Goal: Task Accomplishment & Management: Use online tool/utility

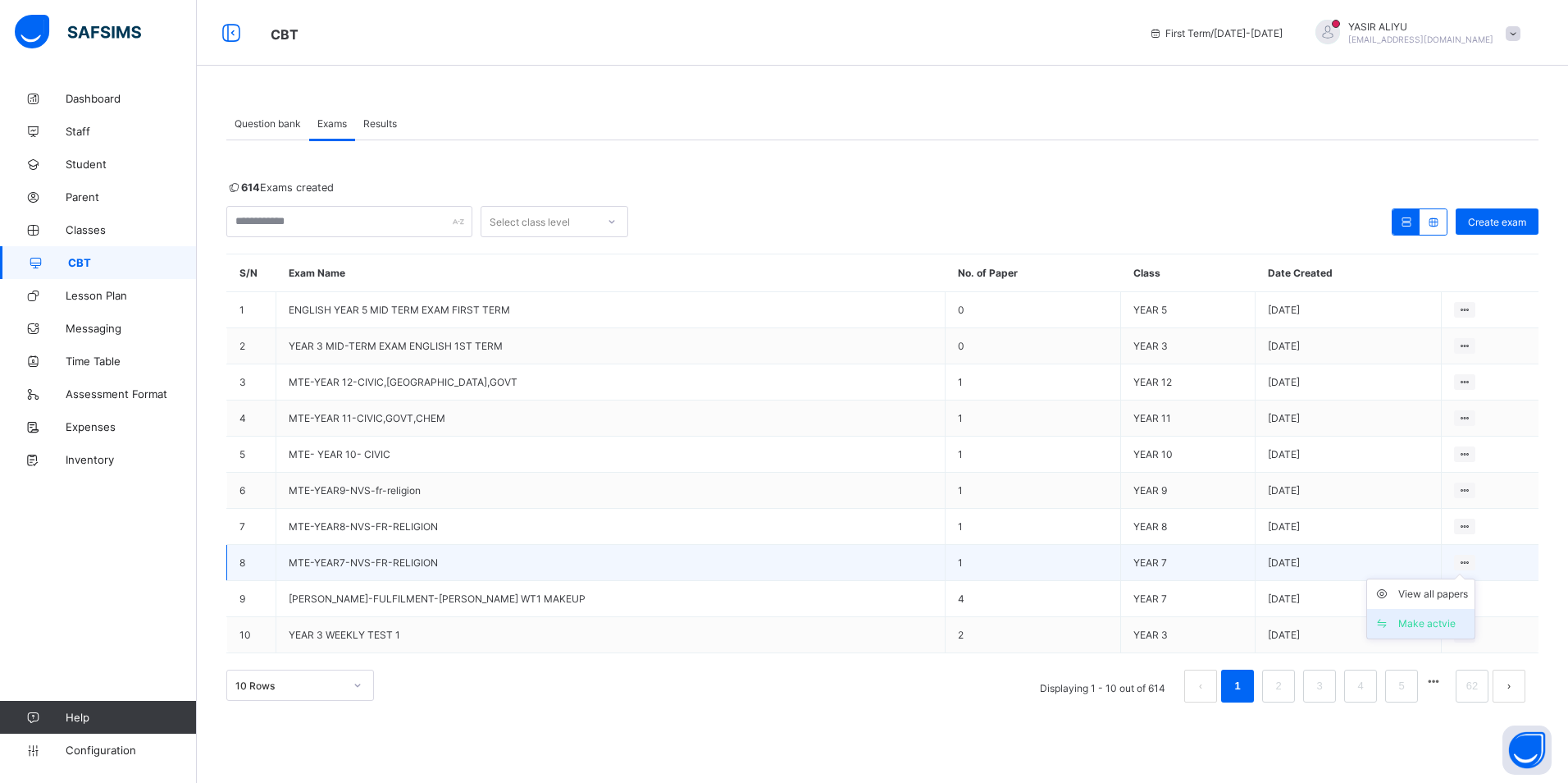
click at [1446, 616] on div "Make actvie" at bounding box center [1432, 623] width 70 height 17
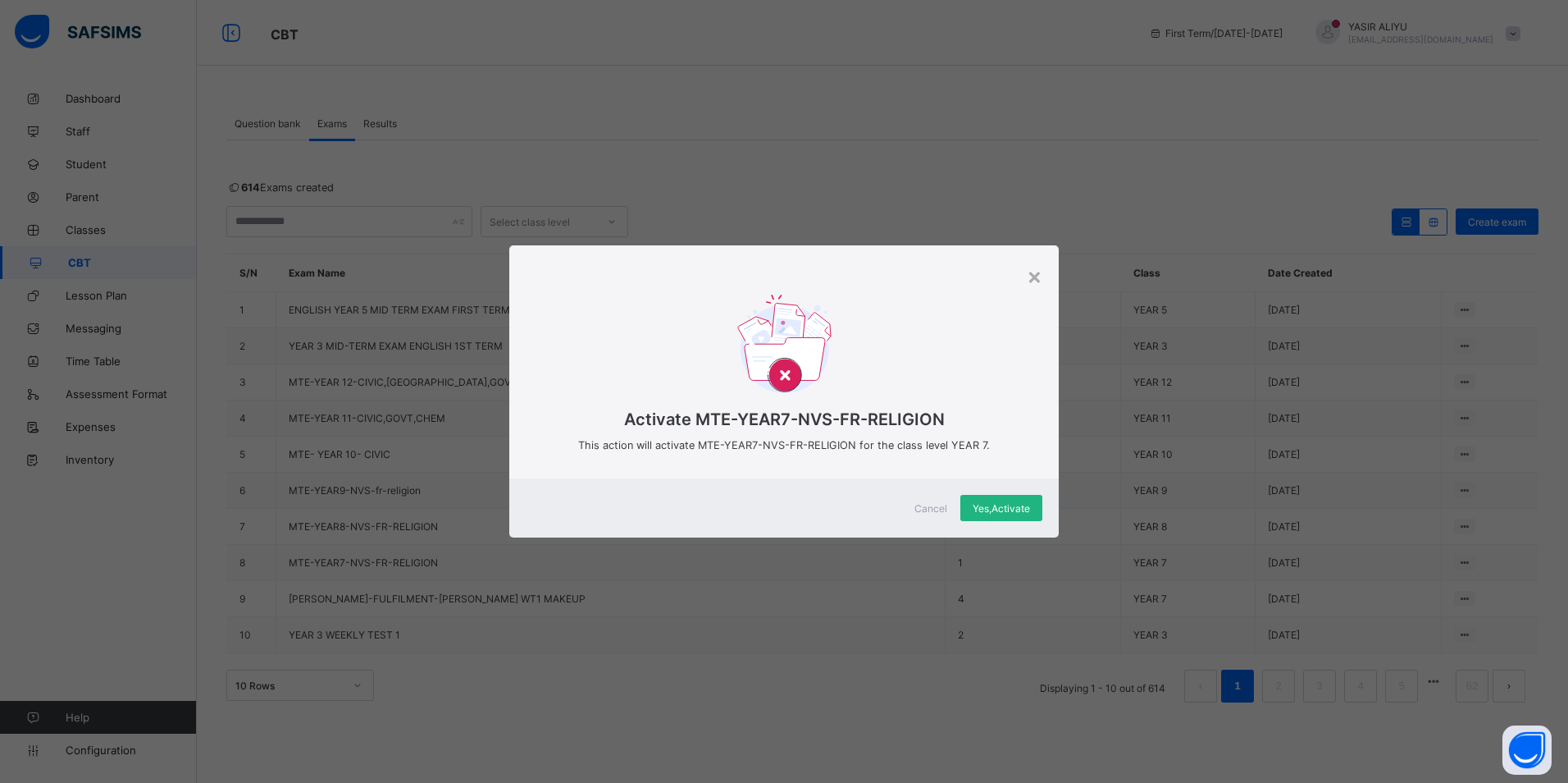
click at [1007, 502] on span "Yes, Activate" at bounding box center [1001, 508] width 57 height 12
click at [1099, 600] on div "× Activate MTE-YEAR7-NVS-FR-RELIGION This action will activate MTE-YEAR7-NVS-FR…" at bounding box center [784, 392] width 1568 height 783
click at [1061, 630] on div "× Activate MTE-YEAR7-NVS-FR-RELIGION This action will activate MTE-YEAR7-NVS-FR…" at bounding box center [784, 392] width 1568 height 783
click at [983, 508] on span "Yes, Activate" at bounding box center [1001, 508] width 57 height 12
click at [1082, 614] on div "× Activate MTE-YEAR7-NVS-FR-RELIGION This action will activate MTE-YEAR7-NVS-FR…" at bounding box center [784, 392] width 1568 height 783
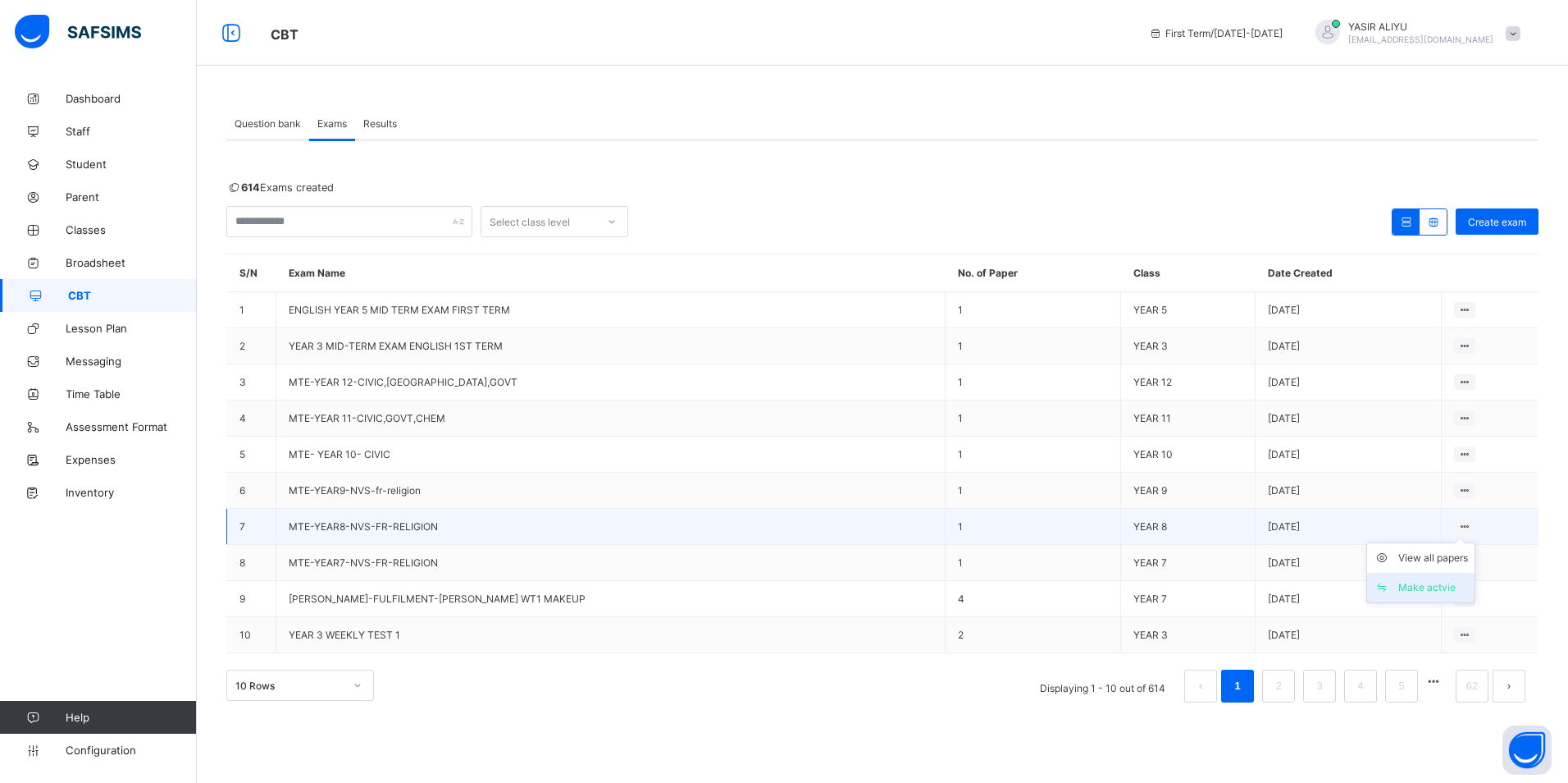
click at [1450, 583] on div "Make actvie" at bounding box center [1432, 587] width 70 height 17
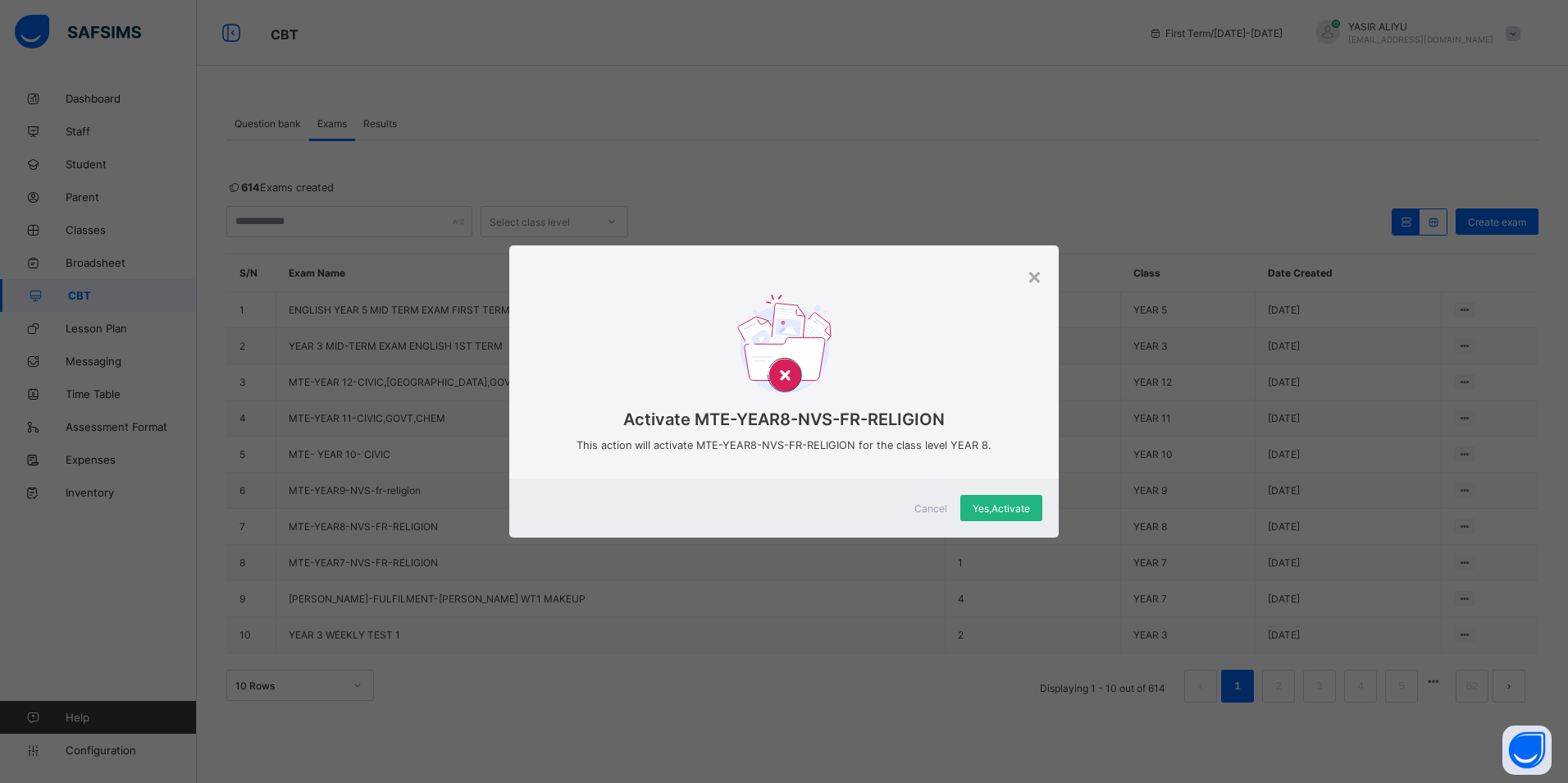
click at [996, 502] on span "Yes, Activate" at bounding box center [1001, 508] width 57 height 12
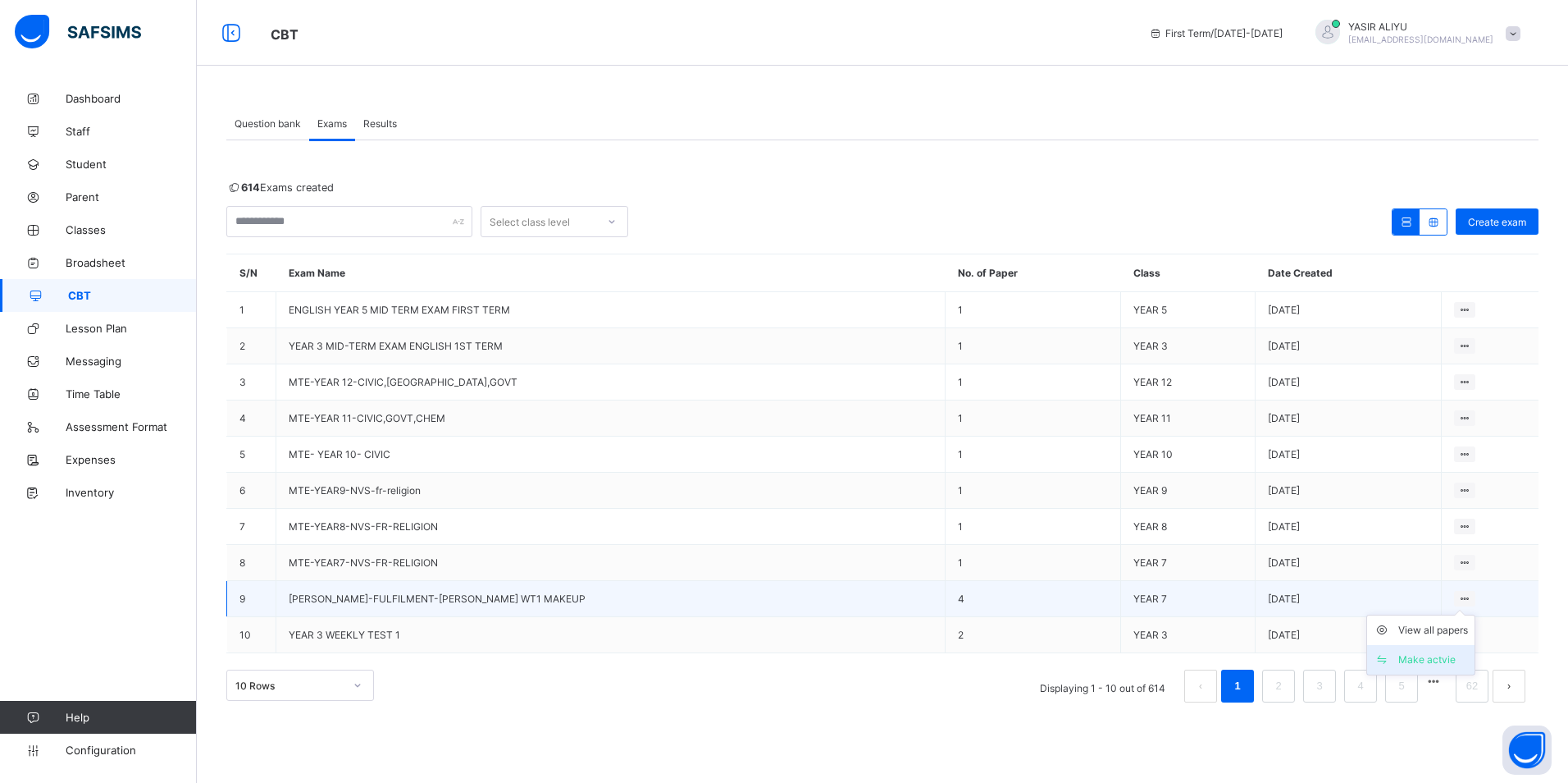
click at [1413, 652] on div "Make actvie" at bounding box center [1432, 660] width 70 height 17
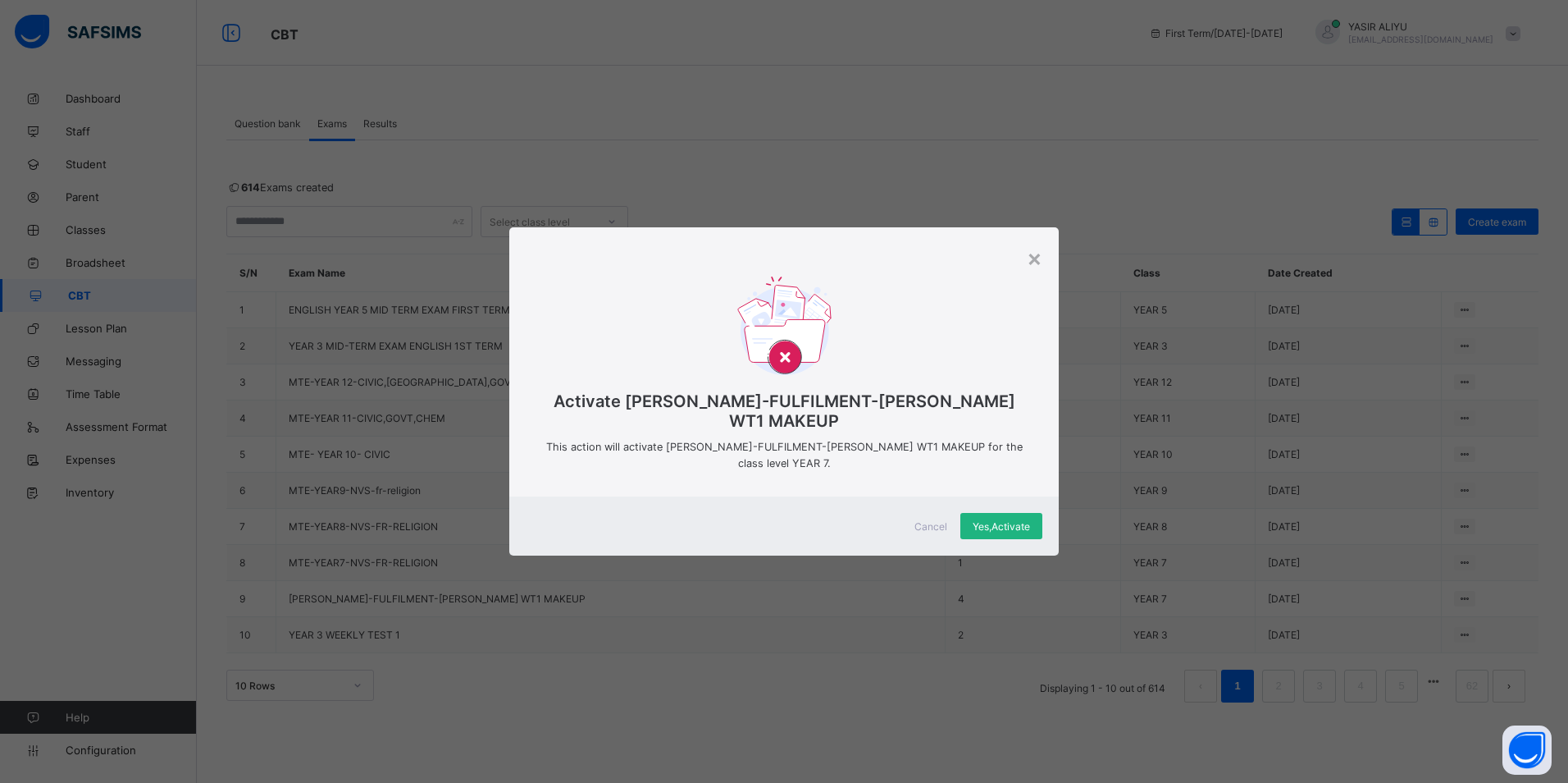
click at [970, 513] on div "Yes, Activate" at bounding box center [1000, 526] width 82 height 27
click at [922, 520] on span "Cancel" at bounding box center [930, 526] width 33 height 12
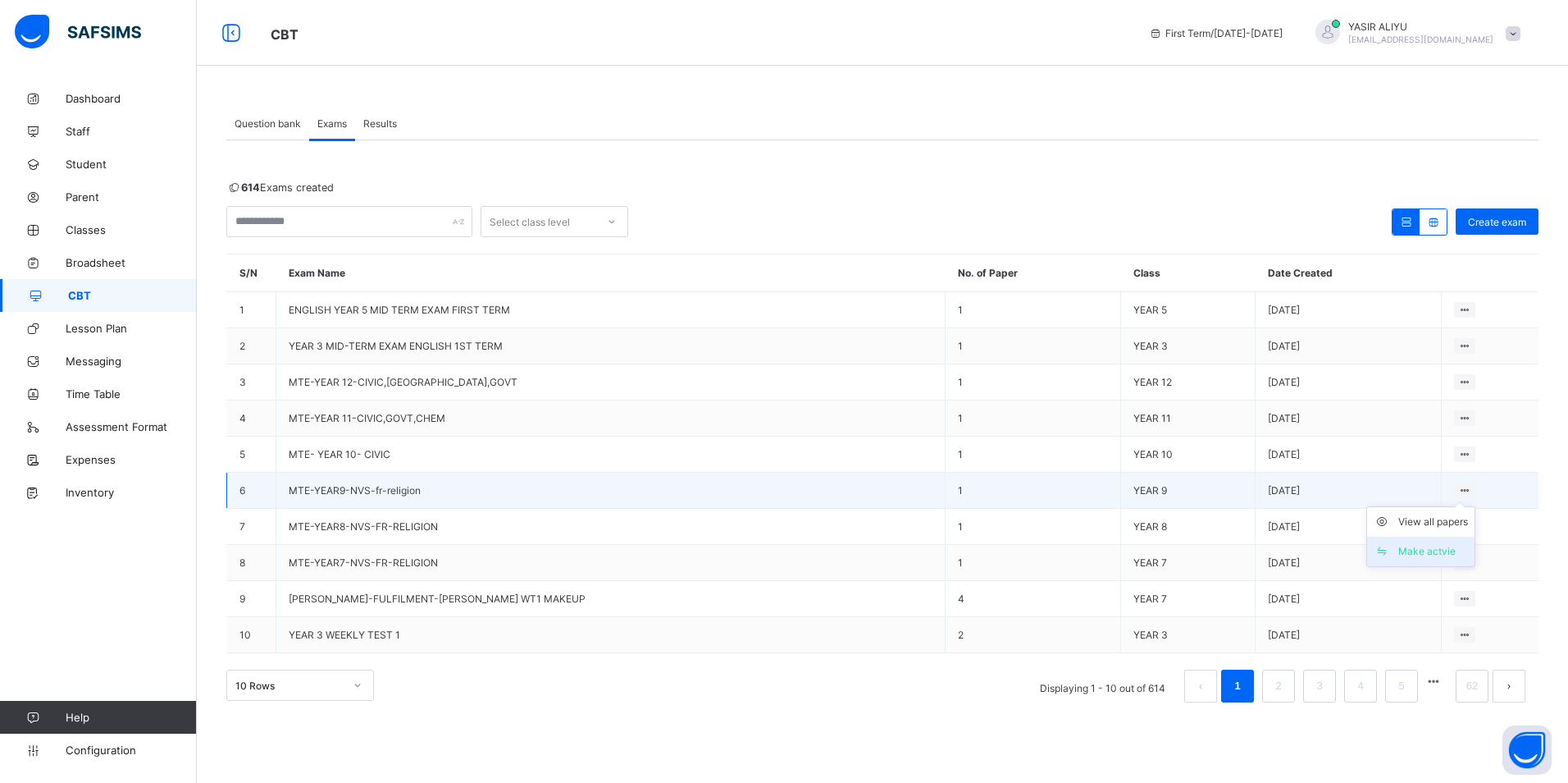
click at [1413, 549] on div "Make actvie" at bounding box center [1432, 551] width 70 height 17
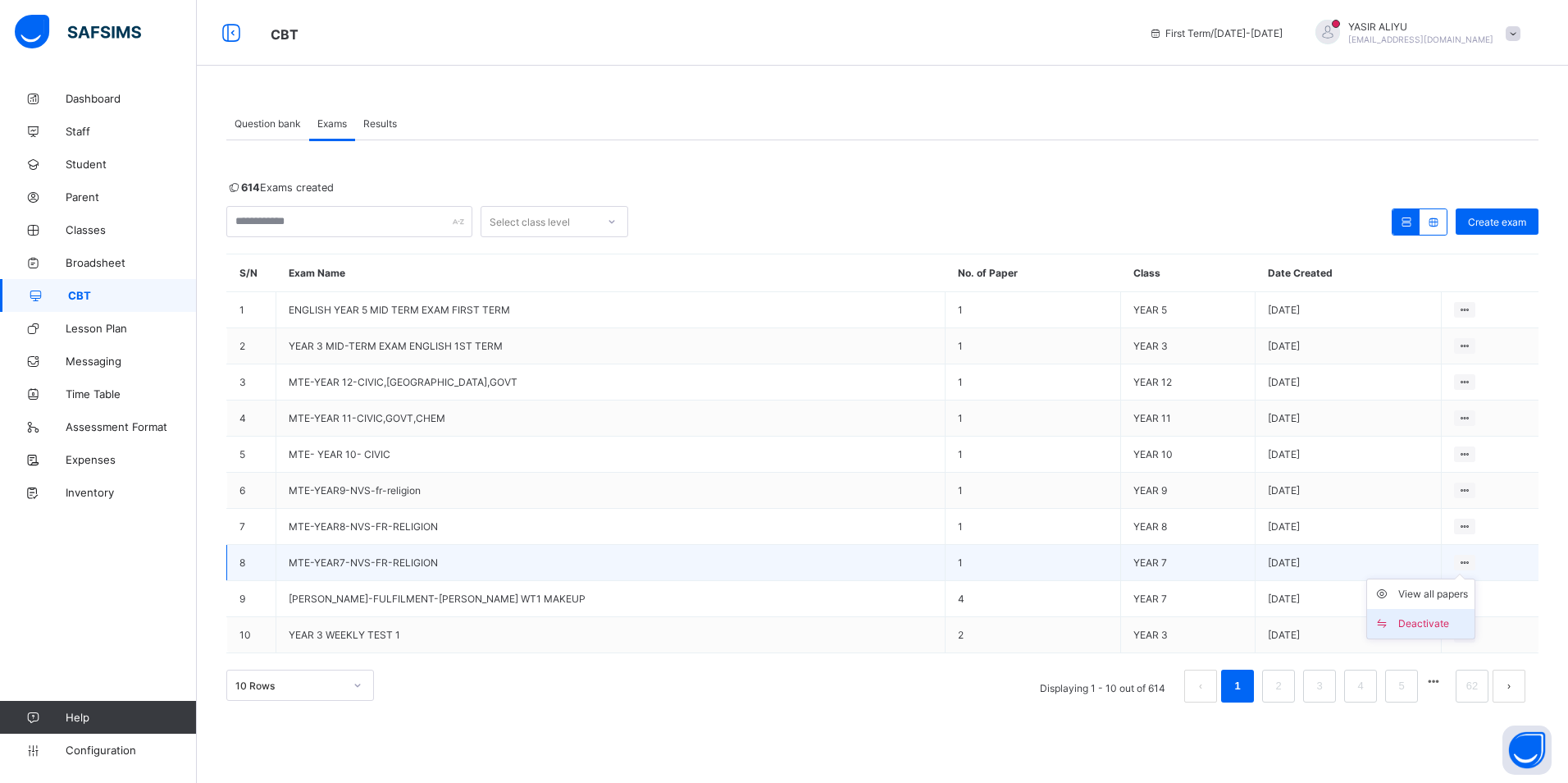
click at [1417, 626] on div "Deactivate" at bounding box center [1432, 623] width 70 height 17
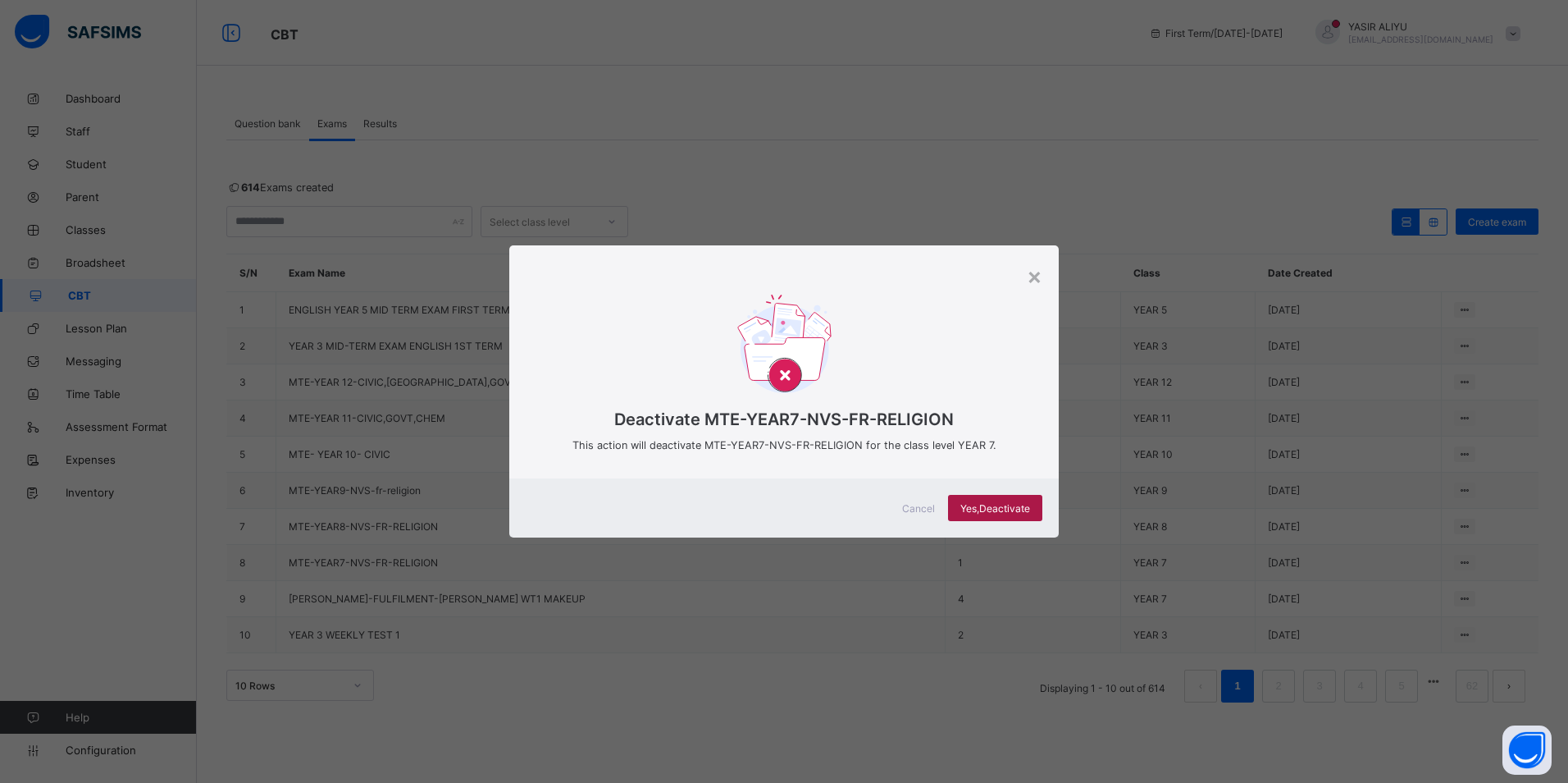
click at [1002, 506] on span "Yes, Deactivate" at bounding box center [994, 508] width 70 height 12
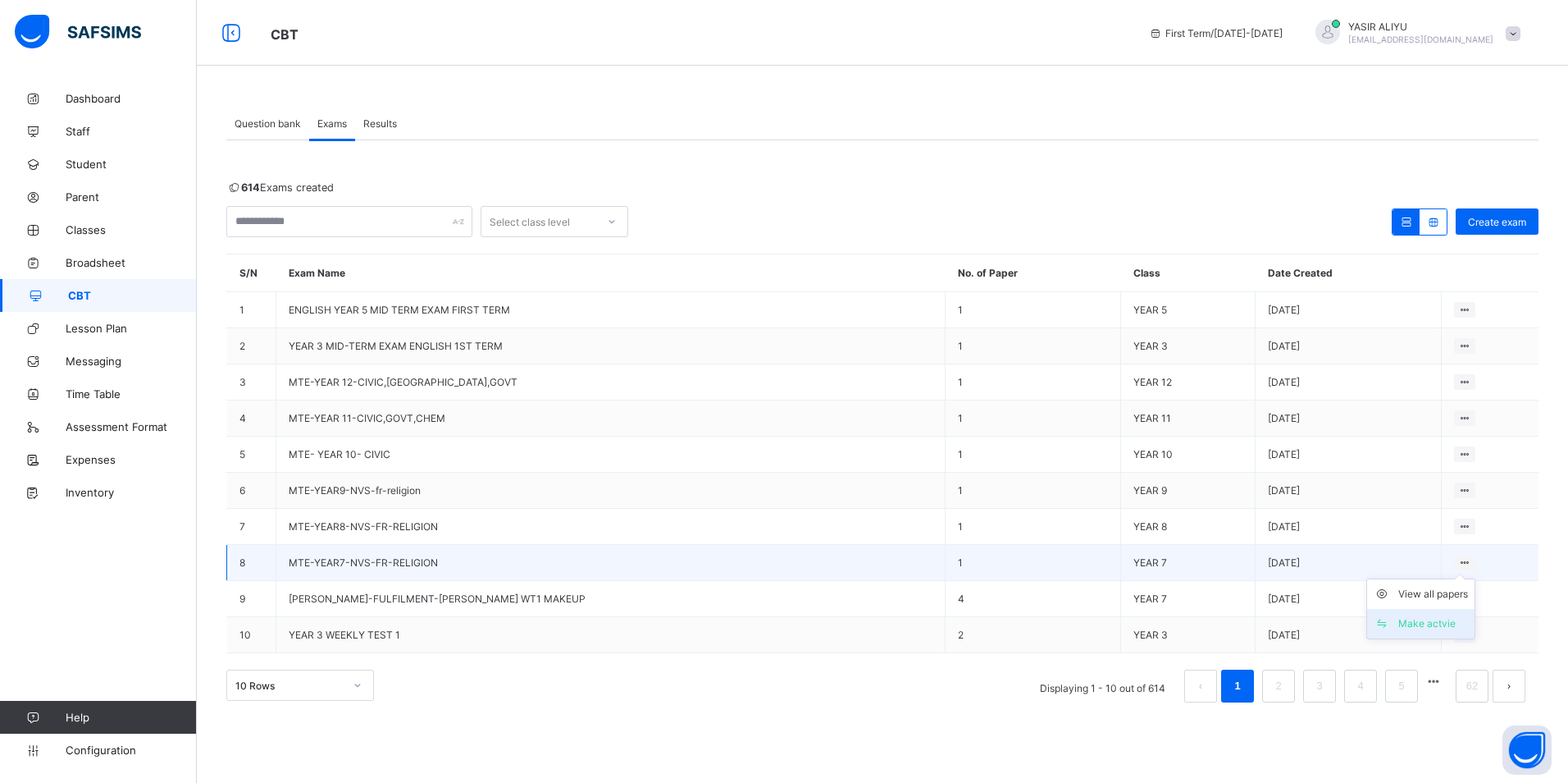
click at [1419, 618] on div "Make actvie" at bounding box center [1432, 623] width 70 height 17
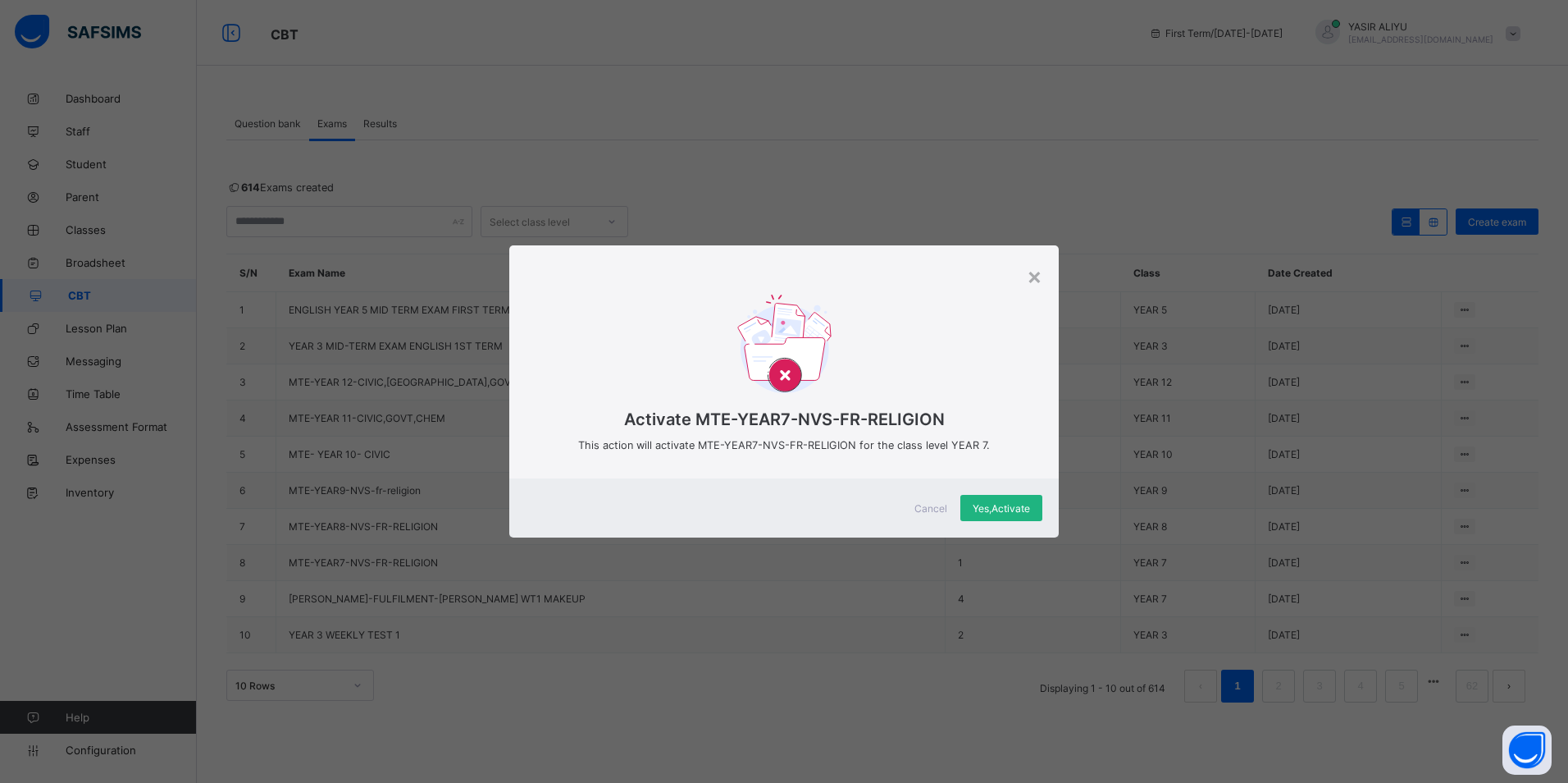
click at [998, 503] on span "Yes, Activate" at bounding box center [1001, 508] width 57 height 12
click at [1124, 384] on div "× Activate MTE-YEAR7-NVS-FR-RELIGION This action will activate MTE-YEAR7-NVS-FR…" at bounding box center [784, 392] width 1568 height 783
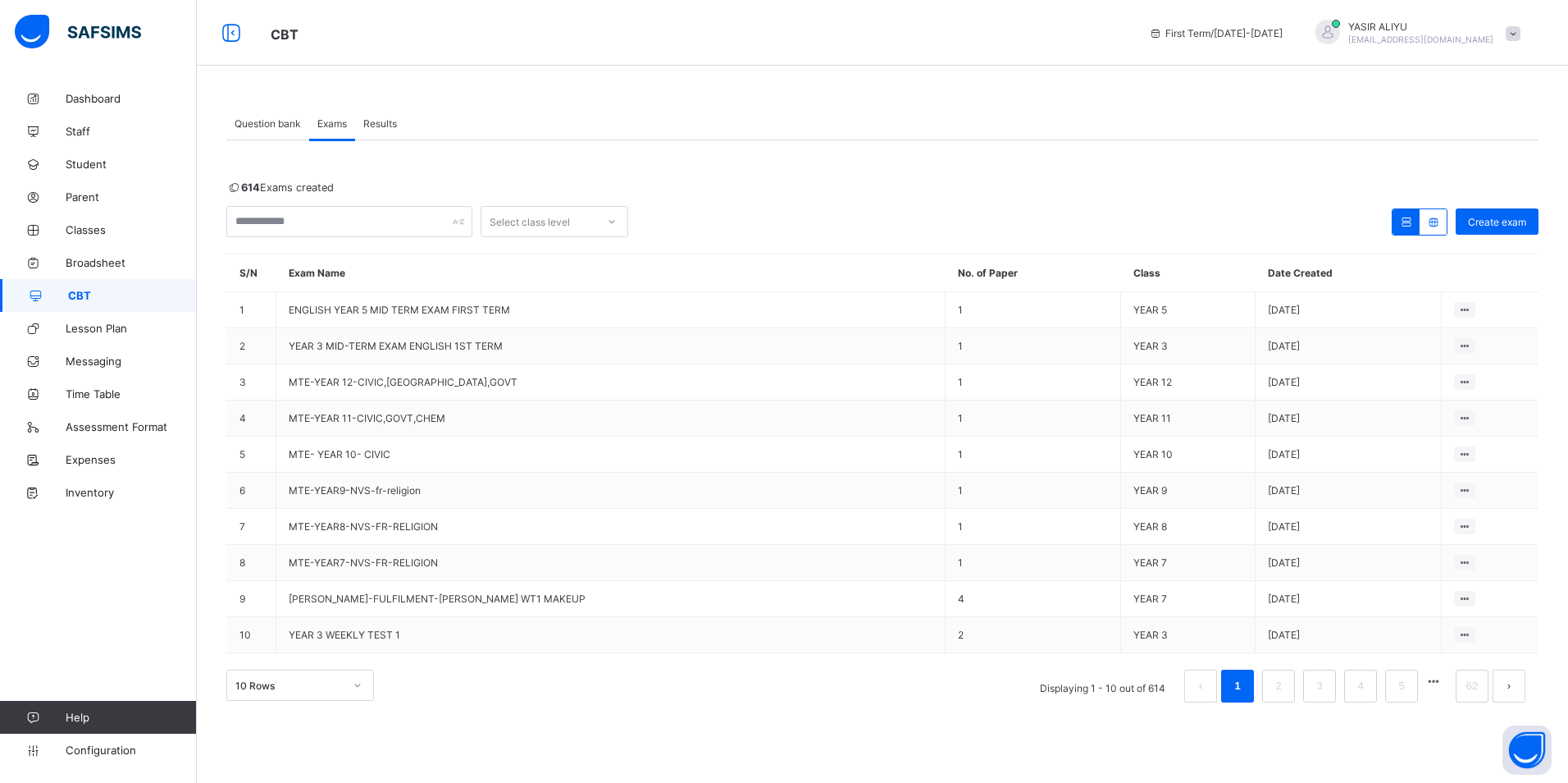
click at [0, 0] on li "Make actvie" at bounding box center [0, 0] width 0 height 0
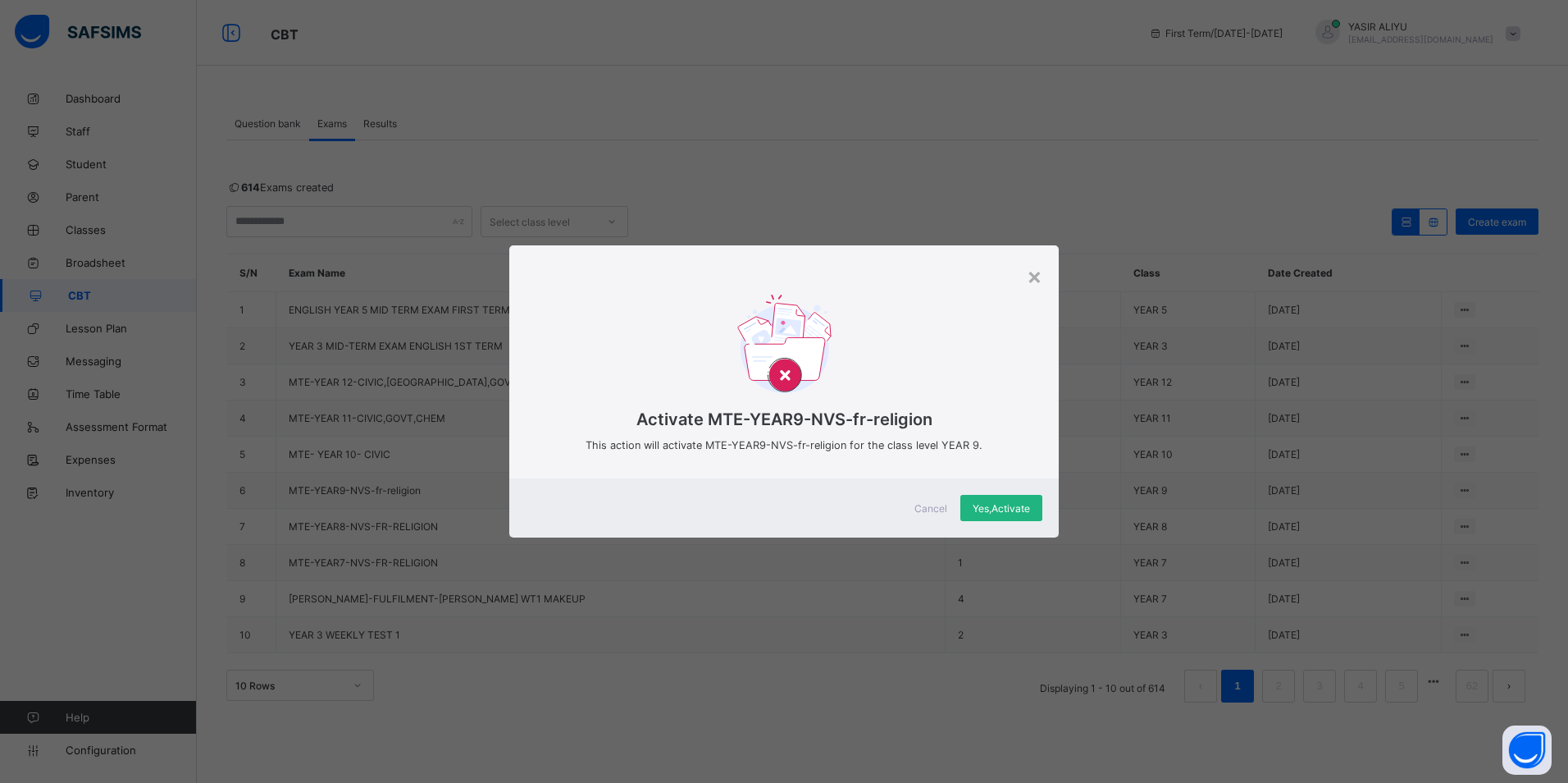
click at [991, 510] on span "Yes, Activate" at bounding box center [1001, 508] width 57 height 12
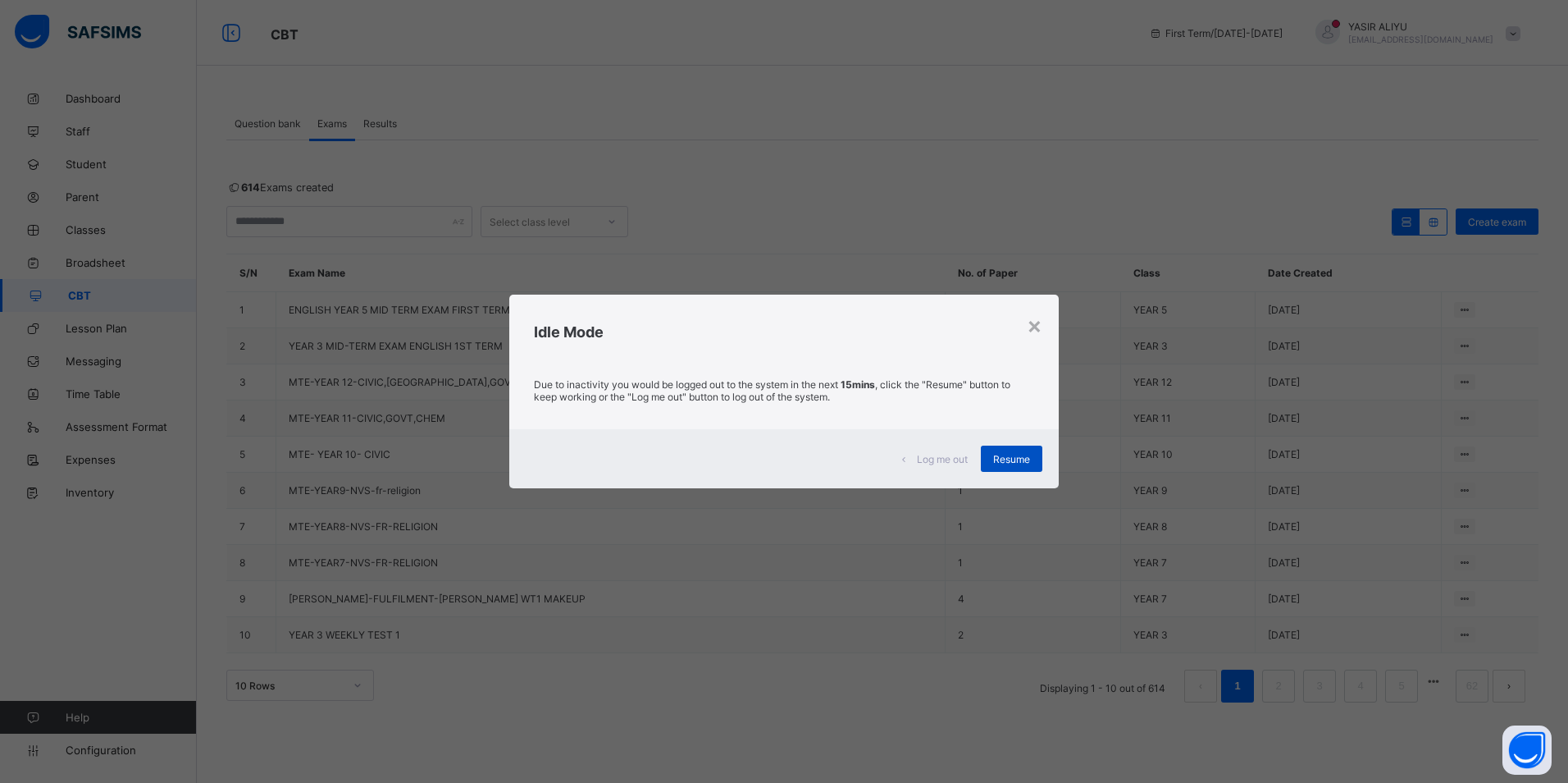
click at [1016, 452] on div "Resume" at bounding box center [1011, 459] width 61 height 27
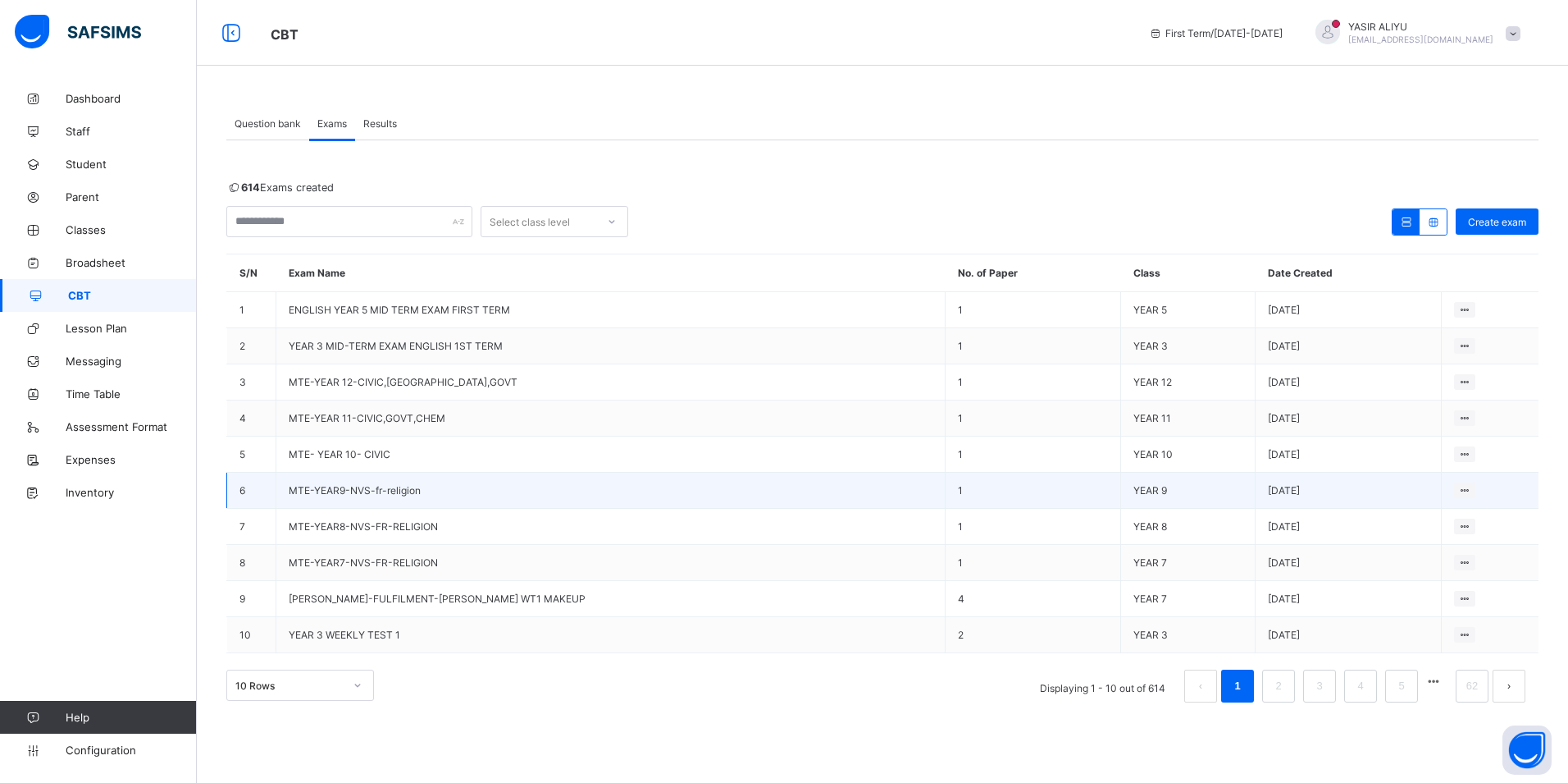
click at [307, 497] on td "MTE-YEAR9-NVS-fr-religion" at bounding box center [610, 490] width 669 height 36
click at [309, 490] on span "MTE-YEAR9-NVS-fr-religion" at bounding box center [355, 490] width 132 height 12
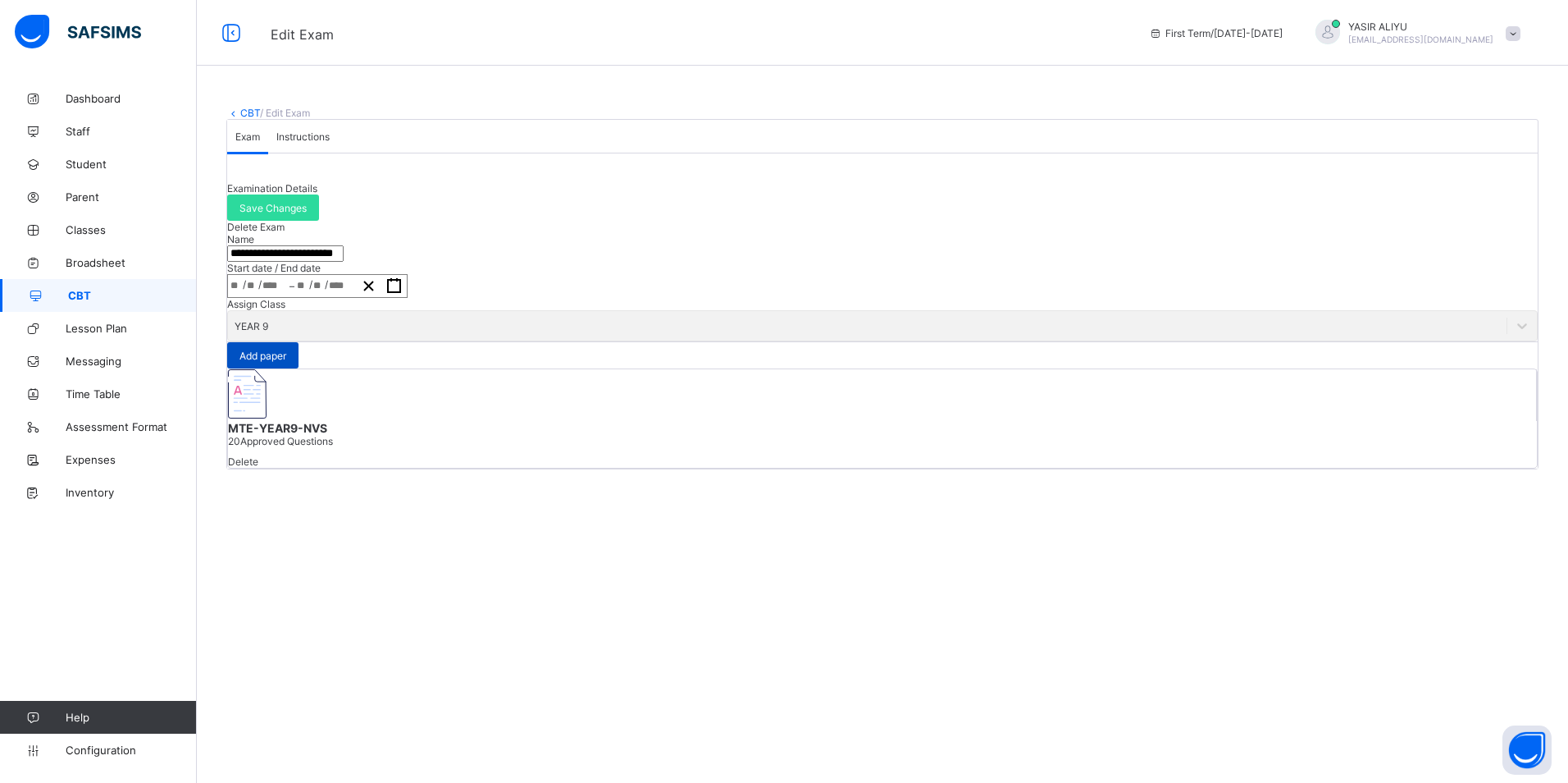
click at [286, 362] on span "Add paper" at bounding box center [262, 355] width 46 height 12
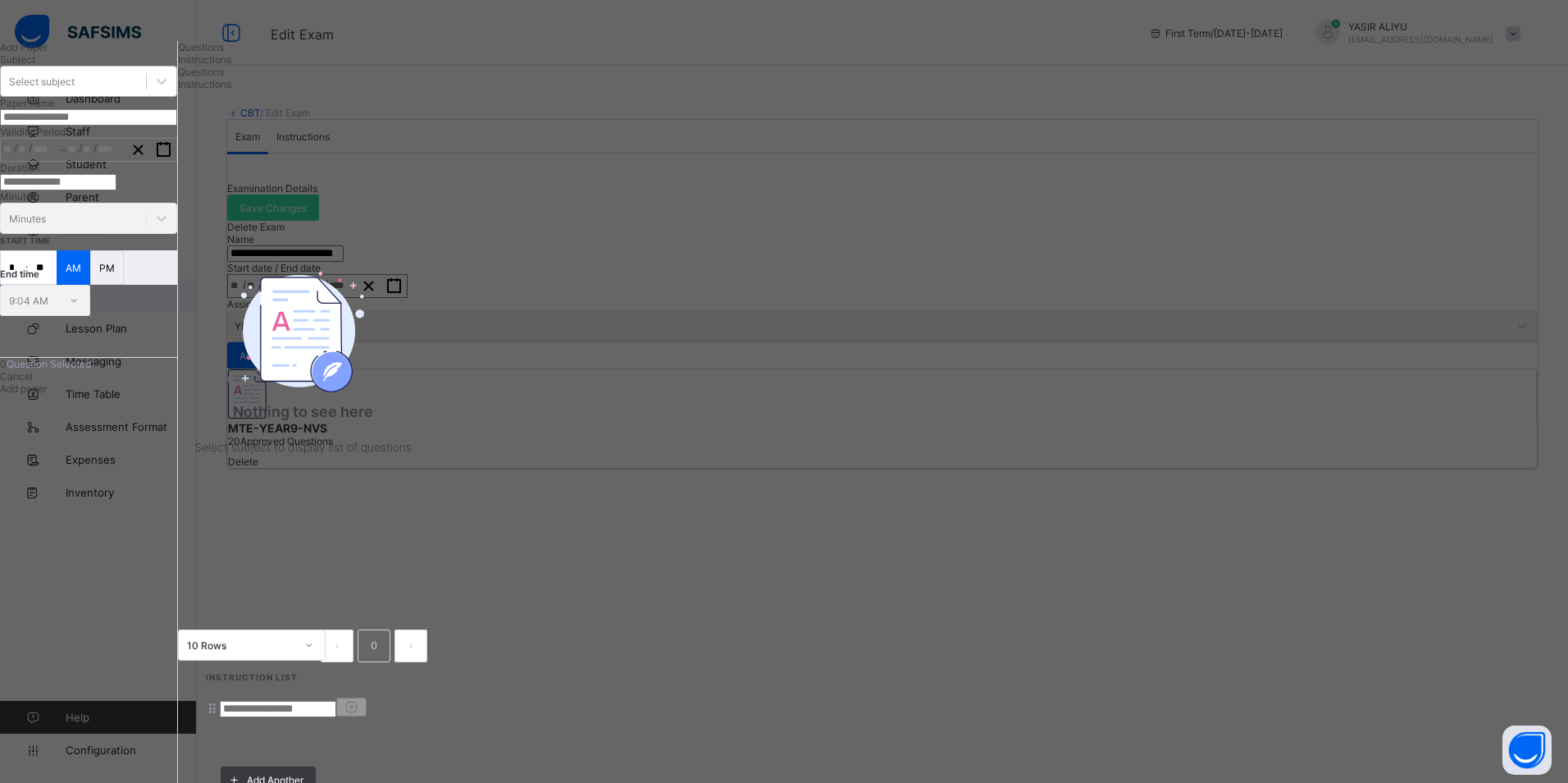
click at [146, 93] on div "Select subject" at bounding box center [73, 81] width 145 height 23
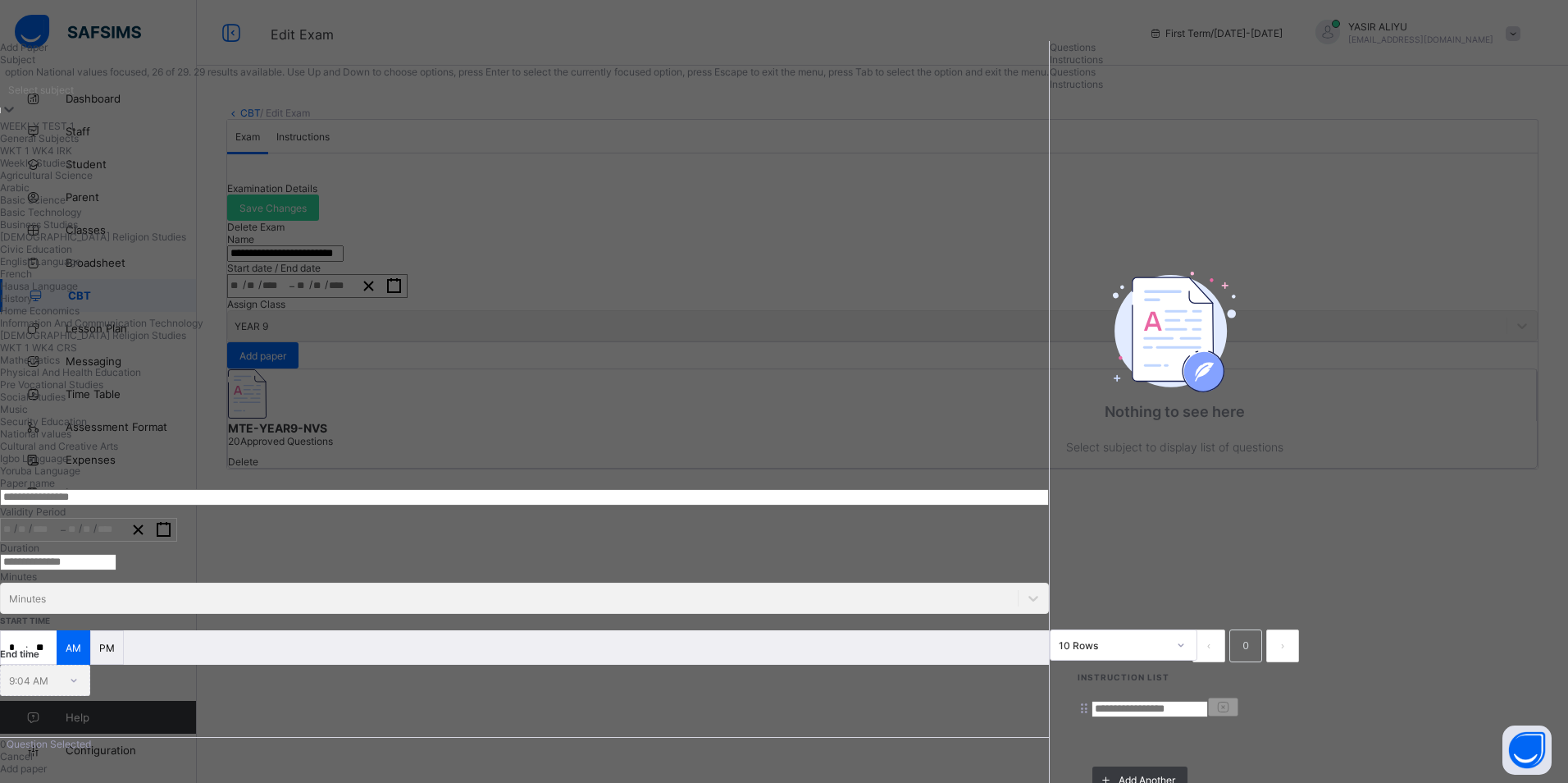
scroll to position [491, 0]
click at [150, 427] on div "National values" at bounding box center [524, 433] width 1049 height 12
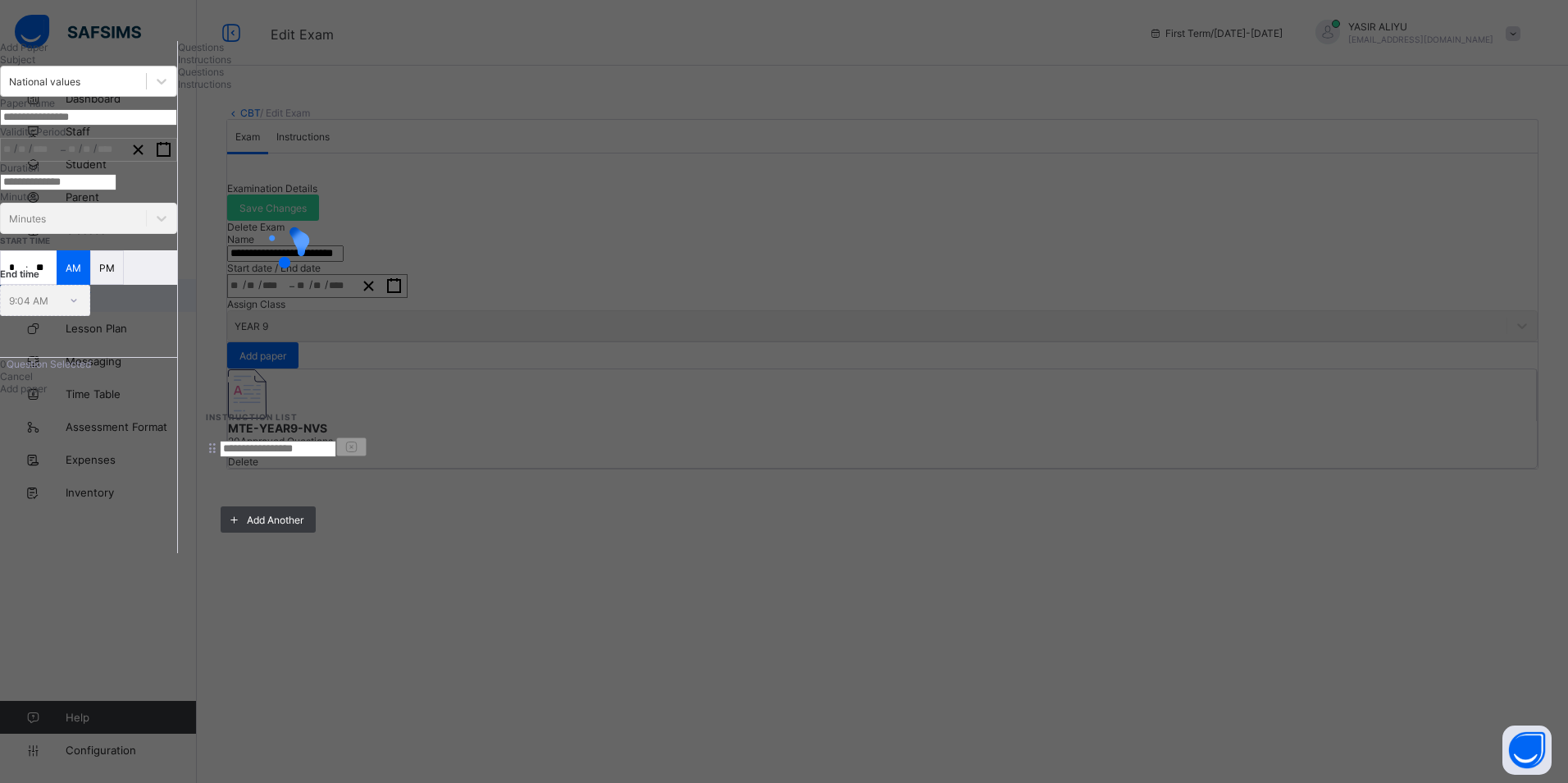
click at [177, 125] on input "text" at bounding box center [89, 117] width 177 height 17
type input "*******"
click at [176, 161] on button "button" at bounding box center [164, 150] width 26 height 22
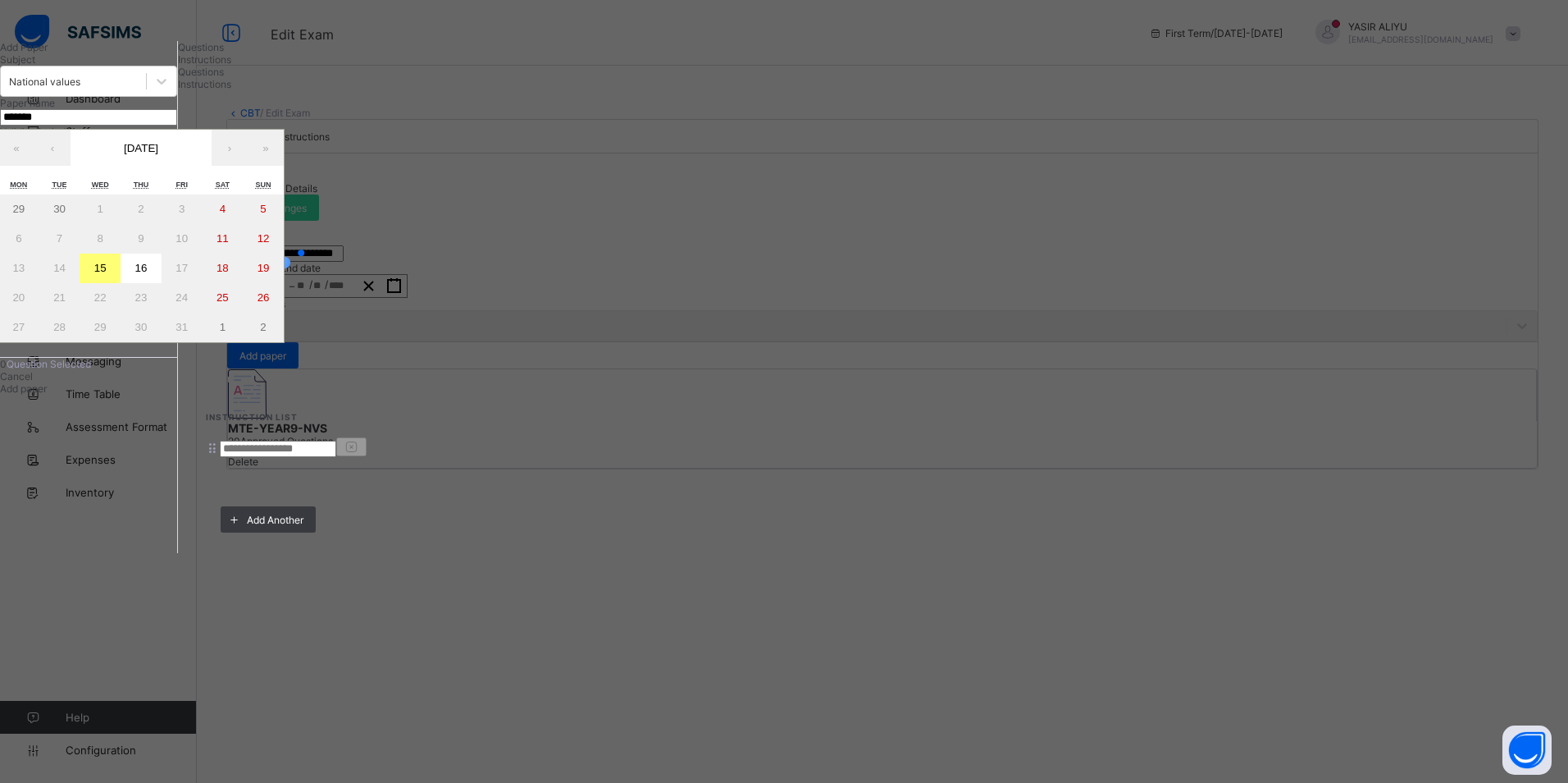
click at [106, 274] on abbr "15" at bounding box center [101, 267] width 12 height 12
type input "**********"
type input "**"
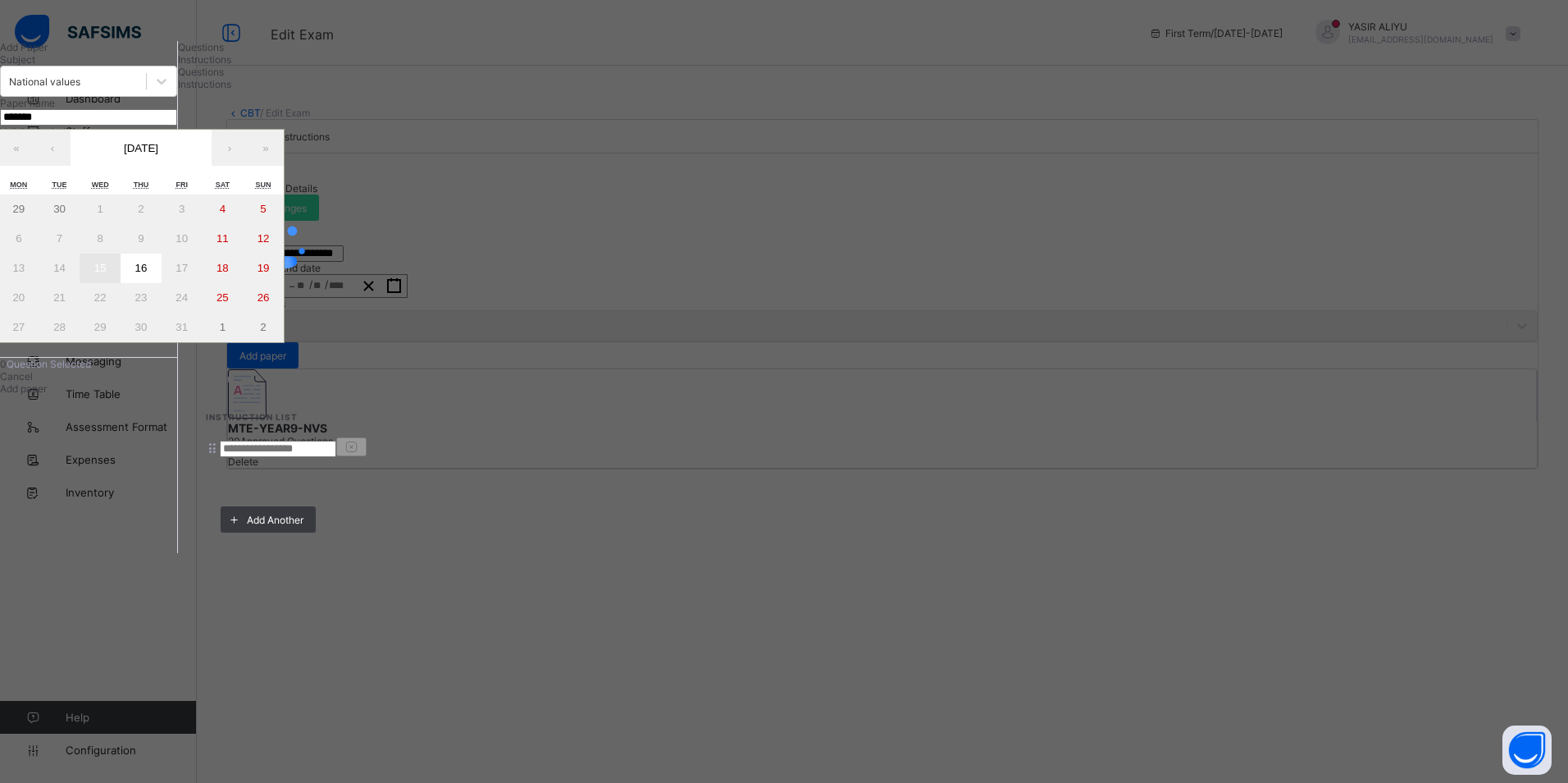
type input "****"
type input "**********"
type input "**"
type input "****"
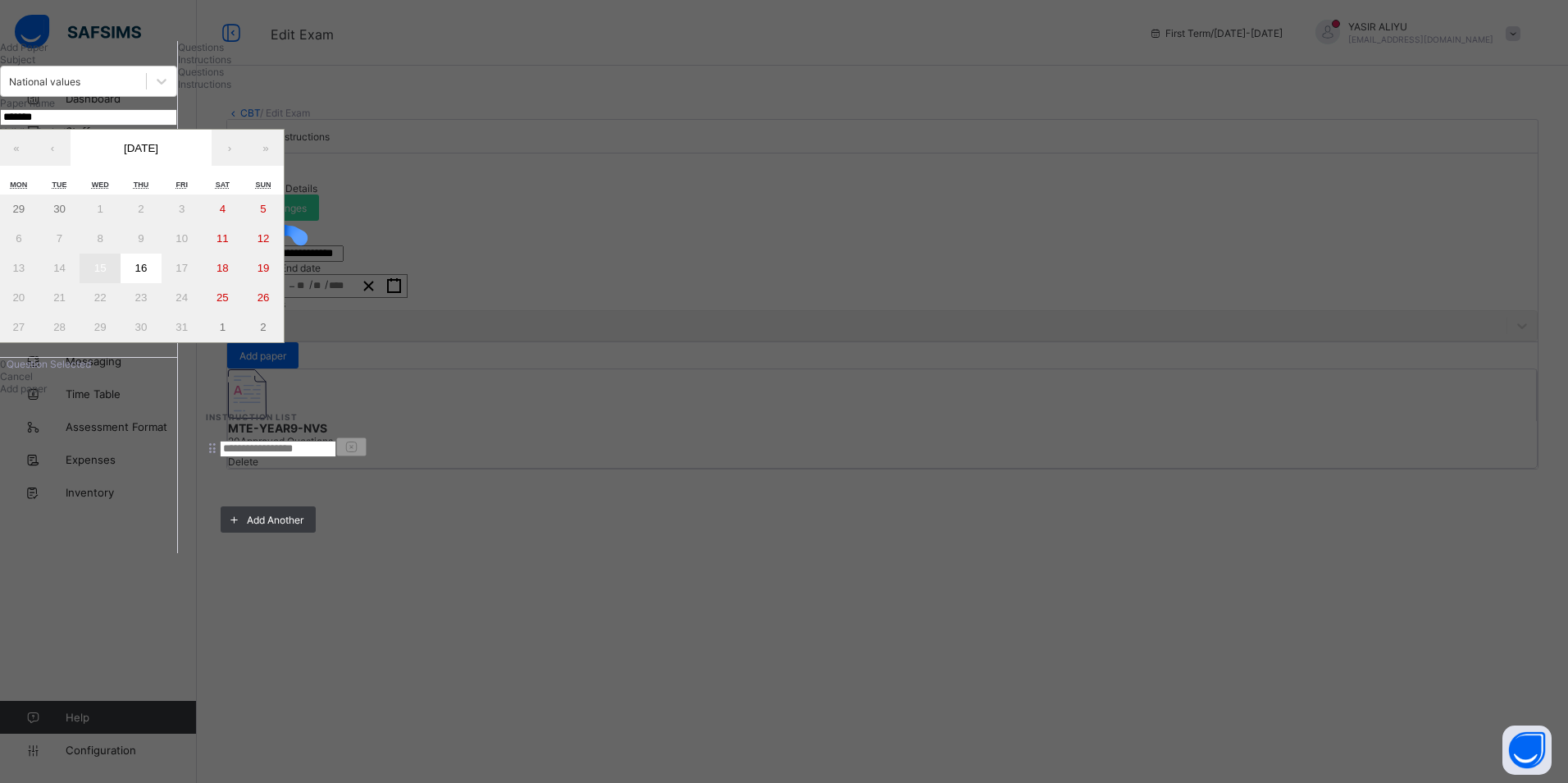
type input "**"
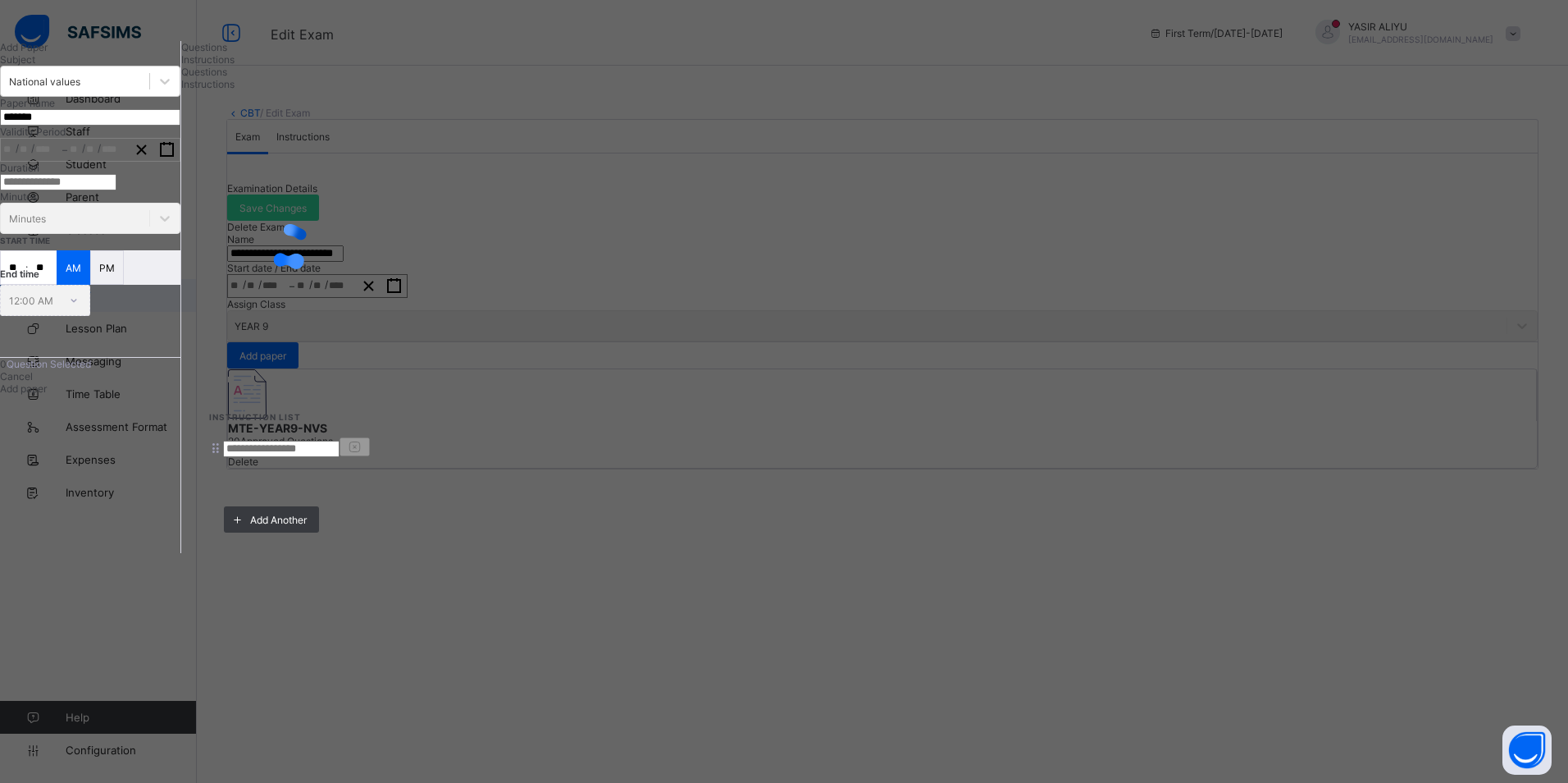
click at [116, 190] on input "number" at bounding box center [58, 181] width 116 height 17
type input "**"
click at [235, 66] on span "Instructions" at bounding box center [208, 59] width 53 height 12
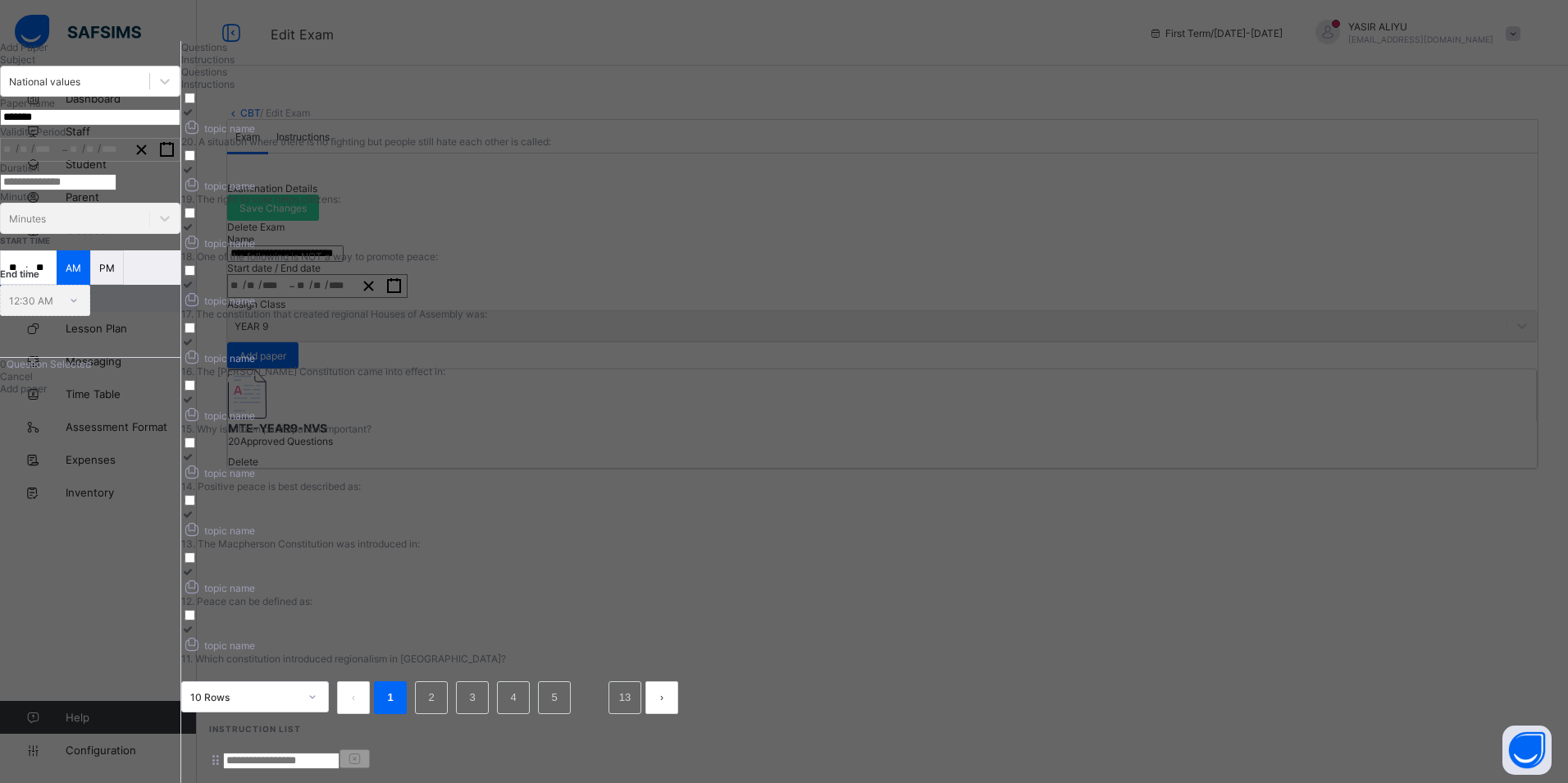
click at [424, 53] on div "Questions" at bounding box center [436, 47] width 510 height 12
click at [195, 118] on icon at bounding box center [188, 111] width 14 height 12
click at [195, 171] on icon at bounding box center [188, 170] width 14 height 12
click at [691, 246] on div "topic name" at bounding box center [436, 241] width 510 height 17
click at [195, 278] on icon at bounding box center [188, 284] width 14 height 12
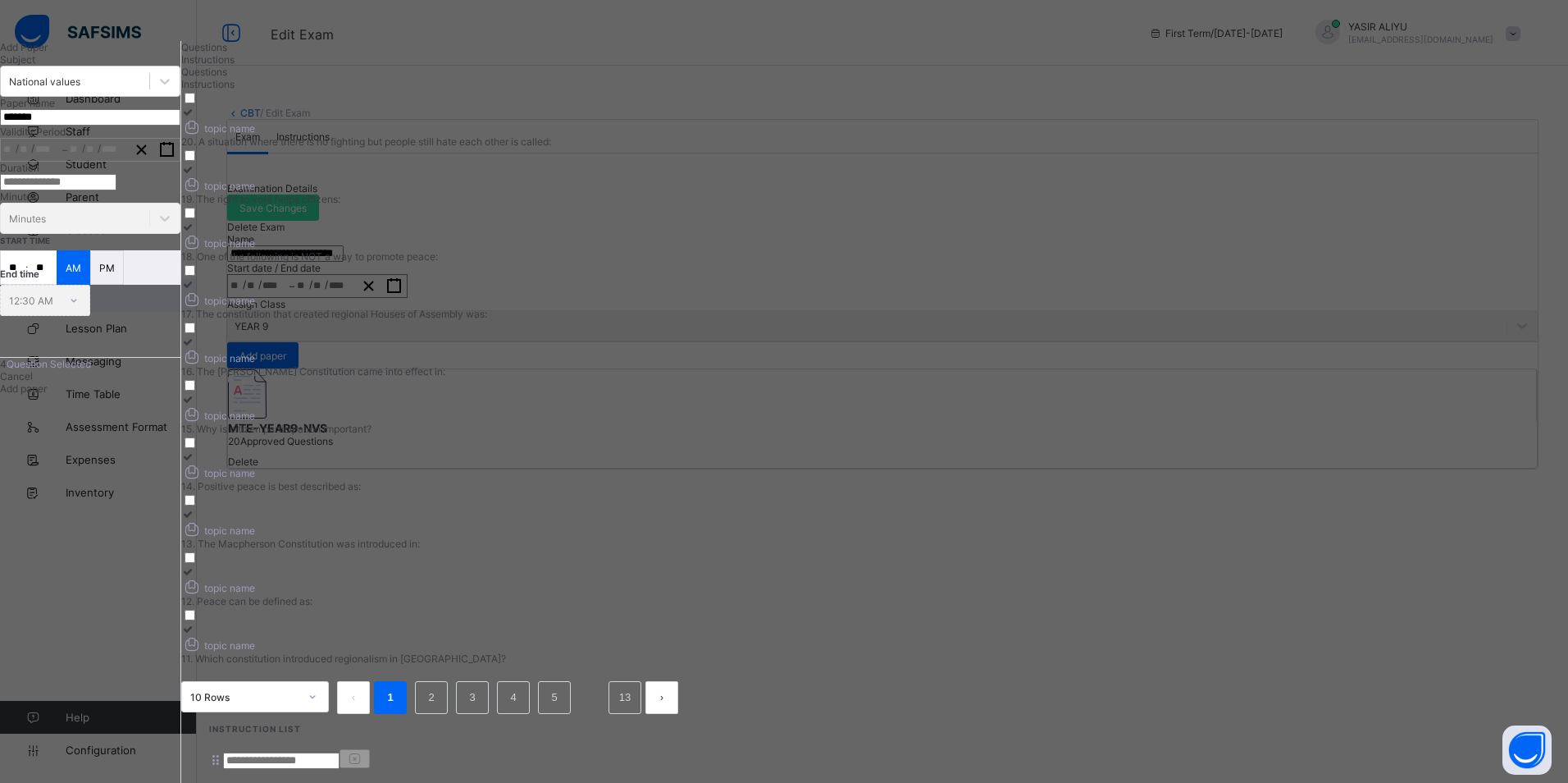
click at [691, 348] on div "topic name" at bounding box center [436, 356] width 510 height 17
drag, startPoint x: 1007, startPoint y: 331, endPoint x: 870, endPoint y: 387, distance: 148.0
click at [195, 392] on icon at bounding box center [188, 398] width 14 height 12
click at [691, 463] on div "topic name" at bounding box center [436, 470] width 510 height 17
drag, startPoint x: 1002, startPoint y: 404, endPoint x: 949, endPoint y: 436, distance: 61.9
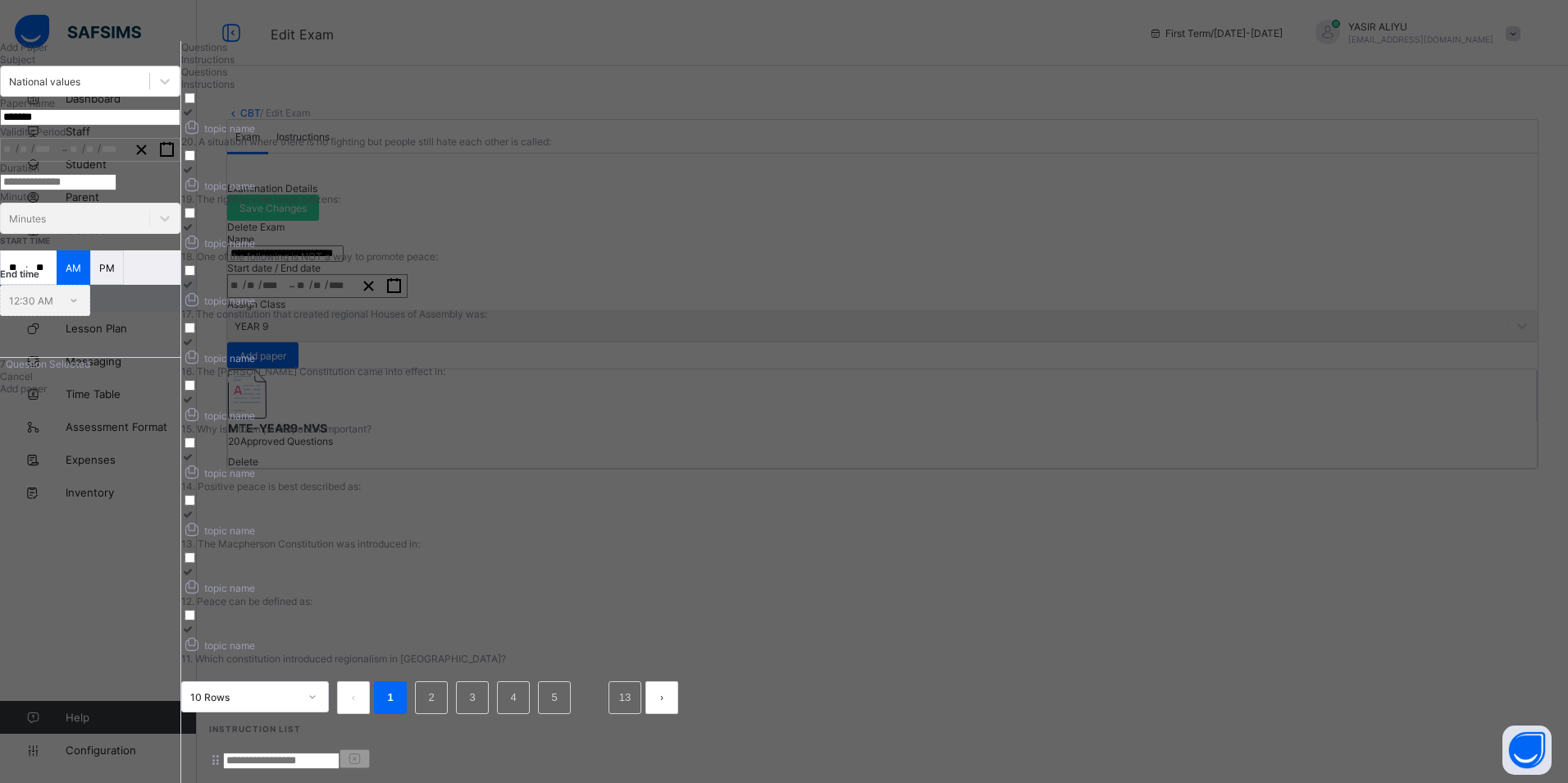
click at [195, 508] on icon at bounding box center [188, 514] width 14 height 12
click at [691, 461] on div "topic name 20. A situation where there is no fighting but people still hate eac…" at bounding box center [436, 378] width 510 height 574
click at [691, 578] on div "topic name" at bounding box center [436, 586] width 510 height 17
click at [195, 622] on icon at bounding box center [188, 628] width 14 height 12
click at [447, 680] on li "2" at bounding box center [431, 696] width 33 height 33
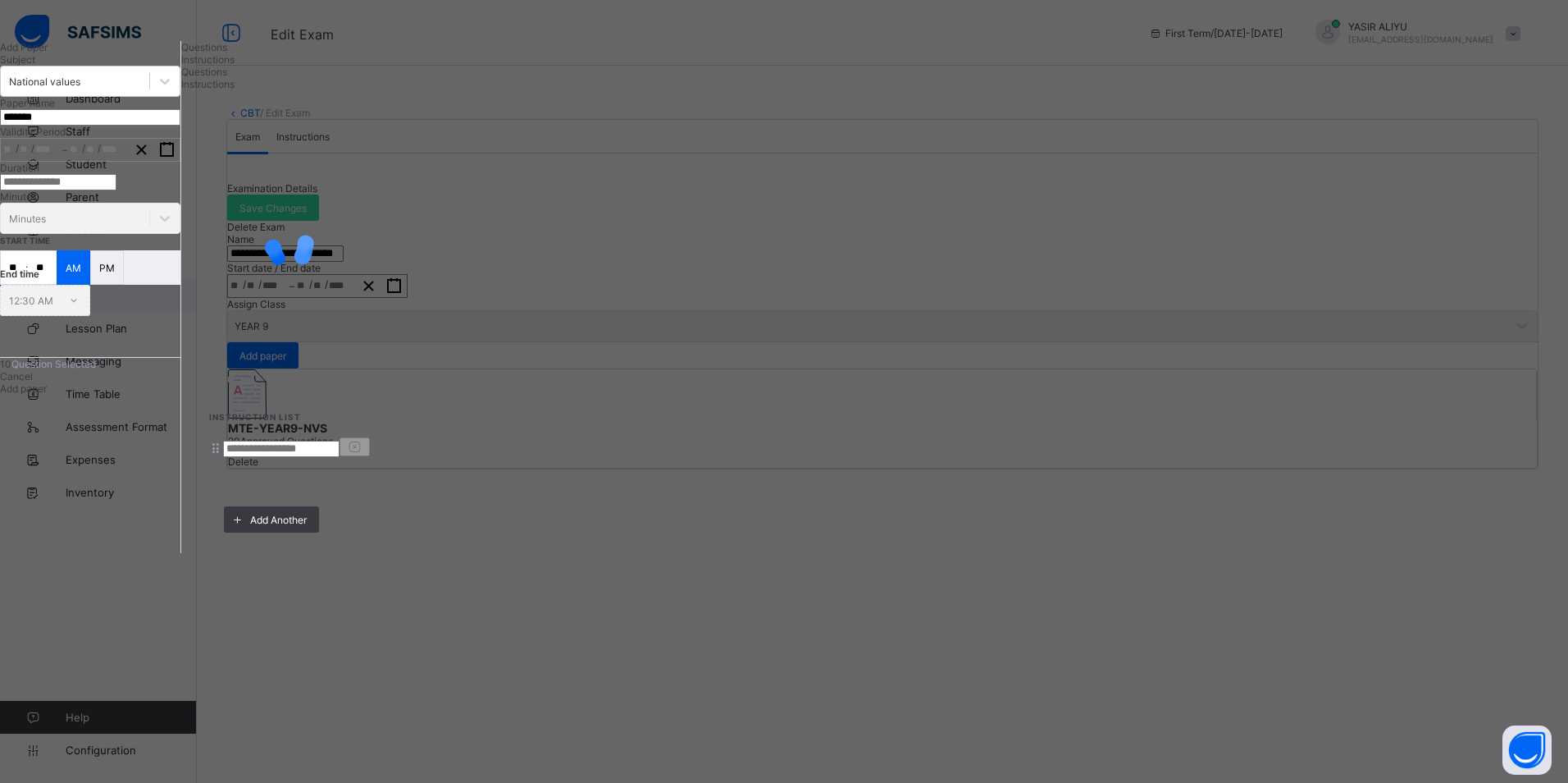
click at [26, 284] on input "**" at bounding box center [13, 267] width 25 height 33
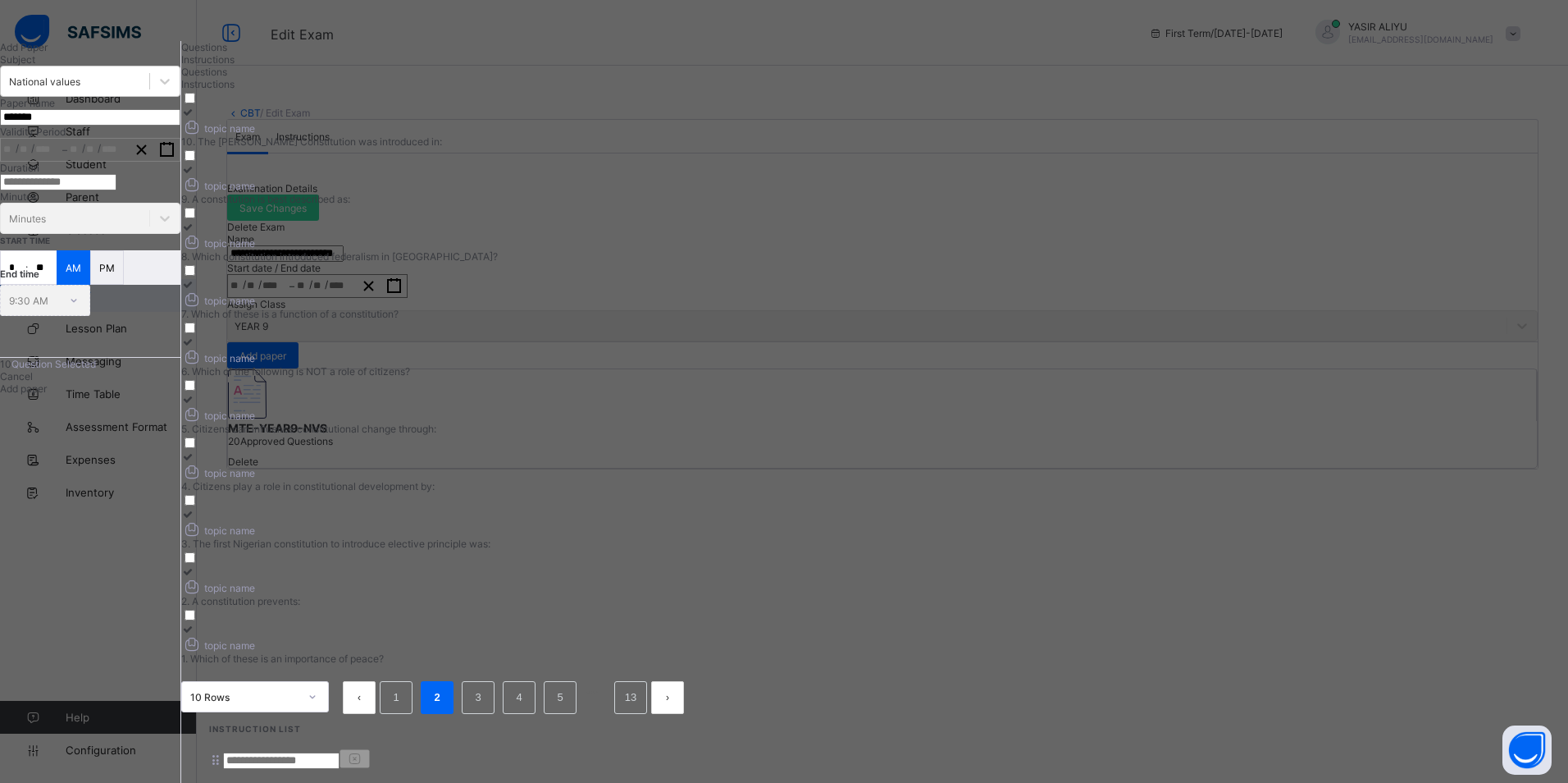
type input "*"
click at [255, 134] on span "topic name" at bounding box center [218, 128] width 74 height 12
click at [697, 176] on div "topic name" at bounding box center [439, 183] width 515 height 17
click at [697, 262] on label "topic name 8. Which constitution introduced federalism in Nigeria?" at bounding box center [439, 242] width 515 height 41
drag, startPoint x: 1031, startPoint y: 242, endPoint x: 938, endPoint y: 305, distance: 112.3
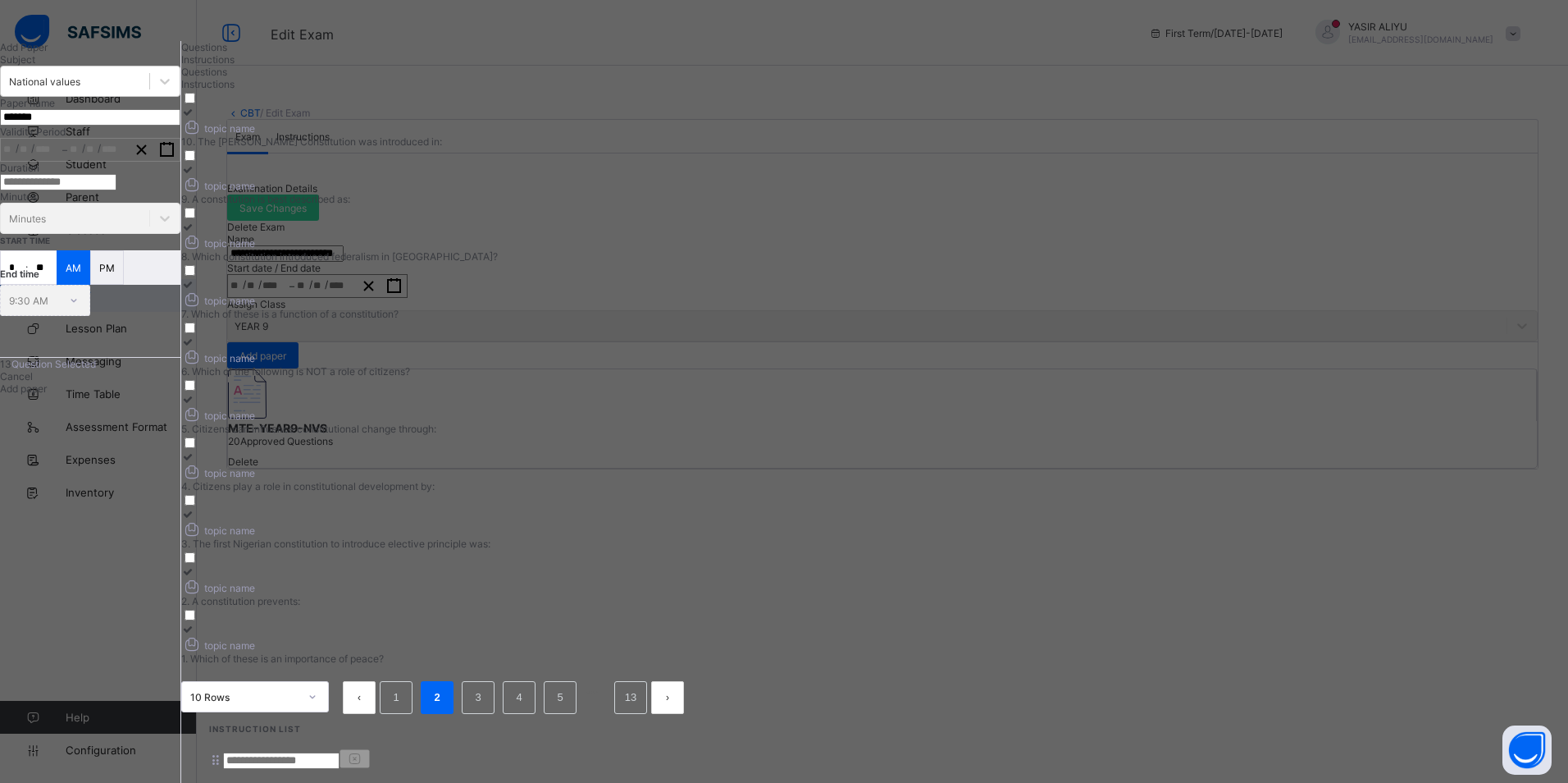
click at [202, 290] on icon at bounding box center [191, 298] width 21 height 17
drag, startPoint x: 853, startPoint y: 344, endPoint x: 979, endPoint y: 324, distance: 127.6
click at [697, 365] on div "6. Which of the following is NOT a role of citizens?" at bounding box center [439, 371] width 515 height 12
drag, startPoint x: 1023, startPoint y: 309, endPoint x: 882, endPoint y: 401, distance: 168.4
click at [697, 392] on label "topic name 5. Citizens can influence constitutional change through:" at bounding box center [439, 413] width 515 height 41
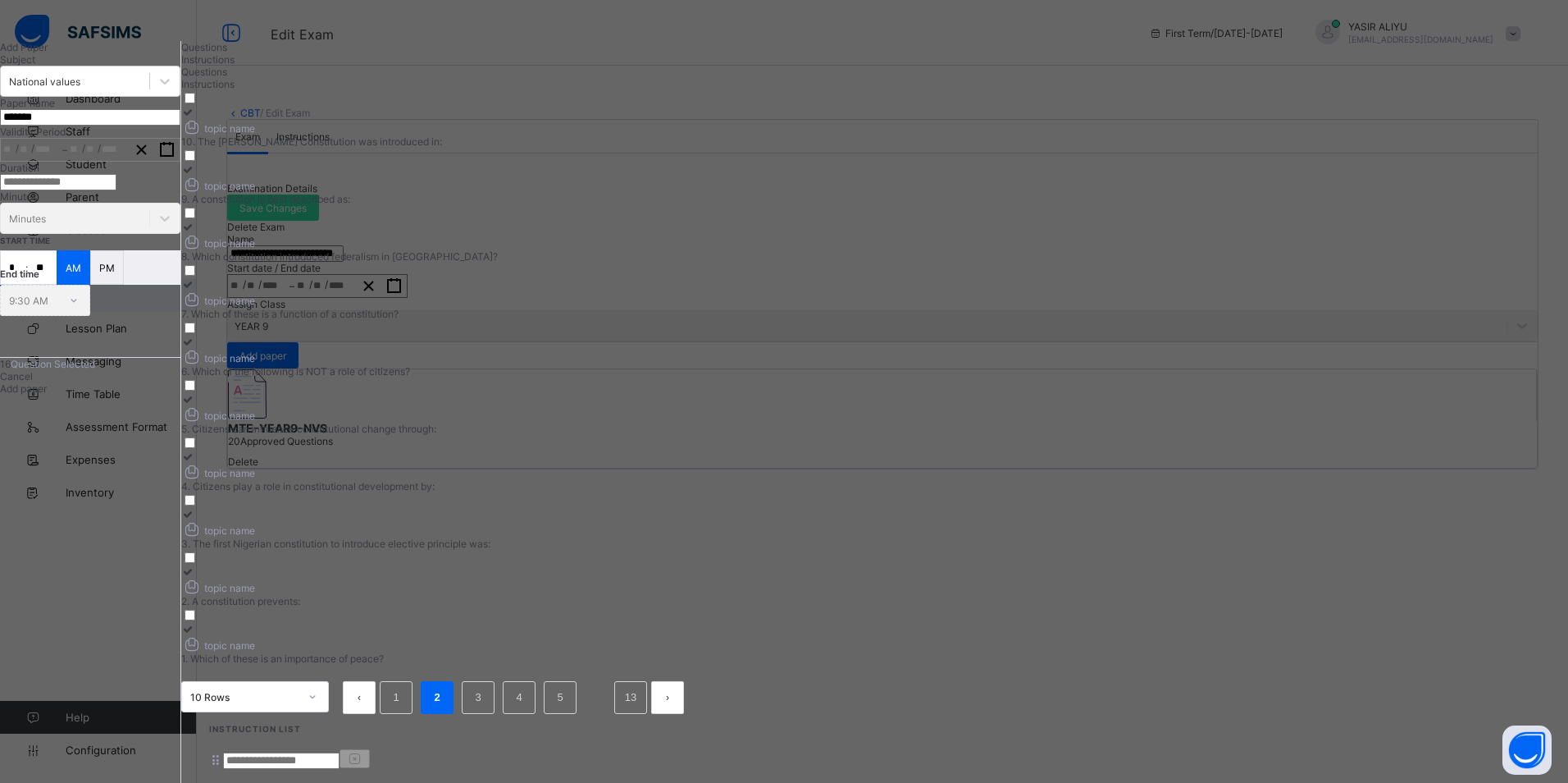
drag, startPoint x: 837, startPoint y: 425, endPoint x: 946, endPoint y: 411, distance: 109.9
click at [697, 480] on div "4. Citizens play a role in constitutional development by:" at bounding box center [439, 486] width 515 height 12
click at [697, 508] on div at bounding box center [439, 514] width 515 height 12
drag, startPoint x: 838, startPoint y: 496, endPoint x: 853, endPoint y: 494, distance: 15.1
click at [697, 578] on div "topic name" at bounding box center [439, 586] width 515 height 17
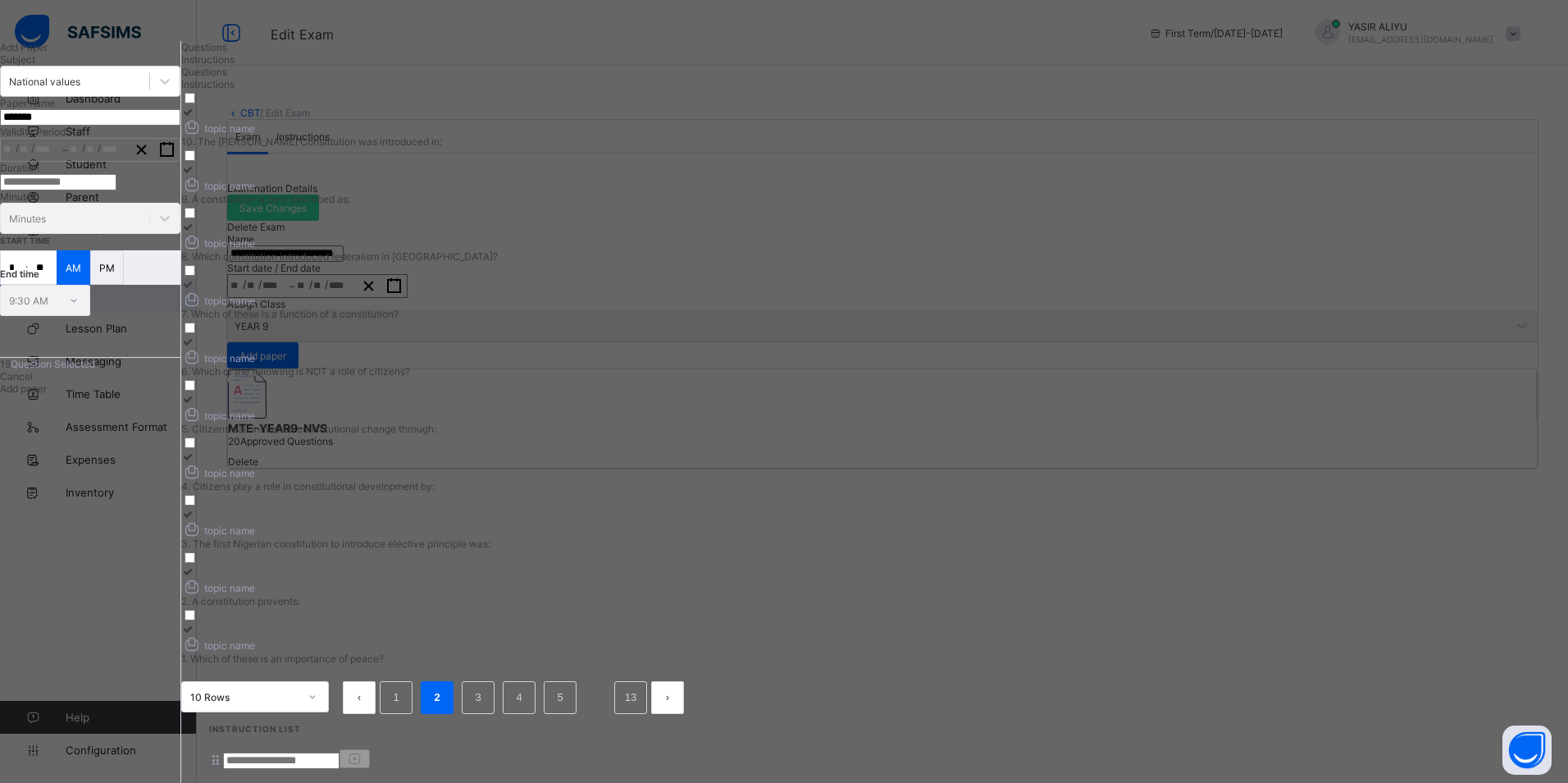
click at [697, 635] on div "topic name" at bounding box center [439, 643] width 515 height 17
click at [235, 66] on span "Instructions" at bounding box center [208, 59] width 53 height 12
click at [339, 752] on input at bounding box center [281, 760] width 116 height 17
type input "*****"
click at [227, 53] on span "Questions" at bounding box center [204, 47] width 46 height 12
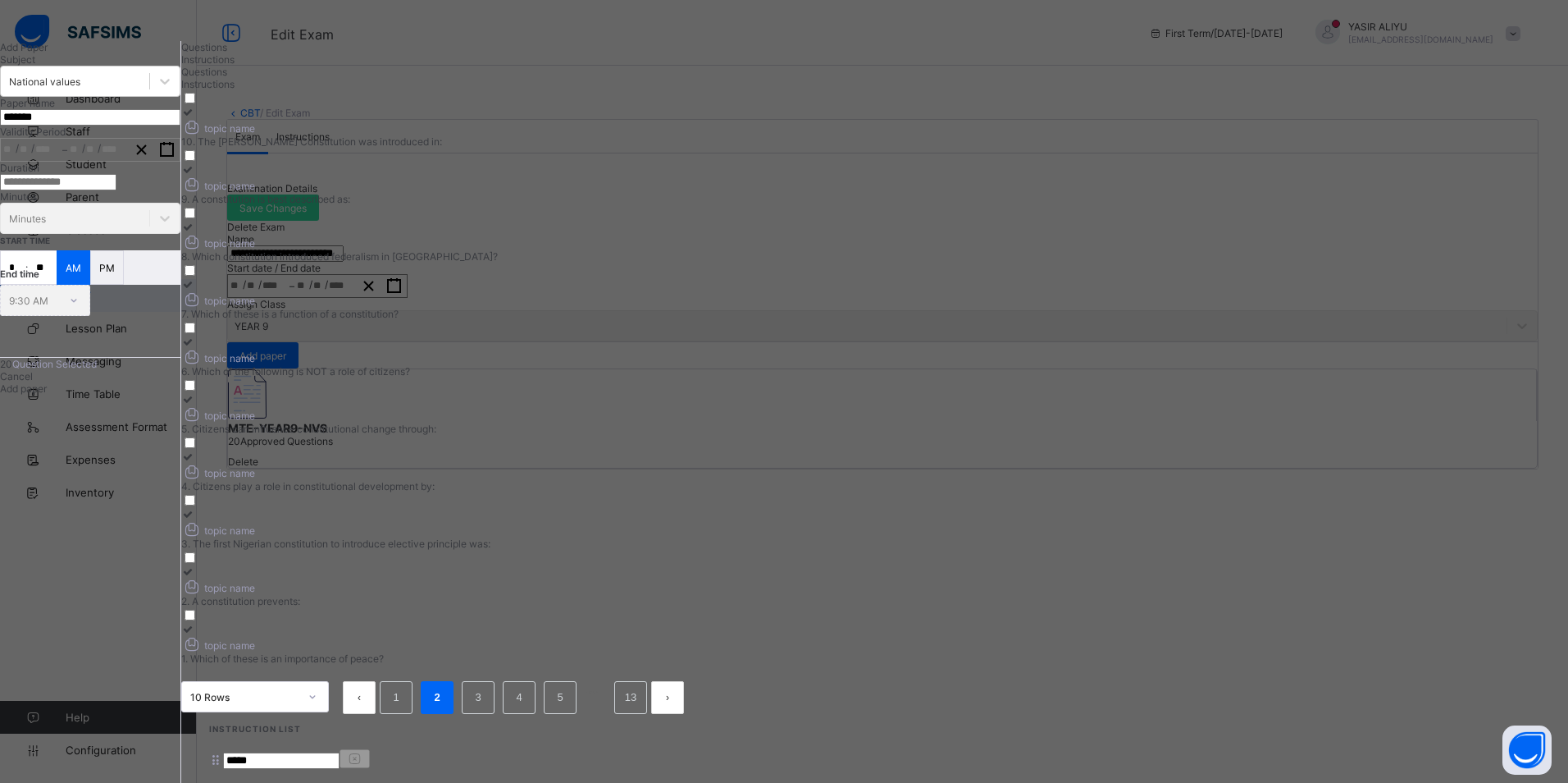
click at [180, 394] on div "Add paper" at bounding box center [90, 389] width 180 height 12
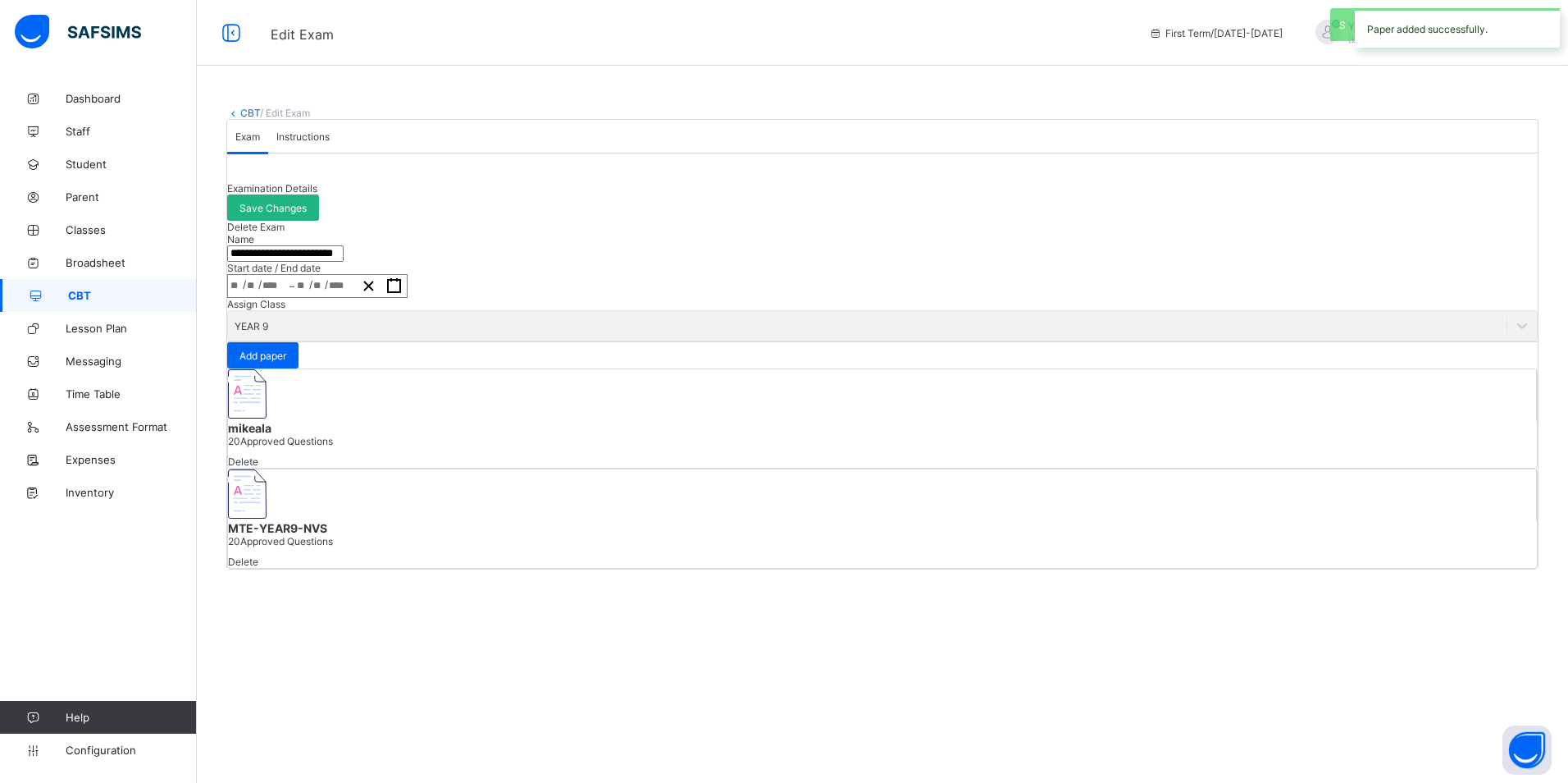
click at [307, 214] on span "Save Changes" at bounding box center [273, 208] width 67 height 12
click at [239, 110] on icon at bounding box center [234, 112] width 14 height 12
click at [251, 116] on link "CBT" at bounding box center [250, 112] width 20 height 12
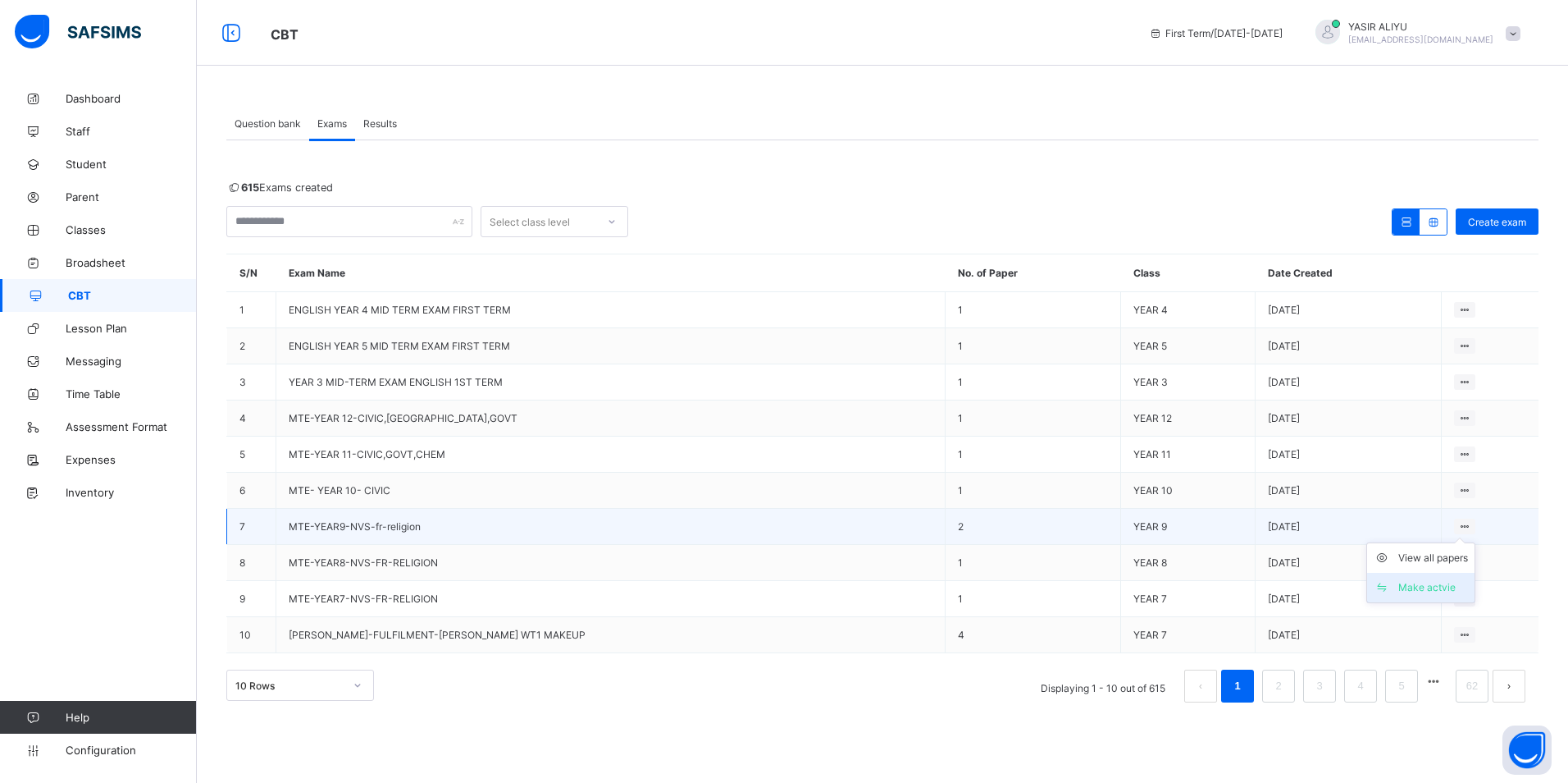
click at [1420, 587] on div "Make actvie" at bounding box center [1432, 587] width 70 height 17
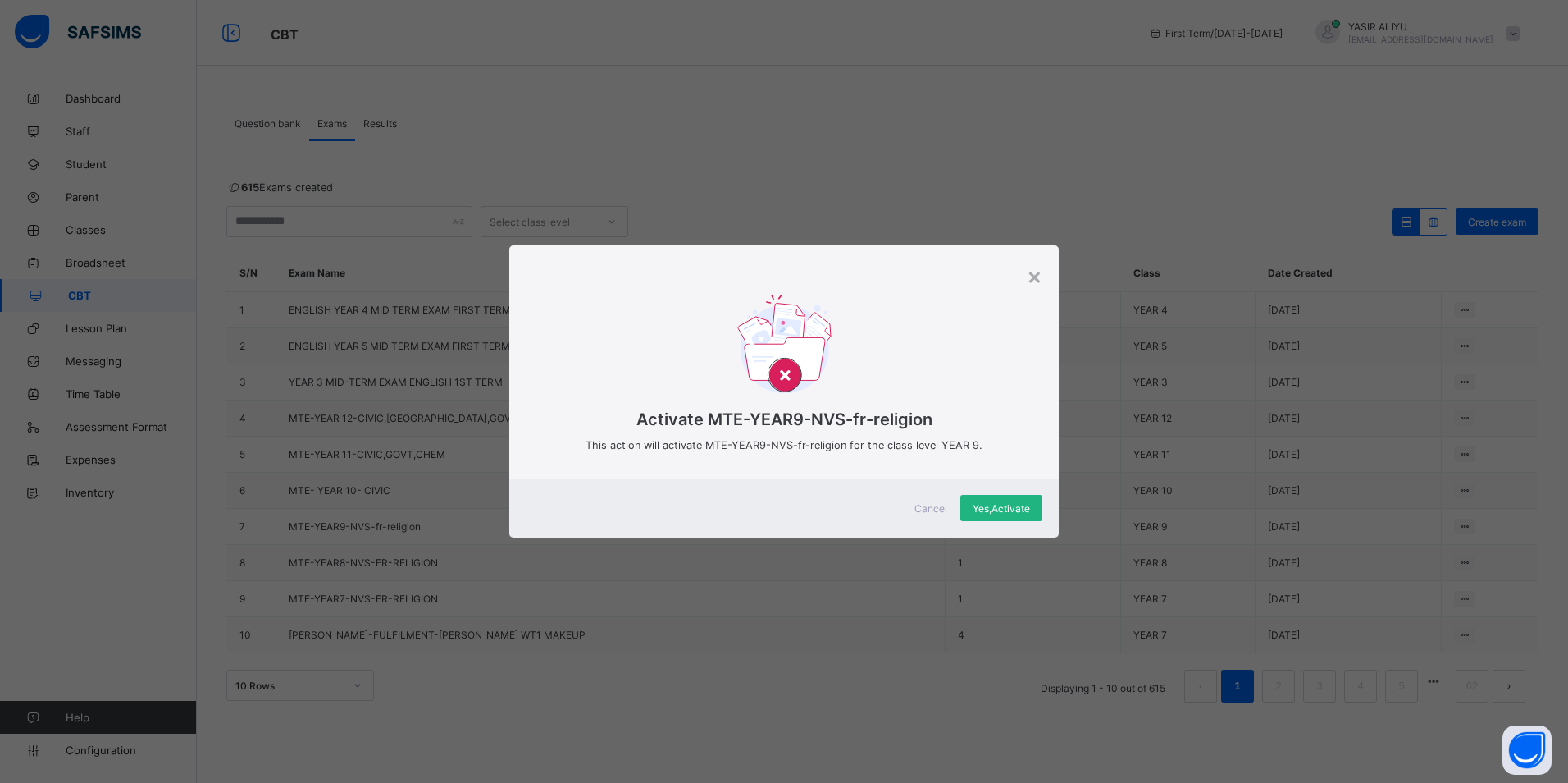
click at [974, 511] on span "Yes, Activate" at bounding box center [1001, 508] width 57 height 12
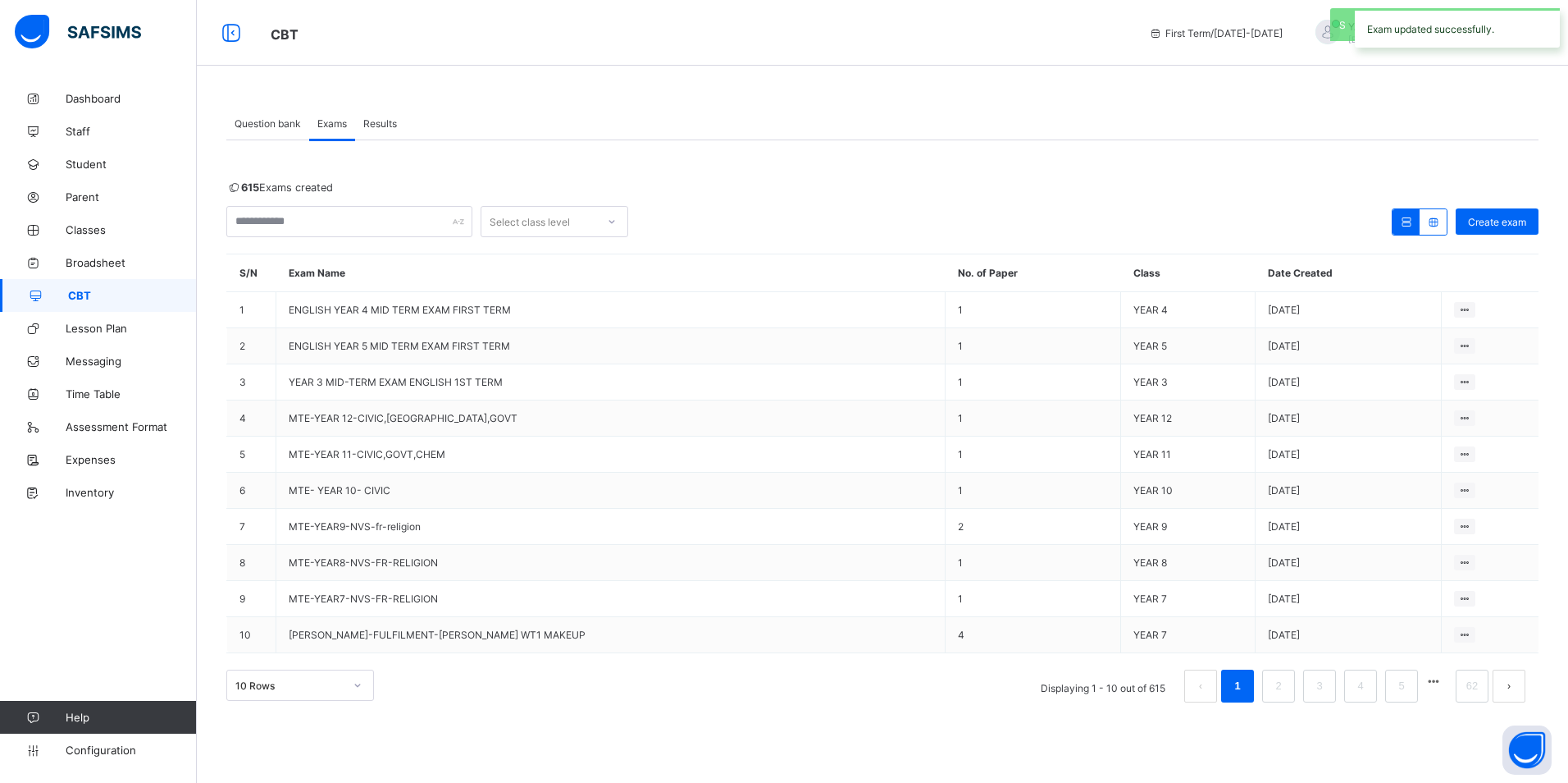
click at [381, 124] on span "Results" at bounding box center [380, 123] width 34 height 12
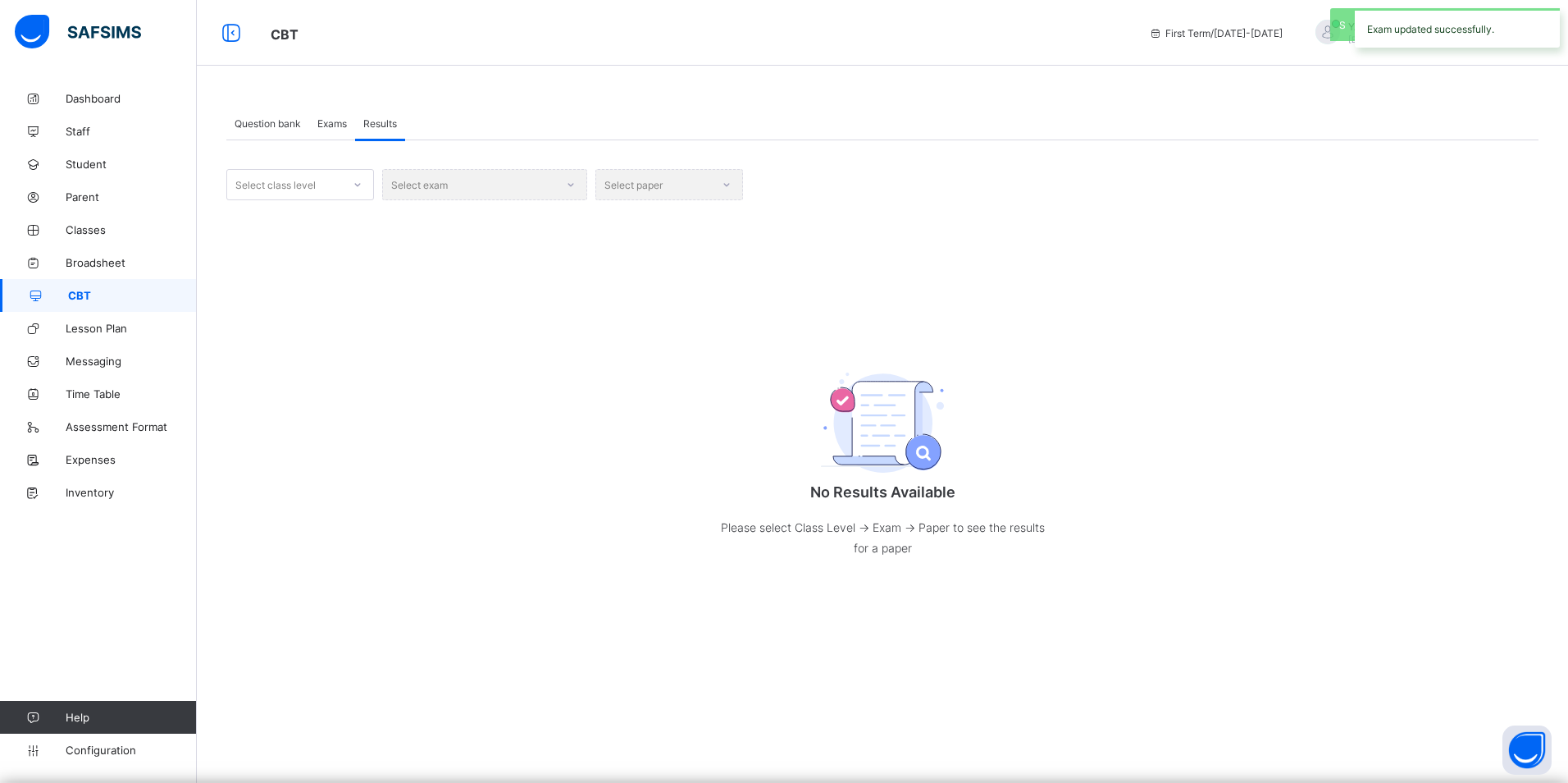
click at [339, 183] on div "Select class level" at bounding box center [284, 184] width 114 height 23
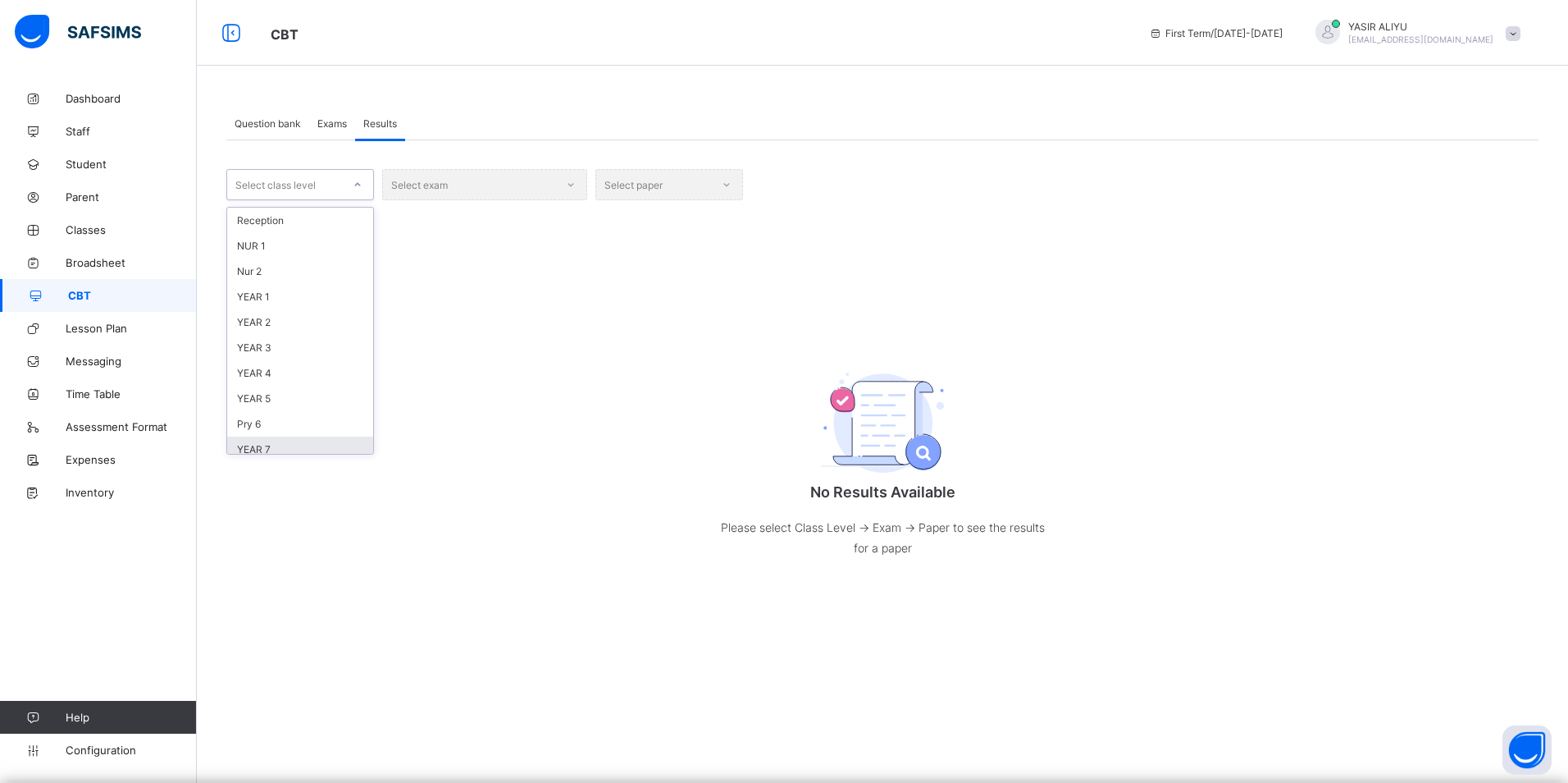
click at [285, 446] on div "YEAR 7" at bounding box center [300, 450] width 146 height 26
click at [480, 178] on div "Select exam" at bounding box center [485, 184] width 205 height 32
click at [550, 179] on div "Select exam" at bounding box center [485, 184] width 205 height 32
click at [569, 179] on div "Select exam" at bounding box center [485, 184] width 205 height 32
click at [485, 187] on div "Select exam" at bounding box center [485, 184] width 205 height 32
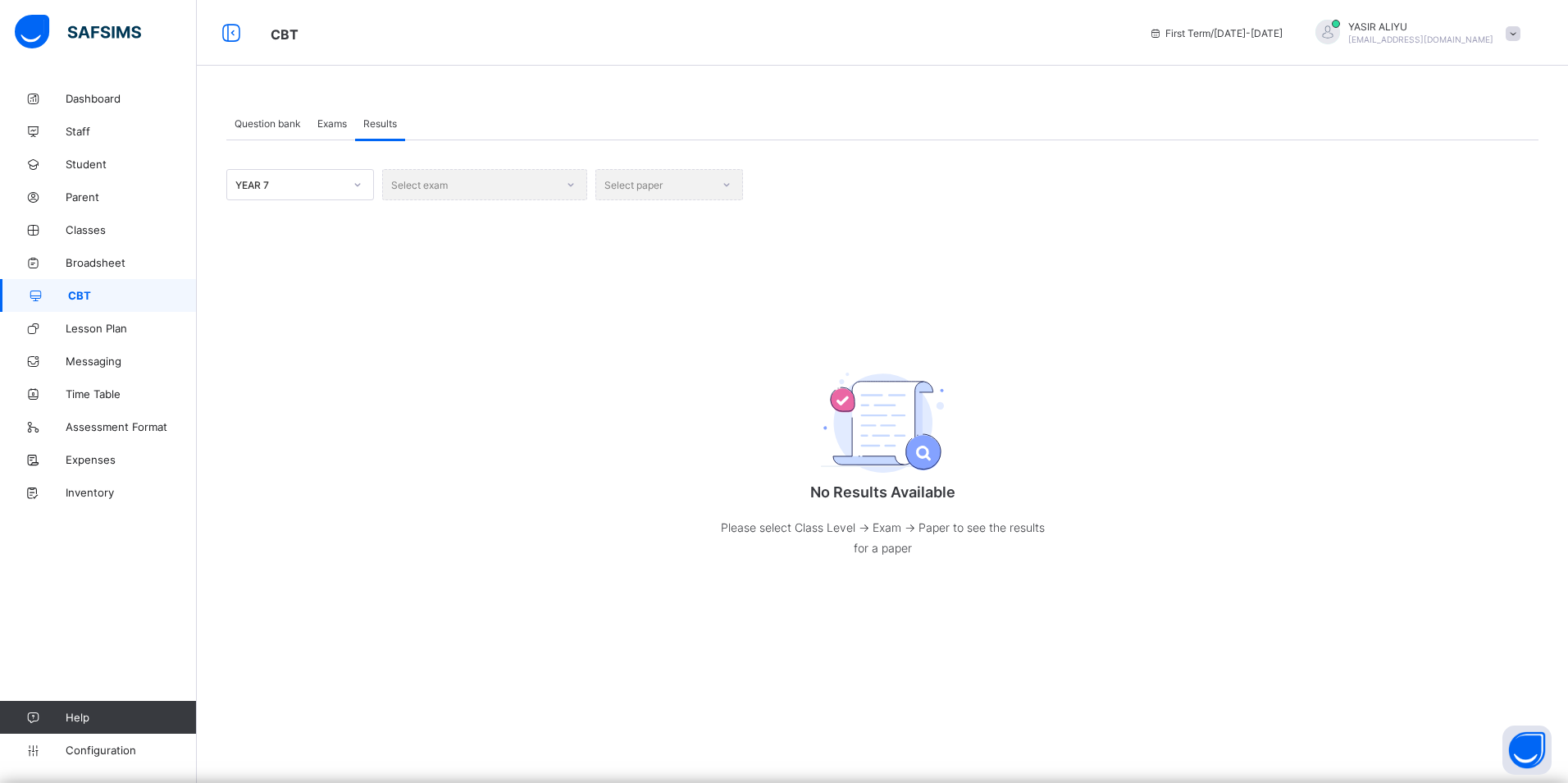
click at [566, 185] on div "Select exam" at bounding box center [485, 184] width 205 height 32
click at [575, 182] on div "Select exam" at bounding box center [485, 184] width 205 height 32
click at [432, 184] on div "Select exam" at bounding box center [485, 184] width 205 height 32
click at [574, 184] on div "Select exam" at bounding box center [485, 184] width 205 height 32
click at [579, 183] on div "Select exam" at bounding box center [485, 184] width 205 height 32
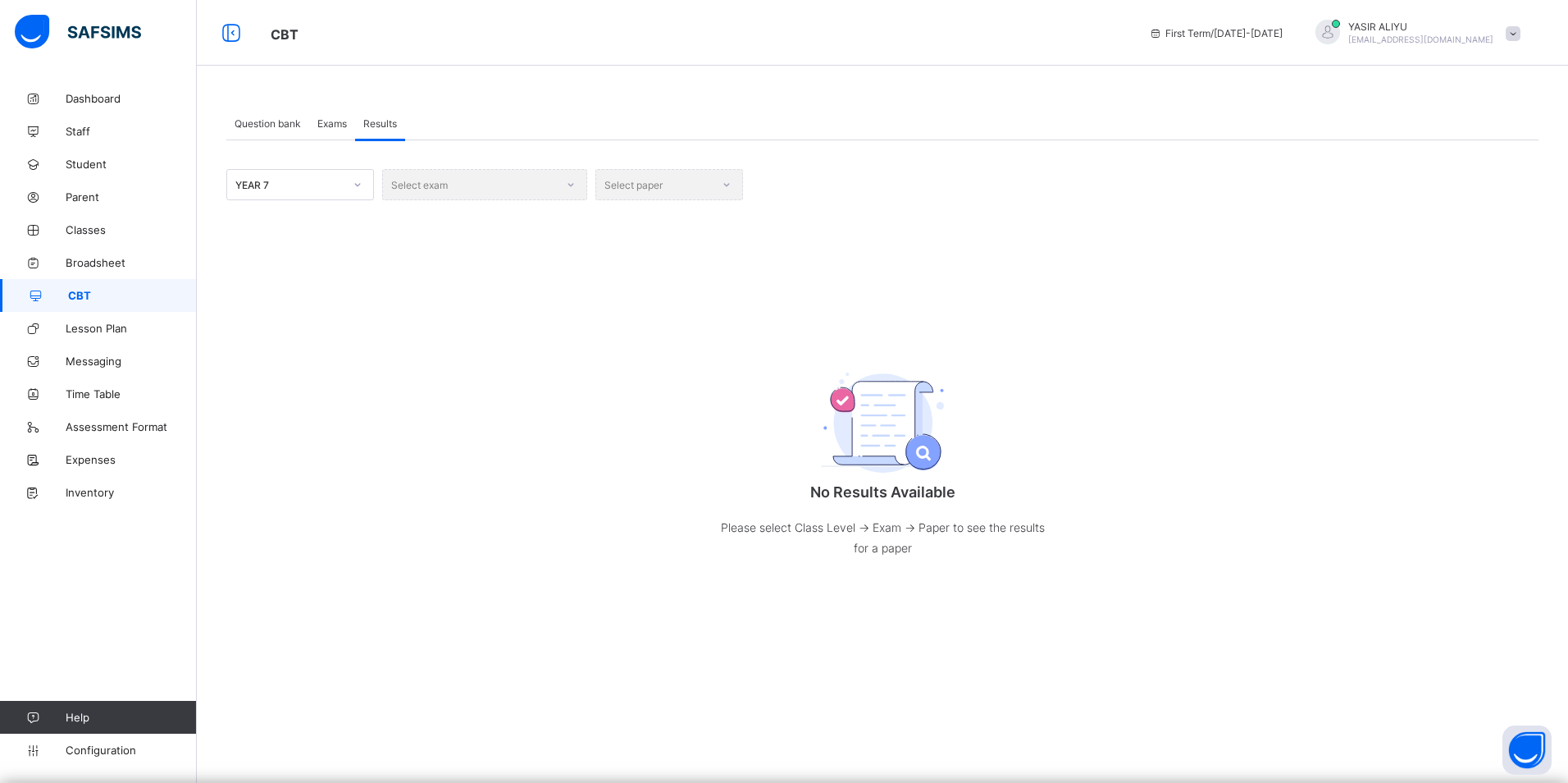
click at [571, 183] on div "Select exam" at bounding box center [485, 184] width 205 height 32
click at [399, 186] on div "Select exam" at bounding box center [485, 184] width 205 height 32
click at [655, 187] on div "Select paper" at bounding box center [669, 184] width 148 height 32
drag, startPoint x: 401, startPoint y: 179, endPoint x: 549, endPoint y: 191, distance: 148.5
click at [403, 179] on div "Select exam" at bounding box center [485, 184] width 205 height 32
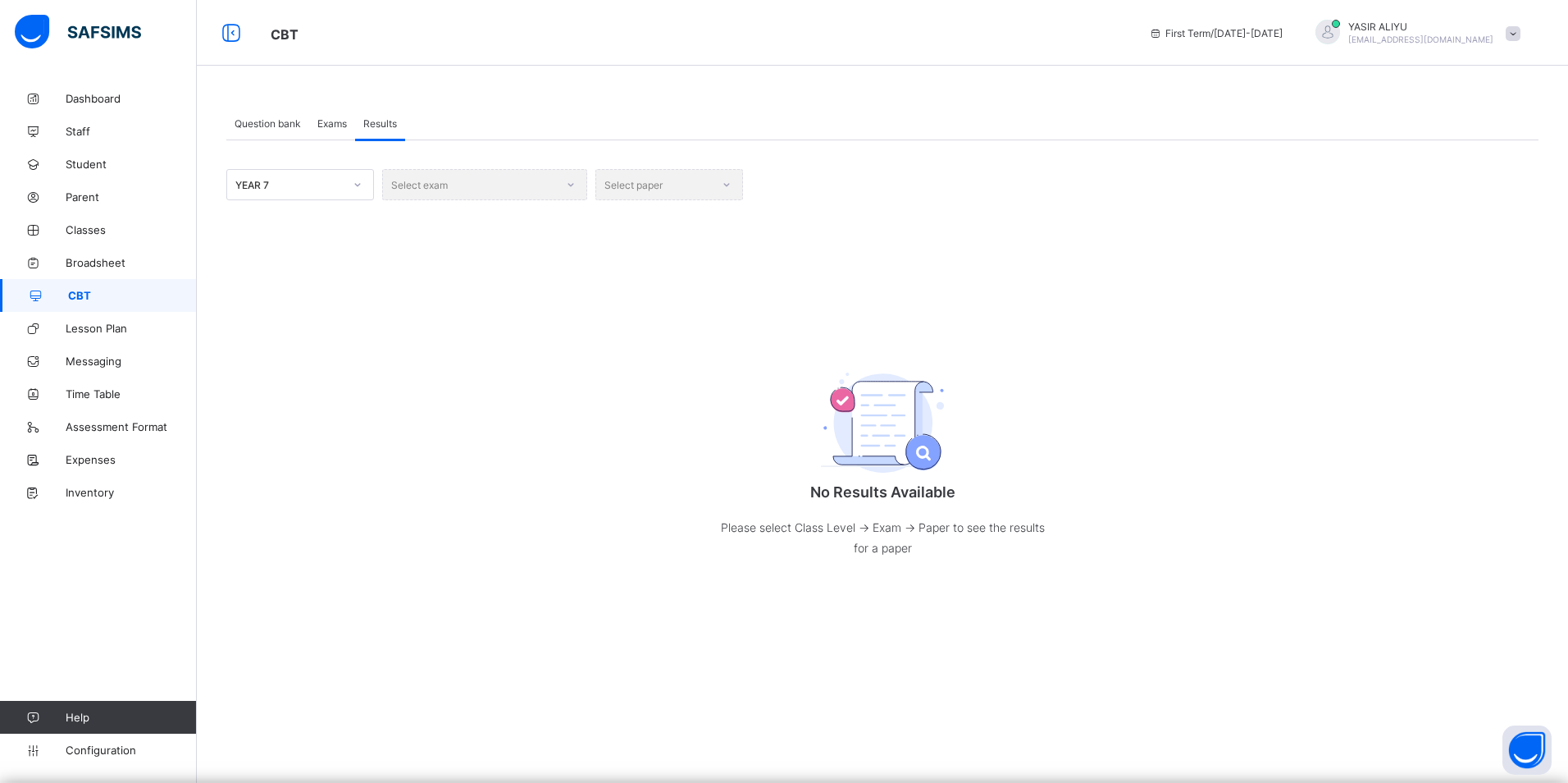
click at [574, 183] on div "Select exam" at bounding box center [485, 184] width 205 height 32
click at [501, 187] on div "Select exam" at bounding box center [485, 184] width 205 height 32
click at [576, 183] on div "Select exam" at bounding box center [485, 184] width 205 height 32
click at [671, 182] on div "Select paper" at bounding box center [669, 184] width 148 height 32
drag, startPoint x: 722, startPoint y: 185, endPoint x: 607, endPoint y: 196, distance: 115.5
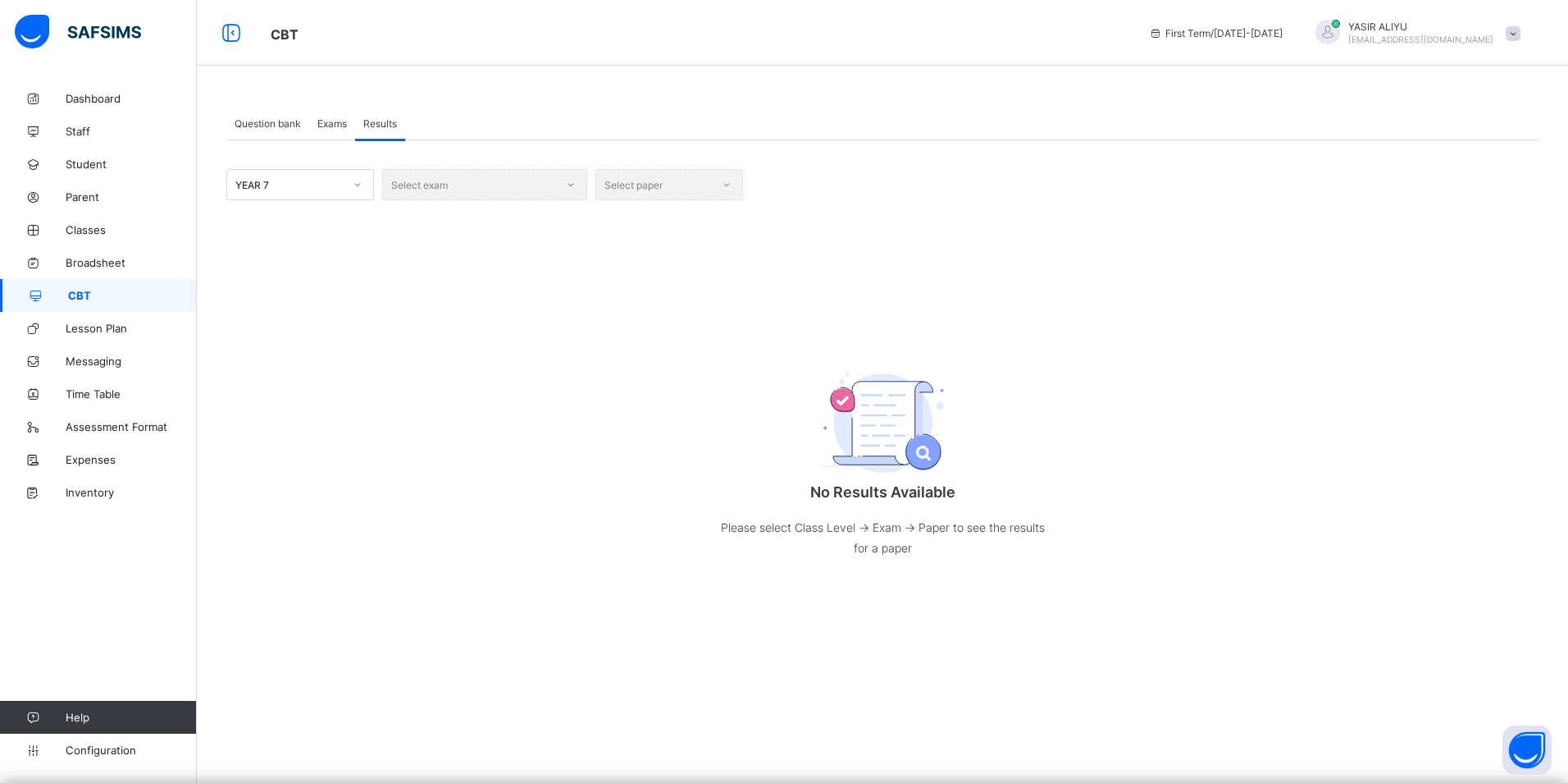
click at [701, 193] on div "Select paper" at bounding box center [669, 184] width 148 height 32
click at [577, 192] on div "Select exam" at bounding box center [485, 184] width 205 height 32
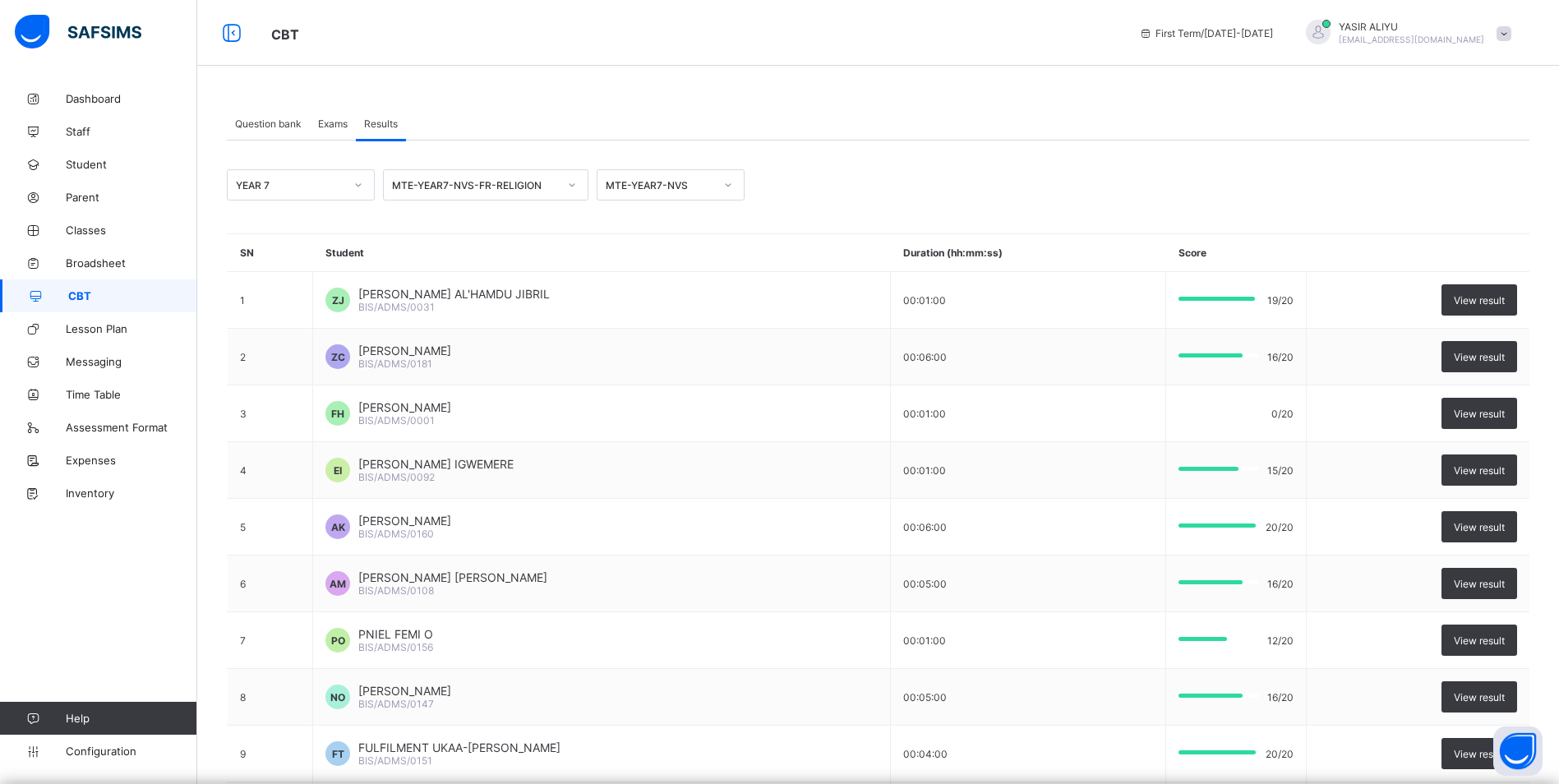
click at [328, 118] on span "Exams" at bounding box center [333, 123] width 30 height 12
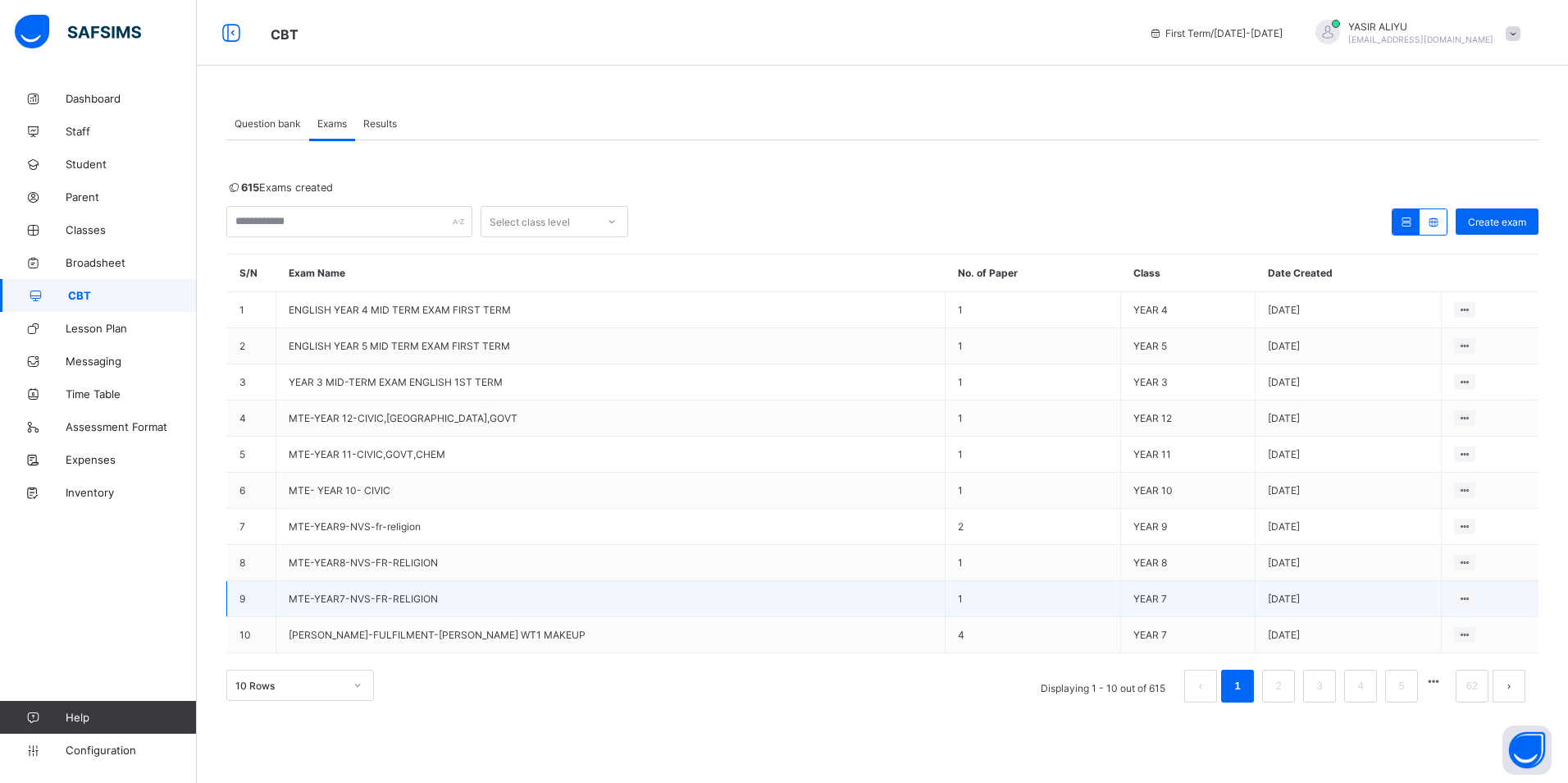
click at [329, 600] on span "MTE-YEAR7-NVS-FR-RELIGION" at bounding box center [363, 599] width 149 height 12
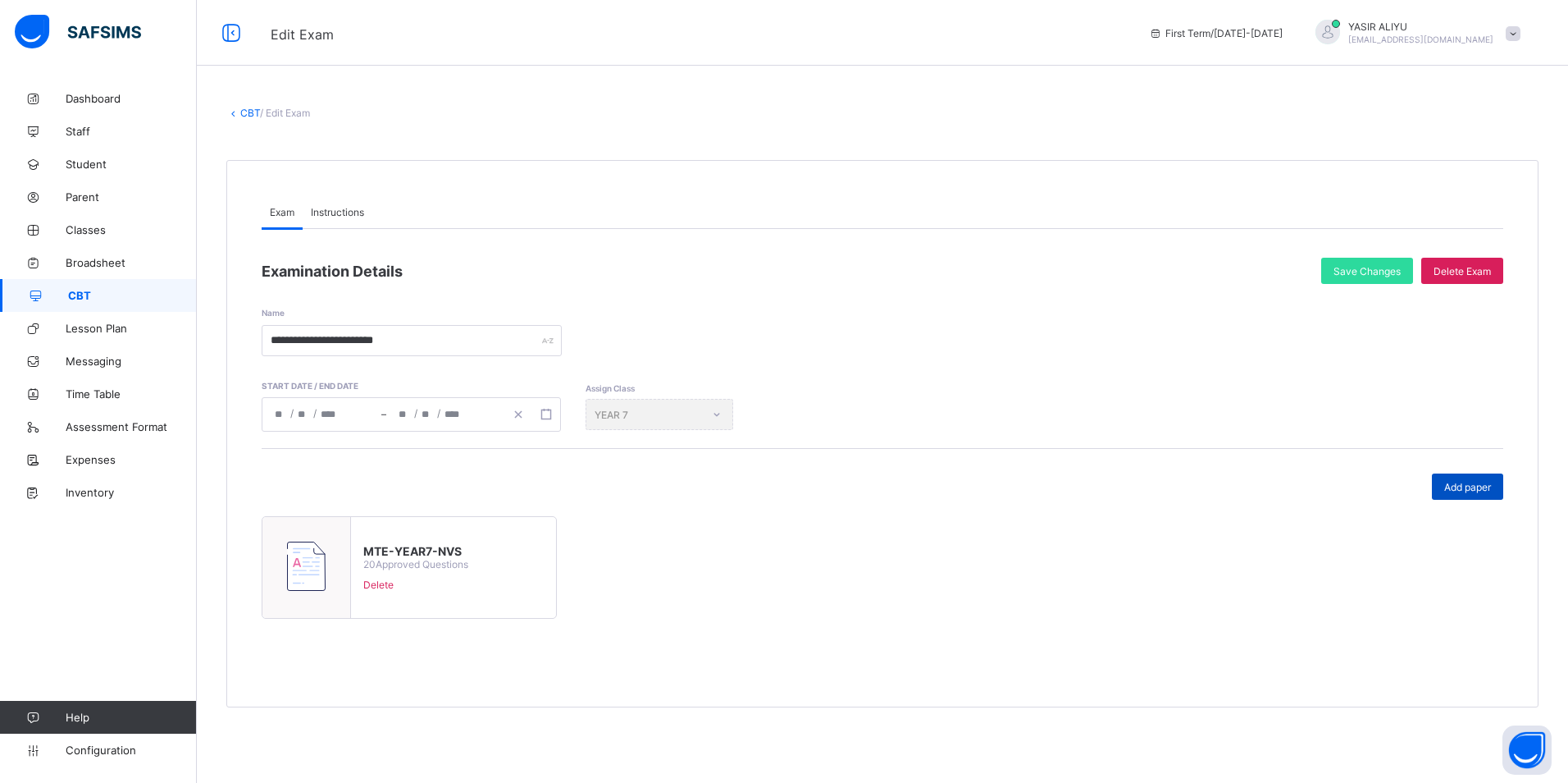
click at [1468, 484] on span "Add paper" at bounding box center [1466, 487] width 46 height 12
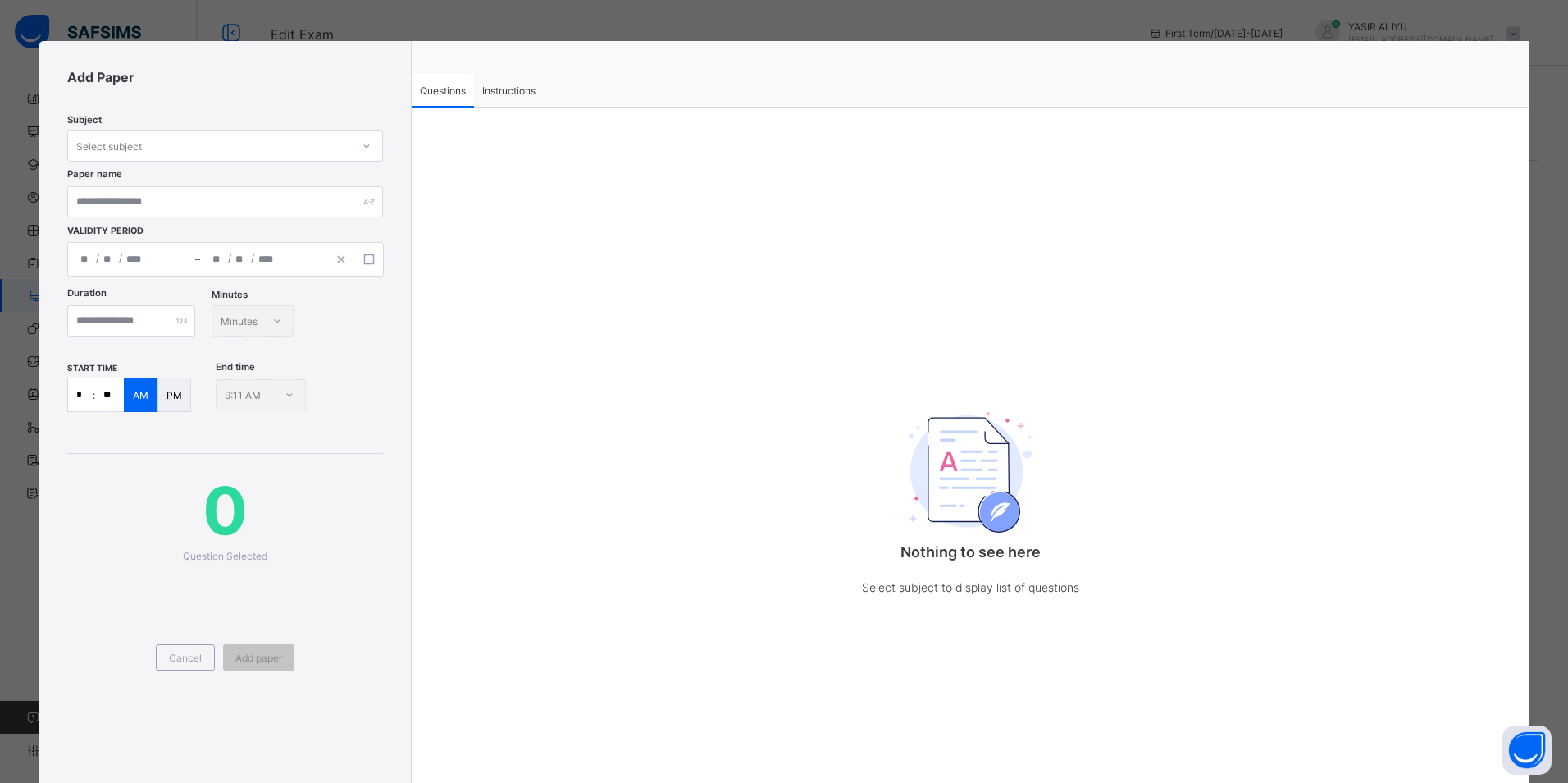
click at [500, 92] on span "Instructions" at bounding box center [509, 91] width 53 height 12
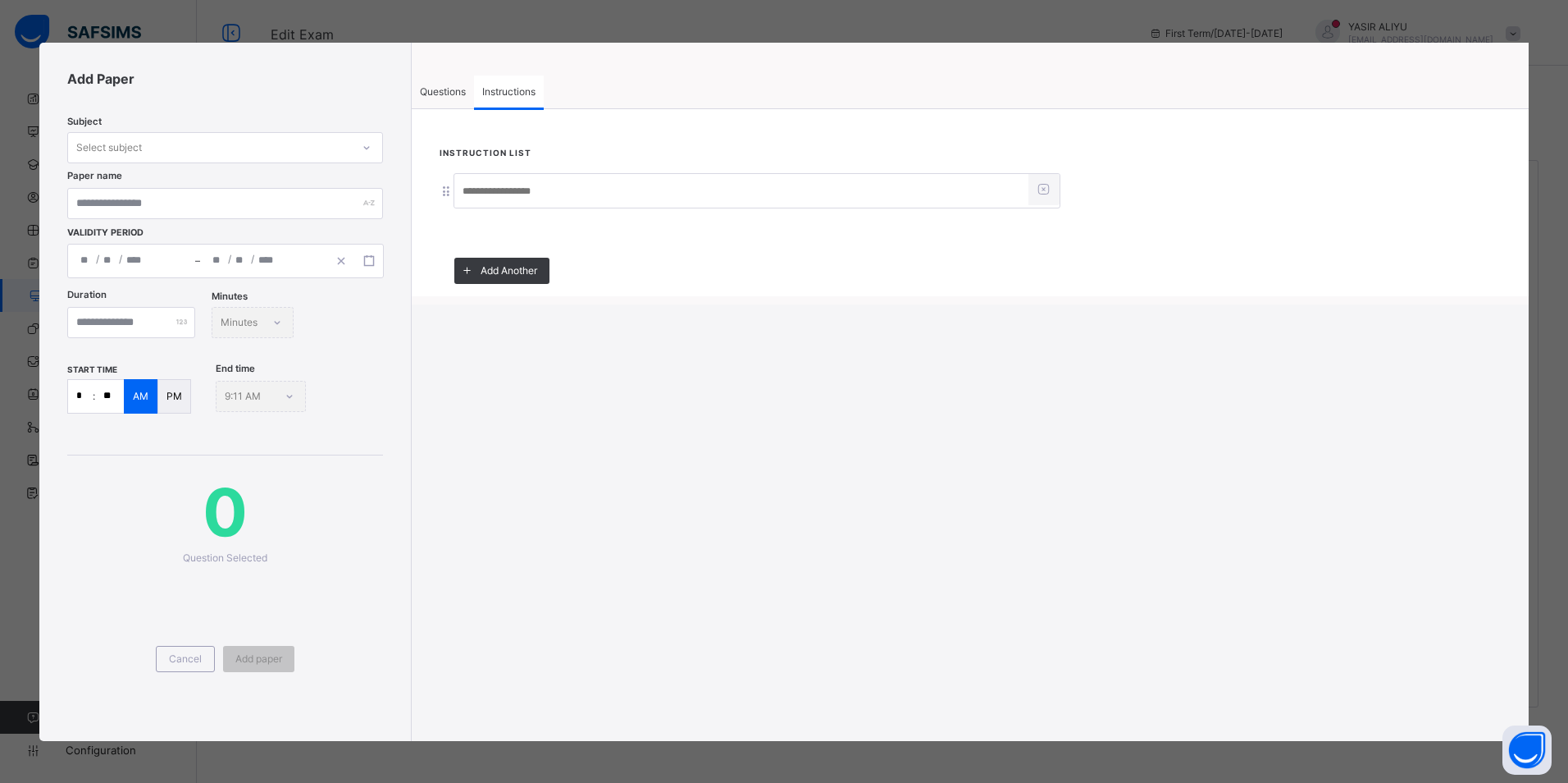
click at [476, 193] on input at bounding box center [741, 192] width 574 height 32
type input "******"
click at [447, 91] on span "Questions" at bounding box center [443, 92] width 46 height 12
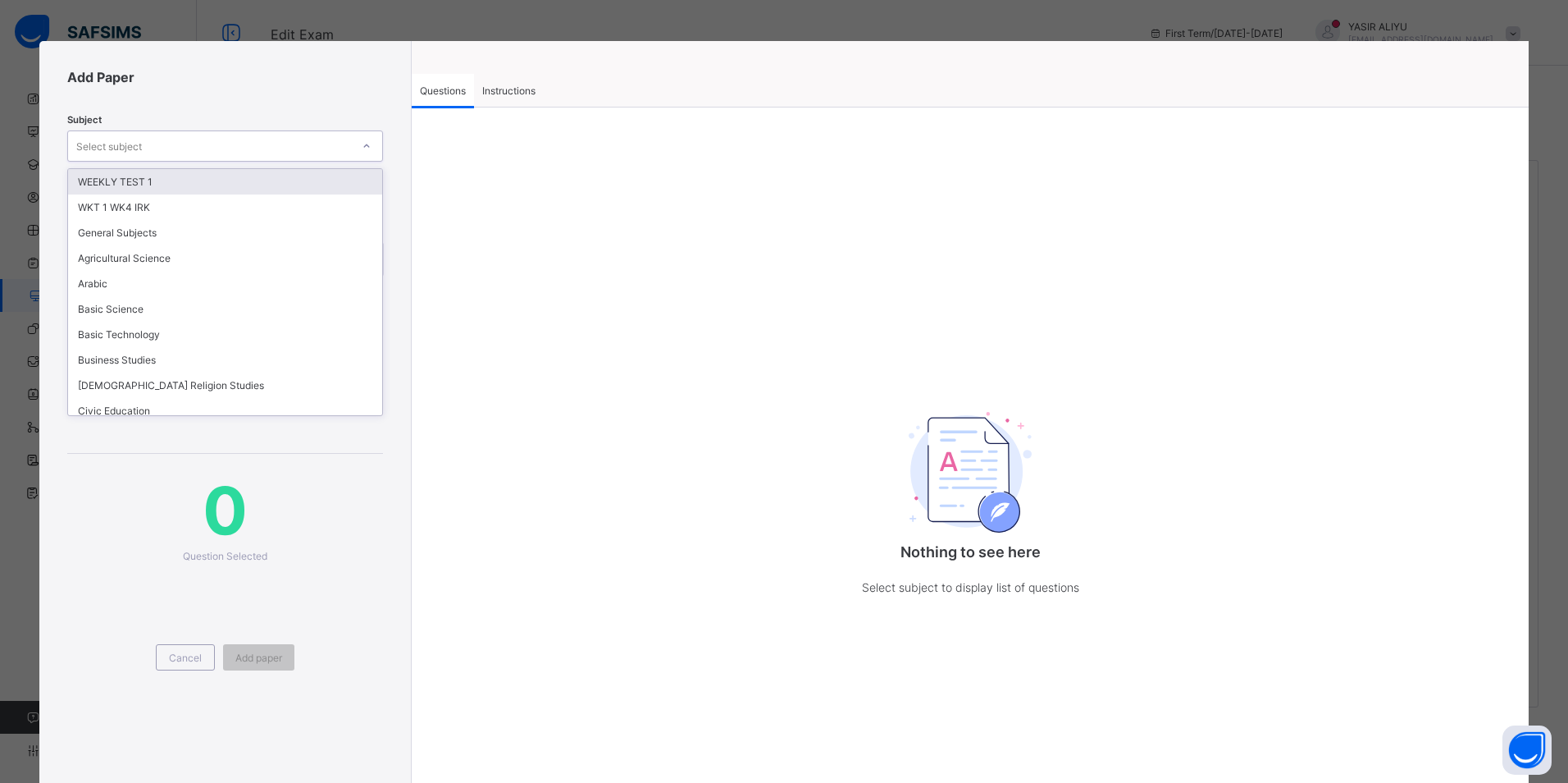
click at [314, 145] on div "Select subject" at bounding box center [209, 145] width 283 height 23
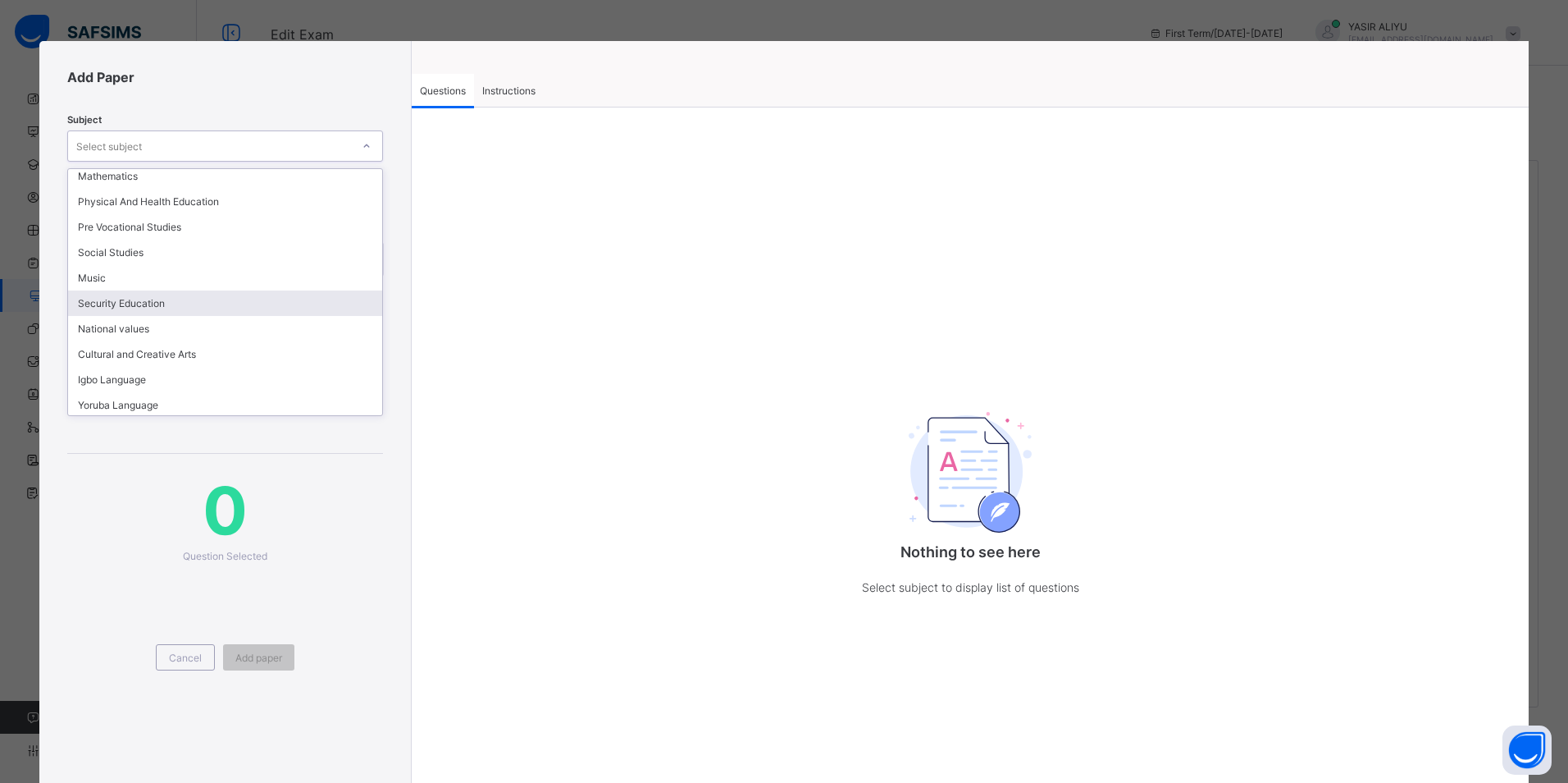
scroll to position [466, 0]
click at [134, 329] on div "National values" at bounding box center [225, 326] width 314 height 26
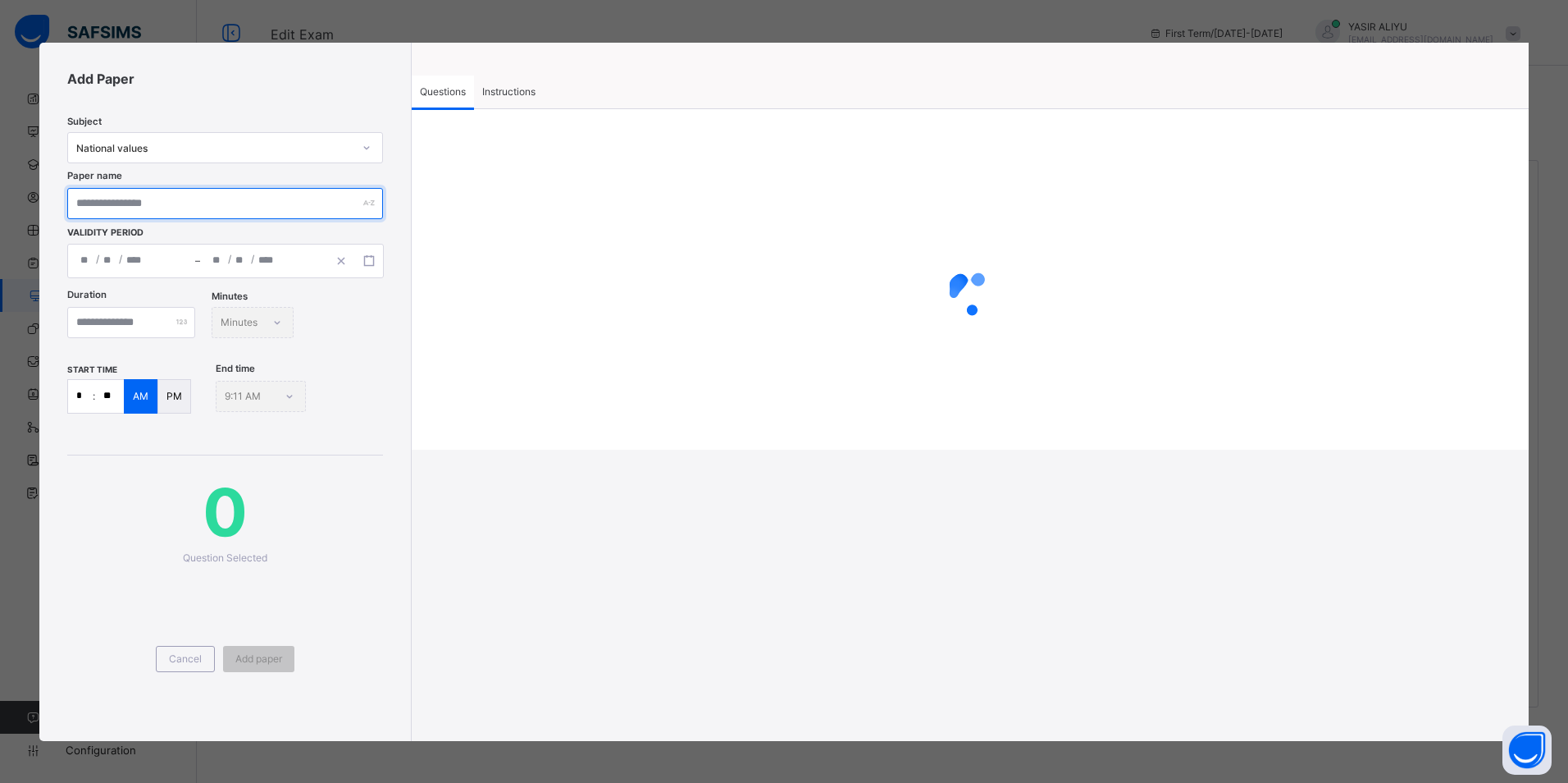
click at [102, 203] on input "text" at bounding box center [225, 204] width 315 height 32
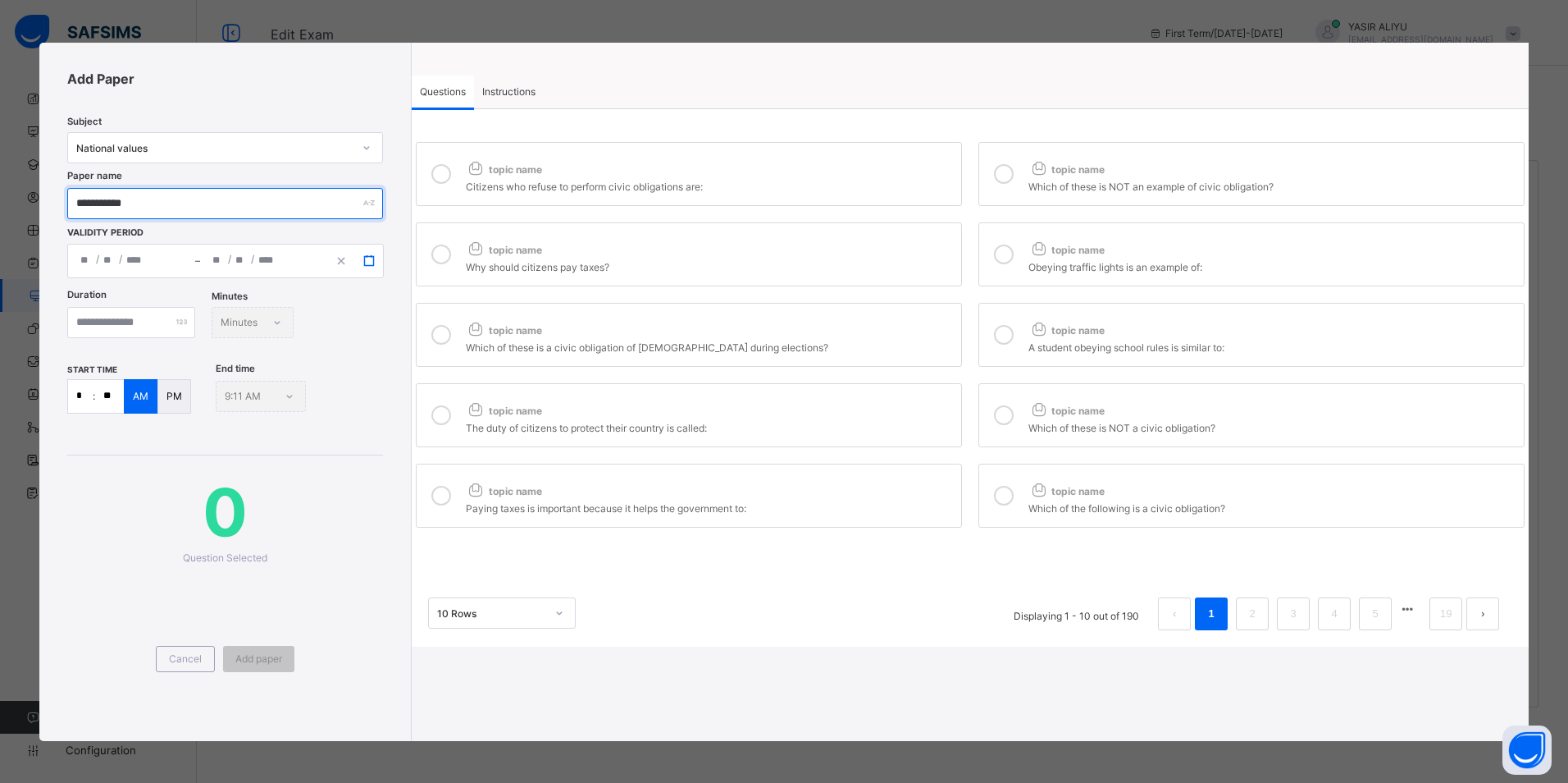
type input "**********"
click at [376, 255] on button "button" at bounding box center [369, 260] width 28 height 18
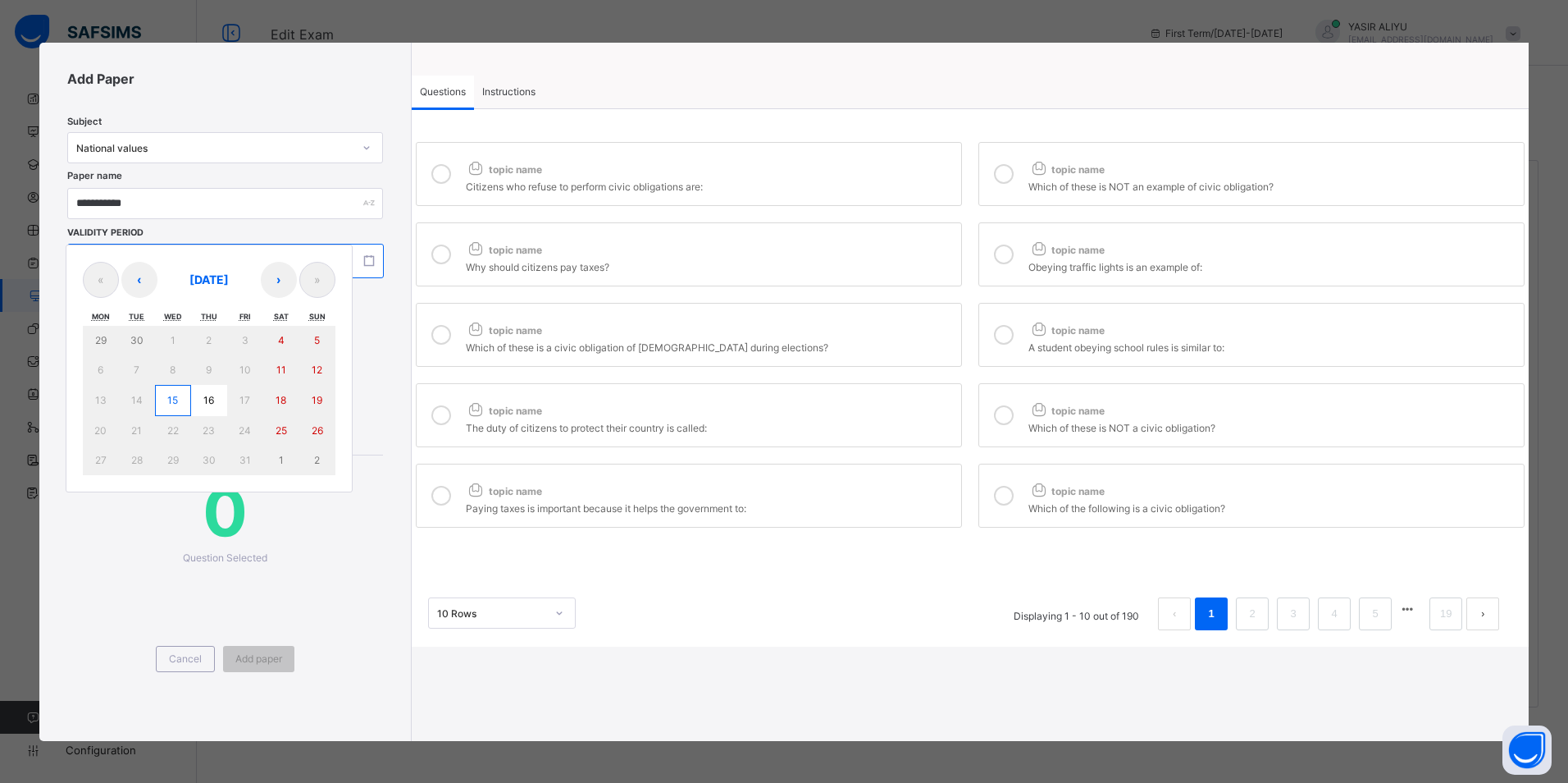
click at [169, 397] on abbr "15" at bounding box center [172, 399] width 11 height 12
type input "**********"
type input "**"
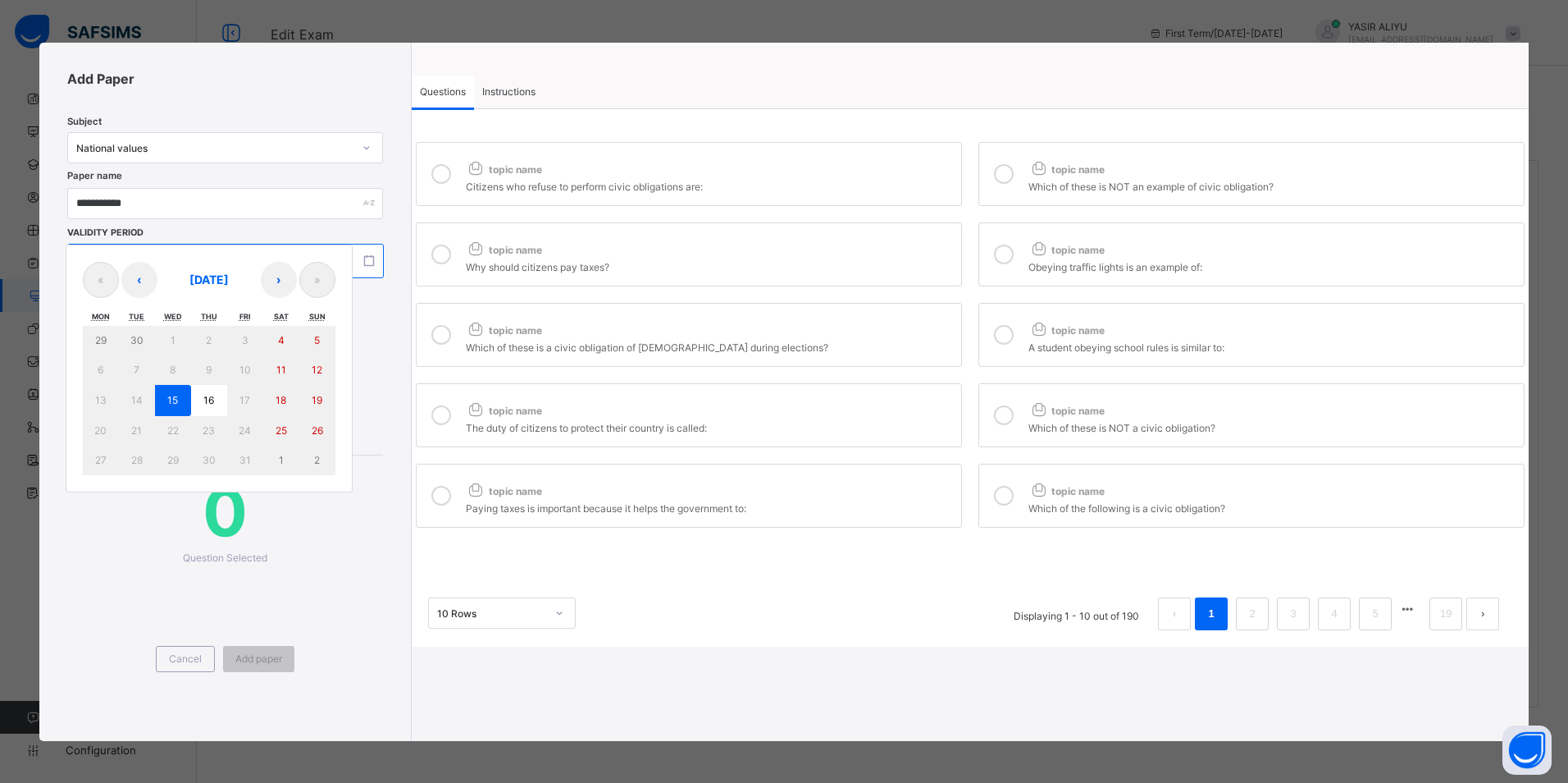
type input "****"
type input "**********"
type input "**"
type input "****"
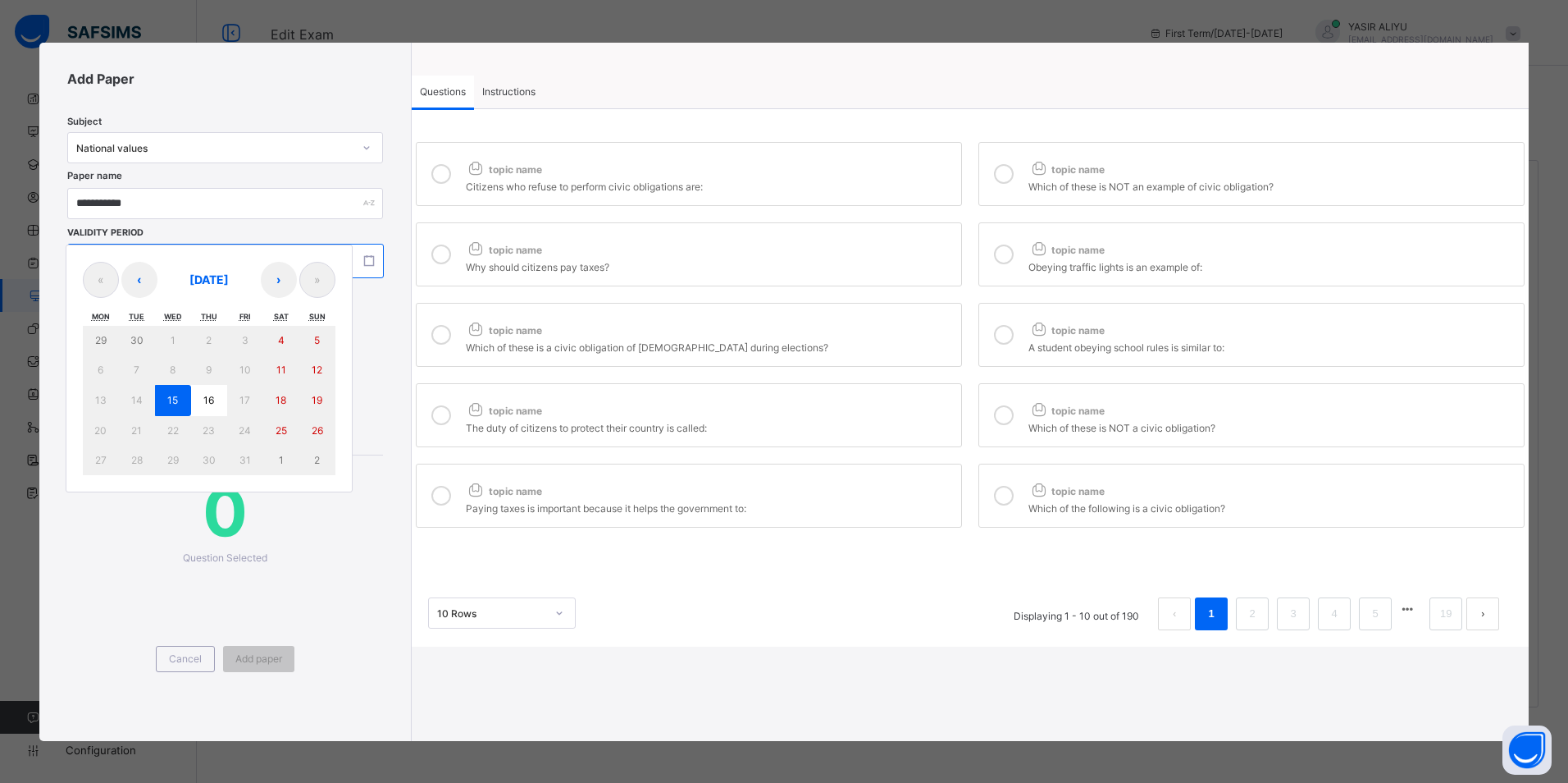
type input "**"
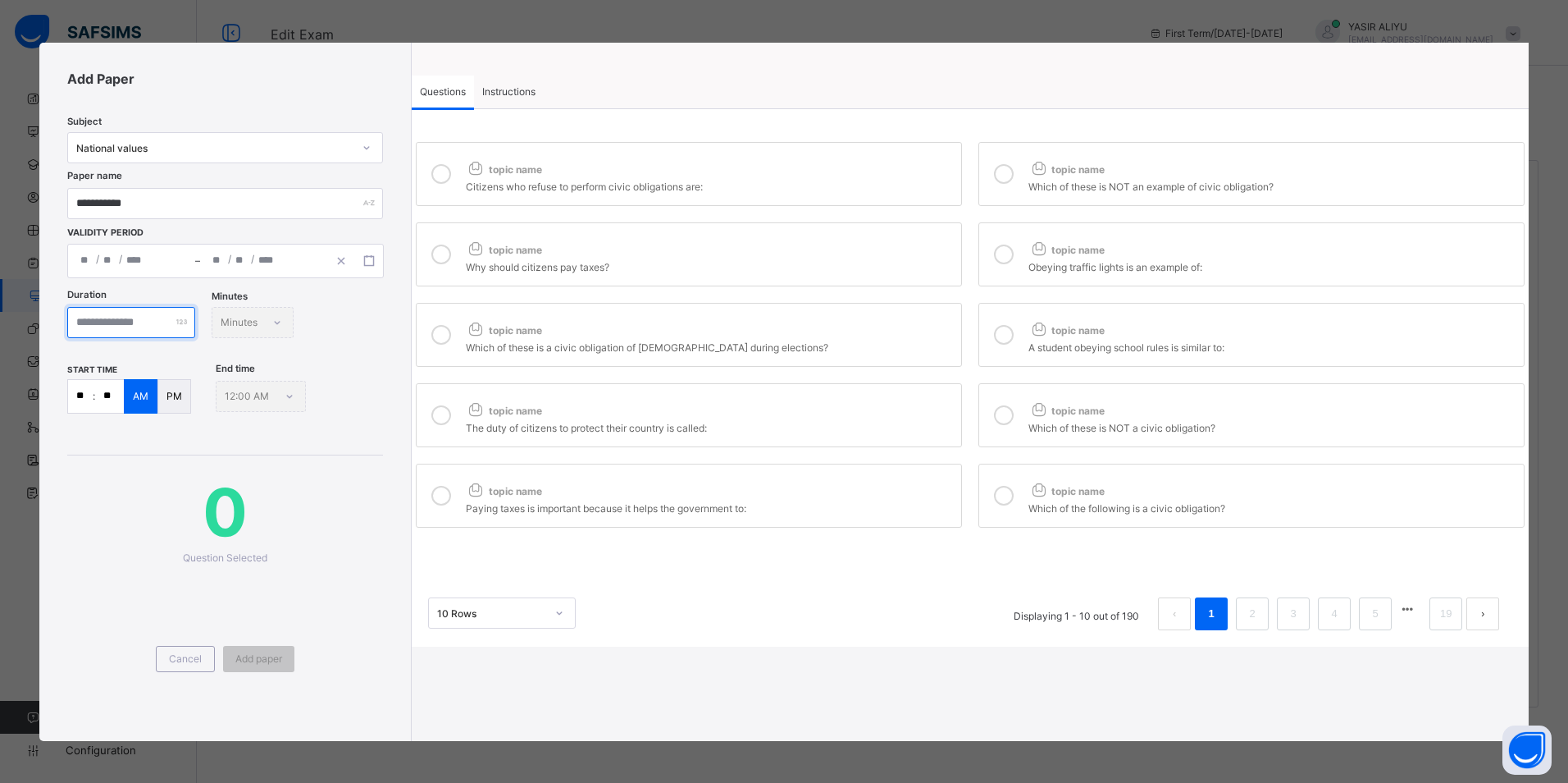
click at [140, 319] on input "number" at bounding box center [131, 322] width 128 height 32
type input "**"
click at [80, 394] on input "**" at bounding box center [80, 395] width 25 height 33
type input "*"
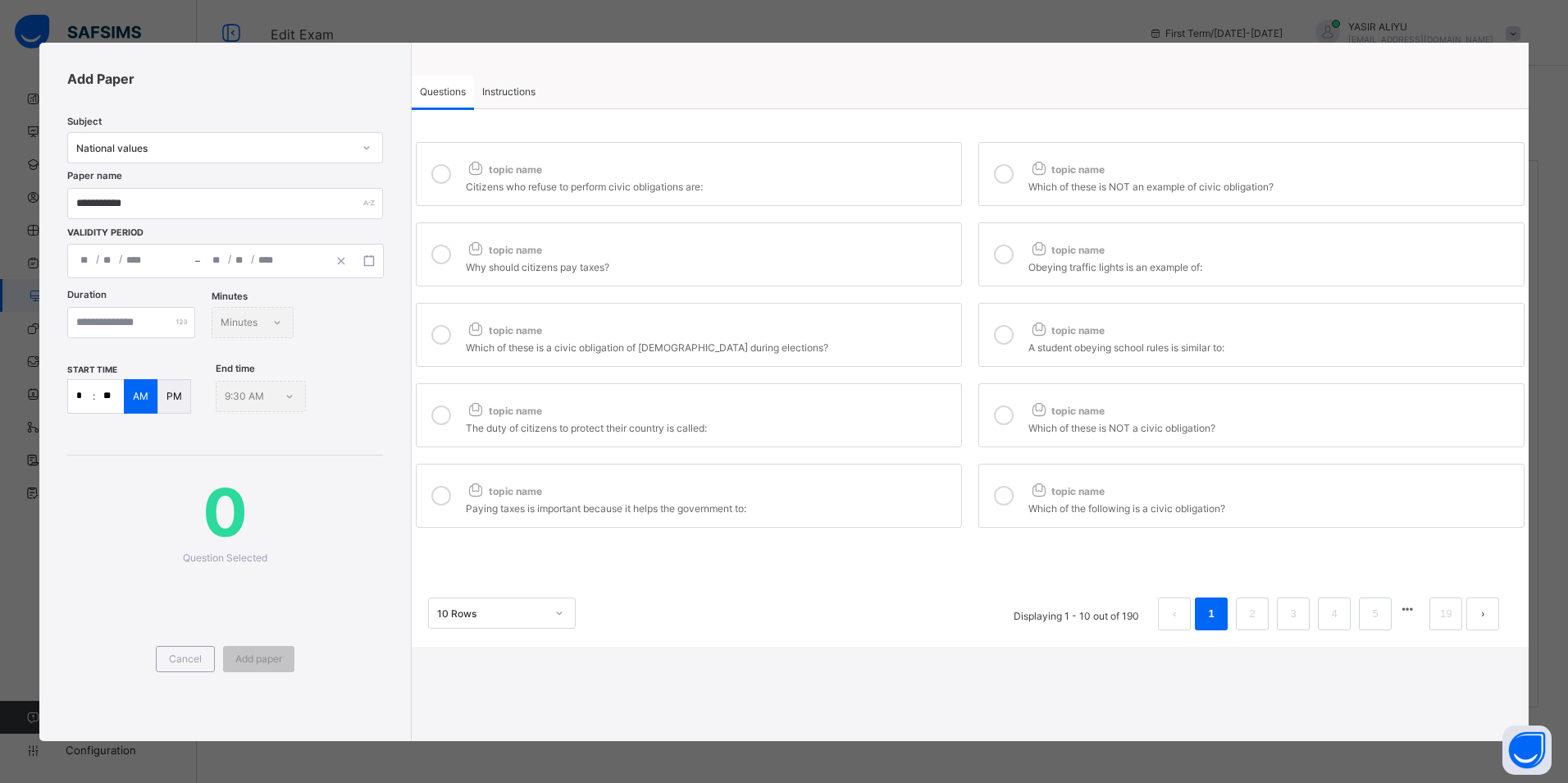
click at [104, 394] on input "**" at bounding box center [109, 395] width 29 height 33
type input "**"
click at [433, 164] on div at bounding box center [441, 174] width 33 height 37
click at [1007, 175] on icon at bounding box center [1003, 174] width 20 height 20
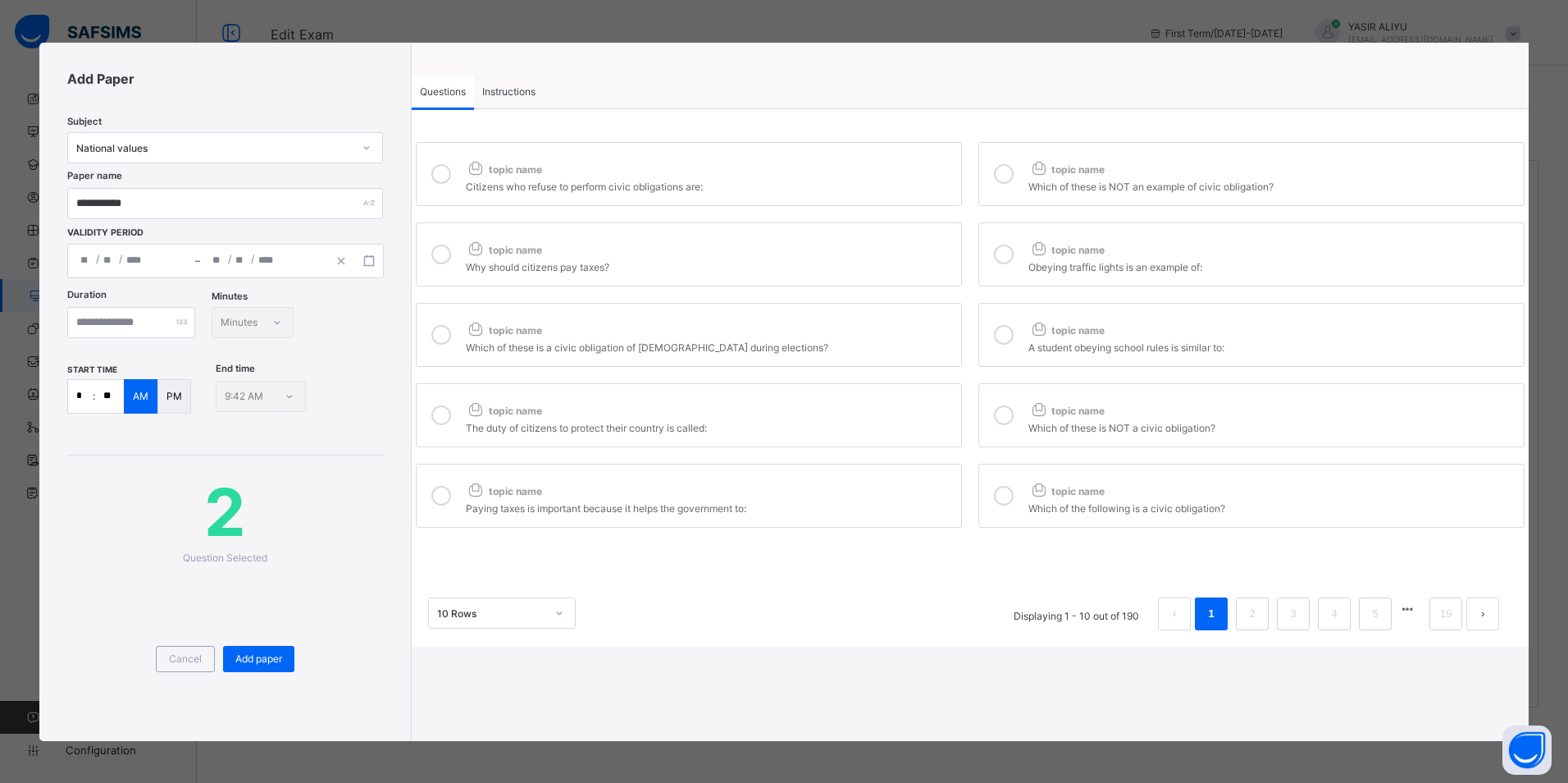
click at [858, 249] on div "topic name" at bounding box center [710, 247] width 487 height 22
click at [1014, 249] on div at bounding box center [1003, 254] width 33 height 37
click at [920, 324] on div "topic name" at bounding box center [710, 326] width 487 height 22
click at [988, 334] on div at bounding box center [1003, 334] width 33 height 37
click at [941, 402] on div "topic name" at bounding box center [710, 407] width 487 height 22
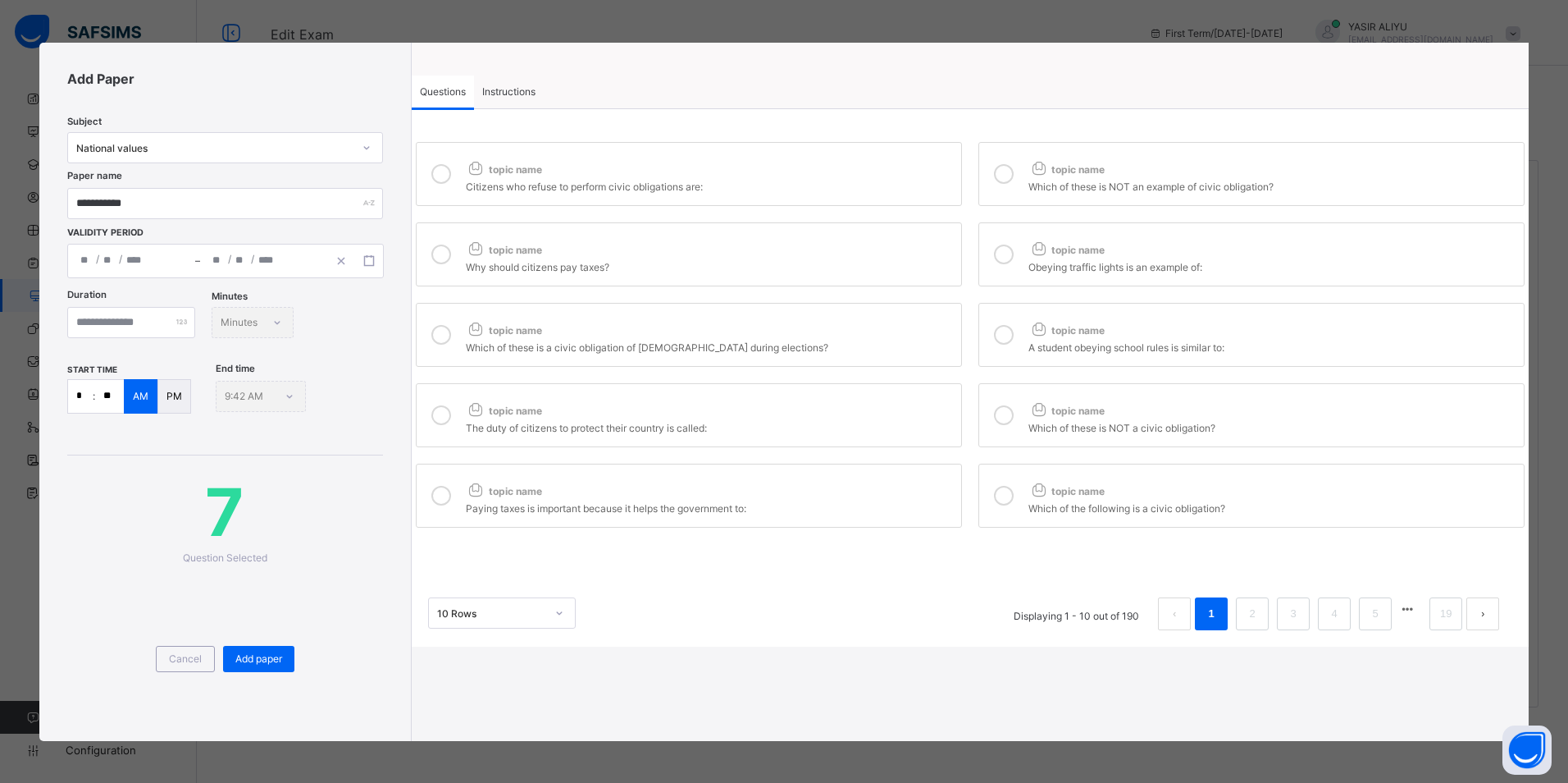
click at [1024, 407] on label "topic name Which of these is NOT a civic obligation?" at bounding box center [1251, 415] width 546 height 64
click at [920, 495] on div "topic name" at bounding box center [710, 487] width 487 height 22
click at [1020, 500] on div at bounding box center [1003, 495] width 33 height 37
click at [1256, 612] on link "2" at bounding box center [1253, 613] width 16 height 22
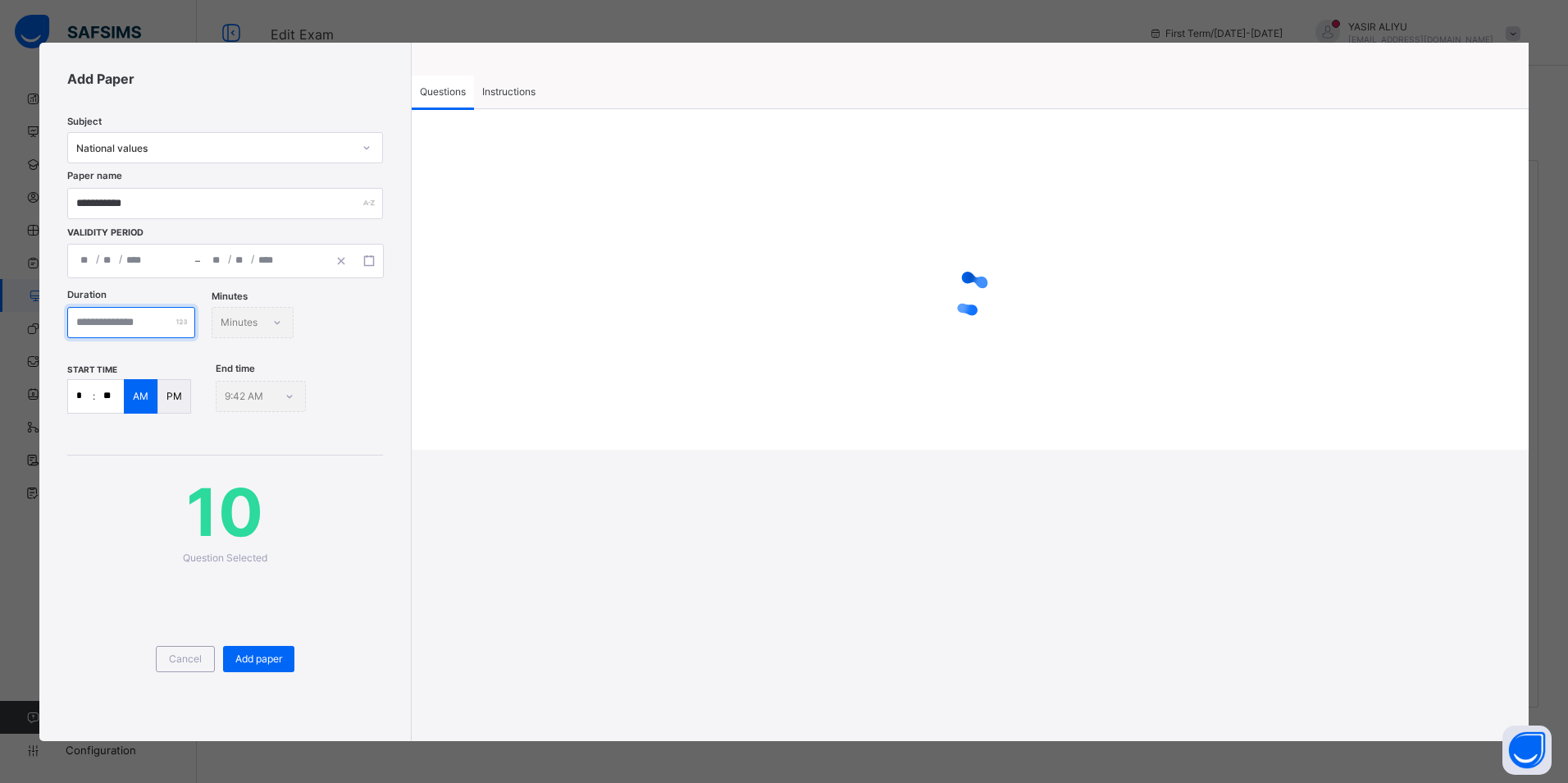
click at [79, 328] on input "**" at bounding box center [131, 322] width 128 height 32
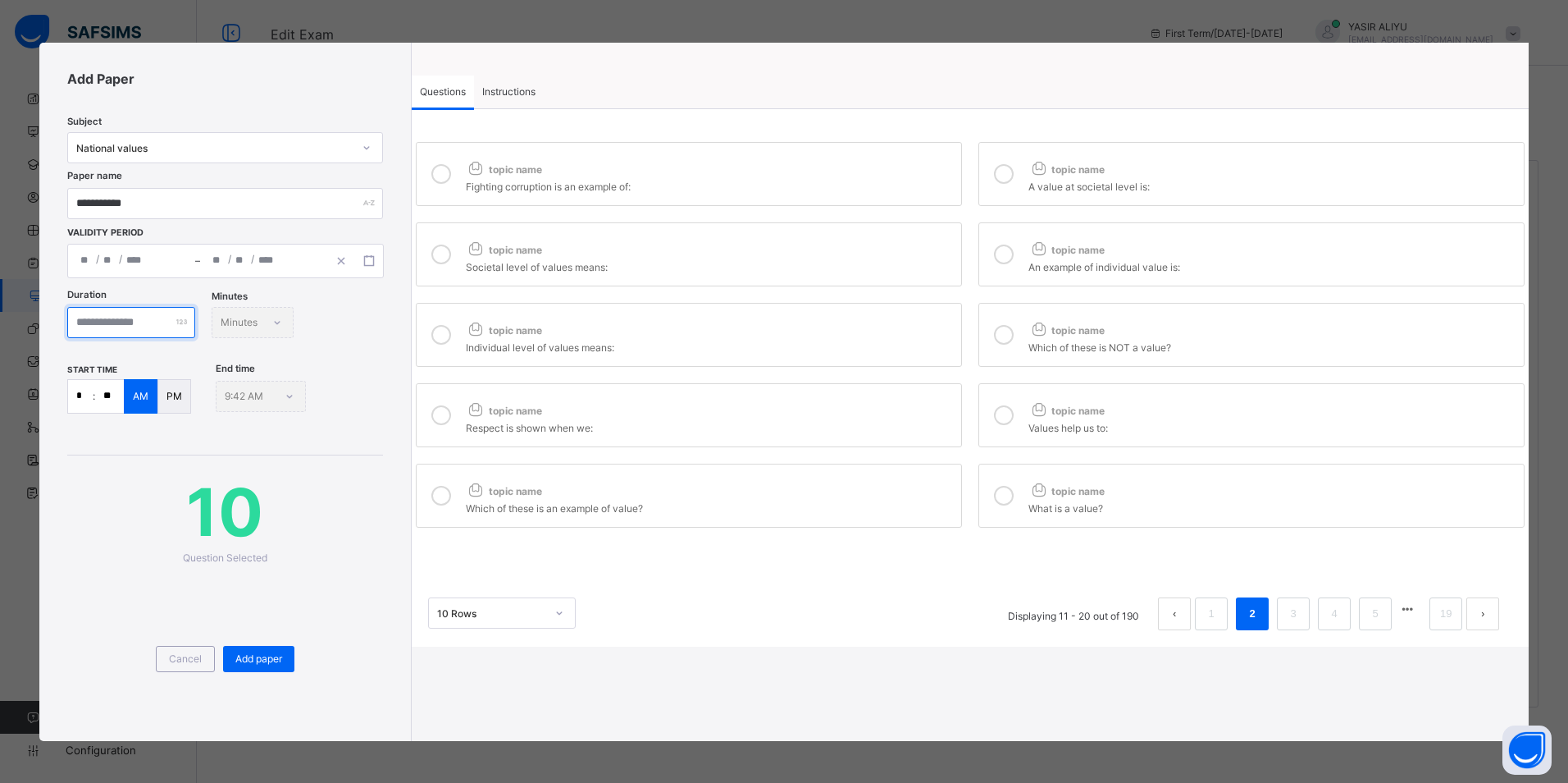
type input "**"
click at [446, 194] on label "topic name Fighting corruption is an example of:" at bounding box center [689, 174] width 546 height 64
click at [1012, 169] on div at bounding box center [1003, 174] width 33 height 37
click at [910, 243] on div "topic name" at bounding box center [710, 247] width 487 height 22
click at [1070, 253] on span "topic name" at bounding box center [1065, 249] width 76 height 12
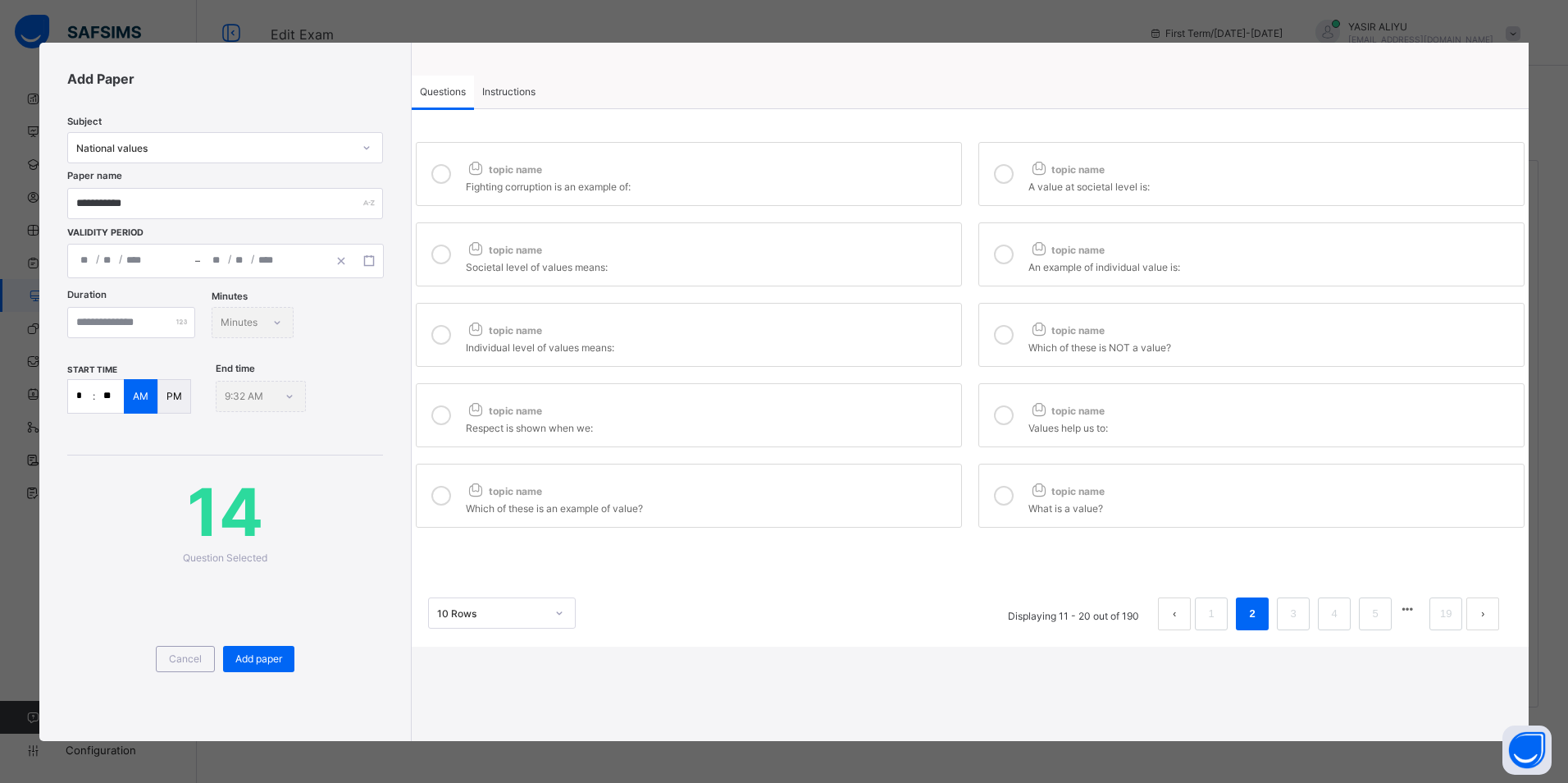
drag, startPoint x: 910, startPoint y: 315, endPoint x: 926, endPoint y: 325, distance: 18.9
click at [910, 315] on label "topic name Individual level of values means:" at bounding box center [689, 334] width 546 height 64
click at [1025, 336] on label "topic name Which of these is NOT a value?" at bounding box center [1251, 334] width 546 height 64
drag, startPoint x: 900, startPoint y: 412, endPoint x: 1019, endPoint y: 447, distance: 124.0
click at [901, 416] on div "topic name" at bounding box center [710, 407] width 487 height 22
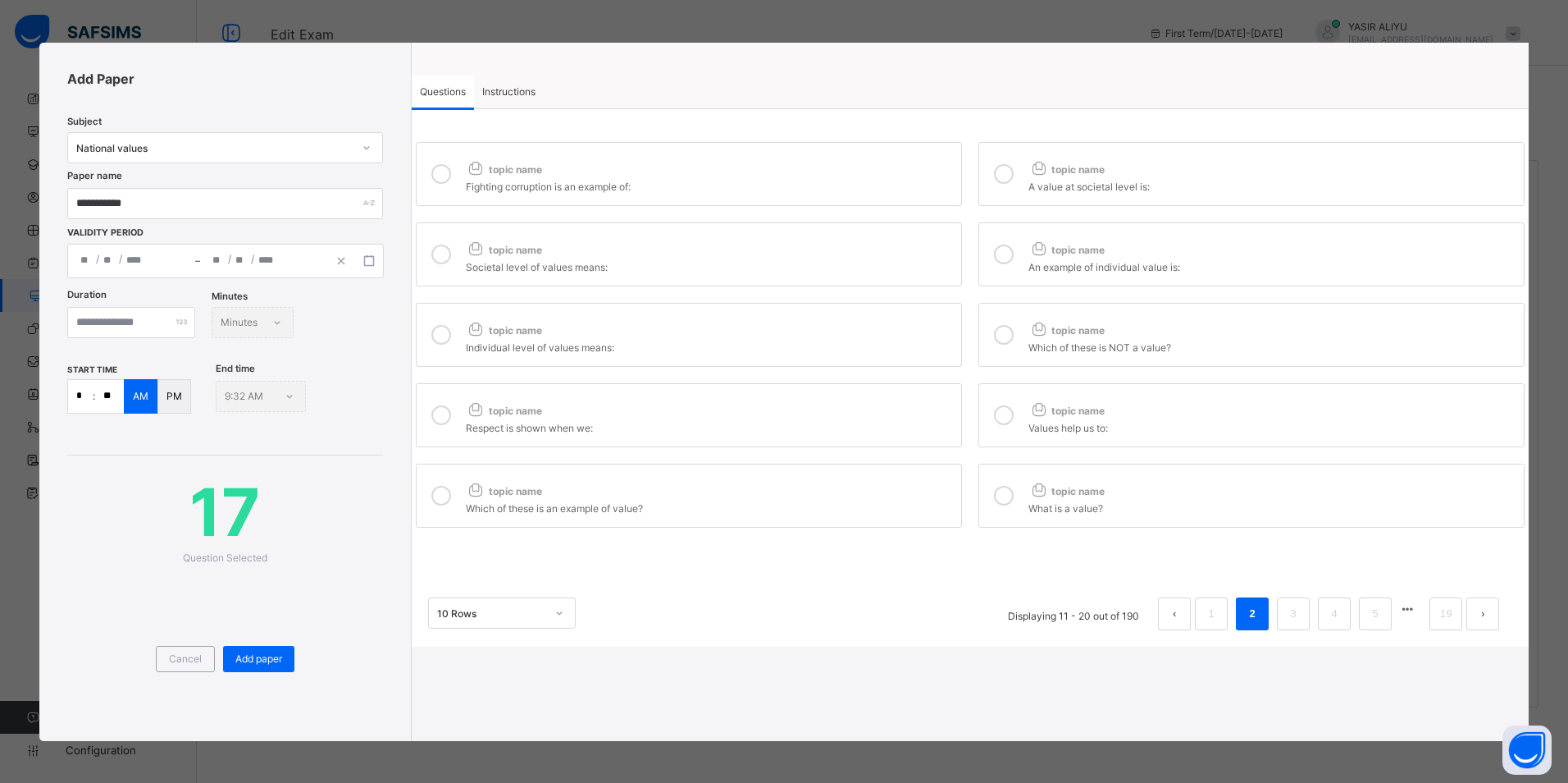
click at [1022, 417] on label "topic name Values help us to:" at bounding box center [1251, 415] width 546 height 64
drag, startPoint x: 920, startPoint y: 468, endPoint x: 1002, endPoint y: 497, distance: 87.0
click at [924, 474] on label "topic name Which of these is an example of value?" at bounding box center [689, 495] width 546 height 64
click at [1013, 500] on div at bounding box center [1003, 495] width 33 height 37
click at [274, 657] on span "Add paper" at bounding box center [258, 658] width 46 height 12
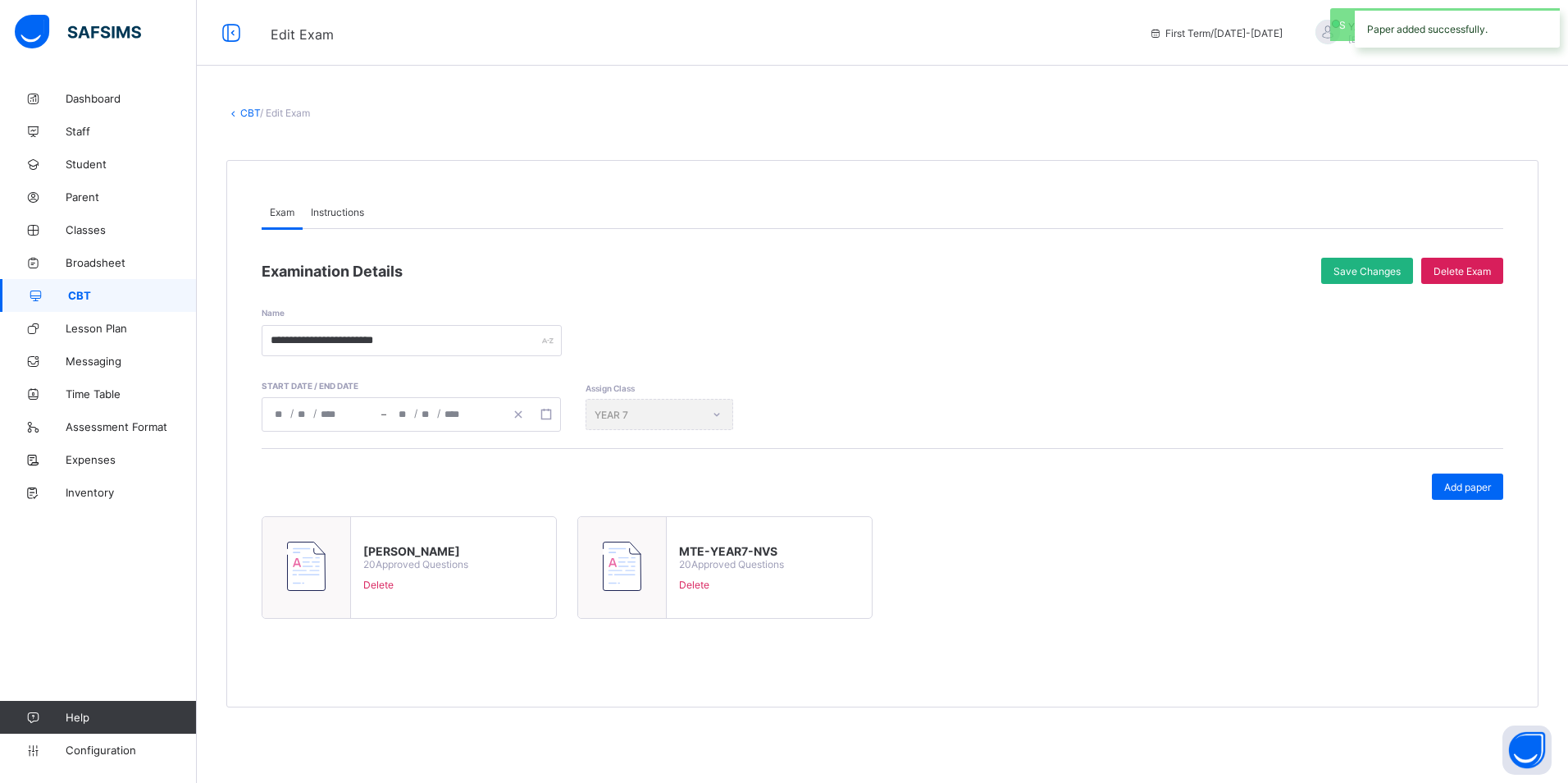
click at [1384, 266] on span "Save Changes" at bounding box center [1367, 271] width 67 height 12
click at [240, 118] on link "CBT" at bounding box center [250, 112] width 20 height 12
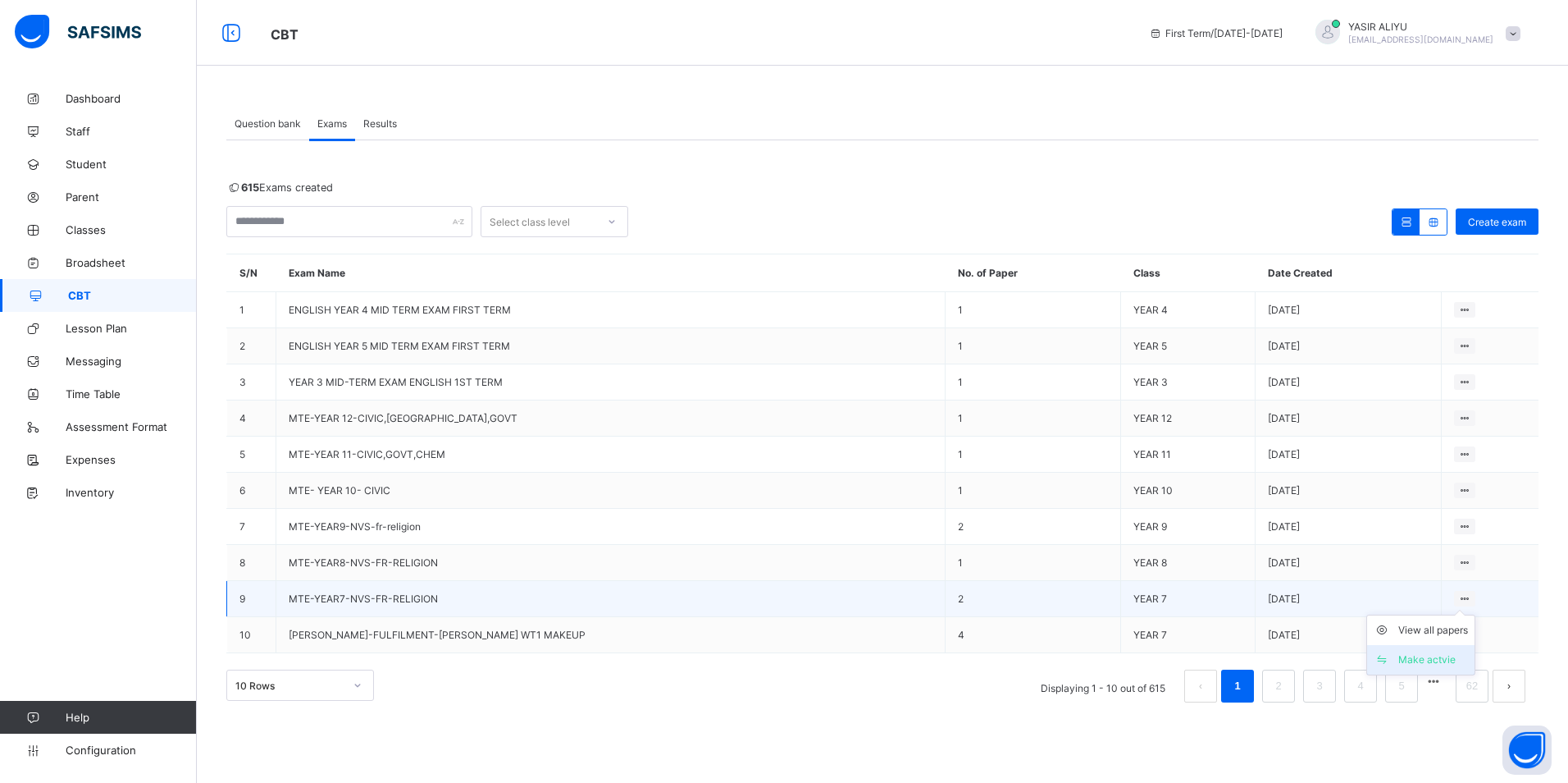
click at [1424, 658] on div "Make actvie" at bounding box center [1432, 660] width 70 height 17
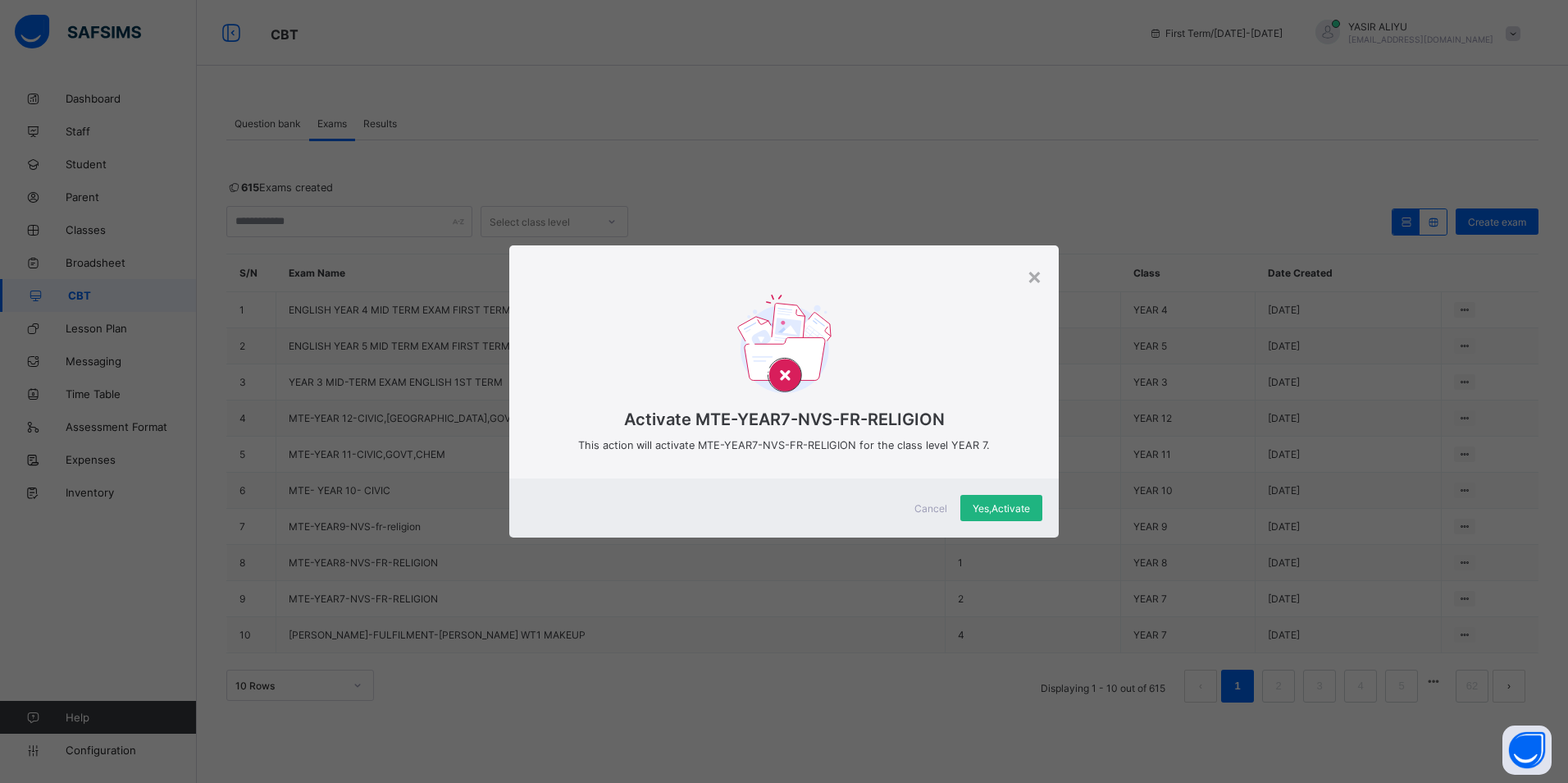
click at [989, 508] on span "Yes, Activate" at bounding box center [1001, 508] width 57 height 12
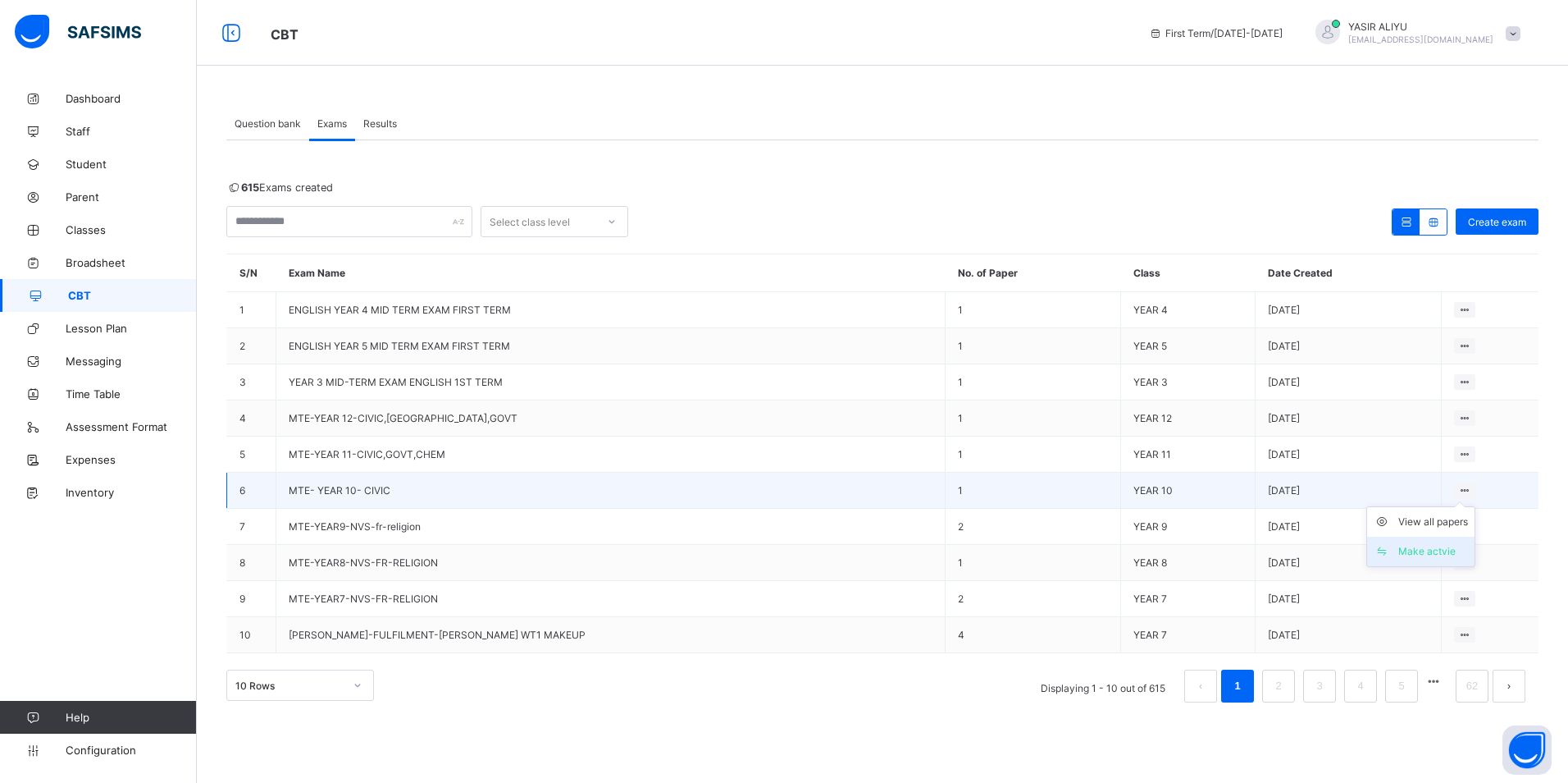
click at [1430, 546] on div "Make actvie" at bounding box center [1432, 551] width 70 height 17
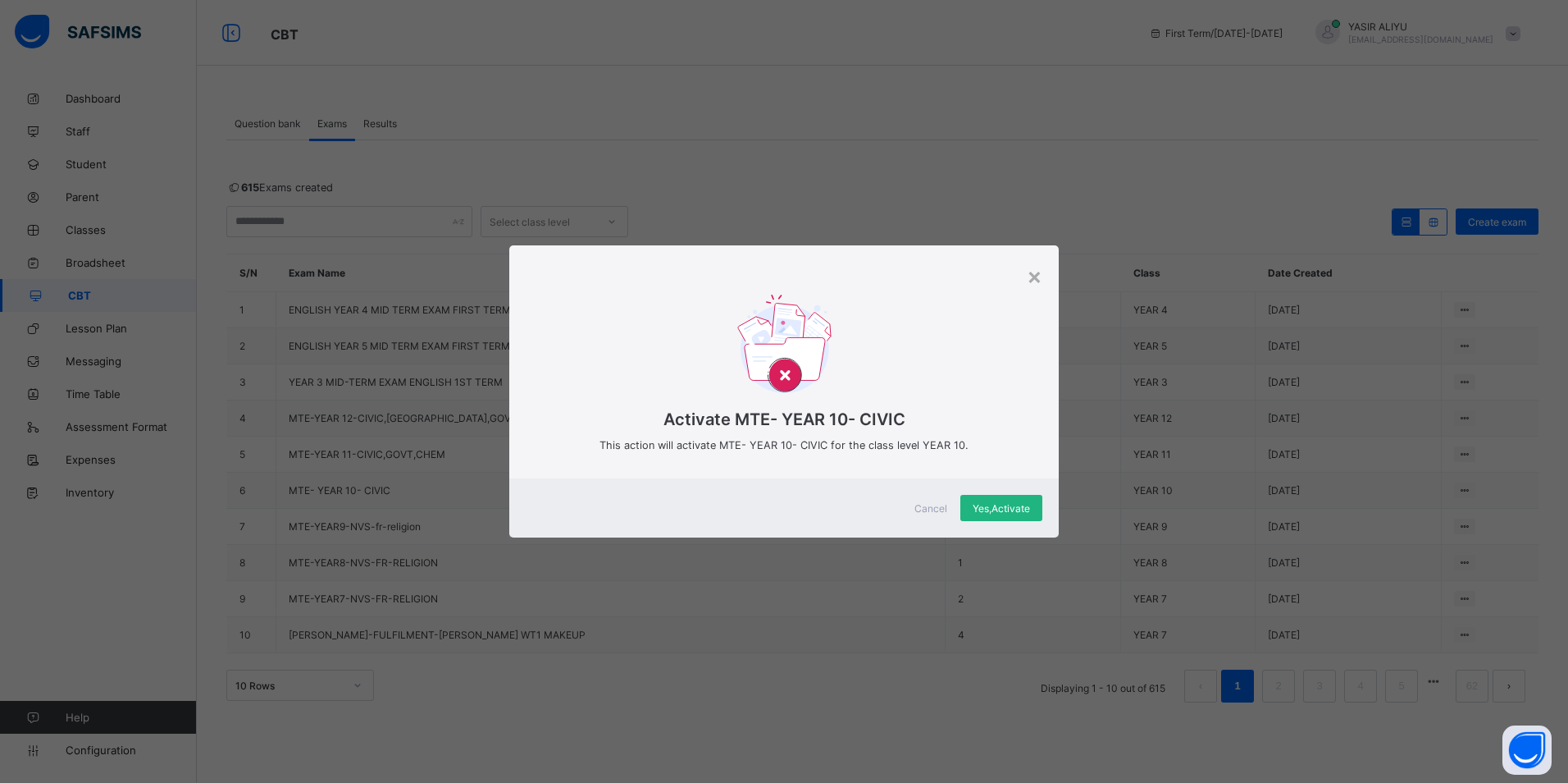
click at [1011, 506] on span "Yes, Activate" at bounding box center [1001, 508] width 57 height 12
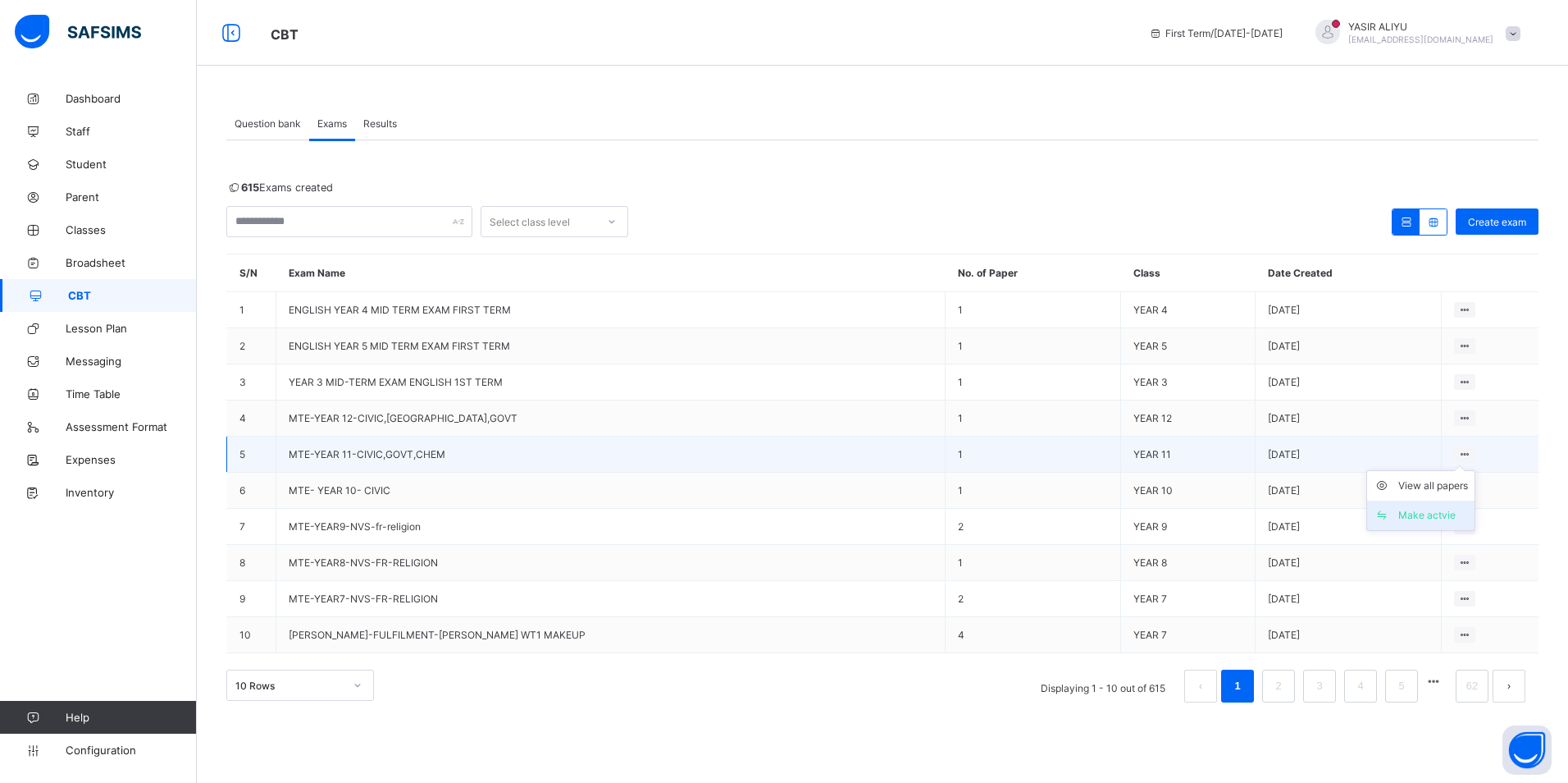
click at [1401, 518] on div "Make actvie" at bounding box center [1432, 515] width 70 height 17
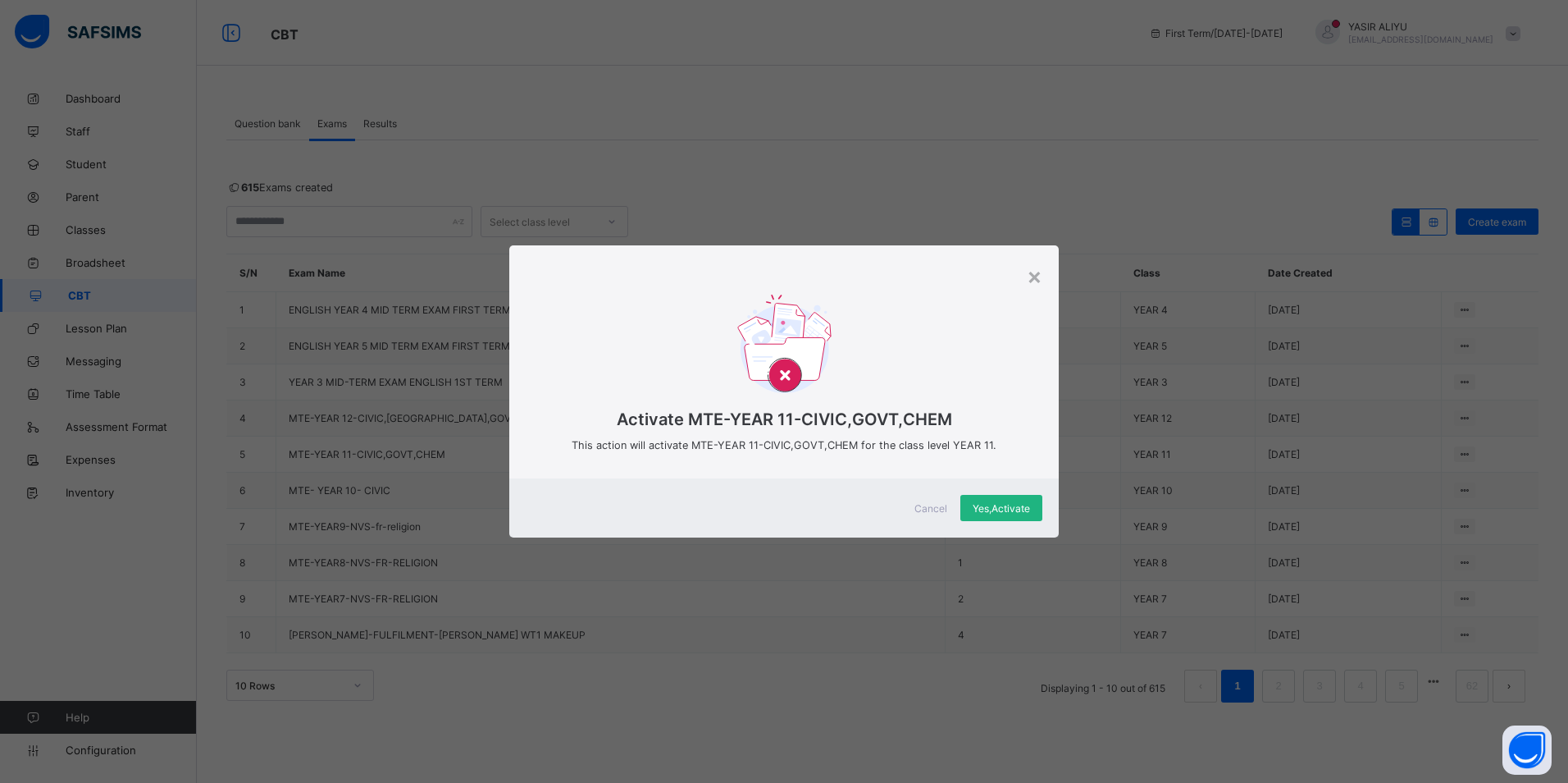
click at [986, 508] on span "Yes, Activate" at bounding box center [1001, 508] width 57 height 12
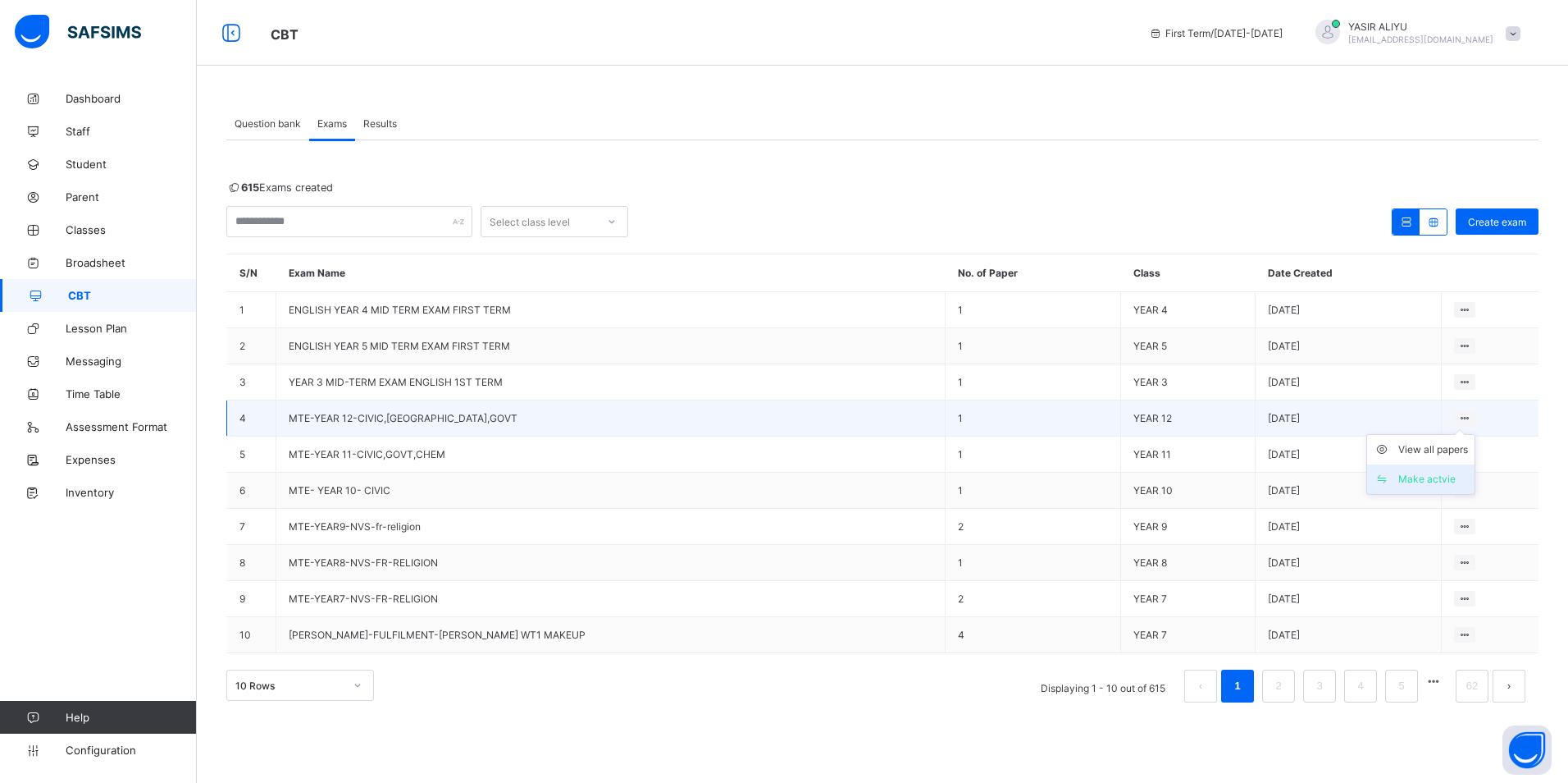
click at [1421, 477] on div "Make actvie" at bounding box center [1432, 479] width 70 height 17
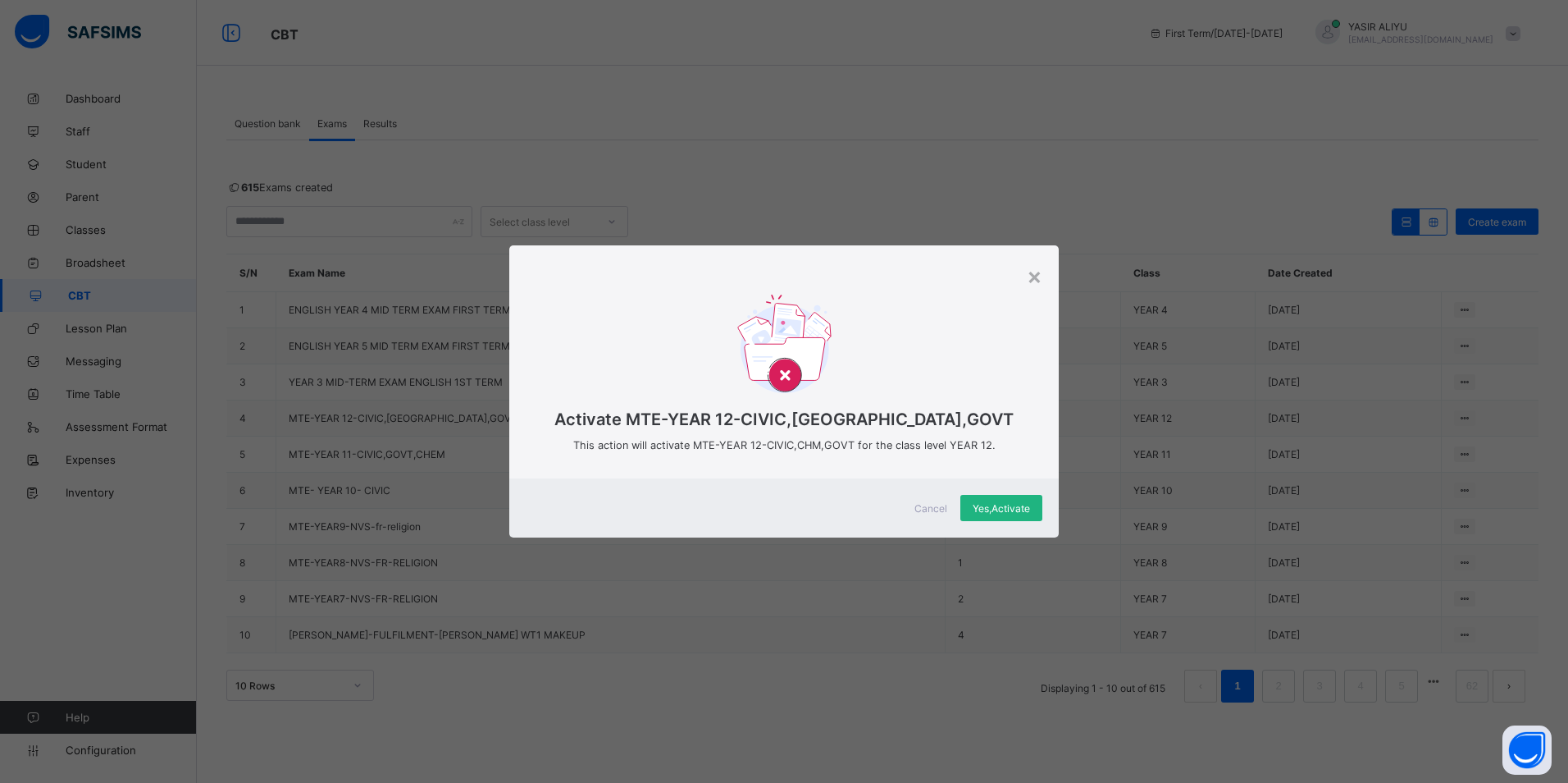
click at [1012, 505] on span "Yes, Activate" at bounding box center [1001, 508] width 57 height 12
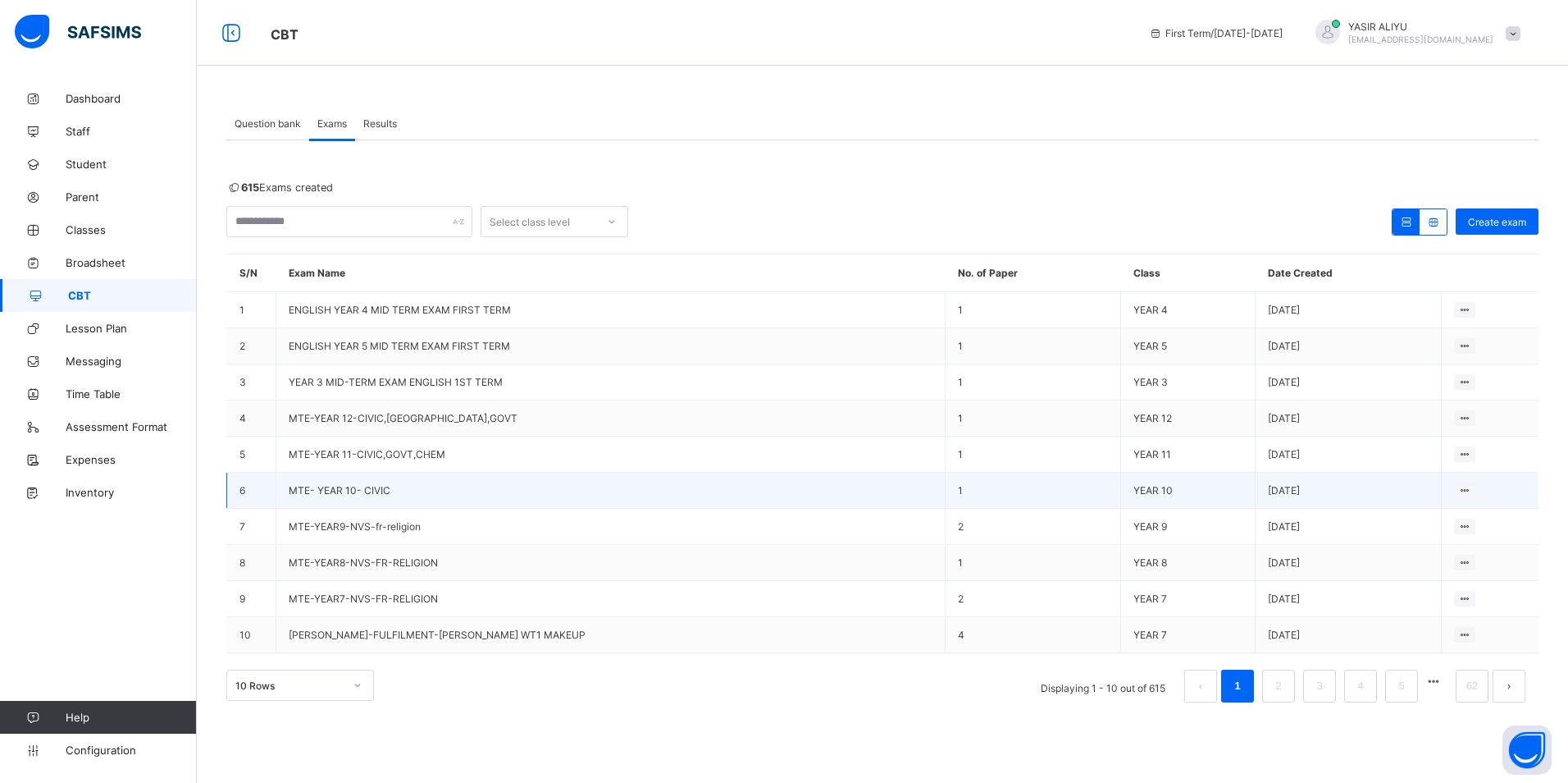
click at [359, 495] on span "MTE- YEAR 10- CIVIC" at bounding box center [339, 490] width 102 height 12
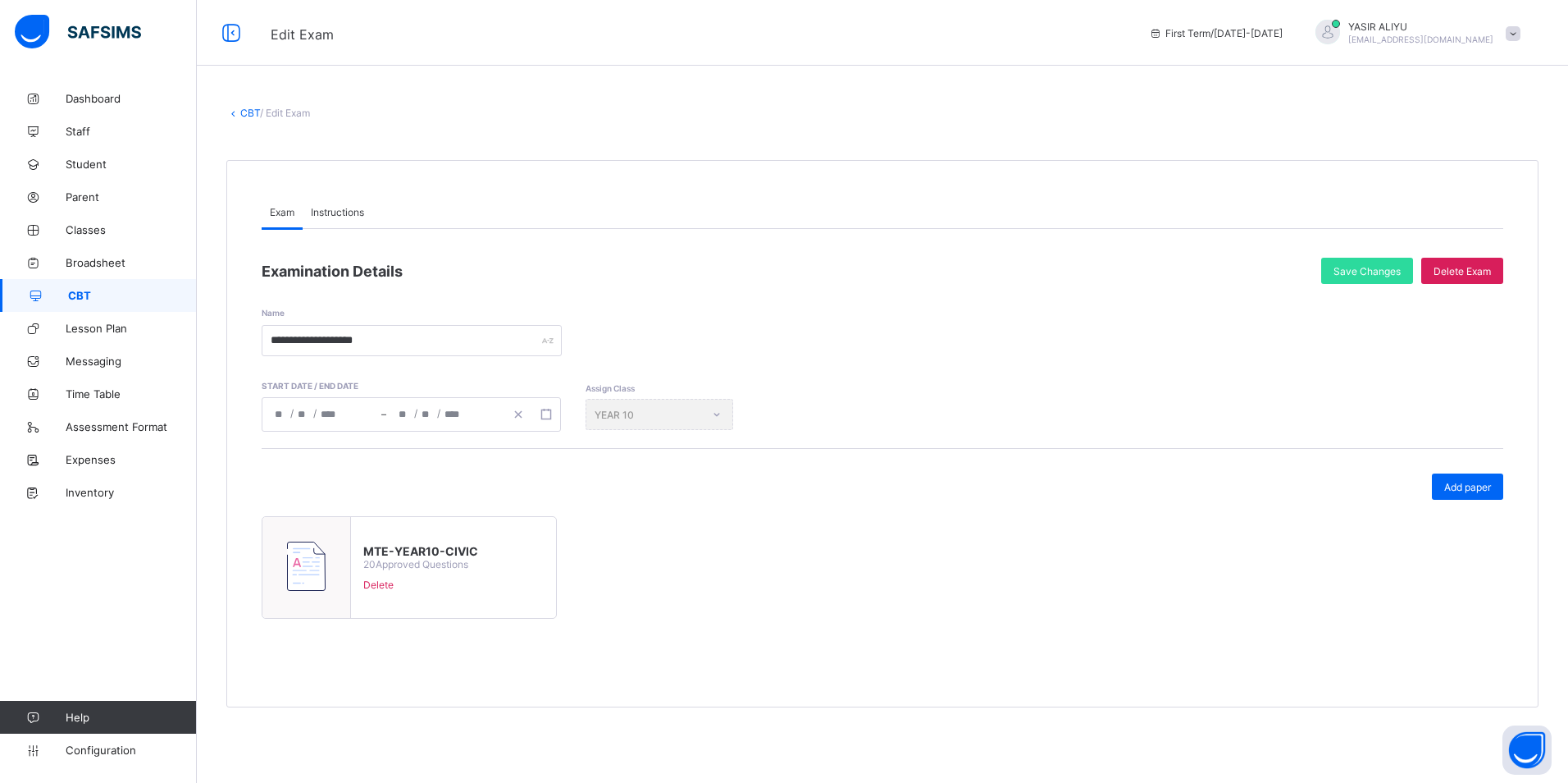
click at [326, 559] on div at bounding box center [307, 567] width 89 height 101
type input "**********"
type input "**"
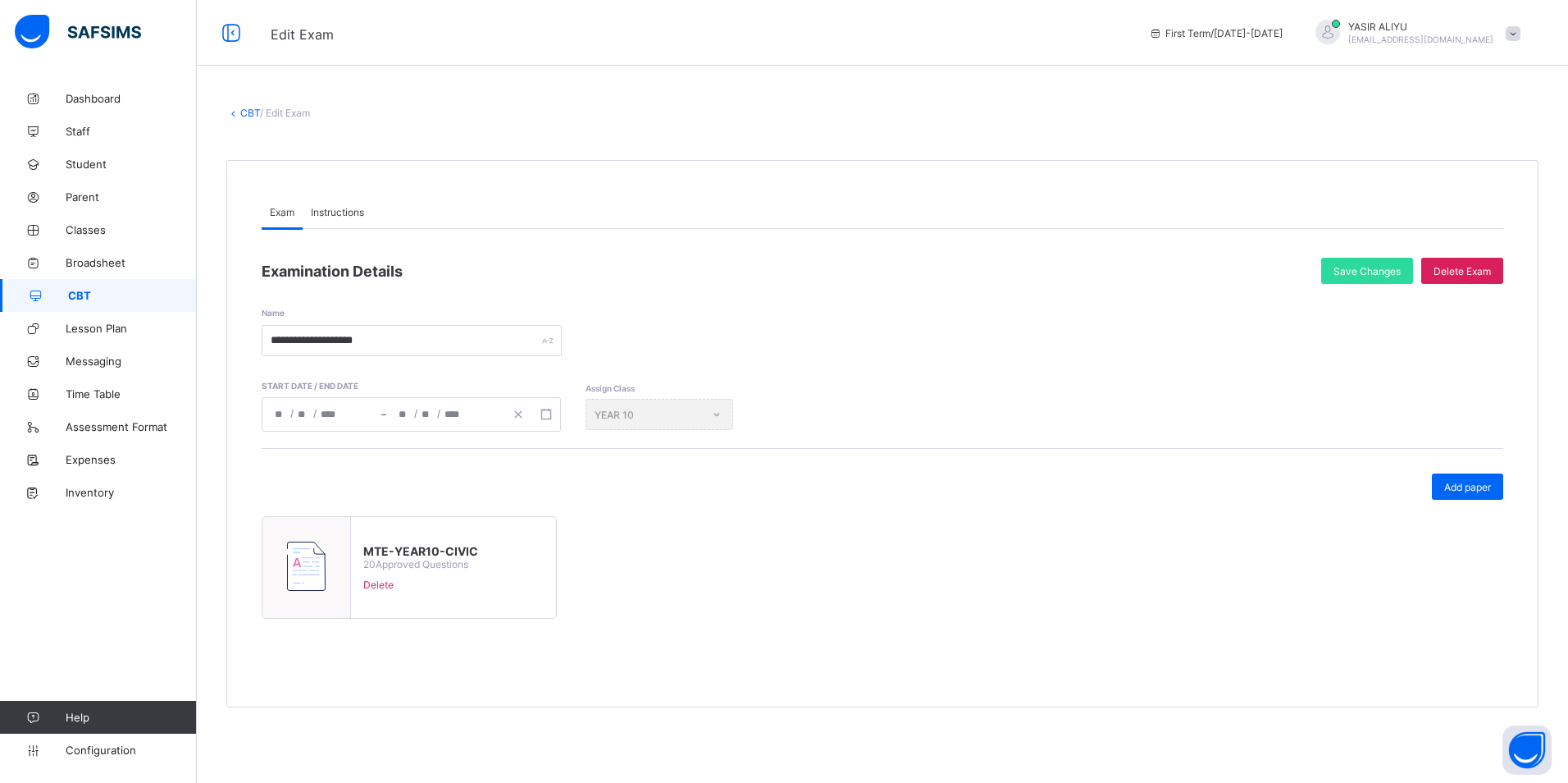
type input "****"
type input "**********"
type input "**"
type input "****"
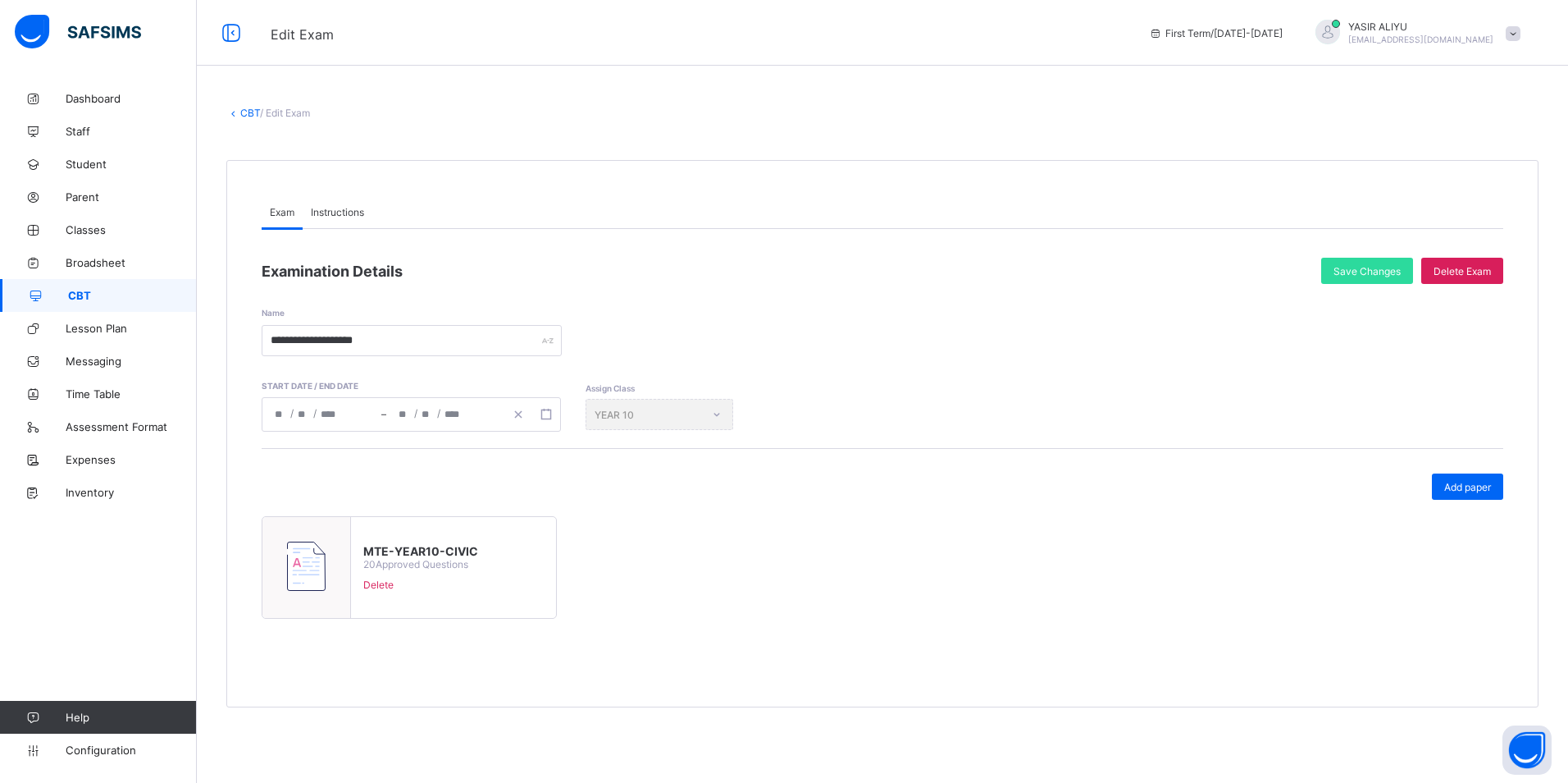
type input "**"
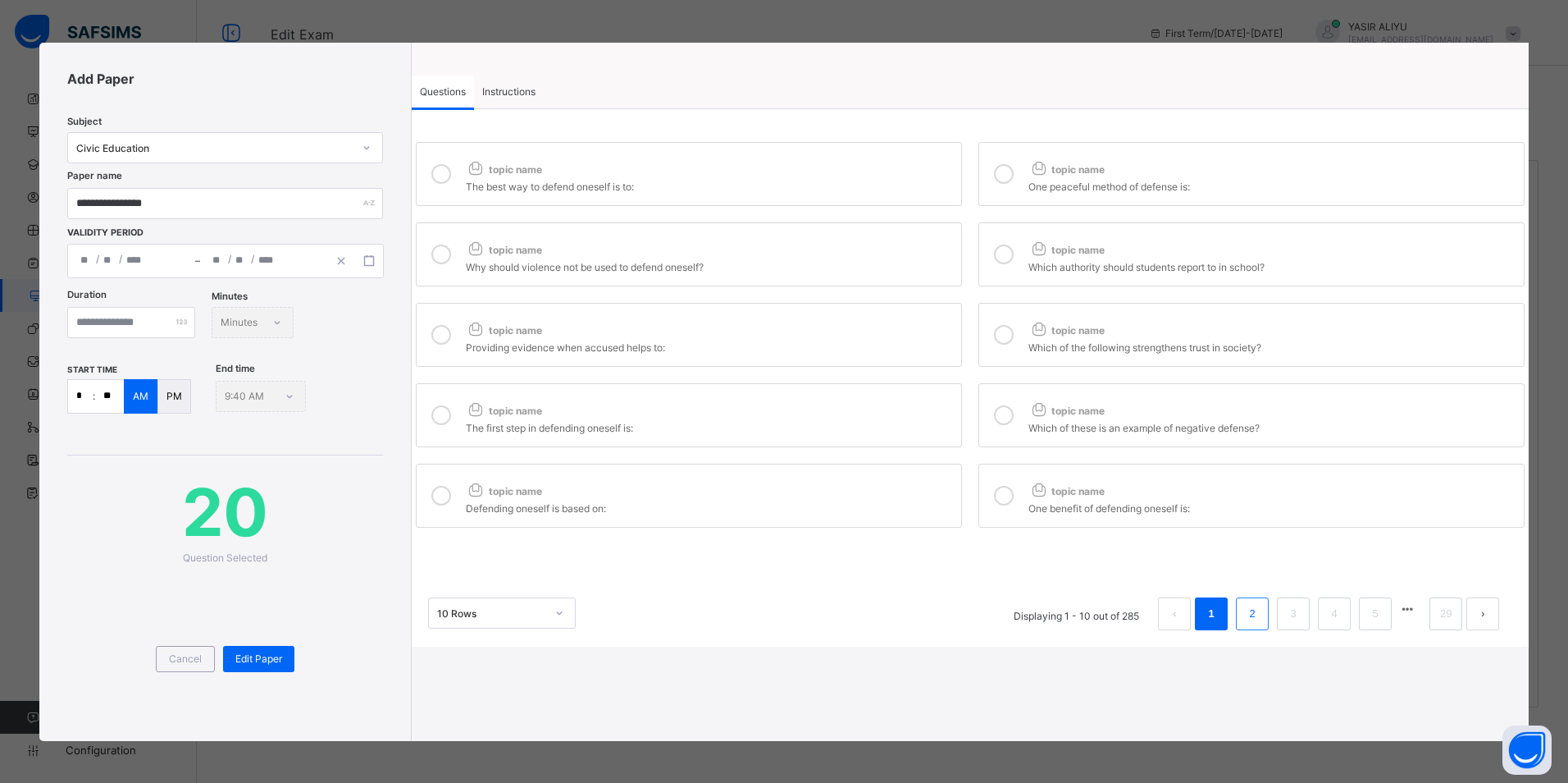
click at [1256, 615] on link "2" at bounding box center [1253, 613] width 16 height 22
click at [1281, 612] on li "3" at bounding box center [1292, 613] width 33 height 33
click at [525, 172] on span "topic name" at bounding box center [504, 170] width 76 height 12
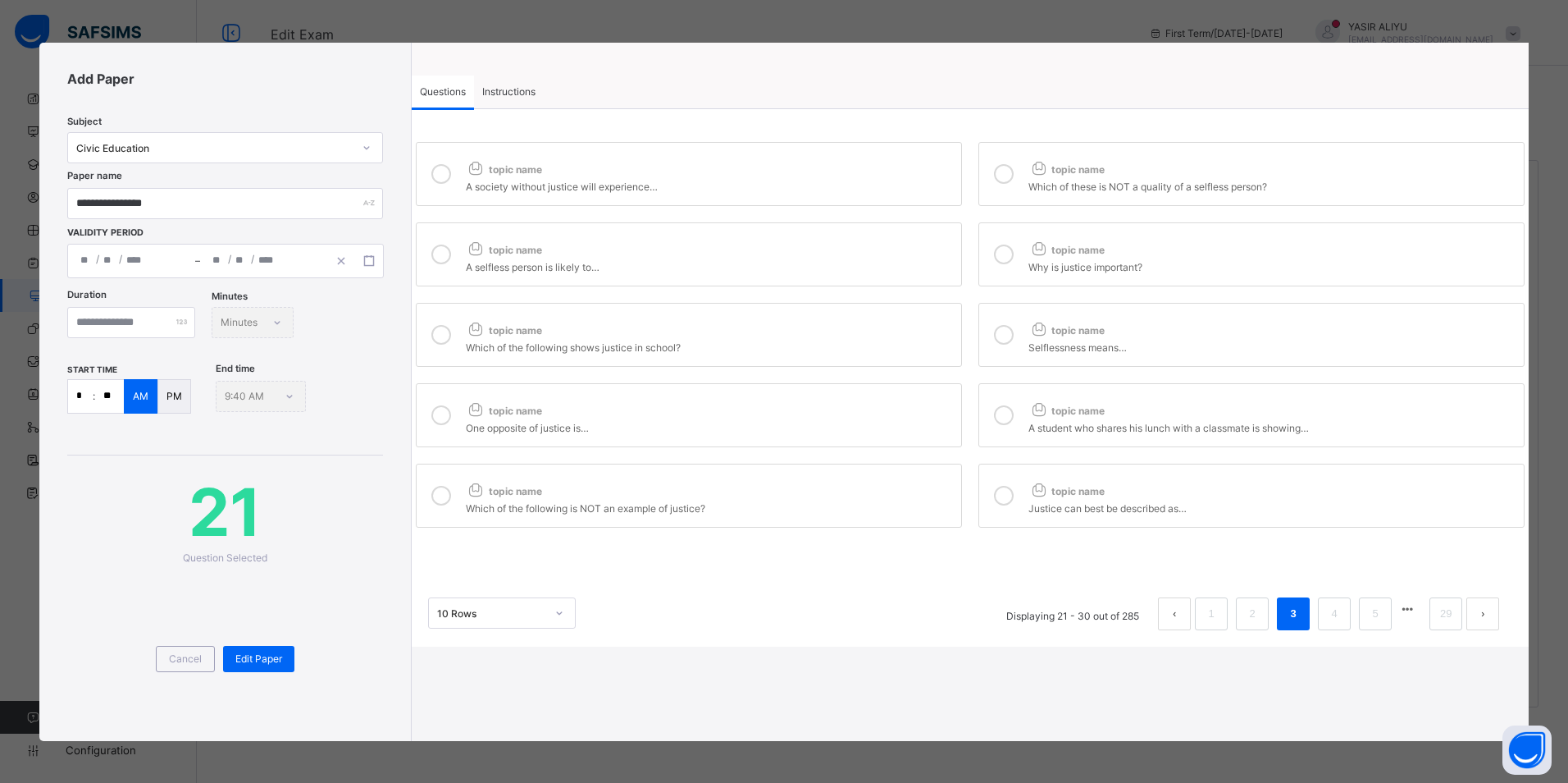
click at [988, 171] on div at bounding box center [1003, 174] width 33 height 37
drag, startPoint x: 924, startPoint y: 242, endPoint x: 962, endPoint y: 254, distance: 39.8
click at [935, 247] on div "topic name" at bounding box center [710, 247] width 487 height 22
click at [1062, 253] on span "topic name" at bounding box center [1065, 249] width 76 height 12
click at [920, 340] on div "Which of the following shows justice in school?" at bounding box center [710, 345] width 487 height 17
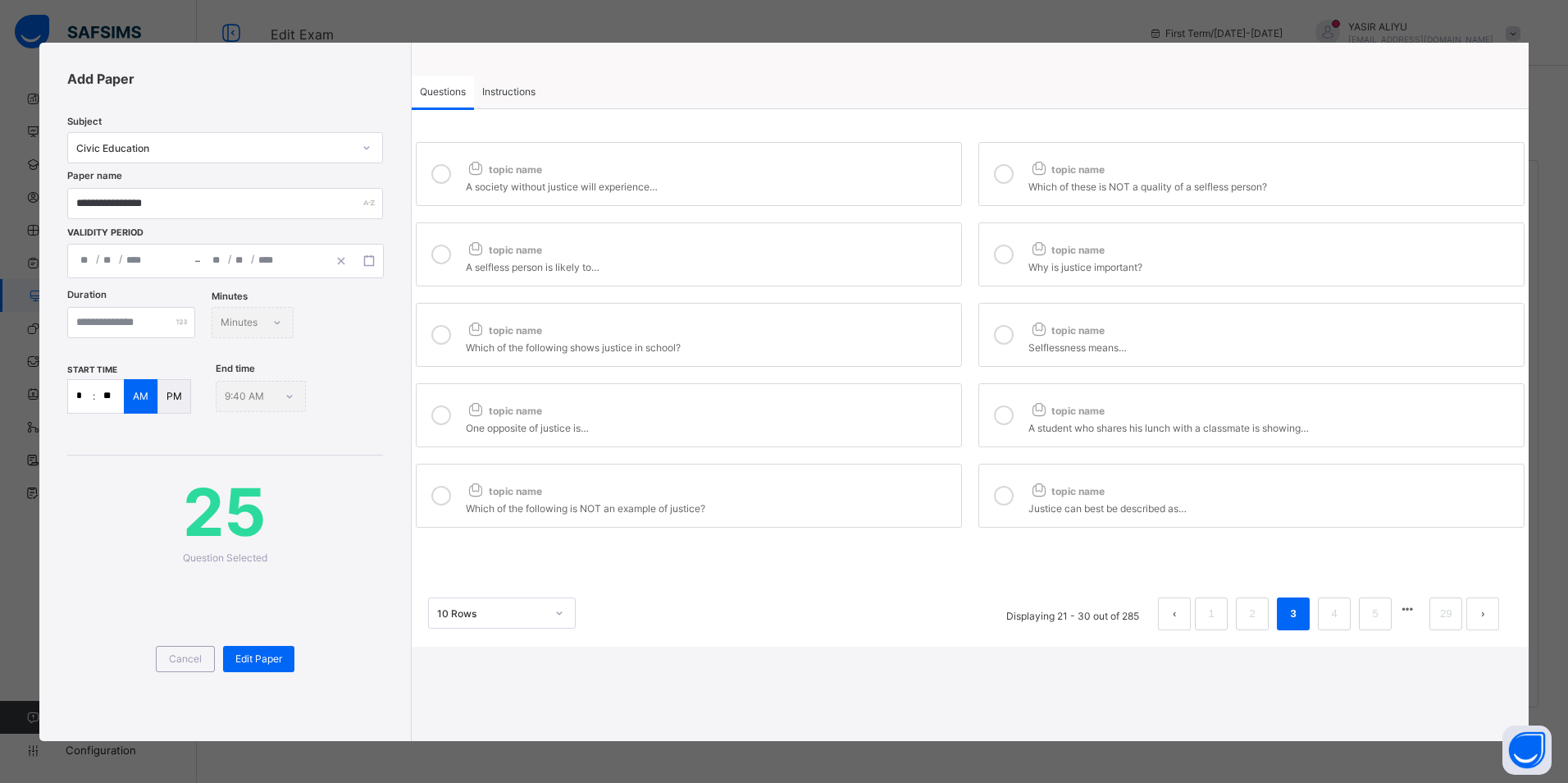
click at [1017, 331] on div at bounding box center [1003, 334] width 33 height 37
click at [906, 405] on div "topic name" at bounding box center [710, 407] width 487 height 22
drag, startPoint x: 1037, startPoint y: 403, endPoint x: 1035, endPoint y: 412, distance: 9.2
click at [1037, 403] on icon at bounding box center [1038, 408] width 21 height 17
click at [923, 493] on div "topic name" at bounding box center [710, 487] width 487 height 22
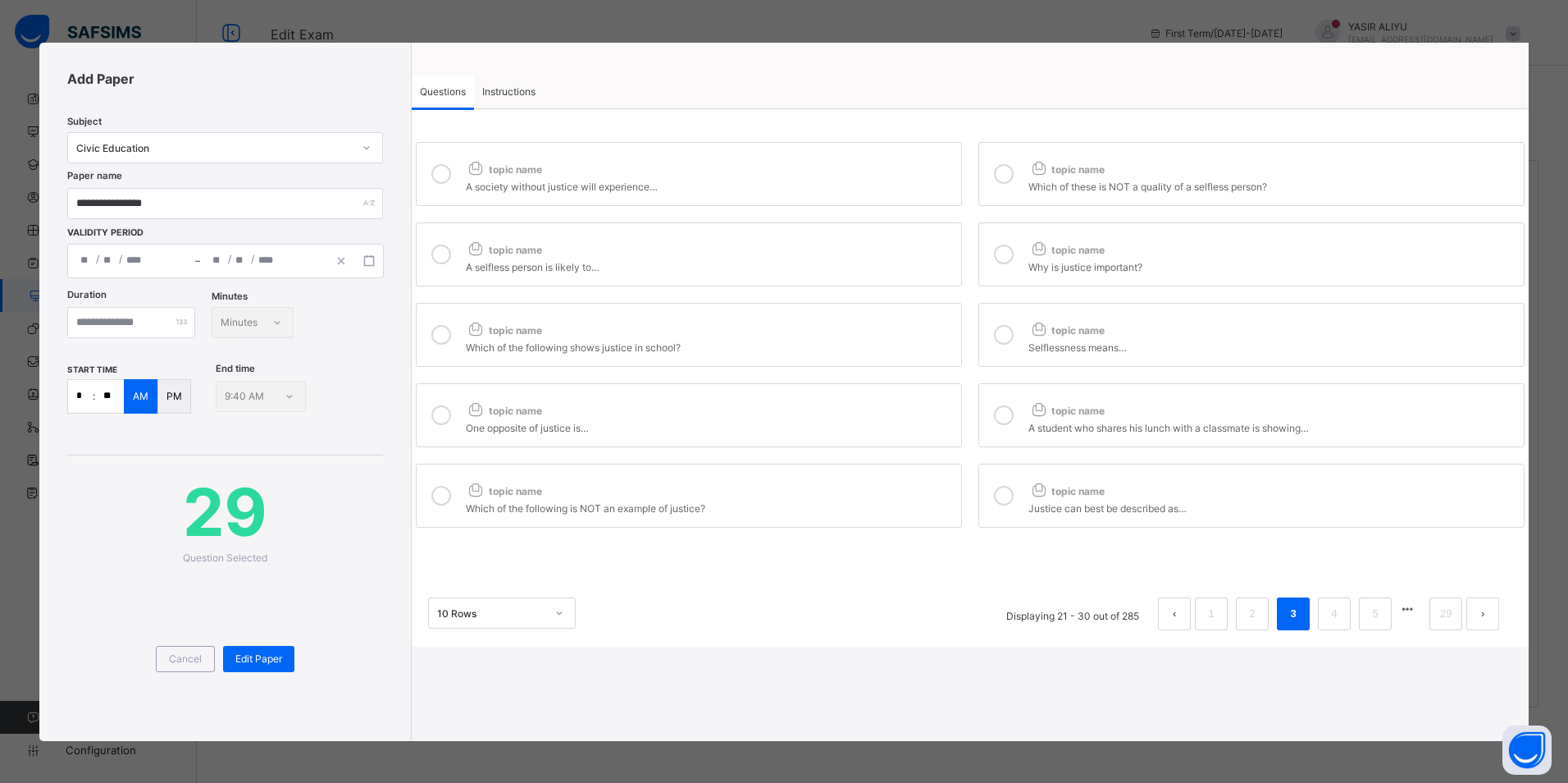
click at [1036, 490] on icon at bounding box center [1038, 489] width 21 height 17
click at [254, 652] on span "Edit Paper" at bounding box center [258, 658] width 46 height 12
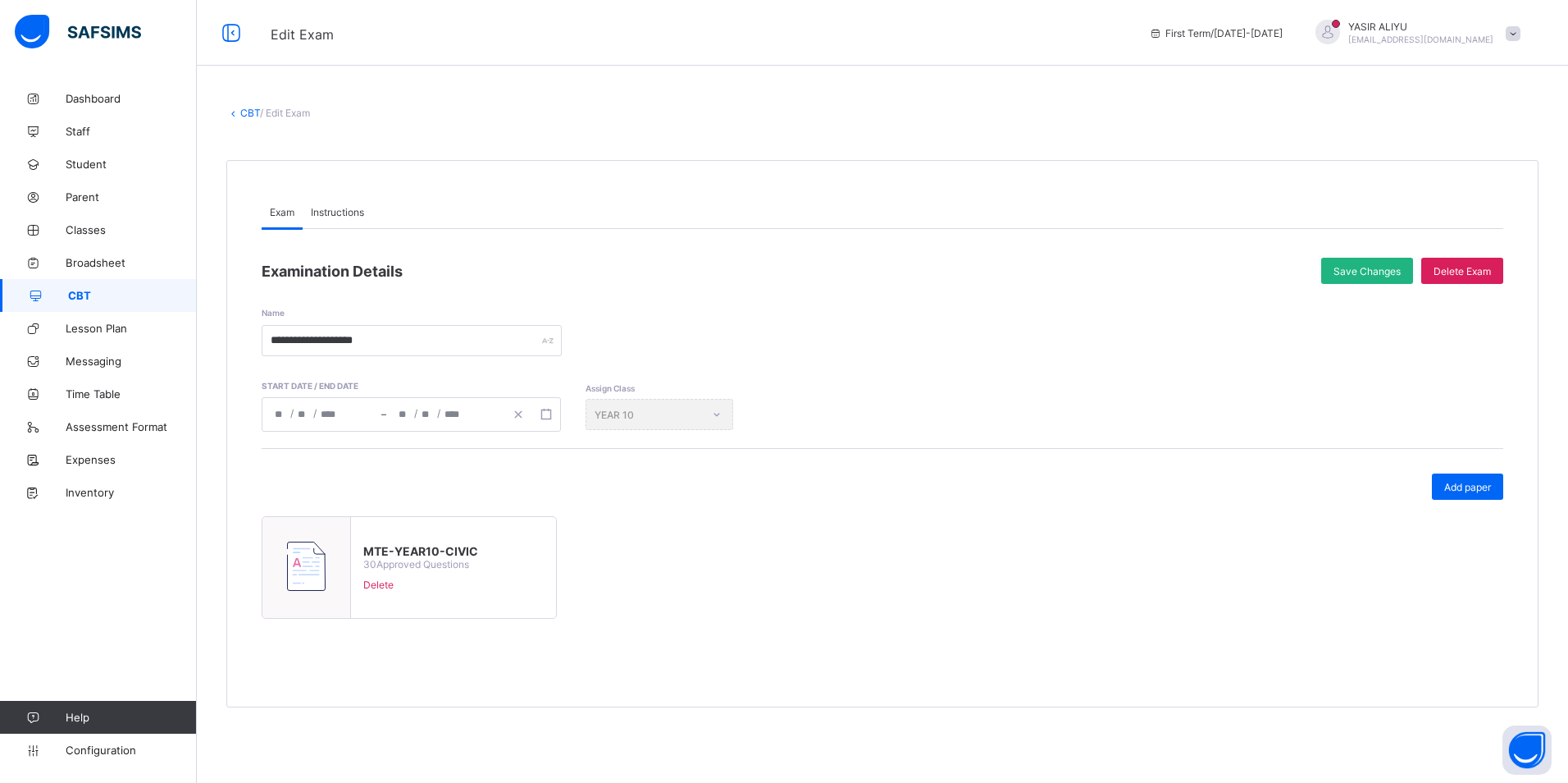
click at [1338, 269] on span "Save Changes" at bounding box center [1367, 271] width 67 height 12
click at [252, 114] on link "CBT" at bounding box center [250, 112] width 20 height 12
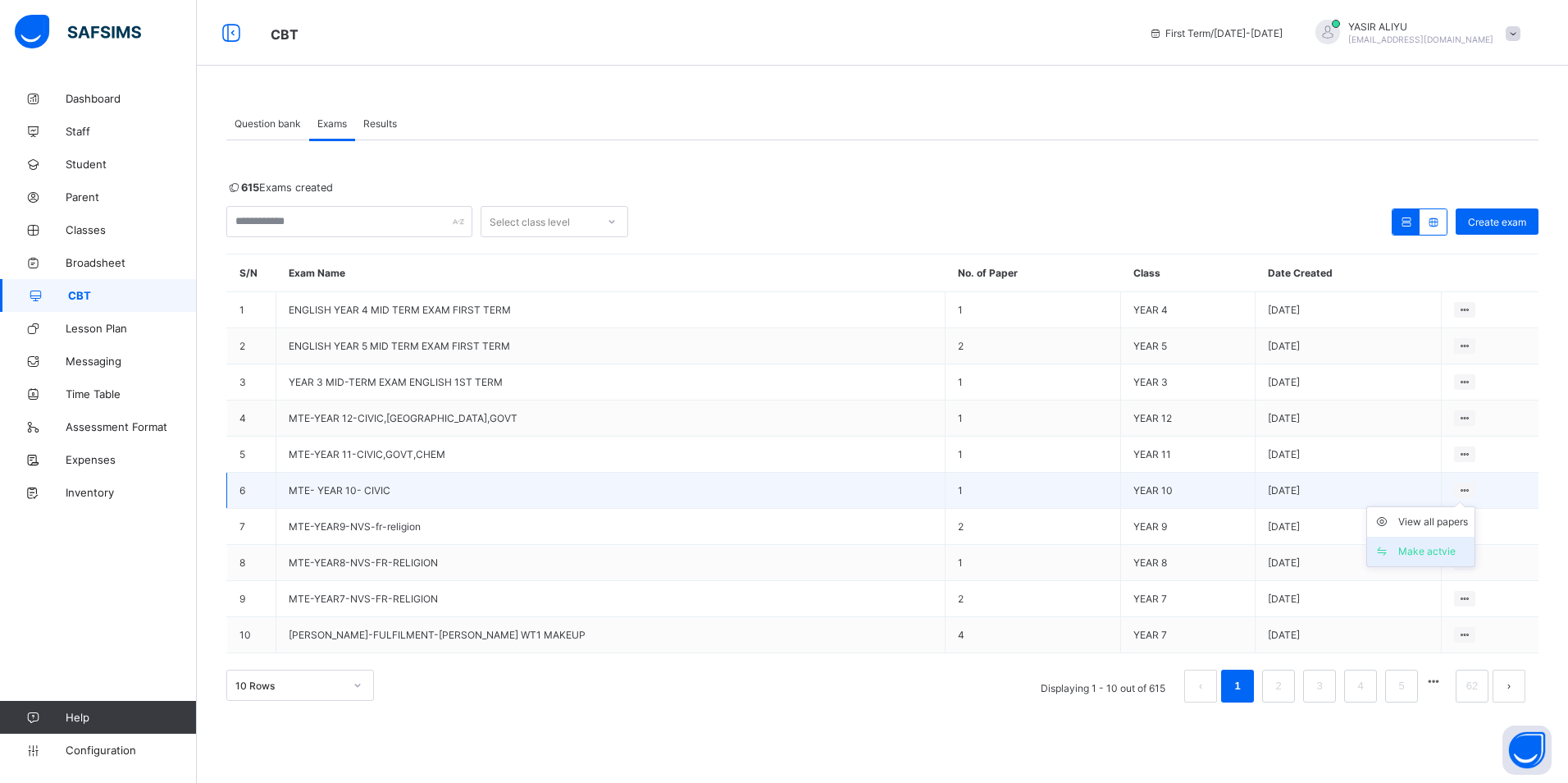
click at [1421, 552] on div "Make actvie" at bounding box center [1432, 551] width 70 height 17
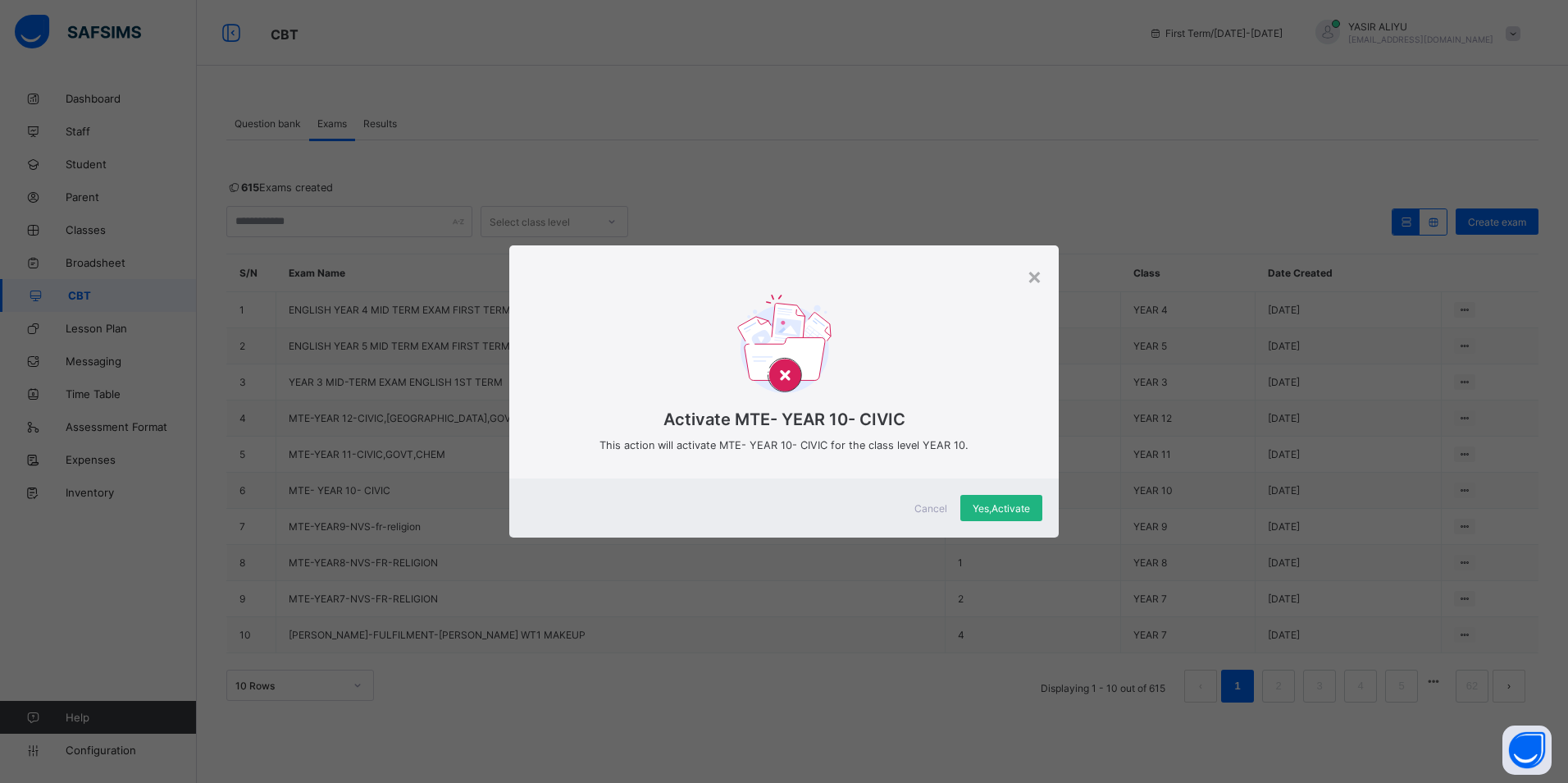
click at [991, 506] on span "Yes, Activate" at bounding box center [1001, 508] width 57 height 12
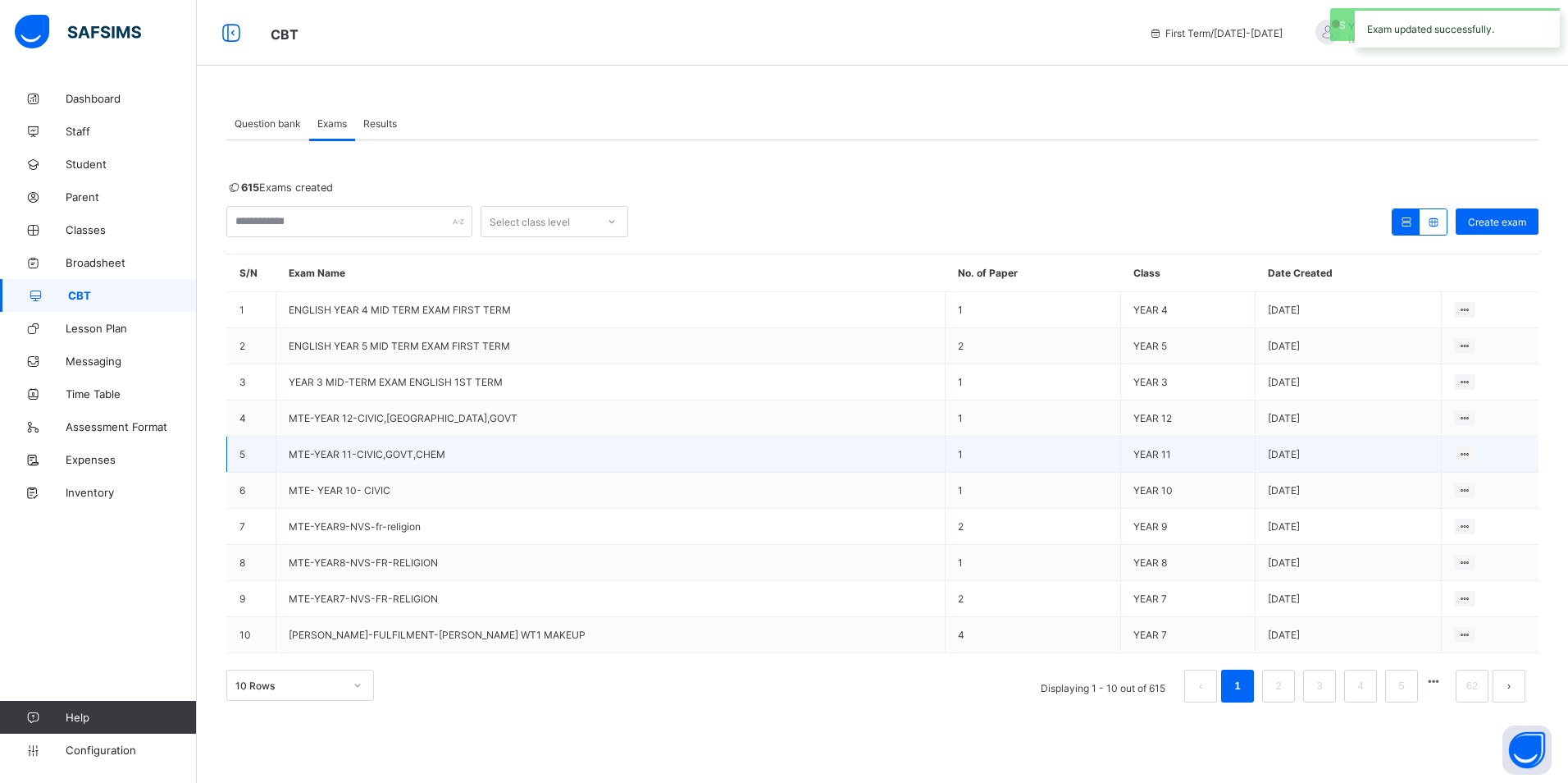
click at [314, 453] on span "MTE-YEAR 11-CIVIC,GOVT,CHEM" at bounding box center [367, 454] width 157 height 12
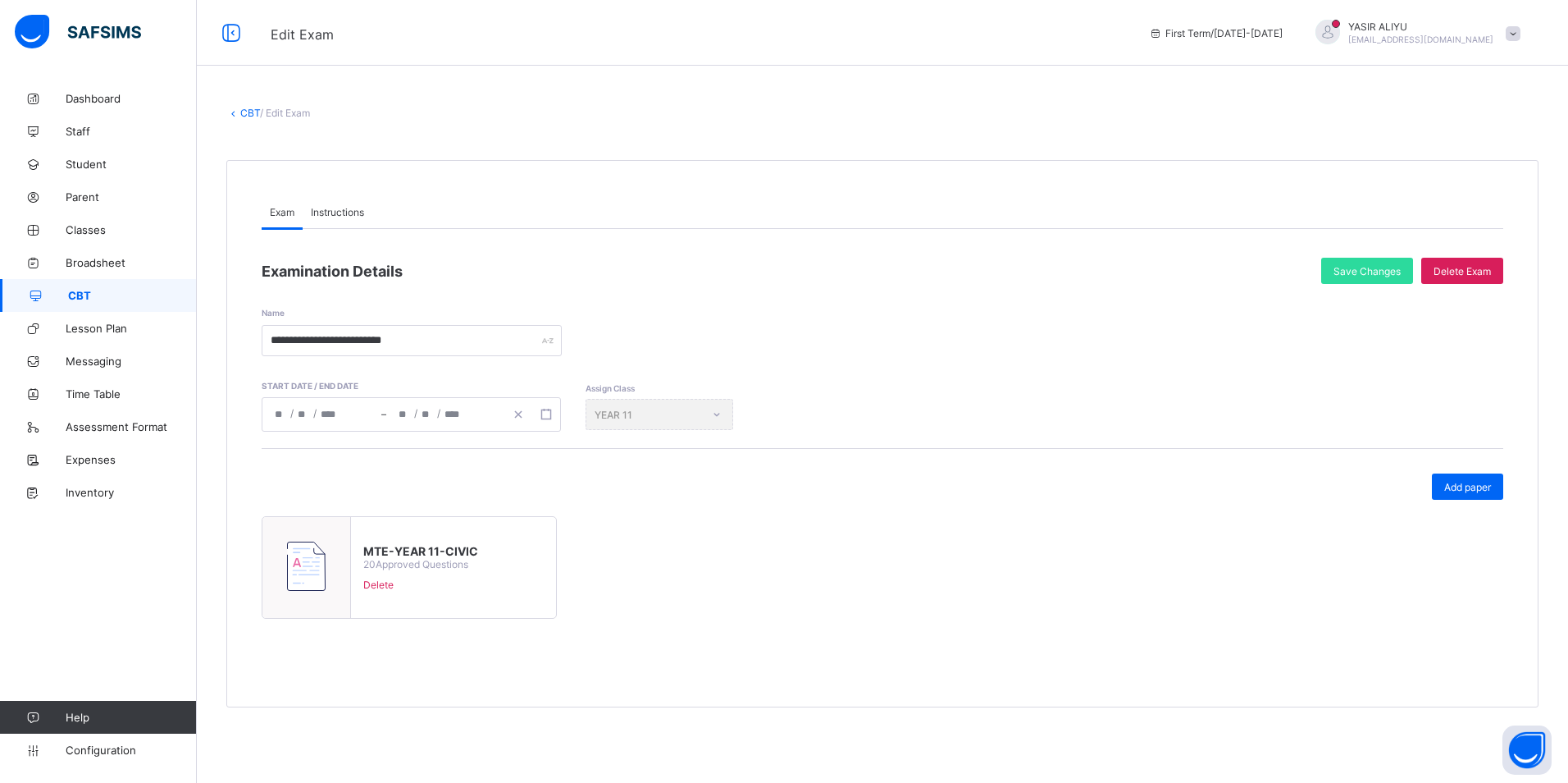
click at [293, 567] on img at bounding box center [306, 566] width 38 height 49
type input "**********"
type input "**"
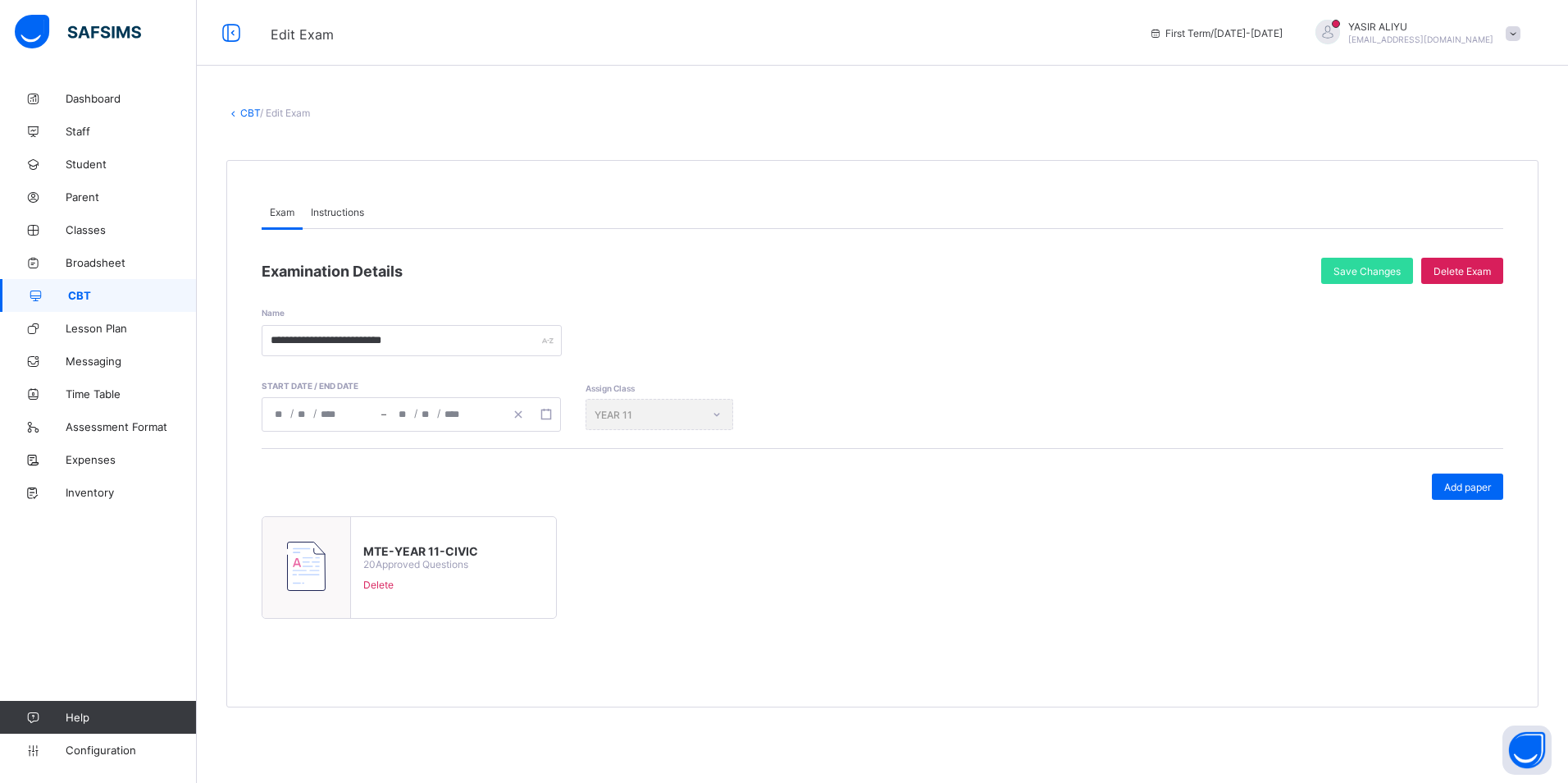
type input "****"
type input "**********"
type input "**"
type input "****"
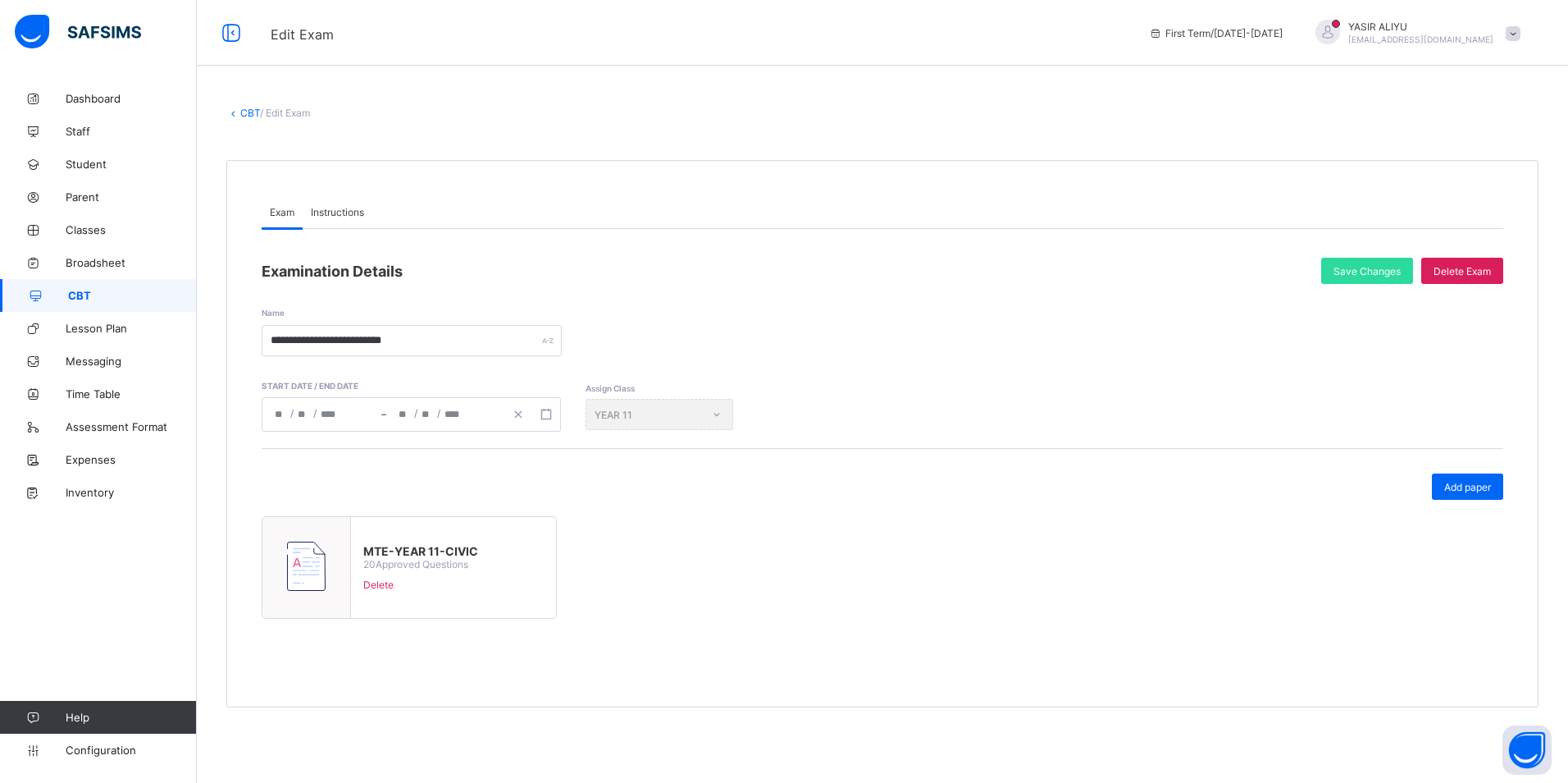
type input "**"
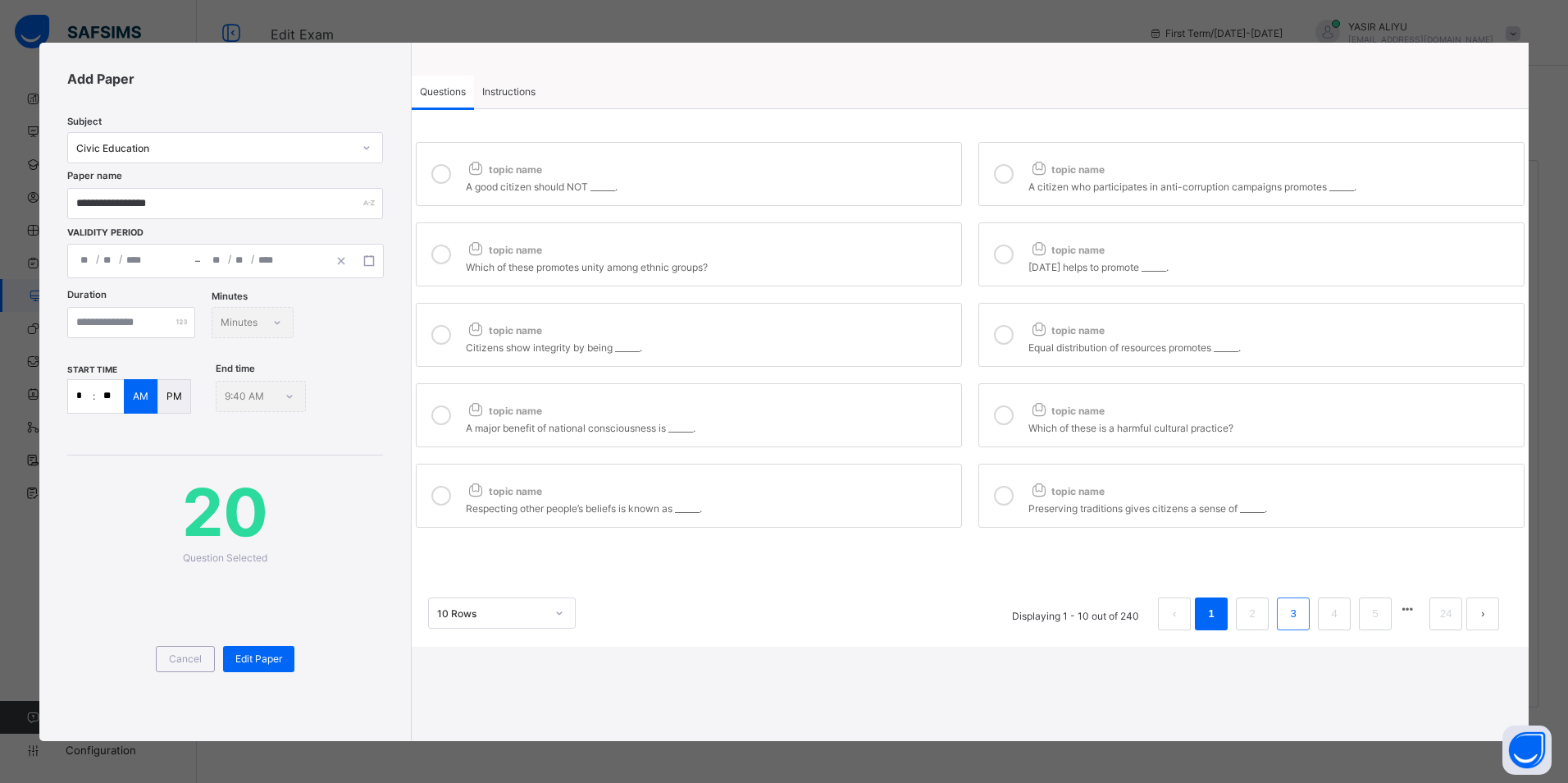
click at [1287, 609] on link "3" at bounding box center [1293, 613] width 16 height 22
click at [486, 174] on span "topic name" at bounding box center [504, 170] width 76 height 12
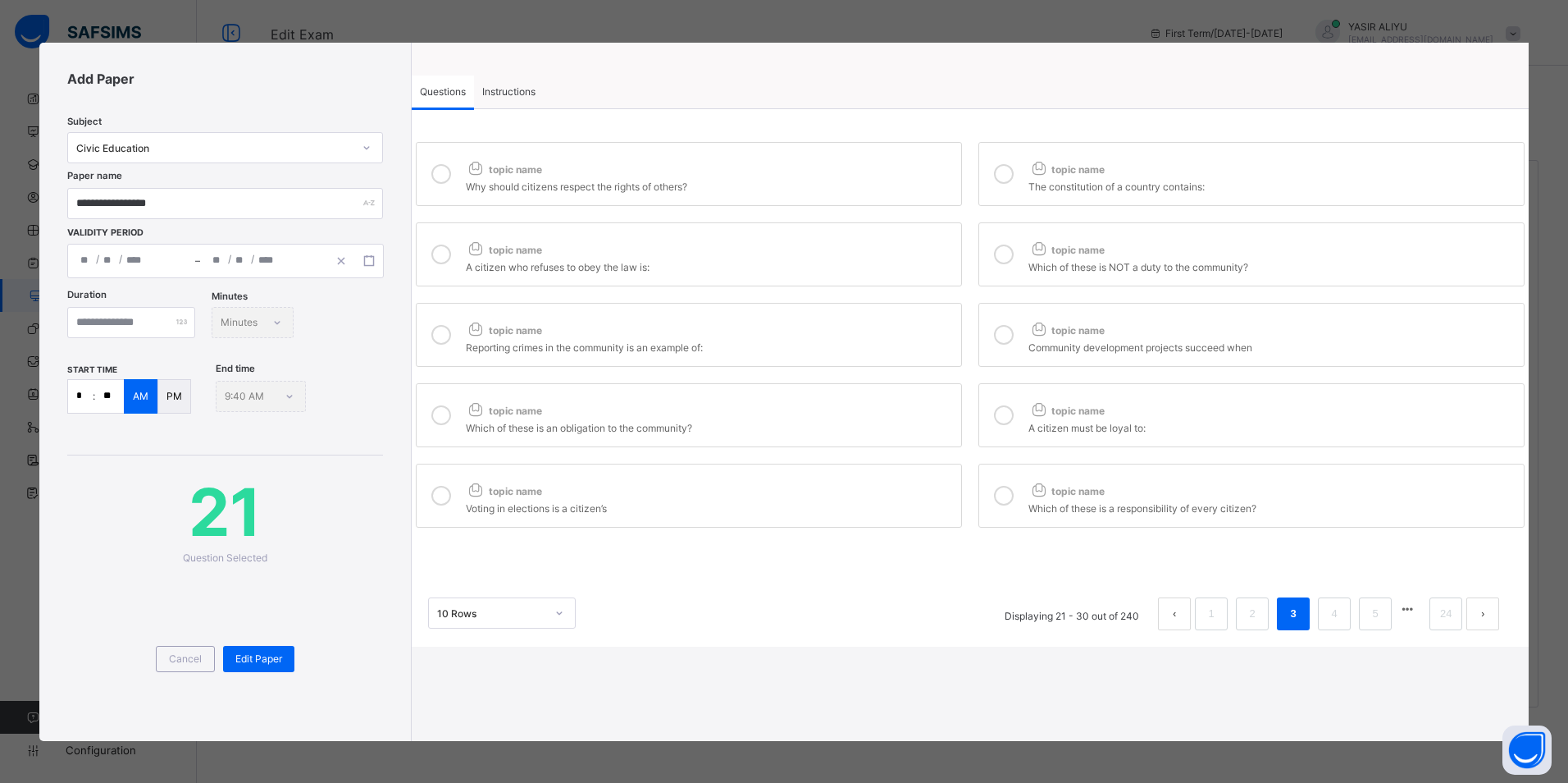
click at [1013, 169] on div at bounding box center [1003, 174] width 33 height 37
click at [837, 272] on div "A citizen who refuses to obey the law is:" at bounding box center [710, 264] width 487 height 17
drag, startPoint x: 1009, startPoint y: 246, endPoint x: 961, endPoint y: 279, distance: 58.2
click at [1010, 246] on div at bounding box center [1003, 254] width 33 height 37
drag, startPoint x: 910, startPoint y: 333, endPoint x: 920, endPoint y: 342, distance: 13.5
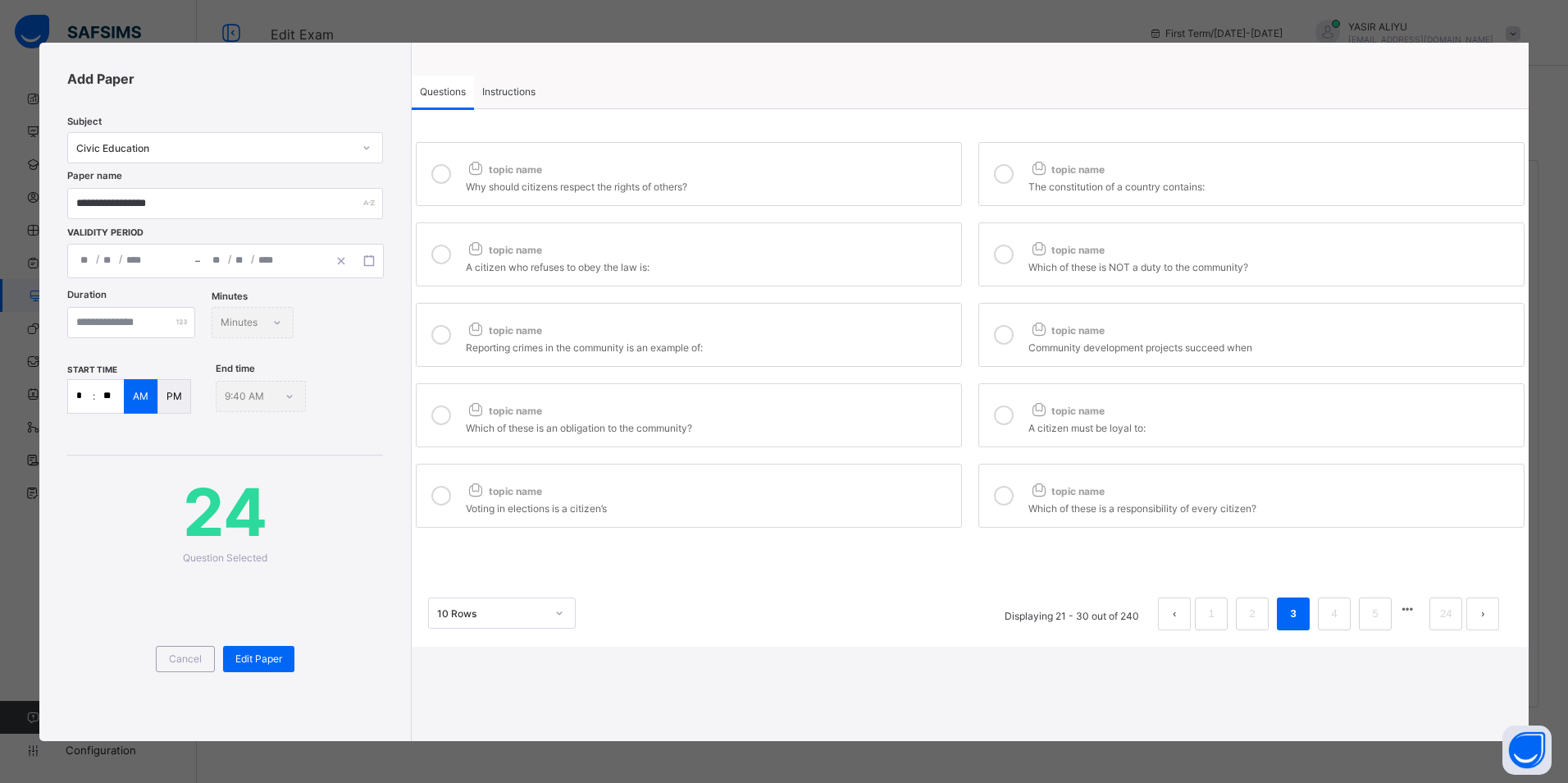
click at [915, 339] on div "topic name Reporting crimes in the community is an example of:" at bounding box center [710, 334] width 487 height 37
drag, startPoint x: 920, startPoint y: 342, endPoint x: 1041, endPoint y: 335, distance: 121.2
click at [1041, 335] on icon at bounding box center [1038, 327] width 21 height 17
click at [905, 349] on div "Reporting crimes in the community is an example of:" at bounding box center [710, 345] width 487 height 17
drag, startPoint x: 902, startPoint y: 406, endPoint x: 1002, endPoint y: 417, distance: 100.6
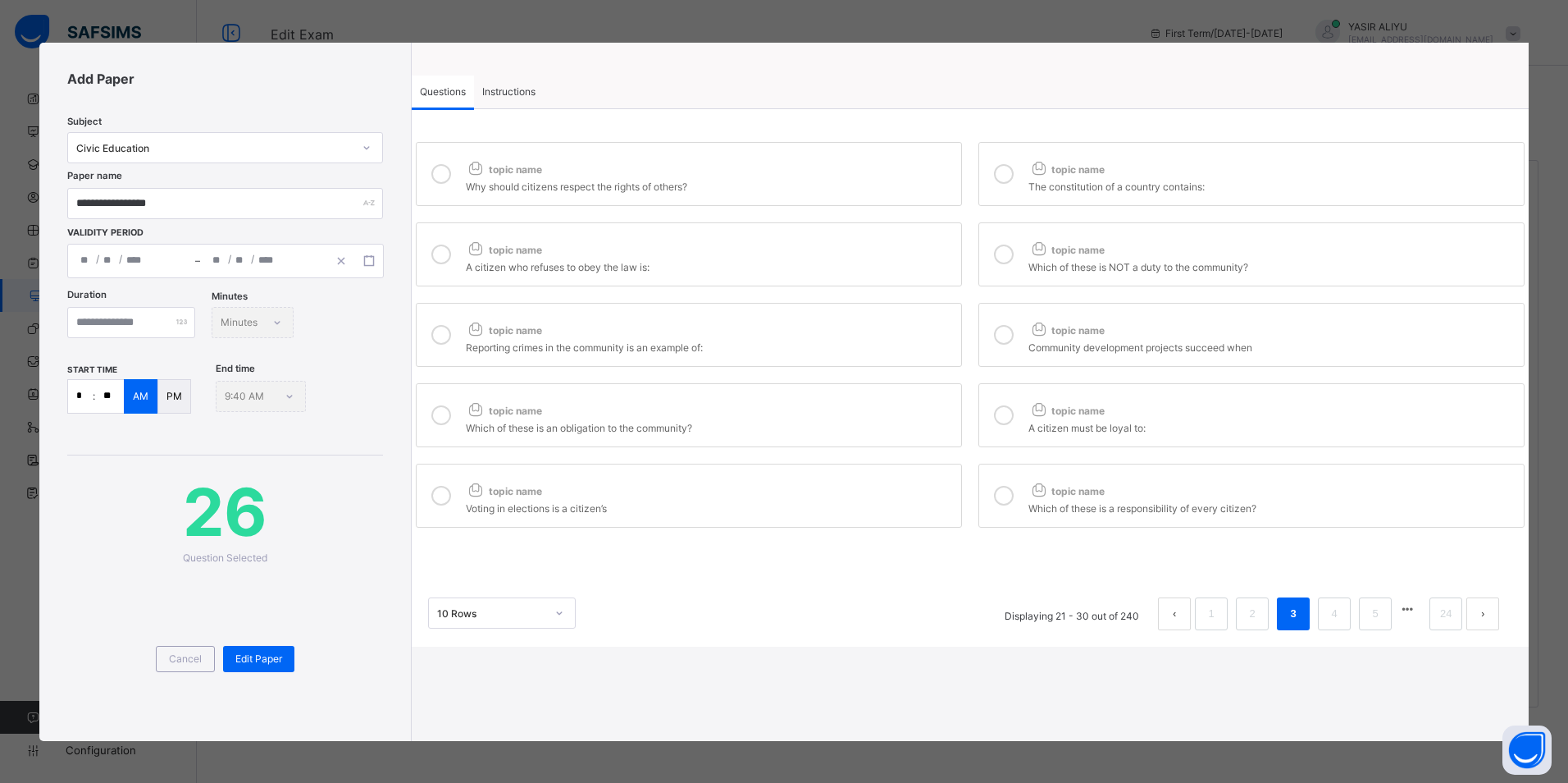
click at [904, 407] on div "topic name" at bounding box center [710, 407] width 487 height 22
drag, startPoint x: 1006, startPoint y: 414, endPoint x: 896, endPoint y: 490, distance: 133.7
click at [1002, 419] on icon at bounding box center [1003, 415] width 20 height 20
click at [879, 501] on div "Voting in elections is a citizen’s" at bounding box center [710, 506] width 487 height 17
click at [998, 488] on icon at bounding box center [1003, 495] width 20 height 20
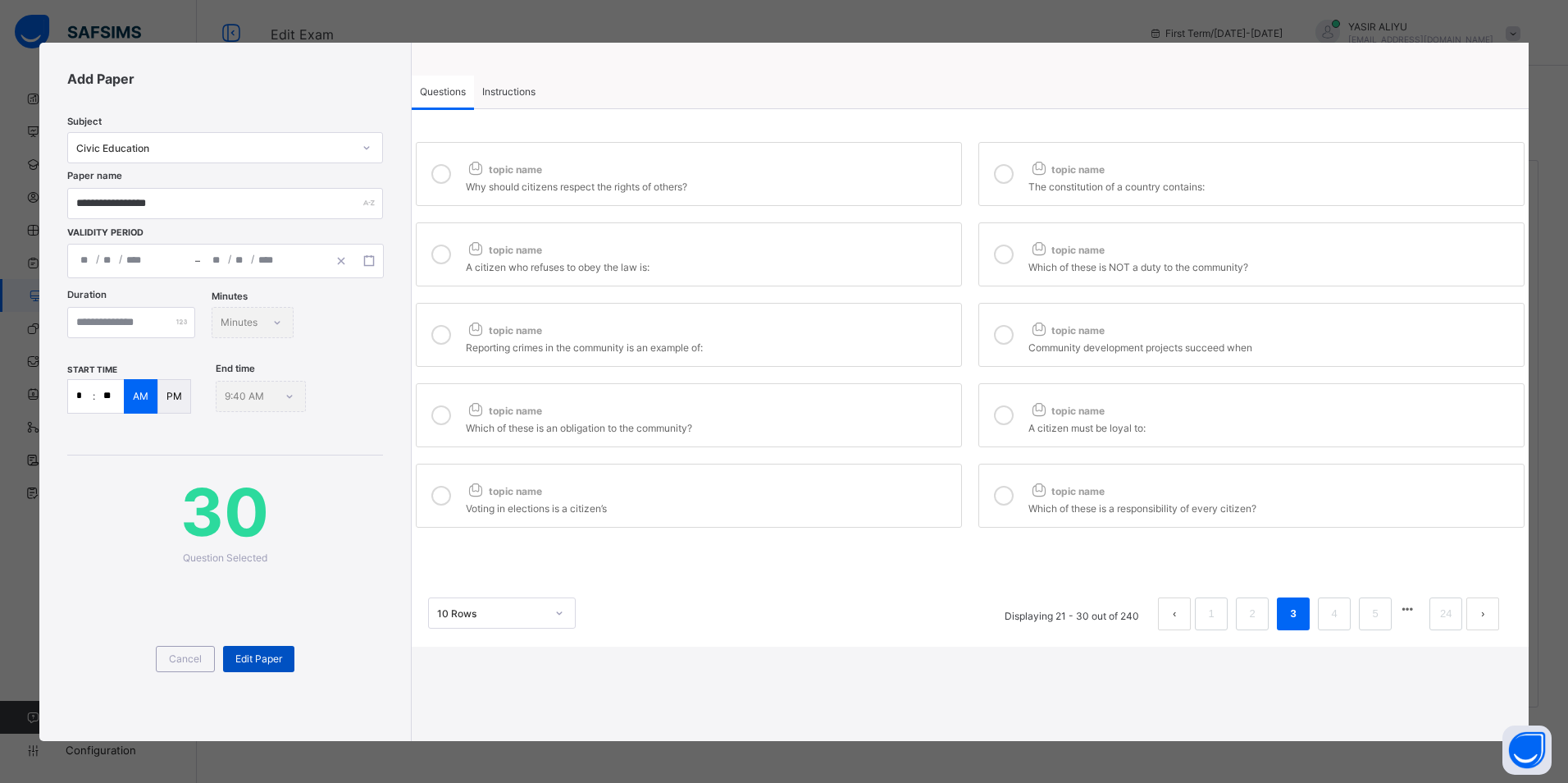
click at [273, 654] on span "Edit Paper" at bounding box center [258, 658] width 46 height 12
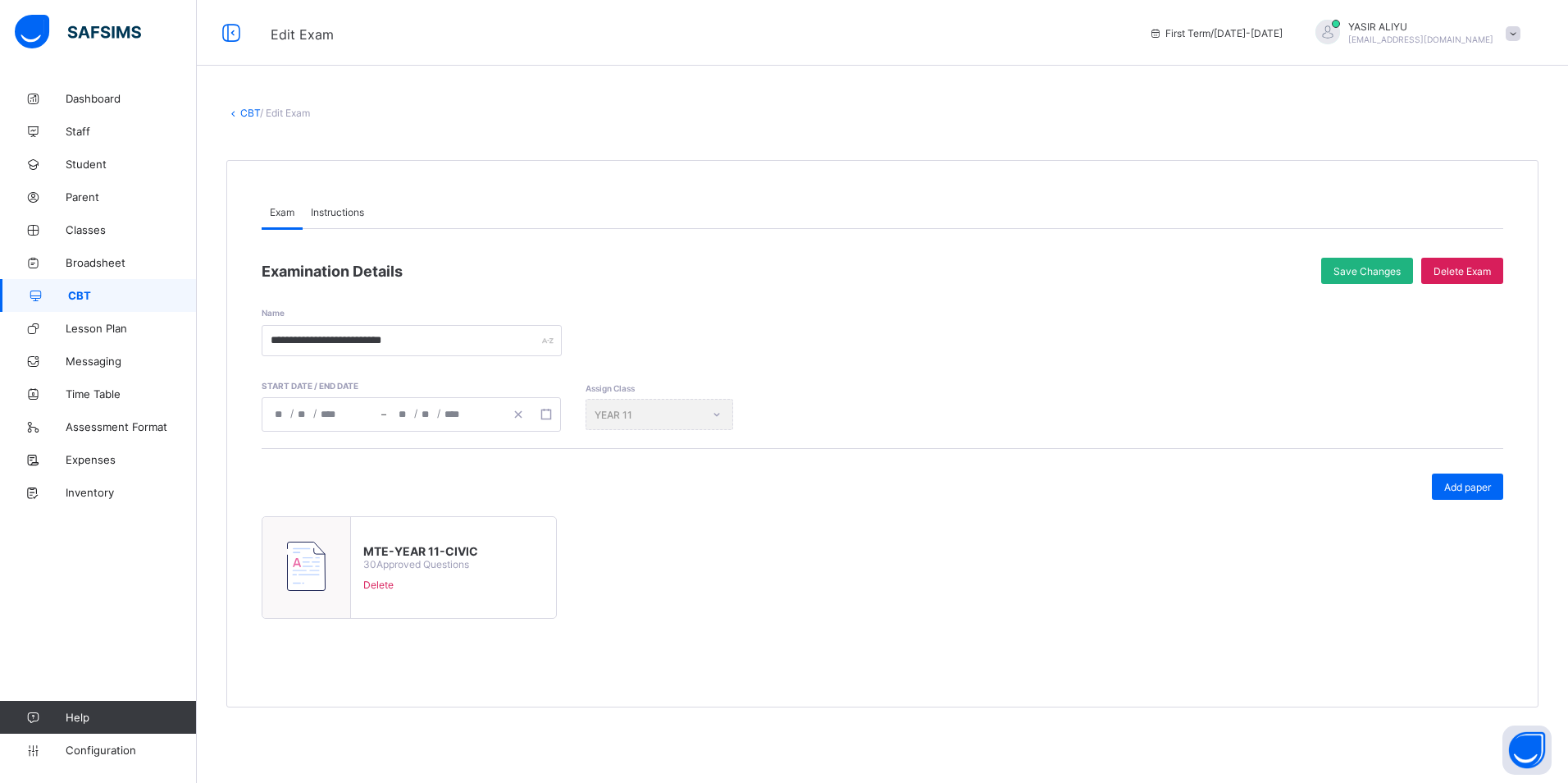
click at [1354, 268] on span "Save Changes" at bounding box center [1367, 271] width 67 height 12
click at [246, 111] on link "CBT" at bounding box center [250, 112] width 20 height 12
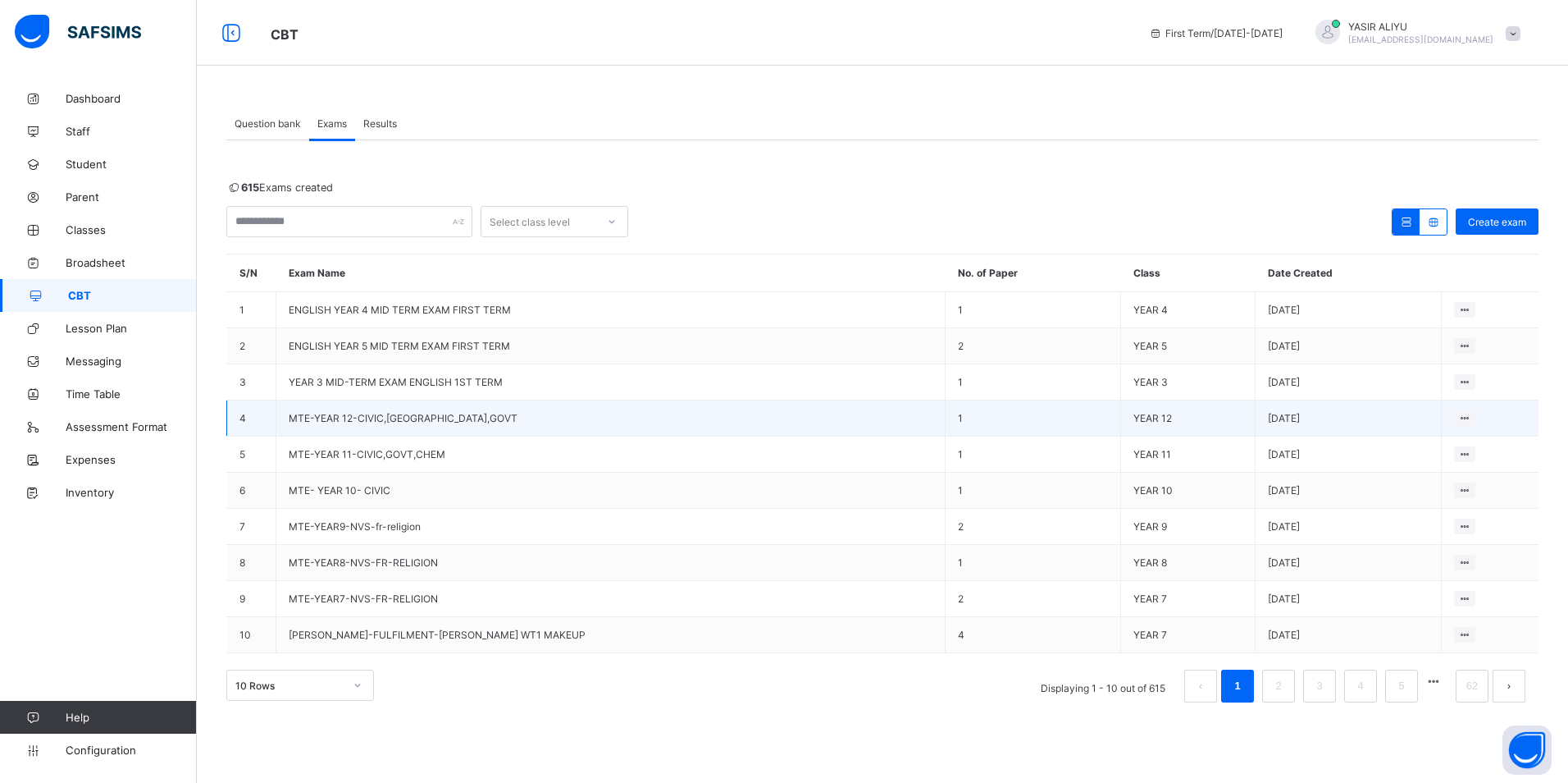
click at [356, 418] on span "MTE-YEAR 12-CIVIC,[GEOGRAPHIC_DATA],GOVT" at bounding box center [403, 418] width 229 height 12
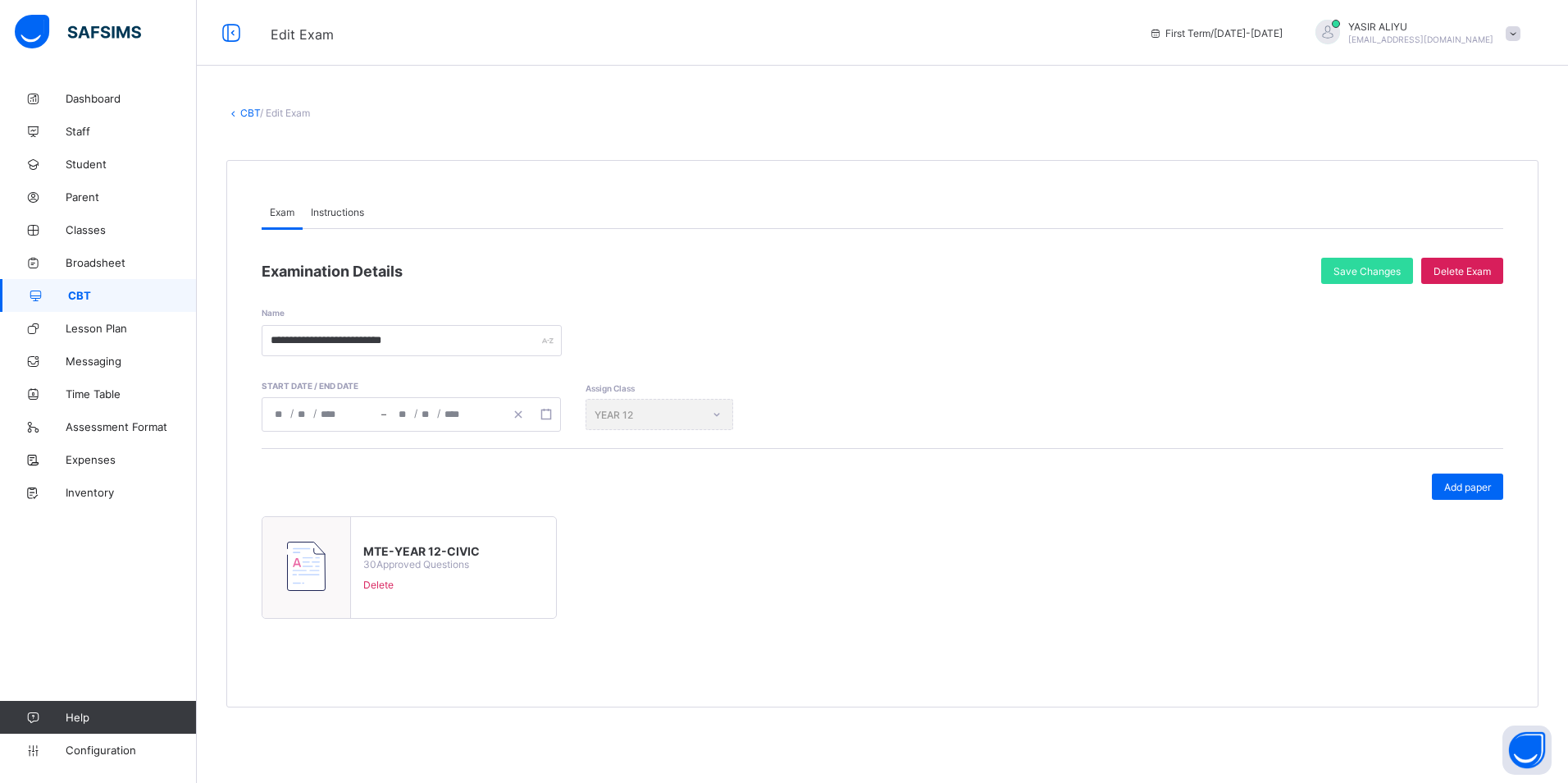
click at [237, 114] on icon at bounding box center [234, 112] width 14 height 12
click at [243, 114] on link "CBT" at bounding box center [250, 112] width 20 height 12
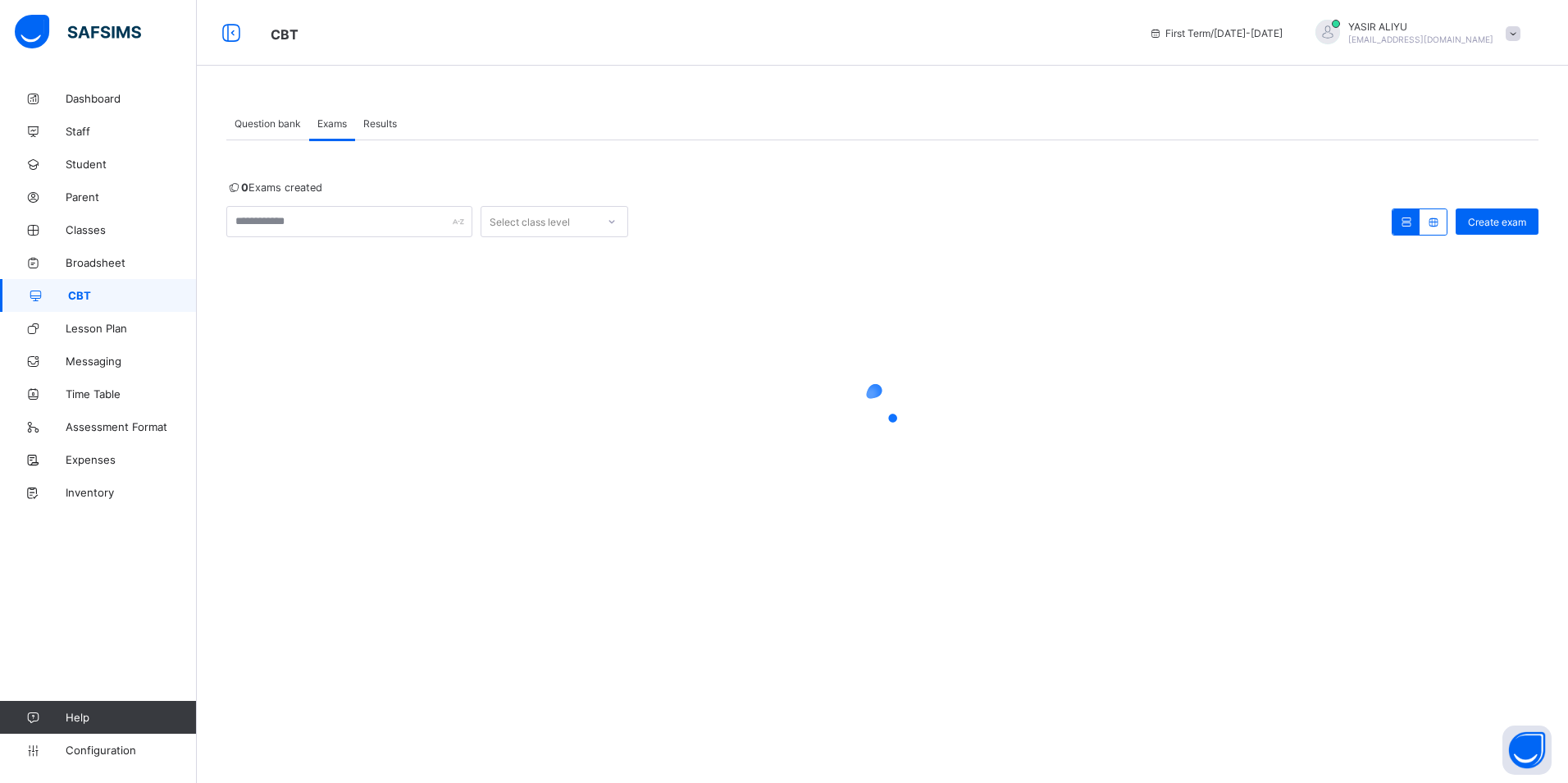
click at [659, 399] on div at bounding box center [882, 405] width 1312 height 66
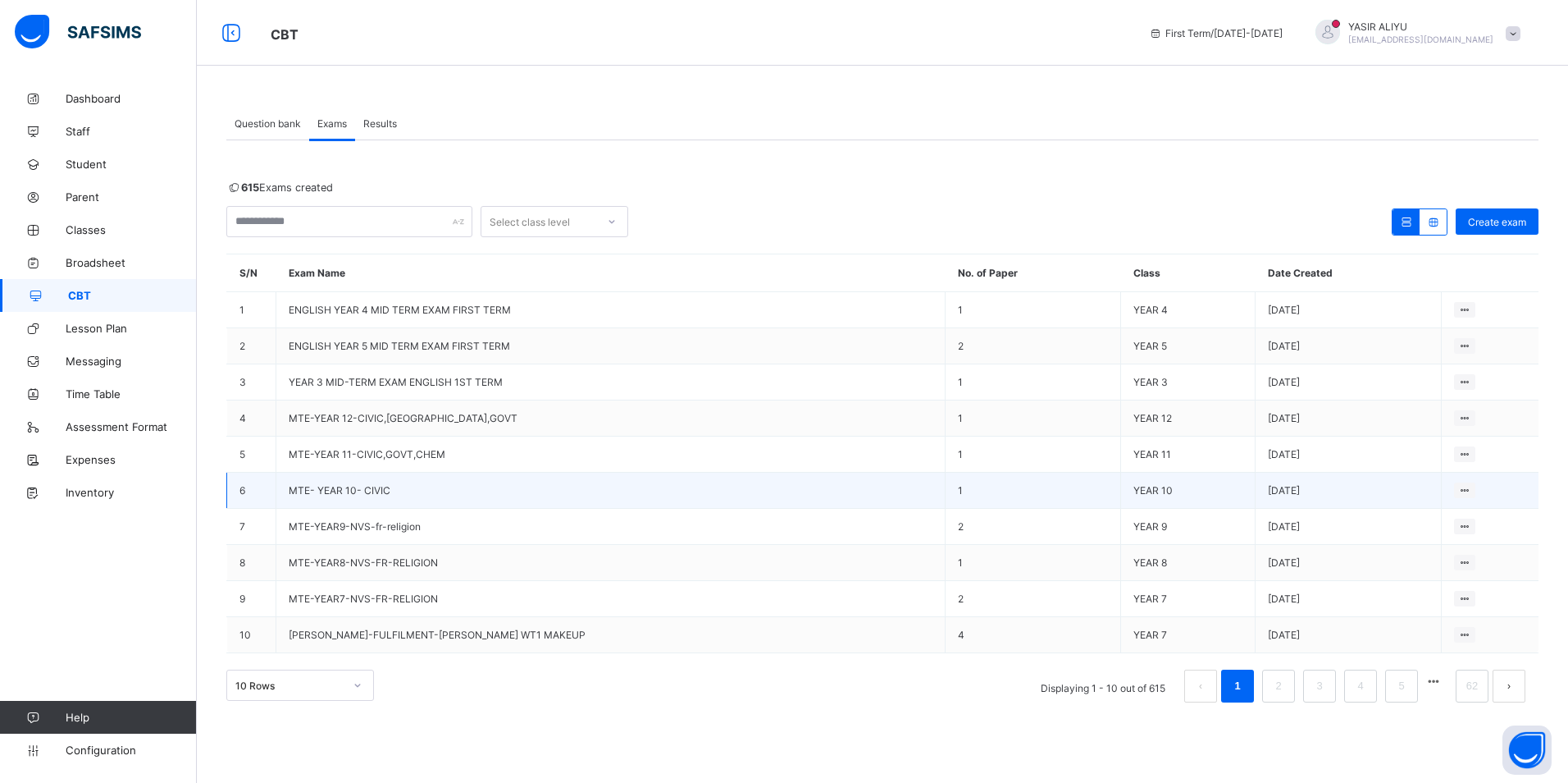
click at [349, 486] on span "MTE- YEAR 10- CIVIC" at bounding box center [339, 490] width 102 height 12
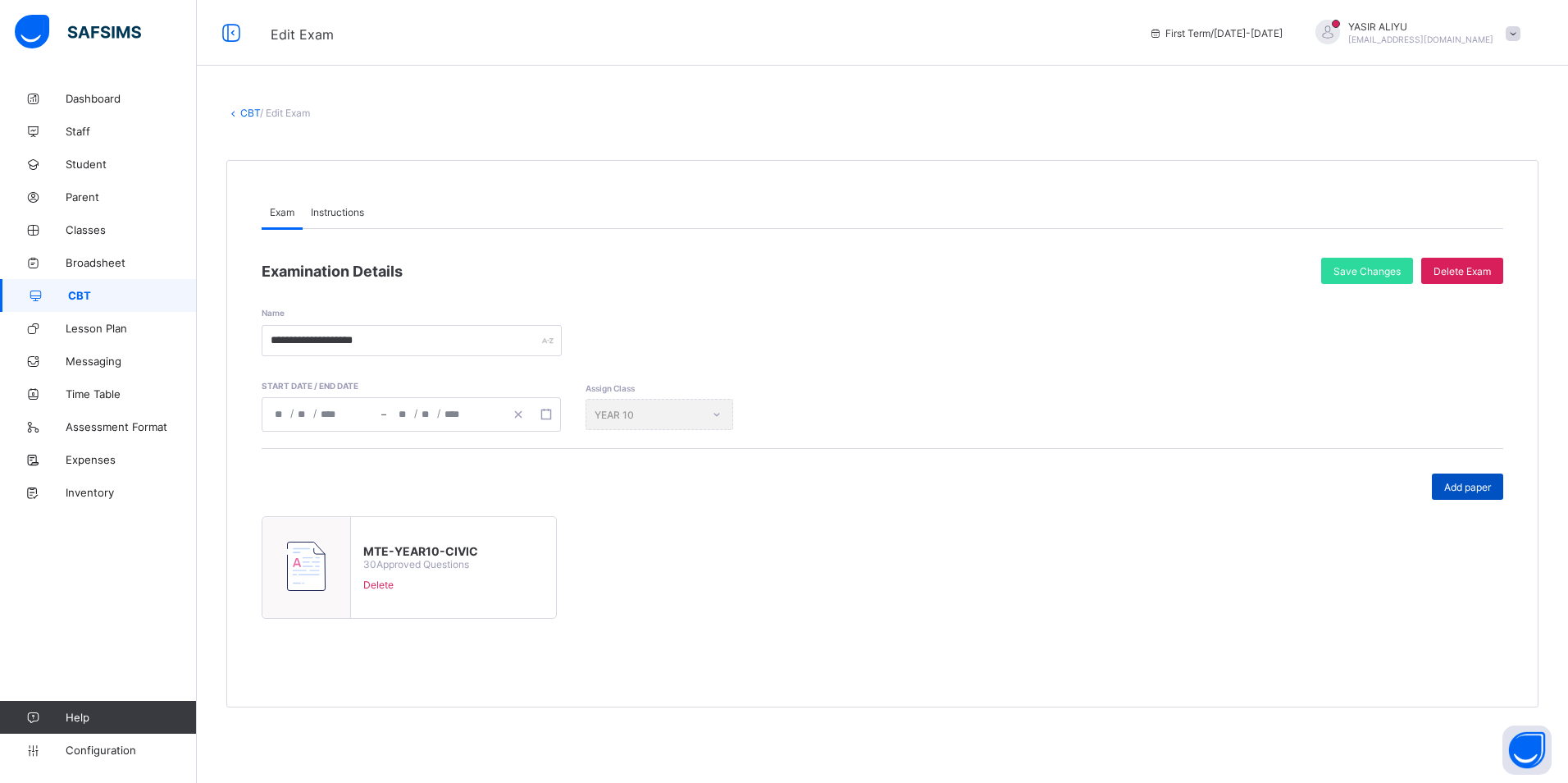
click at [1480, 478] on div "Add paper" at bounding box center [1467, 486] width 71 height 27
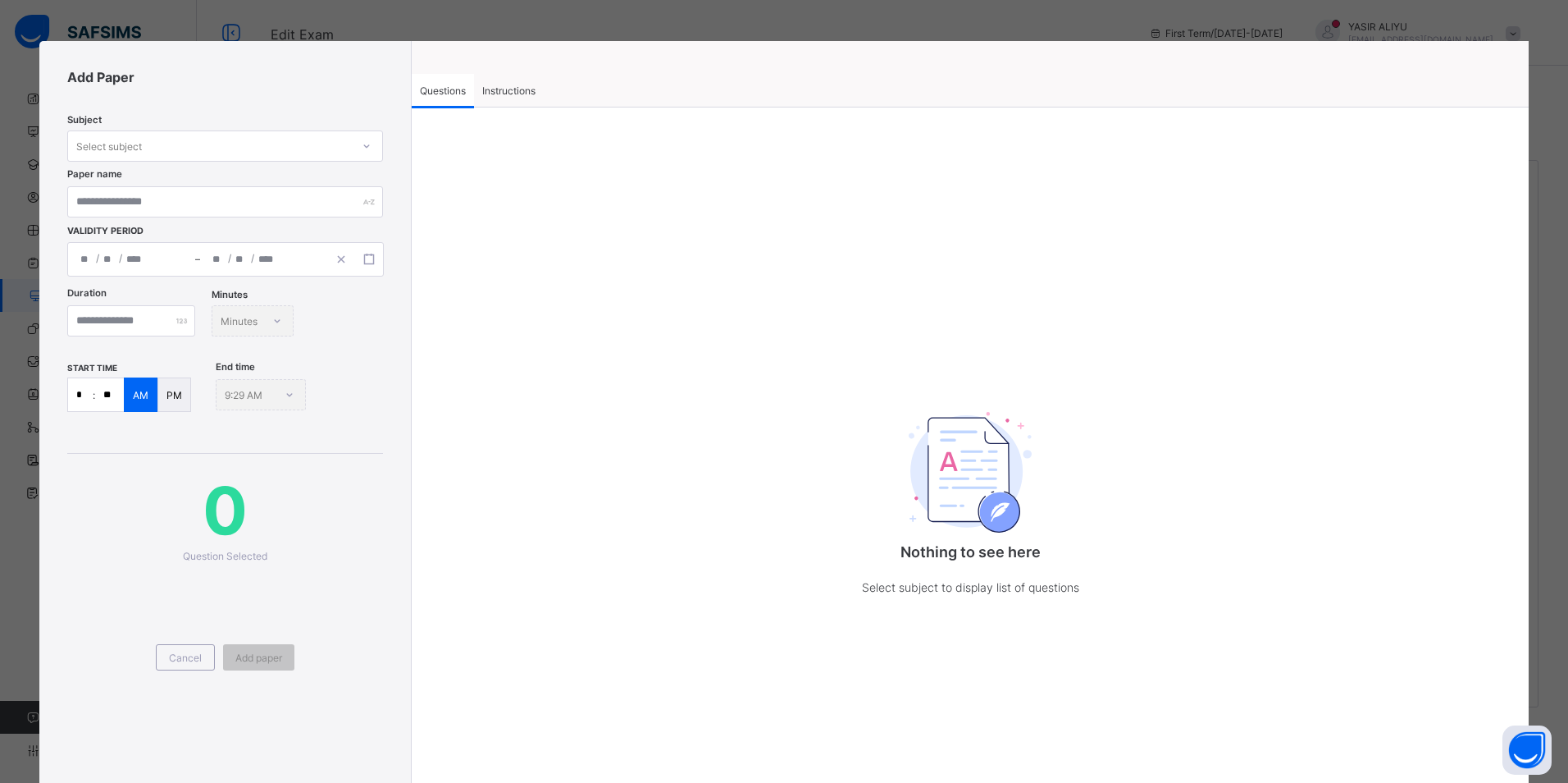
click at [500, 101] on div "Instructions" at bounding box center [509, 90] width 70 height 33
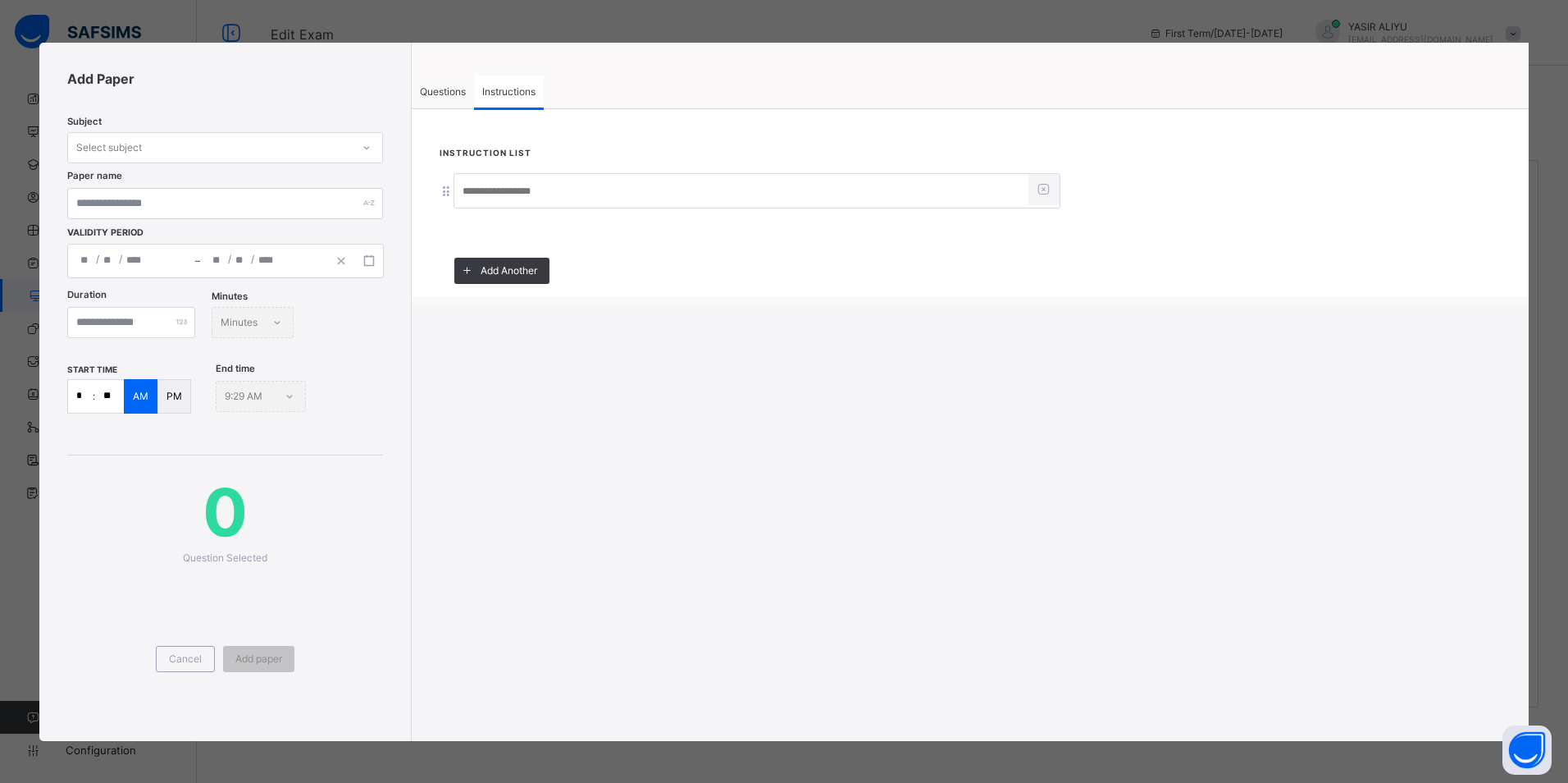
click at [491, 190] on input at bounding box center [741, 192] width 574 height 32
type input "*****"
click at [443, 103] on div "Questions" at bounding box center [443, 92] width 62 height 33
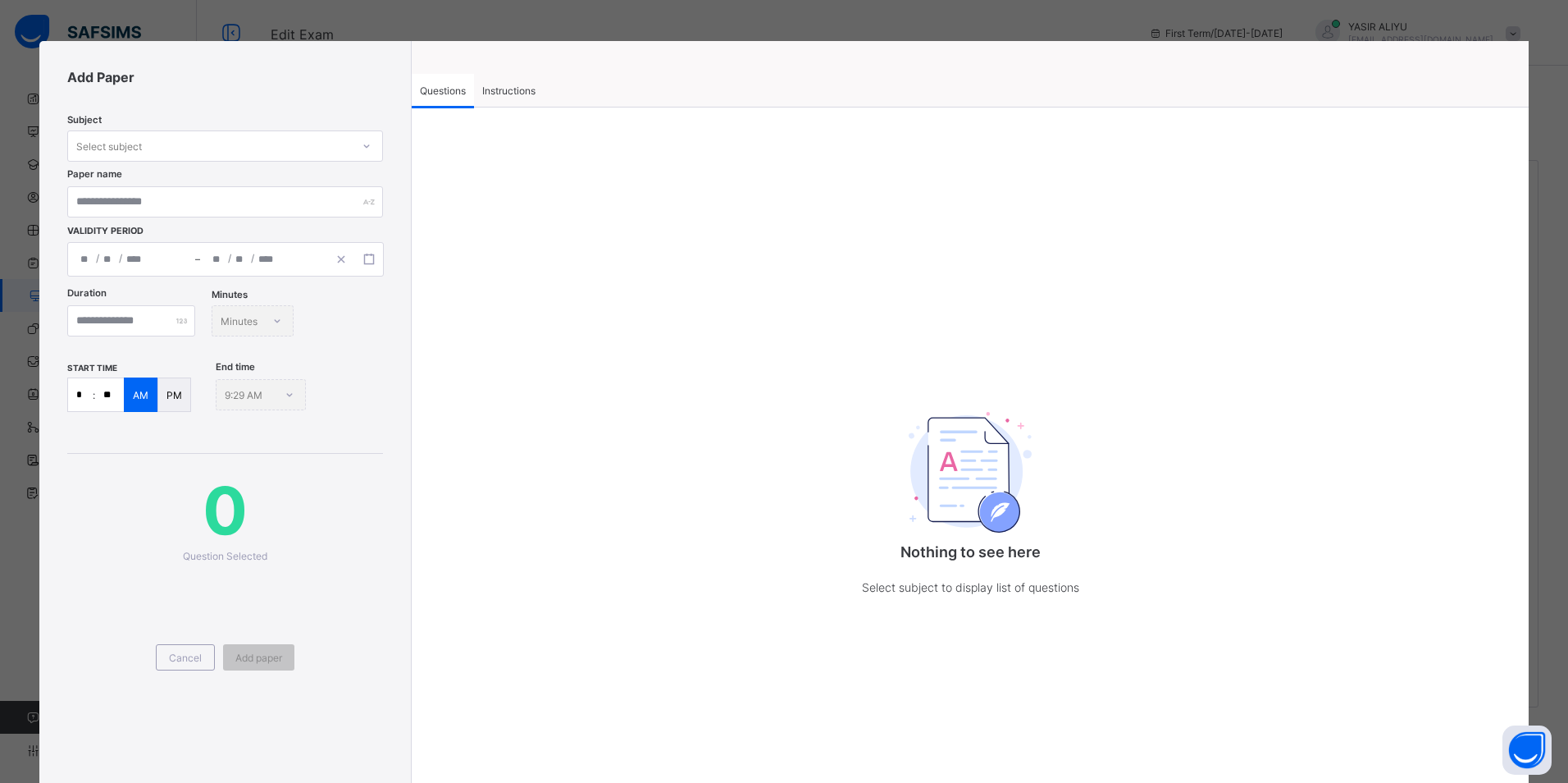
click at [262, 138] on div "Select subject" at bounding box center [209, 145] width 283 height 23
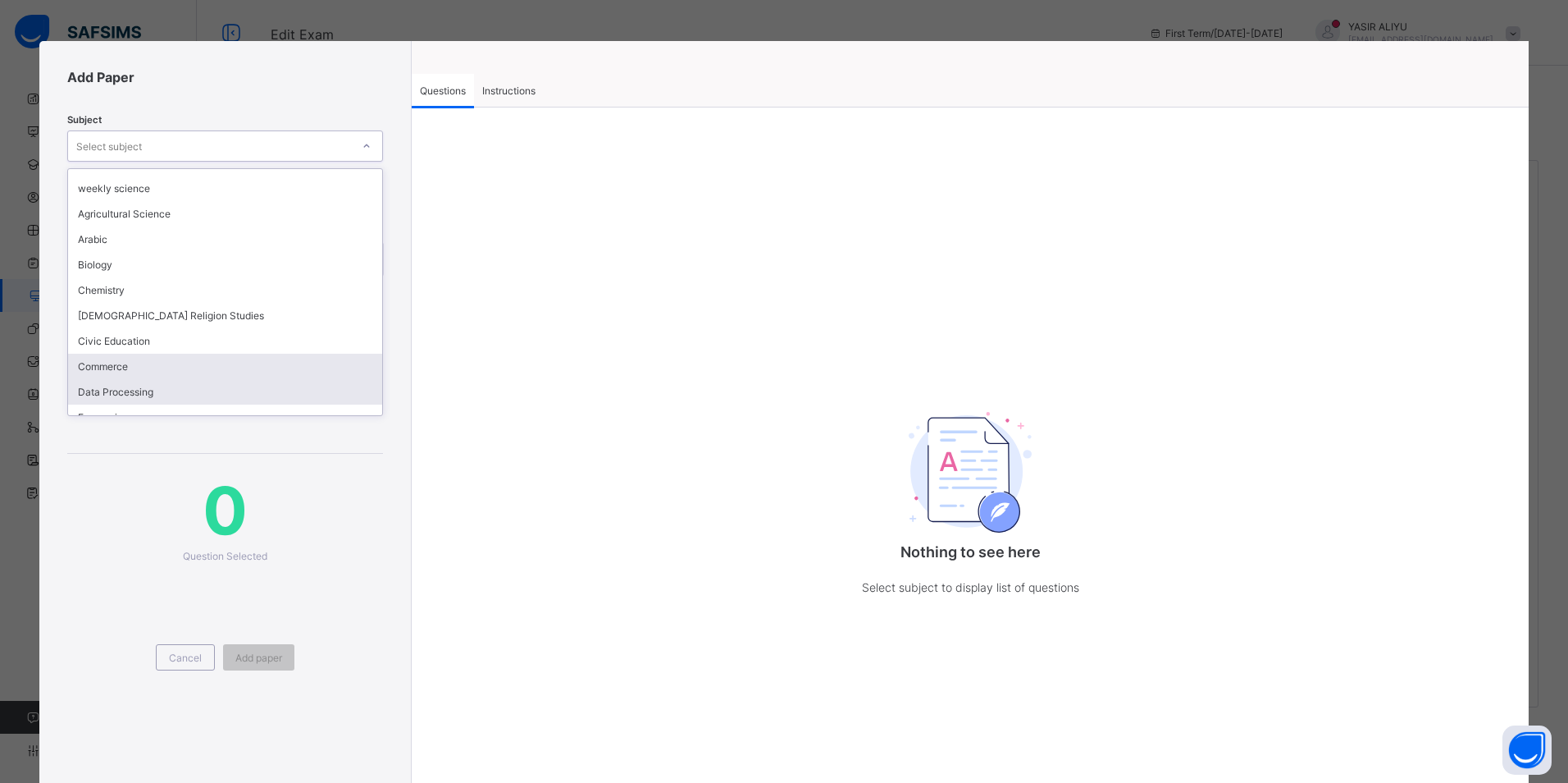
scroll to position [164, 0]
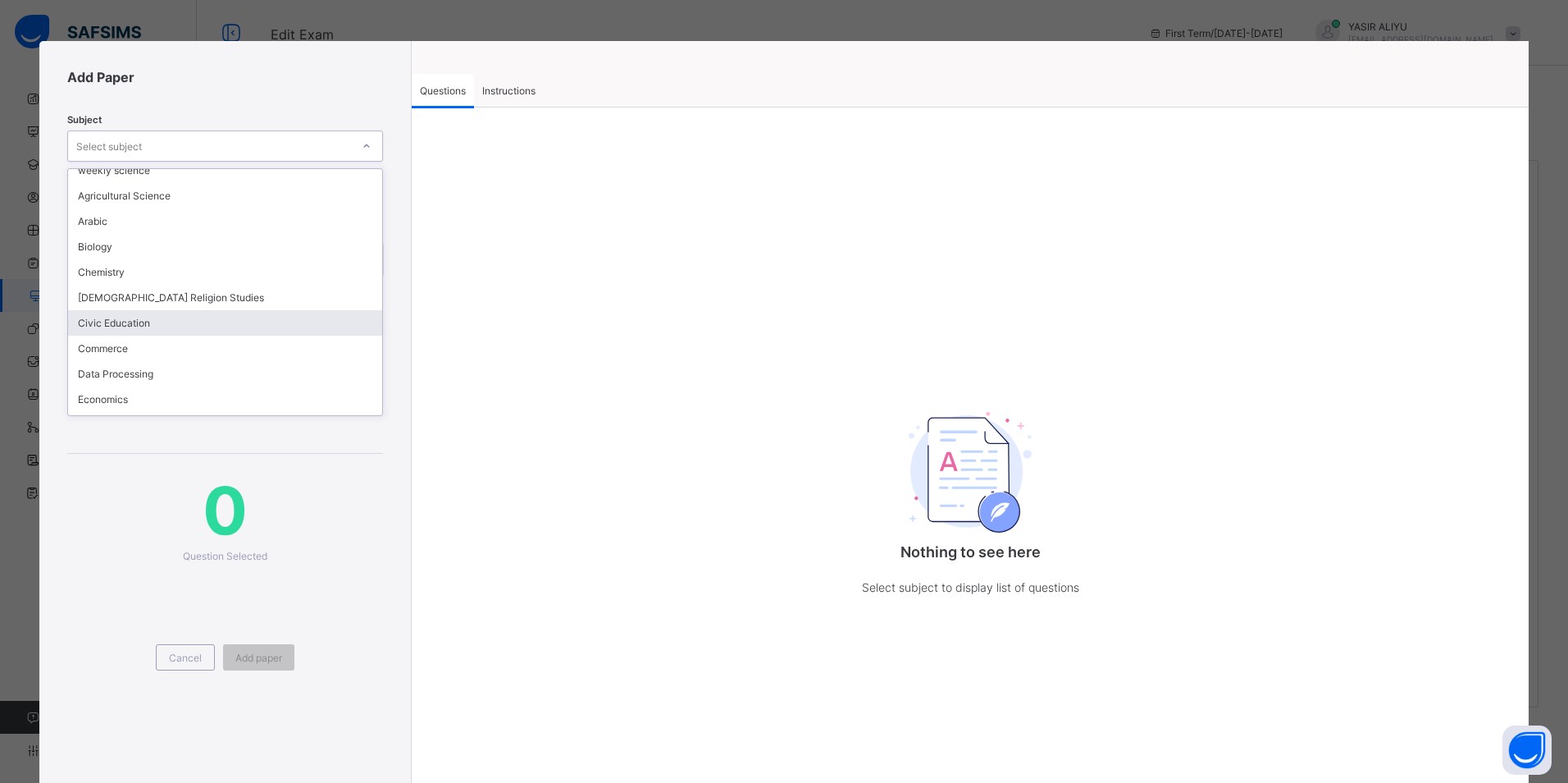
click at [136, 323] on div "Civic Education" at bounding box center [225, 322] width 314 height 26
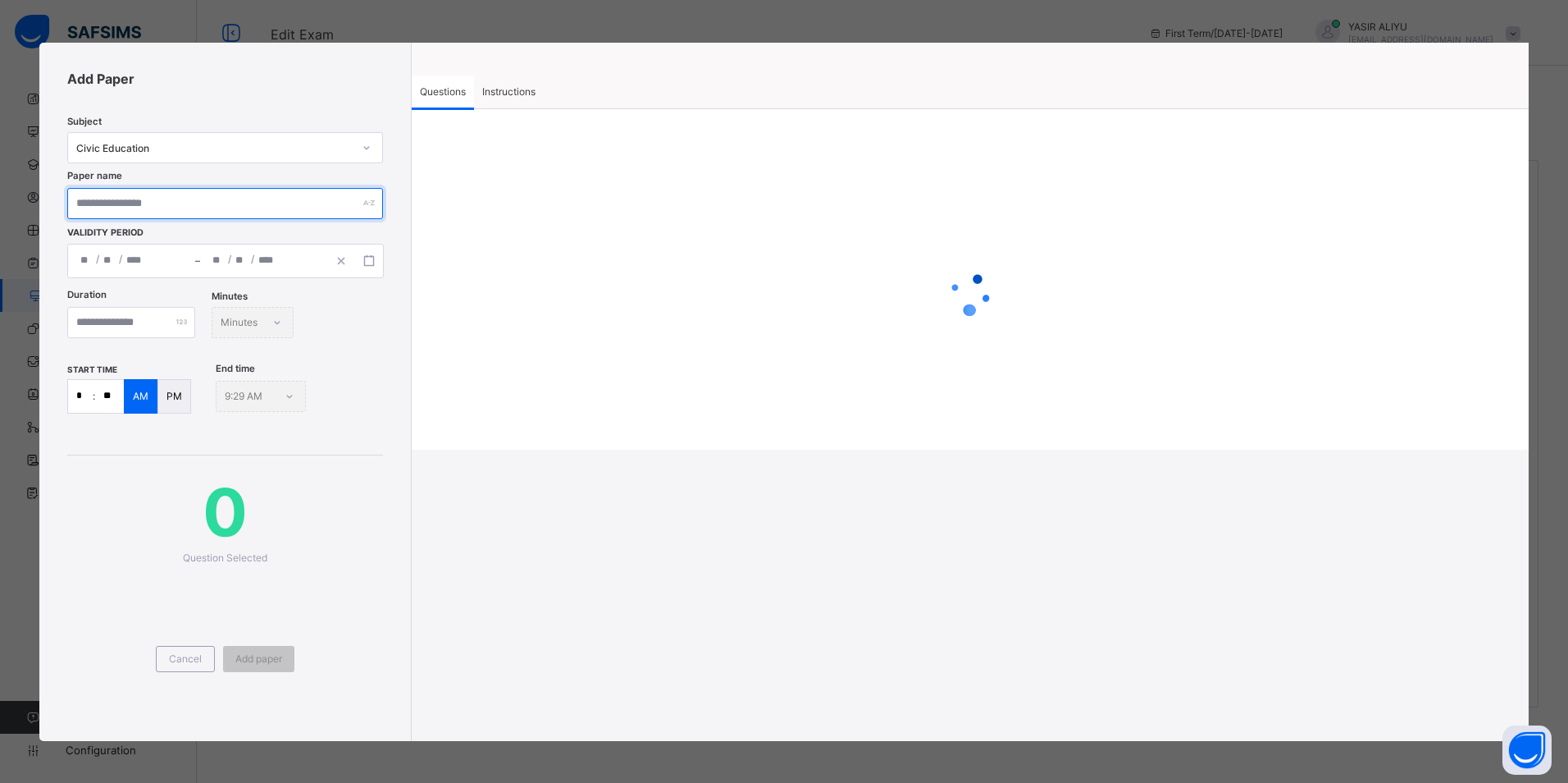
click at [111, 207] on input "text" at bounding box center [225, 204] width 315 height 32
type input "**********"
click at [361, 255] on button "button" at bounding box center [369, 260] width 28 height 18
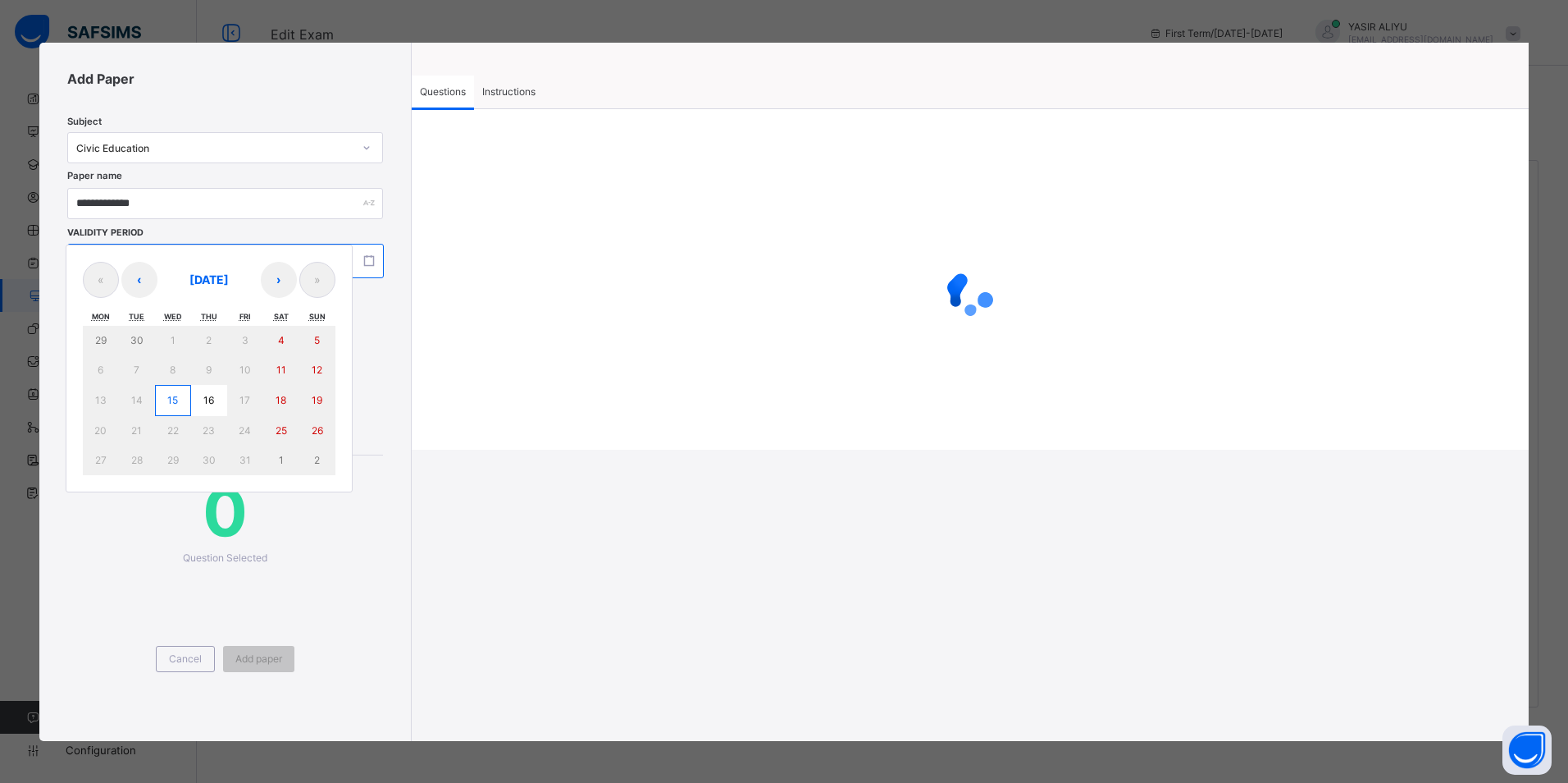
click at [172, 404] on abbr "15" at bounding box center [172, 399] width 11 height 12
type input "**********"
type input "**"
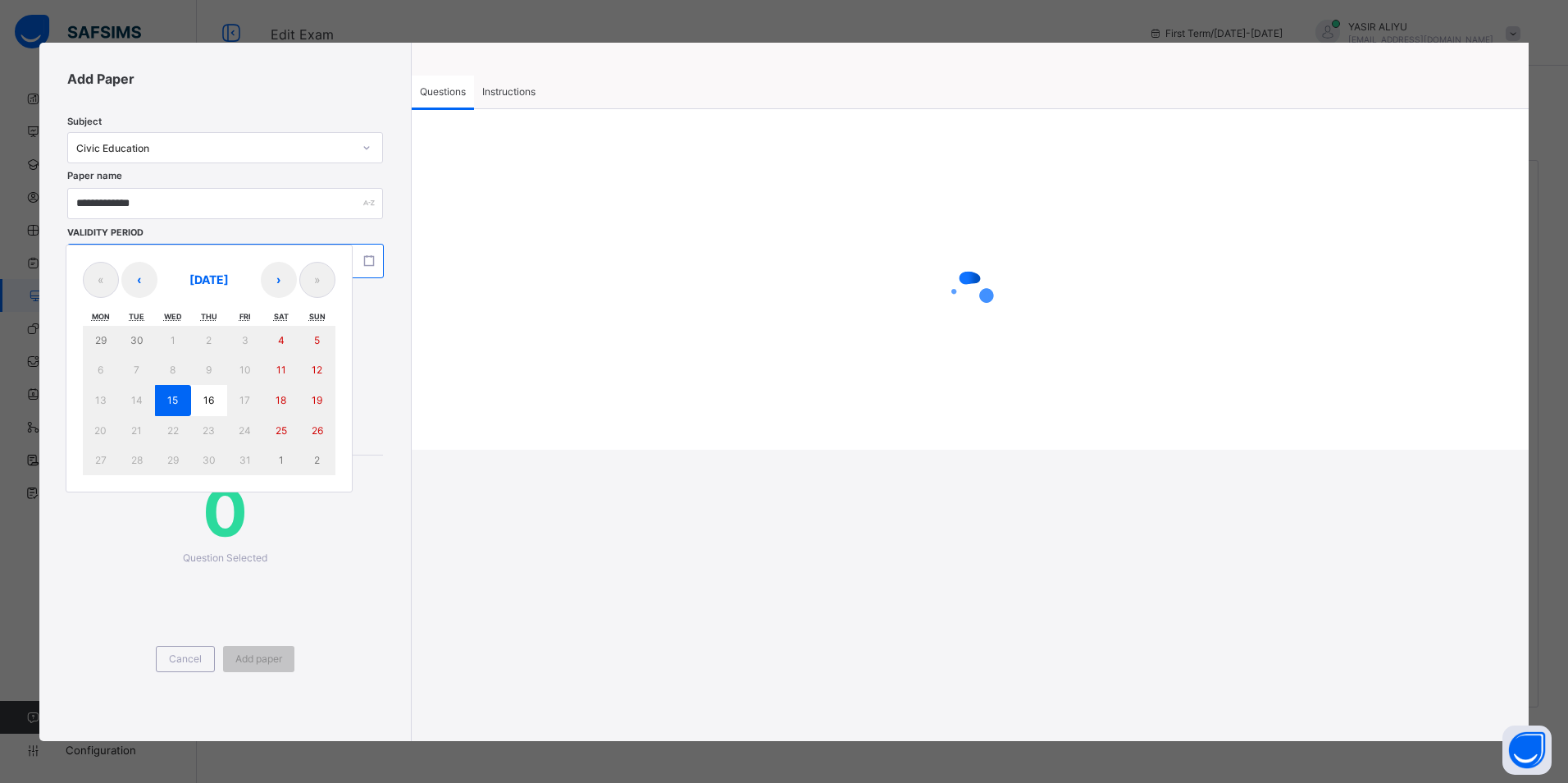
type input "****"
type input "**********"
type input "**"
type input "****"
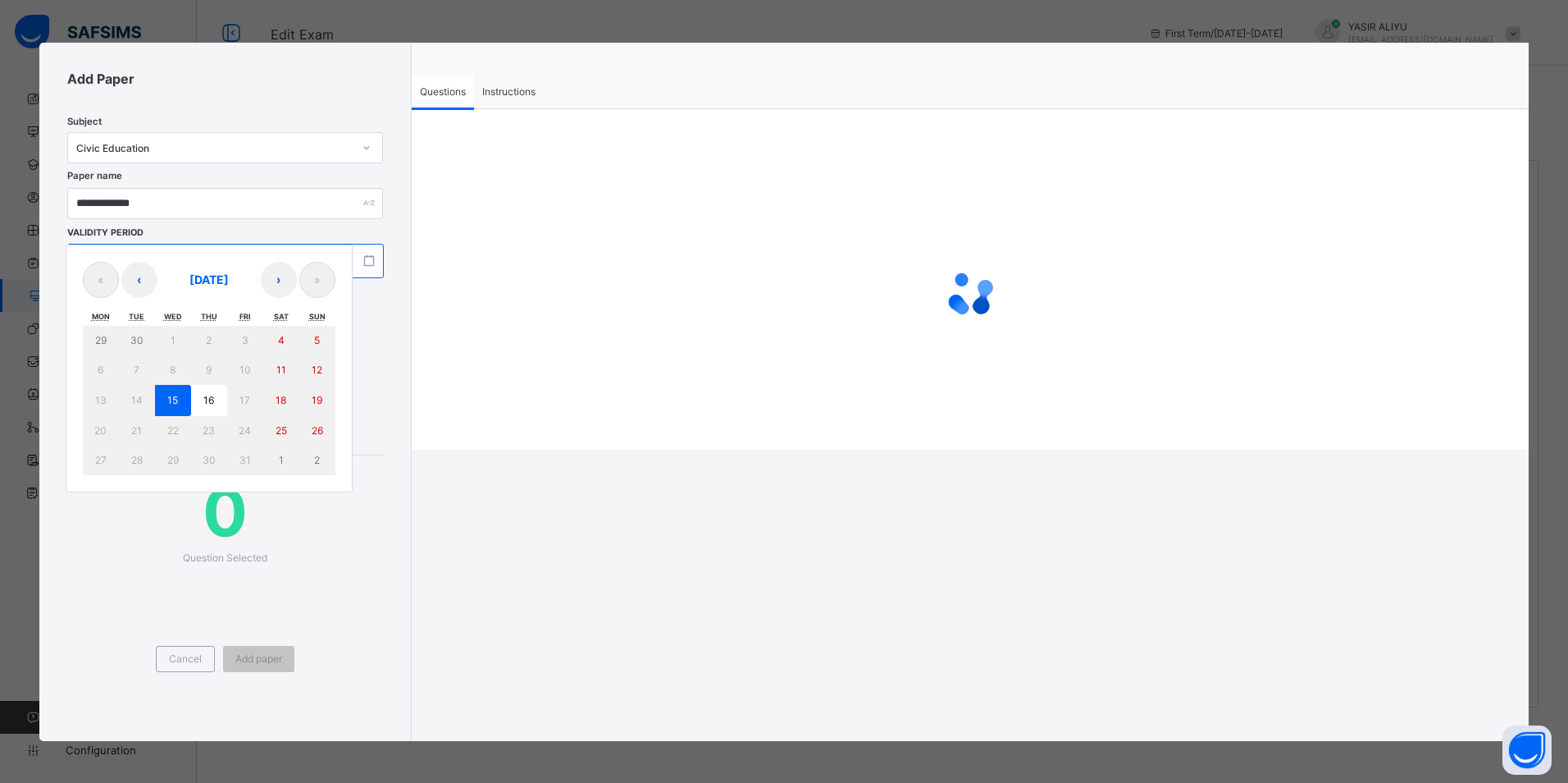
type input "**"
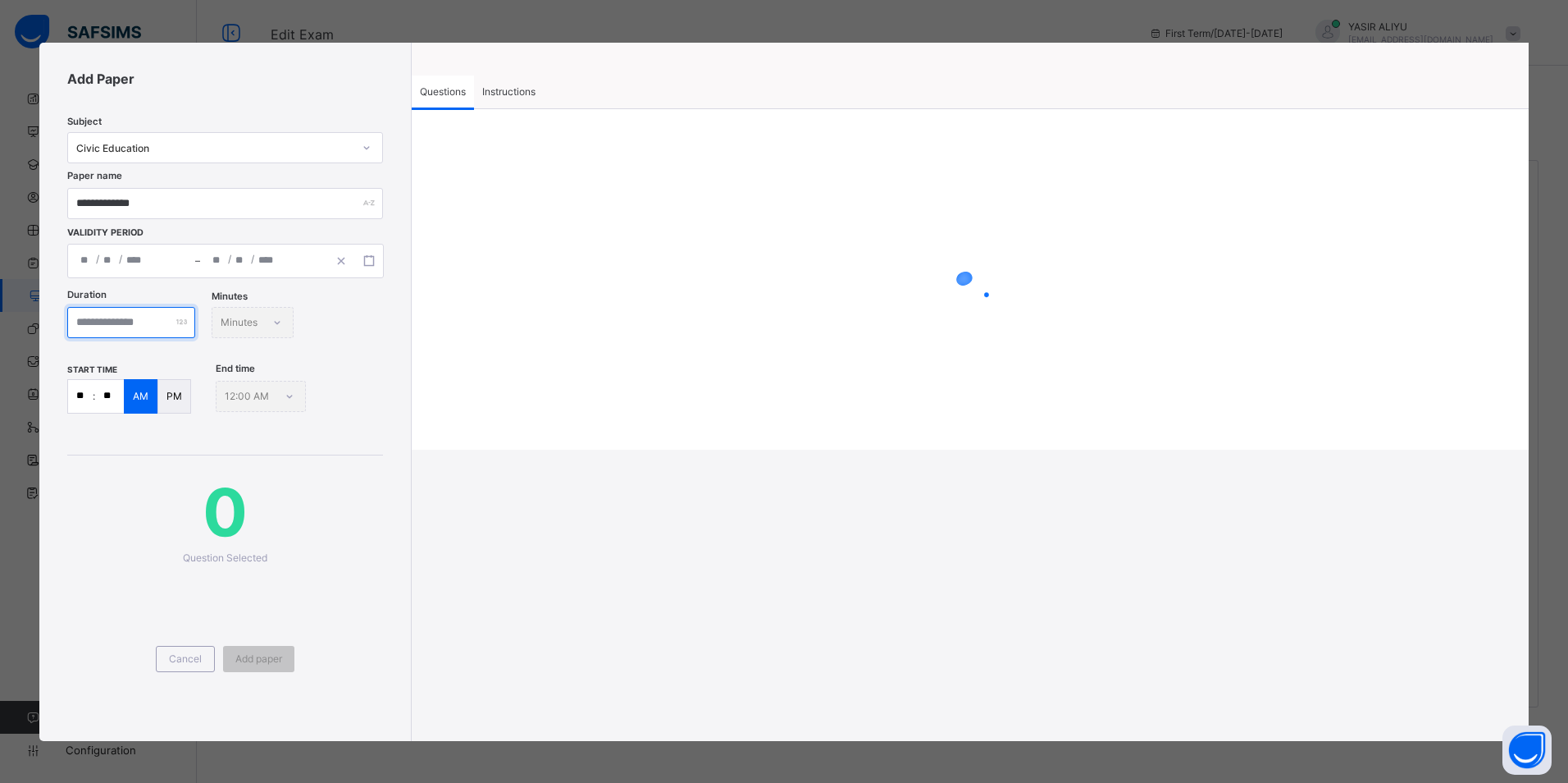
click at [151, 325] on input "number" at bounding box center [131, 322] width 128 height 32
type input "**"
click at [84, 395] on input "**" at bounding box center [80, 395] width 25 height 33
click at [85, 395] on input "**" at bounding box center [80, 395] width 25 height 33
type input "*"
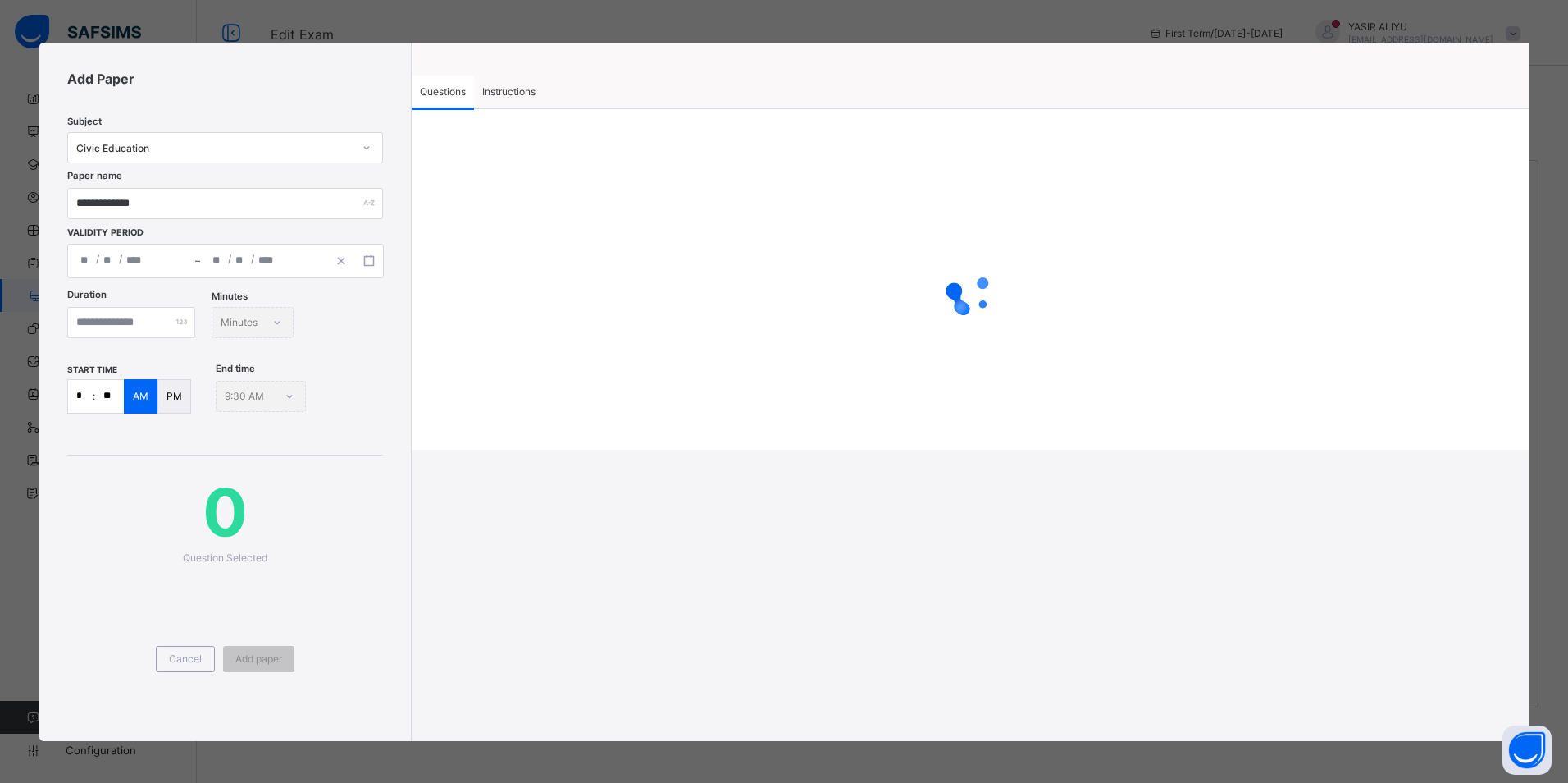
click at [103, 396] on input "**" at bounding box center [109, 395] width 29 height 33
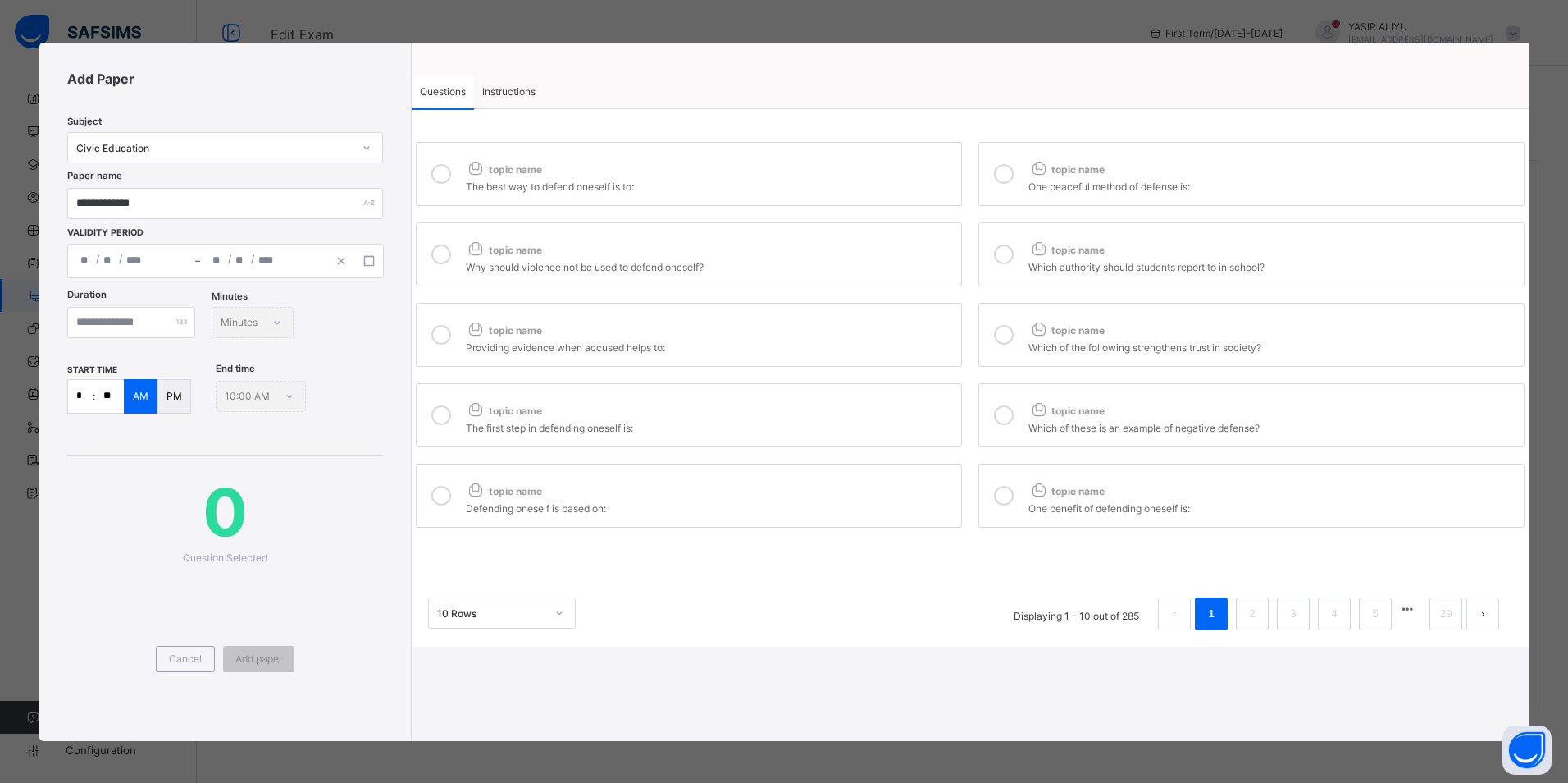
type input "**"
click at [566, 166] on div "topic name" at bounding box center [710, 166] width 487 height 22
click at [1058, 172] on span "topic name" at bounding box center [1065, 170] width 76 height 12
click at [855, 269] on div "Why should violence not be used to defend oneself?" at bounding box center [710, 264] width 487 height 17
click at [1005, 249] on icon at bounding box center [1003, 254] width 20 height 20
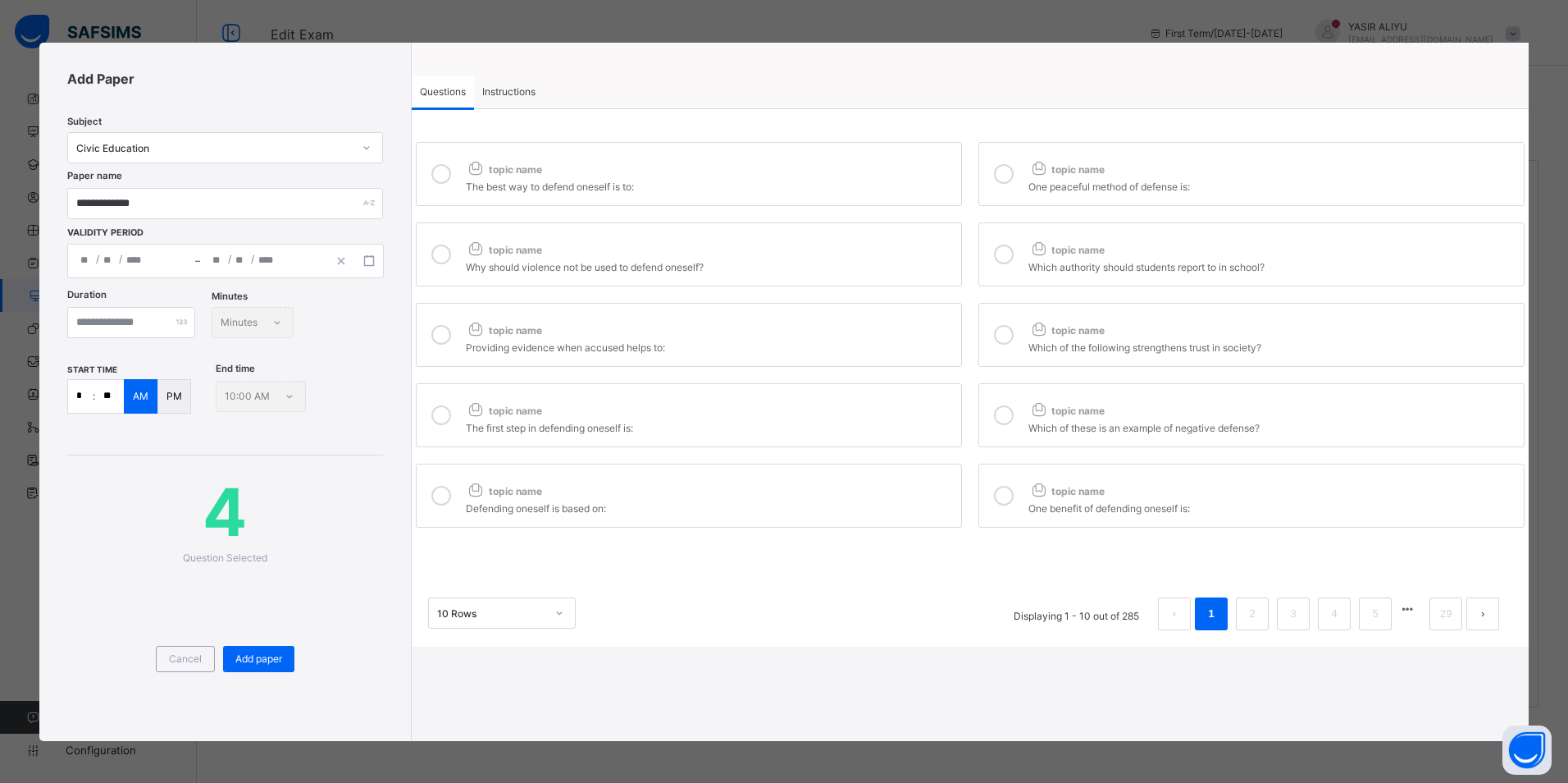
click at [805, 327] on div "topic name" at bounding box center [710, 326] width 487 height 22
click at [1084, 322] on div "topic name" at bounding box center [1271, 326] width 487 height 22
click at [832, 427] on div "The first step in defending oneself is:" at bounding box center [710, 425] width 487 height 17
click at [1042, 417] on div "Which of these is an example of negative defense?" at bounding box center [1271, 425] width 487 height 17
click at [906, 480] on div "topic name" at bounding box center [710, 487] width 487 height 22
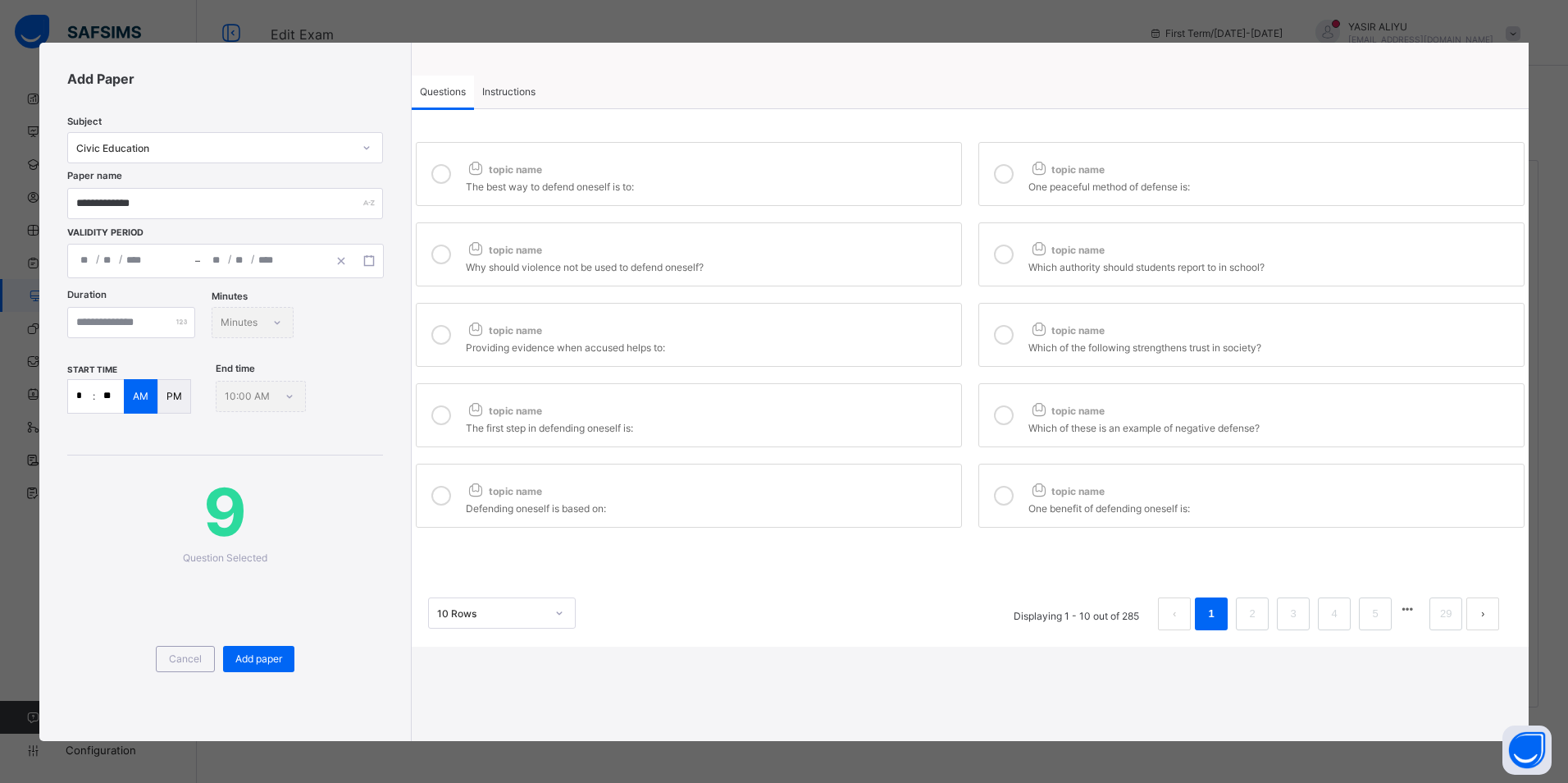
click at [1038, 484] on icon at bounding box center [1038, 489] width 21 height 17
click at [1261, 607] on li "2" at bounding box center [1252, 613] width 33 height 33
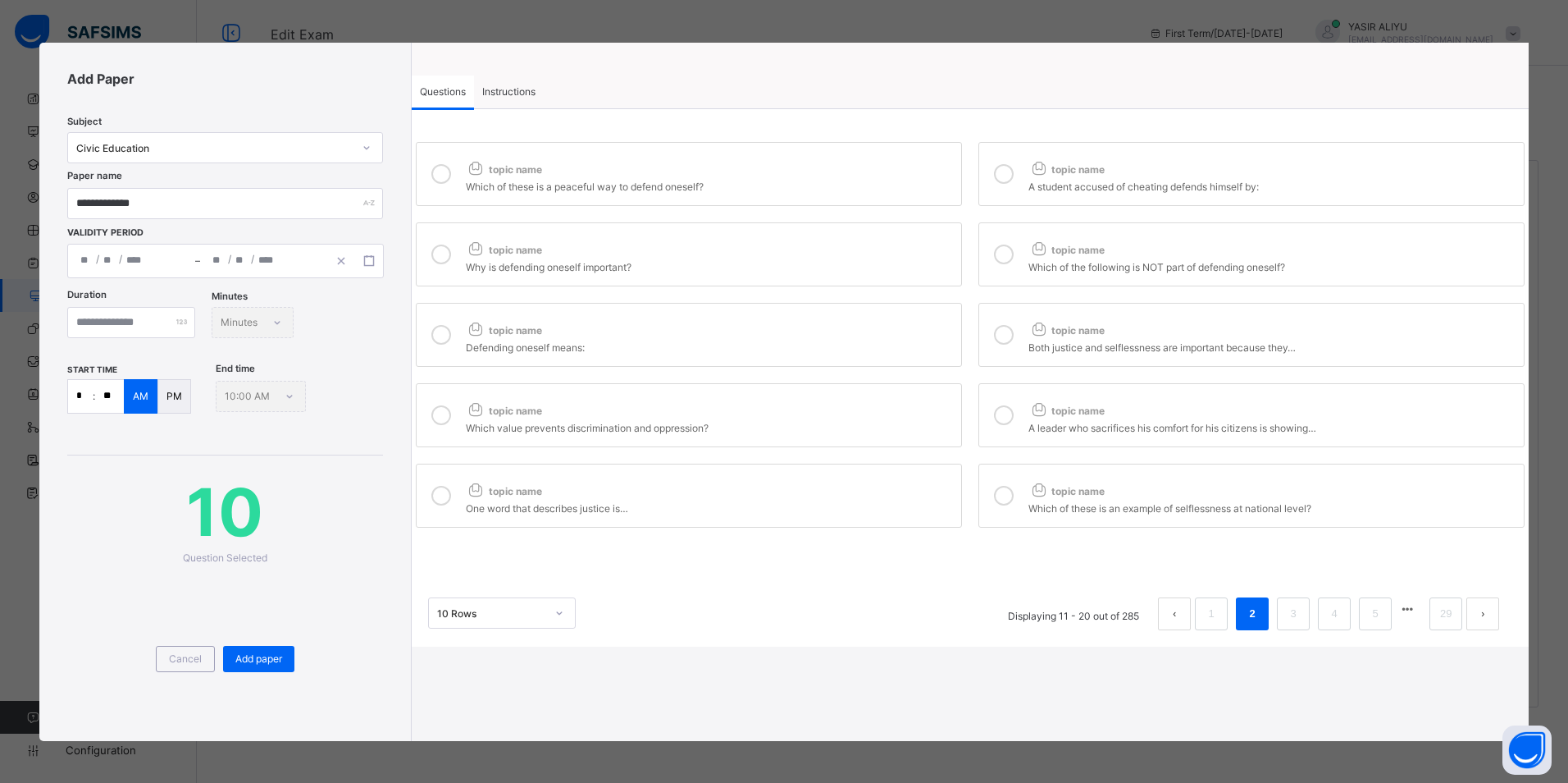
click at [612, 161] on div "topic name" at bounding box center [710, 166] width 487 height 22
drag, startPoint x: 1056, startPoint y: 180, endPoint x: 1045, endPoint y: 186, distance: 12.5
click at [1051, 182] on div "A student accused of cheating defends himself by:" at bounding box center [1271, 184] width 487 height 17
click at [994, 177] on icon at bounding box center [1003, 174] width 20 height 20
click at [918, 251] on div "topic name" at bounding box center [710, 247] width 487 height 22
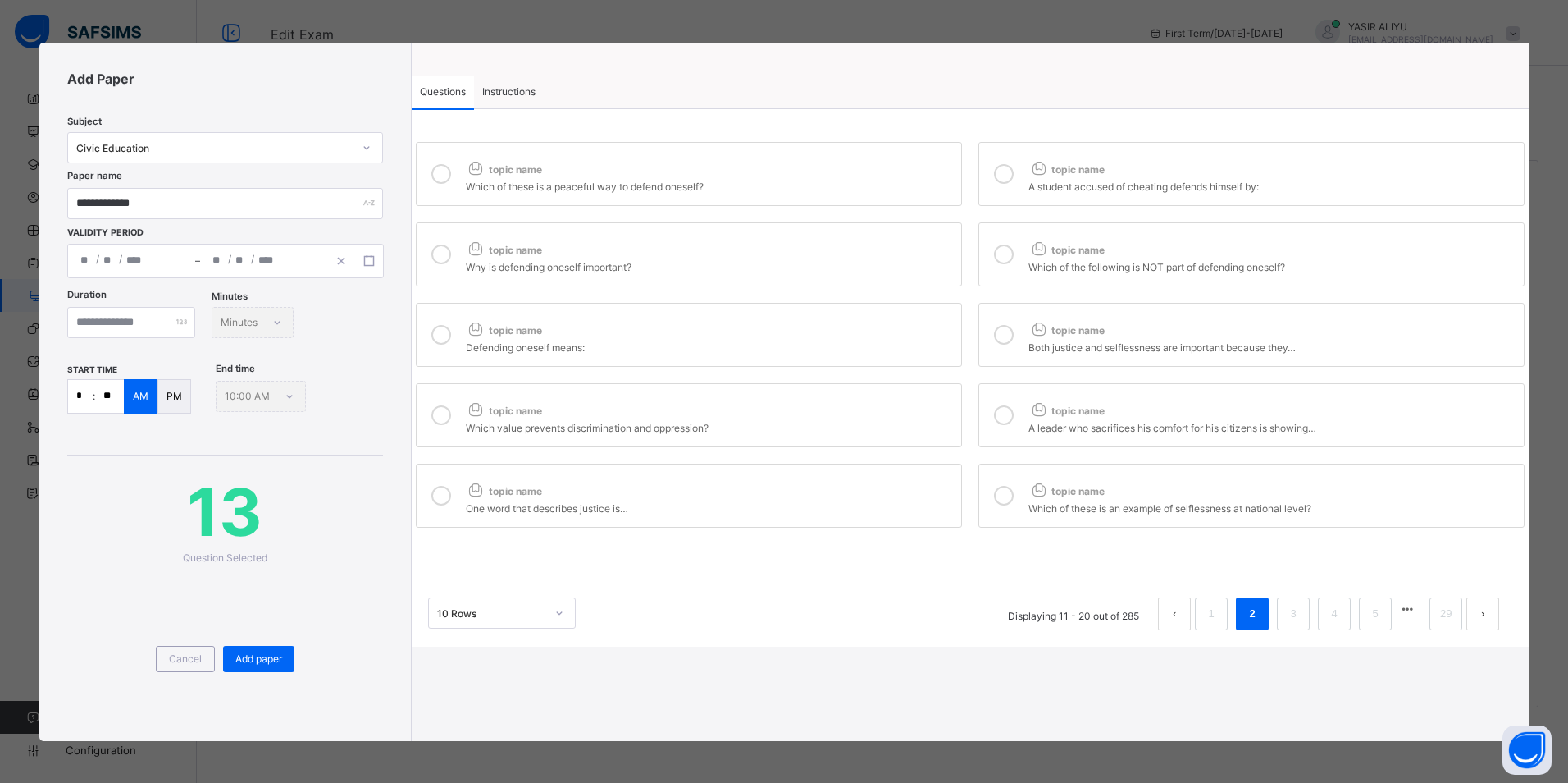
click at [1026, 251] on label "topic name Which of the following is NOT part of defending oneself?" at bounding box center [1251, 253] width 546 height 64
click at [909, 337] on div "Defending oneself means:" at bounding box center [710, 345] width 487 height 17
click at [1001, 320] on div at bounding box center [1003, 334] width 33 height 37
click at [919, 412] on div "topic name" at bounding box center [710, 407] width 487 height 22
click at [1001, 406] on icon at bounding box center [1003, 415] width 20 height 20
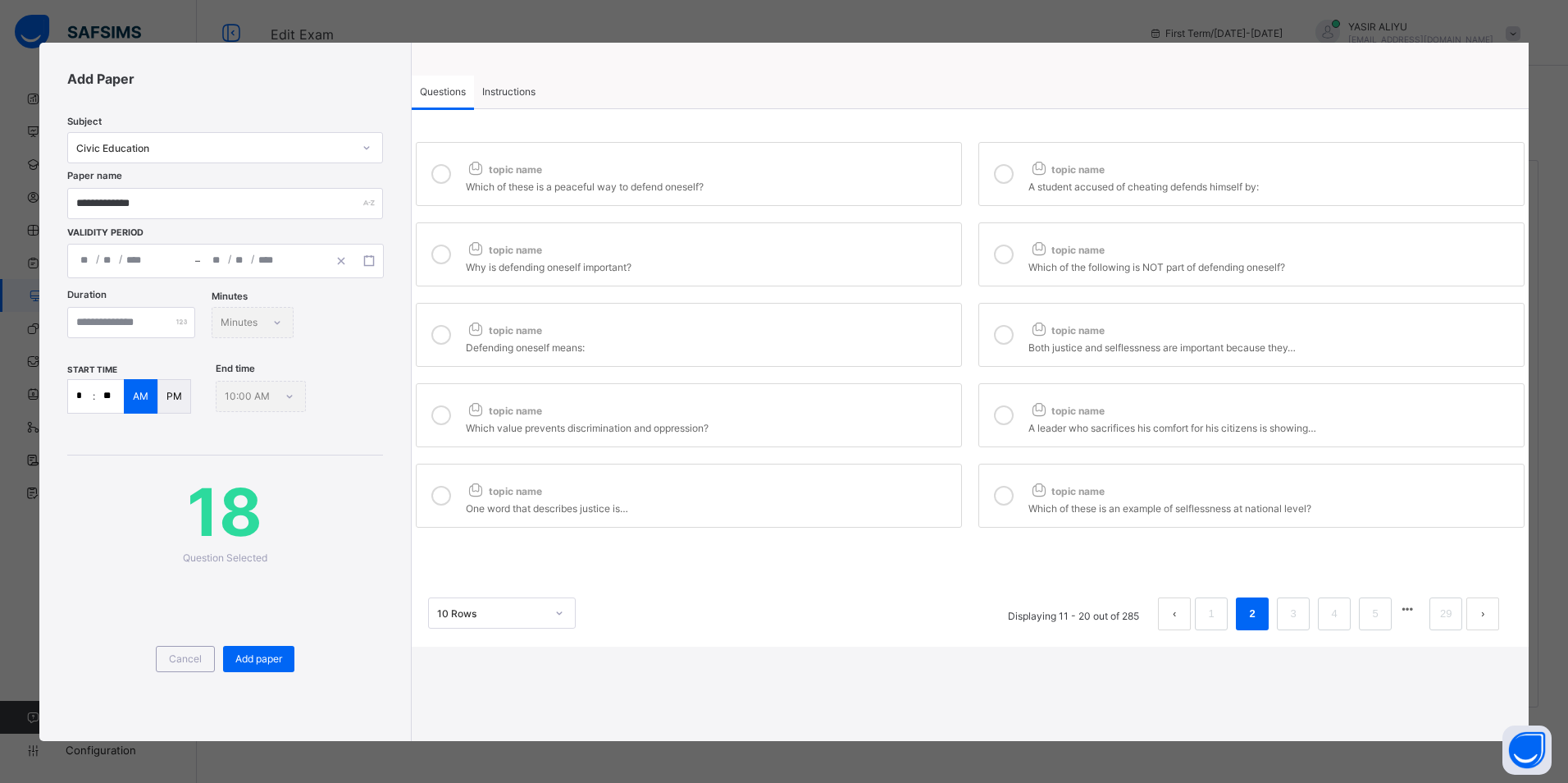
click at [914, 498] on div "One word that describes justice is…" at bounding box center [710, 506] width 487 height 17
click at [1008, 489] on icon at bounding box center [1003, 495] width 20 height 20
click at [1303, 613] on li "3" at bounding box center [1292, 613] width 33 height 33
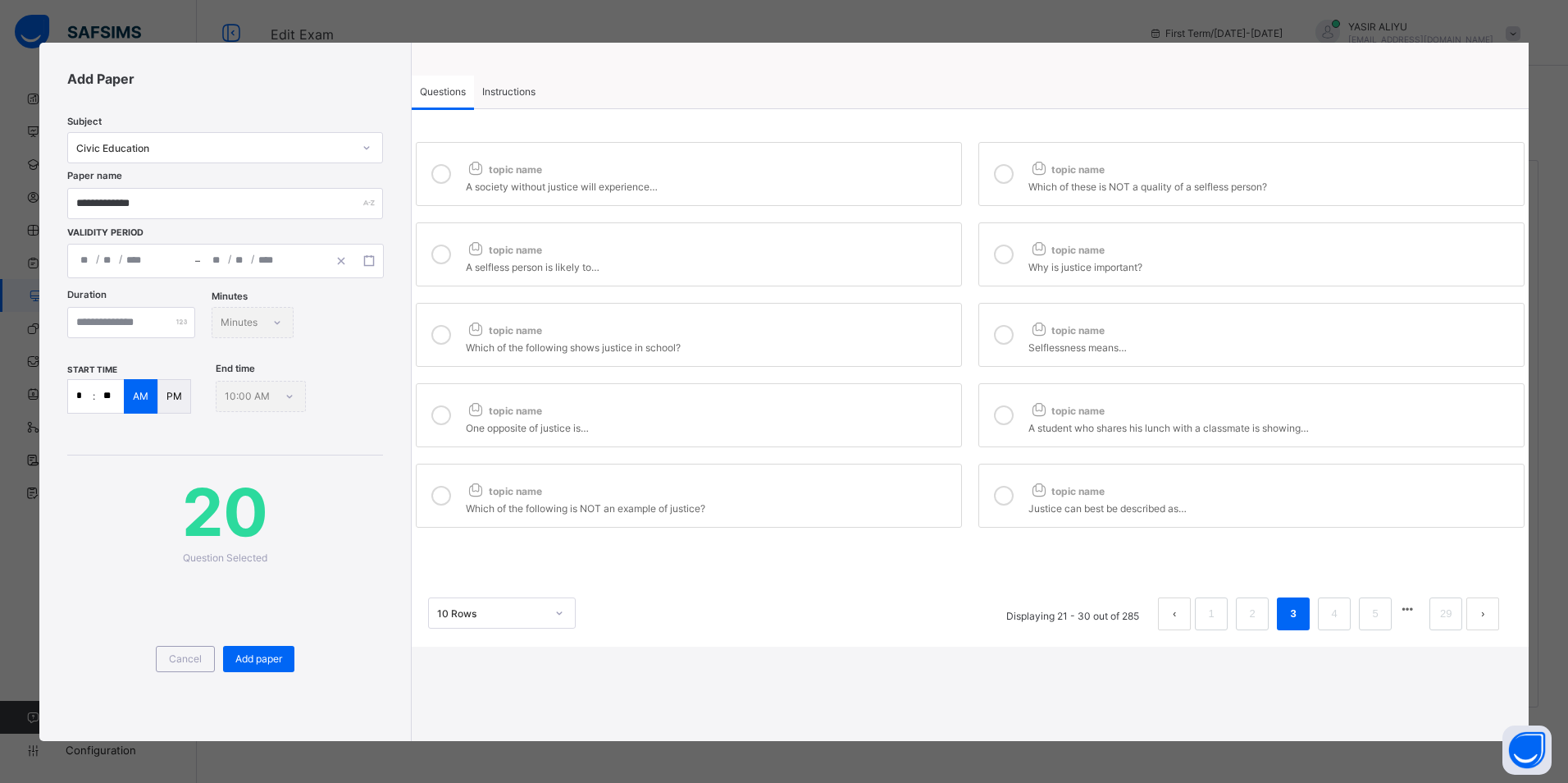
click at [597, 169] on div "topic name" at bounding box center [710, 166] width 487 height 22
click at [1005, 169] on icon at bounding box center [1003, 174] width 20 height 20
drag, startPoint x: 906, startPoint y: 249, endPoint x: 944, endPoint y: 258, distance: 39.1
click at [905, 249] on div "topic name" at bounding box center [710, 247] width 487 height 22
click at [1017, 247] on div at bounding box center [1003, 254] width 33 height 37
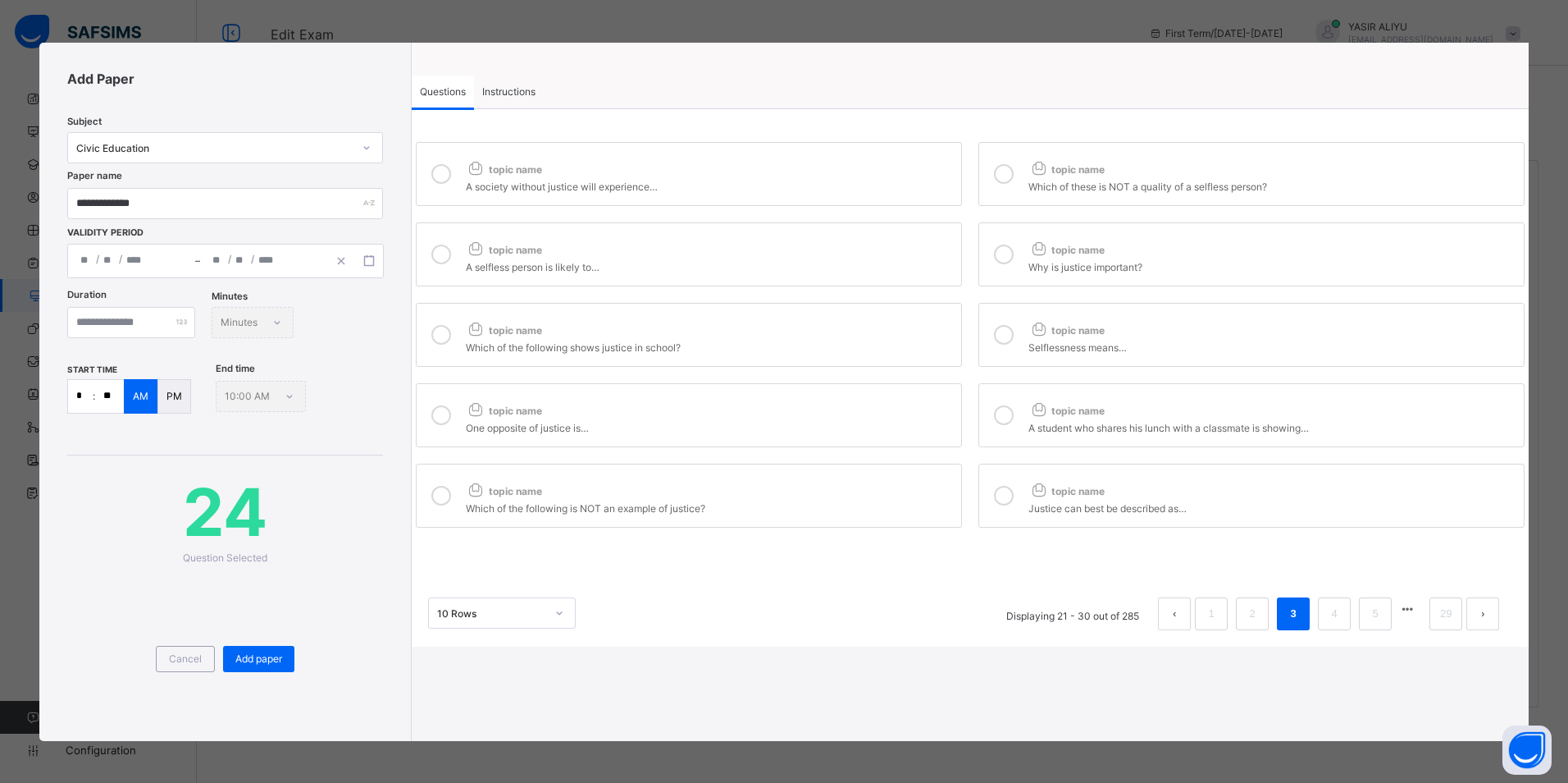
click at [864, 349] on div "Which of the following shows justice in school?" at bounding box center [710, 345] width 487 height 17
click at [1004, 352] on div at bounding box center [1003, 334] width 33 height 37
drag, startPoint x: 866, startPoint y: 412, endPoint x: 886, endPoint y: 432, distance: 28.3
click at [861, 414] on div "topic name" at bounding box center [710, 407] width 487 height 22
click at [1002, 415] on icon at bounding box center [1003, 415] width 20 height 20
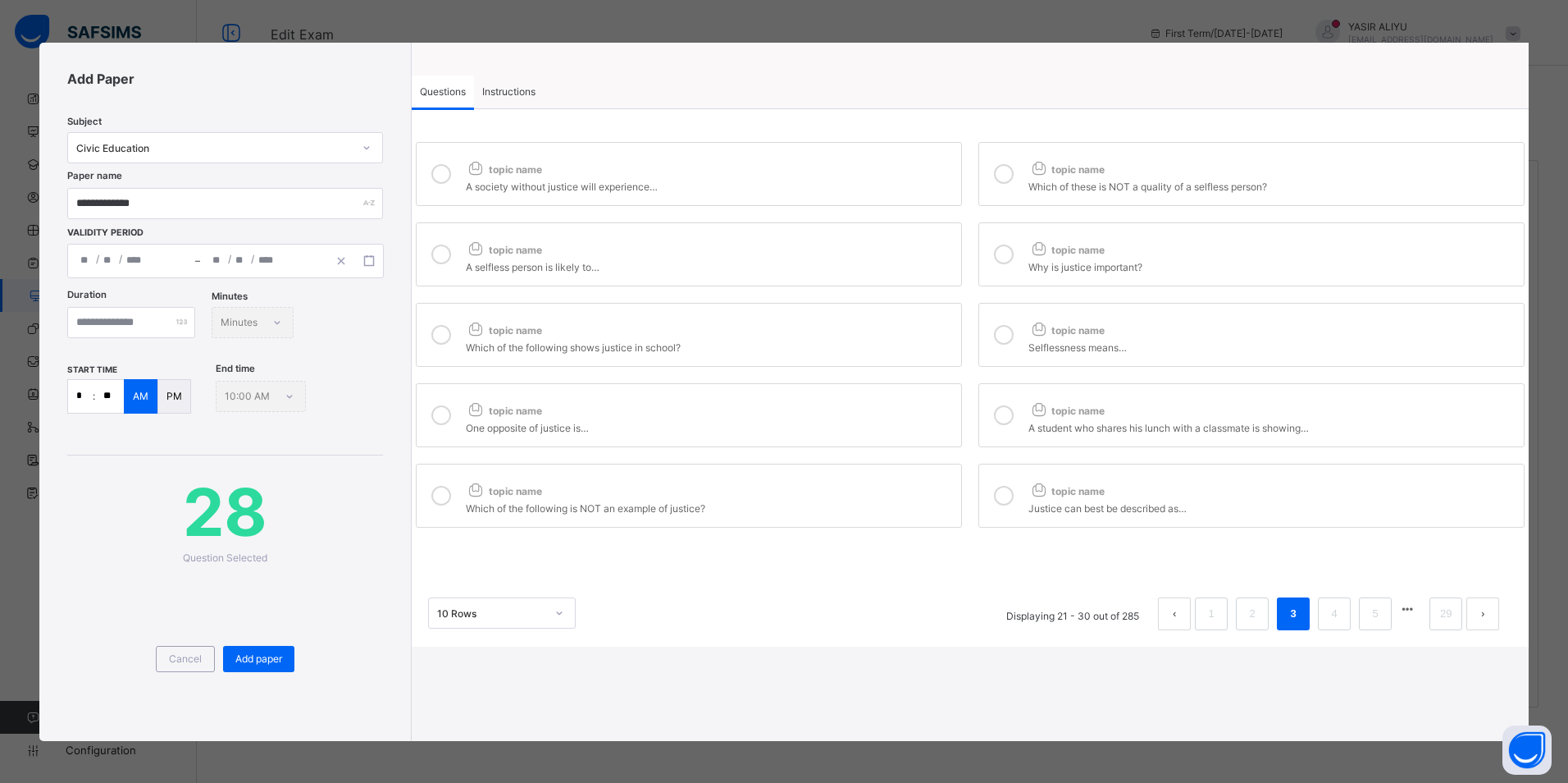
click at [854, 474] on label "topic name Which of the following is NOT an example of justice?" at bounding box center [689, 495] width 546 height 64
click at [992, 479] on div at bounding box center [1003, 495] width 33 height 37
click at [257, 654] on span "Add paper" at bounding box center [258, 658] width 46 height 12
click at [240, 650] on div "Add paper" at bounding box center [258, 659] width 71 height 27
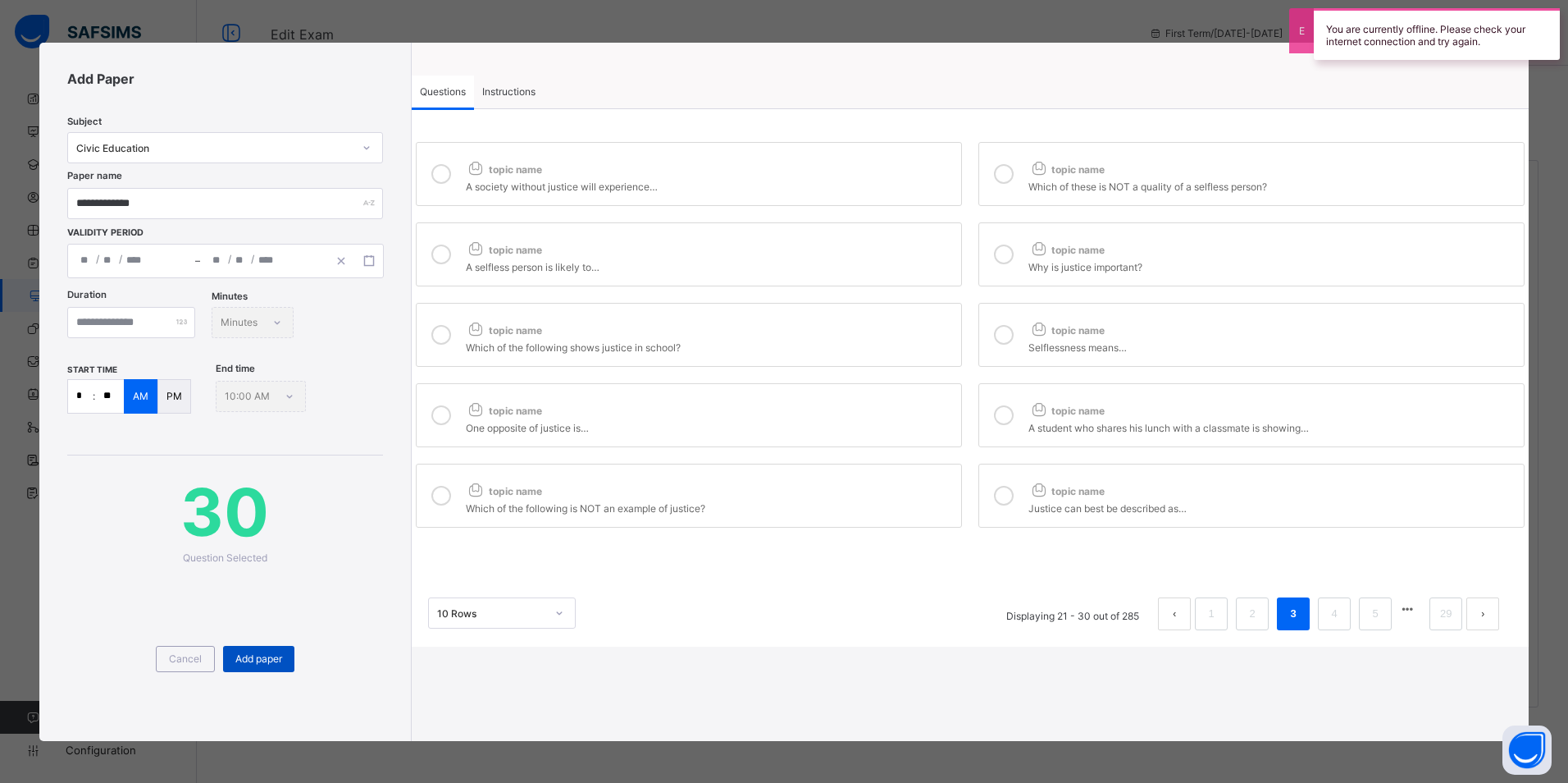
click at [260, 654] on span "Add paper" at bounding box center [258, 658] width 46 height 12
click at [272, 659] on span "Add paper" at bounding box center [258, 658] width 46 height 12
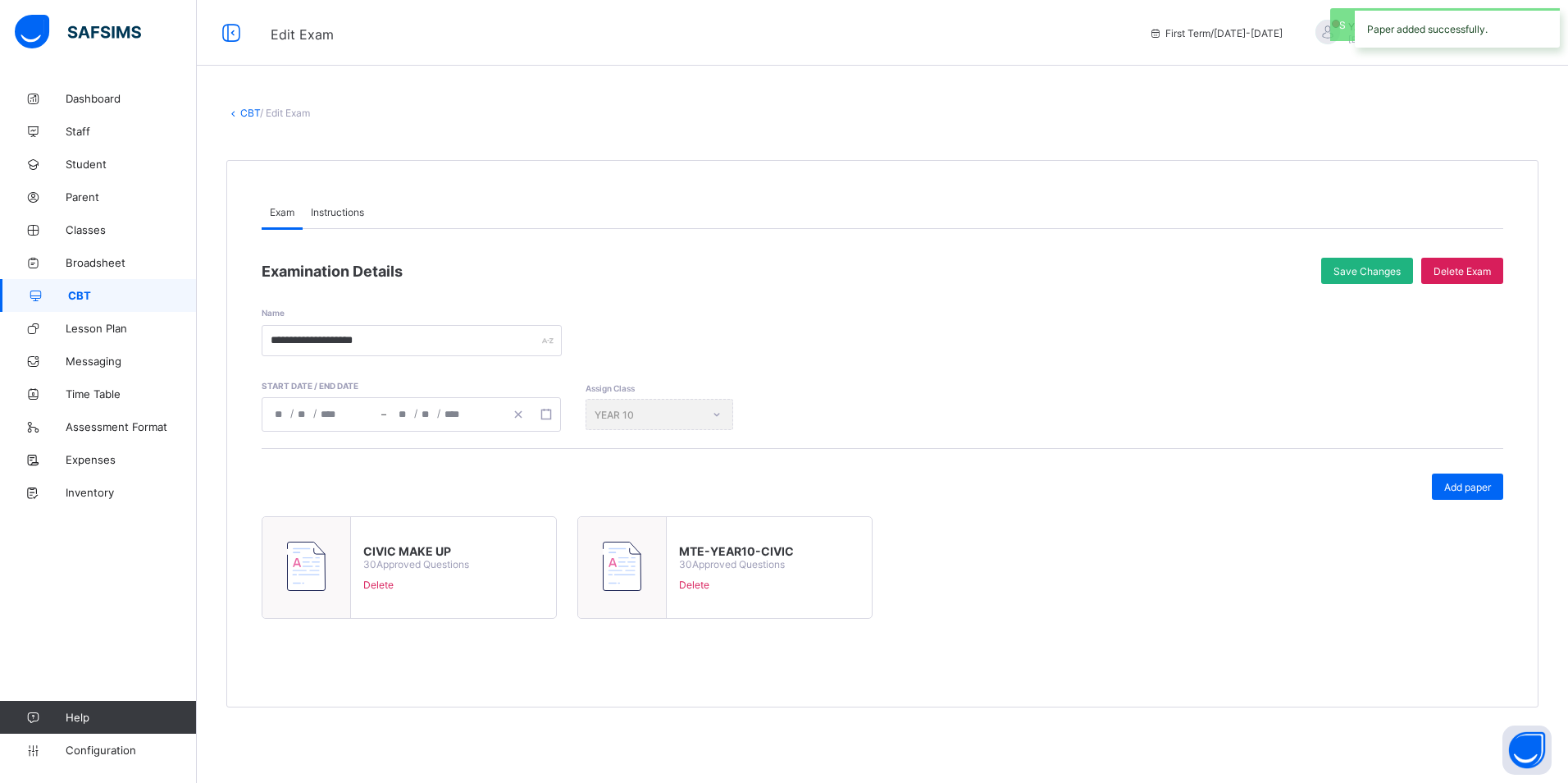
click at [1361, 269] on span "Save Changes" at bounding box center [1367, 271] width 67 height 12
click at [245, 117] on link "CBT" at bounding box center [250, 112] width 20 height 12
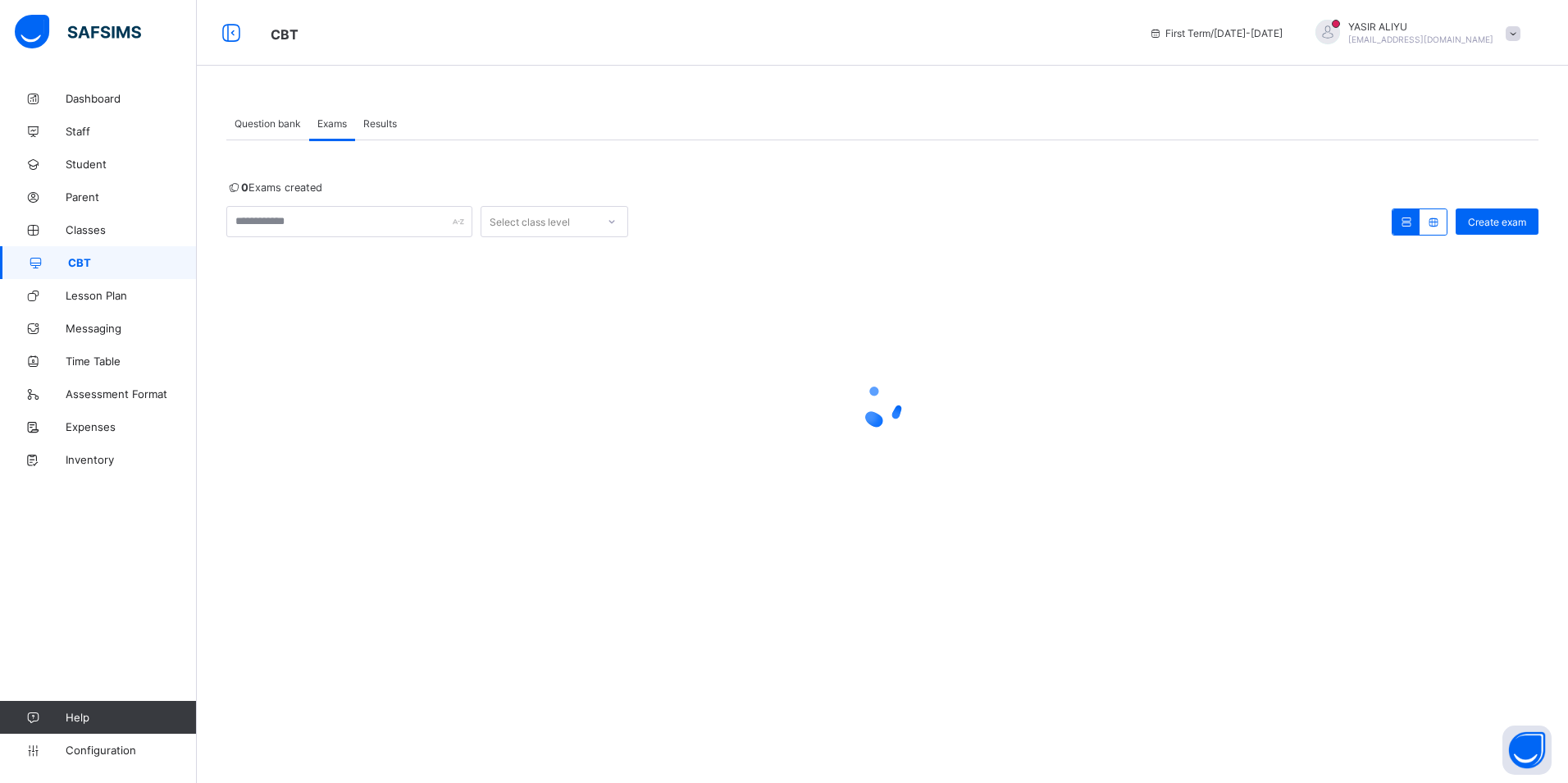
drag, startPoint x: 697, startPoint y: 438, endPoint x: 596, endPoint y: 391, distance: 111.4
click at [596, 391] on div at bounding box center [882, 405] width 1312 height 66
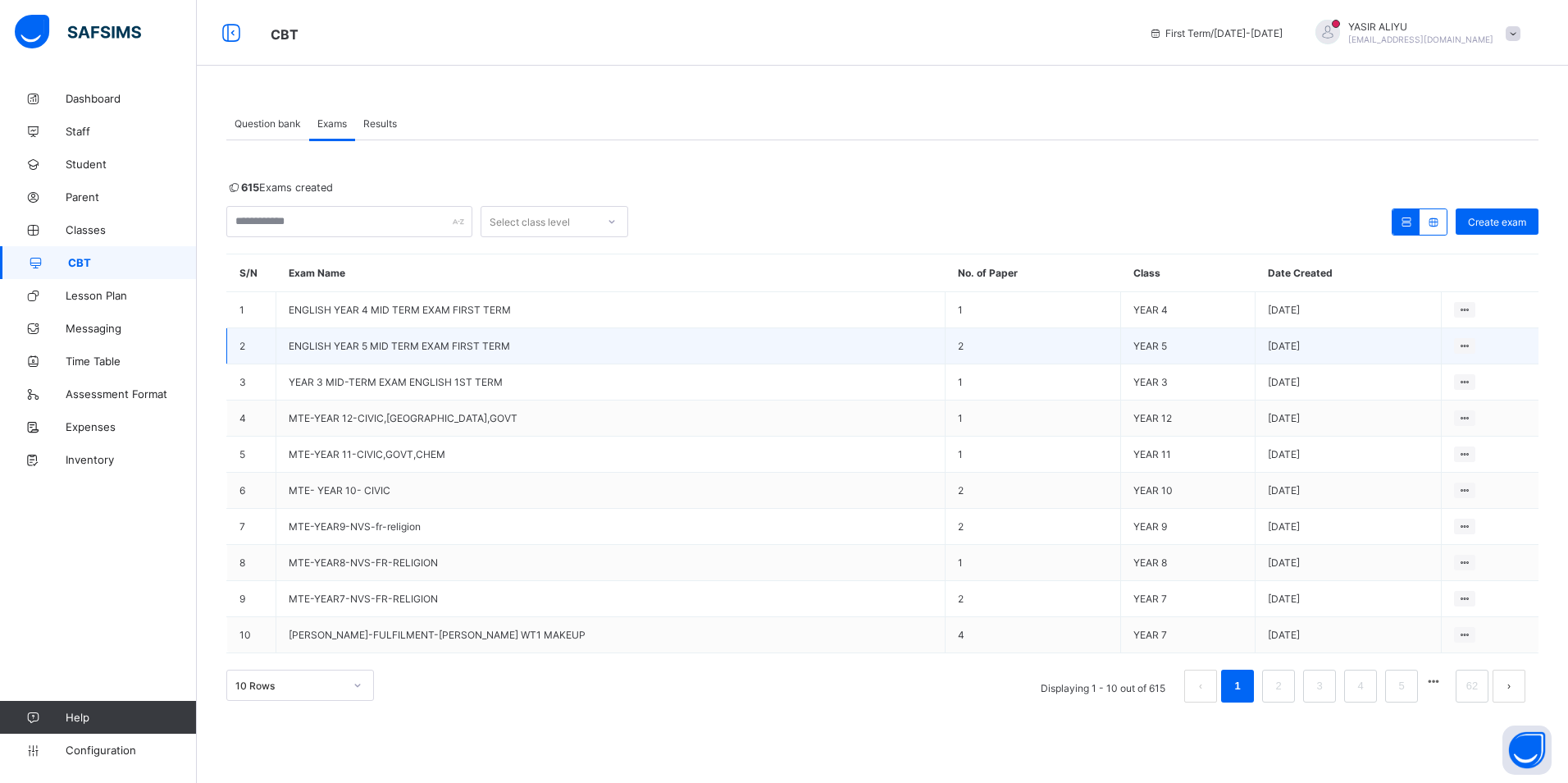
click at [468, 344] on span "ENGLISH YEAR 5 MID TERM EXAM FIRST TERM" at bounding box center [399, 345] width 222 height 12
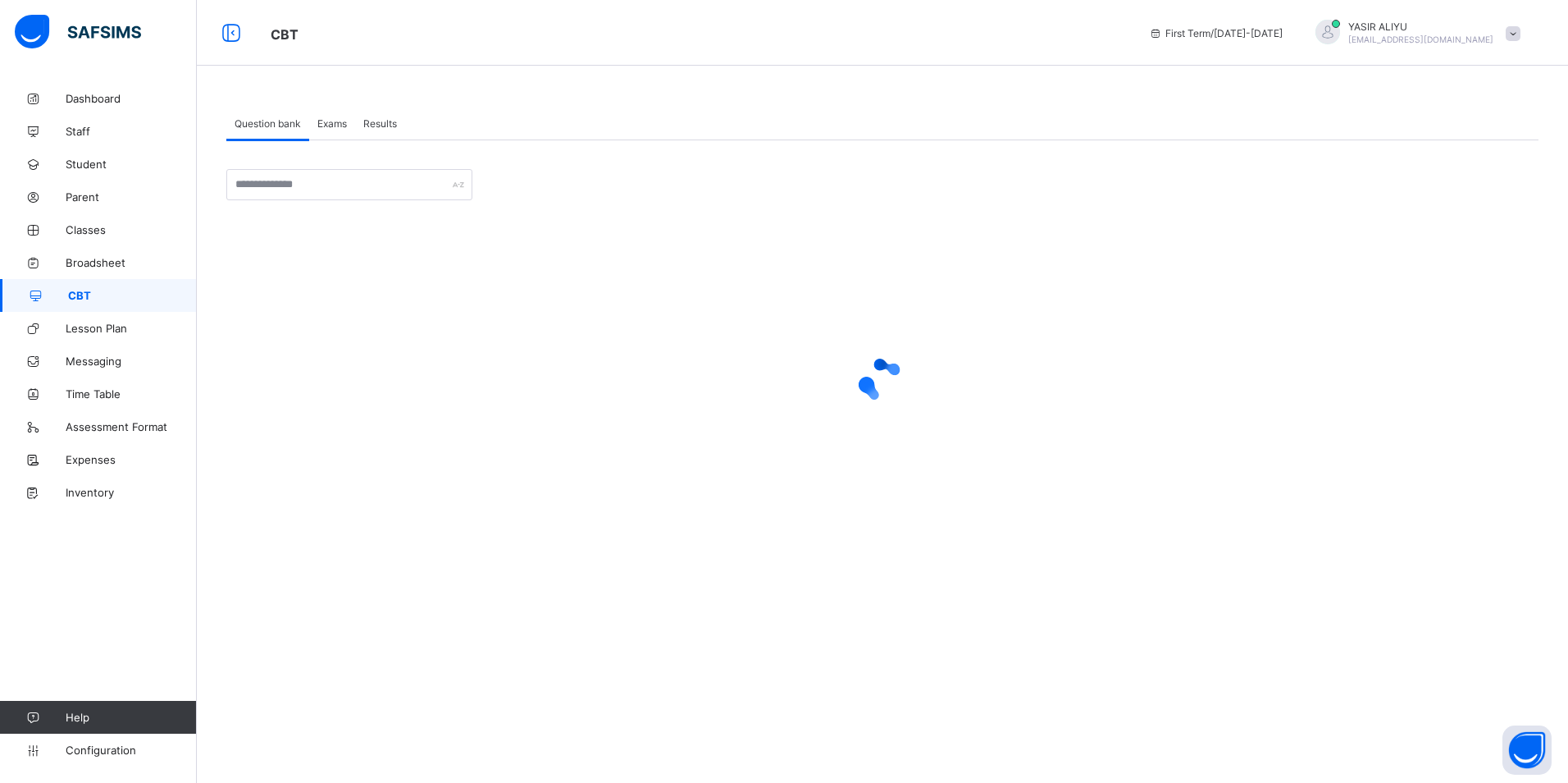
click at [327, 127] on span "Exams" at bounding box center [332, 123] width 30 height 12
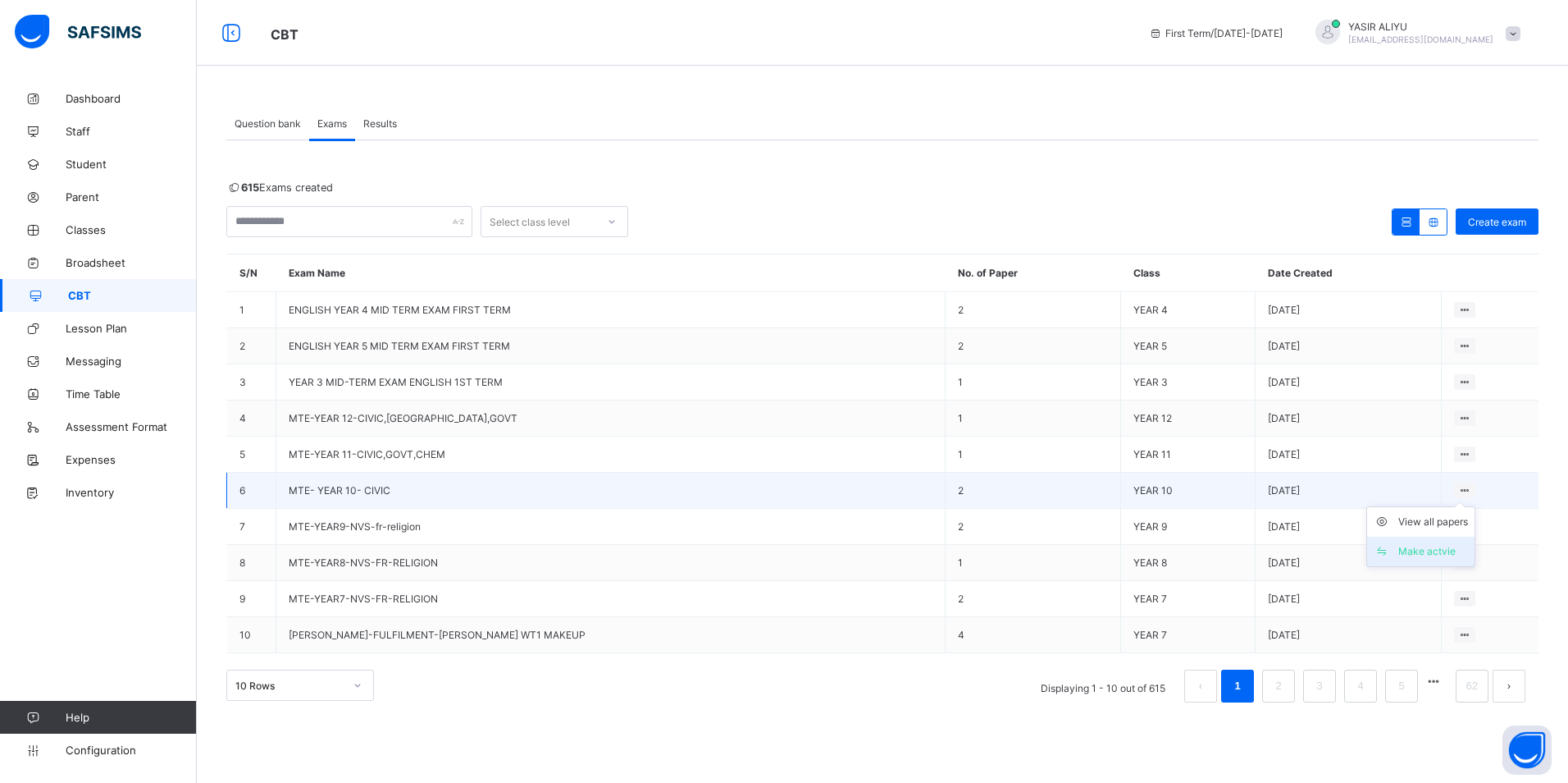
click at [1416, 549] on div "Make actvie" at bounding box center [1432, 551] width 70 height 17
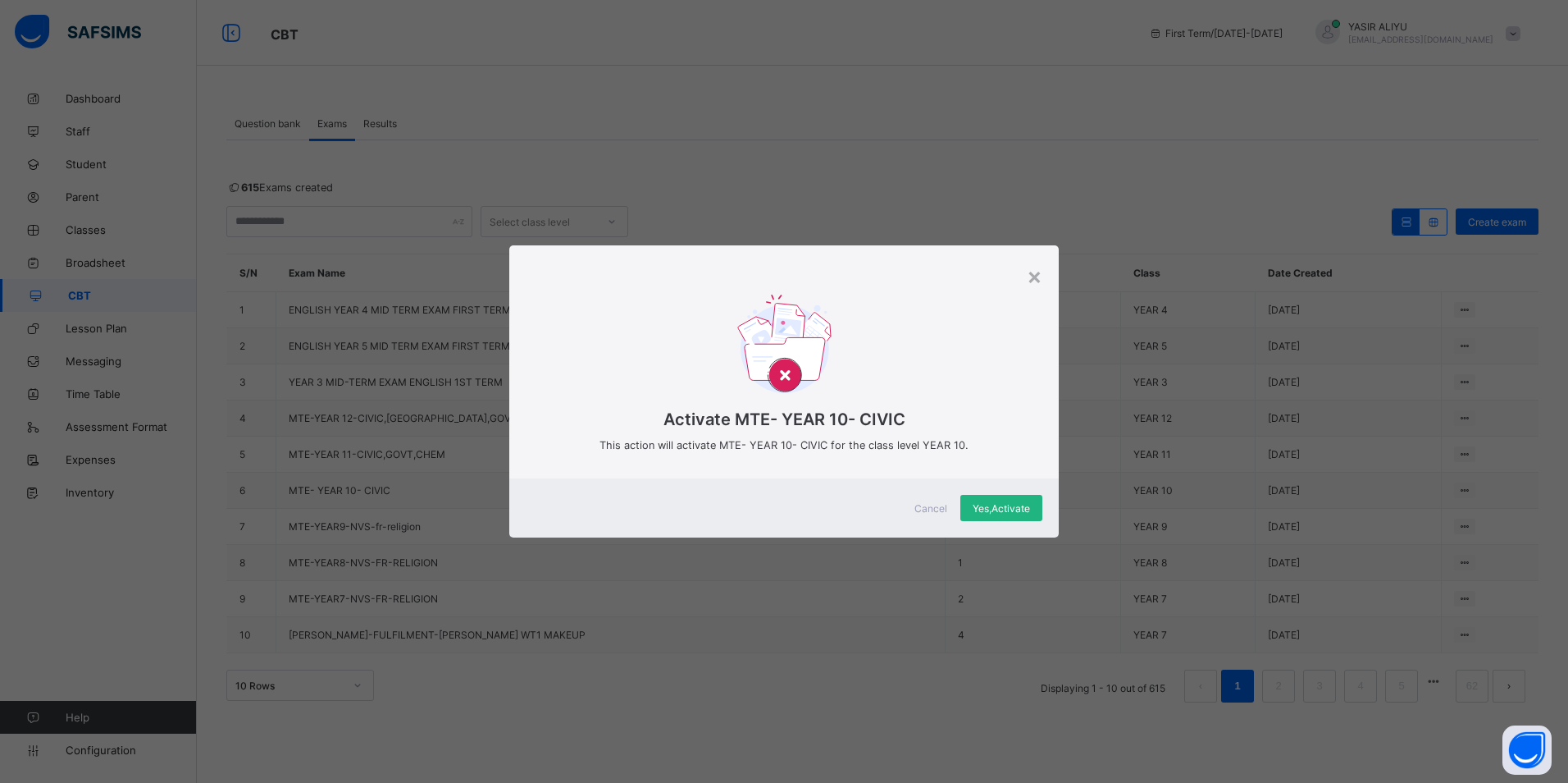
click at [1011, 507] on span "Yes, Activate" at bounding box center [1001, 508] width 57 height 12
click at [926, 539] on div "× Activate MTE- YEAR 10- CIVIC This action will activate MTE- YEAR 10- CIVIC fo…" at bounding box center [784, 392] width 1568 height 783
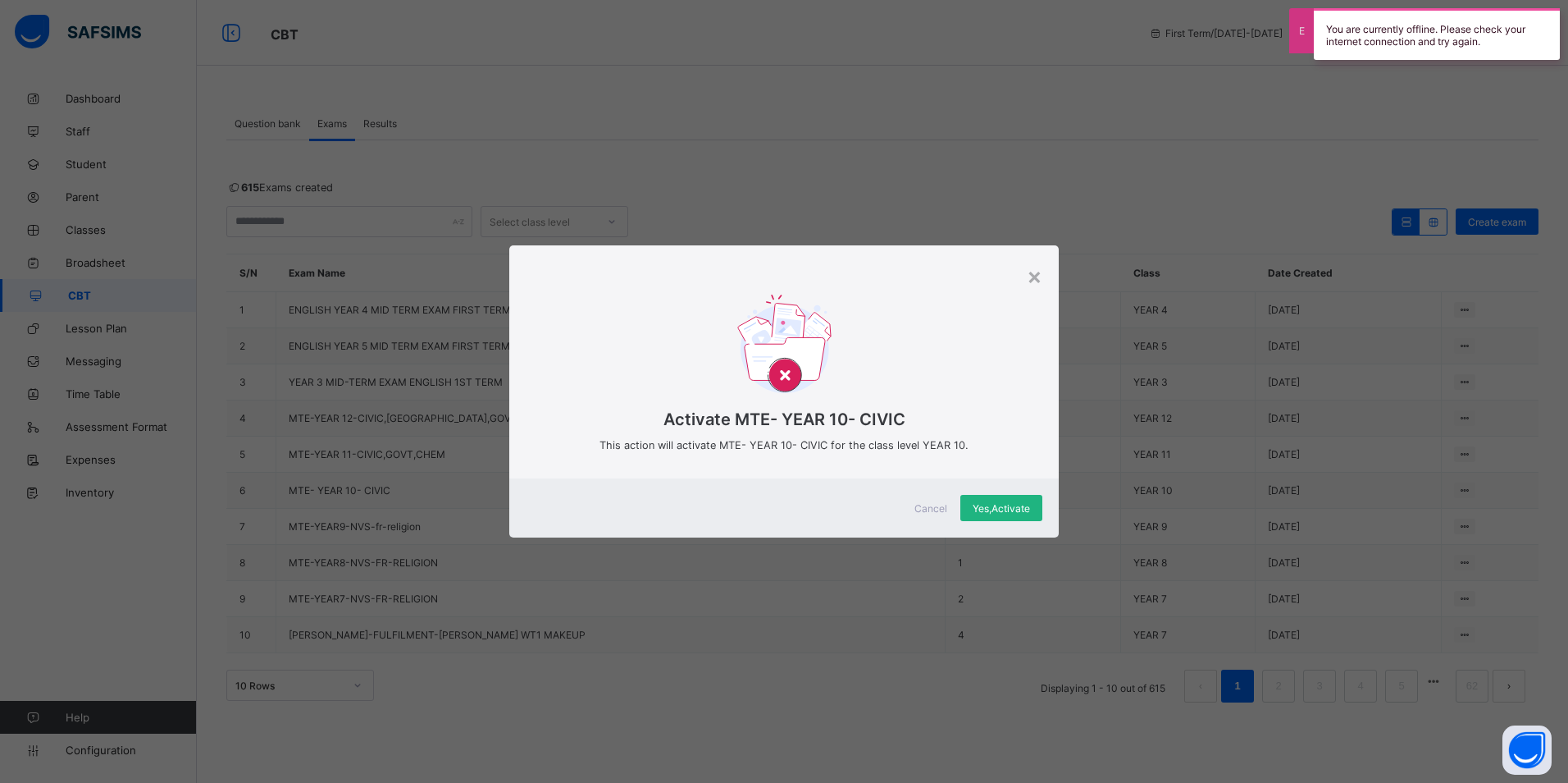
click at [1013, 506] on span "Yes, Activate" at bounding box center [1001, 508] width 57 height 12
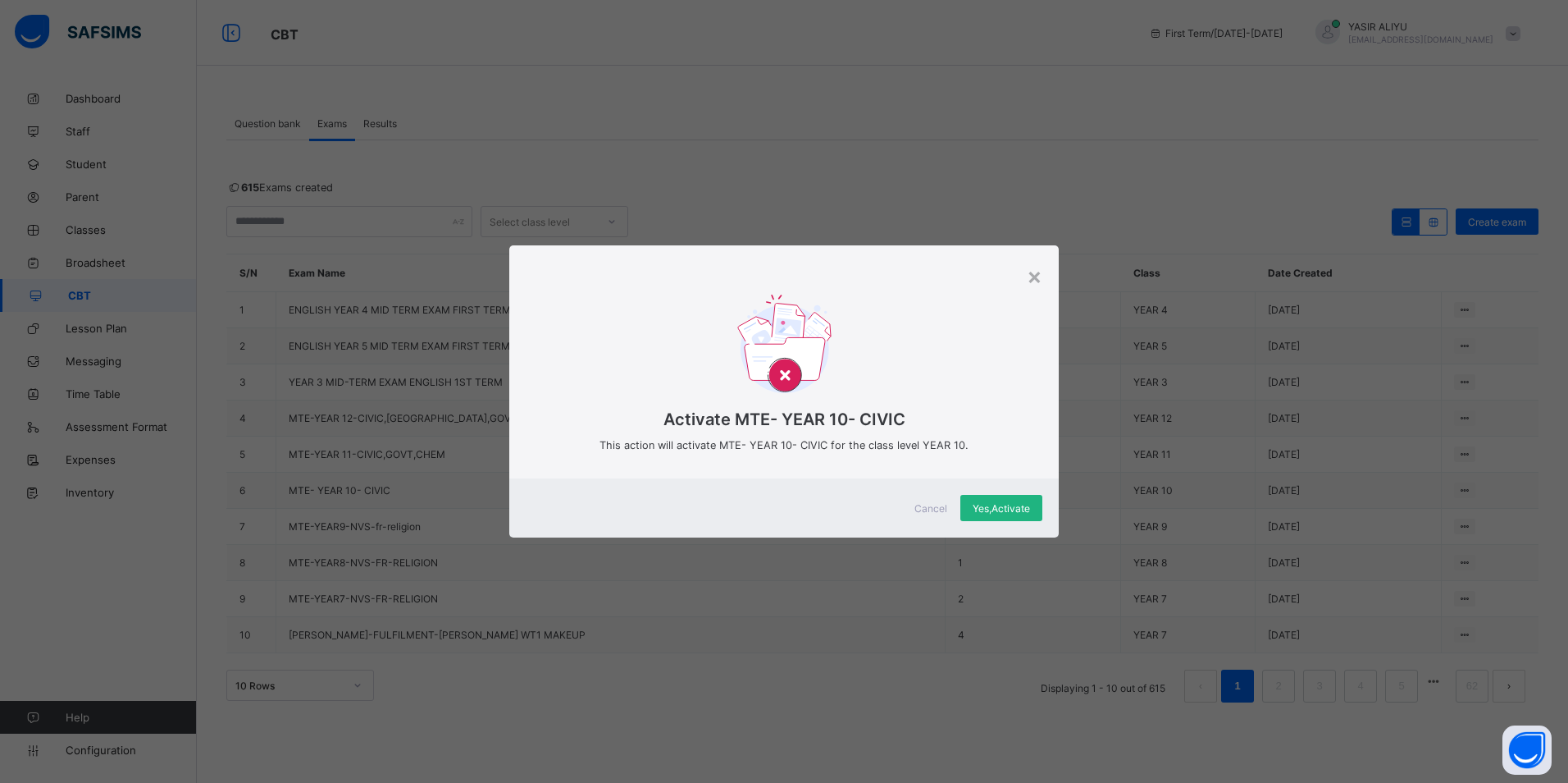
click at [1000, 509] on span "Yes, Activate" at bounding box center [1001, 508] width 57 height 12
click at [817, 593] on div "× Activate MTE- YEAR 10- CIVIC This action will activate MTE- YEAR 10- CIVIC fo…" at bounding box center [784, 392] width 1568 height 783
click at [715, 617] on div "× Activate MTE- YEAR 10- CIVIC This action will activate MTE- YEAR 10- CIVIC fo…" at bounding box center [784, 392] width 1568 height 783
click at [430, 409] on div "× Activate MTE- YEAR 10- CIVIC This action will activate MTE- YEAR 10- CIVIC fo…" at bounding box center [784, 392] width 1568 height 783
click at [1038, 273] on div "×" at bounding box center [1035, 275] width 16 height 28
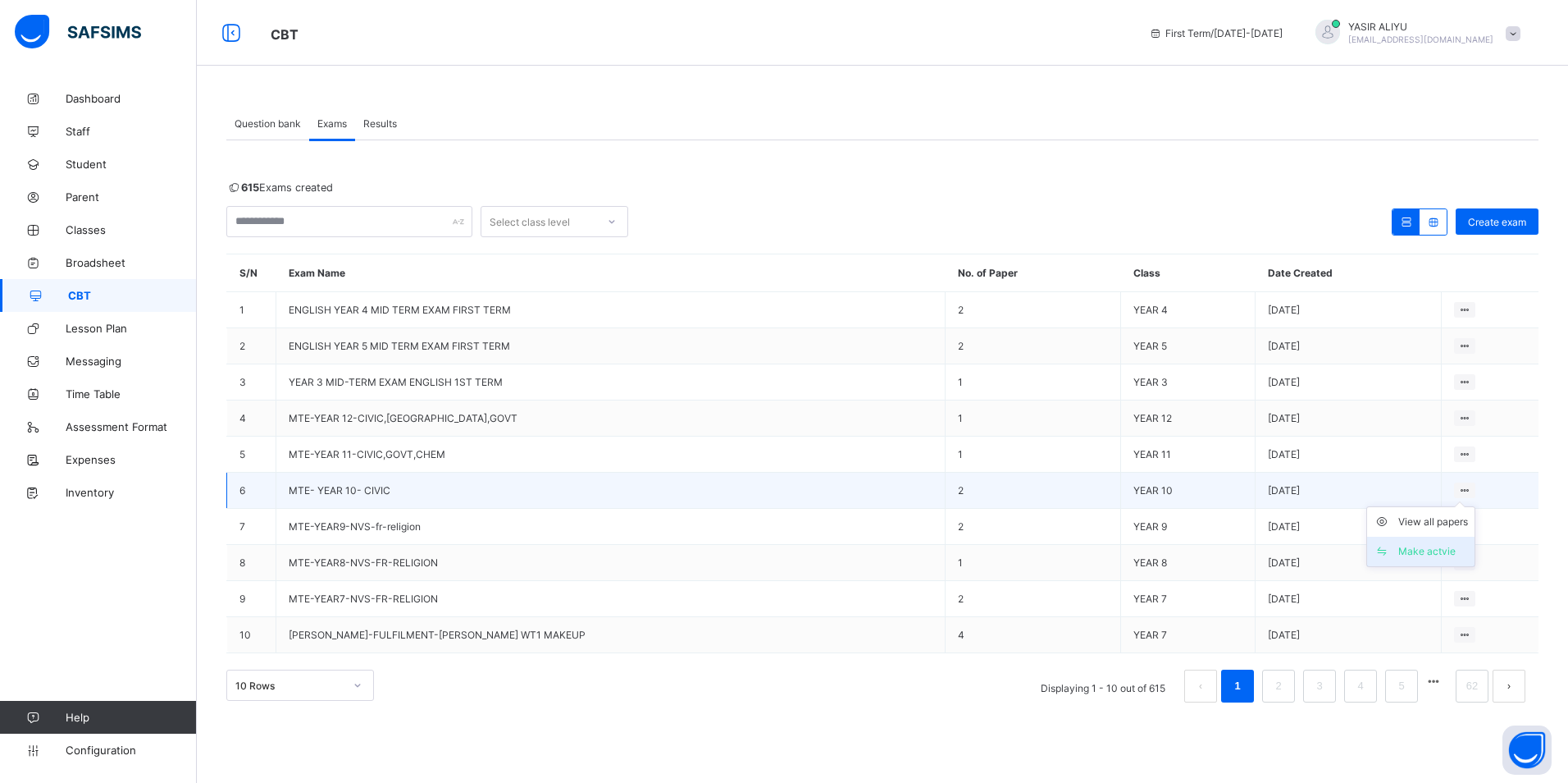
click at [1426, 546] on div "Make actvie" at bounding box center [1432, 551] width 70 height 17
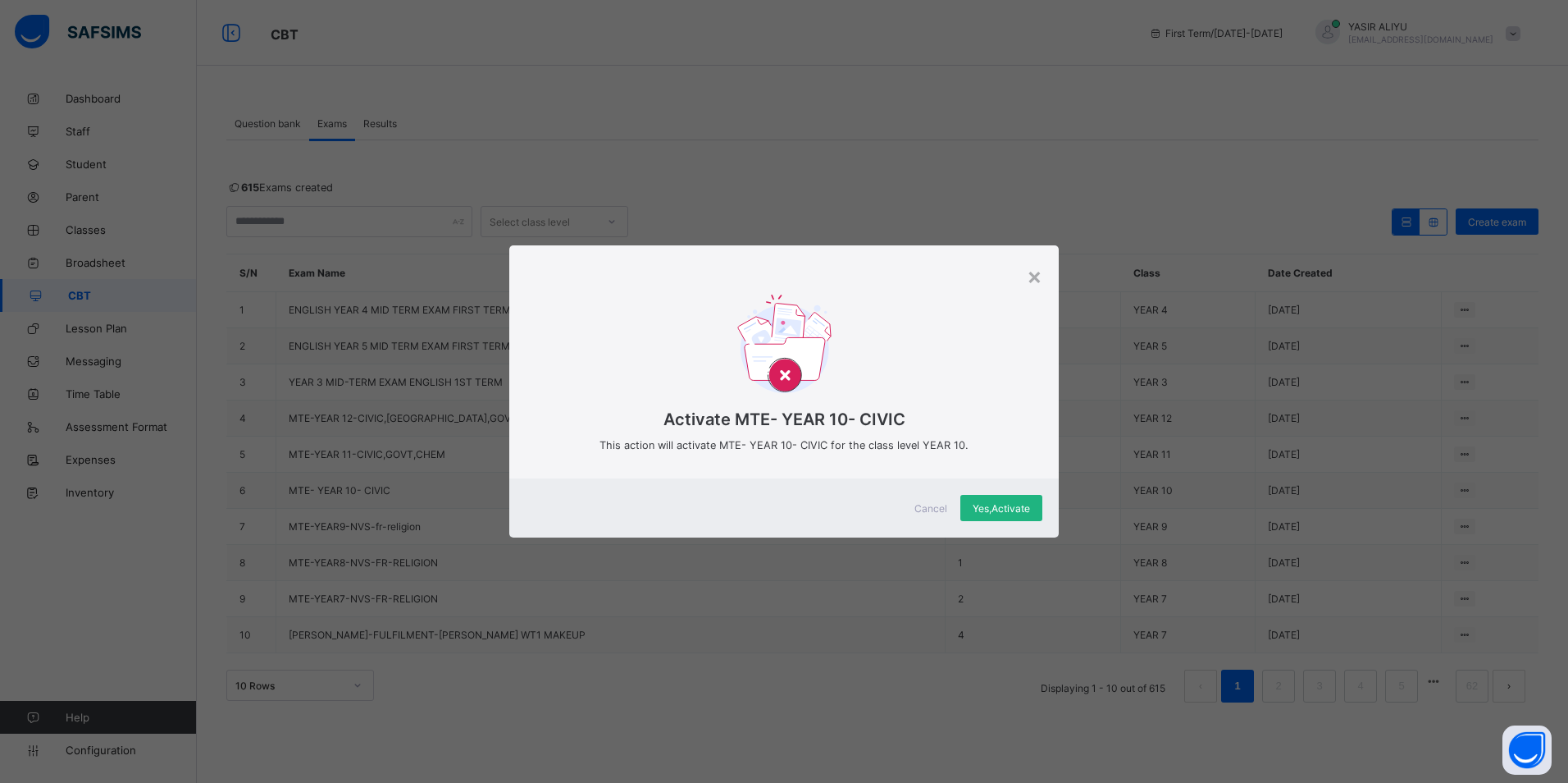
click at [1020, 502] on span "Yes, Activate" at bounding box center [1001, 508] width 57 height 12
click at [1023, 271] on div "Activate MTE- YEAR 10- CIVIC This action will activate MTE- YEAR 10- CIVIC for …" at bounding box center [784, 374] width 549 height 208
click at [1032, 274] on div "×" at bounding box center [1035, 275] width 16 height 28
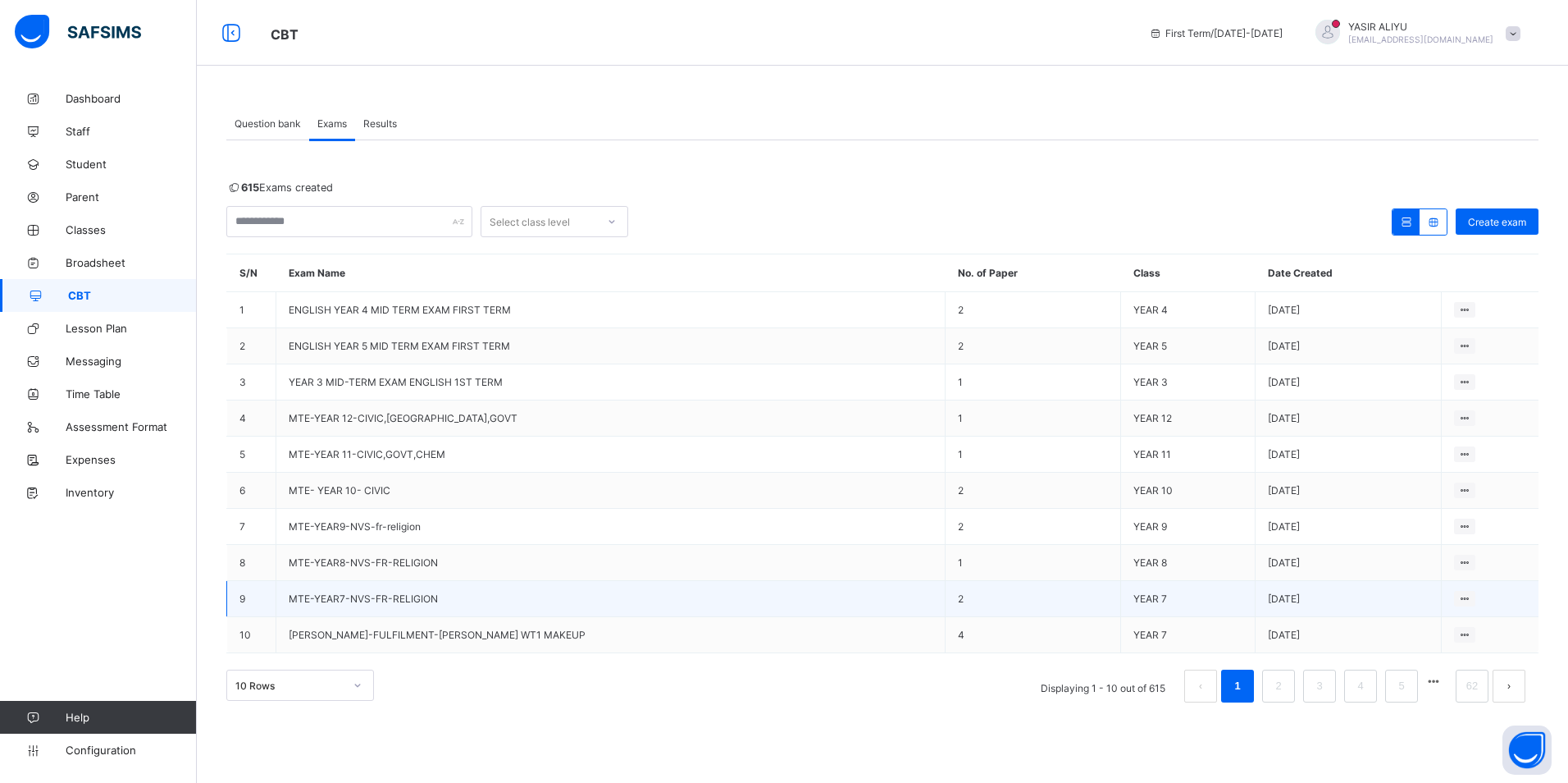
click at [323, 598] on span "MTE-YEAR7-NVS-FR-RELIGION" at bounding box center [363, 599] width 149 height 12
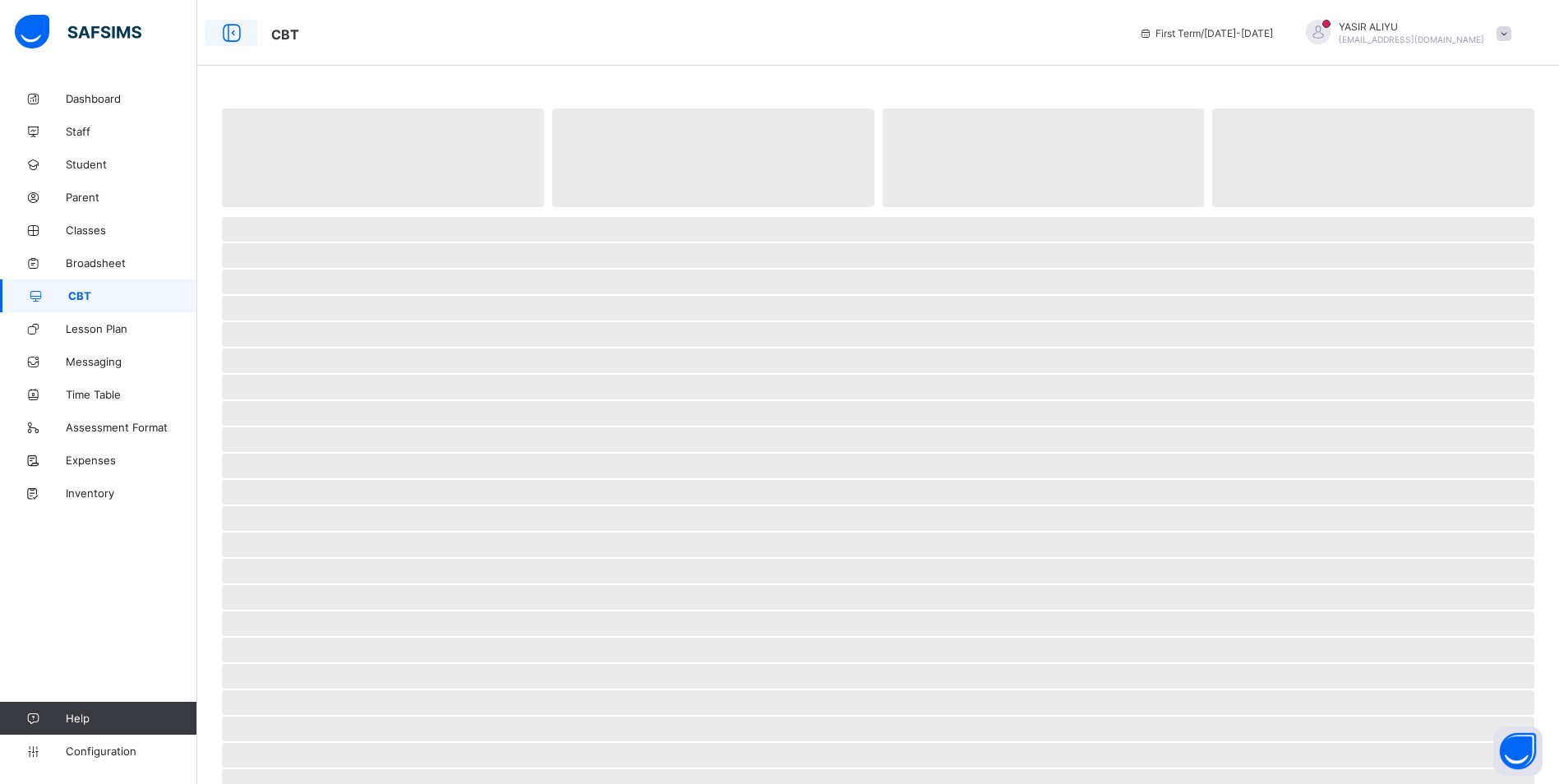
click at [229, 32] on icon at bounding box center [231, 34] width 28 height 24
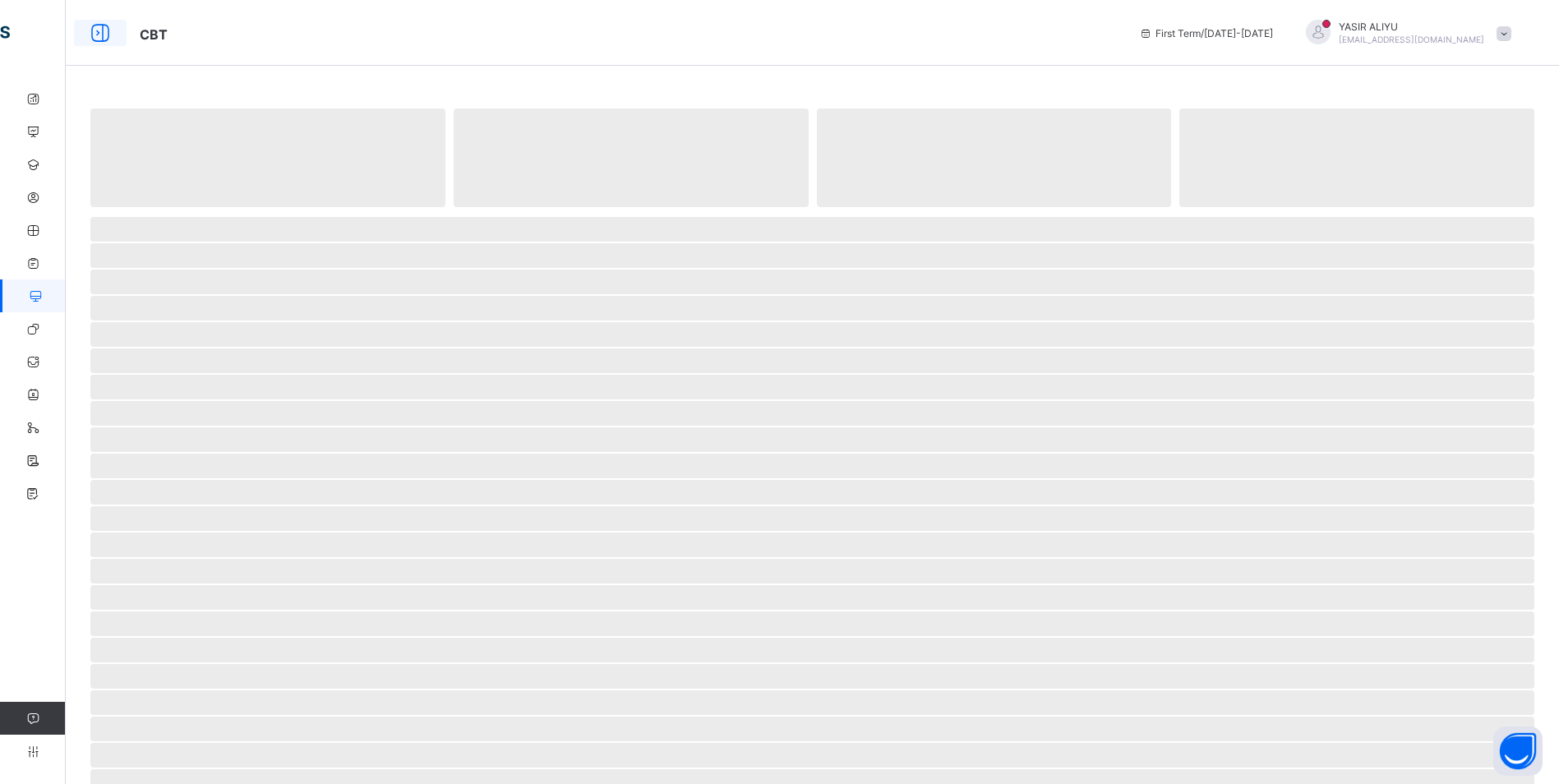
click at [100, 32] on icon at bounding box center [100, 34] width 28 height 24
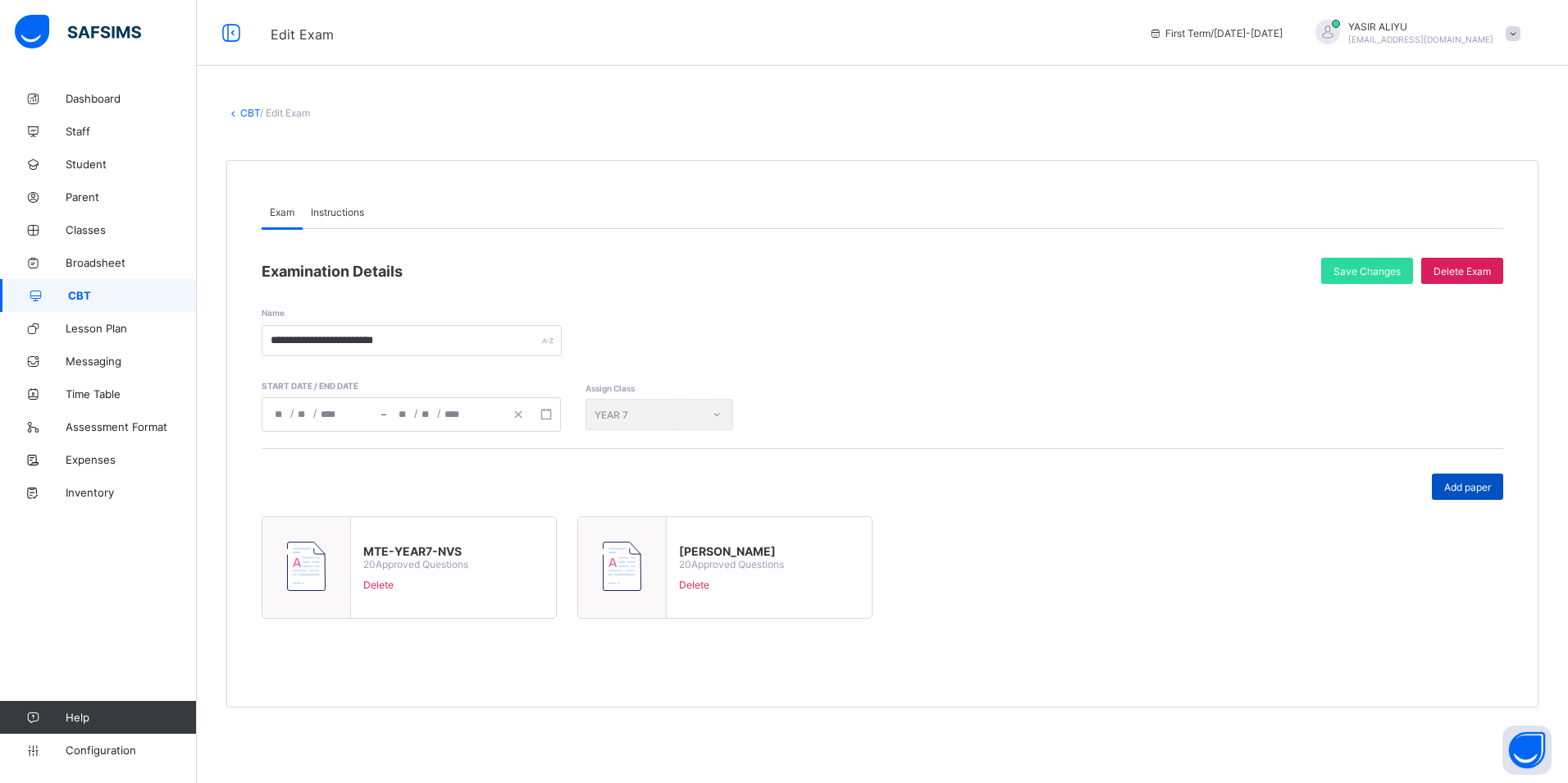
click at [1474, 483] on span "Add paper" at bounding box center [1466, 487] width 46 height 12
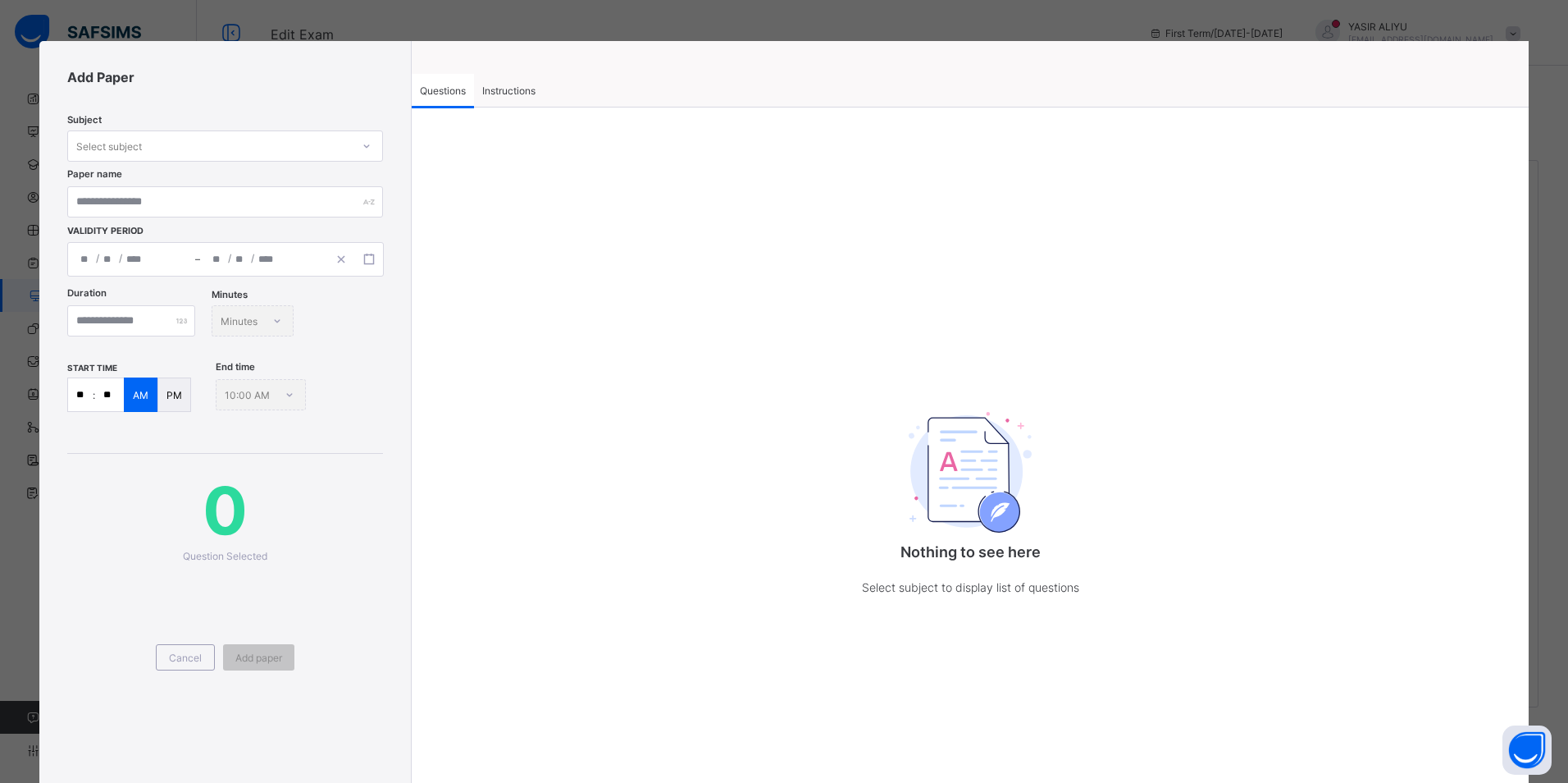
click at [517, 93] on span "Instructions" at bounding box center [509, 91] width 53 height 12
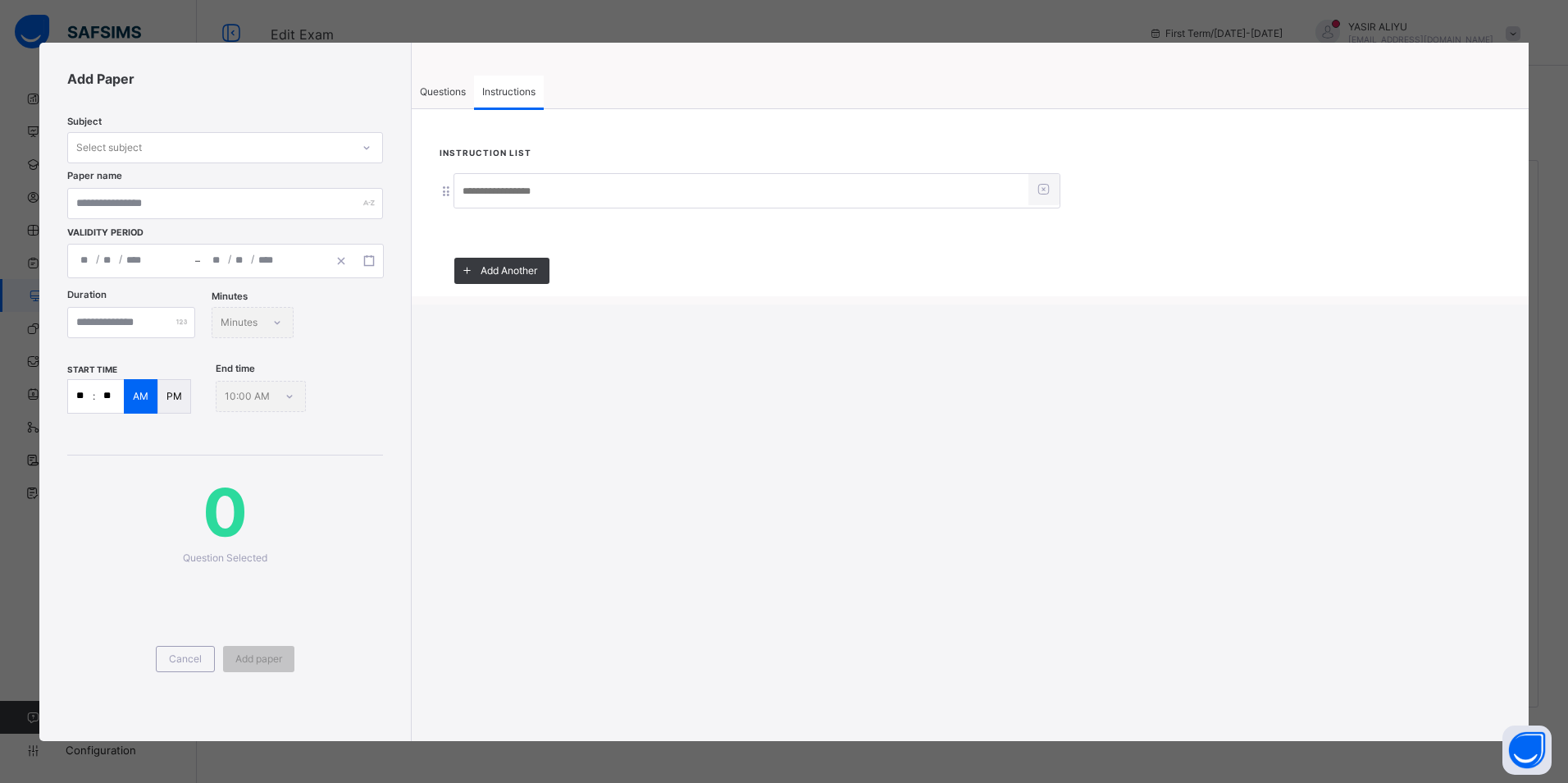
click at [491, 193] on input at bounding box center [741, 192] width 574 height 32
type input "*****"
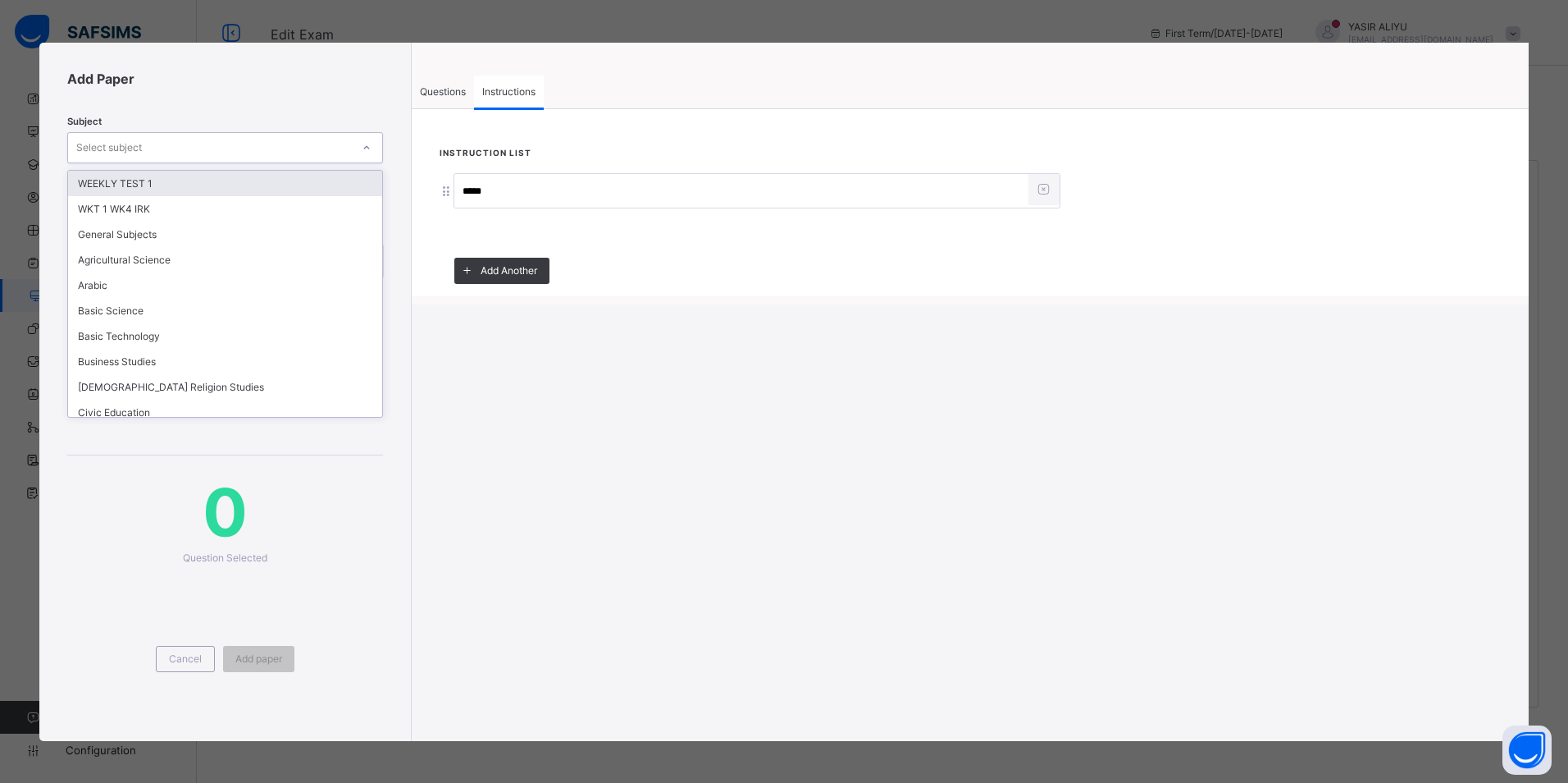
click at [117, 143] on div "Select subject" at bounding box center [108, 148] width 66 height 32
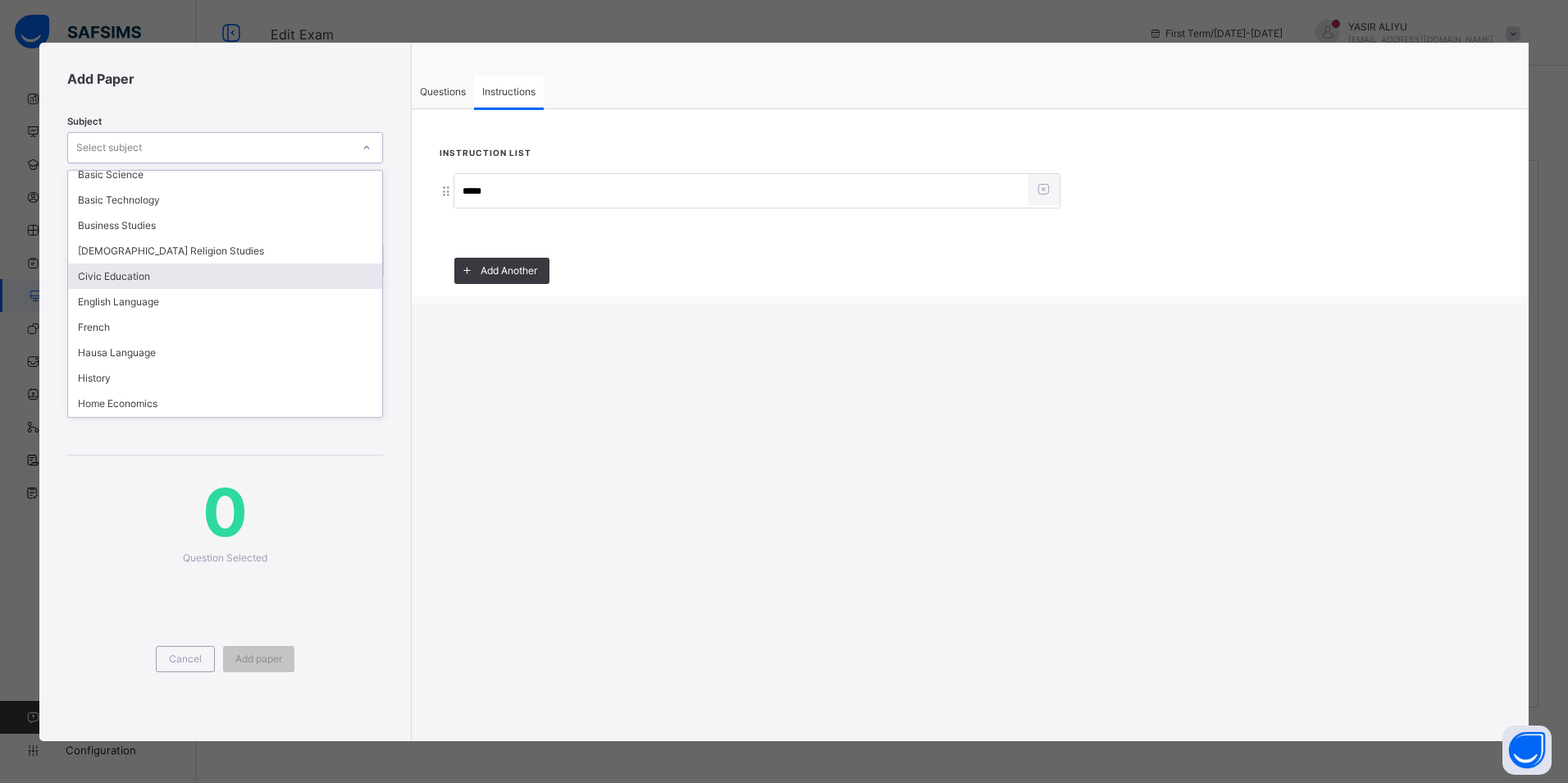
scroll to position [164, 0]
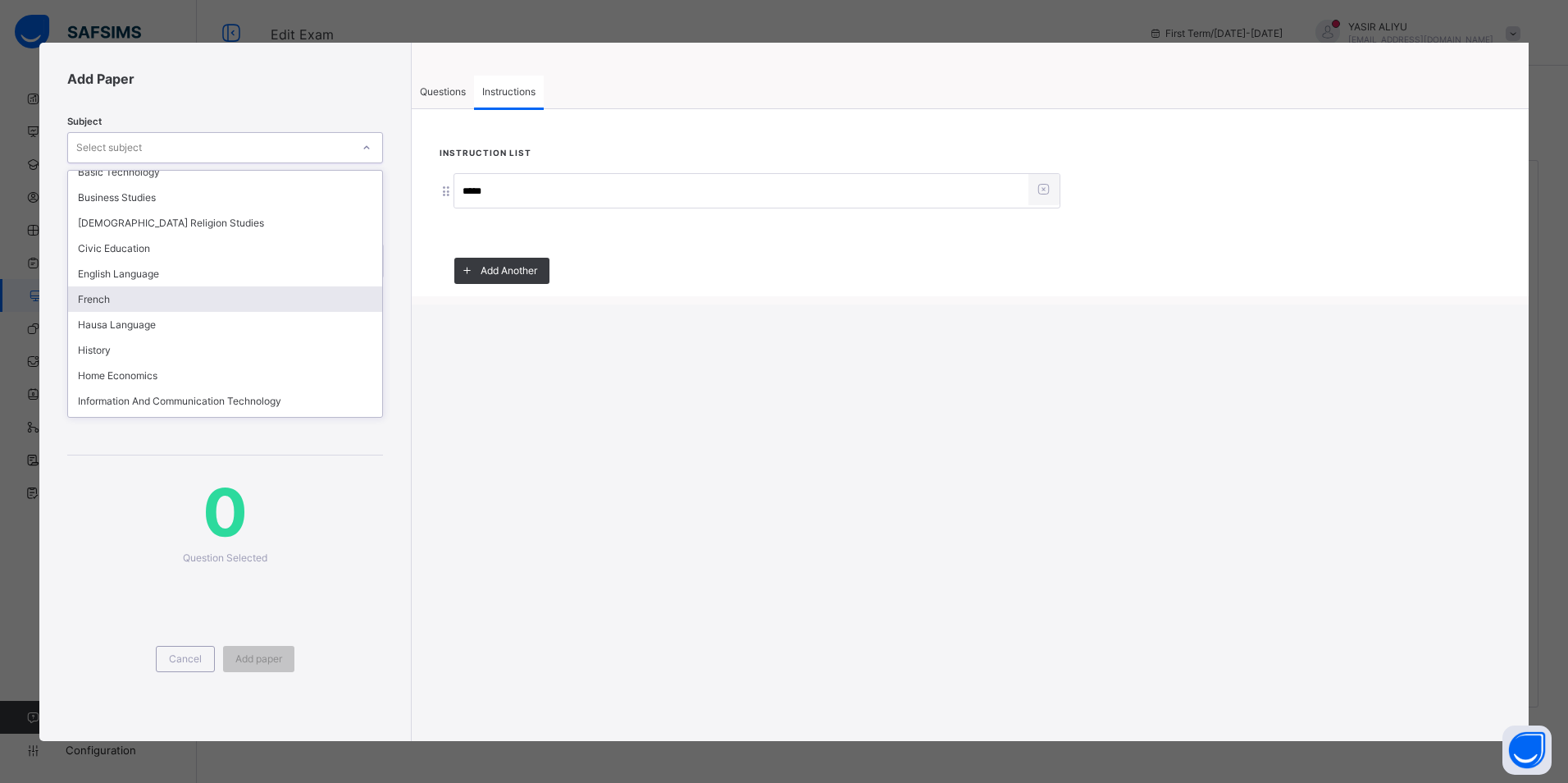
click at [115, 295] on div "French" at bounding box center [225, 299] width 314 height 26
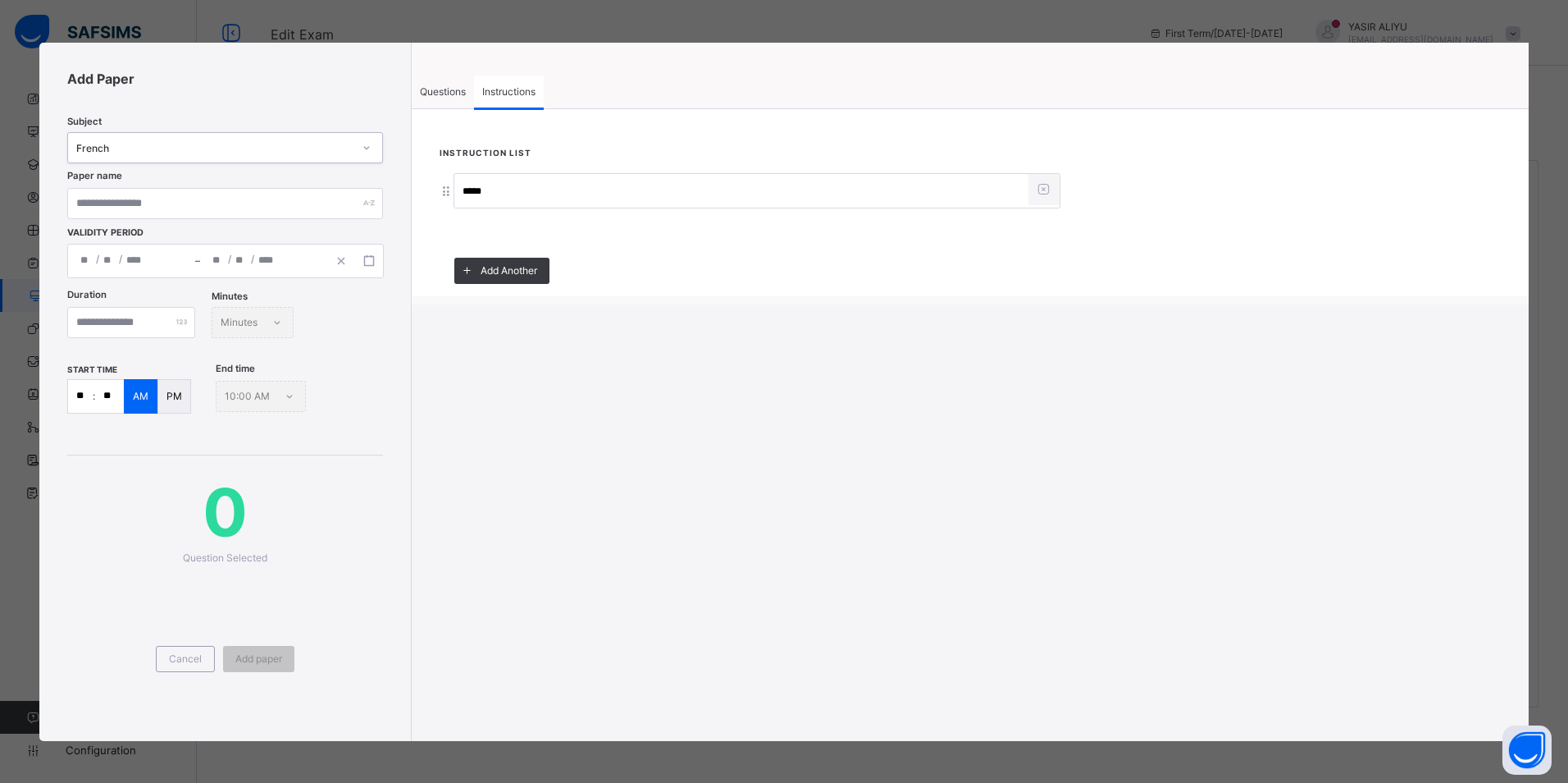
click at [436, 90] on span "Questions" at bounding box center [443, 92] width 46 height 12
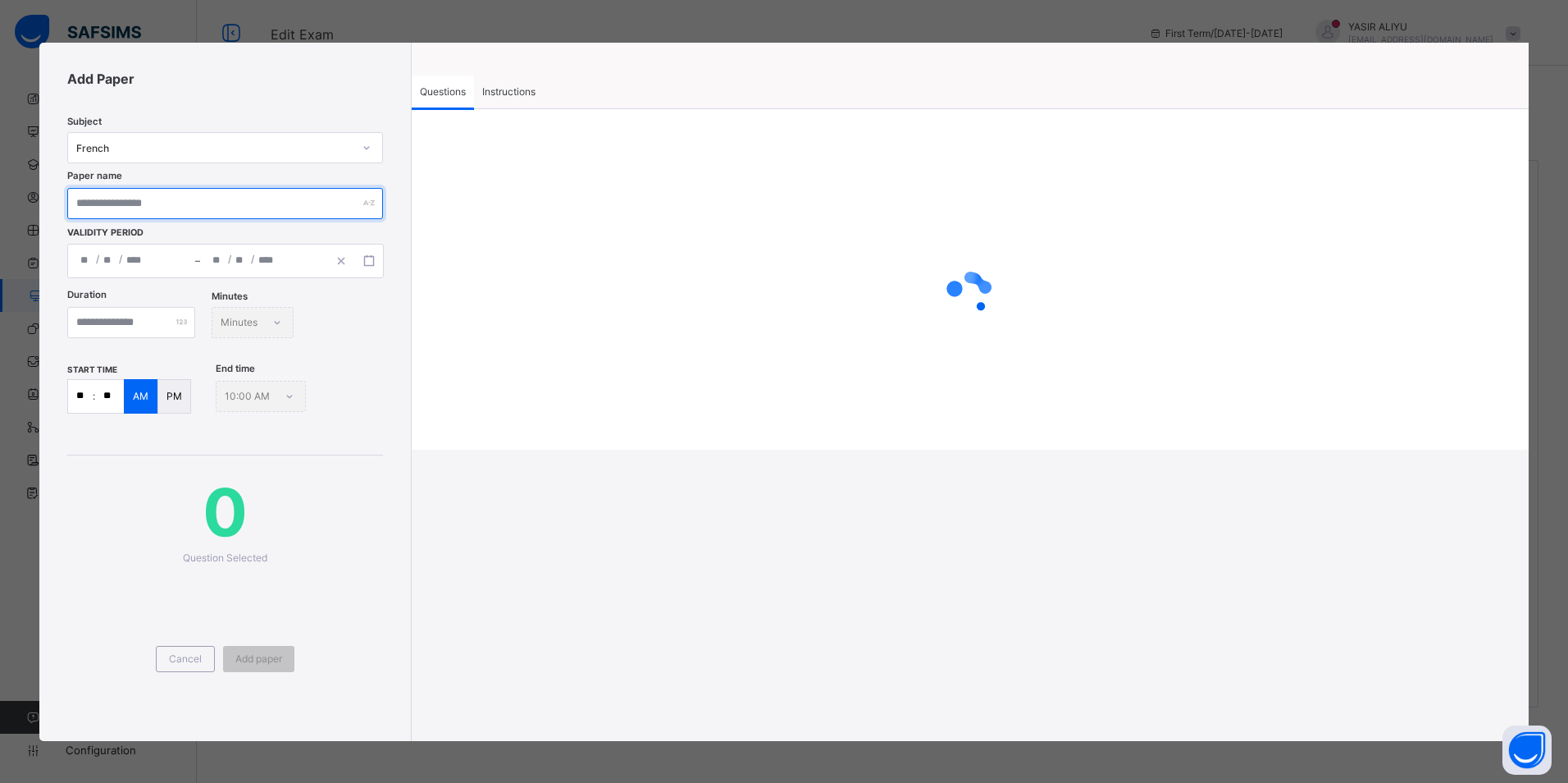
click at [169, 205] on input "text" at bounding box center [225, 204] width 315 height 32
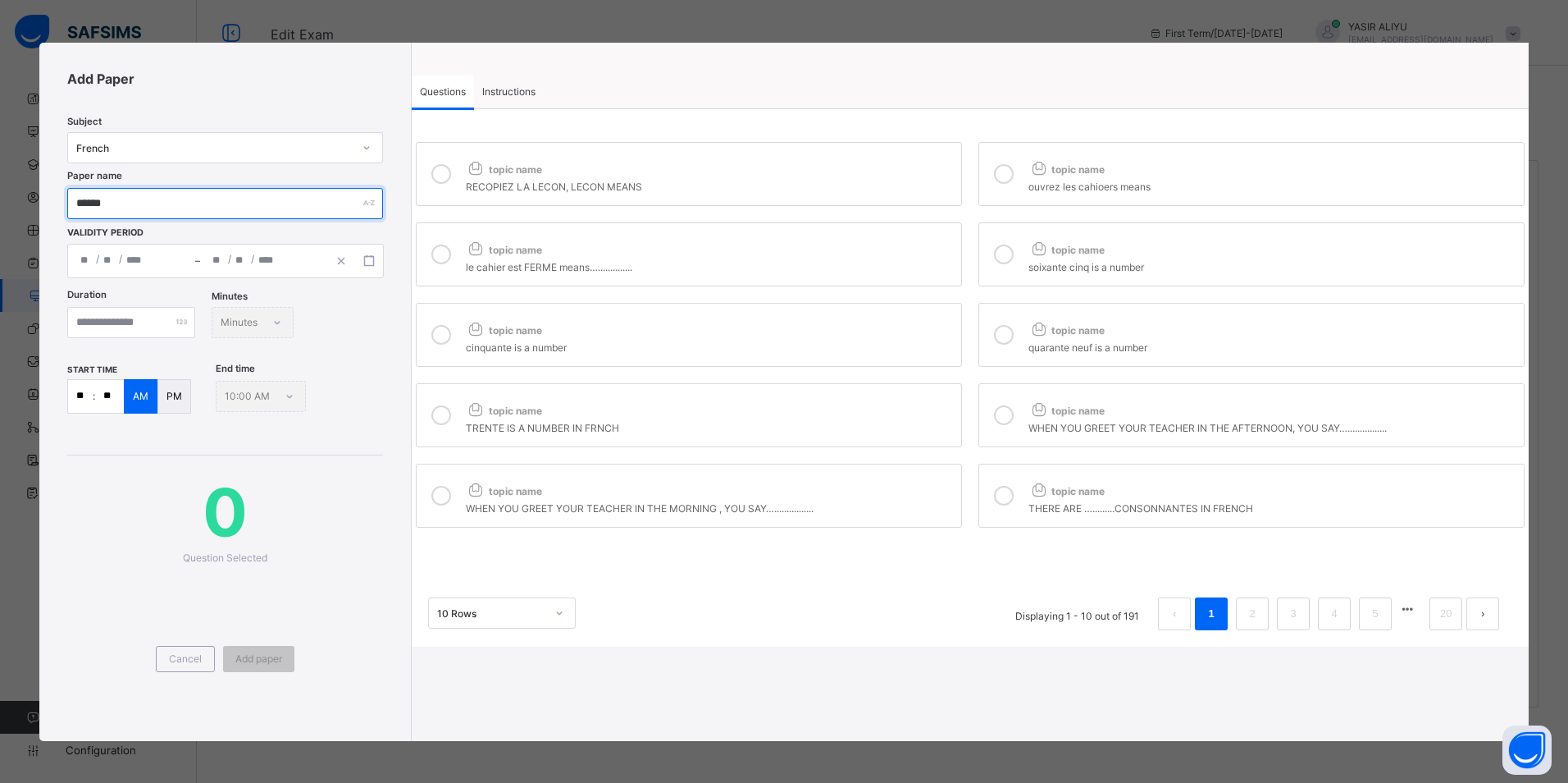
type input "******"
click at [429, 170] on div at bounding box center [441, 174] width 33 height 37
drag, startPoint x: 997, startPoint y: 164, endPoint x: 982, endPoint y: 180, distance: 21.9
click at [997, 165] on div at bounding box center [1003, 174] width 33 height 37
click at [873, 243] on div "topic name" at bounding box center [710, 247] width 487 height 22
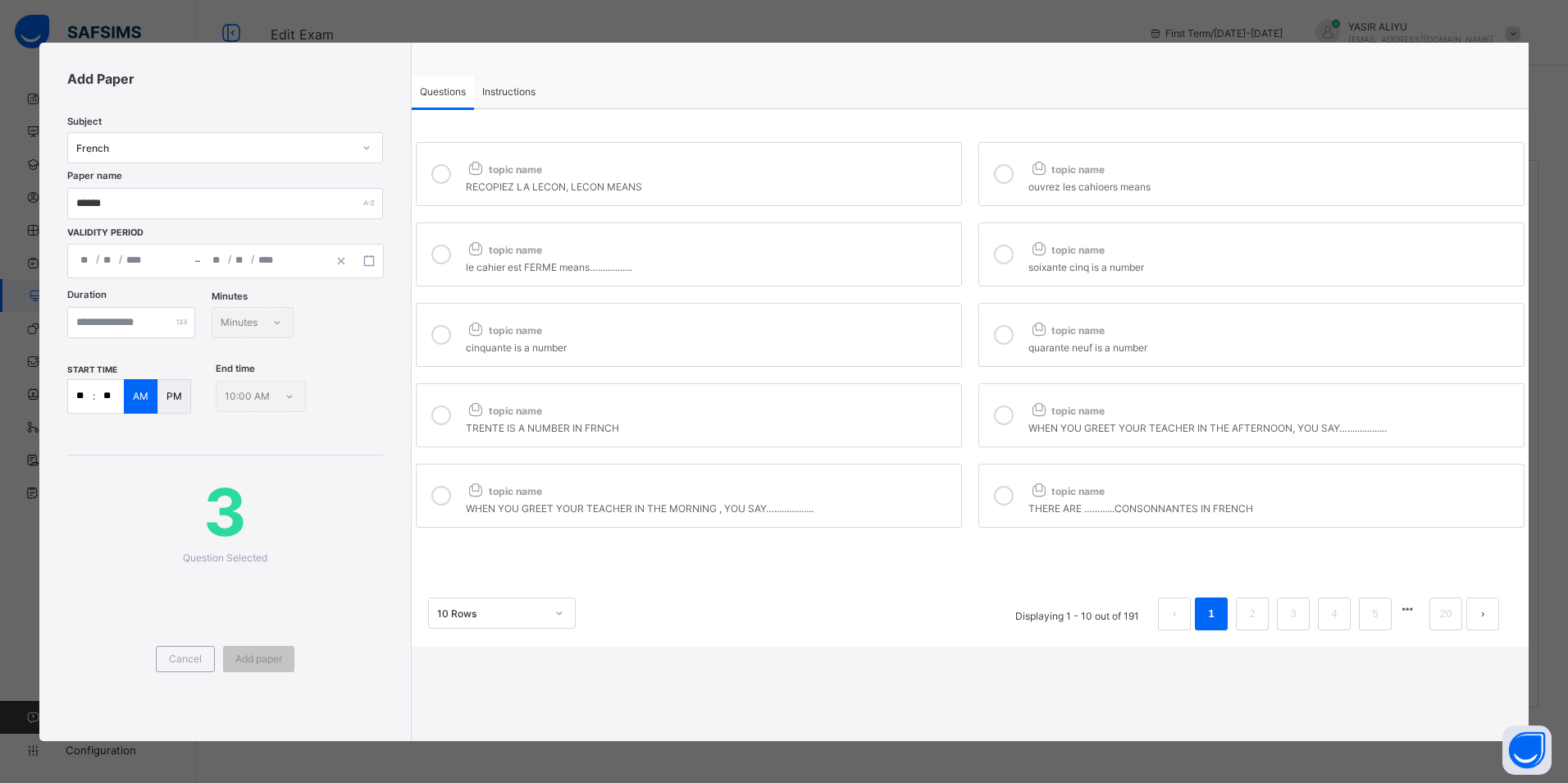
click at [1038, 247] on icon at bounding box center [1038, 248] width 21 height 17
click at [870, 332] on div "topic name" at bounding box center [710, 326] width 487 height 22
click at [1013, 331] on div at bounding box center [1003, 334] width 33 height 37
click at [852, 396] on div "topic name" at bounding box center [710, 407] width 487 height 22
click at [1018, 410] on div at bounding box center [1003, 415] width 33 height 37
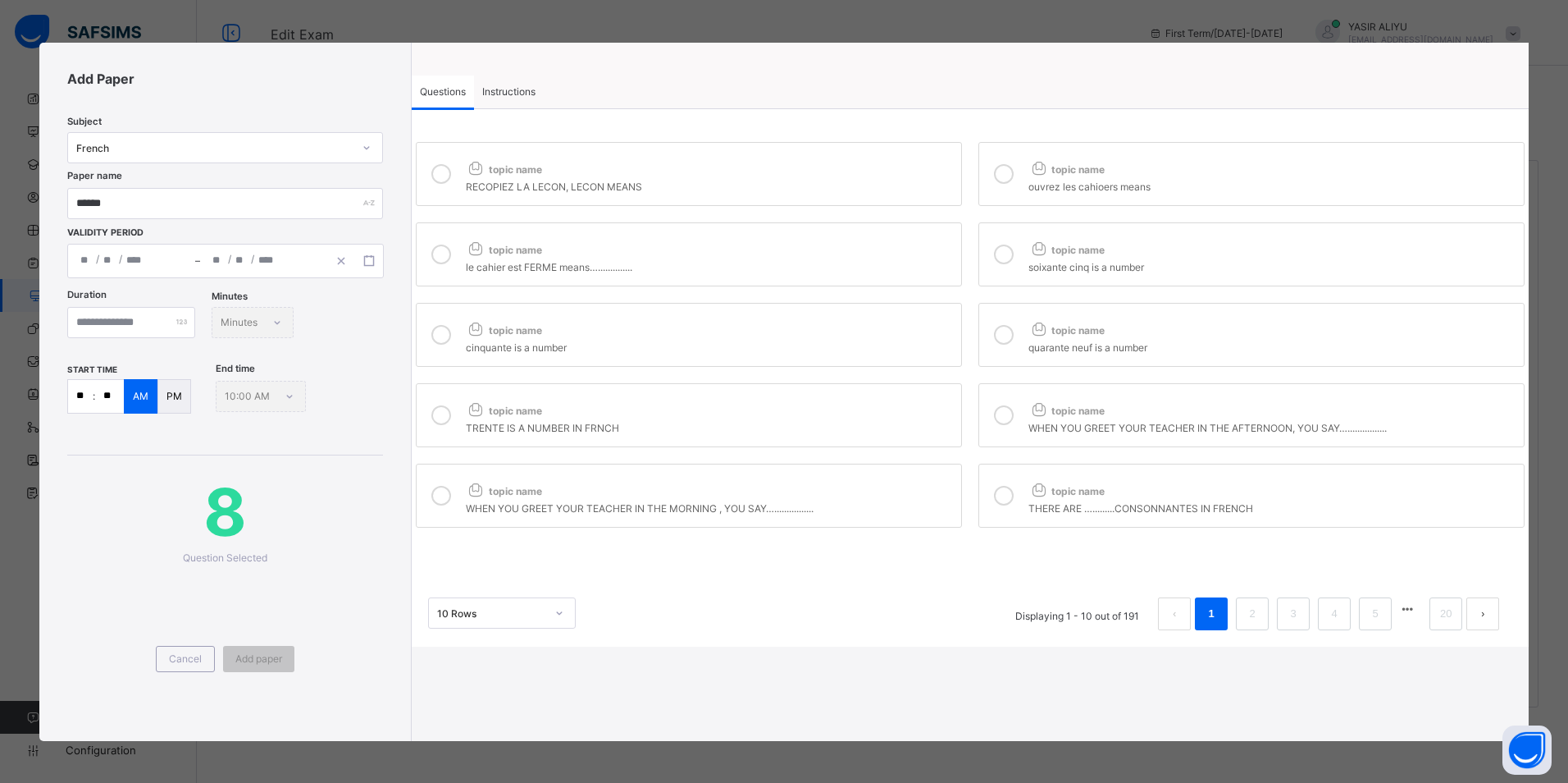
drag, startPoint x: 899, startPoint y: 478, endPoint x: 939, endPoint y: 488, distance: 41.2
click at [905, 482] on div "topic name" at bounding box center [710, 487] width 487 height 22
click at [999, 487] on icon at bounding box center [1003, 495] width 20 height 20
click at [1243, 603] on li "2" at bounding box center [1252, 613] width 33 height 33
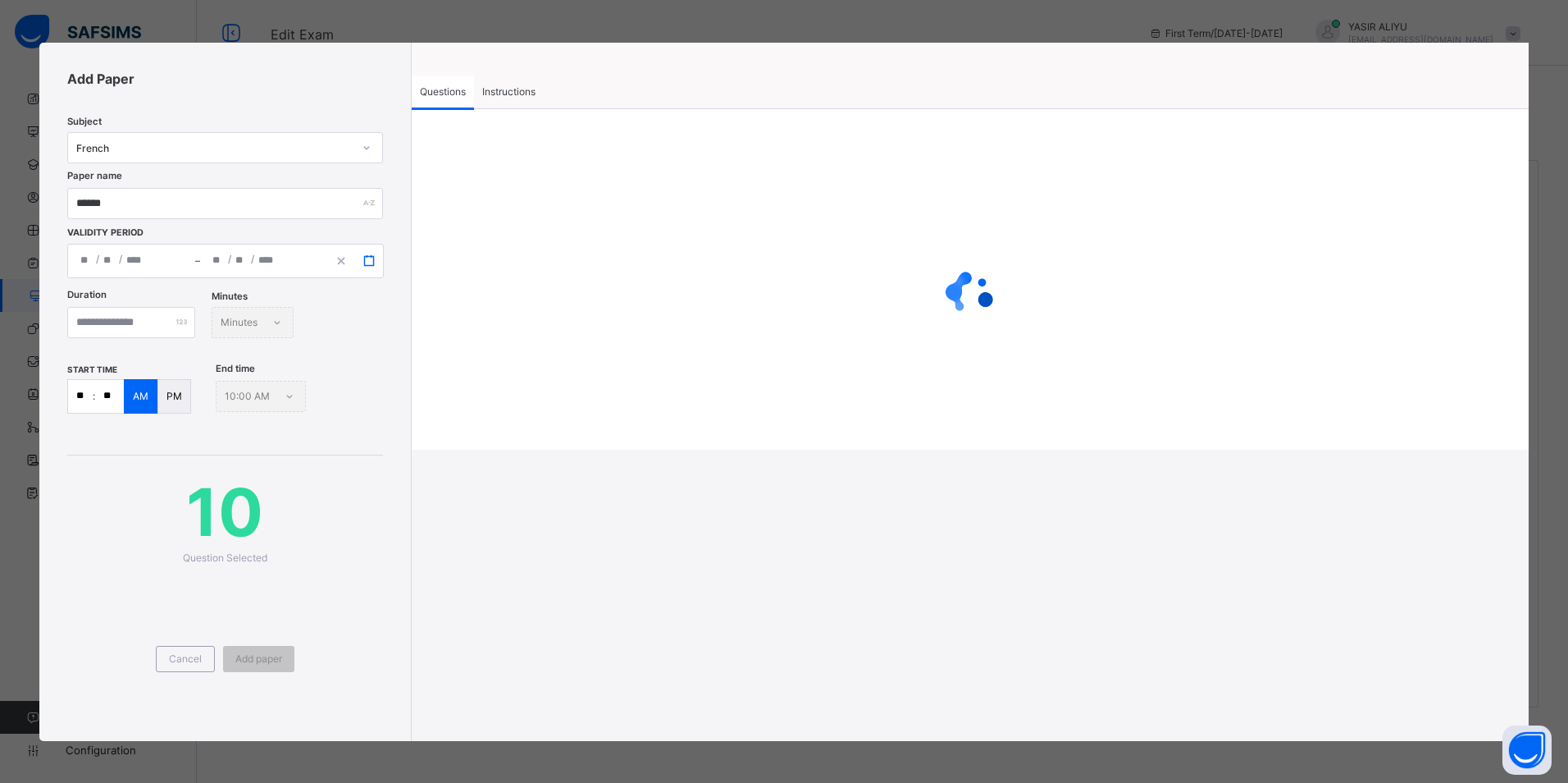
click at [365, 255] on icon "button" at bounding box center [370, 261] width 12 height 12
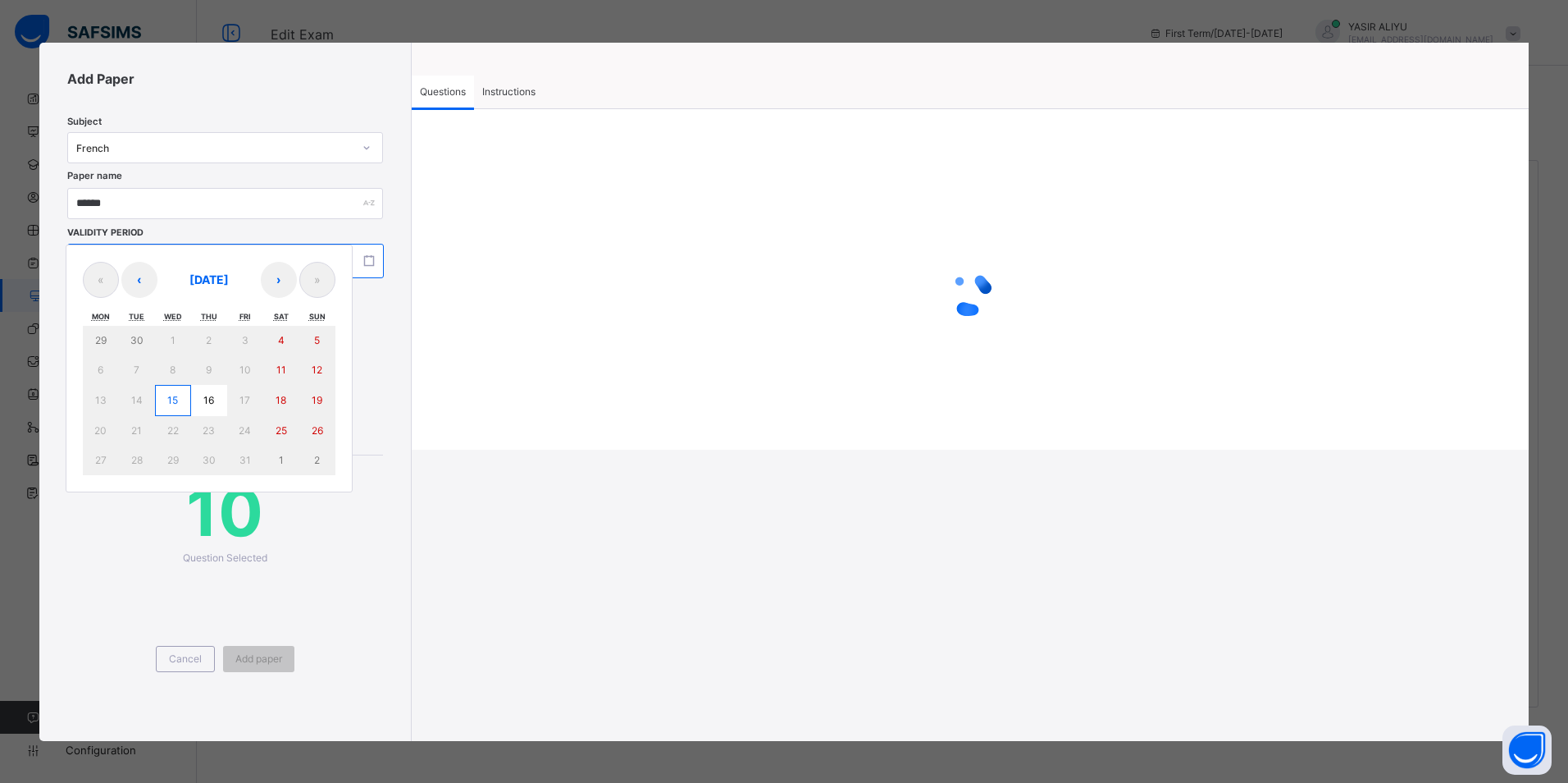
click at [175, 402] on abbr "15" at bounding box center [172, 399] width 11 height 12
type input "**********"
type input "**"
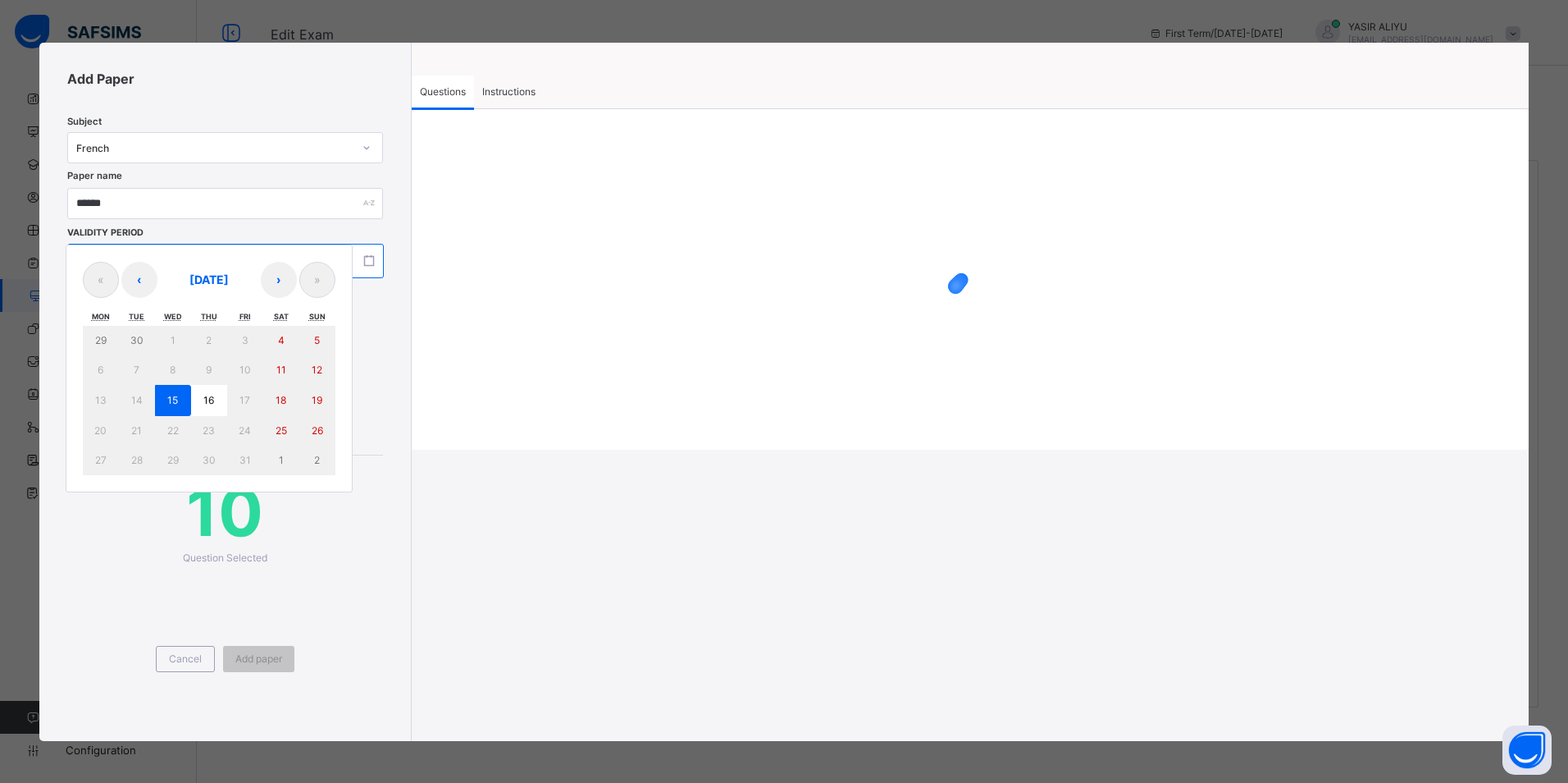
type input "****"
type input "**********"
type input "**"
type input "****"
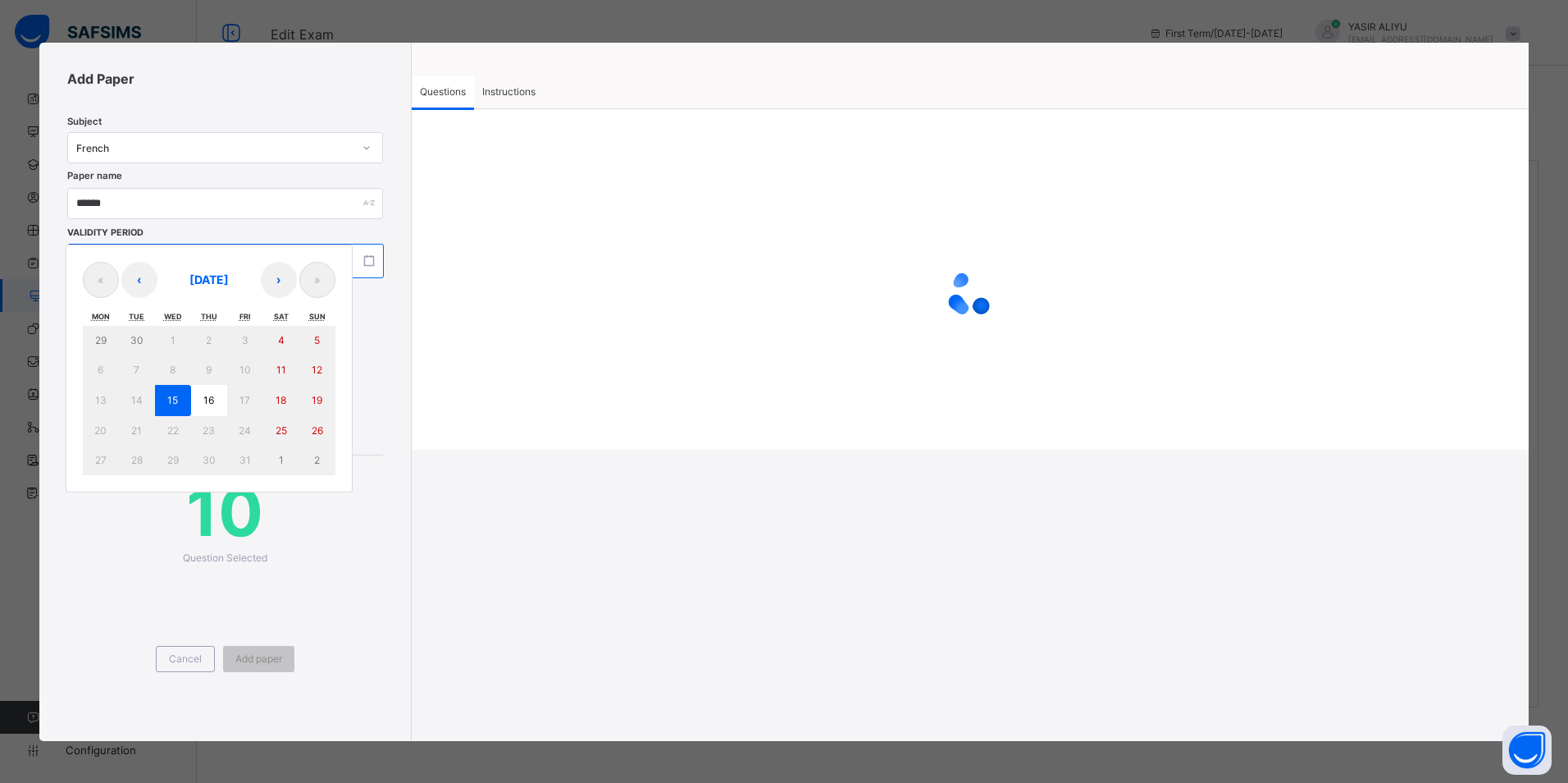
type input "**"
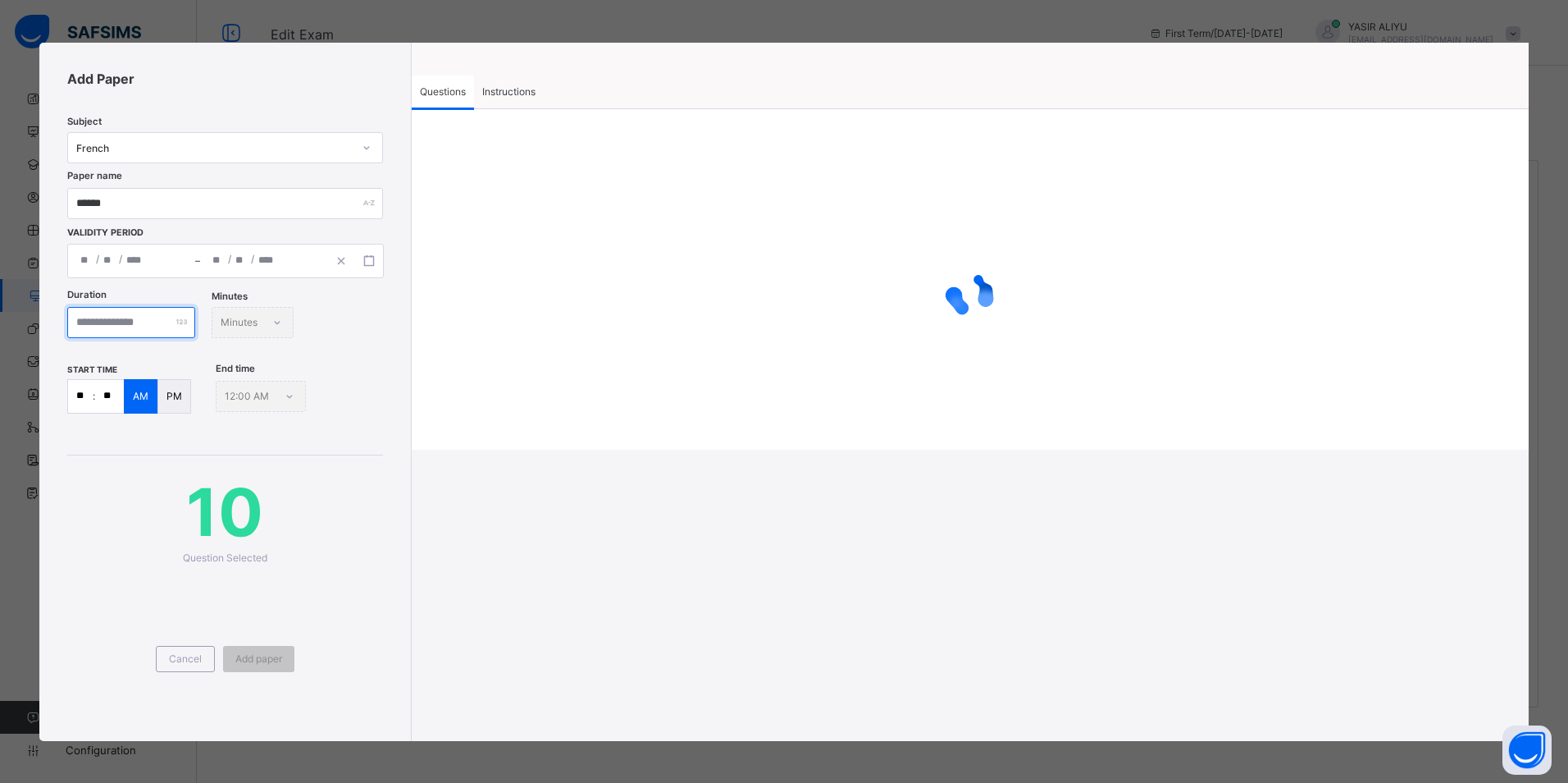
click at [124, 315] on input "number" at bounding box center [131, 322] width 128 height 32
type input "**"
click at [81, 398] on input "**" at bounding box center [80, 395] width 25 height 33
type input "**"
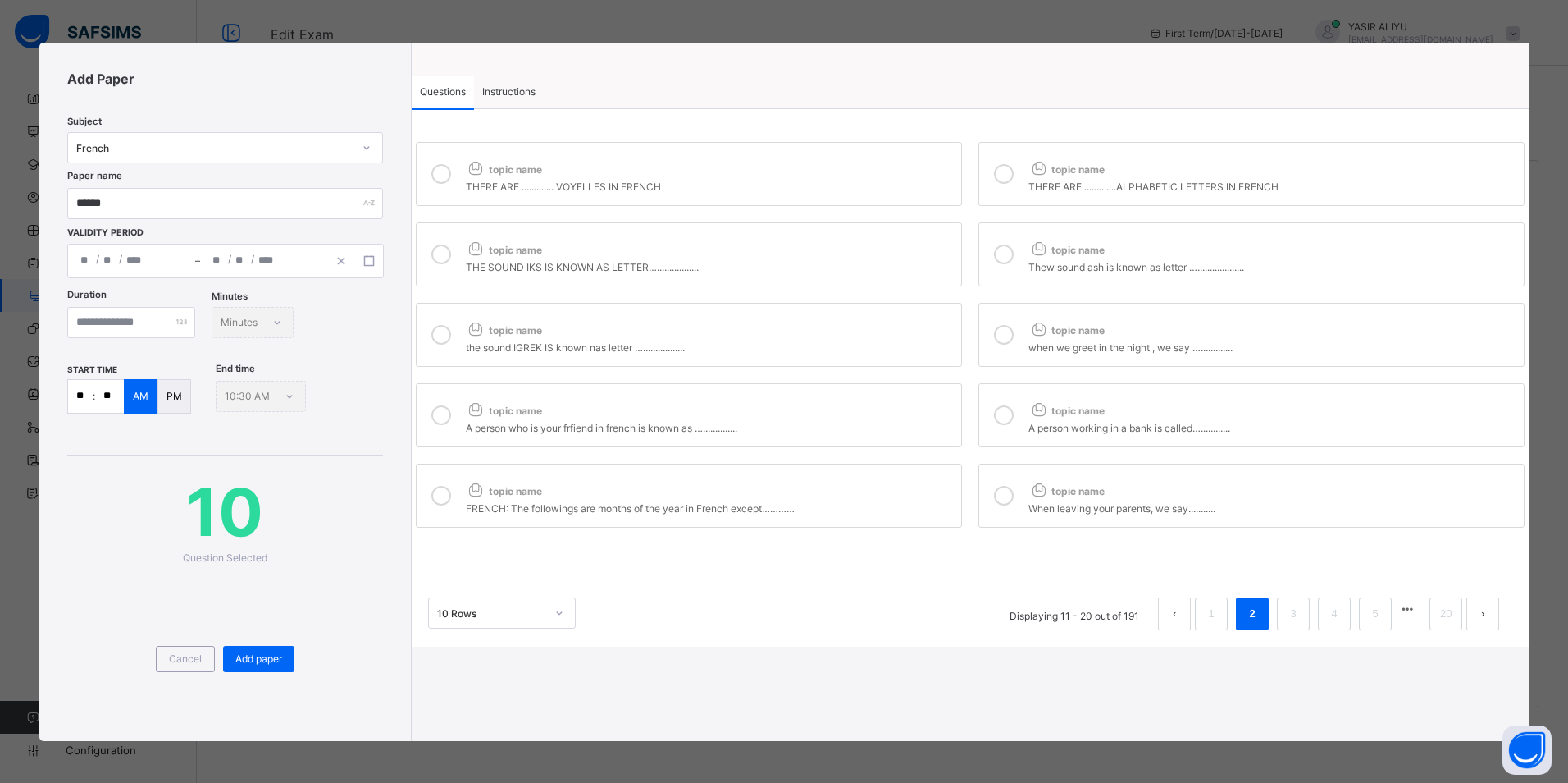
click at [557, 179] on div "THERE ARE ............. VOYELLES IN FRENCH" at bounding box center [710, 184] width 487 height 17
click at [1009, 174] on icon at bounding box center [1003, 174] width 20 height 20
click at [881, 276] on label "topic name THE SOUND IKS IS KNOWN AS LETTER…................." at bounding box center [689, 253] width 546 height 64
click at [1001, 249] on icon at bounding box center [1003, 254] width 20 height 20
drag, startPoint x: 852, startPoint y: 329, endPoint x: 1007, endPoint y: 327, distance: 155.0
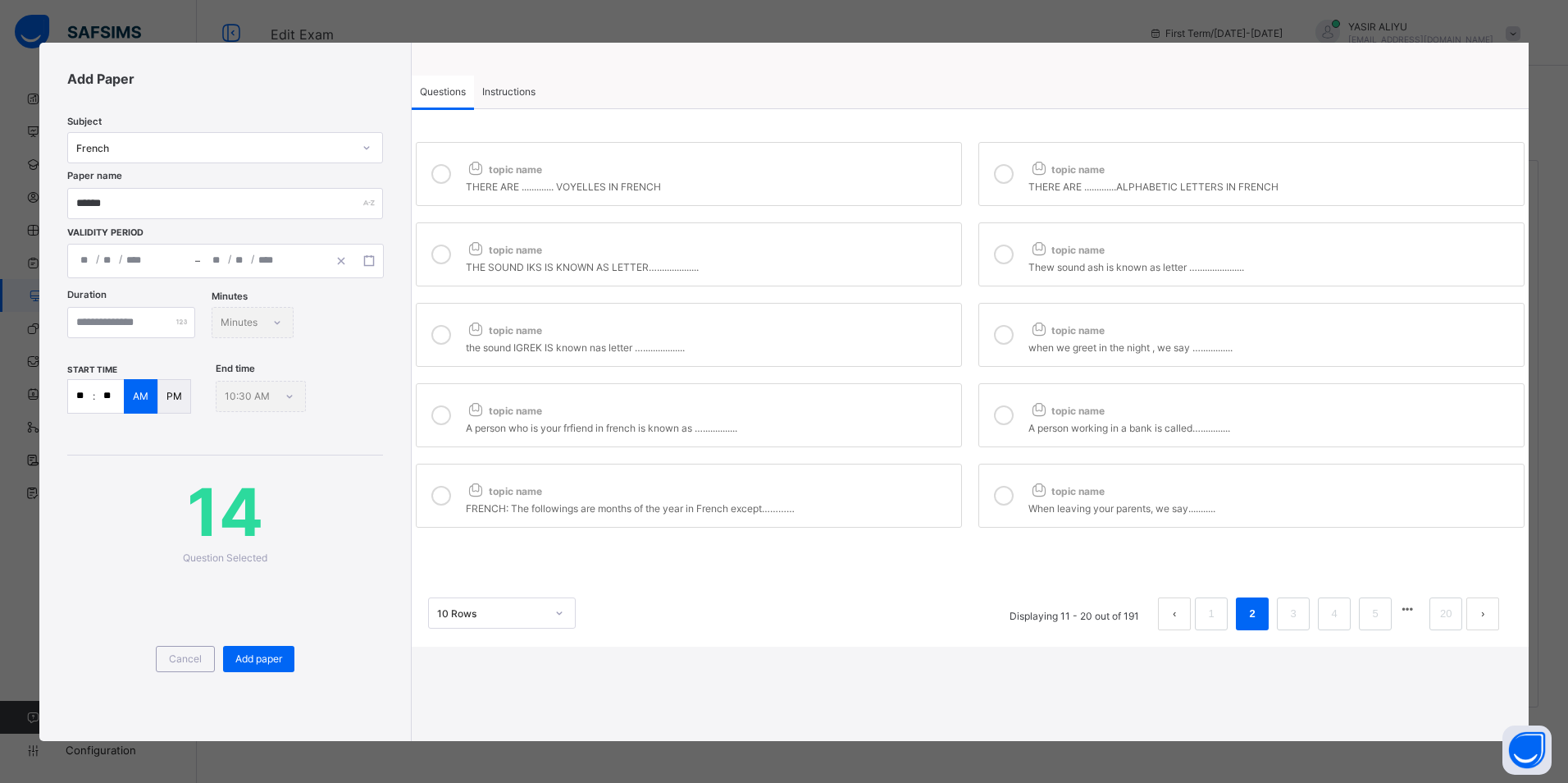
click at [859, 333] on div "topic name" at bounding box center [710, 326] width 487 height 22
drag, startPoint x: 1007, startPoint y: 326, endPoint x: 969, endPoint y: 362, distance: 52.3
click at [1002, 333] on icon at bounding box center [1003, 334] width 20 height 20
drag, startPoint x: 954, startPoint y: 364, endPoint x: 965, endPoint y: 377, distance: 17.0
click at [953, 365] on label "topic name the sound IGREK IS known nas letter …................." at bounding box center [689, 334] width 546 height 64
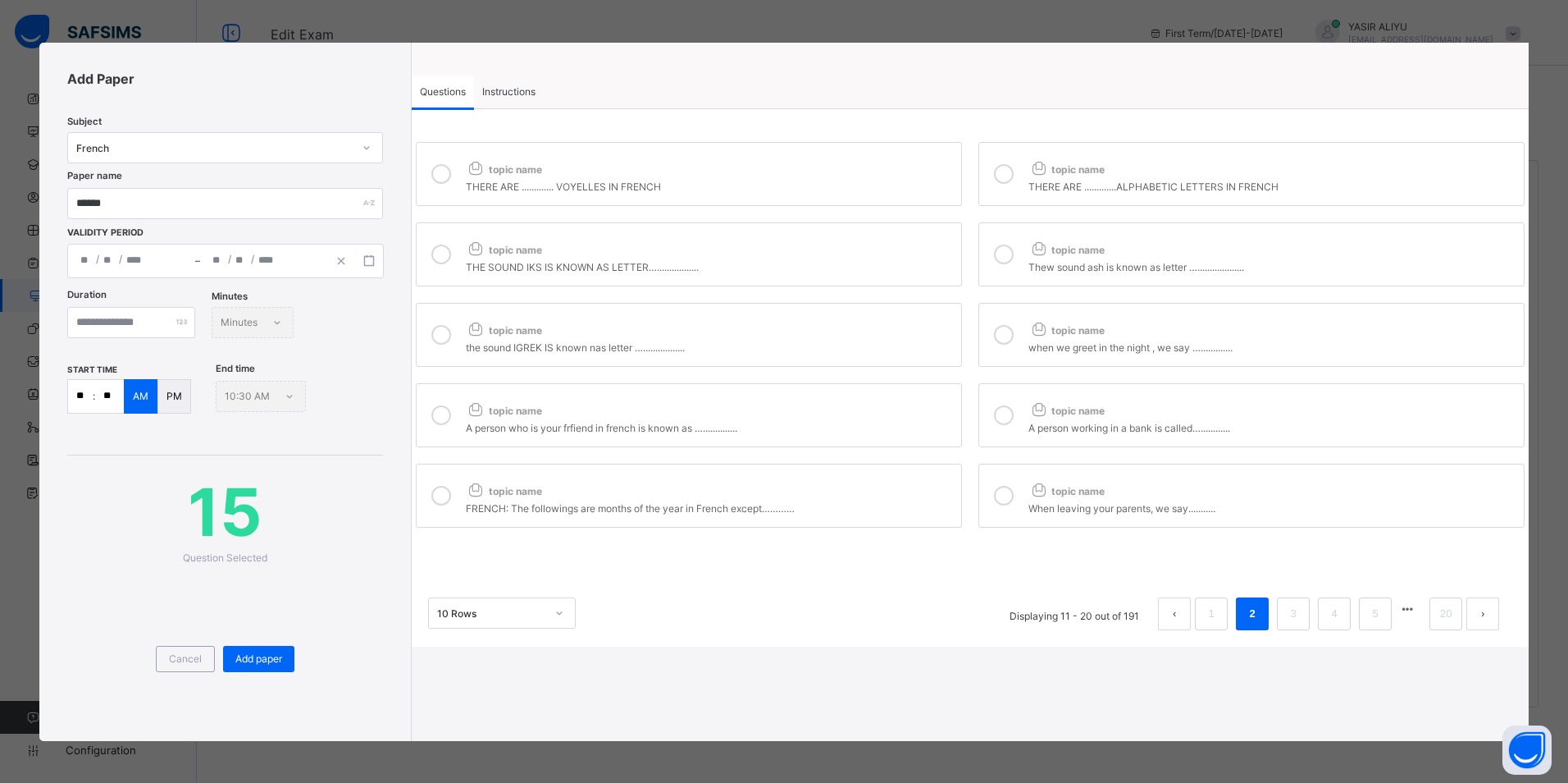
click at [911, 413] on div "topic name" at bounding box center [710, 407] width 487 height 22
drag, startPoint x: 919, startPoint y: 330, endPoint x: 926, endPoint y: 340, distance: 12.2
click at [923, 337] on div "topic name the sound IGREK IS known nas letter …................." at bounding box center [710, 334] width 487 height 37
drag, startPoint x: 926, startPoint y: 340, endPoint x: 1002, endPoint y: 423, distance: 112.5
click at [1002, 423] on icon at bounding box center [1003, 415] width 20 height 20
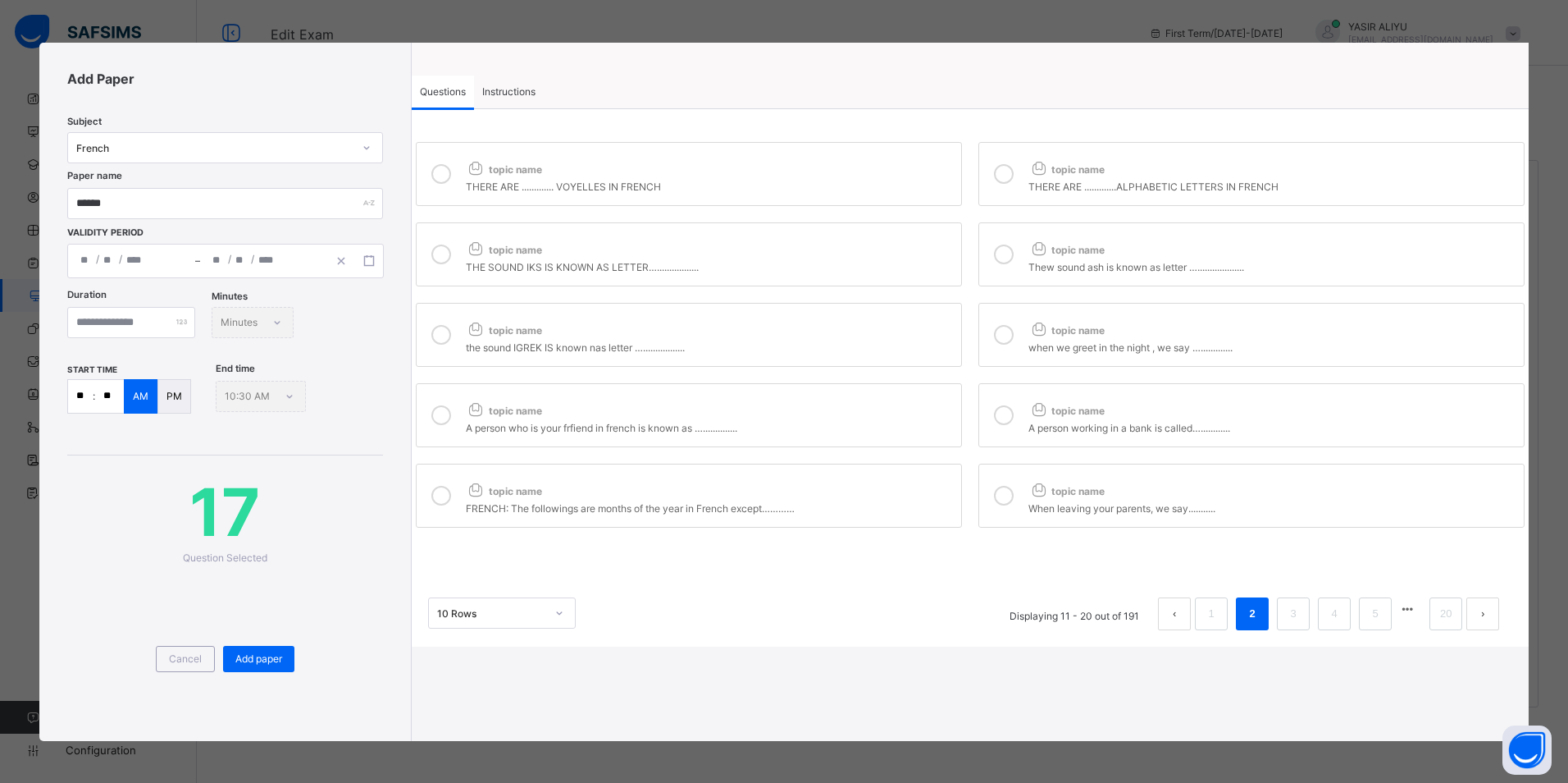
click at [859, 307] on label "topic name the sound IGREK IS known nas letter …................." at bounding box center [689, 334] width 546 height 64
click at [892, 511] on div "FRENCH: The followings are months of the year in French except…………" at bounding box center [710, 506] width 487 height 17
click at [993, 502] on div at bounding box center [1003, 495] width 33 height 37
click at [272, 667] on div "Add paper" at bounding box center [258, 659] width 71 height 27
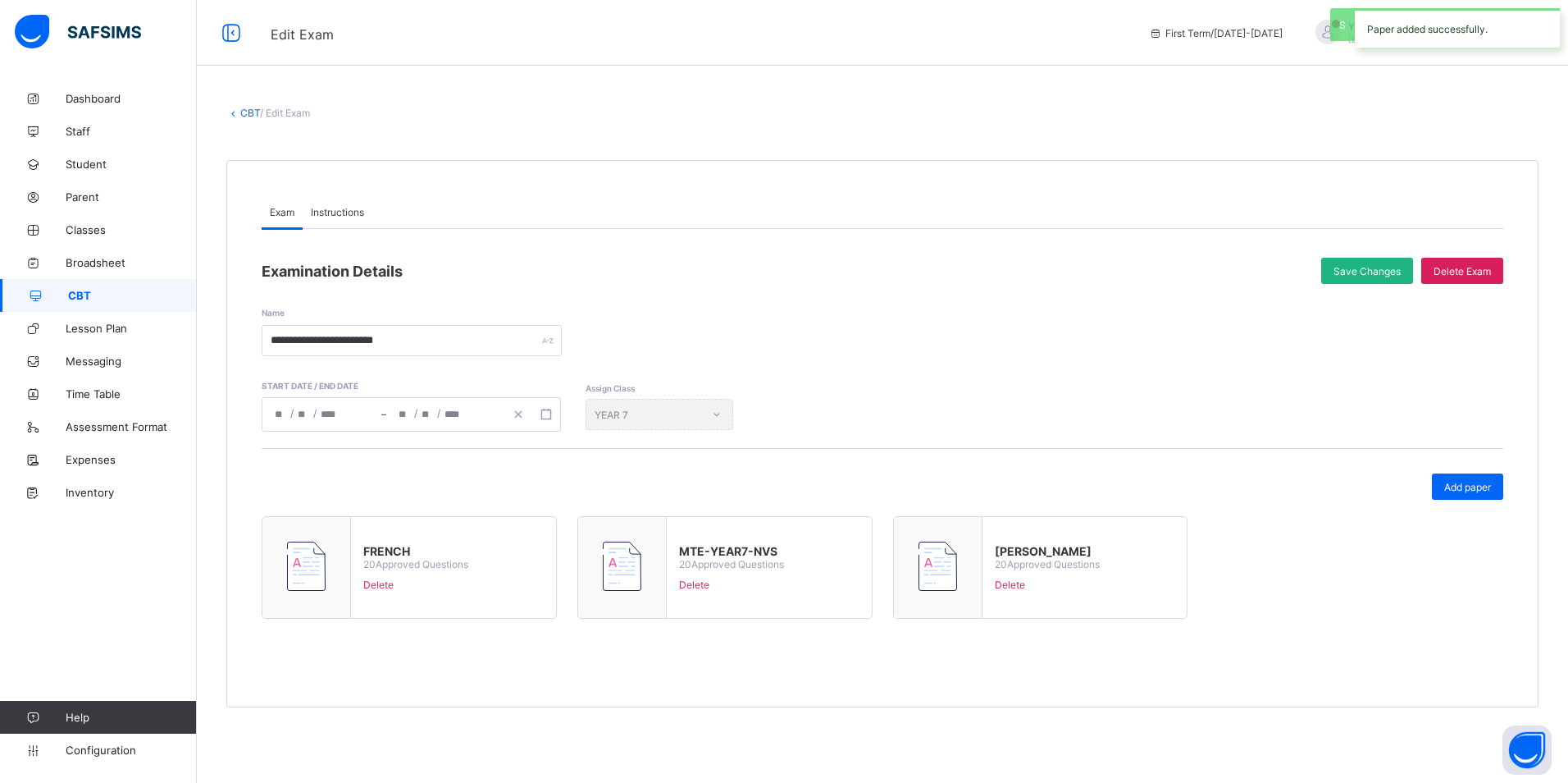
click at [1356, 261] on div "Save Changes" at bounding box center [1366, 270] width 92 height 27
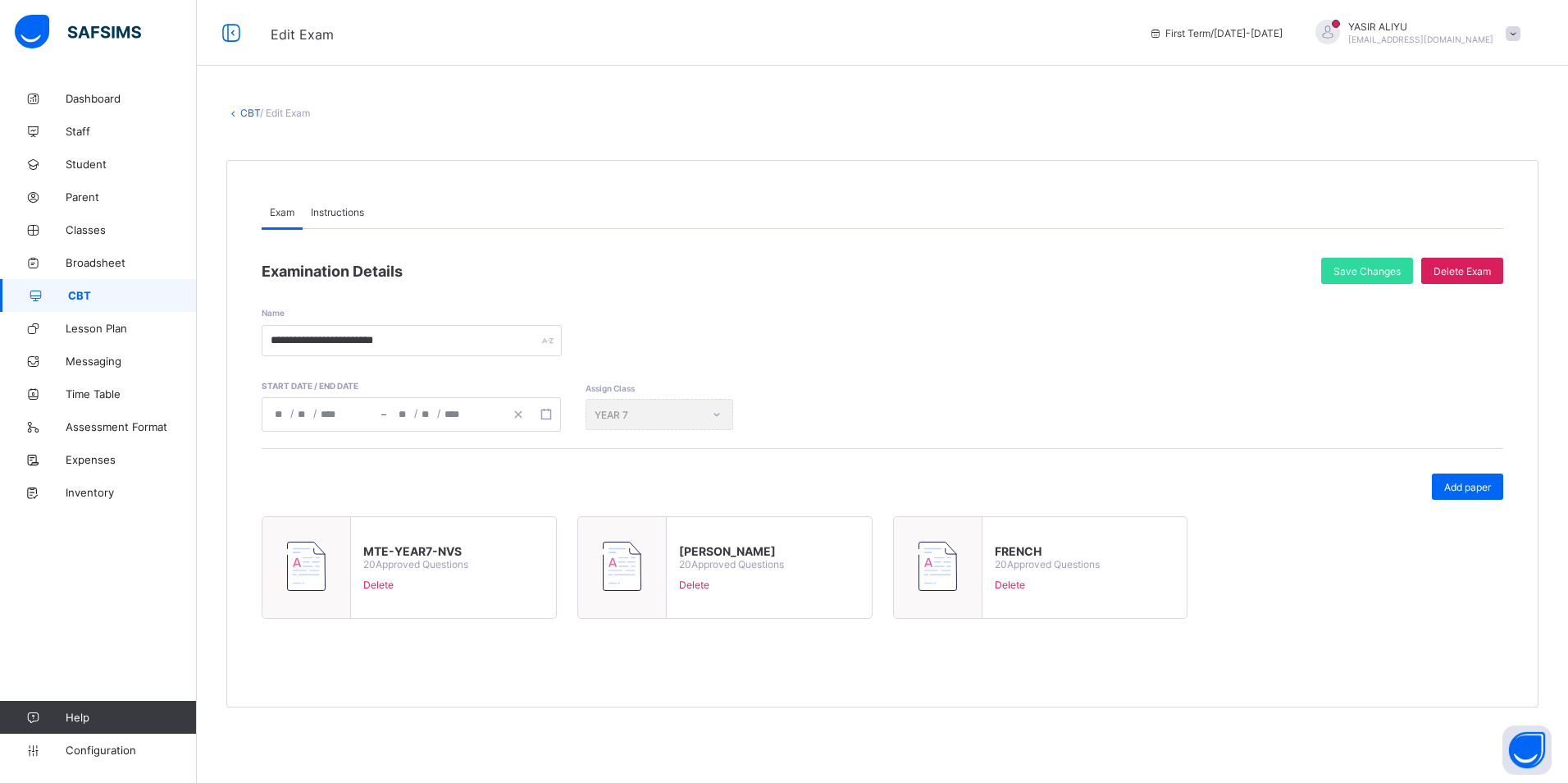
click at [244, 114] on link "CBT" at bounding box center [250, 112] width 20 height 12
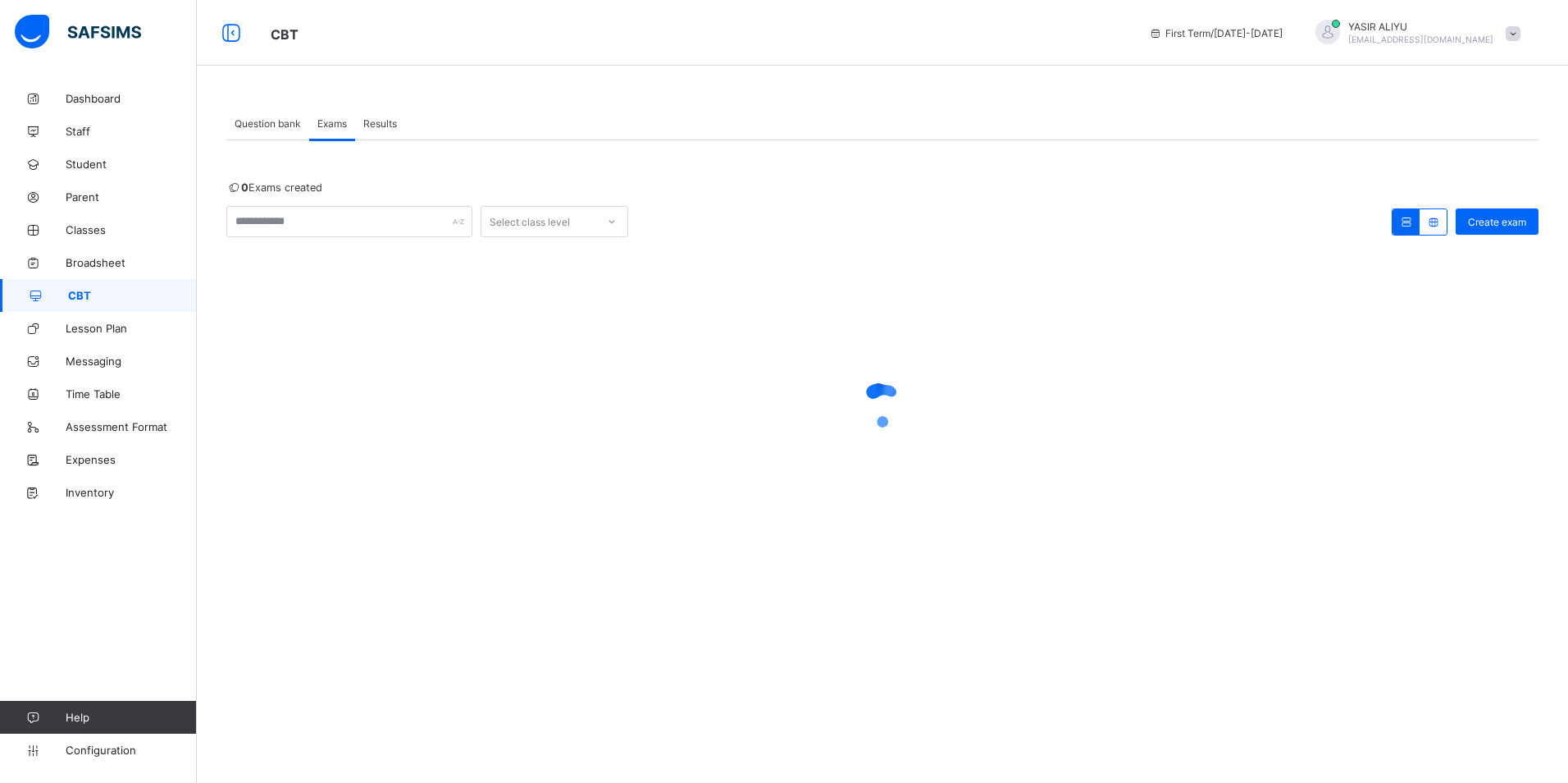
drag, startPoint x: 242, startPoint y: 453, endPoint x: 246, endPoint y: 463, distance: 10.8
click at [246, 463] on div at bounding box center [882, 405] width 1312 height 312
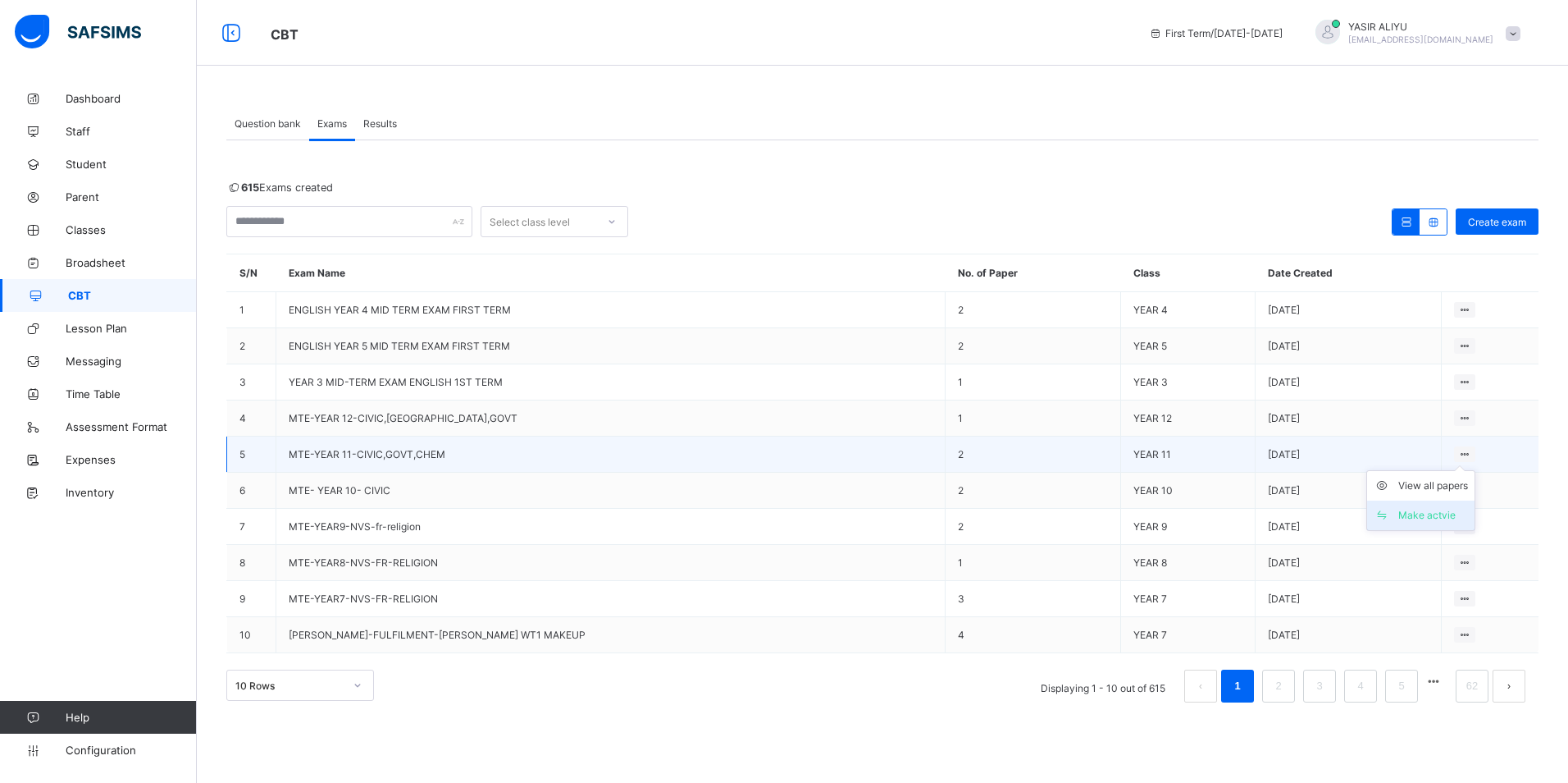
click at [1406, 516] on div "Make actvie" at bounding box center [1432, 515] width 70 height 17
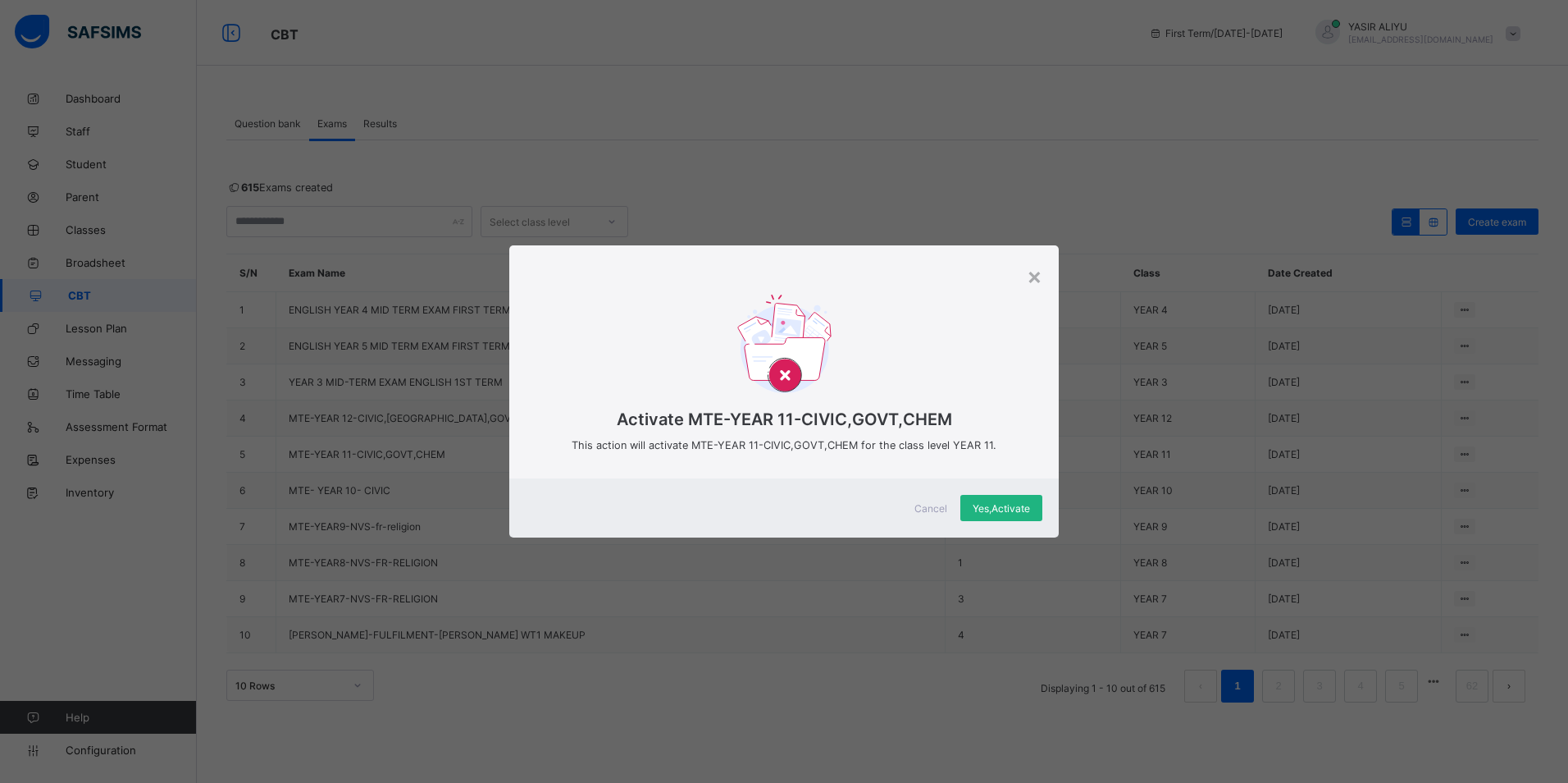
click at [1009, 510] on span "Yes, Activate" at bounding box center [1001, 508] width 57 height 12
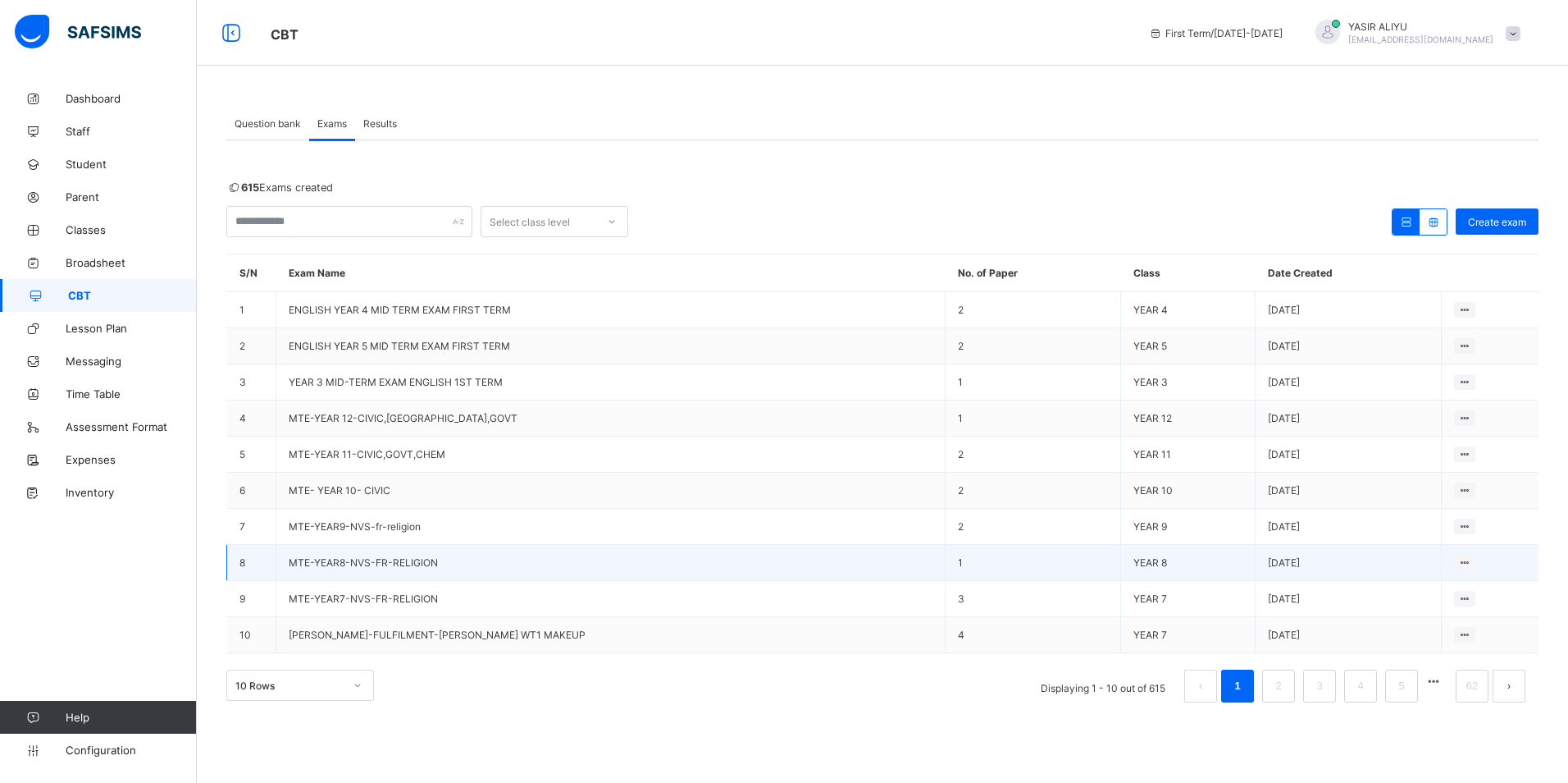
click at [344, 558] on span "MTE-YEAR8-NVS-FR-RELIGION" at bounding box center [363, 562] width 149 height 12
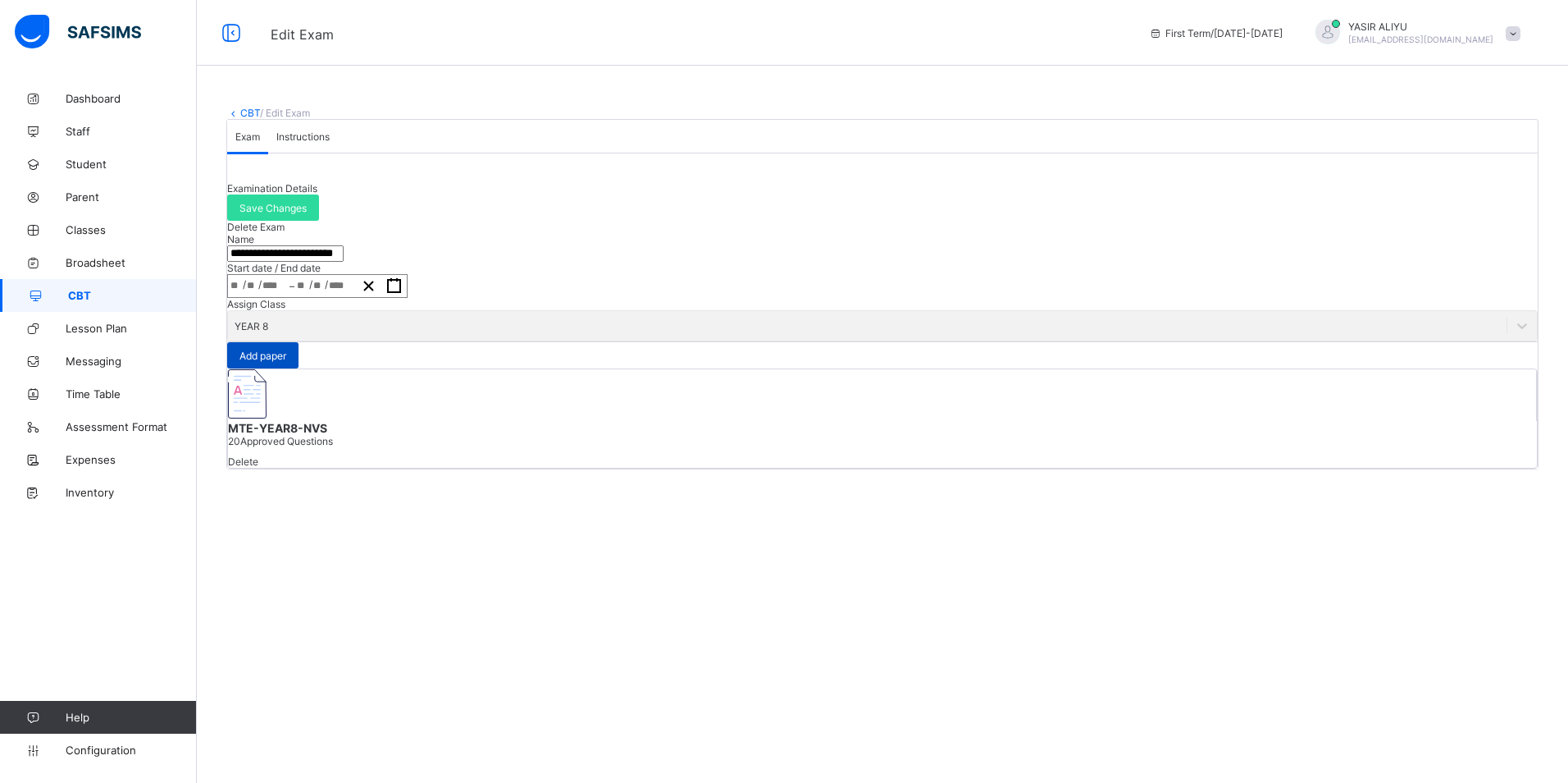
click at [286, 362] on span "Add paper" at bounding box center [262, 355] width 46 height 12
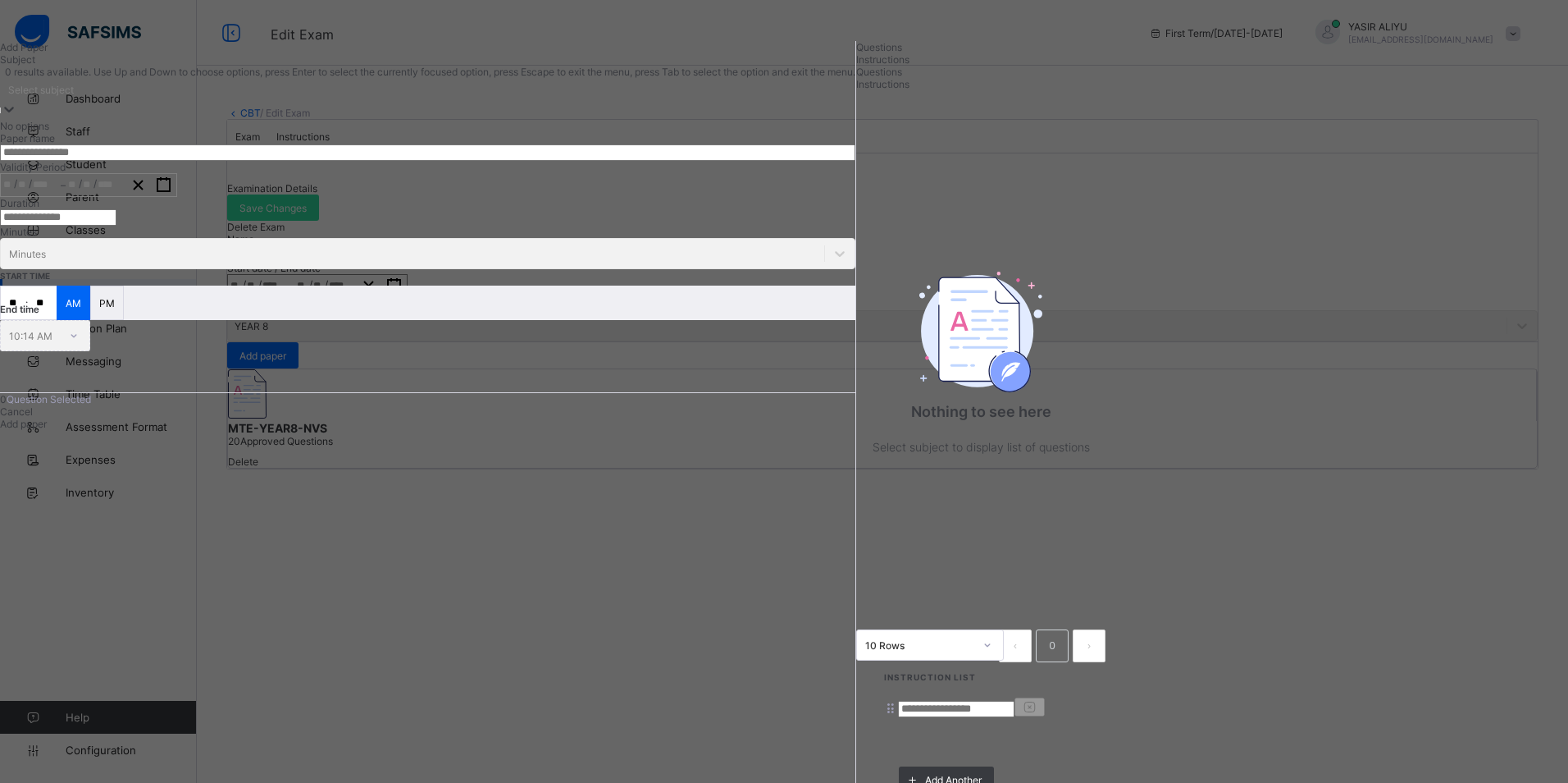
click at [314, 119] on div "Select subject" at bounding box center [428, 99] width 855 height 41
click at [856, 66] on span "Instructions" at bounding box center [883, 59] width 53 height 12
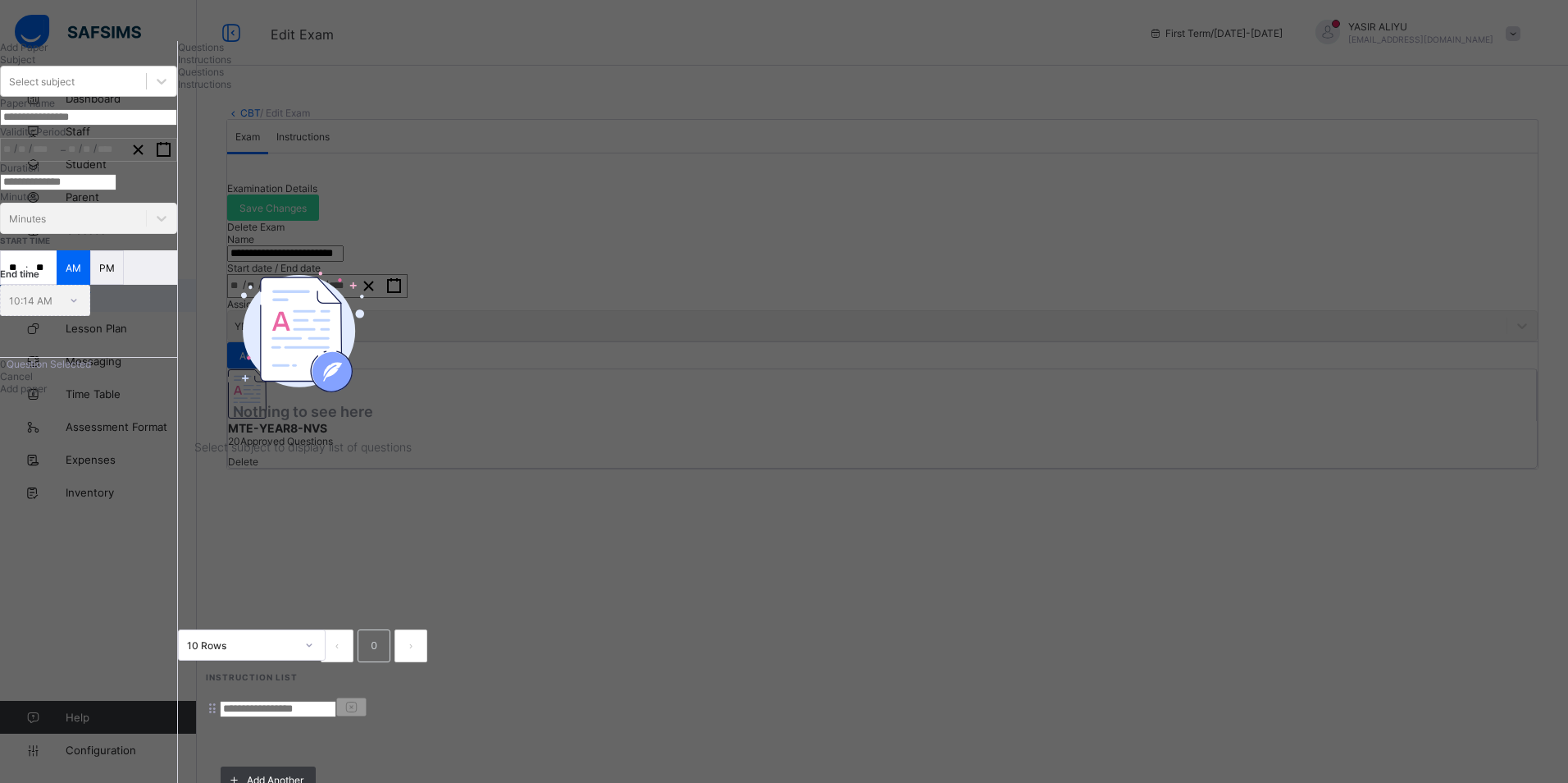
click at [336, 700] on input at bounding box center [278, 708] width 116 height 17
type input "*****"
click at [224, 53] on span "Questions" at bounding box center [201, 47] width 46 height 12
click at [146, 93] on div "Select subject" at bounding box center [73, 81] width 145 height 23
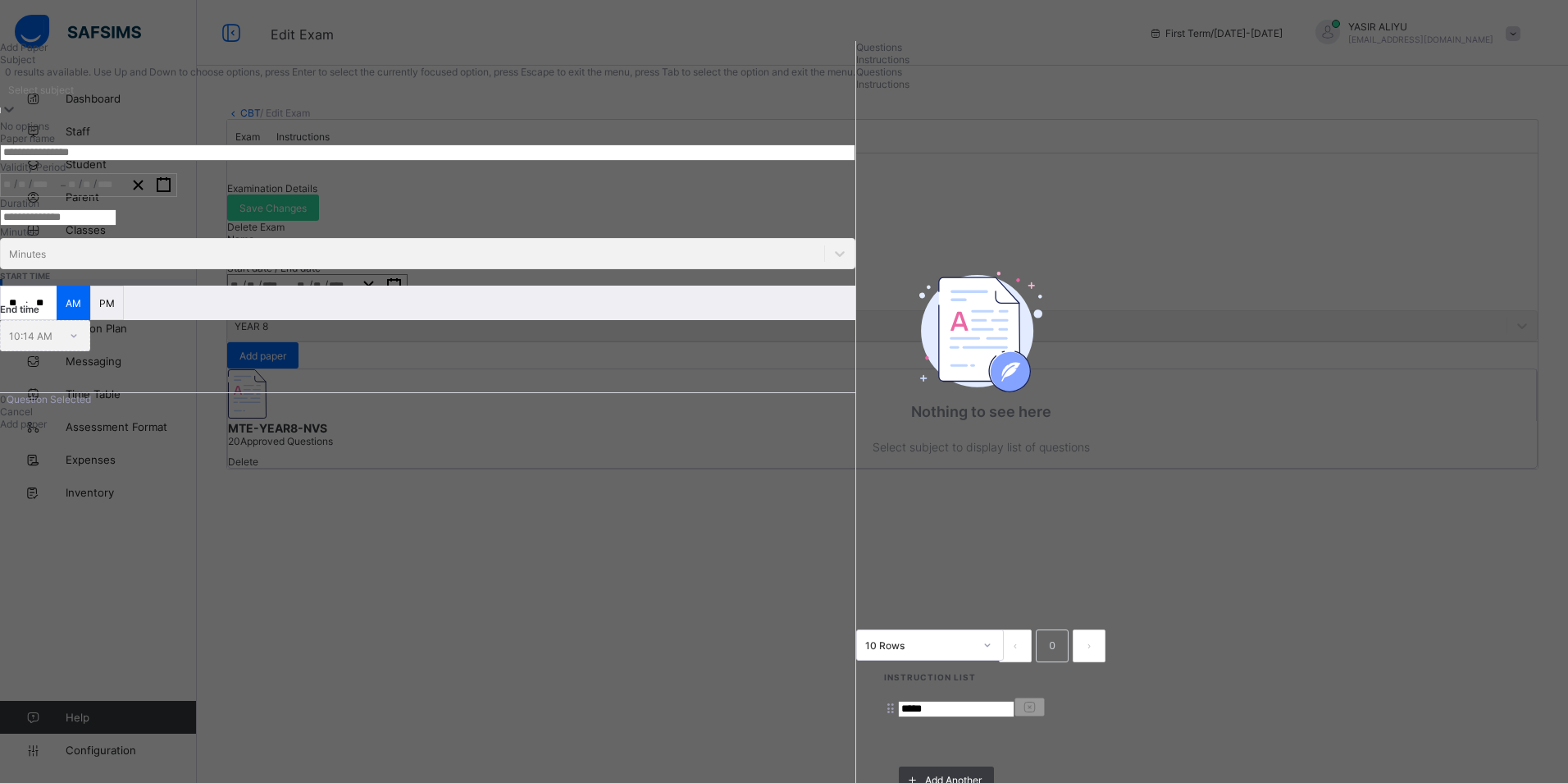
click at [295, 101] on div "Select subject" at bounding box center [428, 89] width 855 height 23
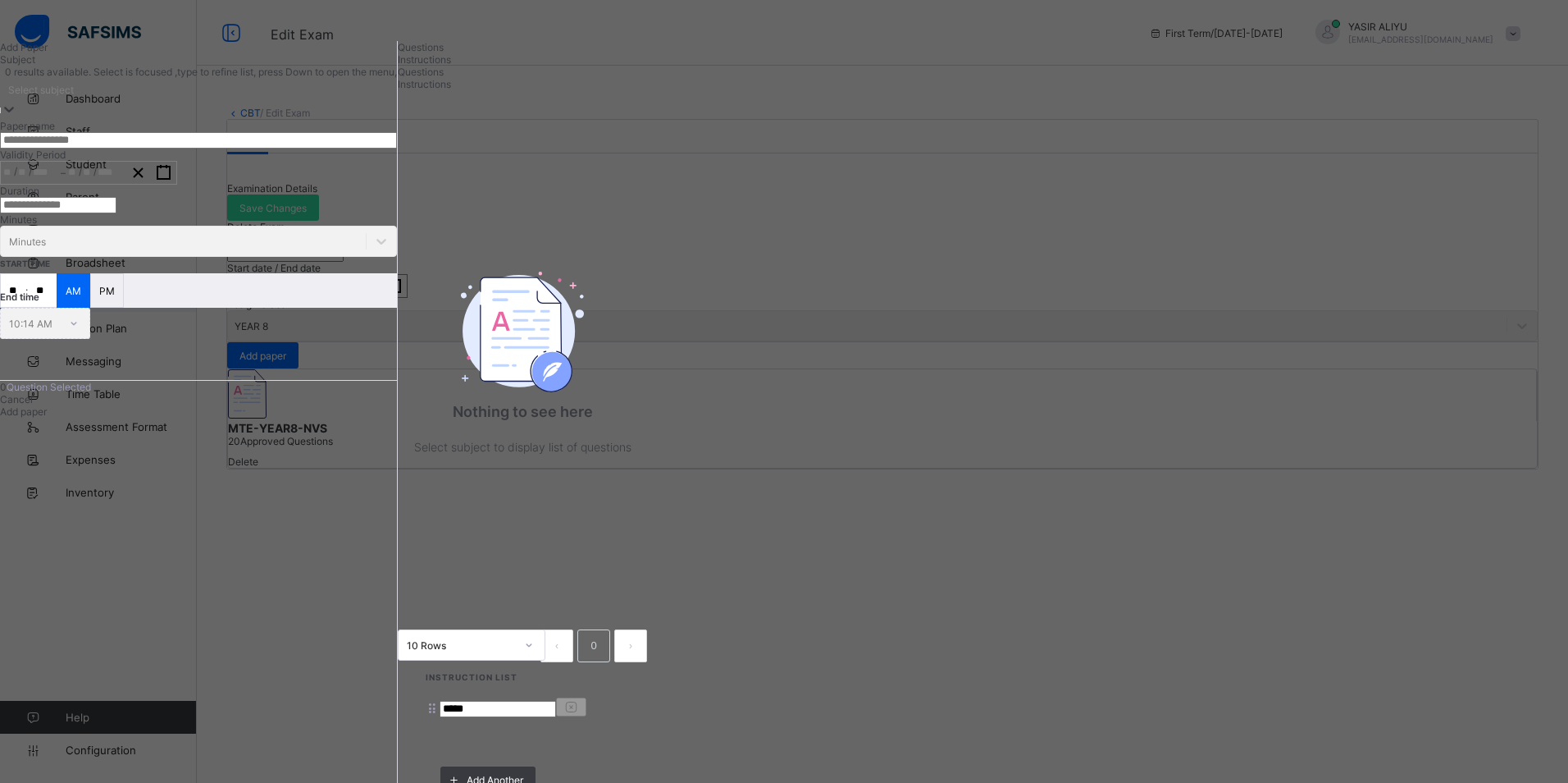
click at [318, 101] on div "Select subject" at bounding box center [198, 89] width 397 height 23
click at [17, 117] on icon at bounding box center [9, 108] width 17 height 17
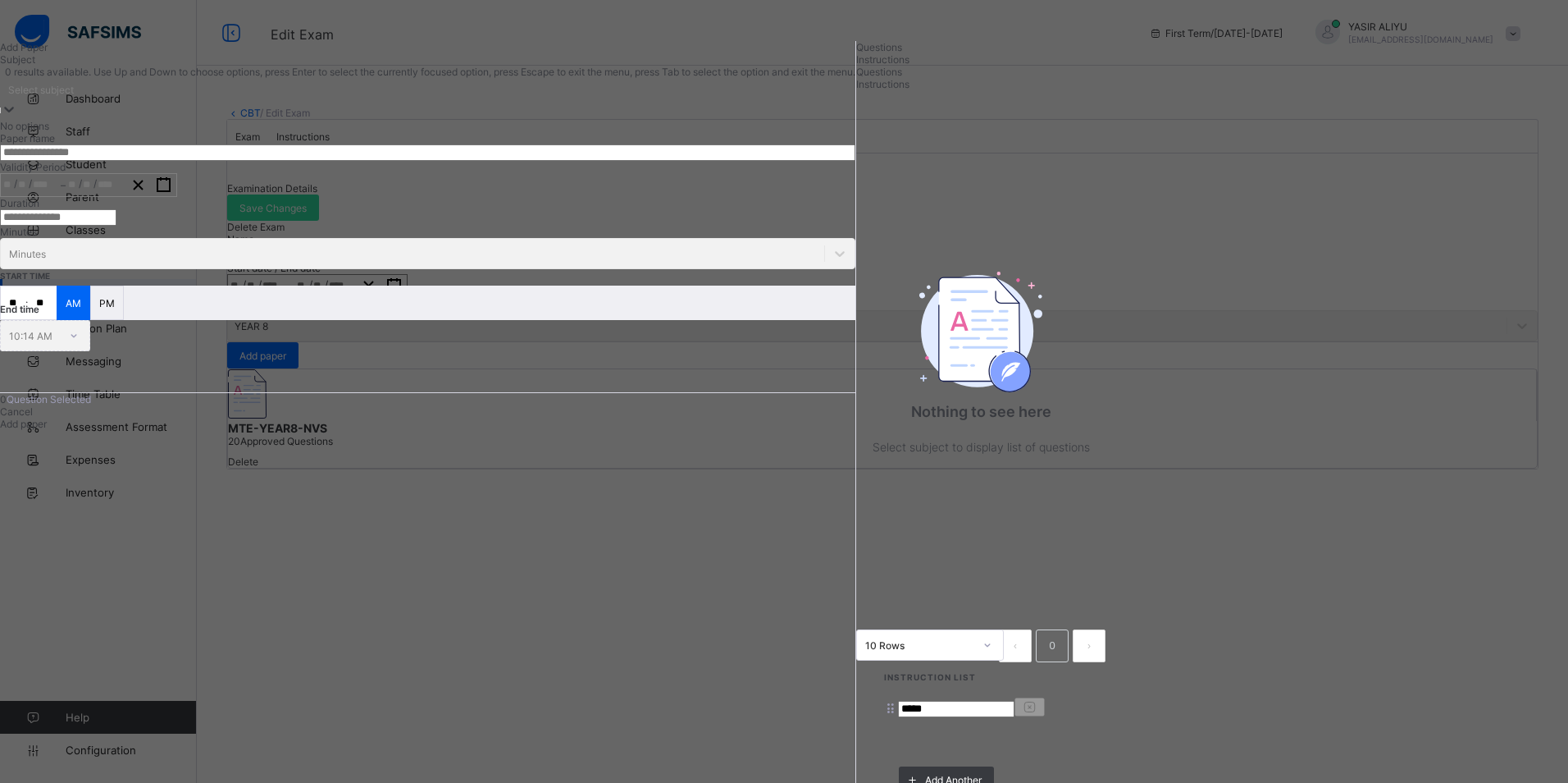
click at [307, 101] on div "Select subject" at bounding box center [428, 89] width 855 height 23
click at [274, 101] on div "Select subject" at bounding box center [428, 89] width 855 height 23
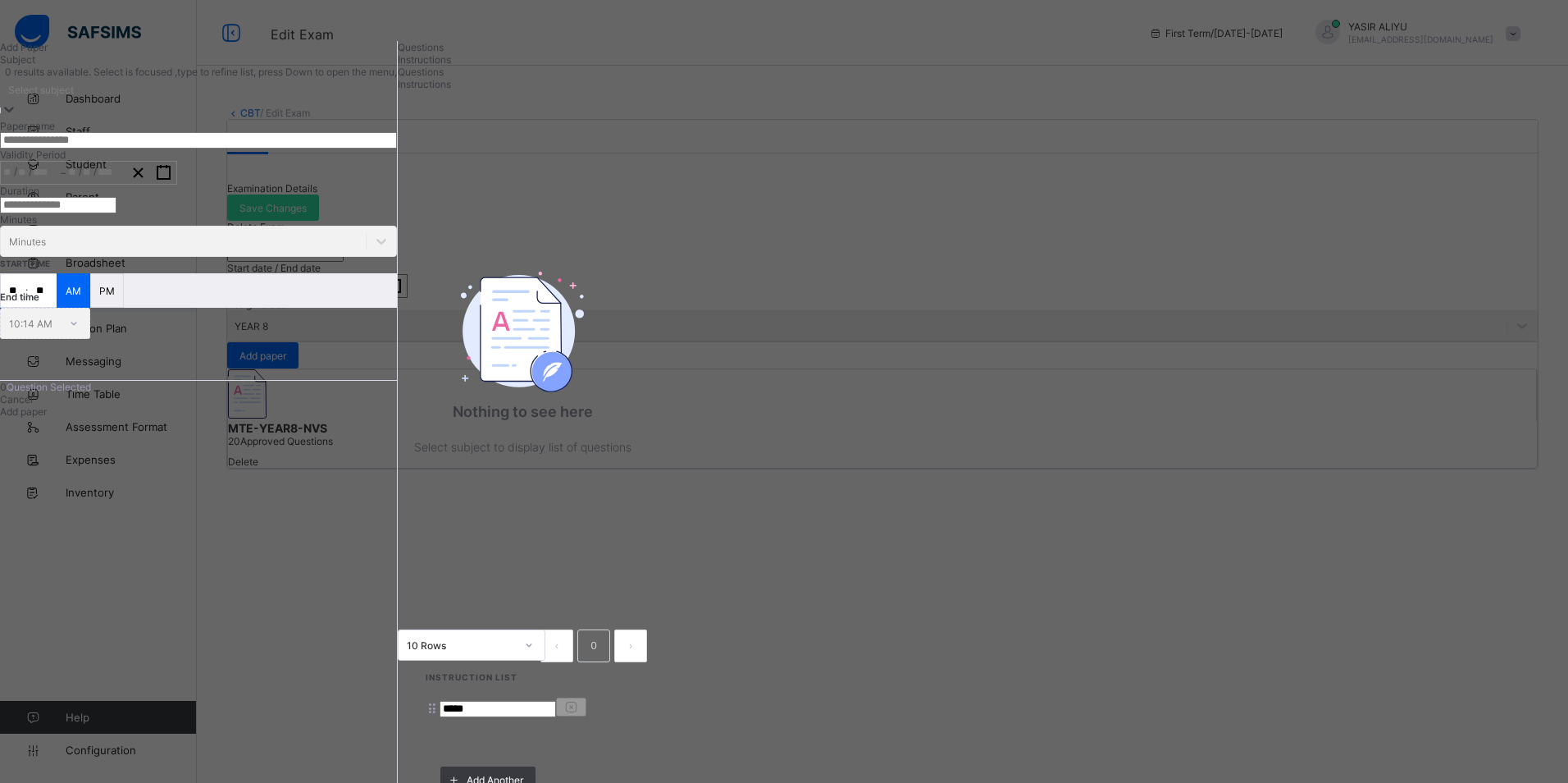
click at [233, 101] on div "Select subject" at bounding box center [198, 89] width 397 height 23
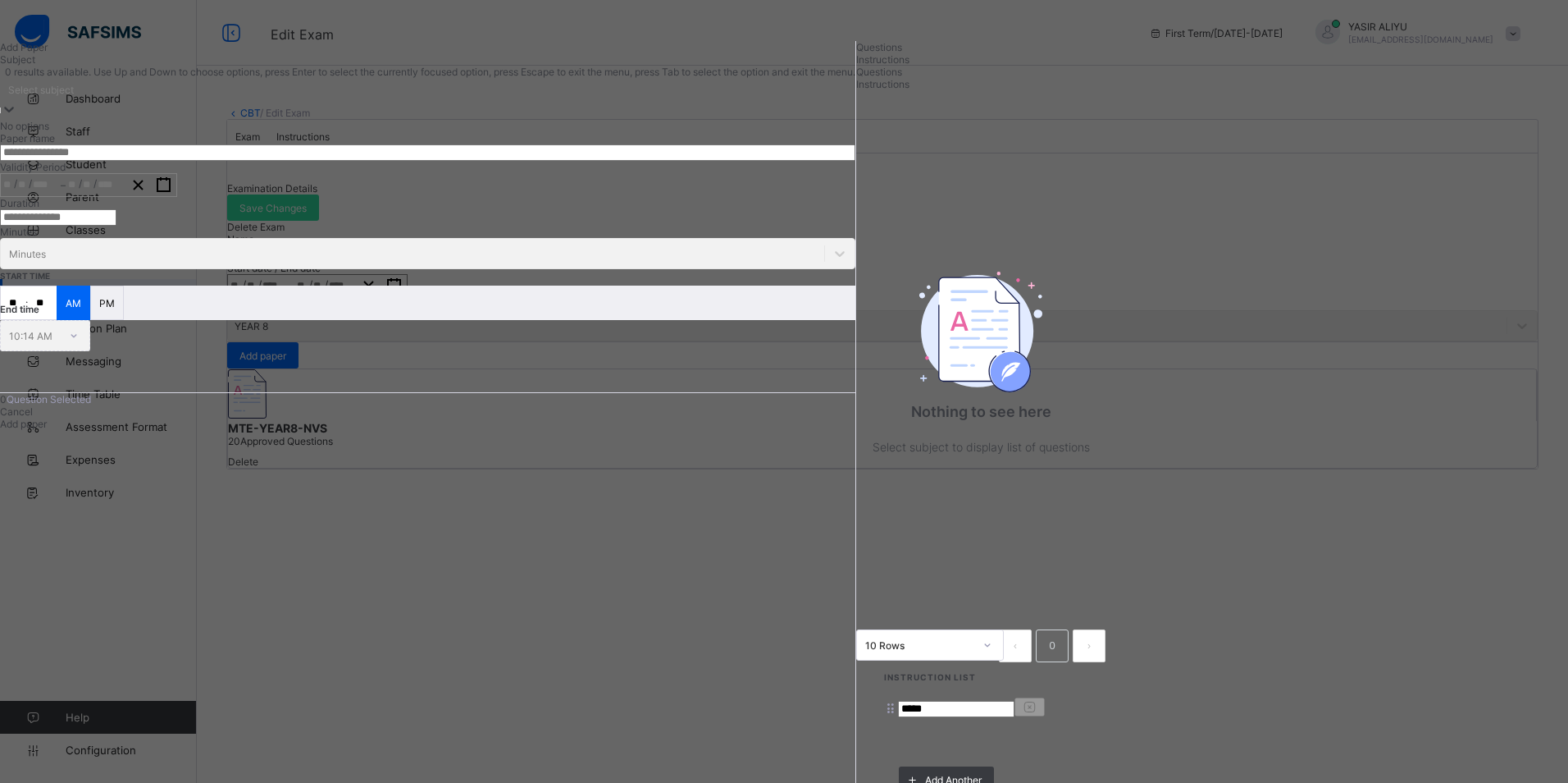
click at [234, 101] on div "Select subject" at bounding box center [428, 89] width 855 height 23
click at [269, 101] on div "Select subject" at bounding box center [428, 89] width 855 height 23
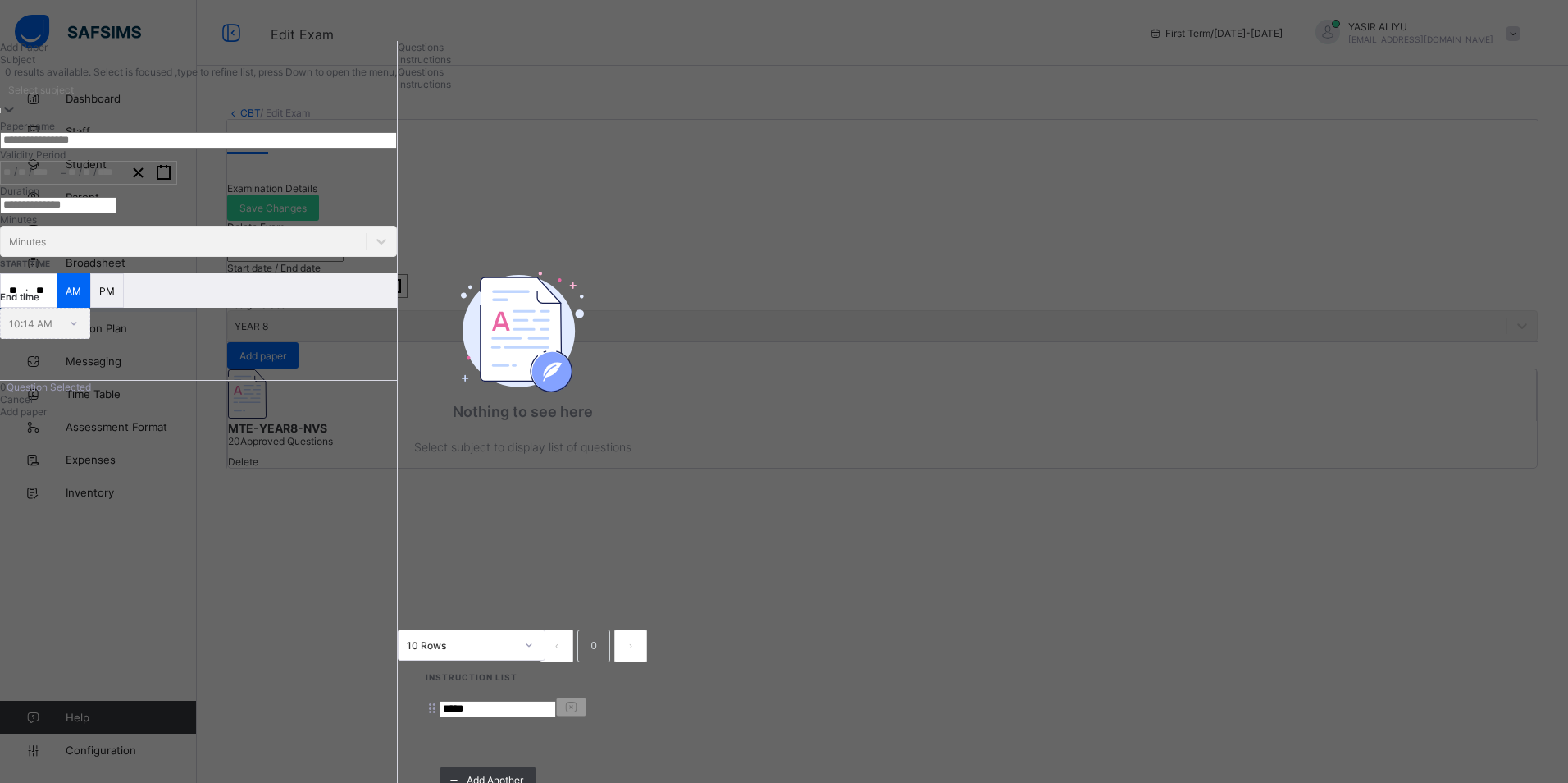
click at [17, 117] on icon at bounding box center [9, 108] width 17 height 17
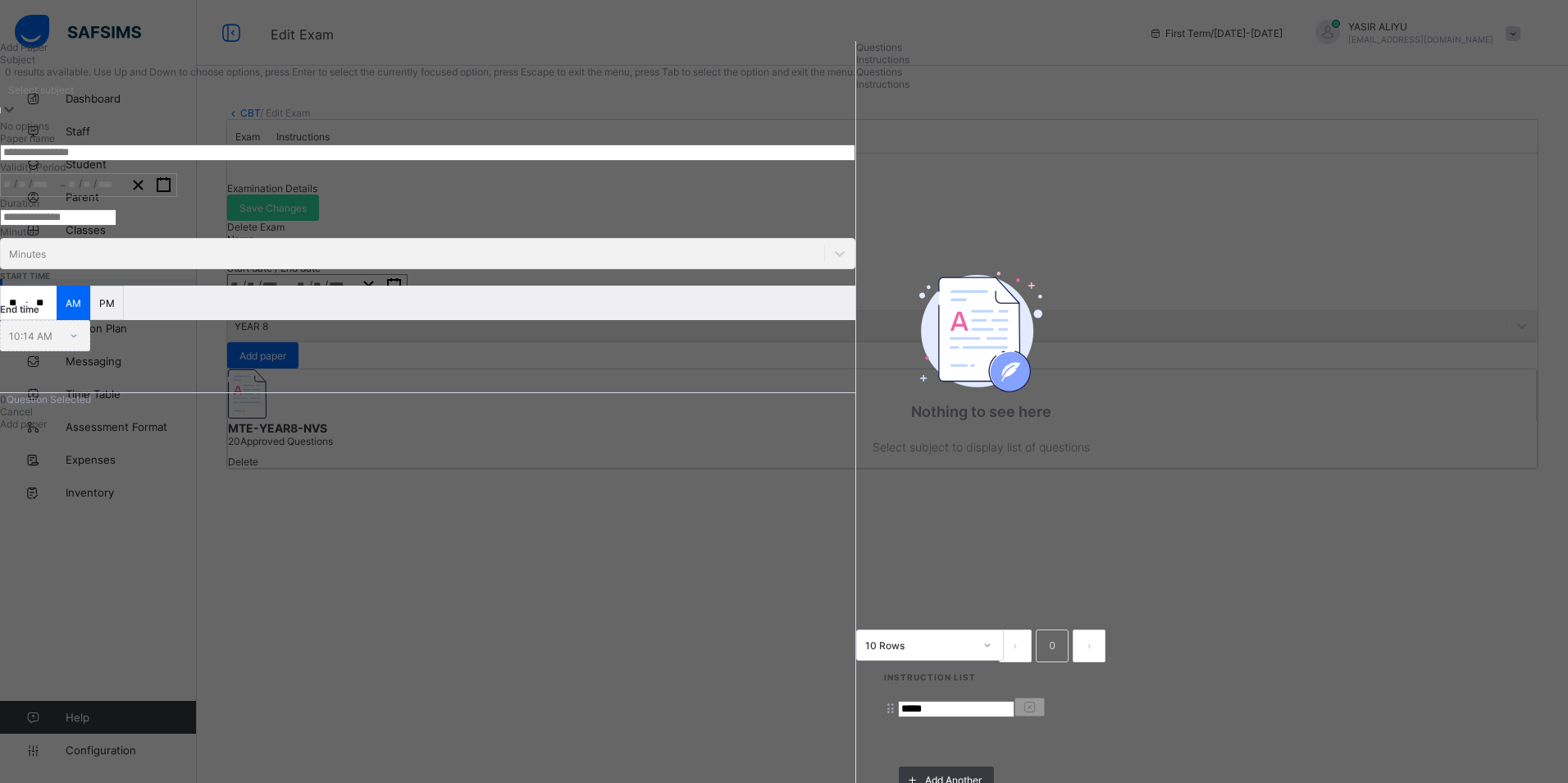
click at [17, 117] on icon at bounding box center [9, 108] width 17 height 17
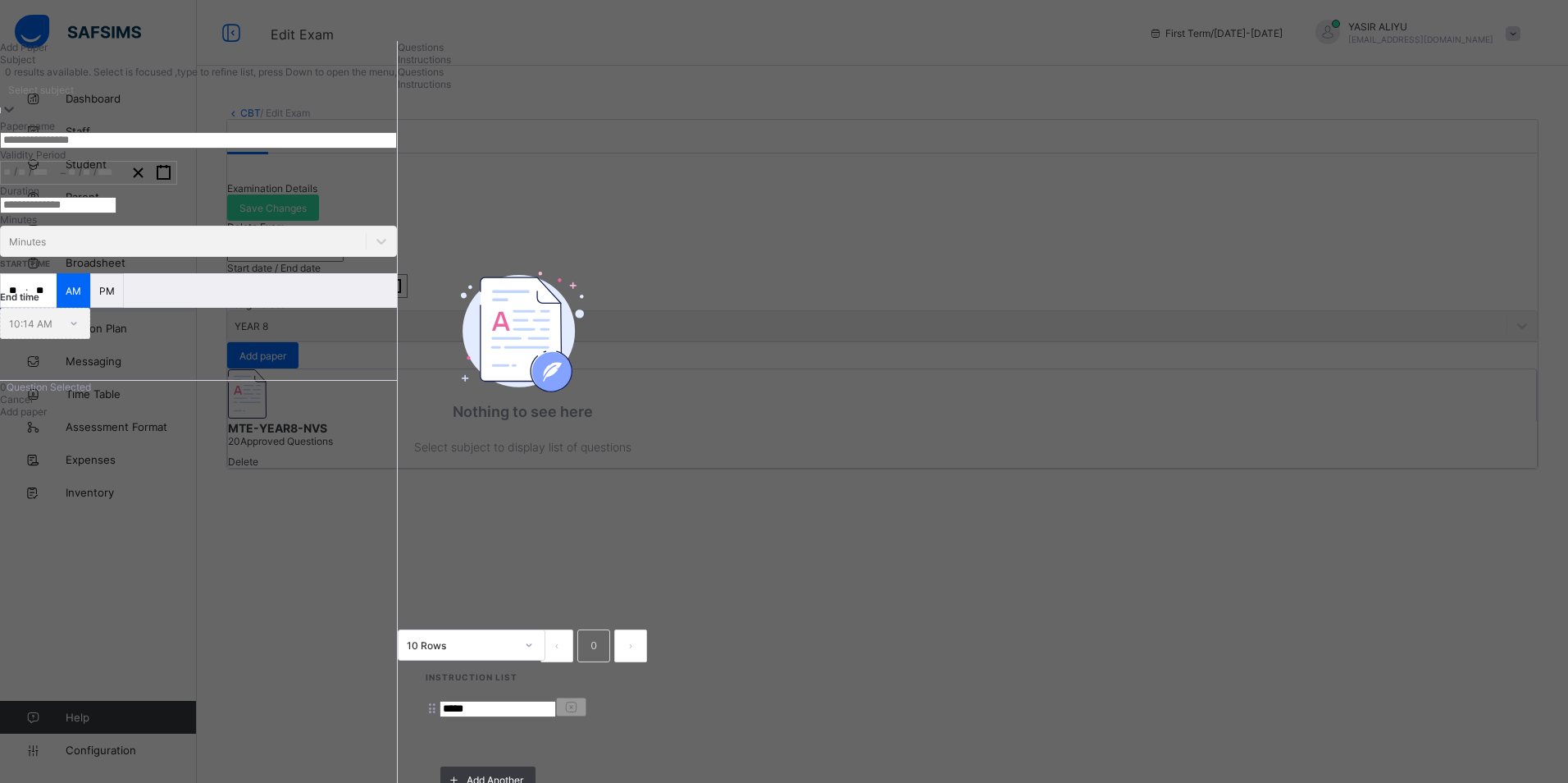
click at [17, 117] on icon at bounding box center [9, 108] width 17 height 17
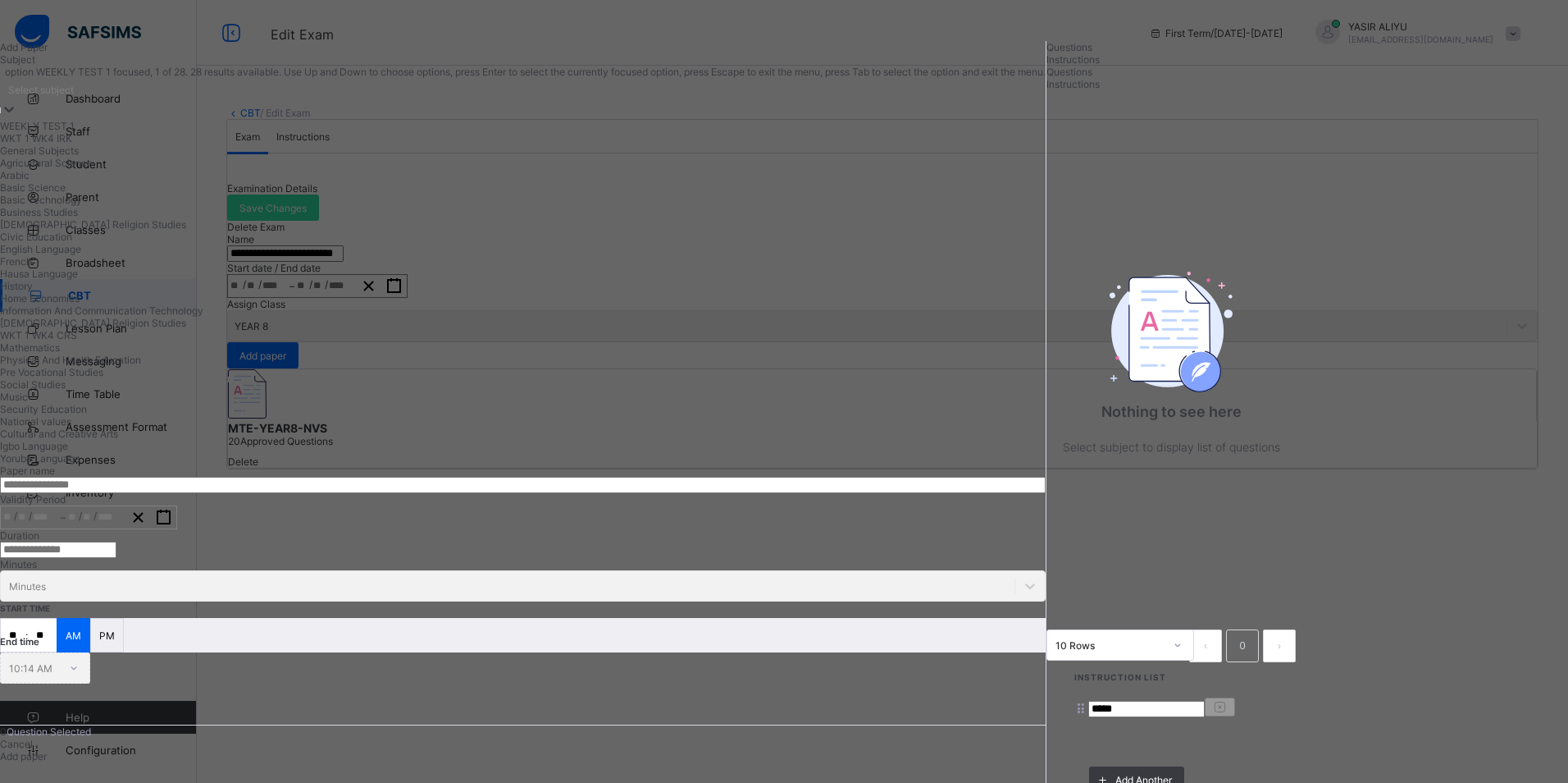
click at [201, 101] on div "Select subject" at bounding box center [522, 89] width 1046 height 23
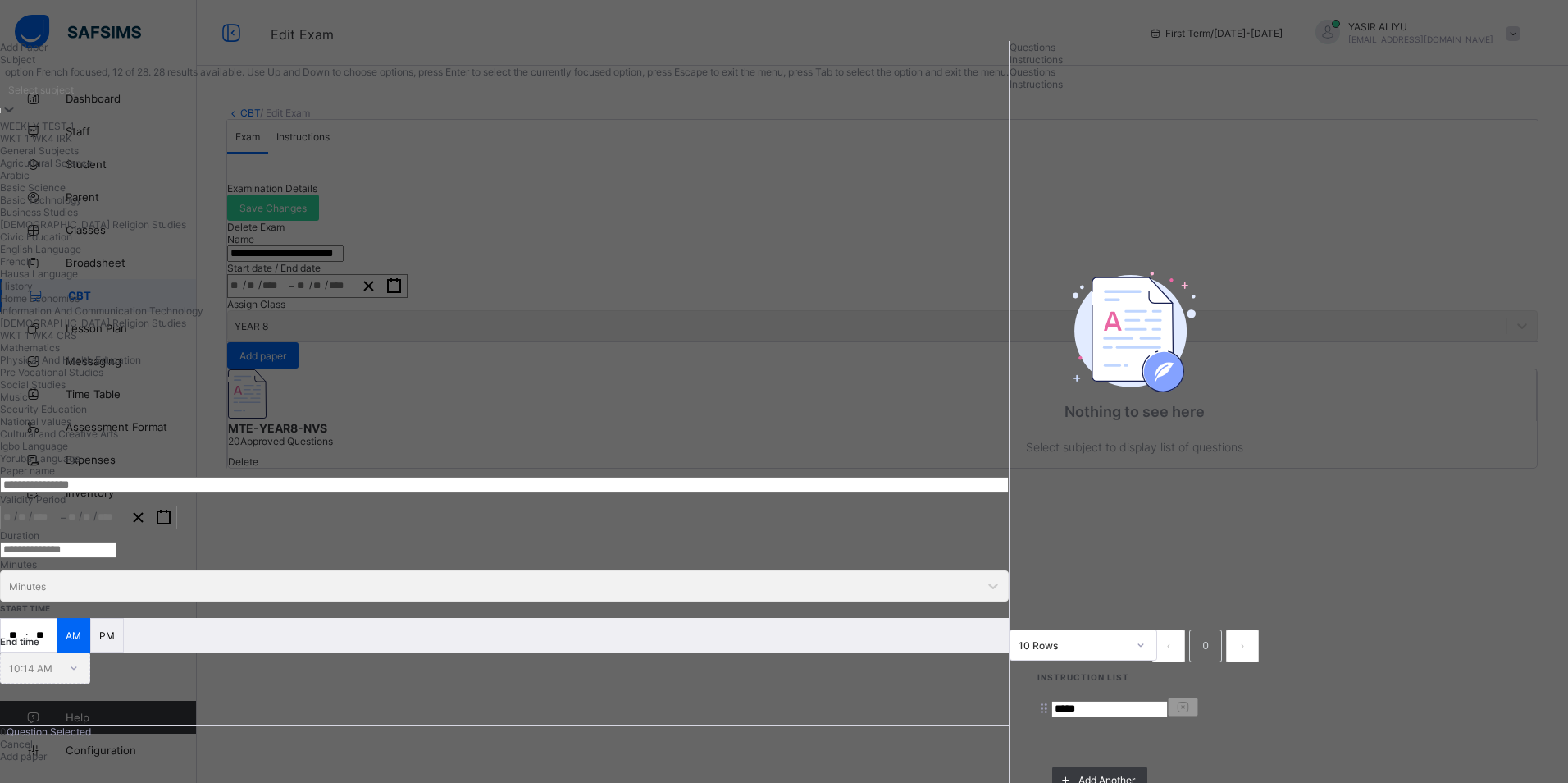
click at [138, 267] on div "French" at bounding box center [504, 261] width 1008 height 12
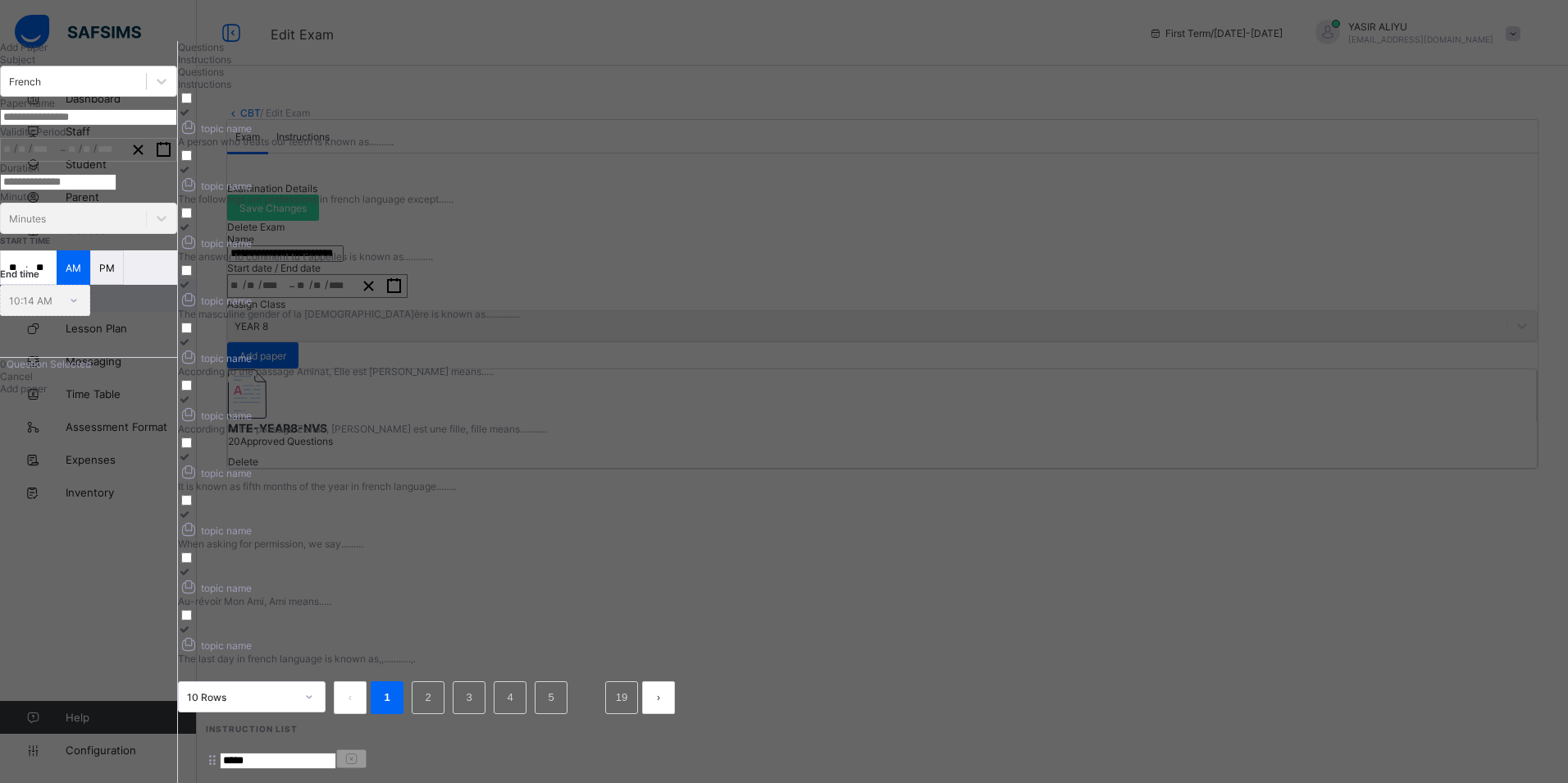
click at [177, 125] on input "text" at bounding box center [89, 117] width 177 height 17
type input "******"
click at [456, 118] on div at bounding box center [433, 111] width 510 height 12
click at [688, 173] on div at bounding box center [433, 170] width 510 height 12
click at [688, 239] on div "topic name" at bounding box center [433, 241] width 510 height 17
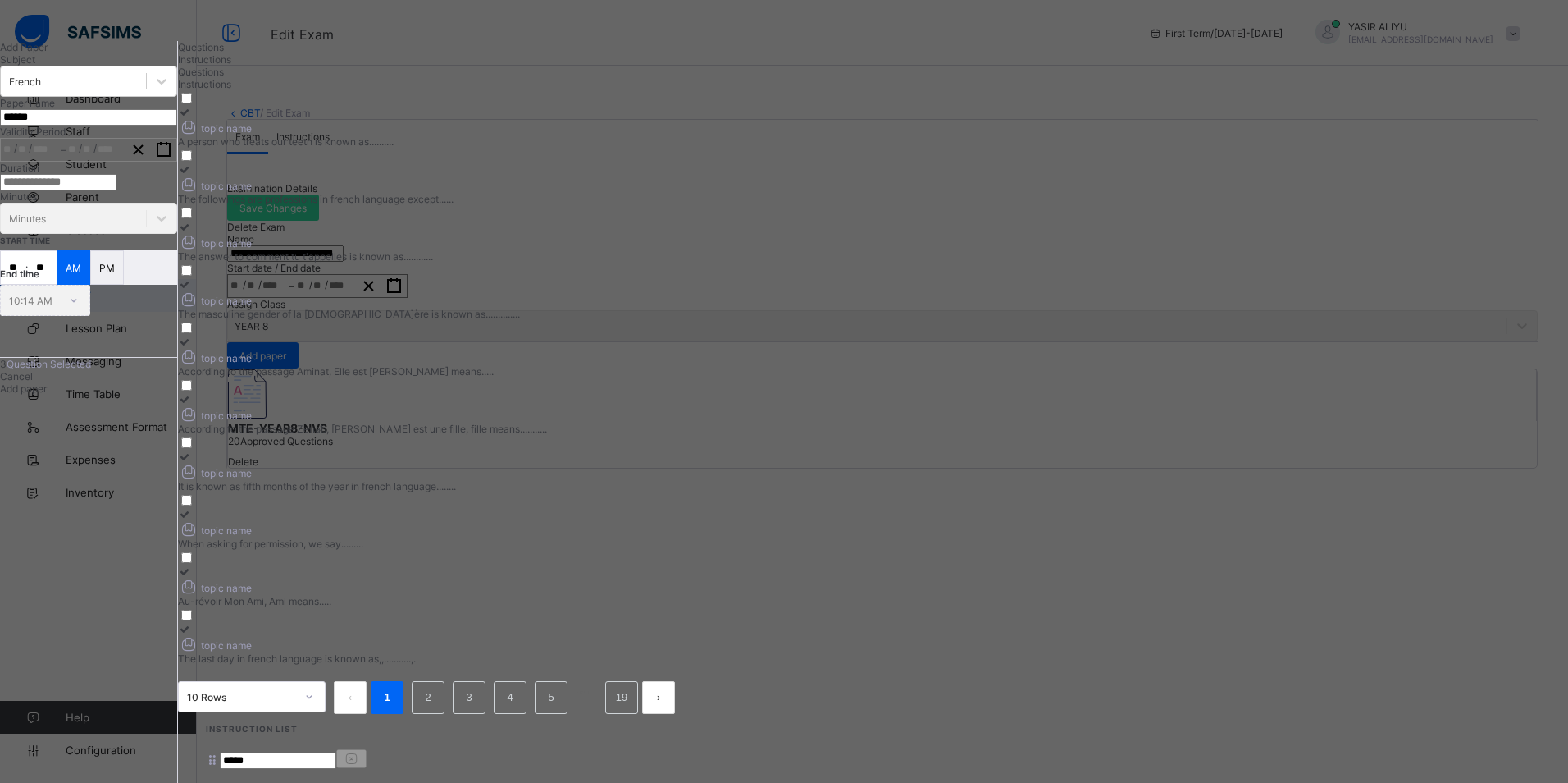
click at [688, 278] on div at bounding box center [433, 284] width 510 height 12
click at [688, 365] on div "According to the passage Aminat, Elle est gentille means....." at bounding box center [433, 371] width 510 height 12
click at [688, 392] on div at bounding box center [433, 398] width 510 height 12
click at [688, 480] on div "It is known as fifth months of the year in french language........" at bounding box center [433, 486] width 510 height 12
click at [192, 508] on icon at bounding box center [185, 514] width 14 height 12
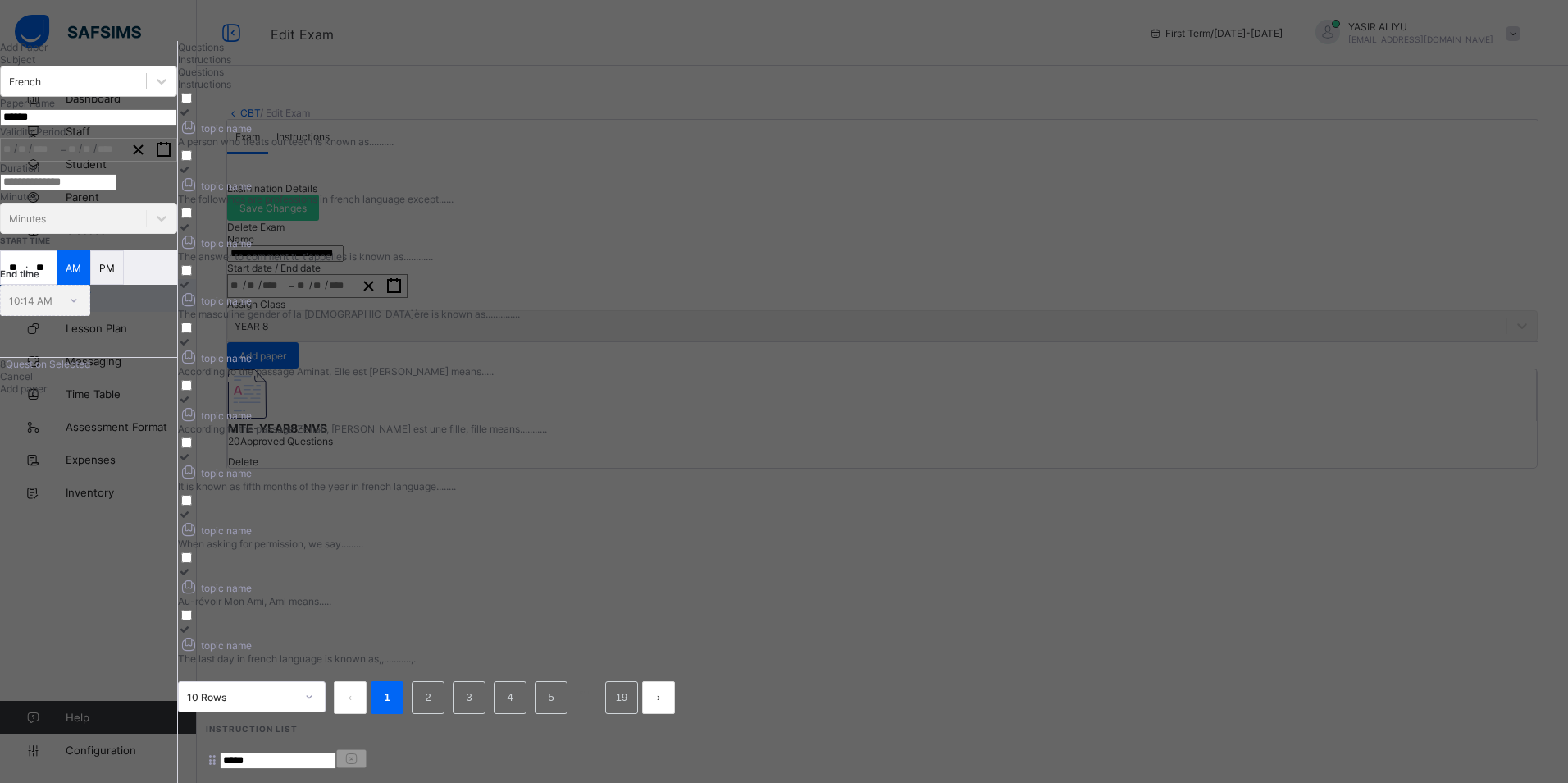
click at [688, 578] on div "topic name" at bounding box center [433, 586] width 510 height 17
click at [688, 622] on label "topic name The last day in french language is known as,,...........,." at bounding box center [433, 643] width 510 height 41
click at [436, 686] on link "2" at bounding box center [428, 697] width 16 height 22
click at [632, 135] on div "topic name" at bounding box center [436, 126] width 515 height 17
drag, startPoint x: 1012, startPoint y: 159, endPoint x: 996, endPoint y: 219, distance: 62.1
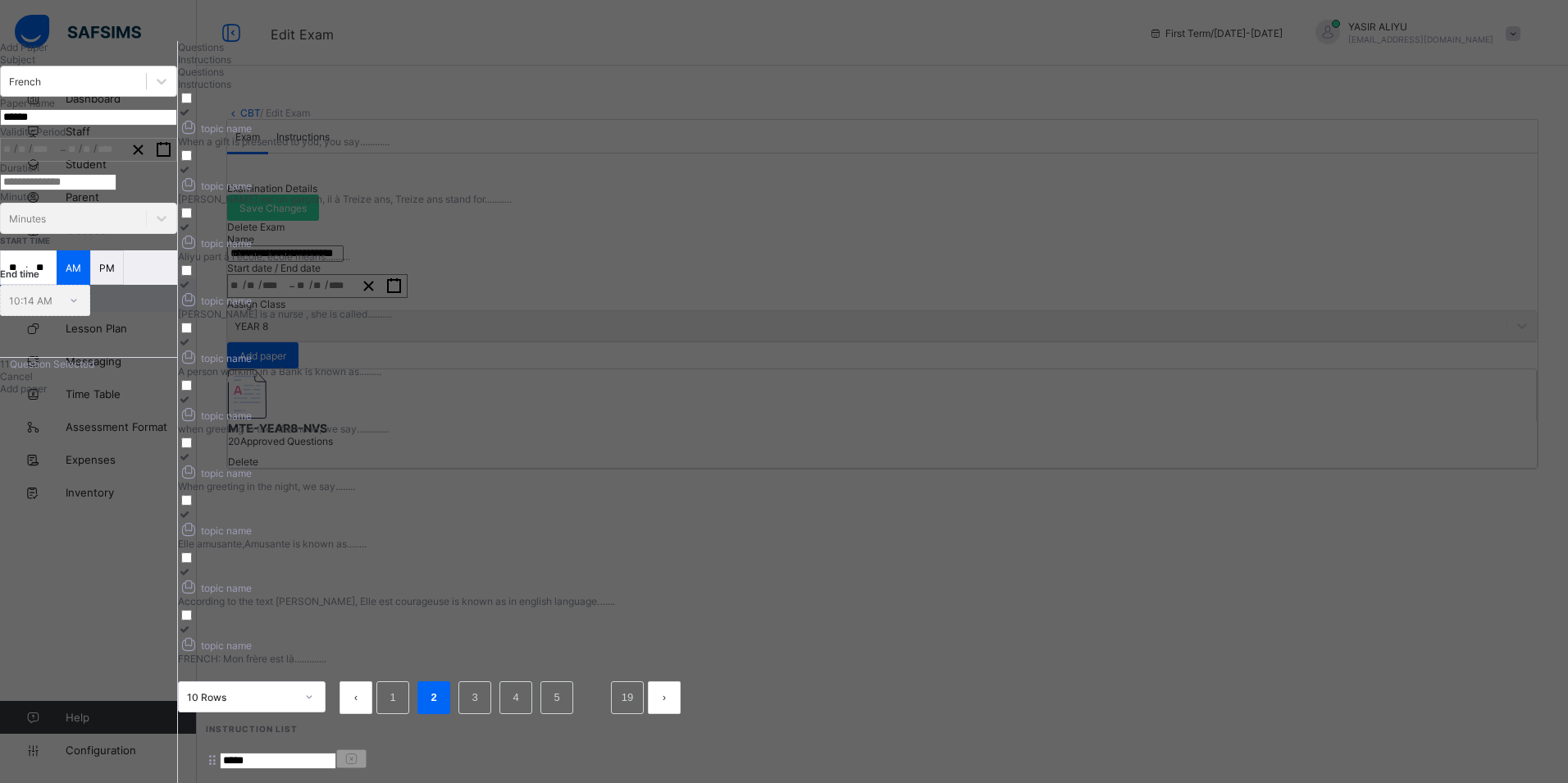
click at [694, 167] on div at bounding box center [436, 170] width 515 height 12
click at [694, 262] on div "Aliyu part à l'ècole, ècole means.........." at bounding box center [436, 256] width 515 height 12
drag, startPoint x: 1031, startPoint y: 263, endPoint x: 983, endPoint y: 283, distance: 52.0
click at [694, 308] on div "Aisha is a nurse , she is called.........." at bounding box center [436, 314] width 515 height 12
click at [694, 335] on label "topic name A person working in a Bank is known as........." at bounding box center [436, 356] width 515 height 41
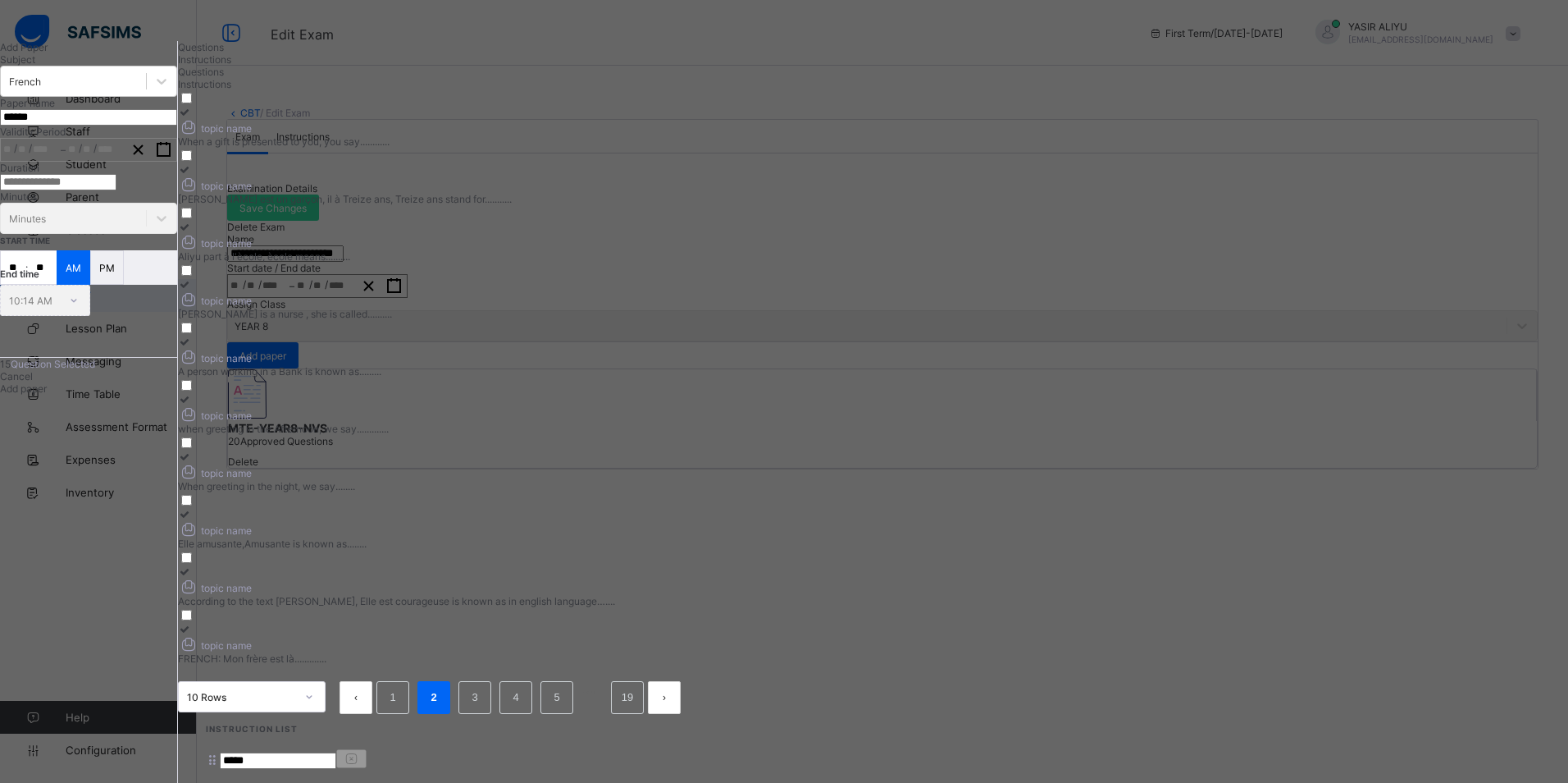
click at [694, 392] on label "topic name when greeting in the Afternoon, we say............." at bounding box center [436, 413] width 515 height 41
click at [694, 480] on div "When greeting in the night, we say........" at bounding box center [436, 486] width 515 height 12
click at [192, 508] on icon at bounding box center [185, 514] width 14 height 12
click at [694, 578] on div "topic name" at bounding box center [436, 586] width 515 height 17
click at [694, 622] on div at bounding box center [436, 628] width 515 height 12
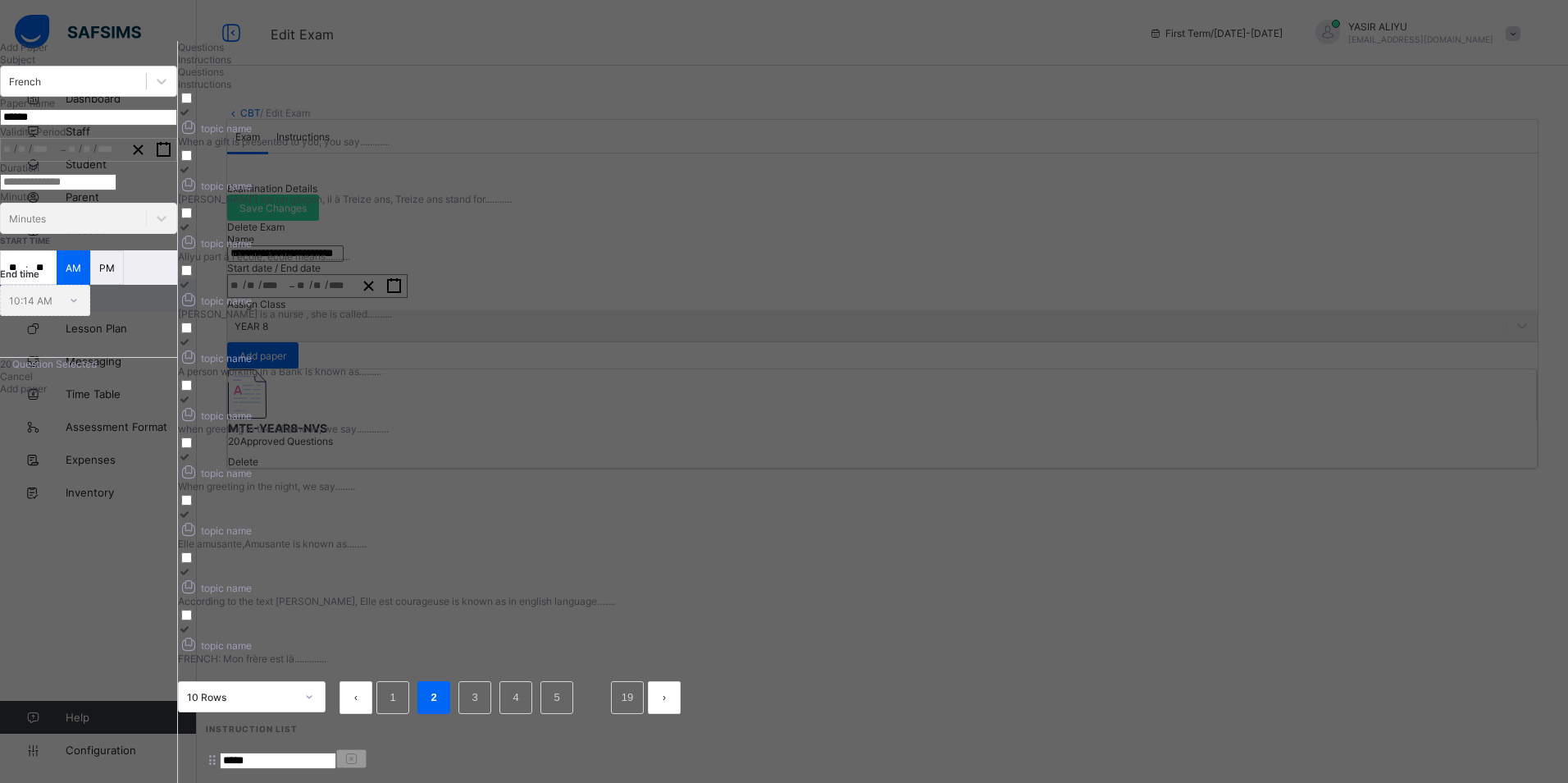
click at [176, 161] on button "button" at bounding box center [164, 150] width 26 height 22
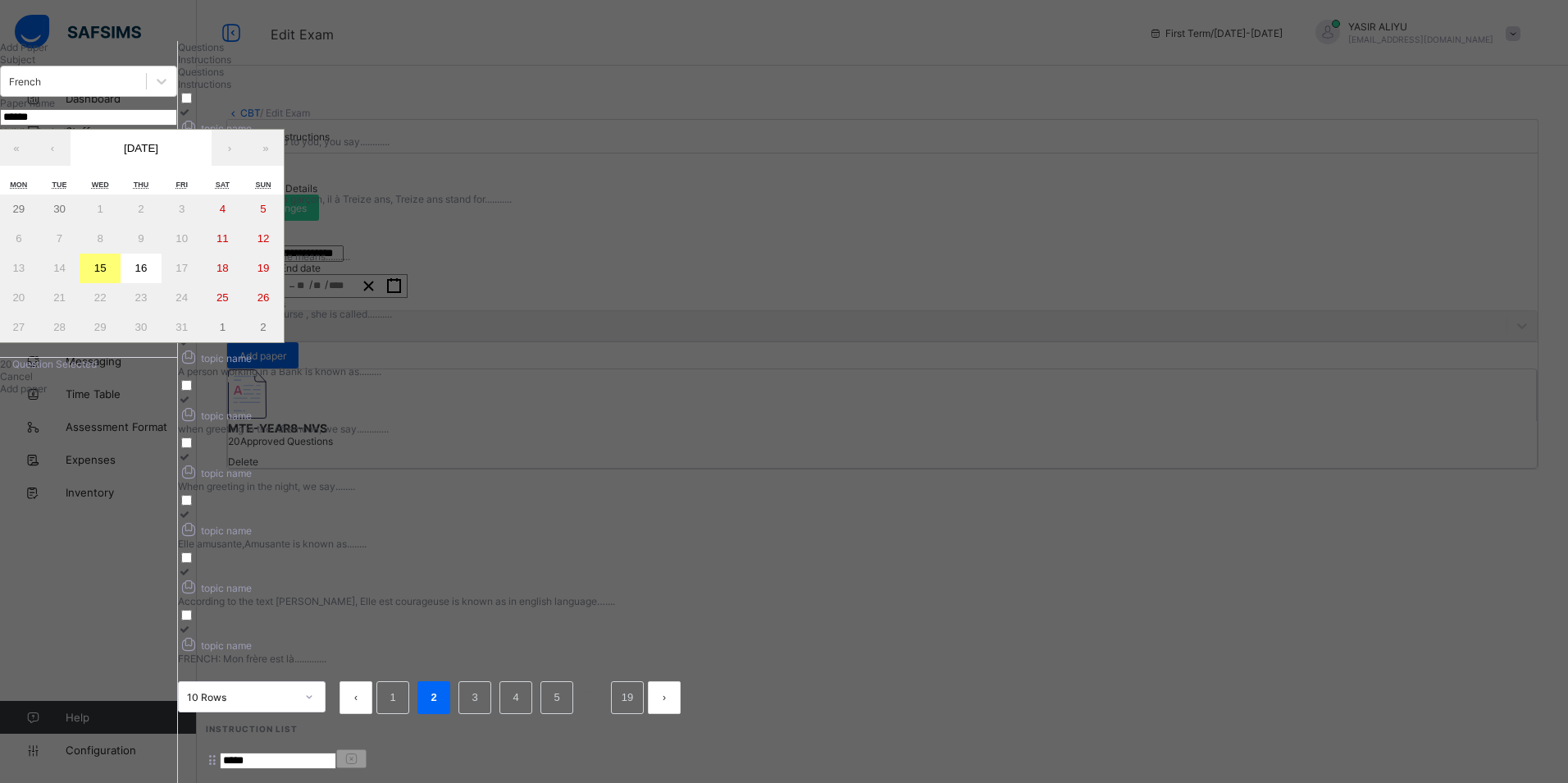
click at [106, 274] on abbr "15" at bounding box center [101, 267] width 12 height 12
type input "**********"
type input "**"
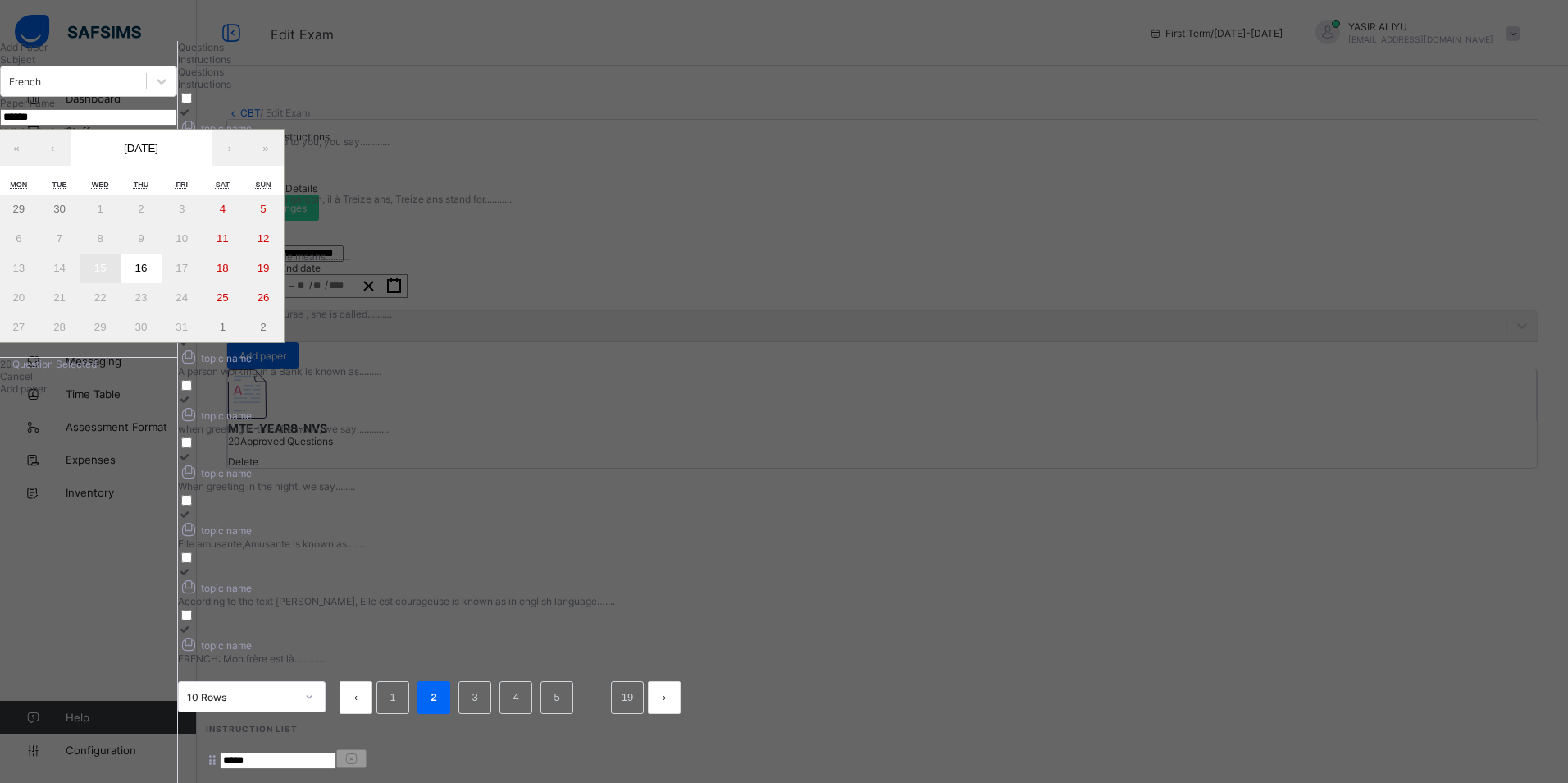
type input "****"
type input "**********"
type input "**"
type input "****"
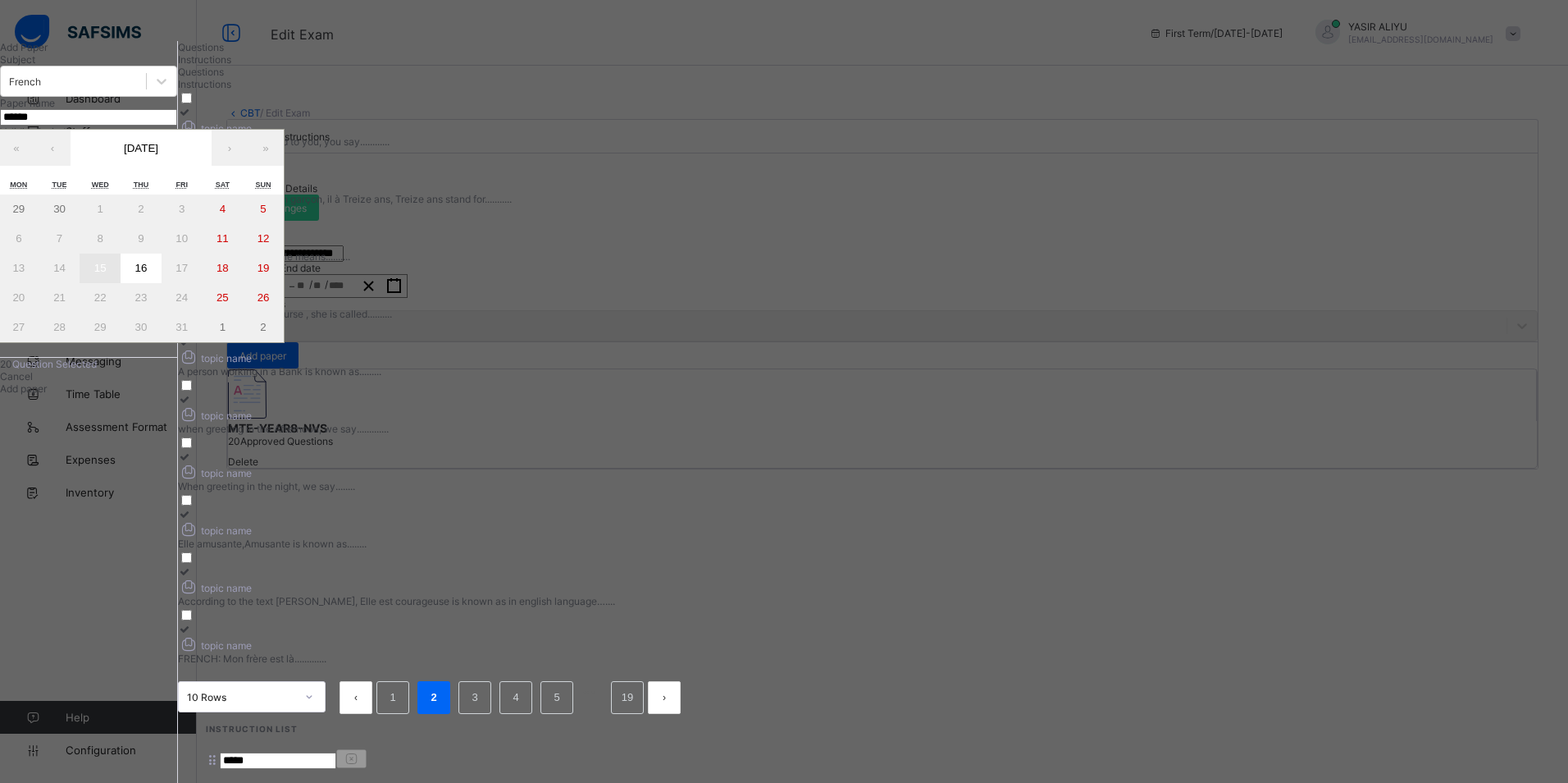
type input "**"
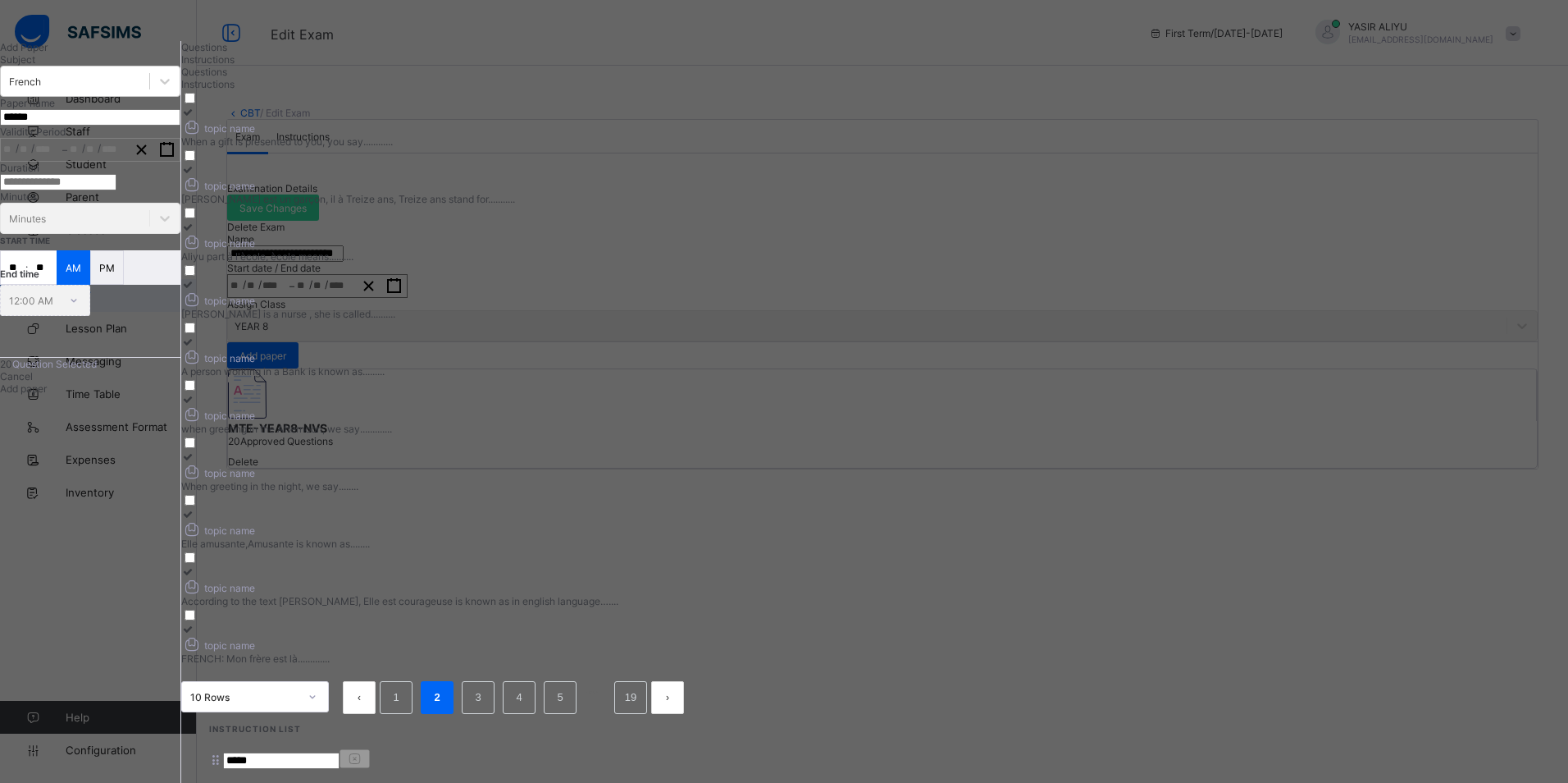
click at [116, 190] on input "number" at bounding box center [58, 181] width 116 height 17
type input "**"
click at [26, 284] on input "**" at bounding box center [13, 267] width 25 height 33
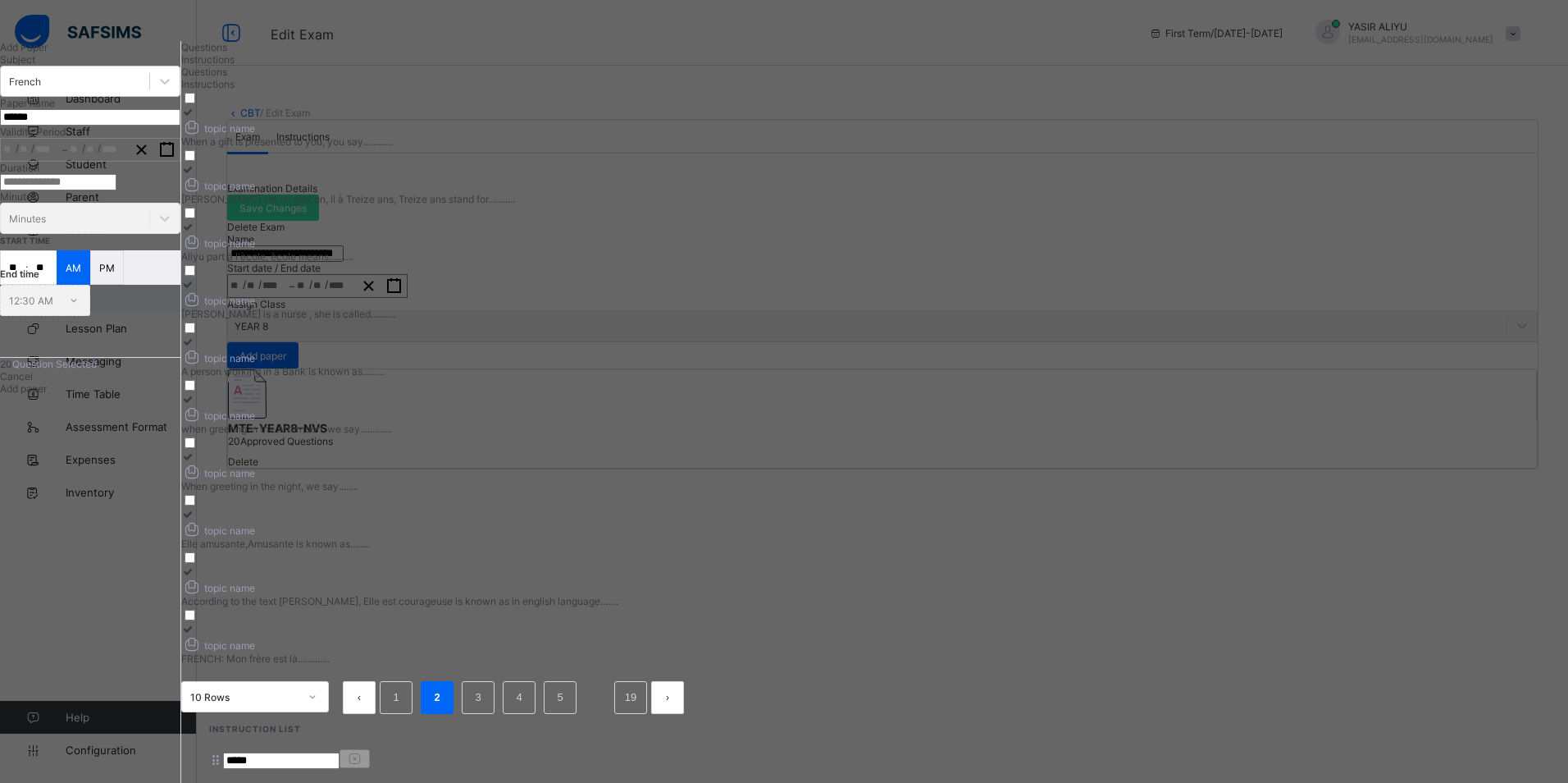
click at [26, 284] on input "**" at bounding box center [13, 267] width 25 height 33
type input "**"
click at [56, 284] on input "**" at bounding box center [41, 267] width 29 height 33
type input "**"
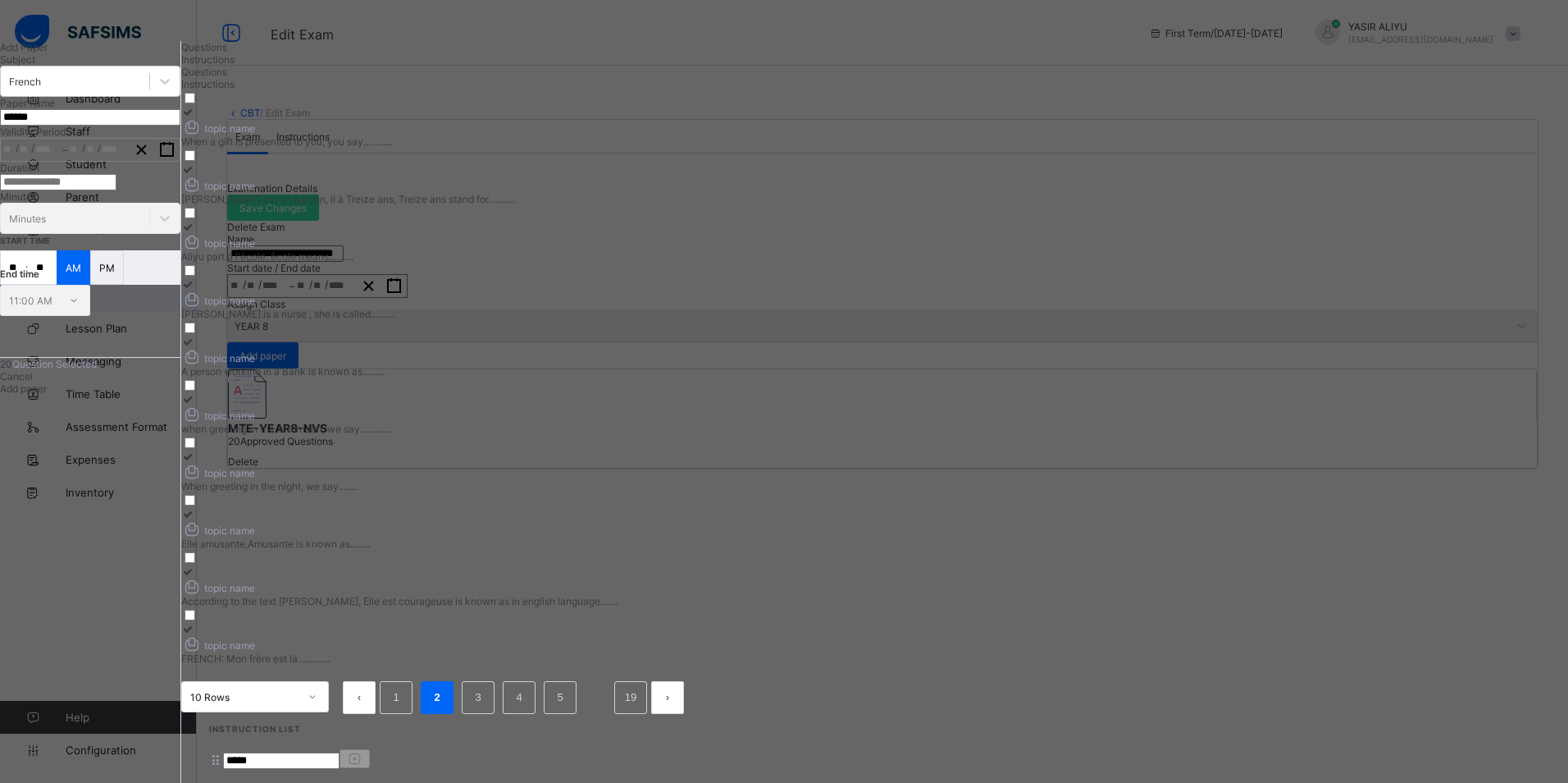
click at [46, 394] on span "Add paper" at bounding box center [23, 389] width 46 height 12
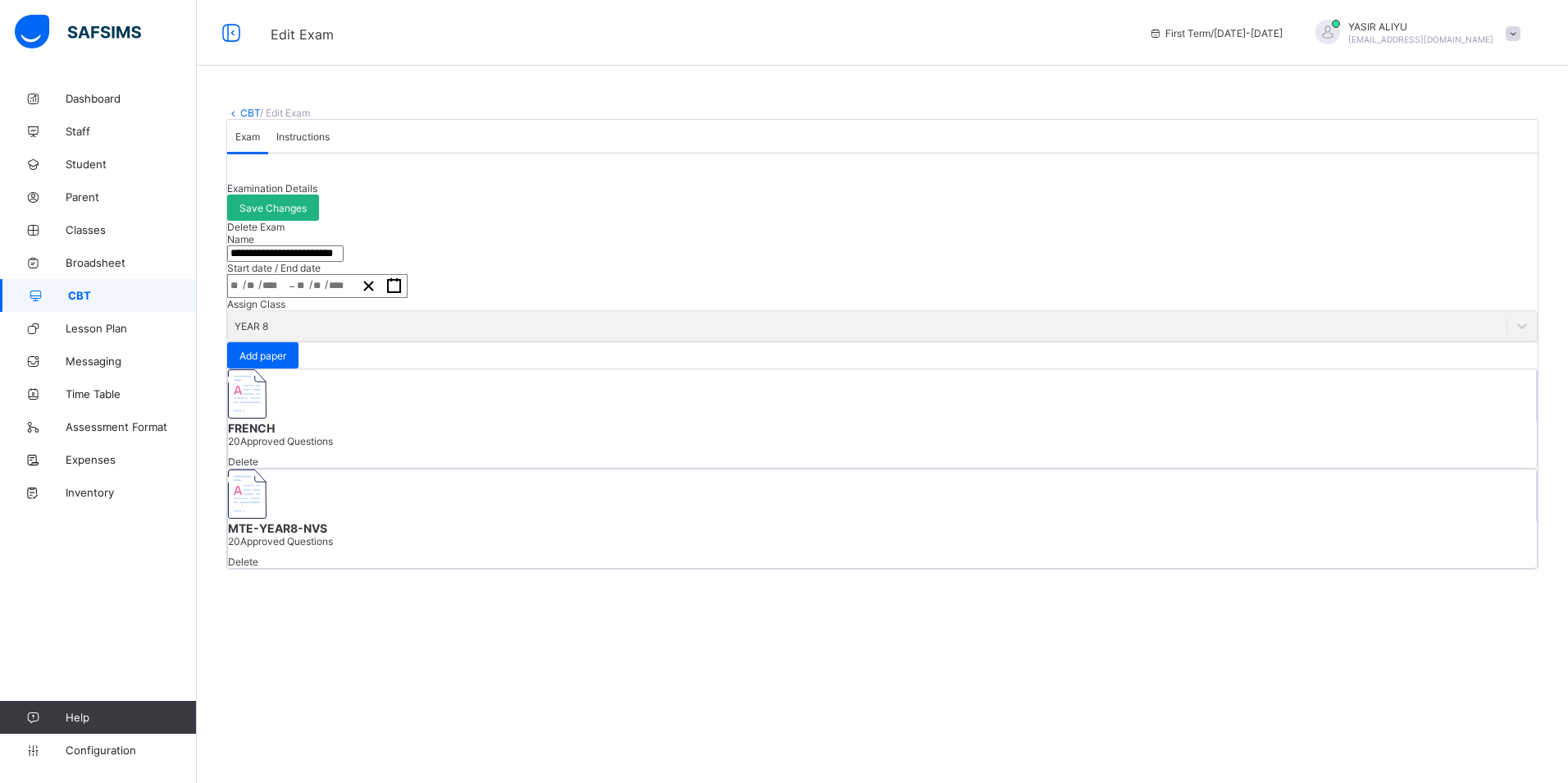
click at [307, 214] on span "Save Changes" at bounding box center [273, 208] width 67 height 12
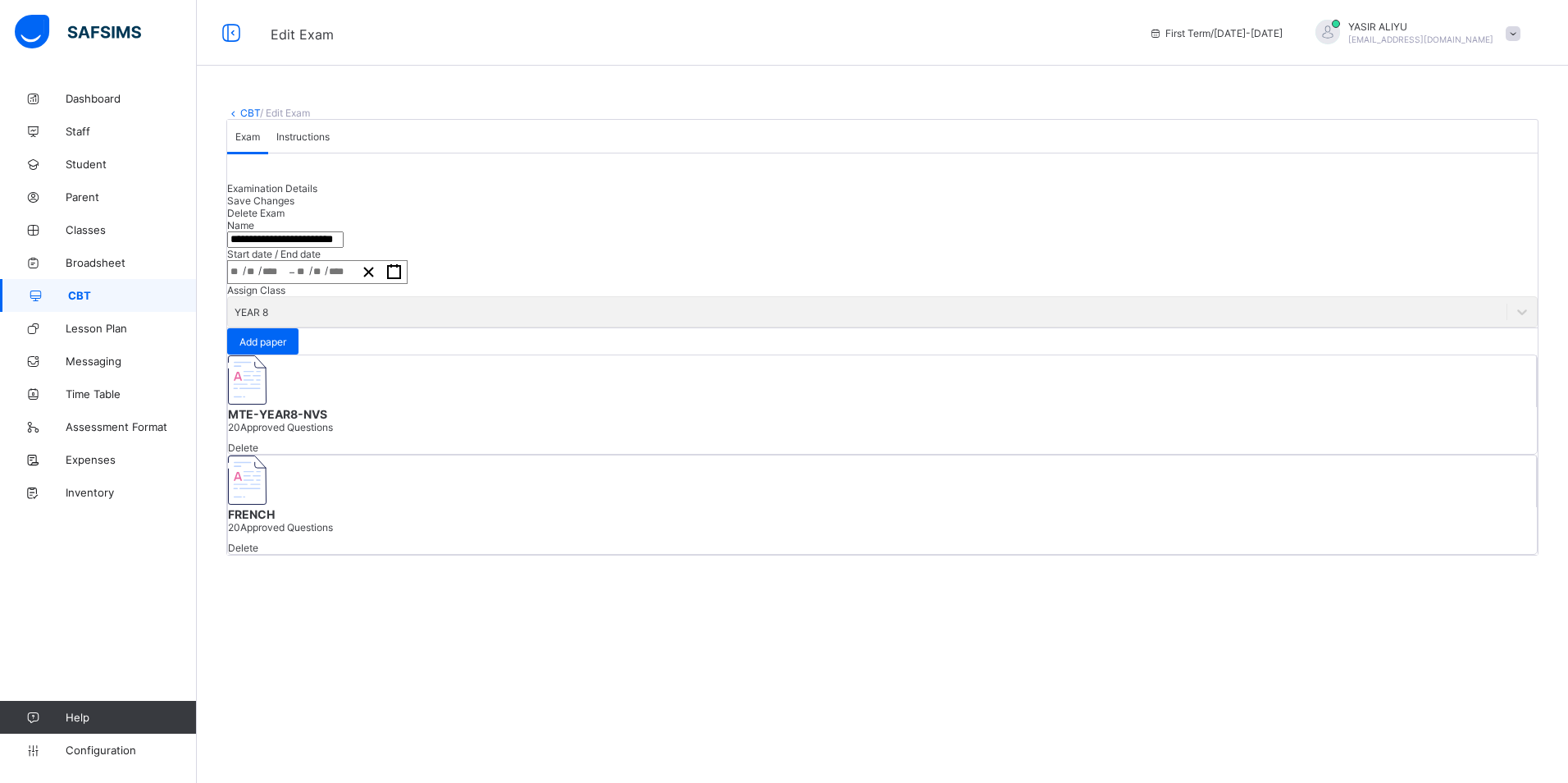
click at [252, 115] on link "CBT" at bounding box center [250, 112] width 20 height 12
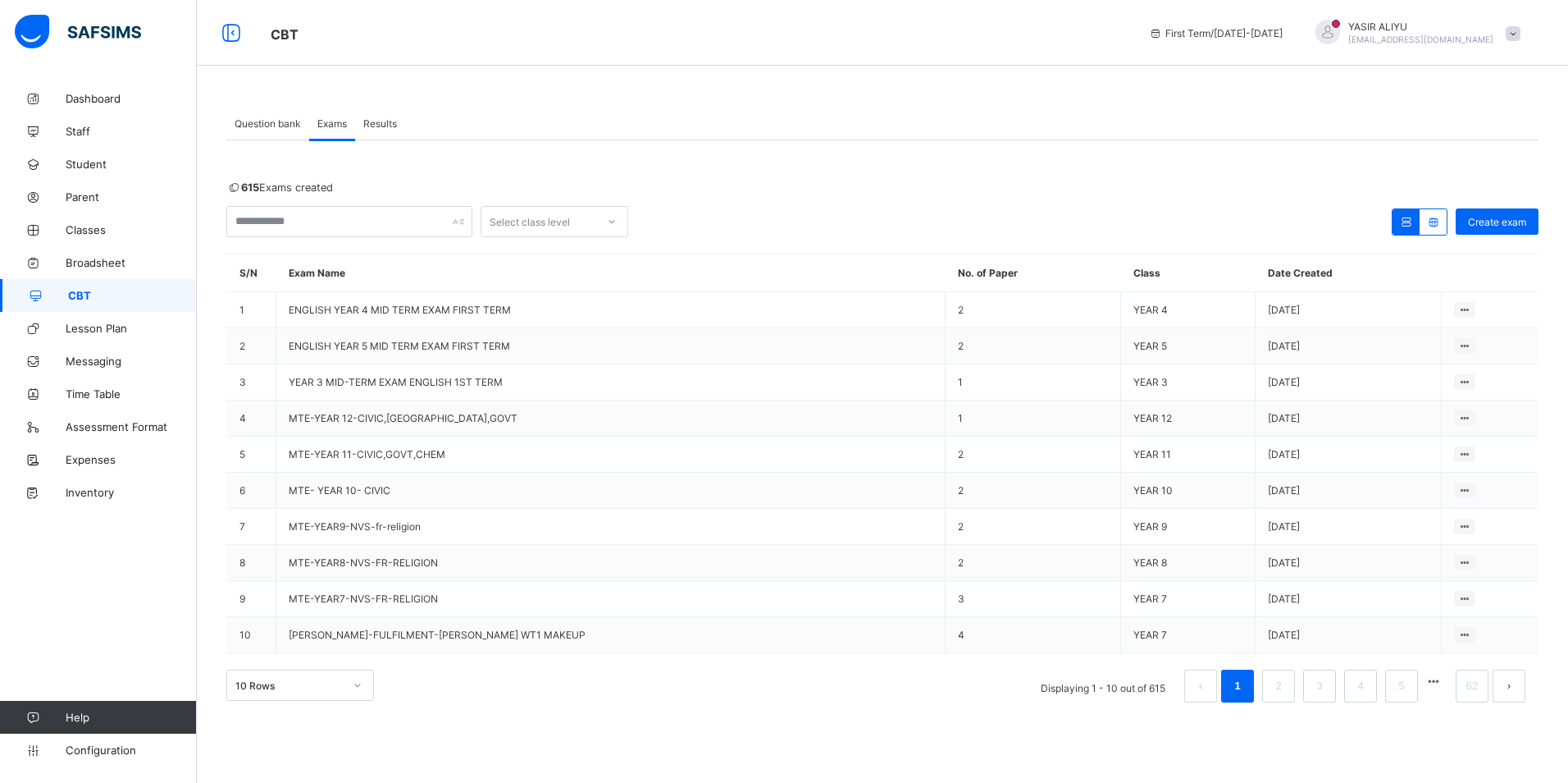
click at [0, 0] on div "Make actvie" at bounding box center [0, 0] width 0 height 0
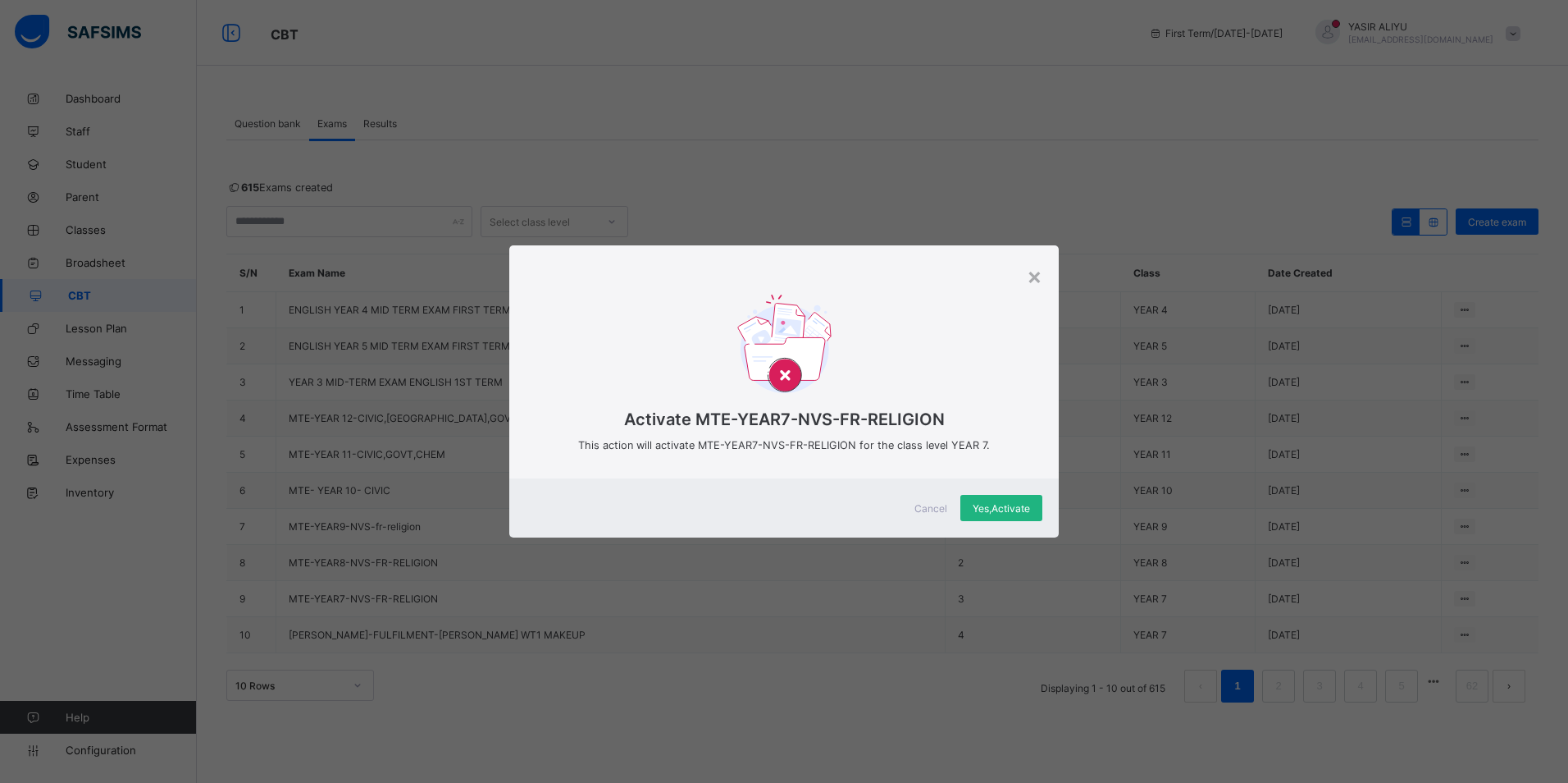
click at [1031, 507] on div "Yes, Activate" at bounding box center [1000, 508] width 82 height 27
click at [968, 656] on div "× Activate MTE-YEAR7-NVS-FR-RELIGION This action will activate MTE-YEAR7-NVS-FR…" at bounding box center [784, 392] width 1568 height 783
click at [374, 324] on div "× Activate MTE-YEAR7-NVS-FR-RELIGION This action will activate MTE-YEAR7-NVS-FR…" at bounding box center [784, 392] width 1568 height 783
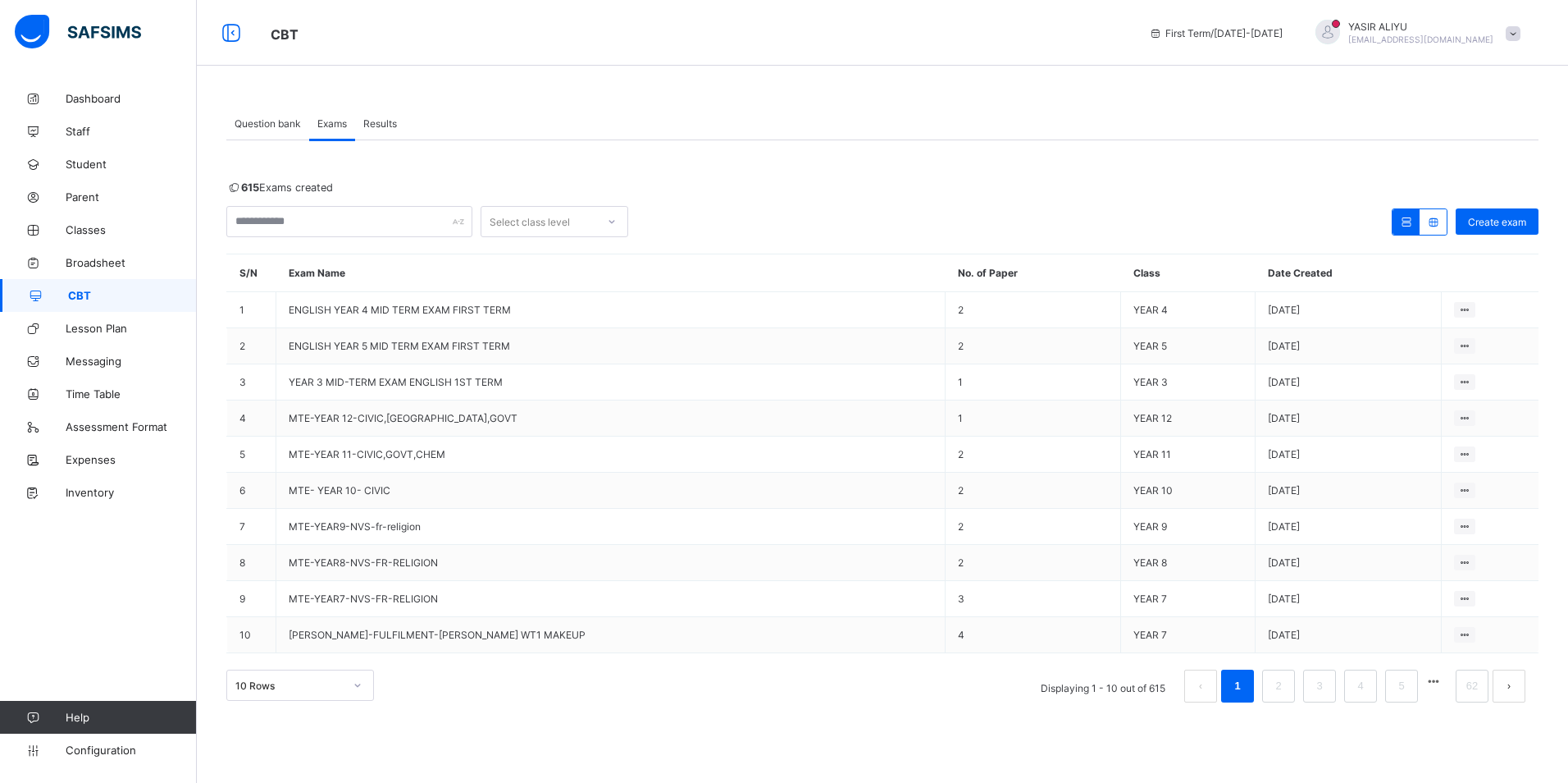
click at [383, 117] on span "Results" at bounding box center [380, 123] width 34 height 12
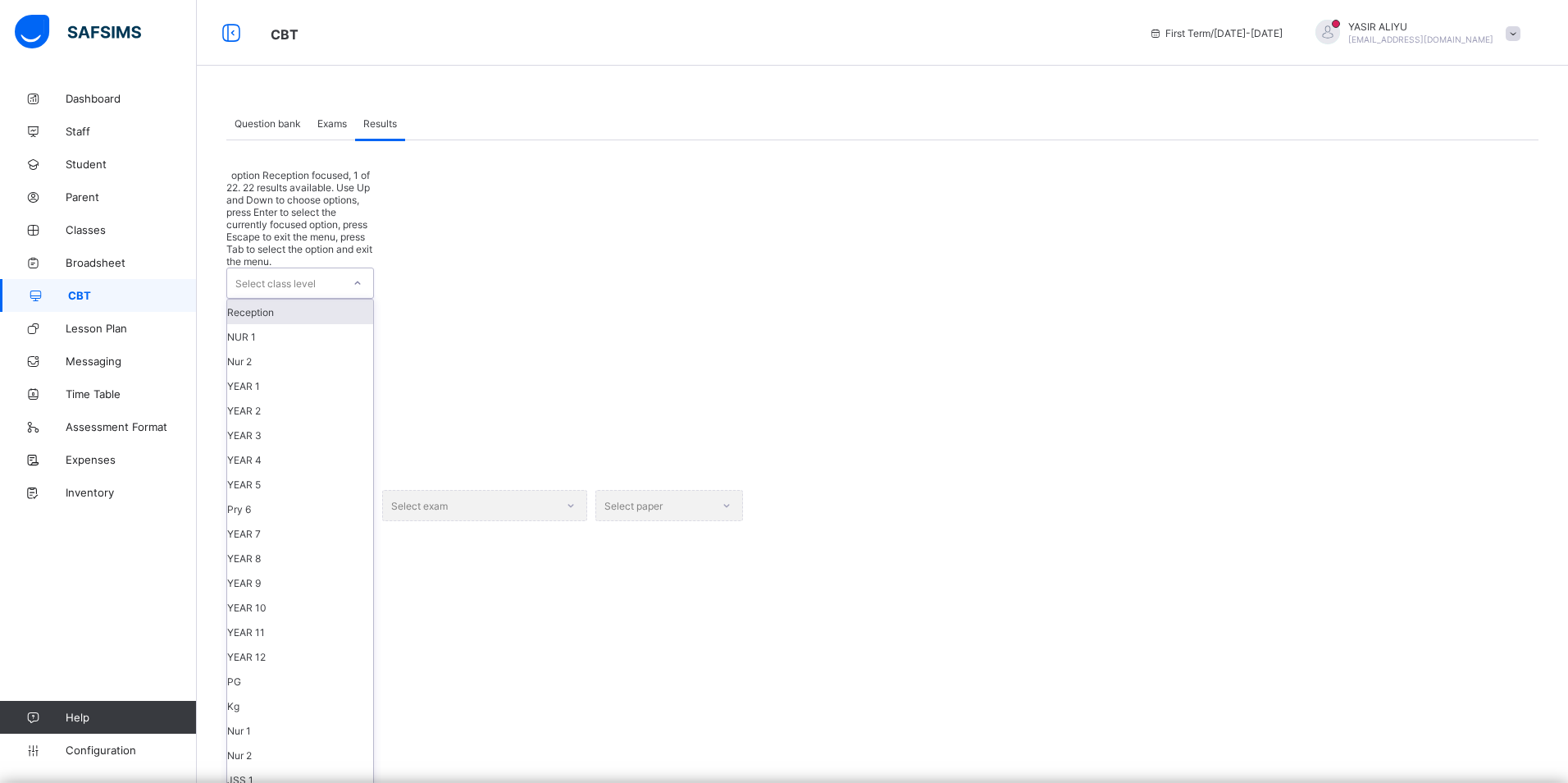
click at [319, 268] on div "Select class level" at bounding box center [284, 283] width 114 height 30
click at [276, 545] on div "YEAR 8" at bounding box center [300, 557] width 146 height 25
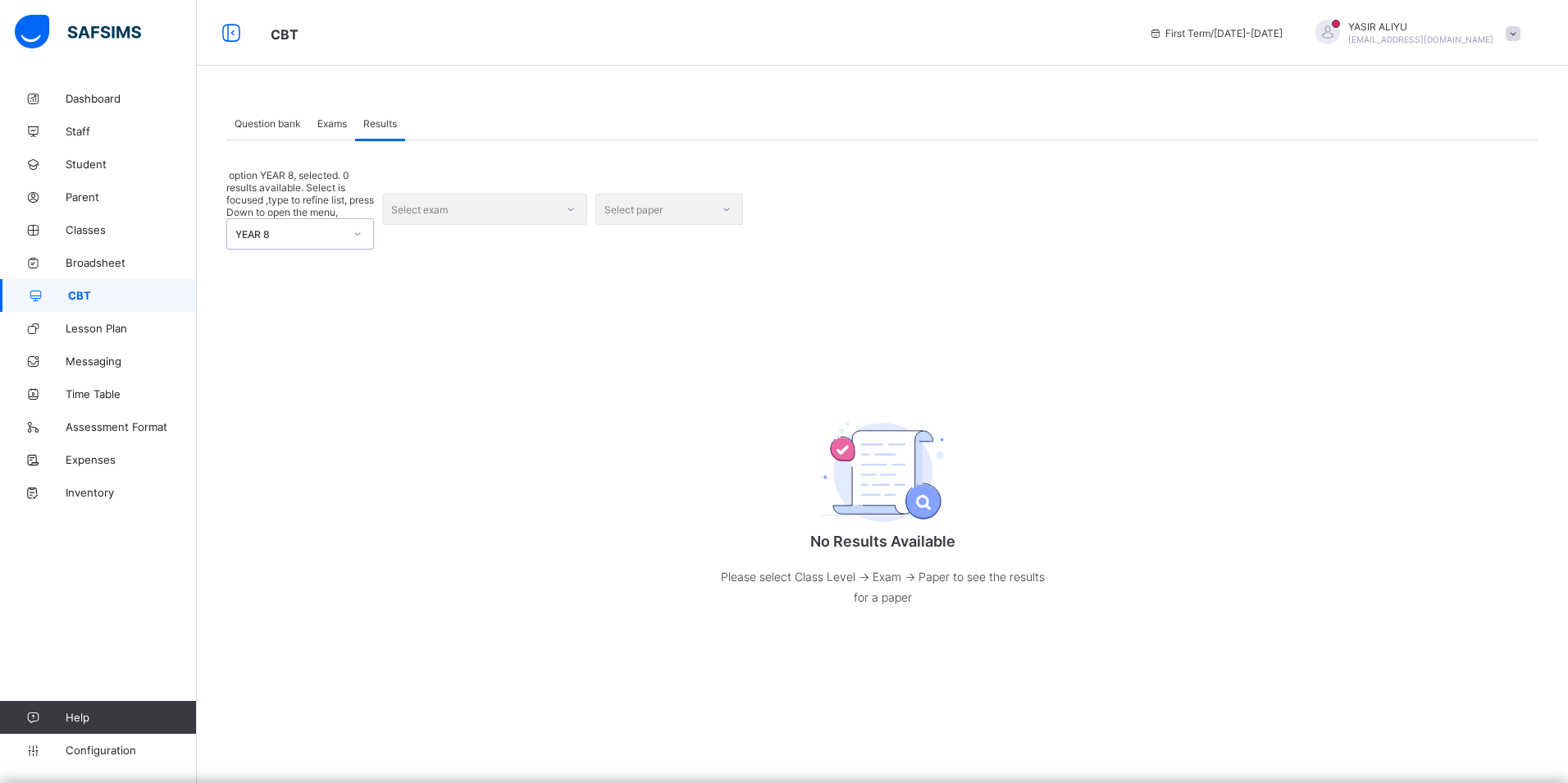
click at [356, 226] on icon at bounding box center [358, 234] width 10 height 17
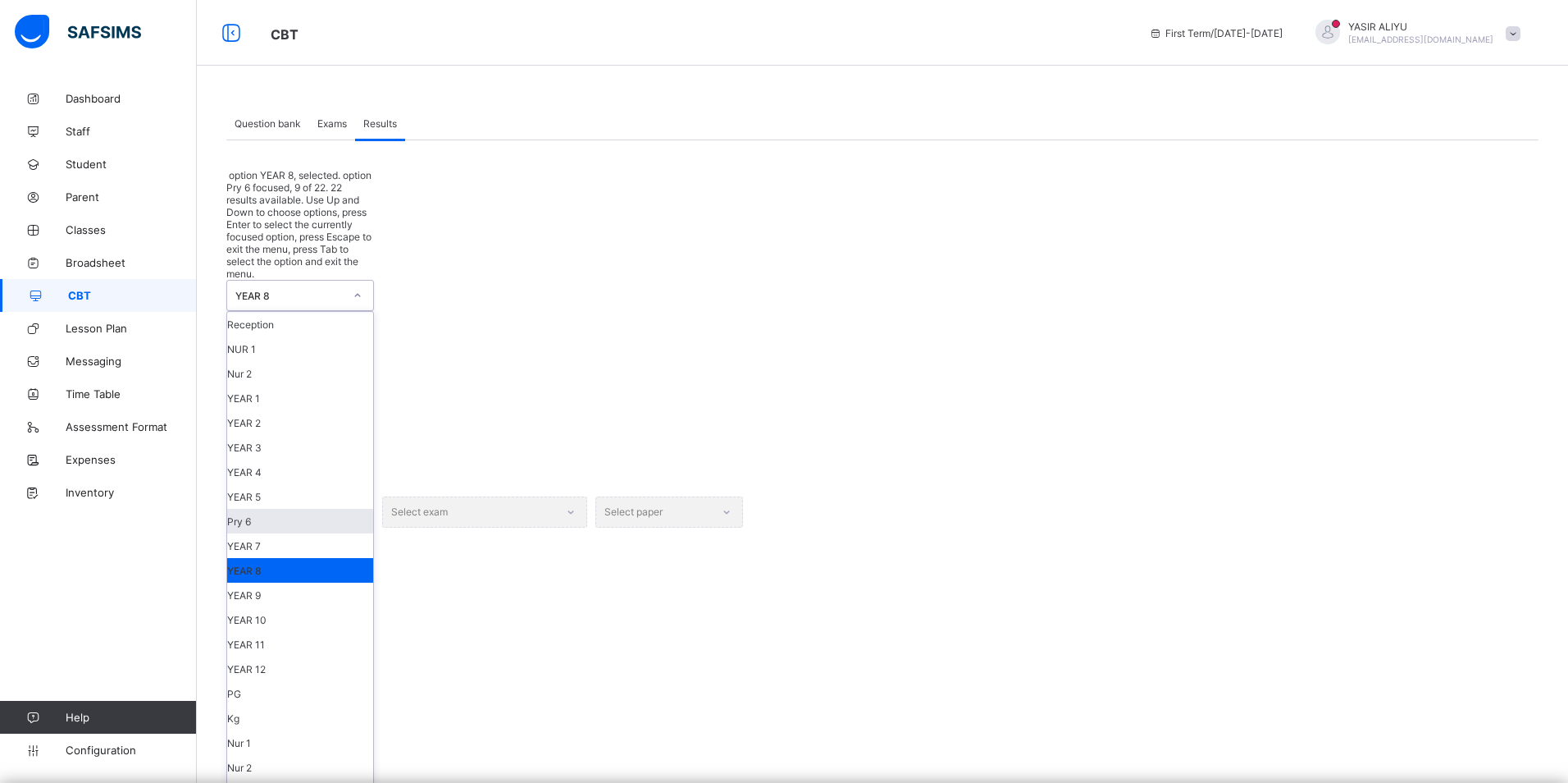
scroll to position [124, 0]
click at [270, 632] on div "YEAR 11" at bounding box center [300, 644] width 146 height 25
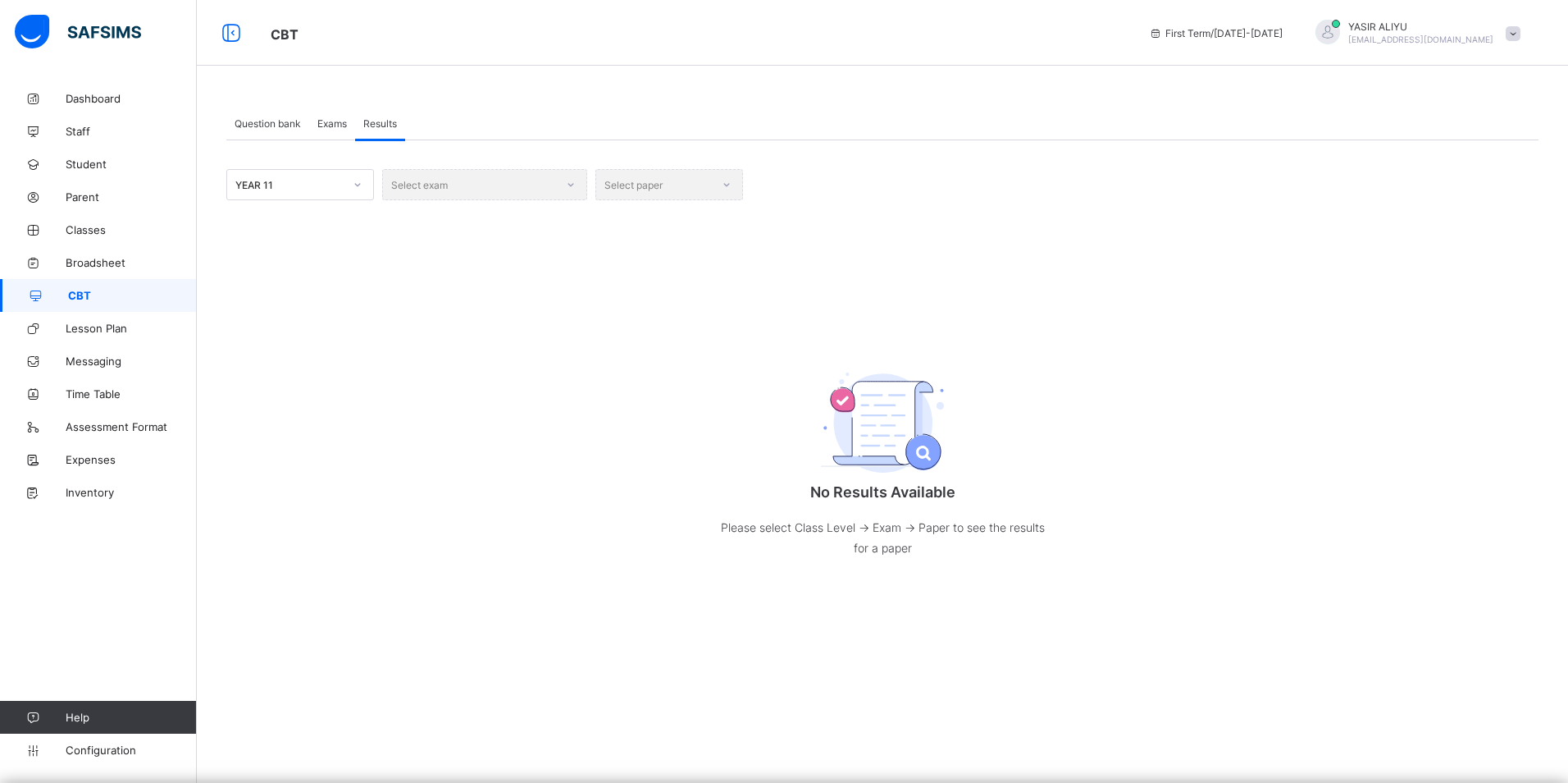
click at [487, 184] on div "Select exam" at bounding box center [485, 184] width 205 height 32
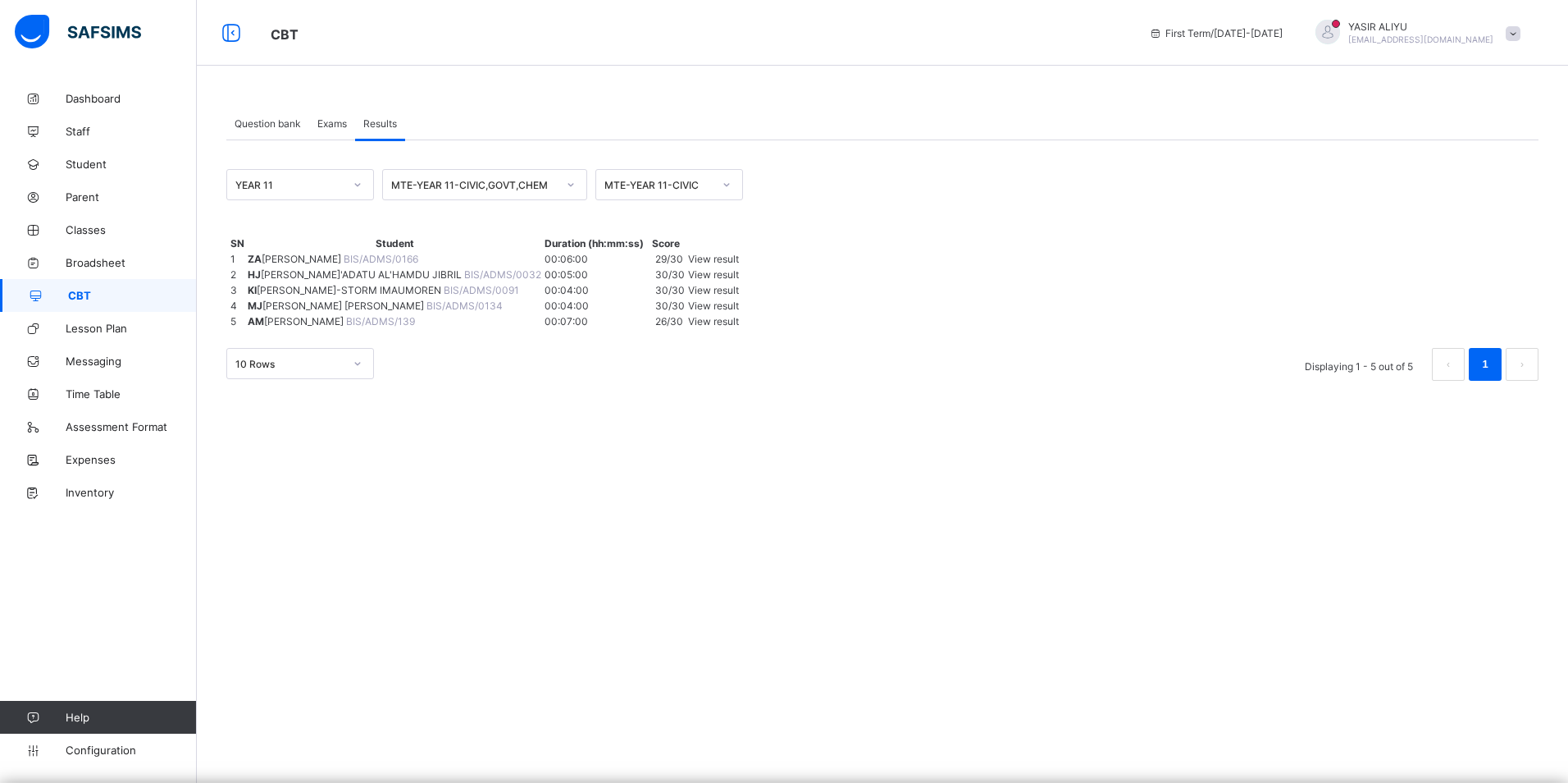
click at [319, 121] on span "Exams" at bounding box center [332, 123] width 30 height 12
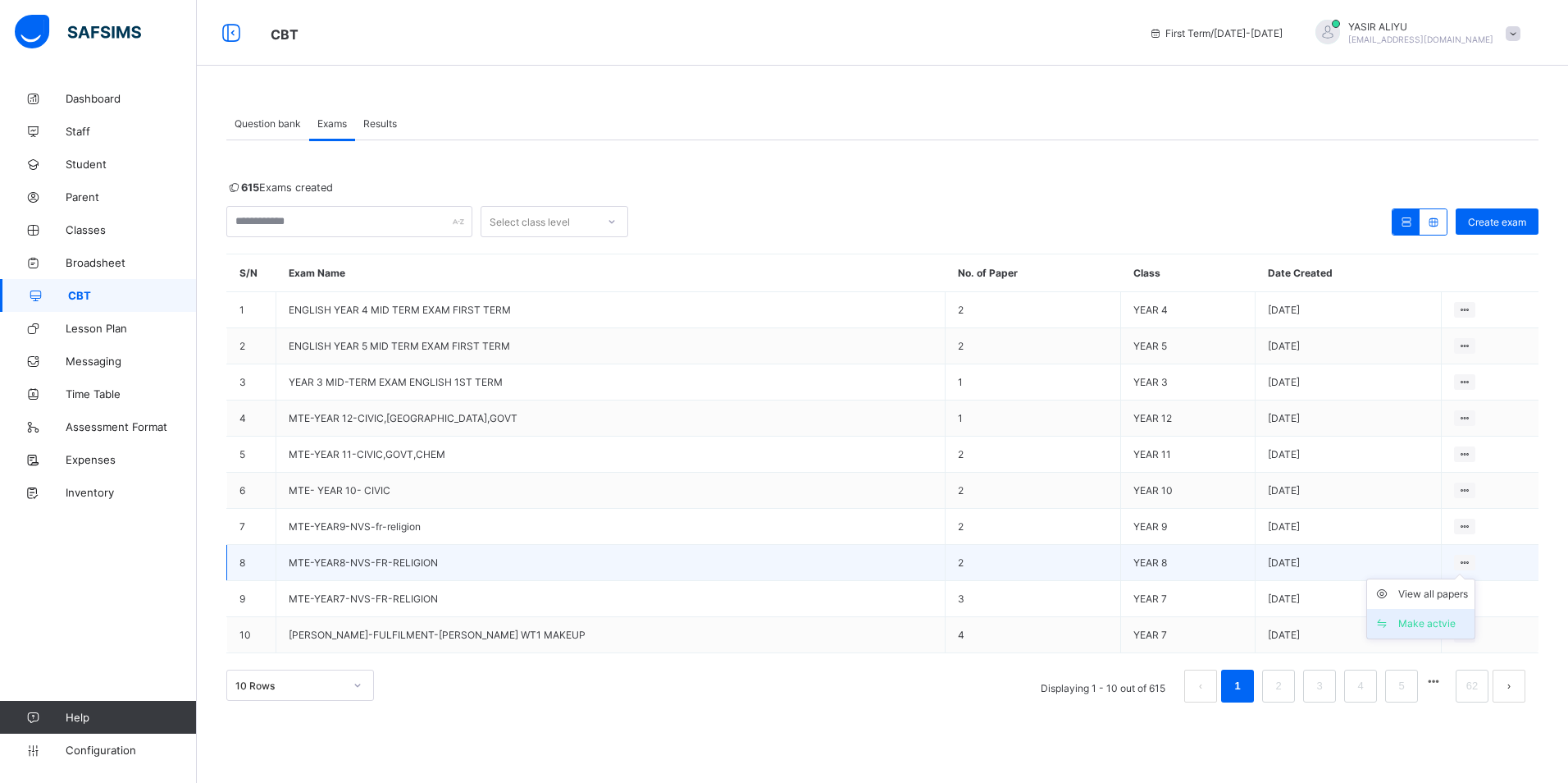
click at [1432, 611] on li "Make actvie" at bounding box center [1420, 623] width 107 height 30
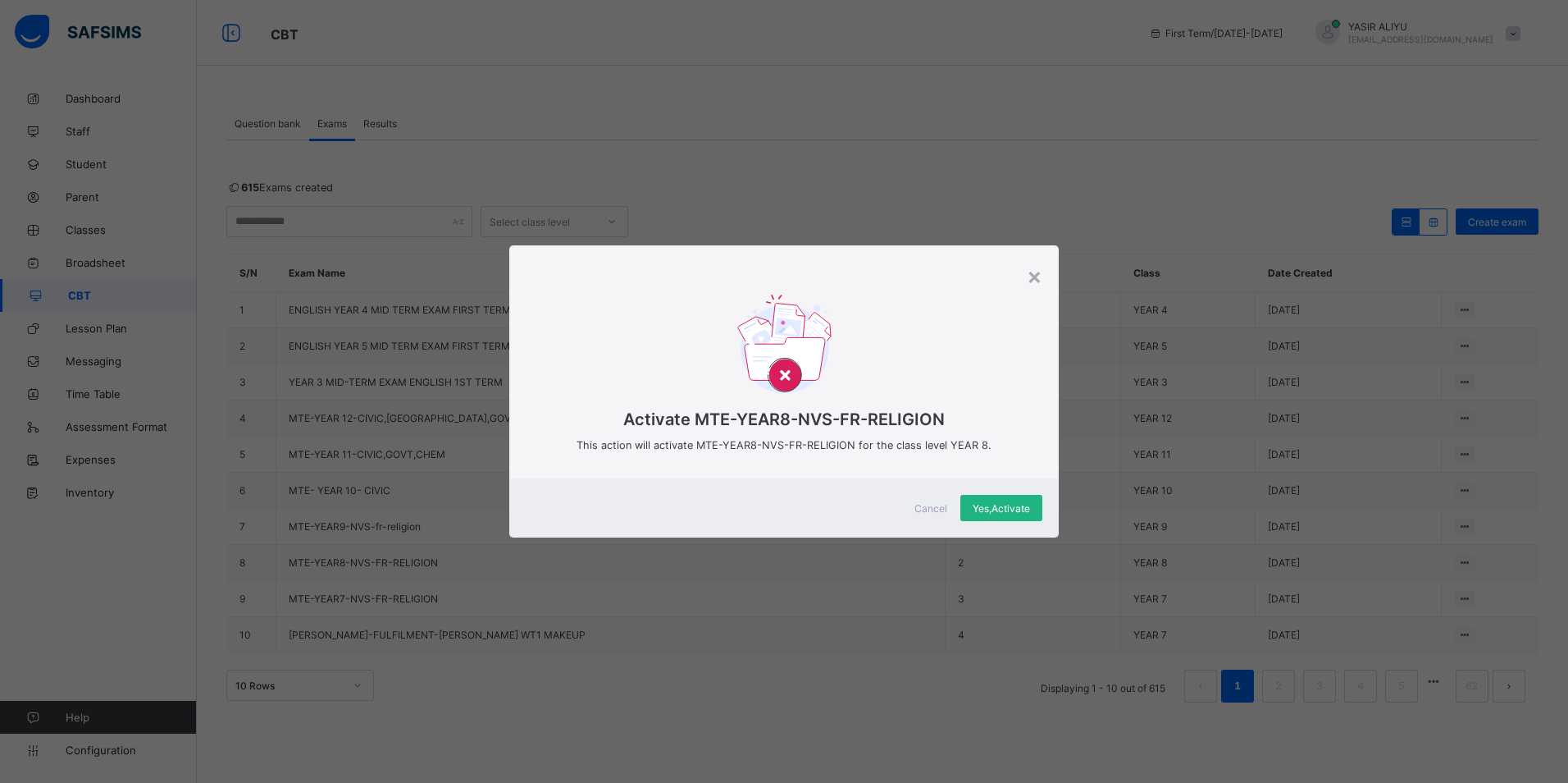
click at [988, 504] on span "Yes, Activate" at bounding box center [1001, 508] width 57 height 12
click at [1026, 504] on span "Yes, Activate" at bounding box center [1001, 508] width 57 height 12
click at [1004, 513] on span "Yes, Activate" at bounding box center [1001, 508] width 57 height 12
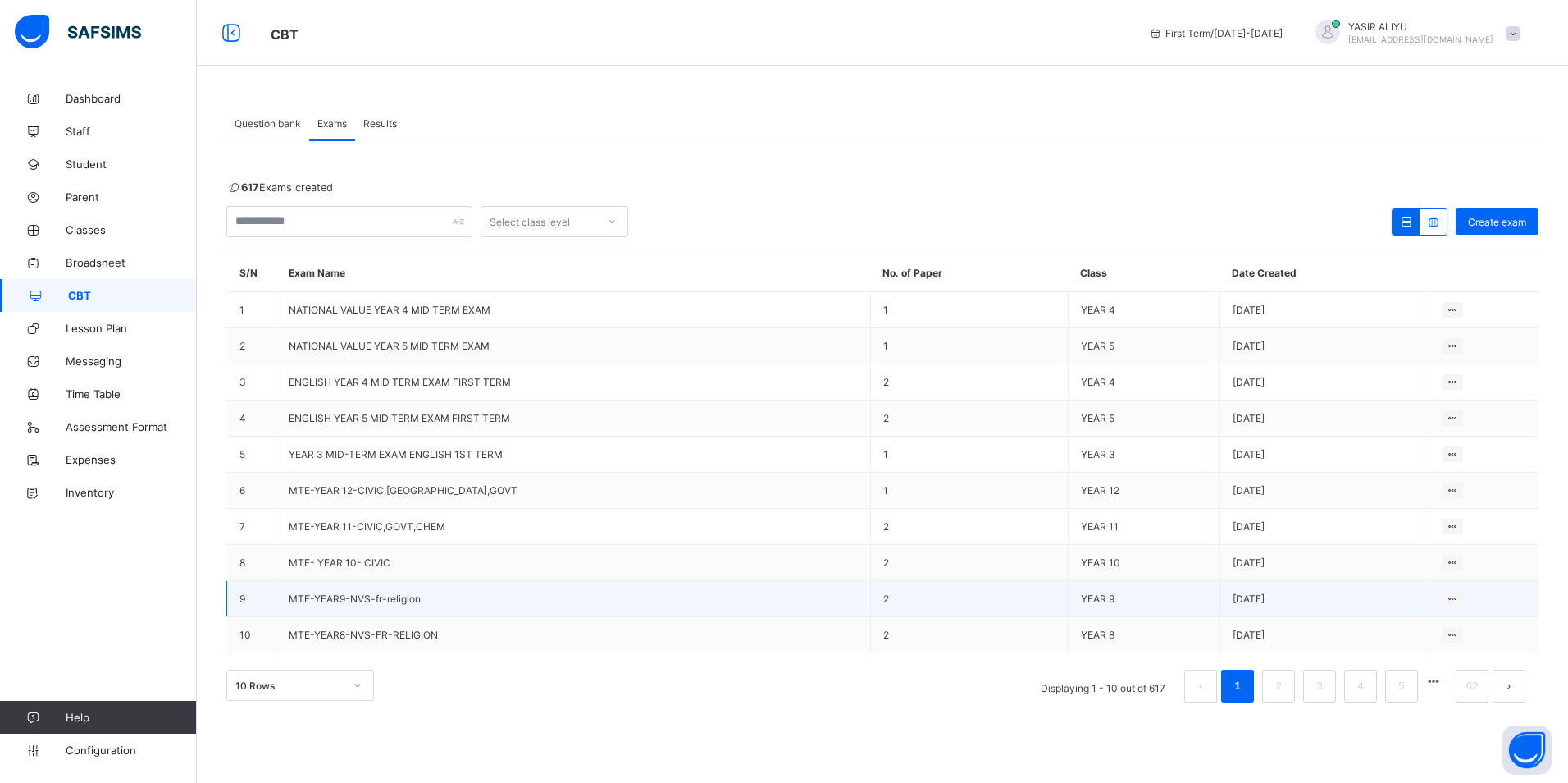
click at [447, 603] on td "MTE-YEAR9-NVS-fr-religion" at bounding box center [573, 599] width 594 height 36
click at [367, 600] on span "MTE-YEAR9-NVS-fr-religion" at bounding box center [355, 599] width 132 height 12
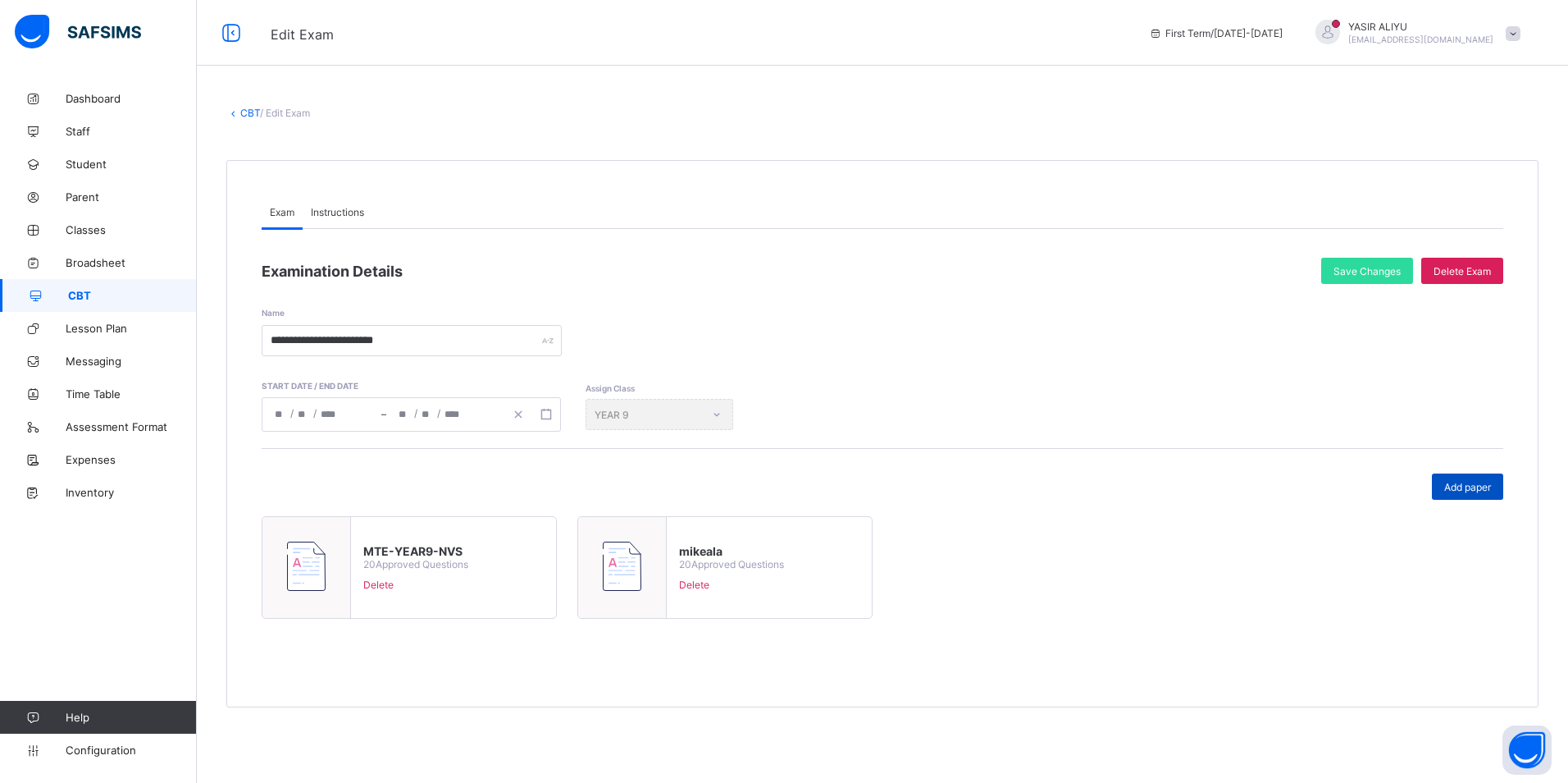
click at [1456, 486] on span "Add paper" at bounding box center [1466, 487] width 46 height 12
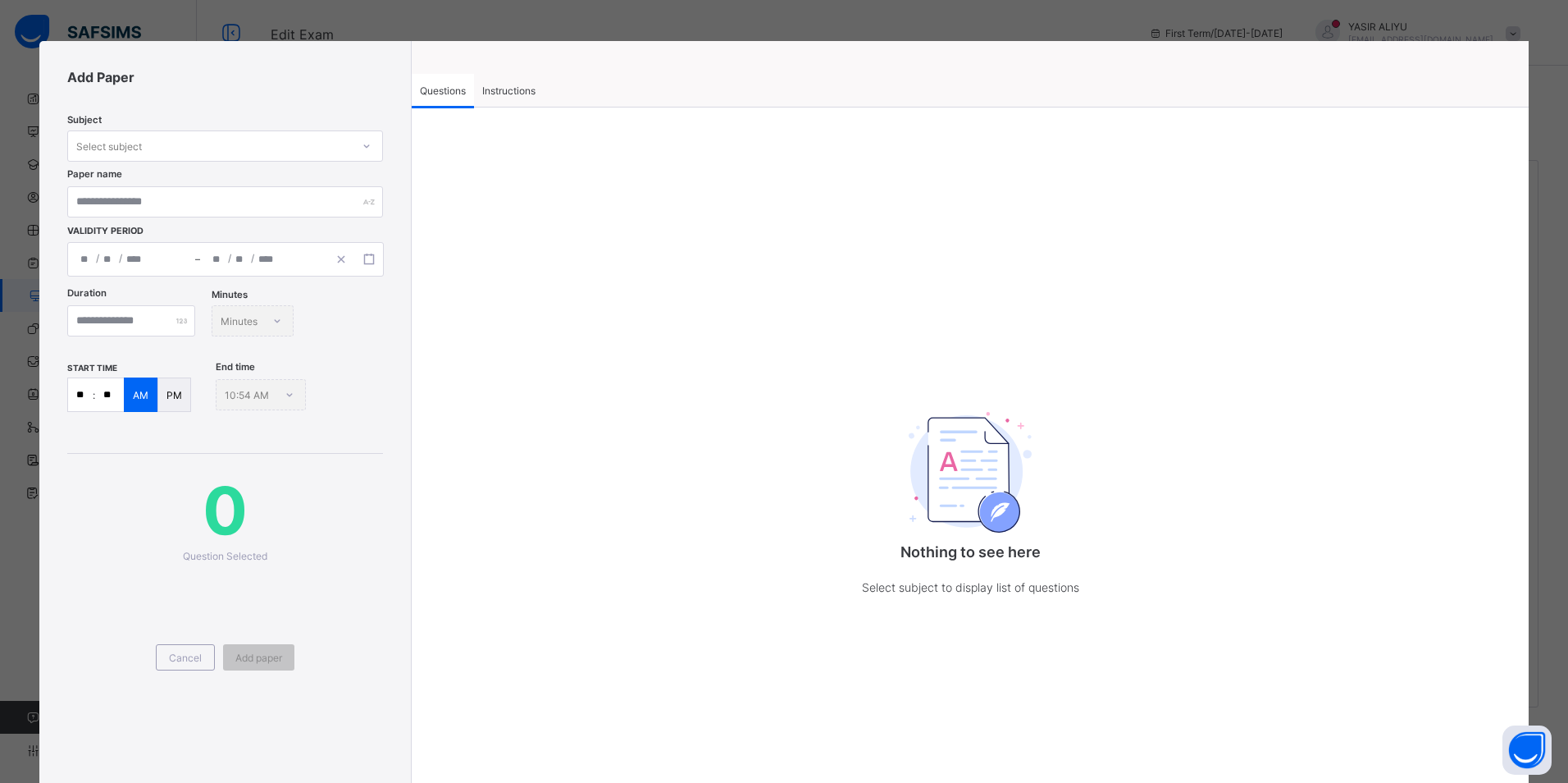
click at [495, 77] on div "Instructions" at bounding box center [509, 90] width 70 height 33
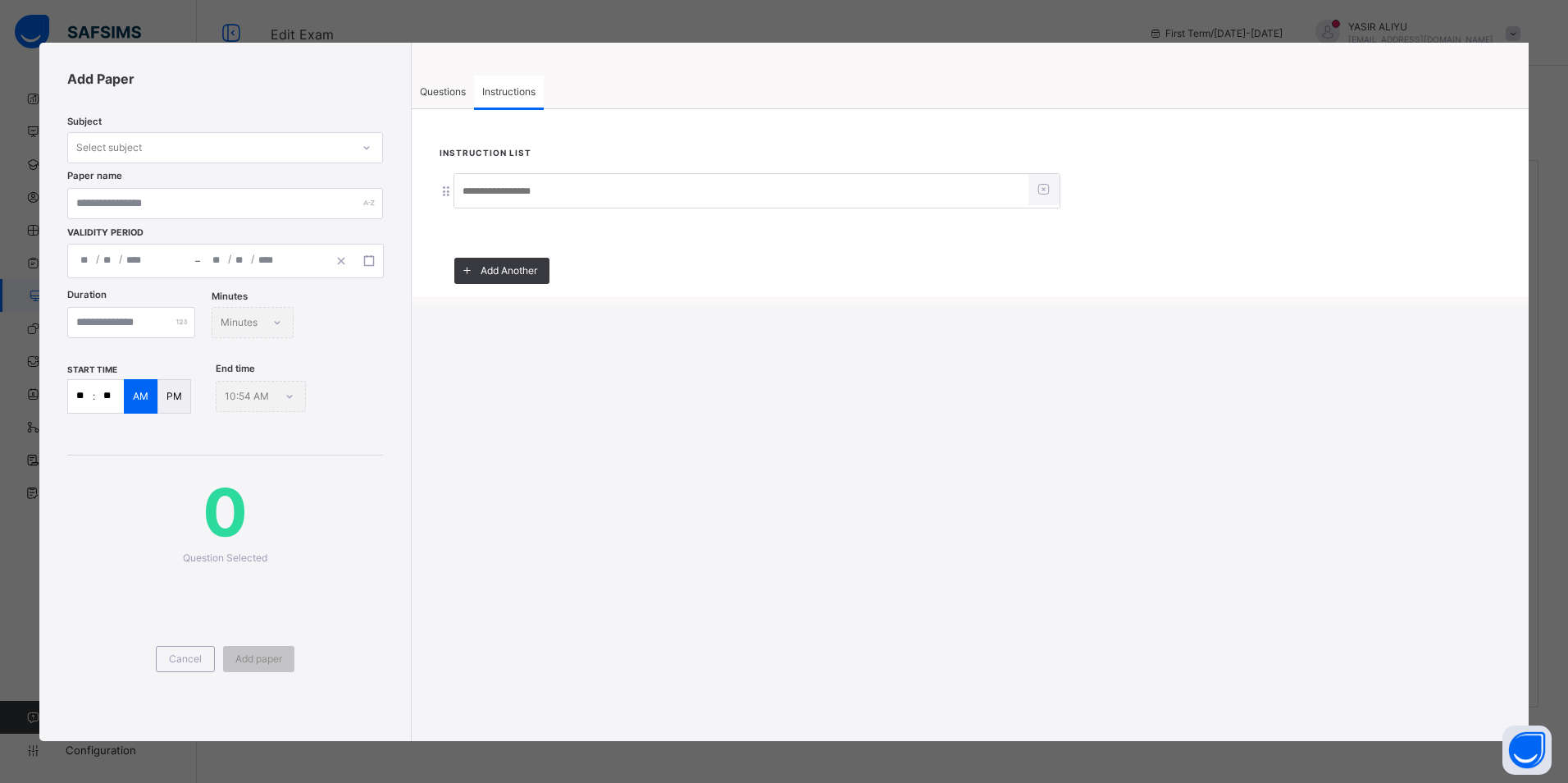
click at [486, 189] on input at bounding box center [741, 192] width 574 height 32
type input "*****"
click at [442, 76] on div "Questions" at bounding box center [443, 92] width 62 height 33
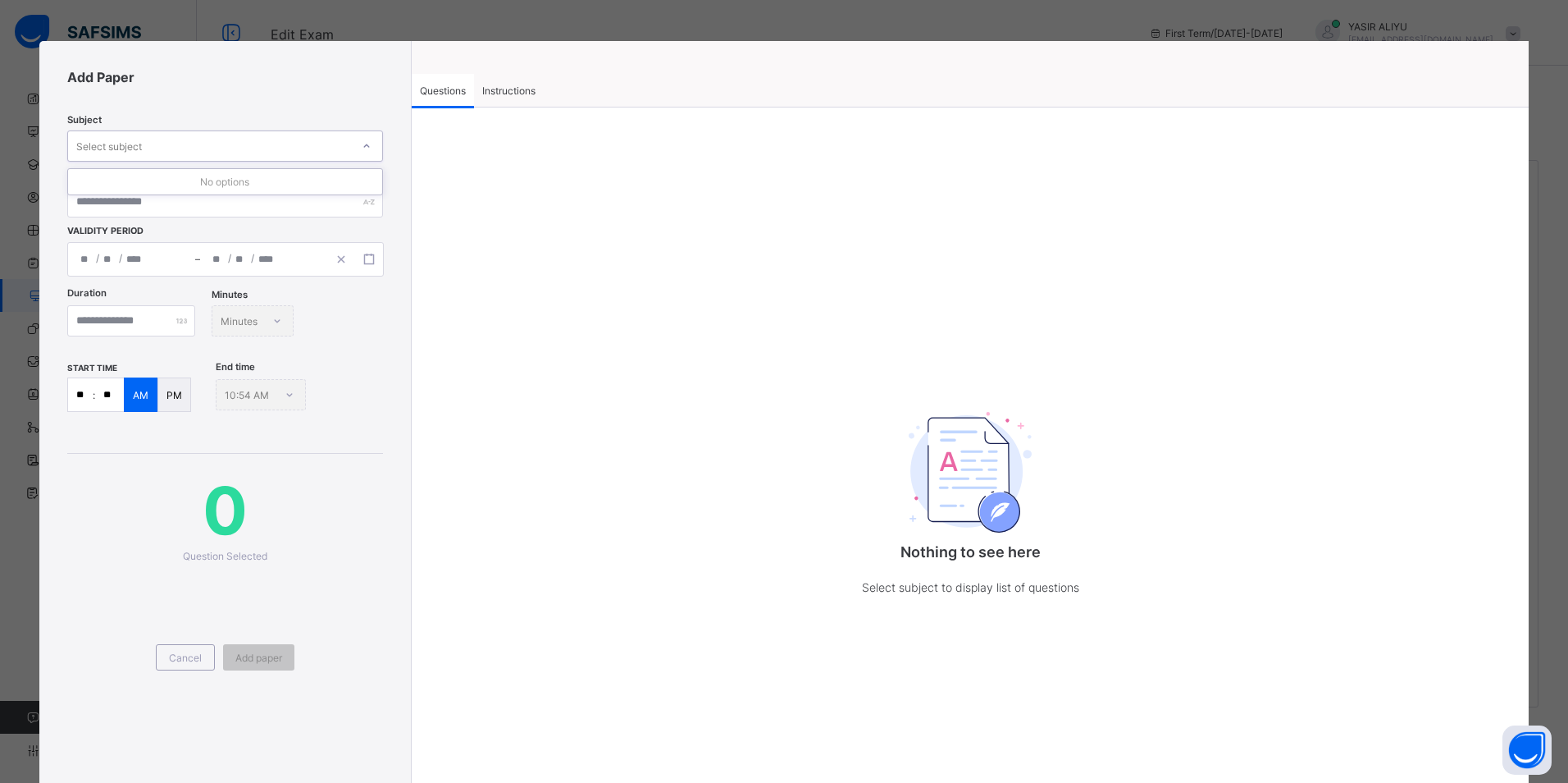
click at [108, 145] on div "Select subject" at bounding box center [108, 146] width 66 height 32
click at [185, 146] on div "Select subject" at bounding box center [209, 145] width 283 height 23
click at [185, 145] on div "Select subject" at bounding box center [209, 145] width 283 height 23
click at [212, 143] on div "Select subject" at bounding box center [209, 145] width 283 height 23
click at [490, 92] on span "Instructions" at bounding box center [509, 91] width 53 height 12
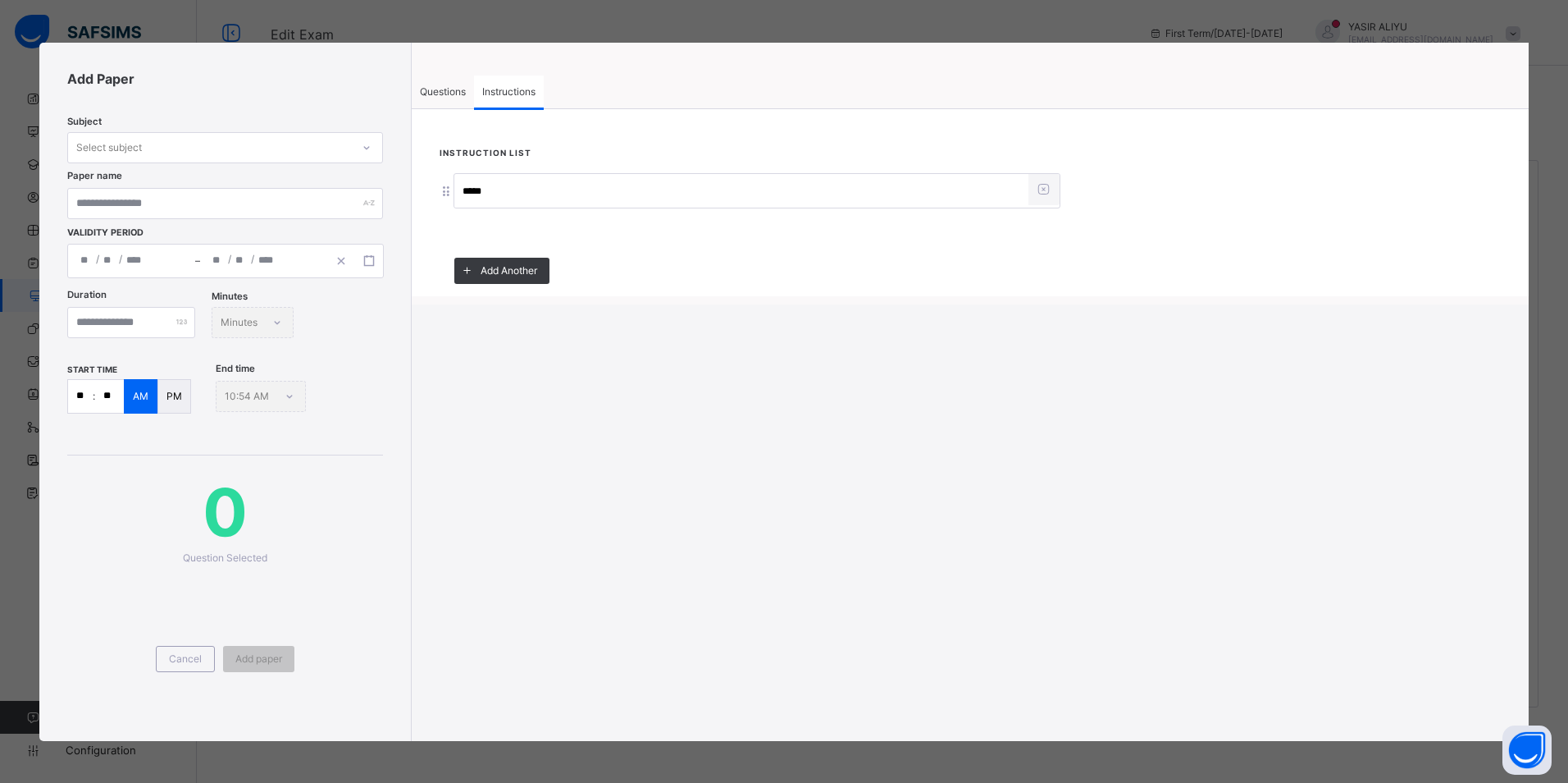
click at [432, 99] on div "Questions" at bounding box center [443, 92] width 62 height 33
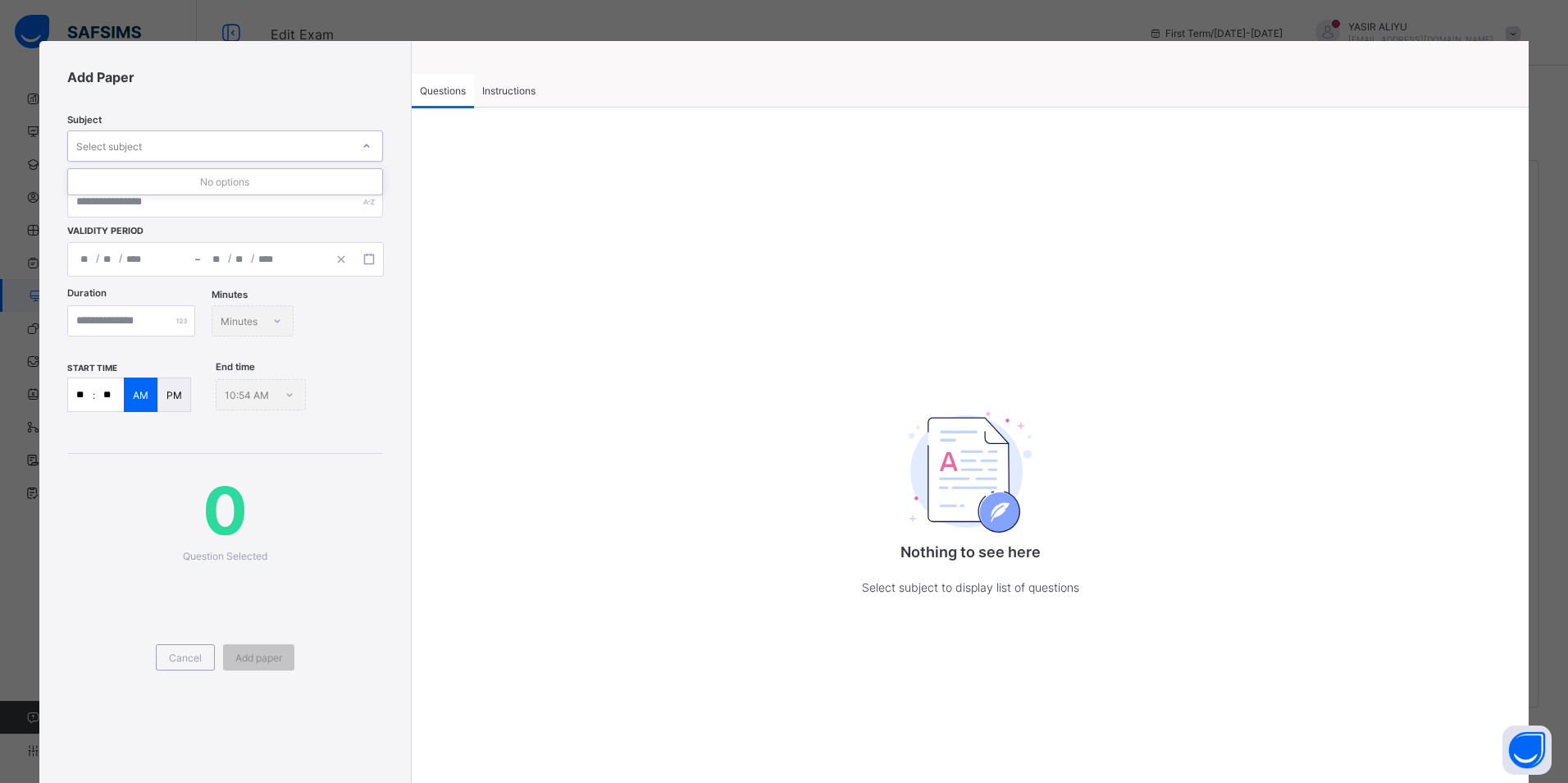
click at [330, 145] on div "Select subject" at bounding box center [209, 145] width 283 height 23
click at [364, 144] on icon at bounding box center [367, 145] width 6 height 3
click at [364, 144] on icon at bounding box center [367, 146] width 10 height 17
click at [500, 86] on span "Instructions" at bounding box center [509, 91] width 53 height 12
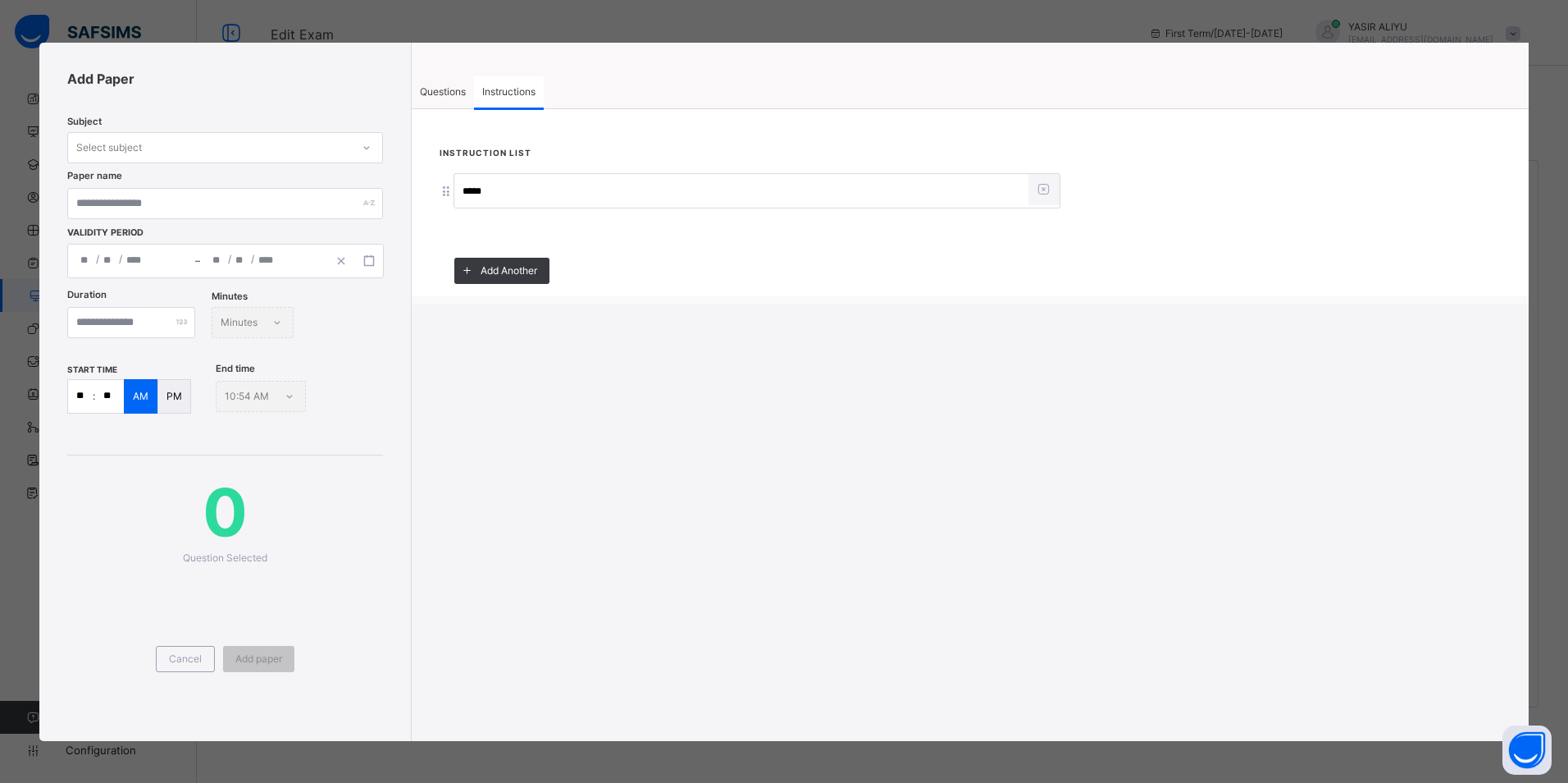
click at [458, 87] on span "Questions" at bounding box center [443, 92] width 46 height 12
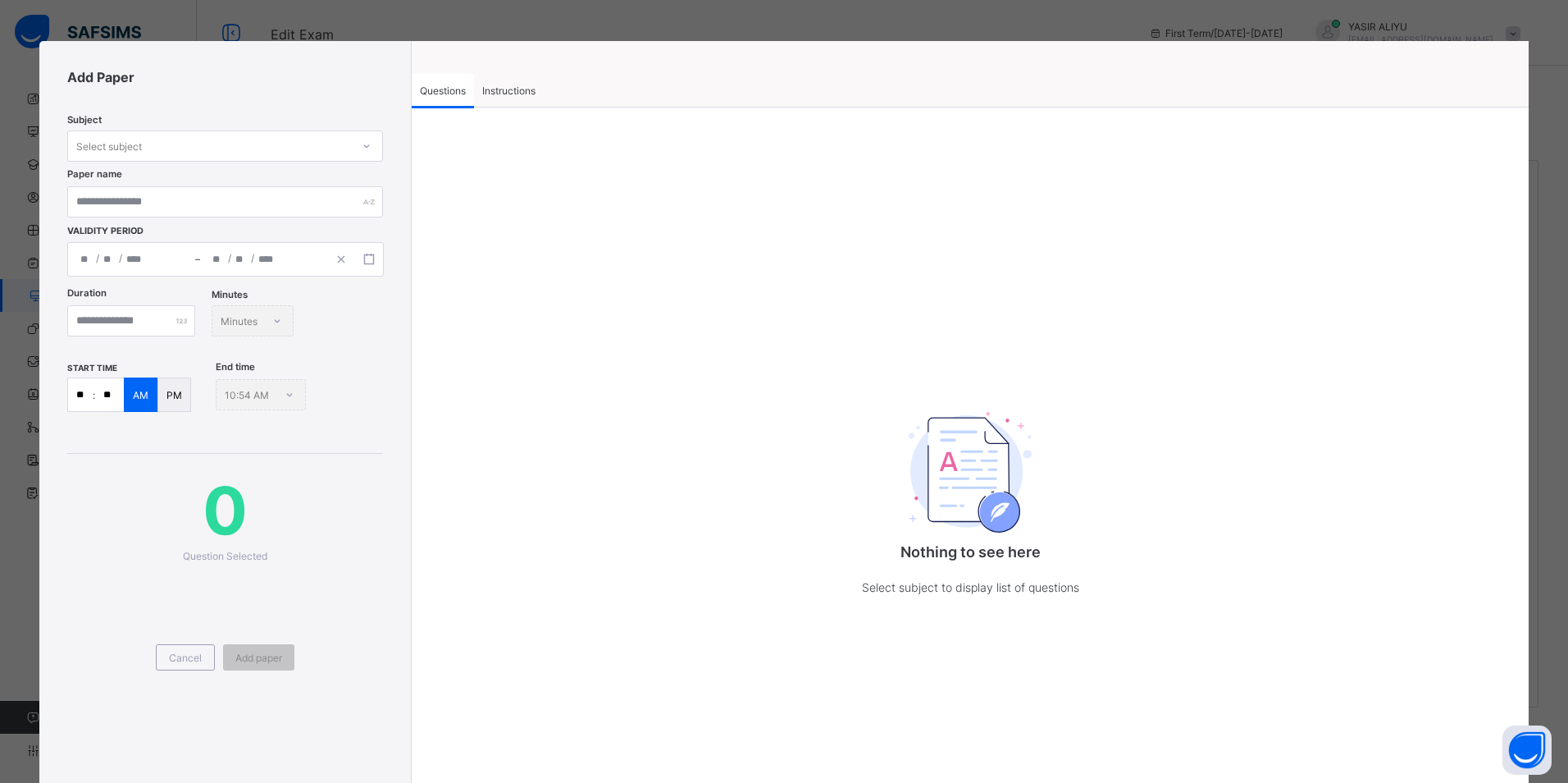
click at [458, 87] on span "Questions" at bounding box center [443, 91] width 46 height 12
click at [355, 141] on div at bounding box center [367, 146] width 28 height 27
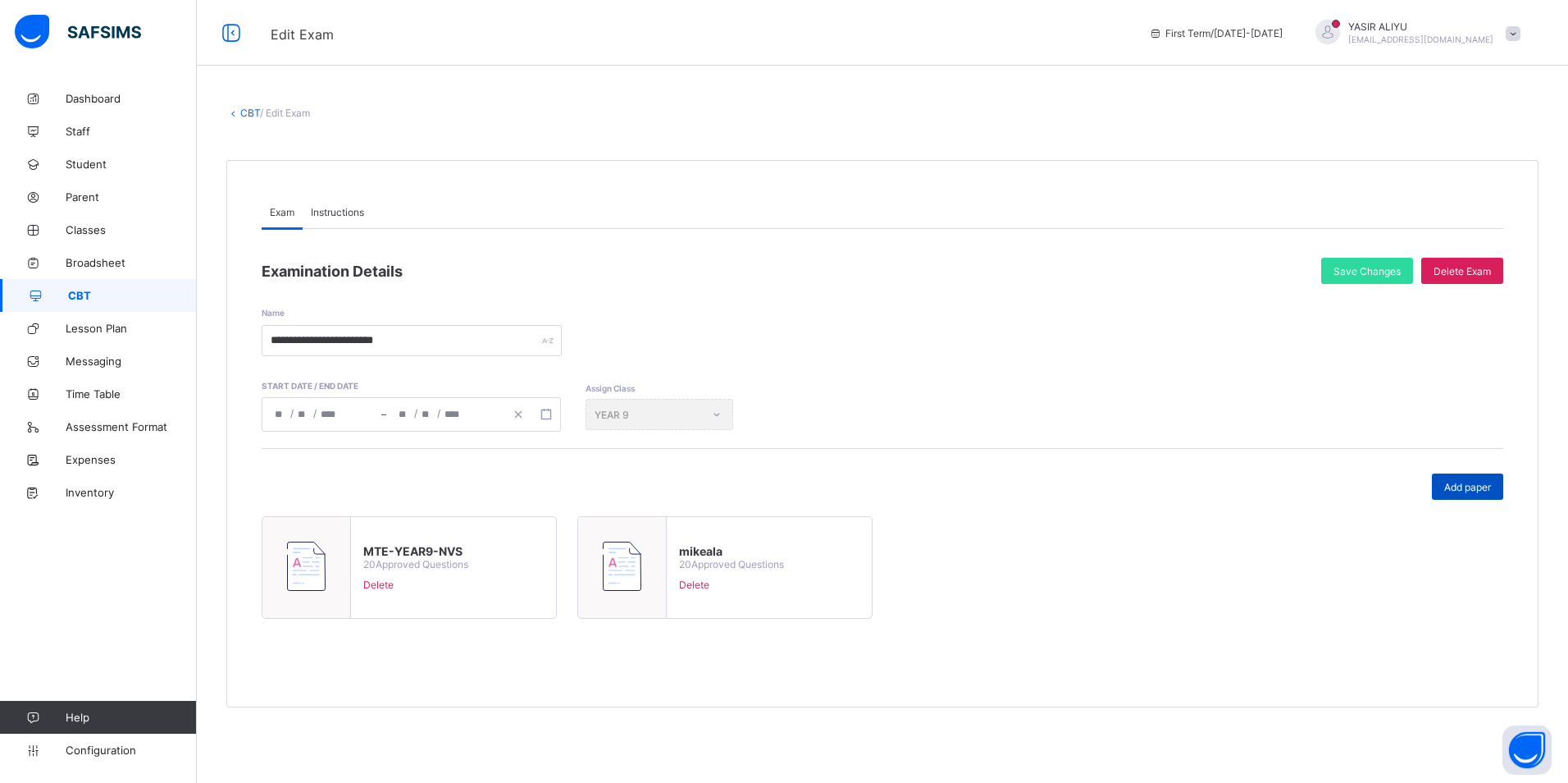
click at [1459, 489] on span "Add paper" at bounding box center [1466, 487] width 46 height 12
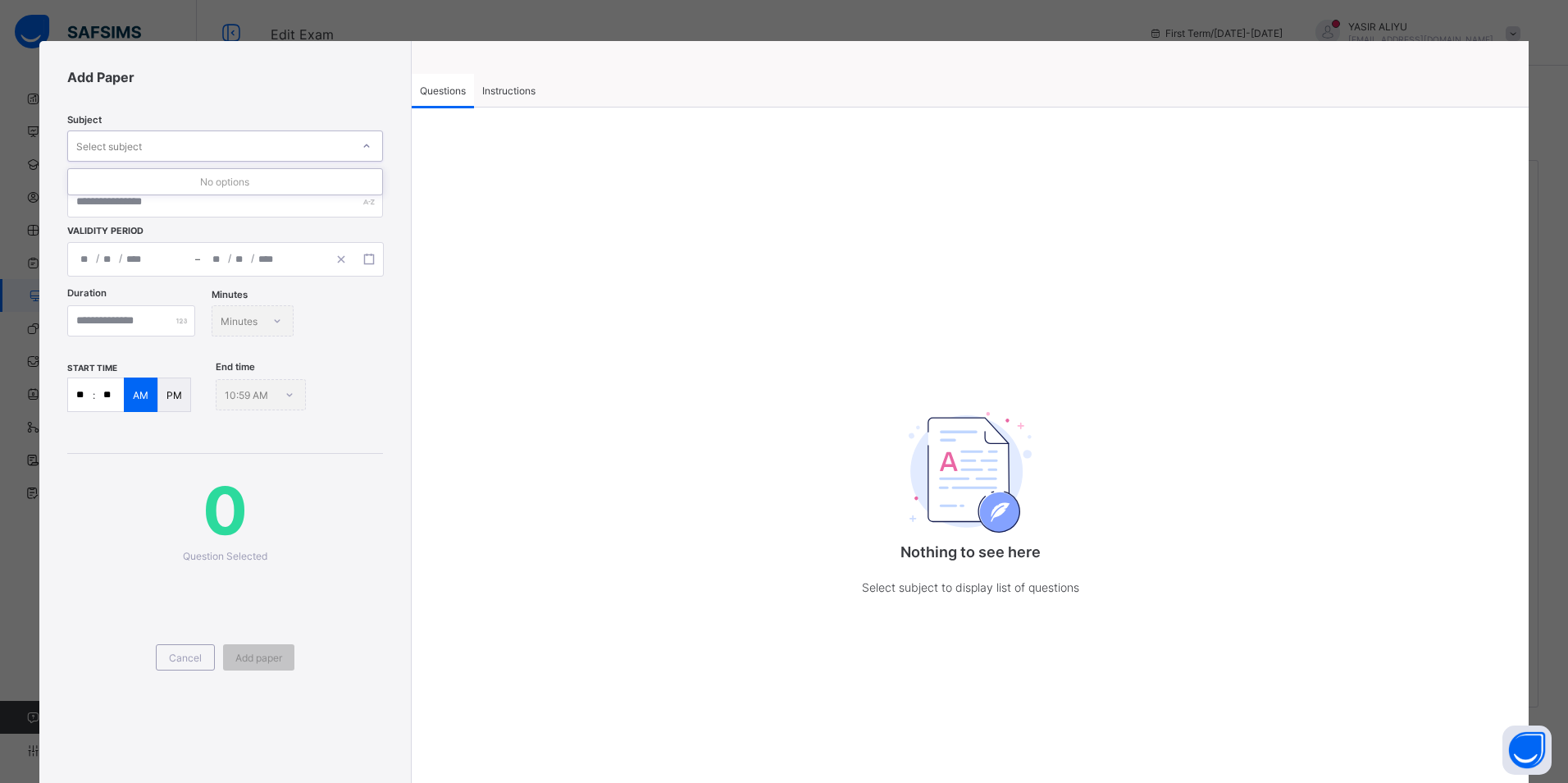
click at [220, 138] on div "Select subject" at bounding box center [209, 145] width 283 height 23
click at [257, 147] on div "Select subject" at bounding box center [209, 145] width 283 height 23
click at [335, 139] on div "Select subject" at bounding box center [209, 145] width 283 height 23
click at [345, 139] on div "Select subject" at bounding box center [209, 145] width 283 height 23
click at [511, 91] on span "Instructions" at bounding box center [509, 91] width 53 height 12
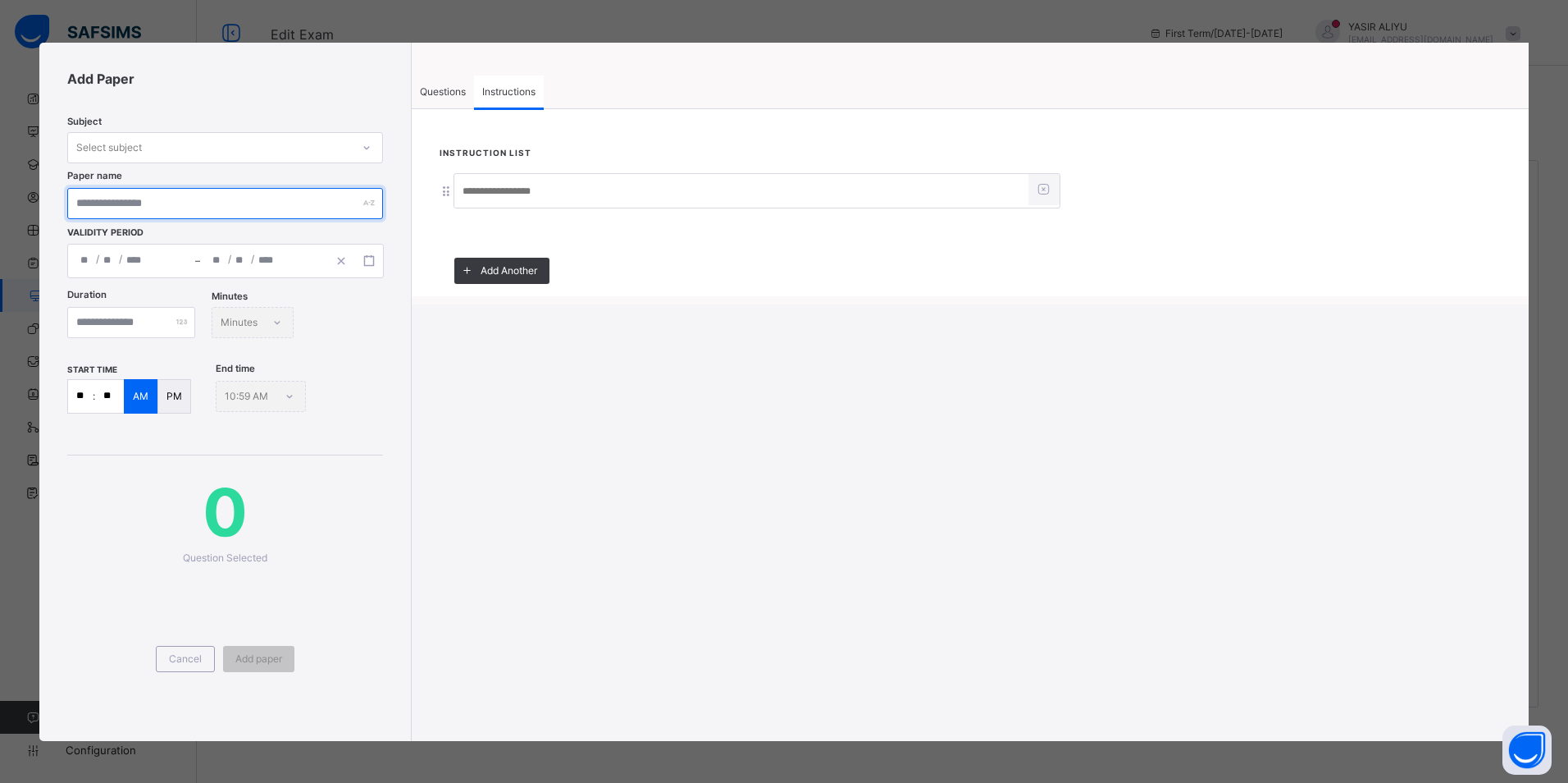
click at [367, 208] on input "text" at bounding box center [225, 204] width 315 height 32
type input "******"
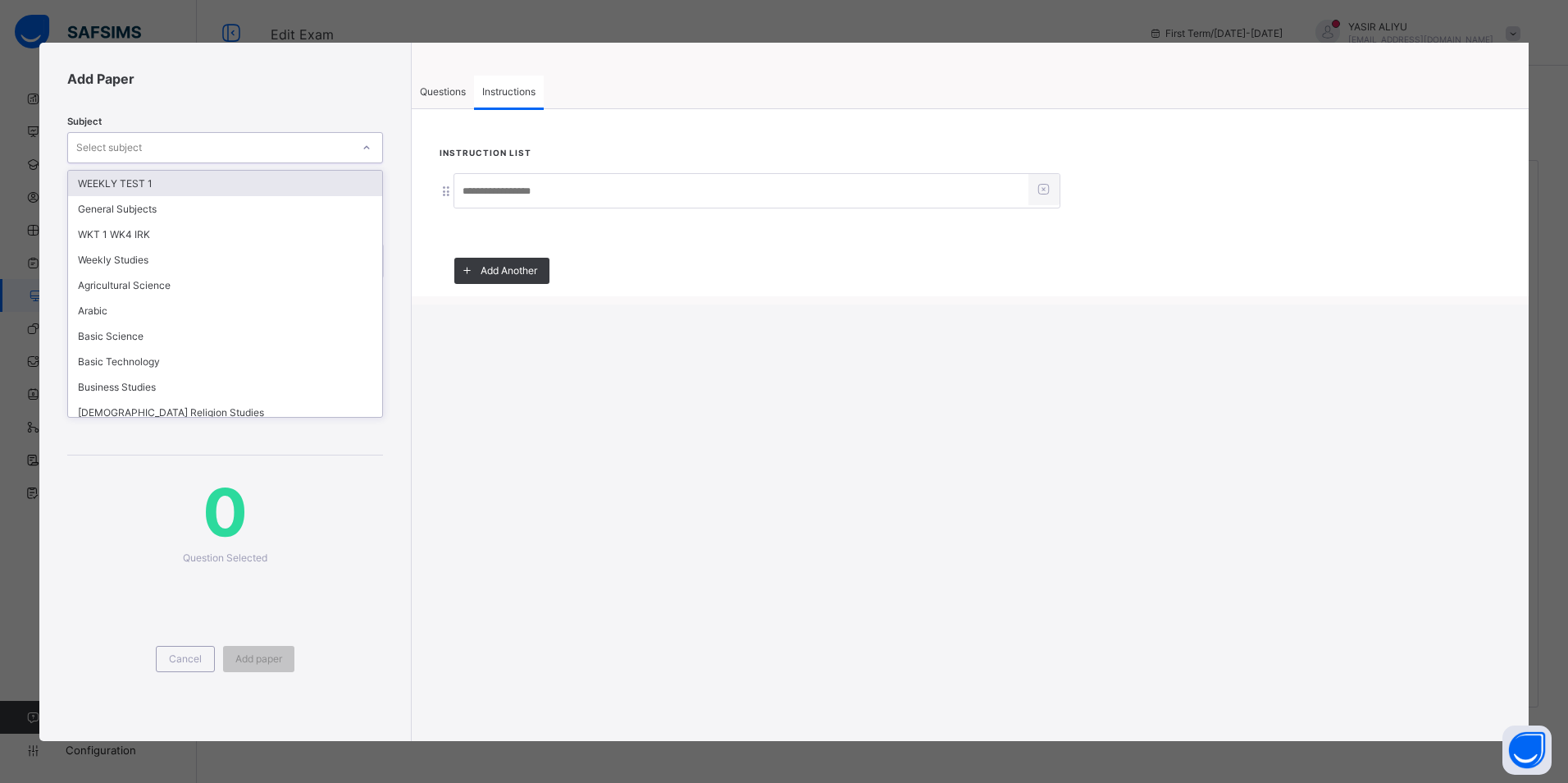
click at [281, 148] on div "Select subject" at bounding box center [209, 147] width 283 height 23
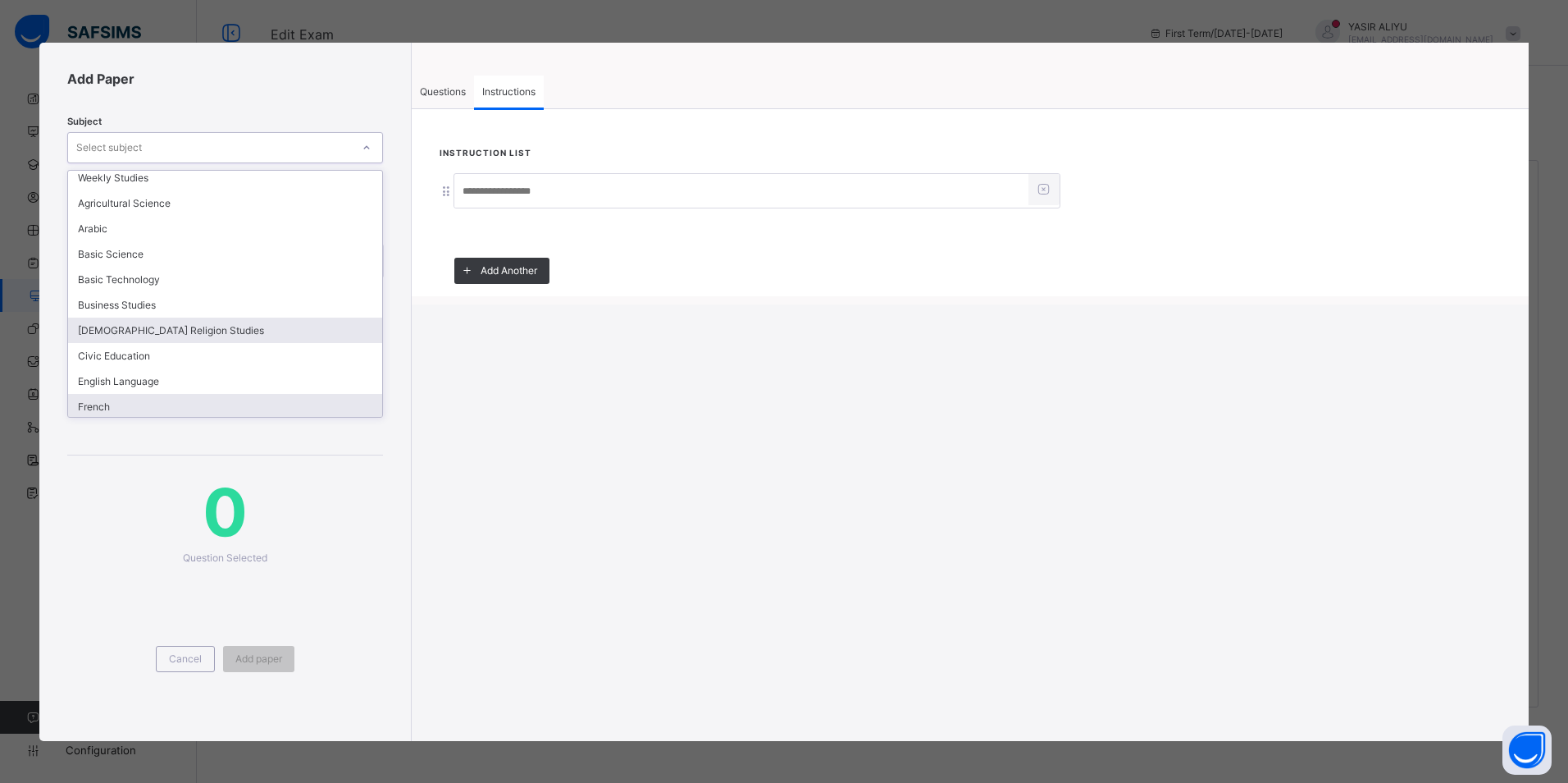
scroll to position [164, 0]
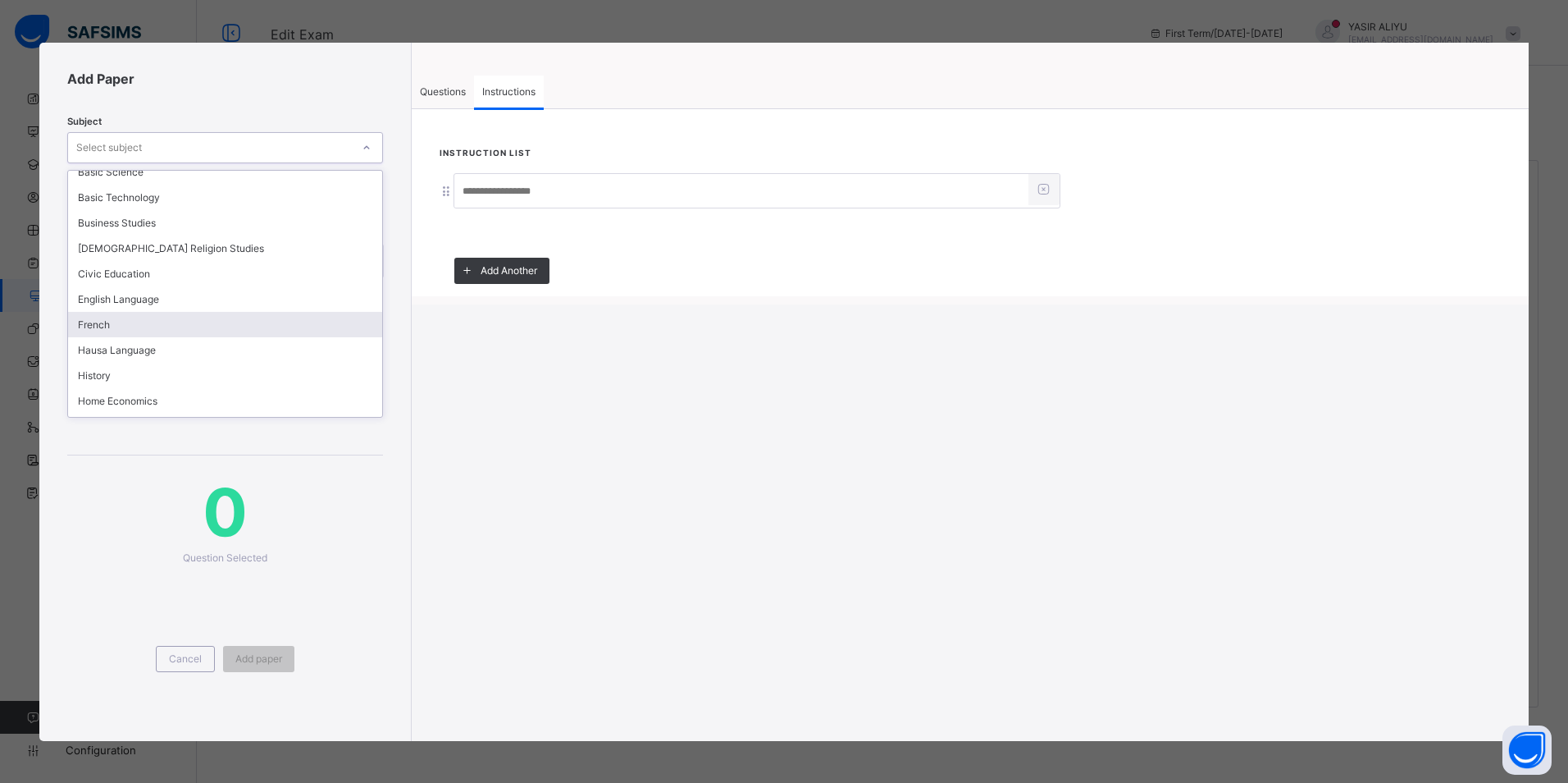
click at [139, 329] on div "French" at bounding box center [225, 324] width 314 height 26
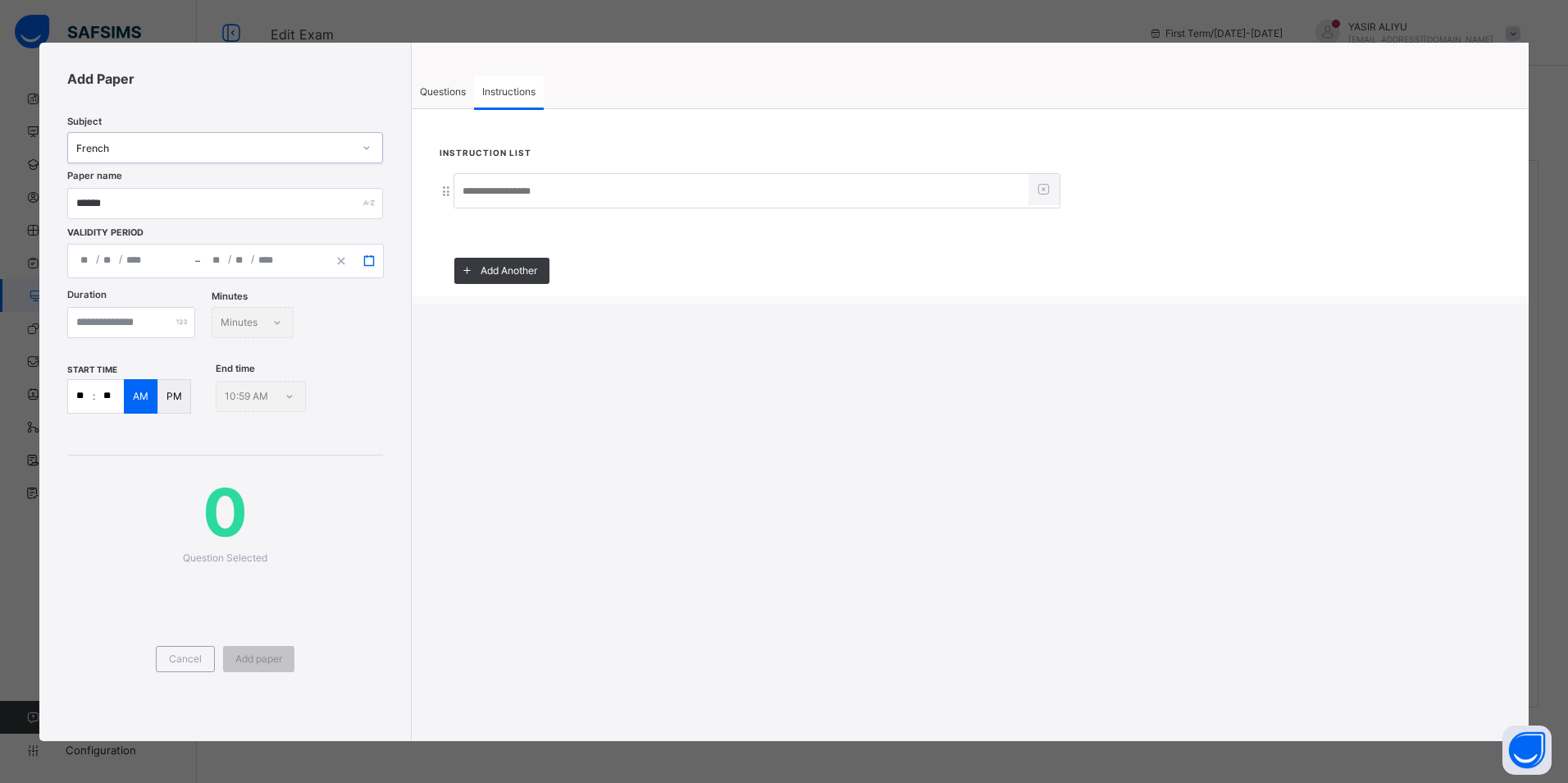
click at [364, 256] on icon "button" at bounding box center [370, 261] width 12 height 12
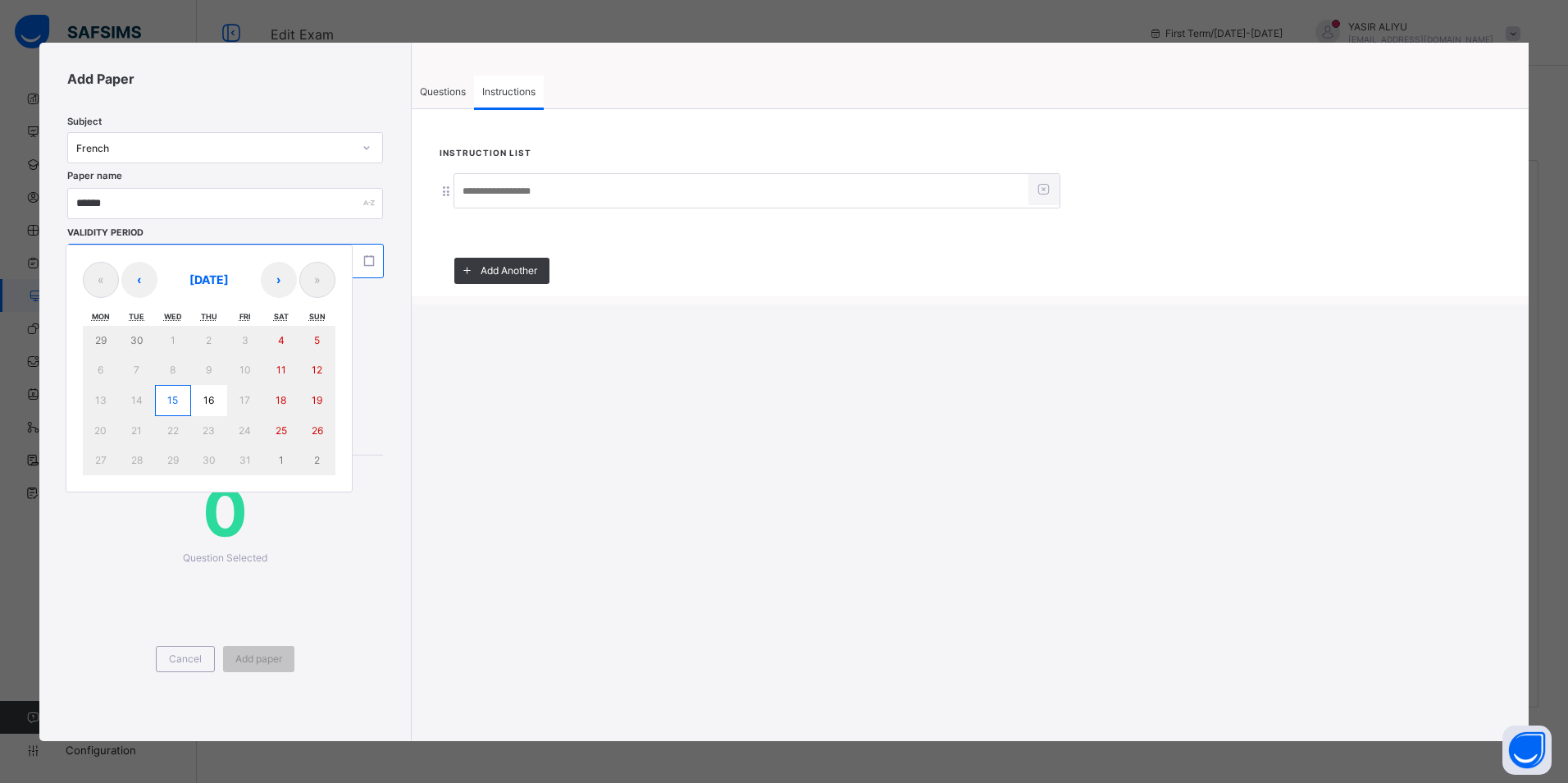
click at [164, 397] on button "15" at bounding box center [172, 400] width 36 height 32
type input "**********"
type input "**"
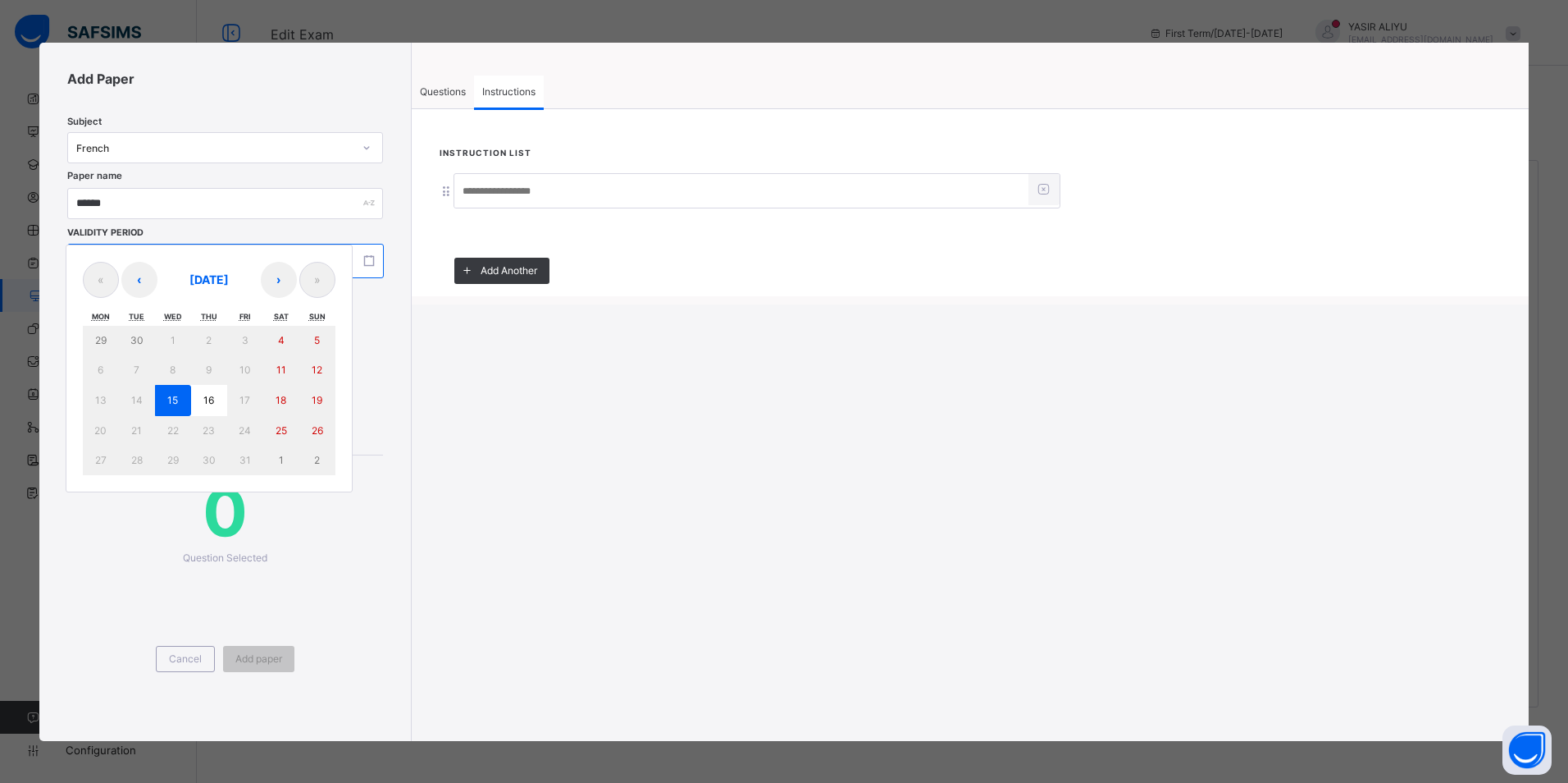
type input "****"
type input "**********"
type input "**"
type input "****"
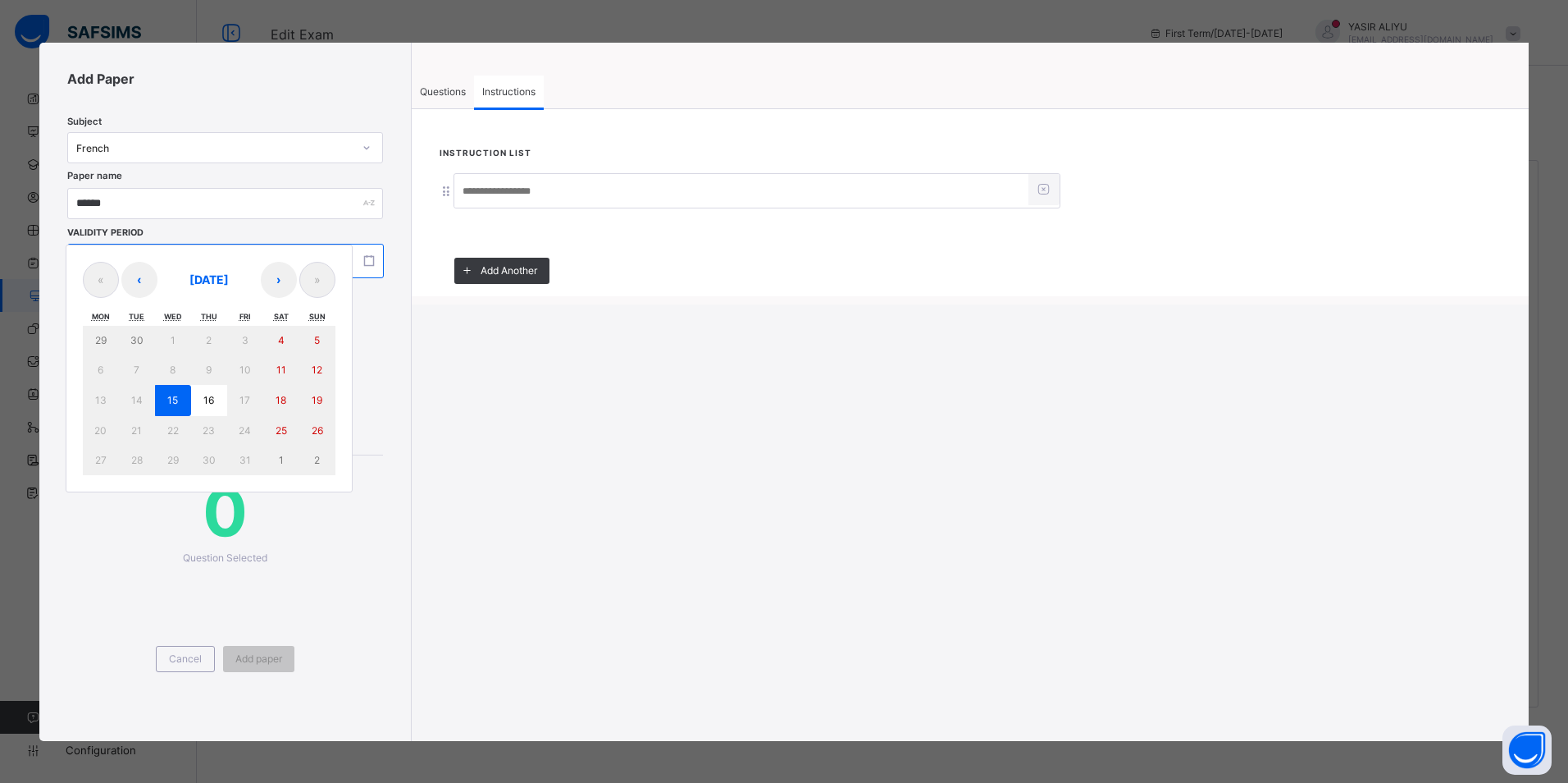
type input "**"
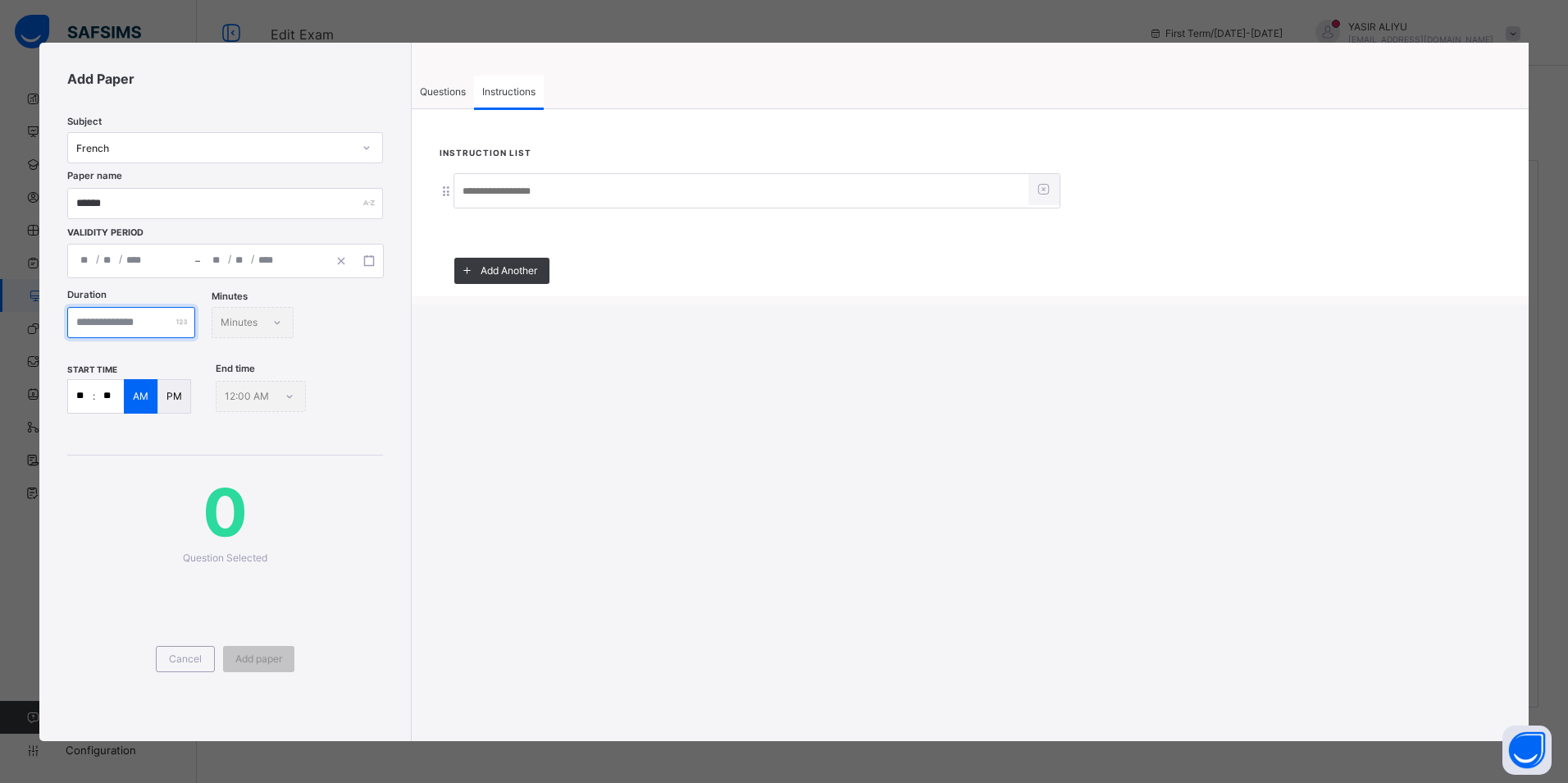
click at [142, 310] on input "number" at bounding box center [131, 322] width 128 height 32
type input "**"
click at [448, 92] on span "Questions" at bounding box center [443, 92] width 46 height 12
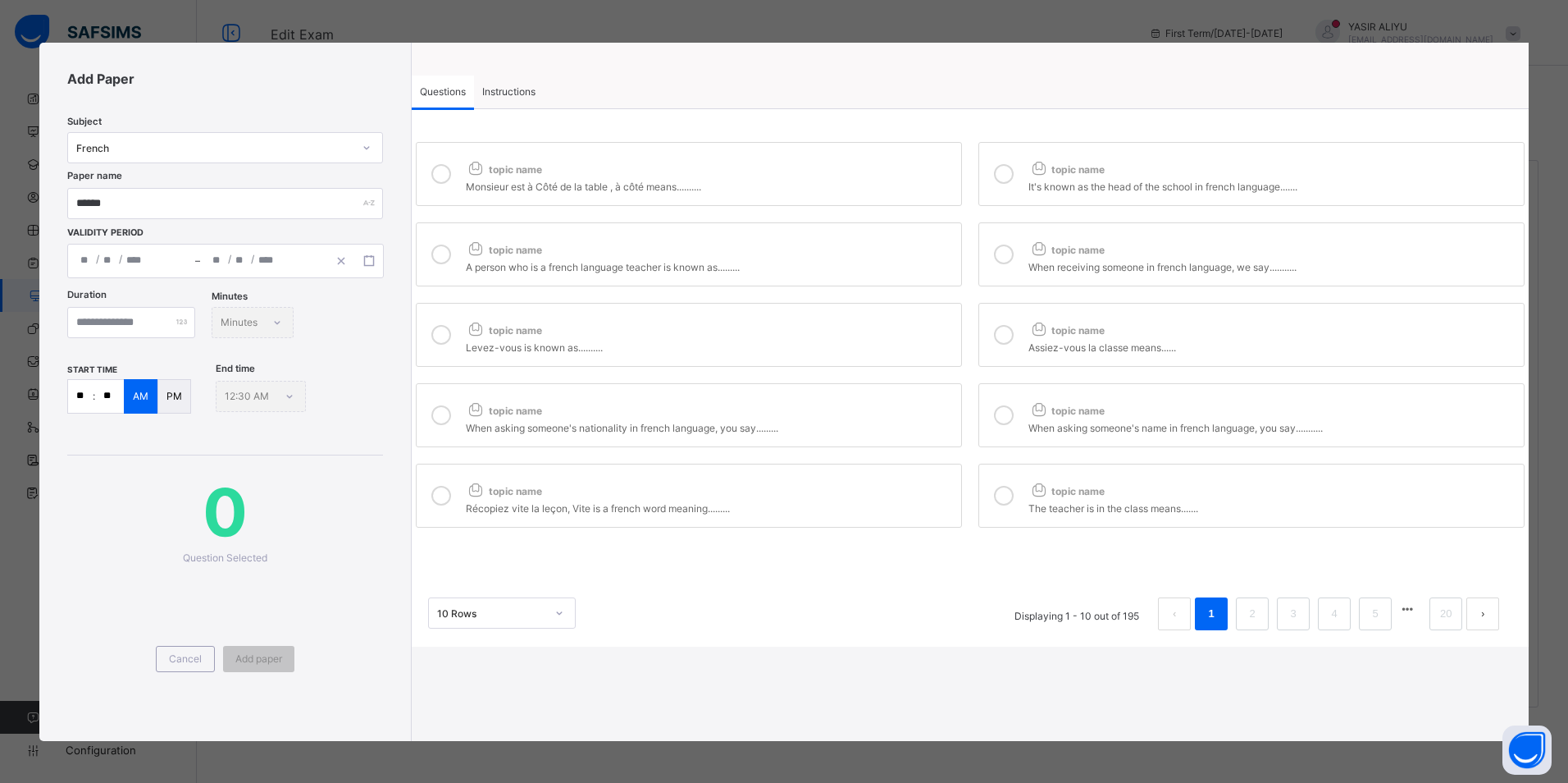
click at [437, 178] on icon at bounding box center [442, 174] width 20 height 20
drag, startPoint x: 1021, startPoint y: 173, endPoint x: 895, endPoint y: 238, distance: 141.8
click at [1020, 175] on label "topic name It's known as the head of the school in french language......." at bounding box center [1251, 174] width 546 height 64
click at [867, 251] on div "topic name" at bounding box center [710, 247] width 487 height 22
drag, startPoint x: 1020, startPoint y: 256, endPoint x: 905, endPoint y: 314, distance: 128.8
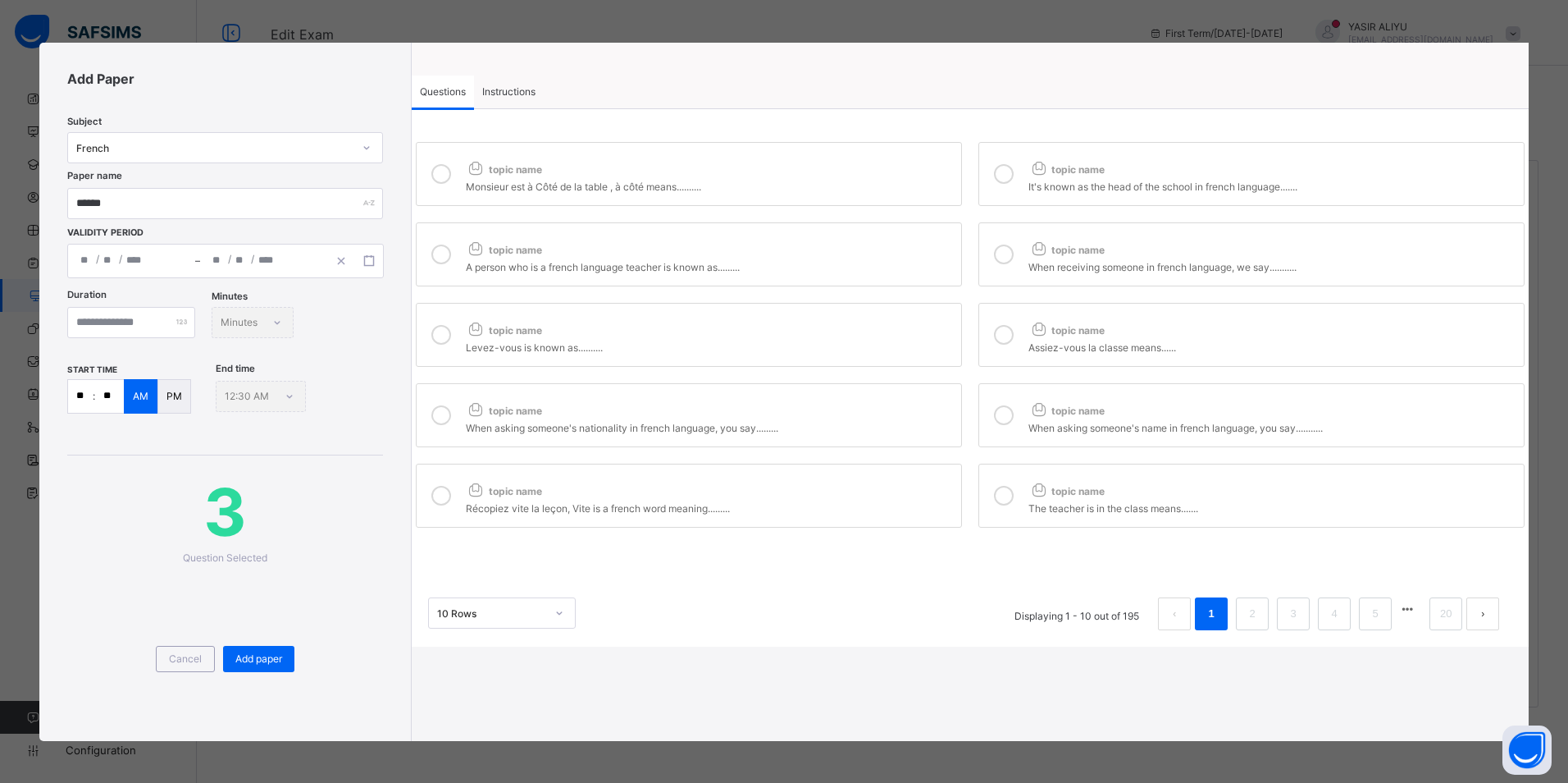
click at [1018, 258] on div at bounding box center [1003, 254] width 33 height 37
drag, startPoint x: 886, startPoint y: 322, endPoint x: 1017, endPoint y: 344, distance: 132.8
click at [888, 327] on div "topic name" at bounding box center [710, 326] width 487 height 22
click at [1032, 339] on div "Assiez-vous la classe means......" at bounding box center [1271, 345] width 487 height 17
drag, startPoint x: 852, startPoint y: 412, endPoint x: 943, endPoint y: 413, distance: 91.0
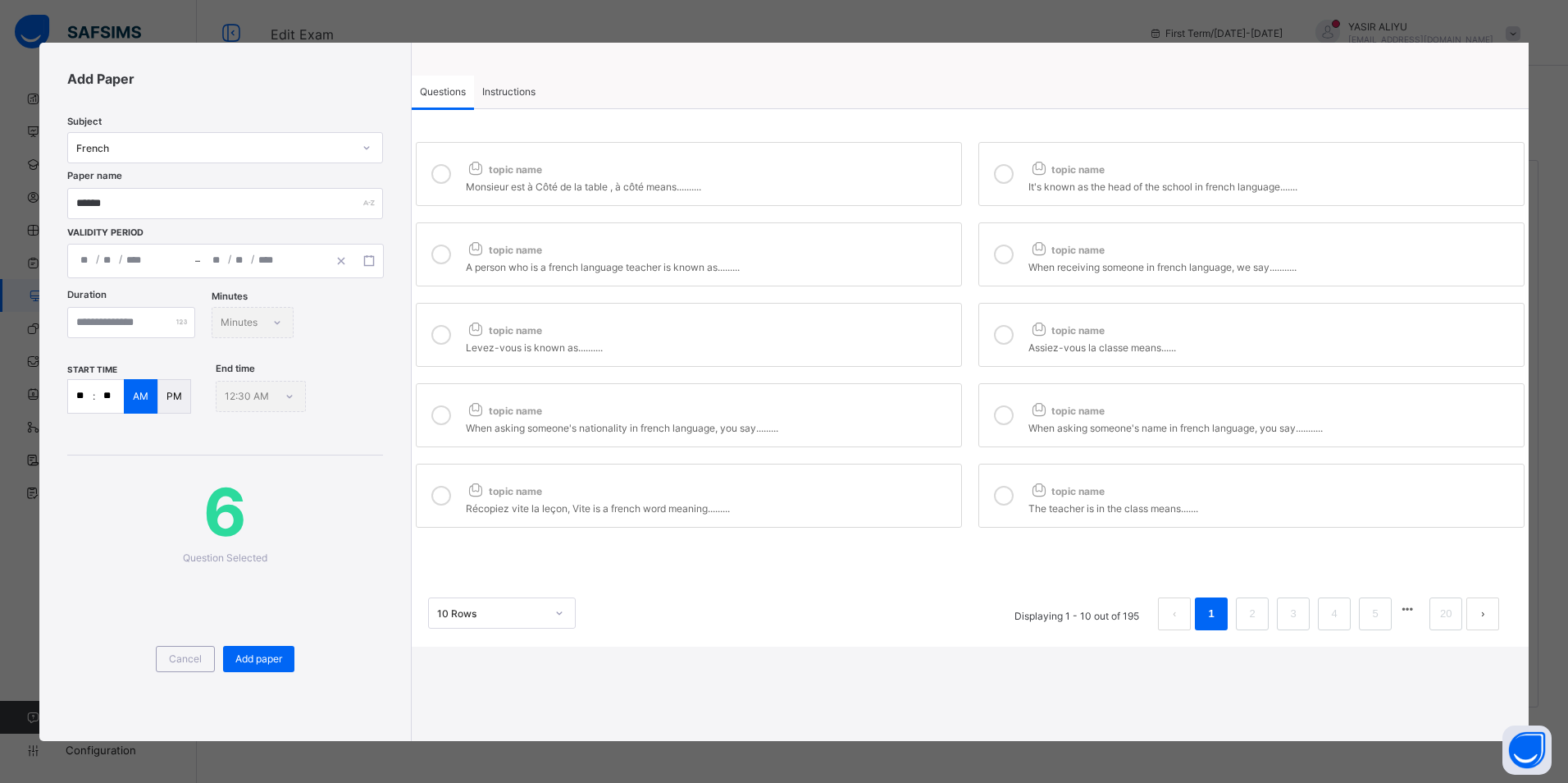
click at [871, 413] on div "topic name" at bounding box center [710, 407] width 487 height 22
drag, startPoint x: 1025, startPoint y: 397, endPoint x: 1011, endPoint y: 416, distance: 23.6
click at [1023, 402] on label "topic name When asking someone's name in french language, you say..........." at bounding box center [1251, 415] width 546 height 64
click at [851, 510] on div "Récopiez vite la leçon, Vite is a french word meaning........." at bounding box center [710, 506] width 487 height 17
click at [1034, 436] on label "topic name When asking someone's name in french language, you say..........." at bounding box center [1251, 415] width 546 height 64
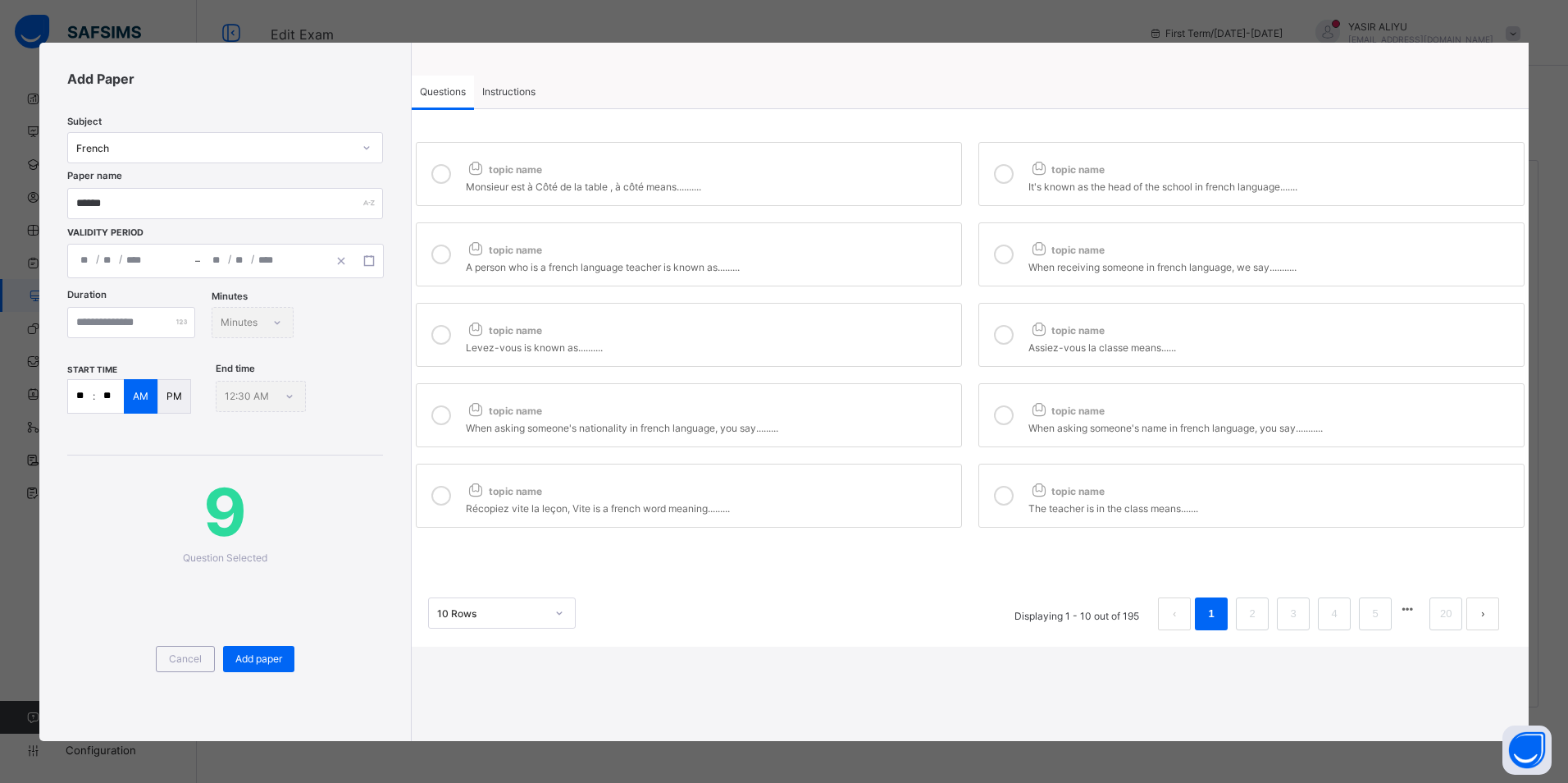
drag, startPoint x: 1031, startPoint y: 450, endPoint x: 1027, endPoint y: 463, distance: 13.6
click at [1029, 459] on div "topic name Monsieur est à Côté de la table , à côté means.......... topic name …" at bounding box center [970, 334] width 1117 height 393
drag, startPoint x: 1027, startPoint y: 463, endPoint x: 1023, endPoint y: 483, distance: 20.4
click at [1023, 483] on label "topic name The teacher is in the class means......." at bounding box center [1251, 495] width 546 height 64
click at [1262, 622] on li "2" at bounding box center [1252, 613] width 33 height 33
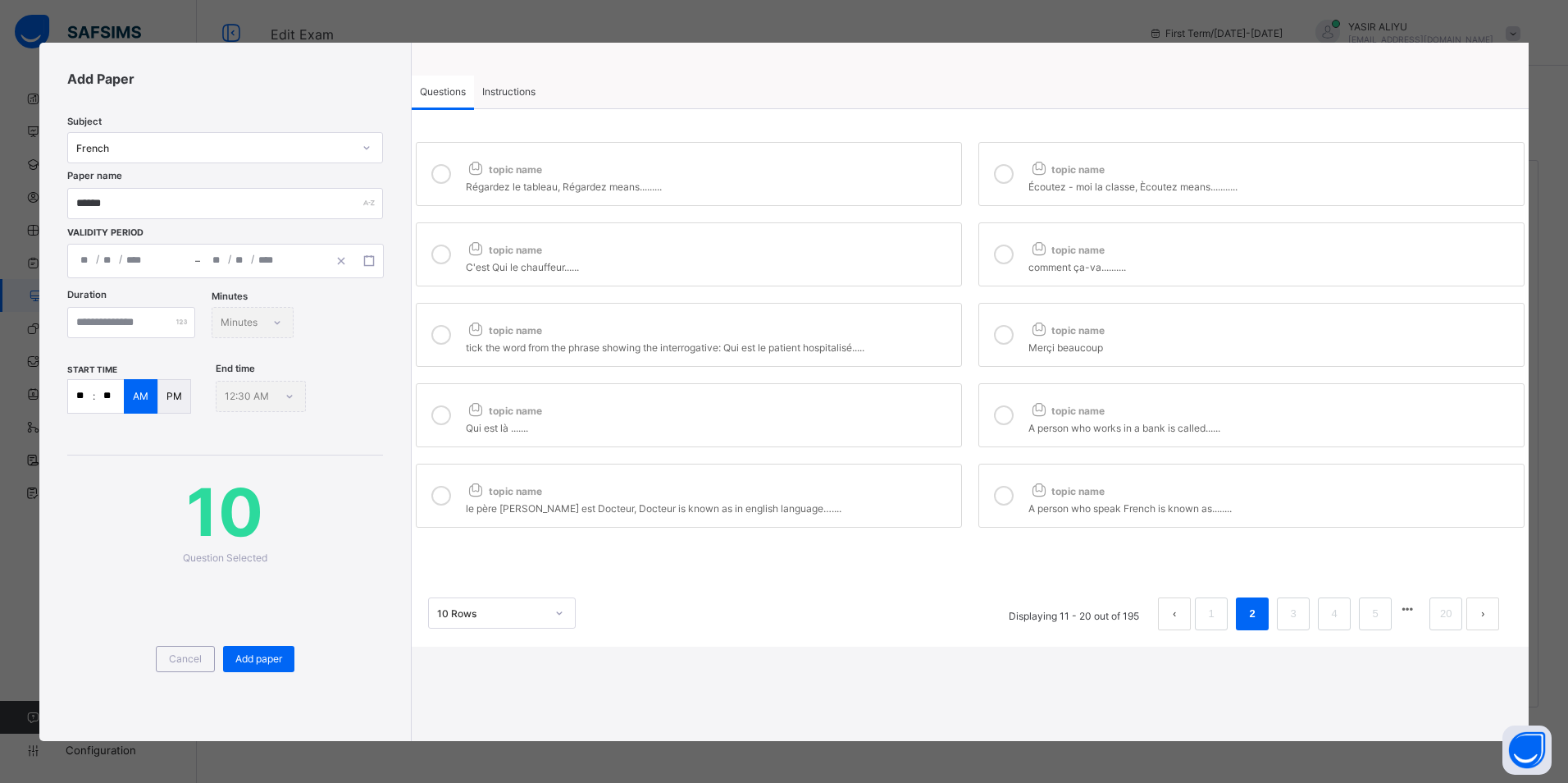
click at [497, 178] on div "Régardez le tableau, Régardez means........." at bounding box center [710, 184] width 487 height 17
click at [1002, 178] on icon at bounding box center [1003, 174] width 20 height 20
drag, startPoint x: 924, startPoint y: 245, endPoint x: 1036, endPoint y: 249, distance: 112.1
click at [941, 247] on div "topic name" at bounding box center [710, 247] width 487 height 22
click at [1034, 248] on icon at bounding box center [1038, 248] width 21 height 17
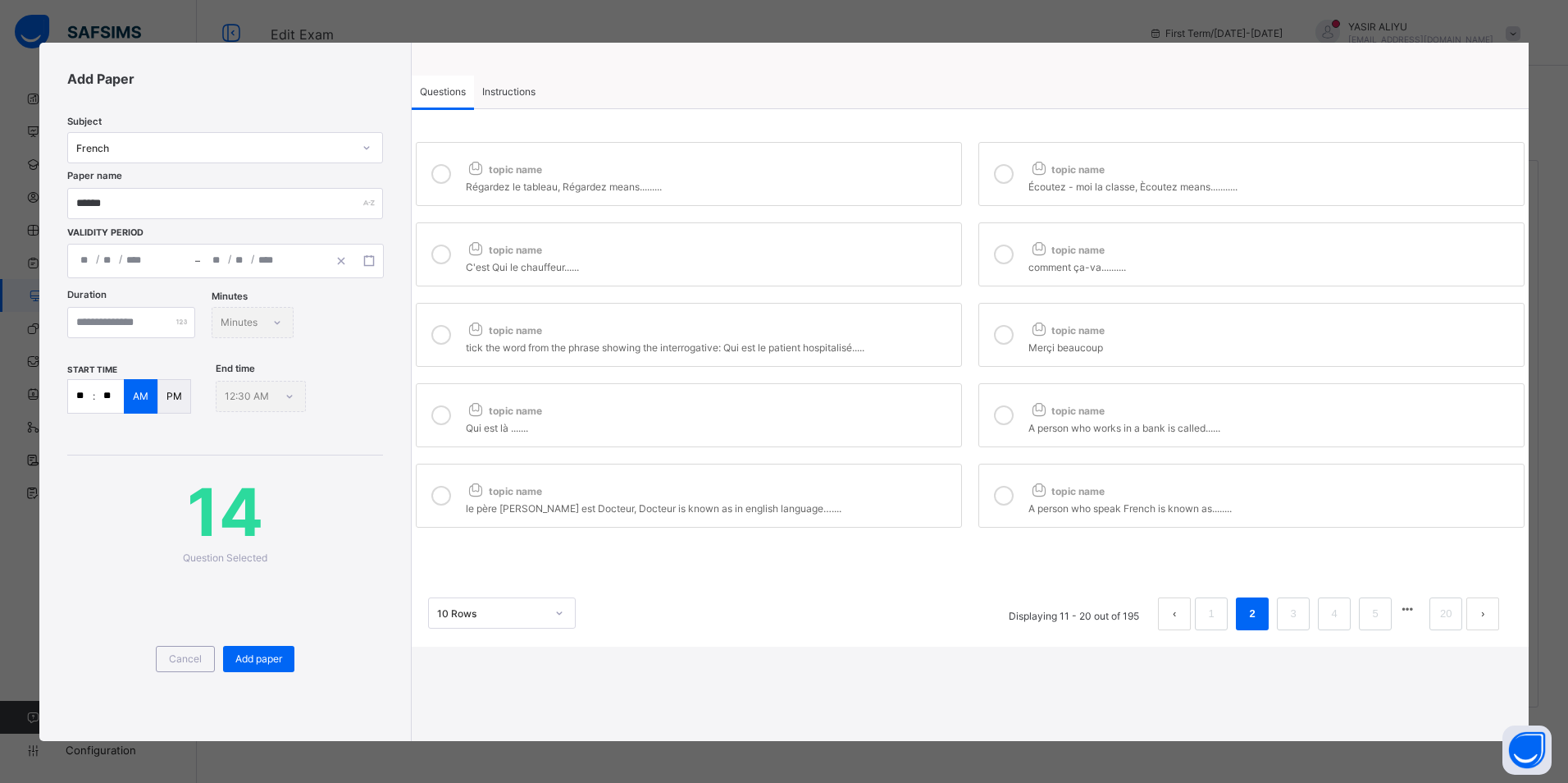
click at [945, 324] on div "topic name" at bounding box center [710, 326] width 487 height 22
click at [1022, 329] on label "topic name Merçi beaucoup" at bounding box center [1251, 334] width 546 height 64
click at [920, 397] on div "topic name" at bounding box center [710, 407] width 487 height 22
drag, startPoint x: 1017, startPoint y: 406, endPoint x: 944, endPoint y: 469, distance: 96.4
click at [1013, 409] on div at bounding box center [1003, 415] width 33 height 37
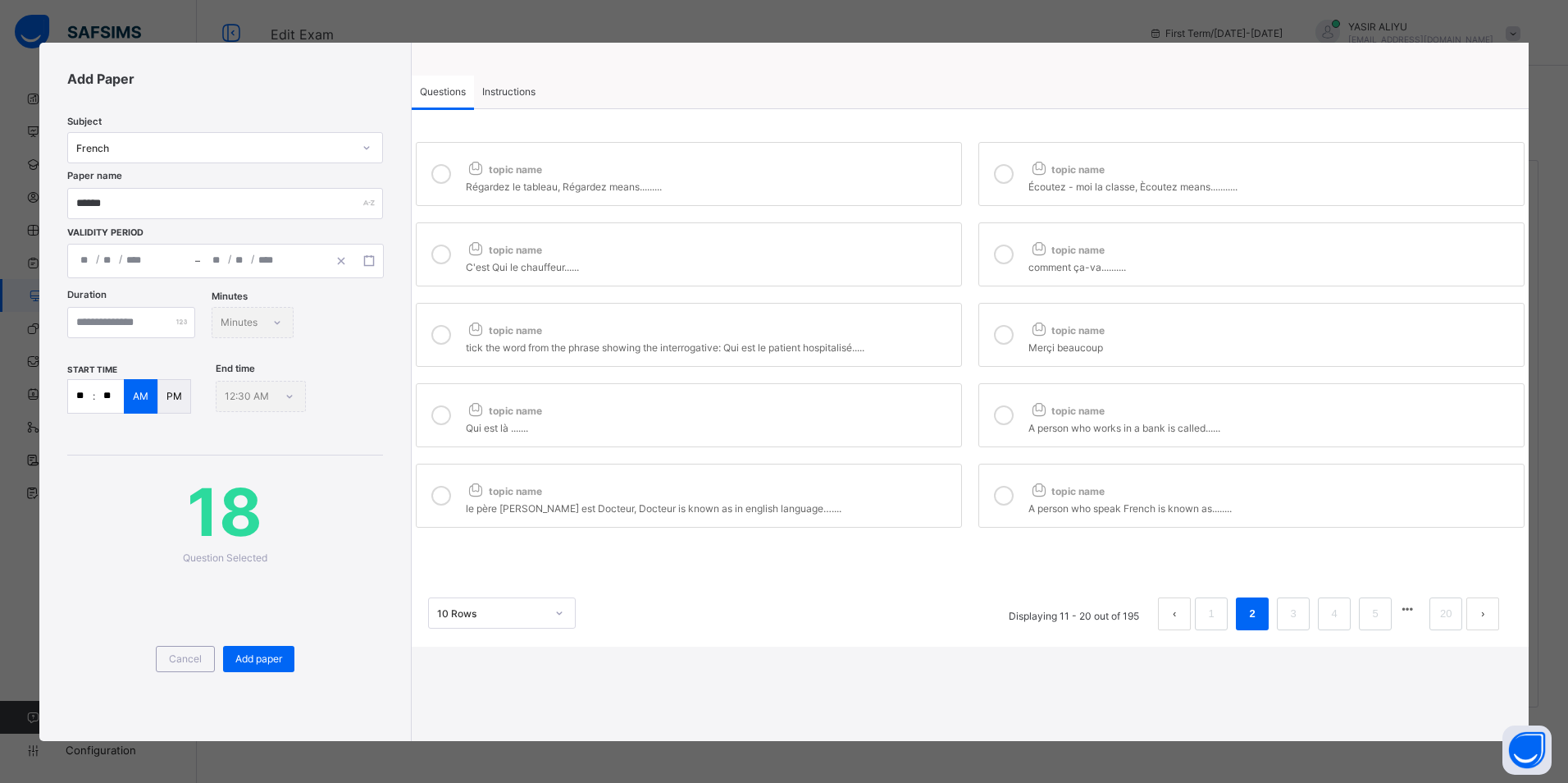
click at [915, 503] on div "le père [PERSON_NAME] est Docteur, Docteur is known as in english language…...." at bounding box center [710, 506] width 487 height 17
click at [1019, 483] on div at bounding box center [1003, 495] width 33 height 37
click at [79, 396] on input "**" at bounding box center [80, 395] width 25 height 33
type input "**"
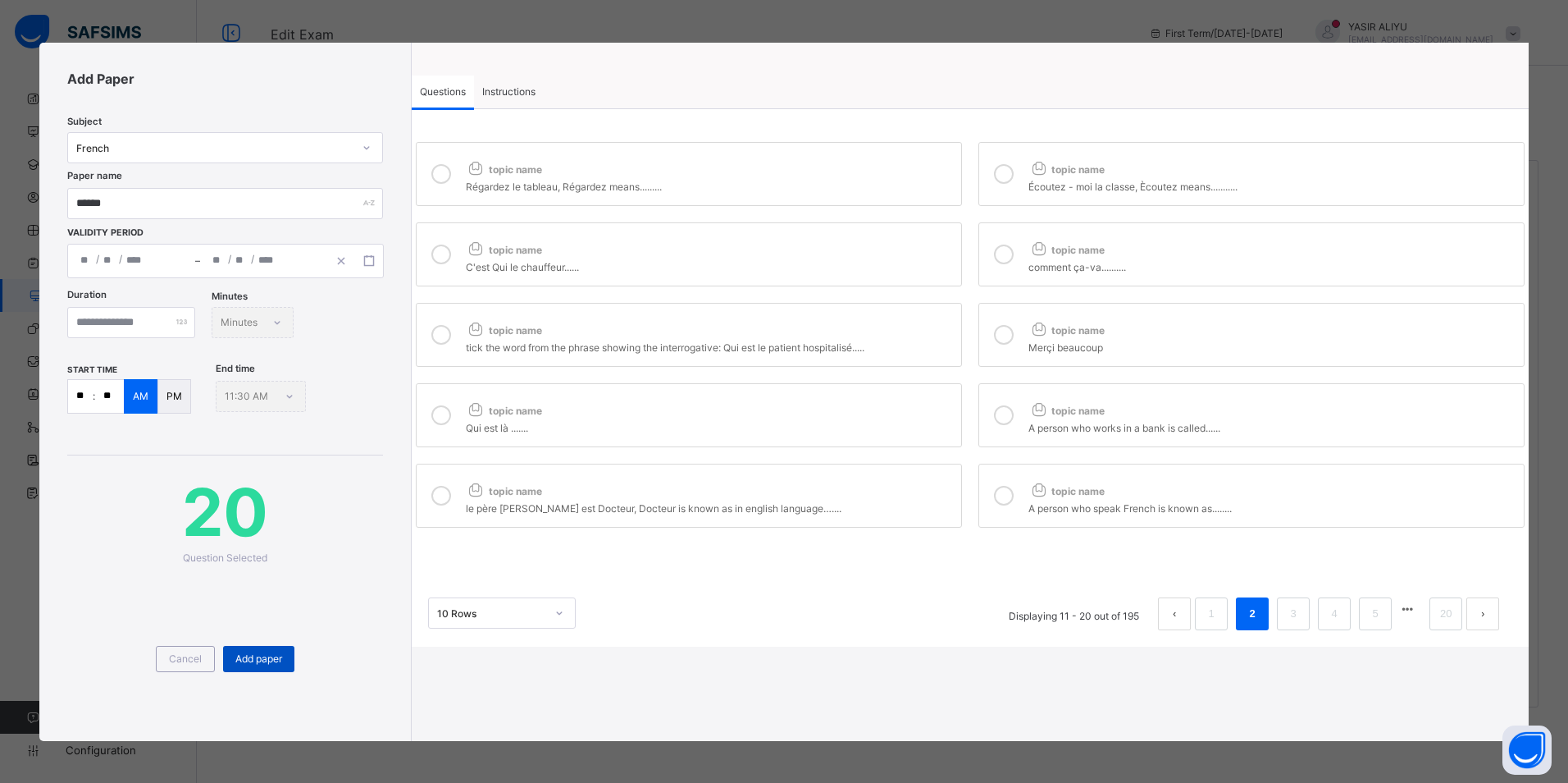
click at [266, 662] on span "Add paper" at bounding box center [258, 658] width 46 height 12
click at [492, 96] on span "Instructions" at bounding box center [509, 92] width 53 height 12
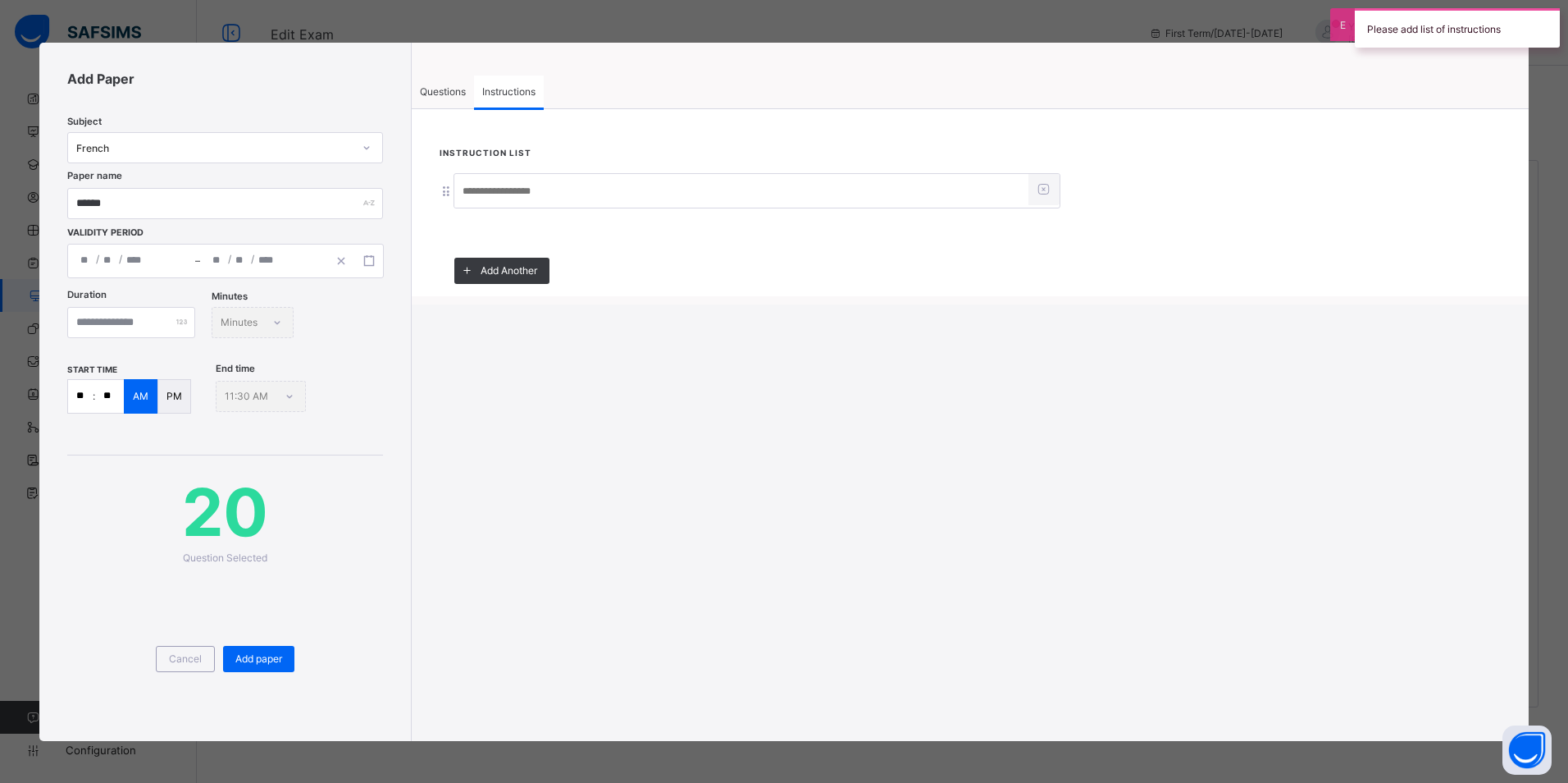
click at [490, 189] on input at bounding box center [741, 192] width 574 height 32
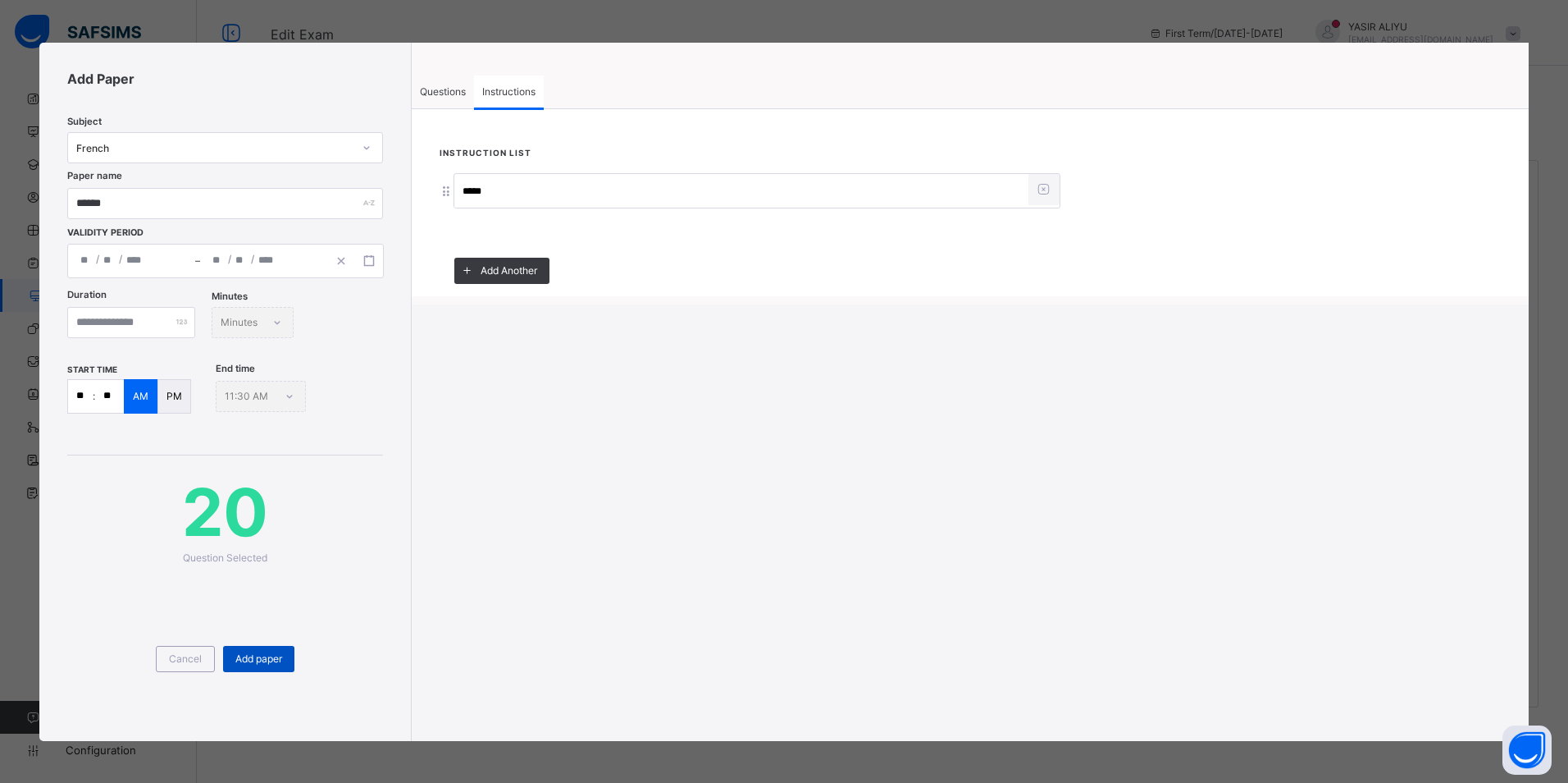
type input "*****"
click at [247, 659] on span "Add paper" at bounding box center [258, 658] width 46 height 12
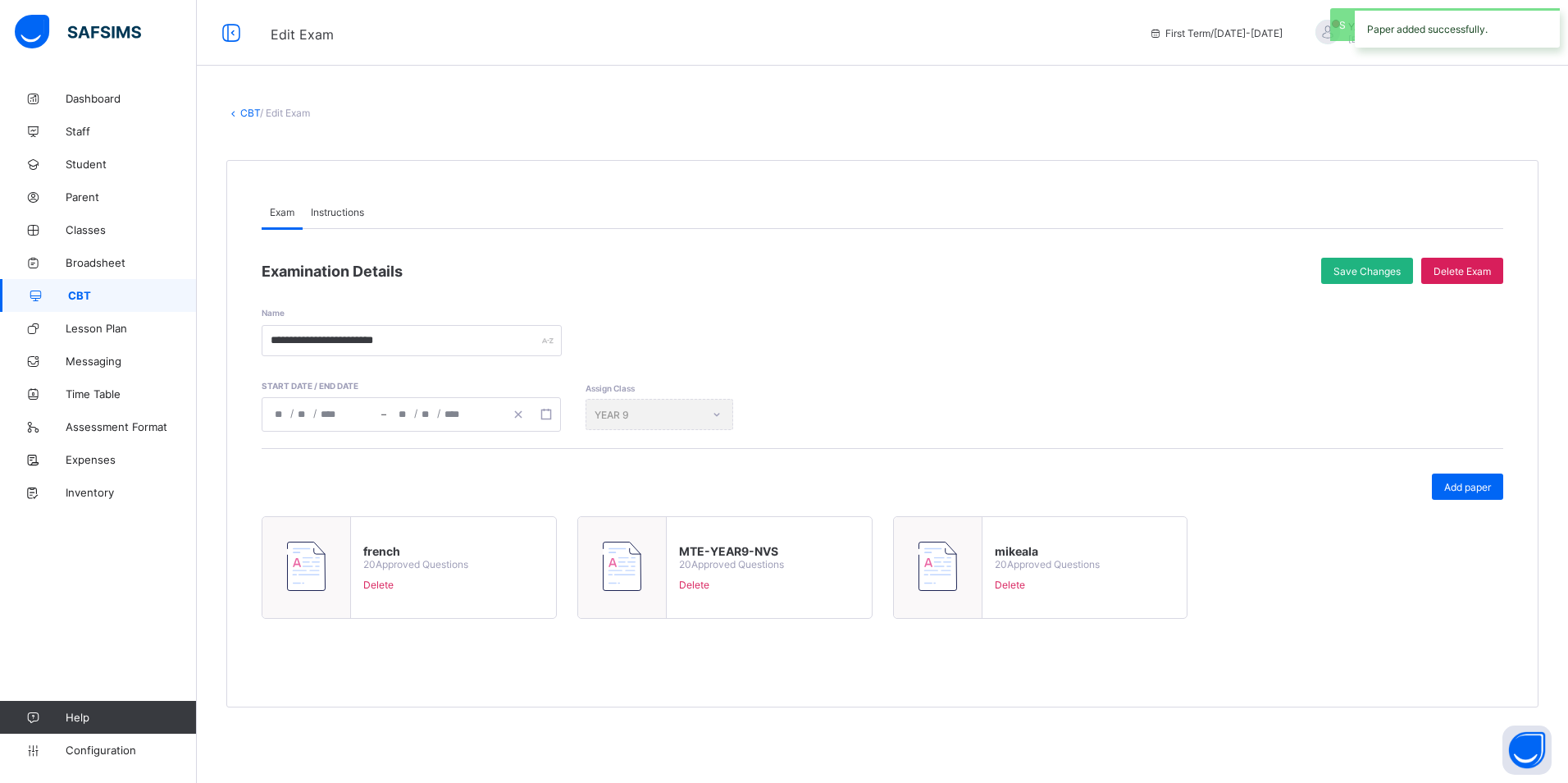
click at [1339, 272] on span "Save Changes" at bounding box center [1367, 271] width 67 height 12
click at [254, 109] on link "CBT" at bounding box center [250, 112] width 20 height 12
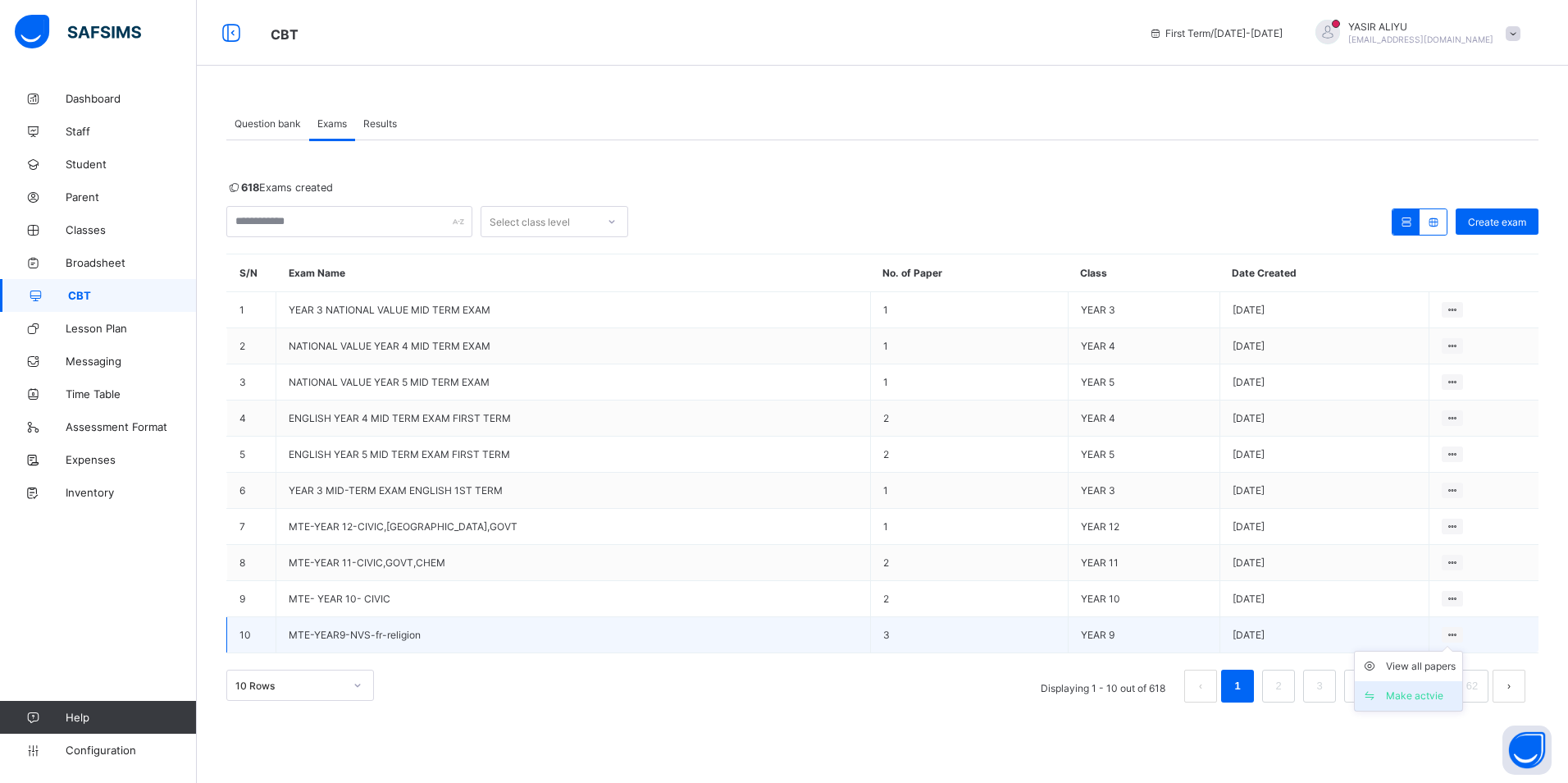
click at [1430, 690] on div "Make actvie" at bounding box center [1420, 695] width 70 height 17
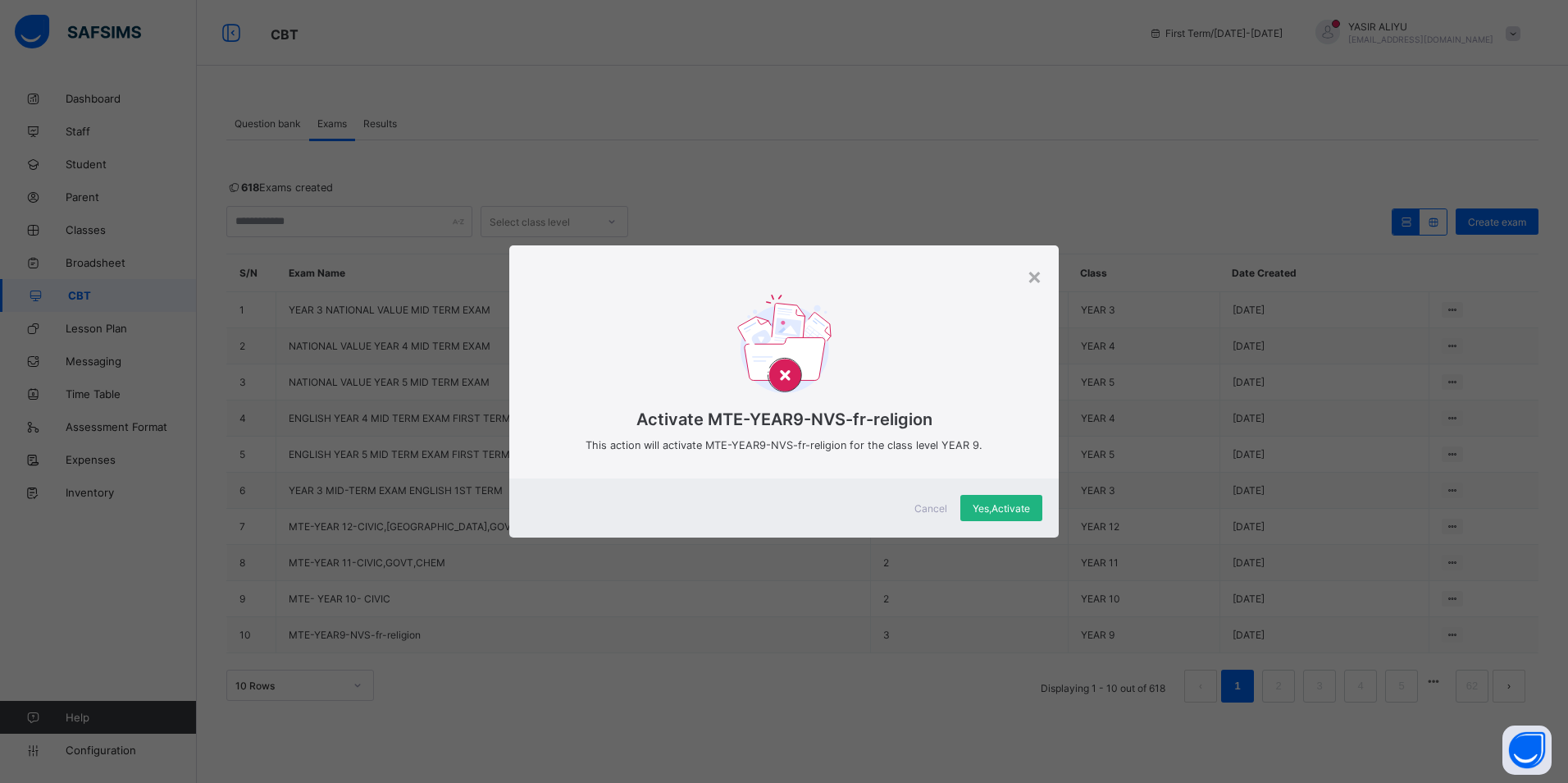
click at [1017, 515] on div "Yes, Activate" at bounding box center [1000, 508] width 82 height 27
click at [1021, 511] on span "Yes, Activate" at bounding box center [1001, 508] width 57 height 12
